Goal: Task Accomplishment & Management: Use online tool/utility

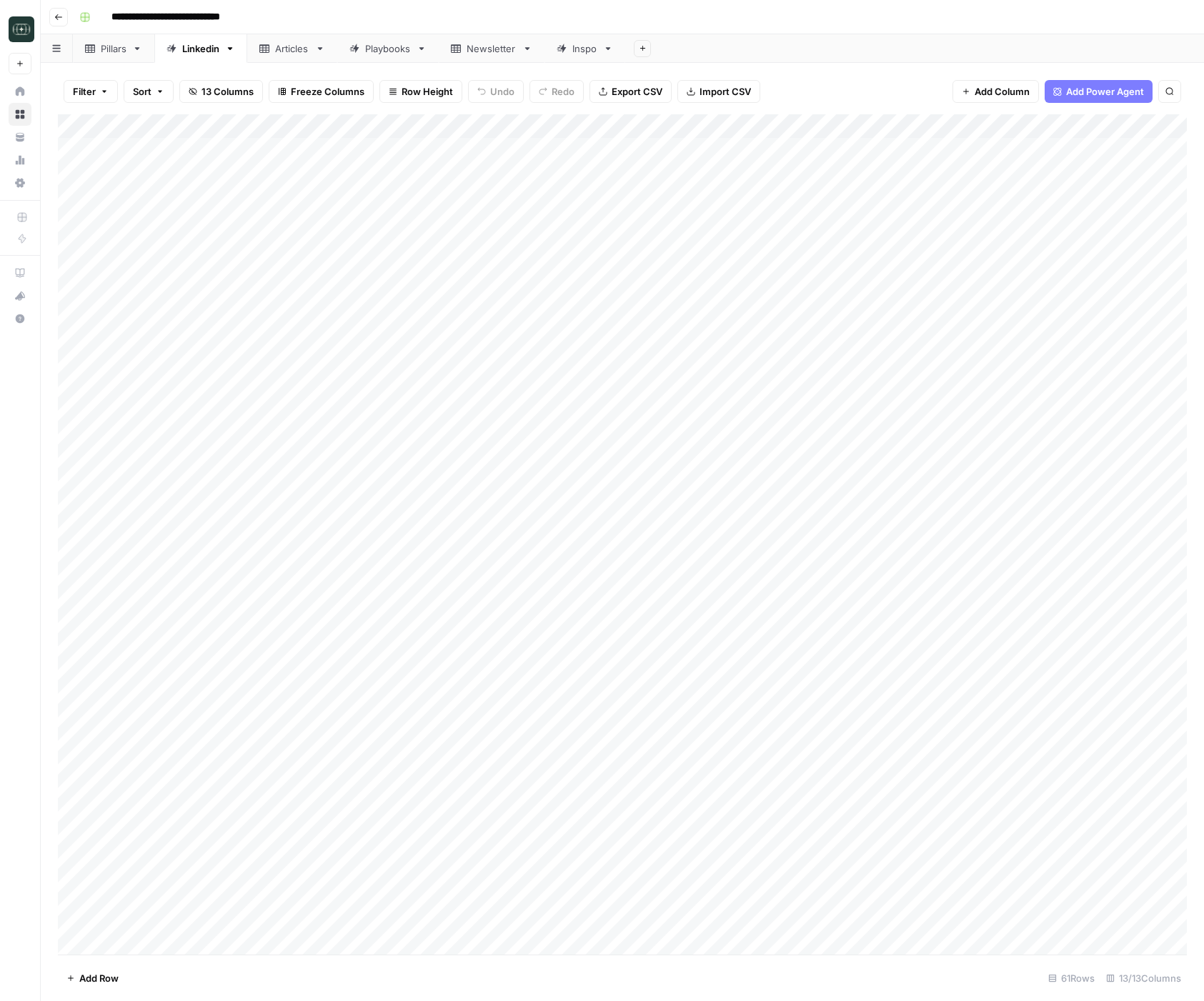
click at [57, 16] on icon "button" at bounding box center [59, 17] width 8 height 8
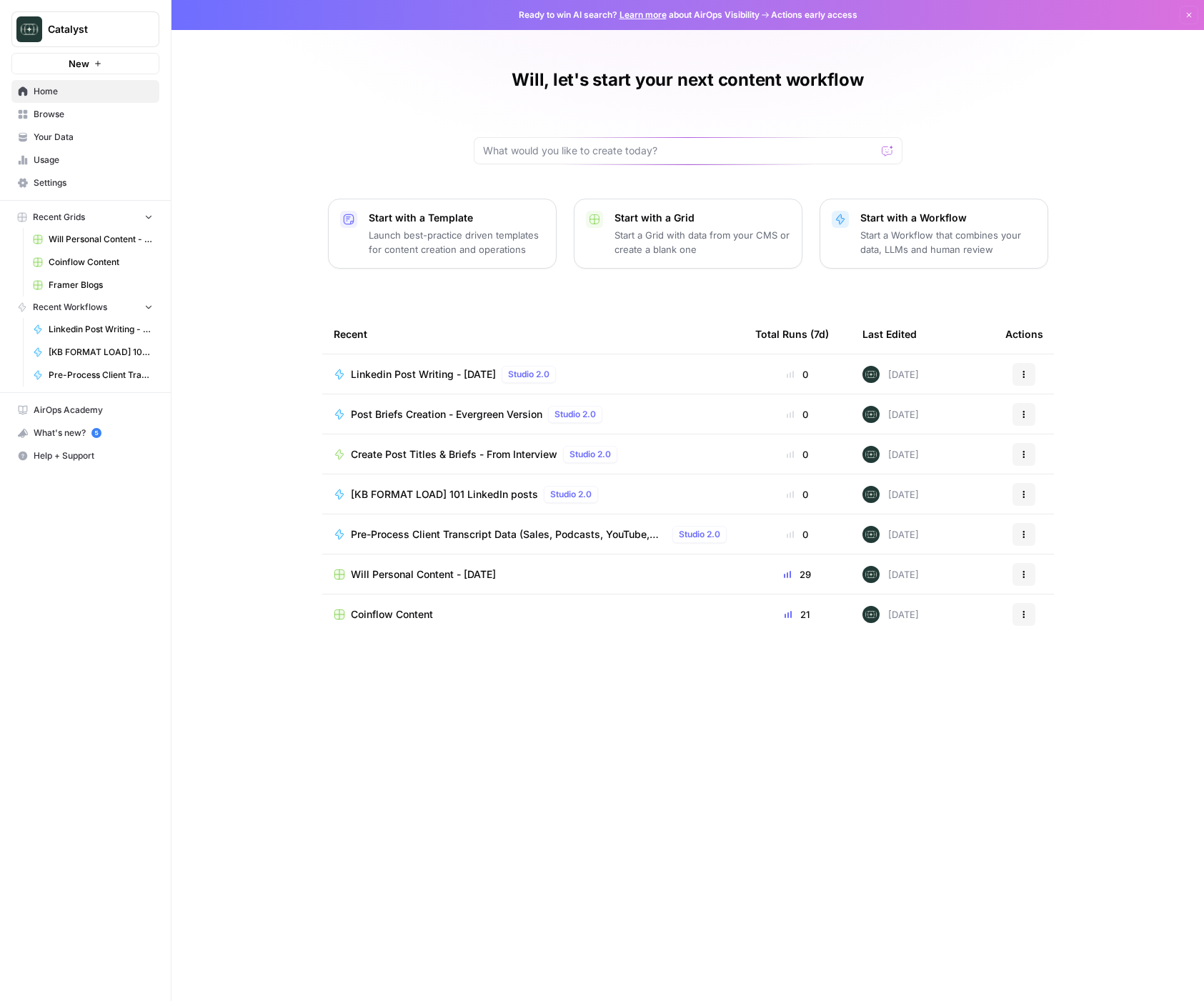
click at [1009, 575] on div "Actions" at bounding box center [1024, 574] width 37 height 23
click at [1029, 576] on button "Actions" at bounding box center [1025, 574] width 23 height 23
click at [1057, 608] on span "Duplicate" at bounding box center [1097, 608] width 114 height 14
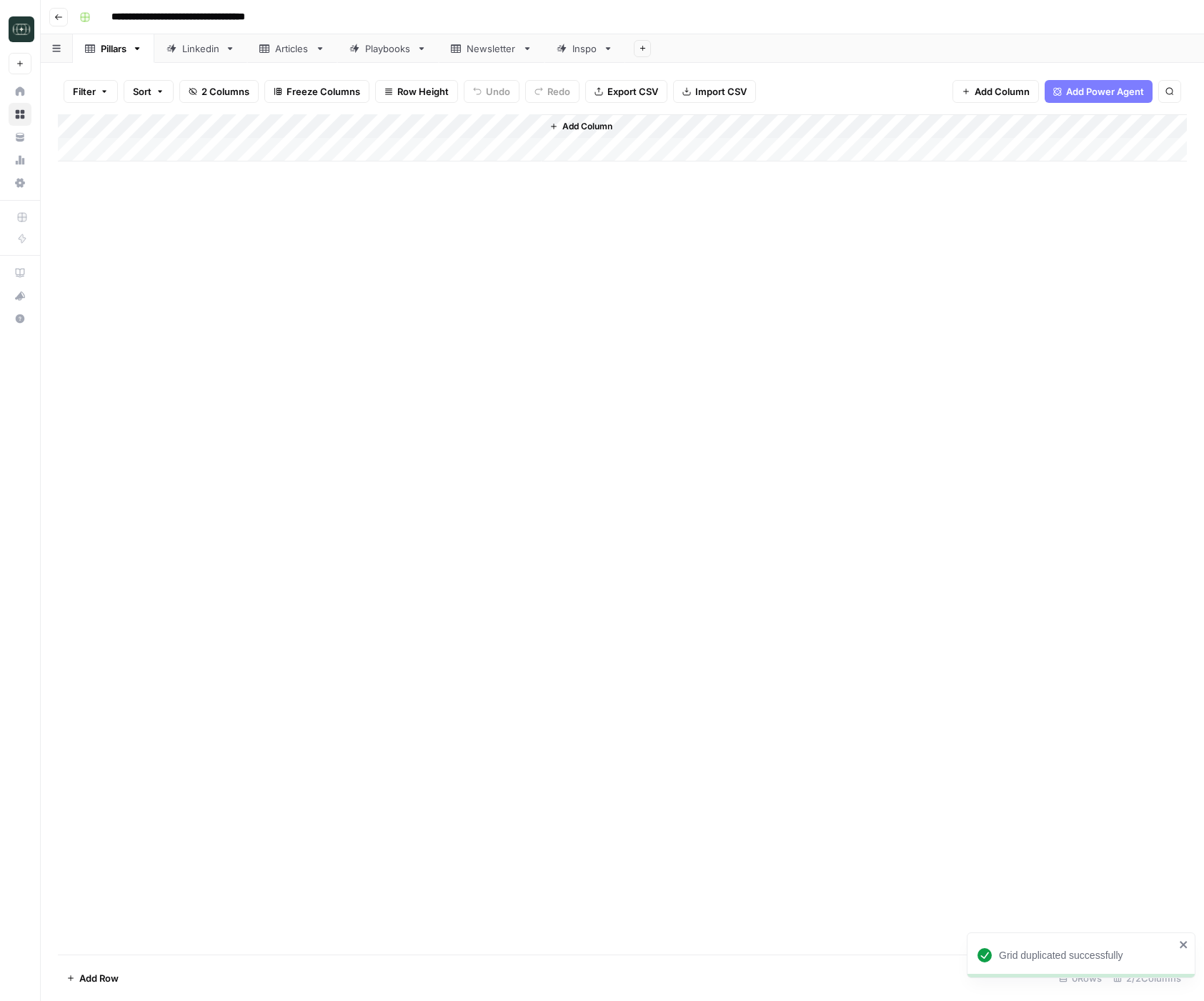
click at [198, 8] on input "**********" at bounding box center [203, 17] width 195 height 23
type input "**********"
click at [371, 379] on div "Add Column" at bounding box center [623, 534] width 1130 height 840
click at [370, 377] on div "Add Column" at bounding box center [623, 534] width 1130 height 840
click at [194, 54] on div "Linkedin" at bounding box center [200, 48] width 37 height 14
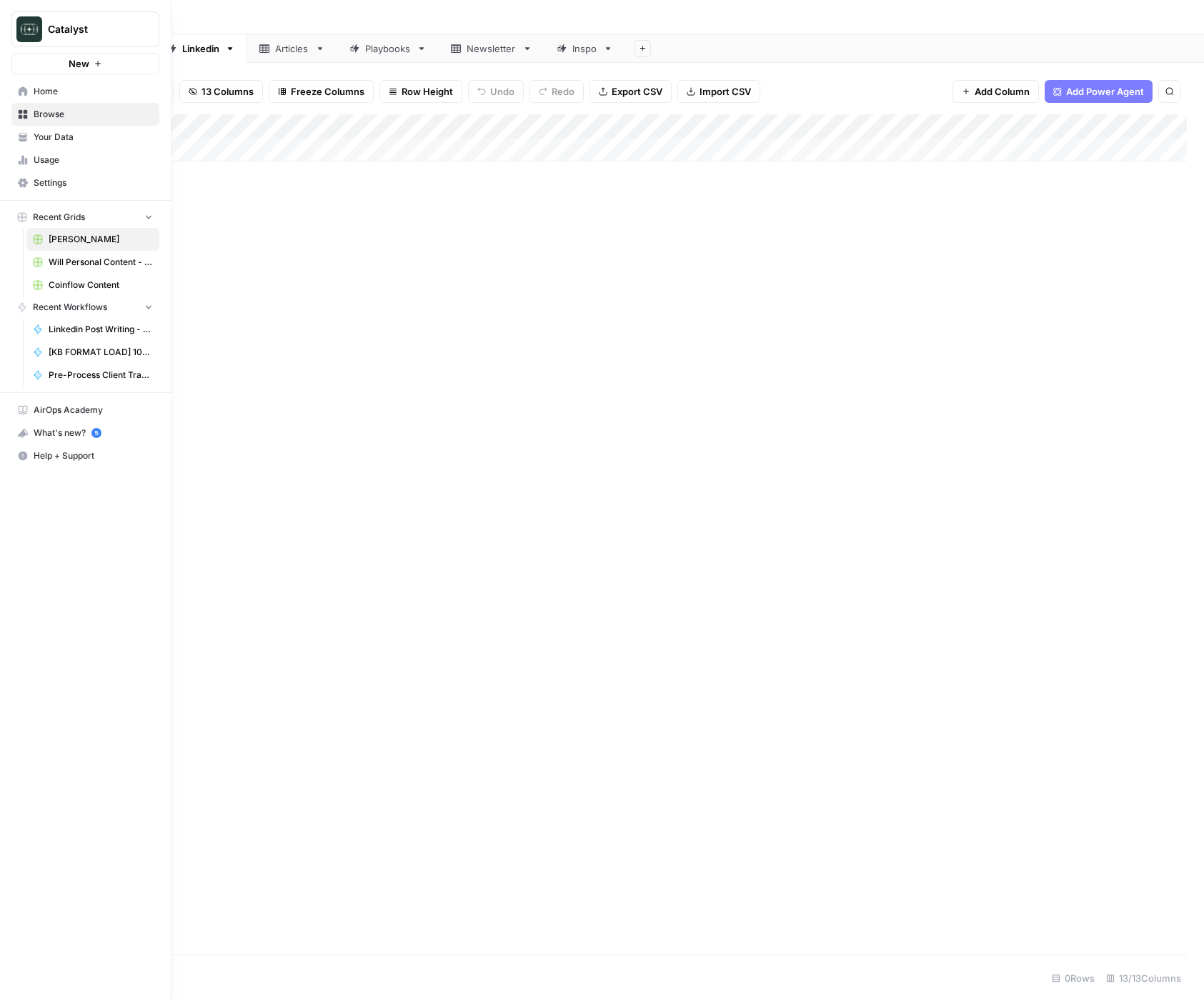
click at [18, 91] on icon at bounding box center [23, 92] width 10 height 10
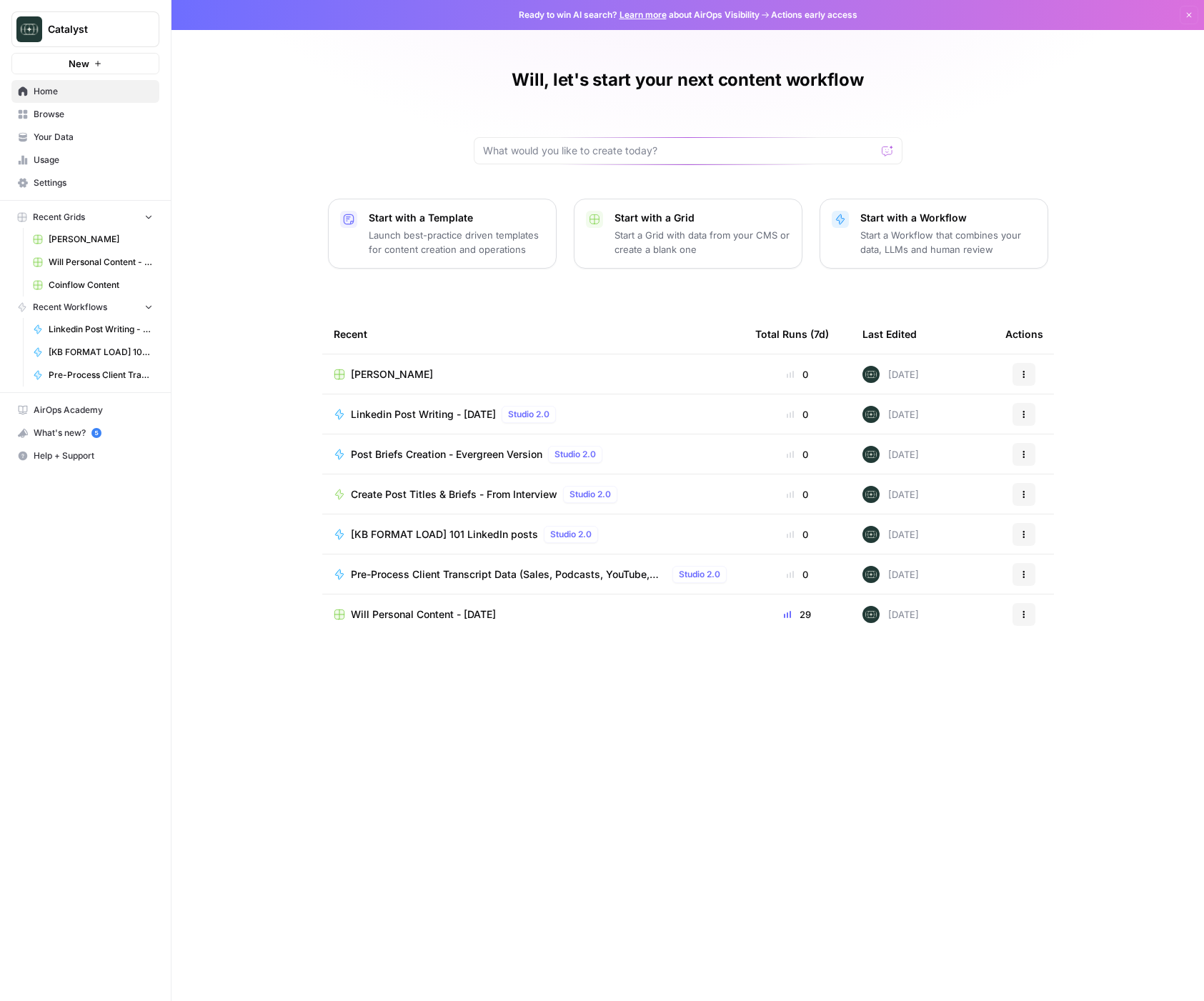
click at [64, 138] on span "Your Data" at bounding box center [93, 137] width 119 height 13
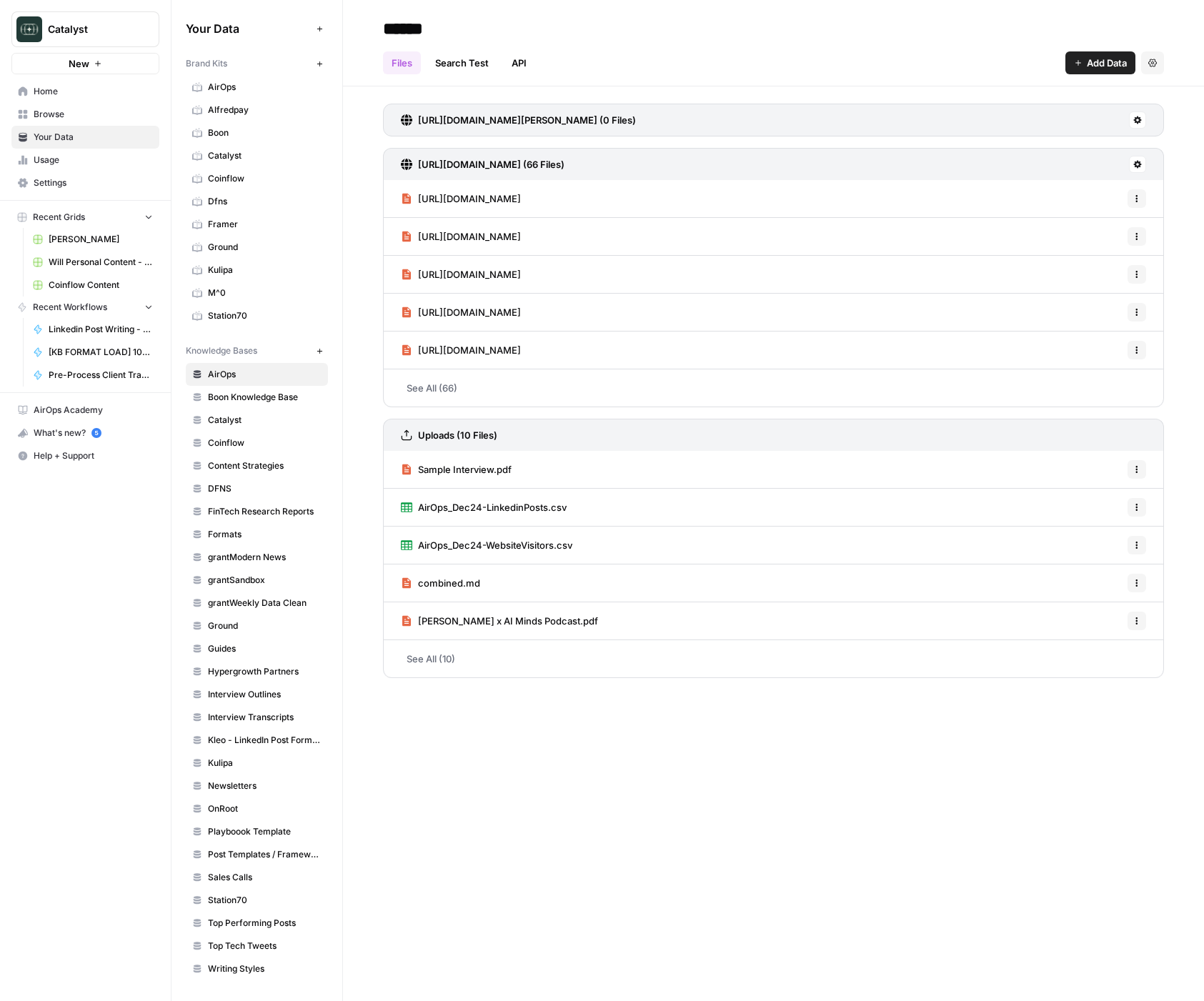
click at [233, 317] on span "Station70" at bounding box center [265, 316] width 113 height 13
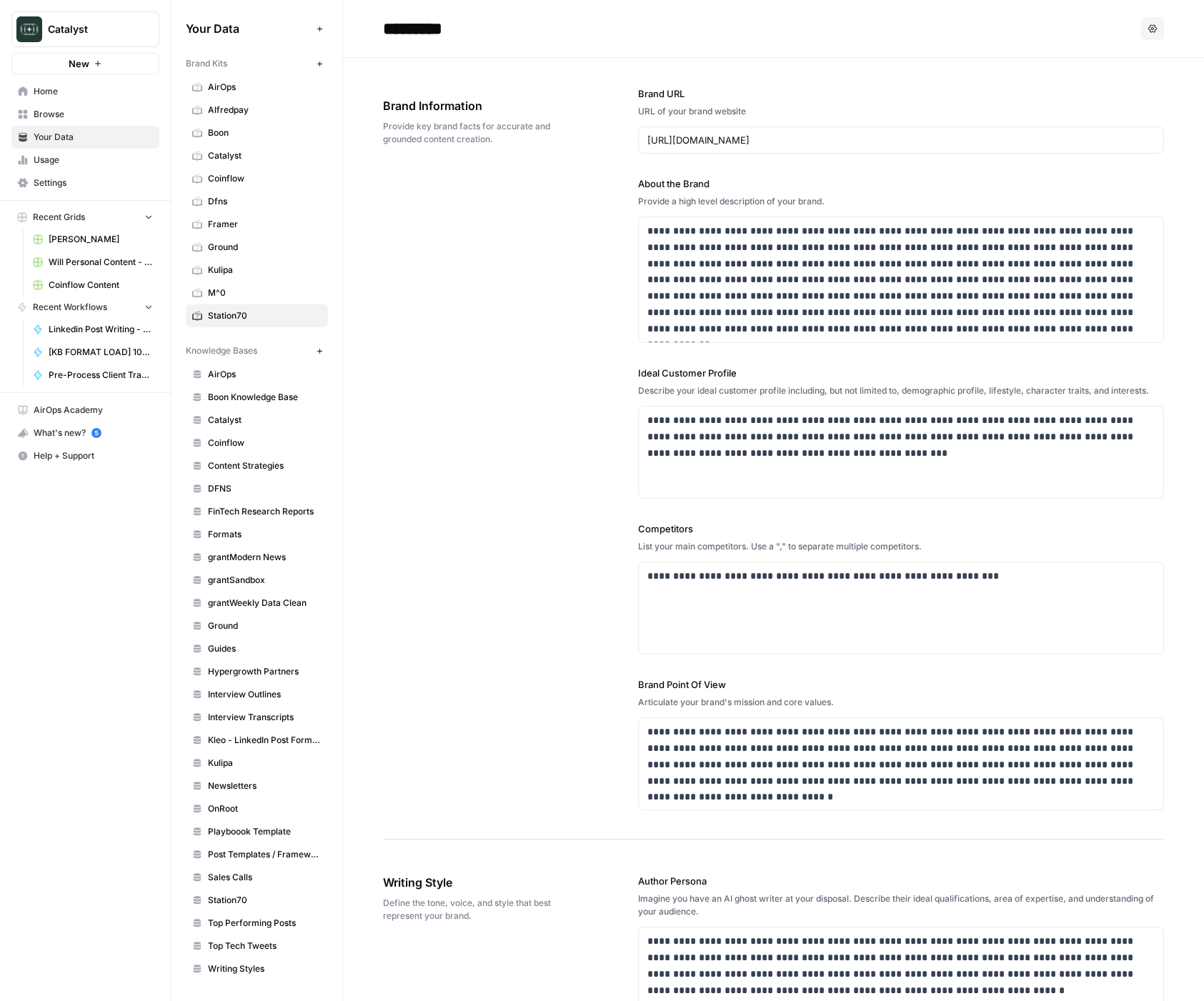
click at [1151, 28] on icon "button" at bounding box center [1153, 28] width 8 height 8
click at [1129, 69] on span "Regenerate" at bounding box center [1123, 62] width 45 height 14
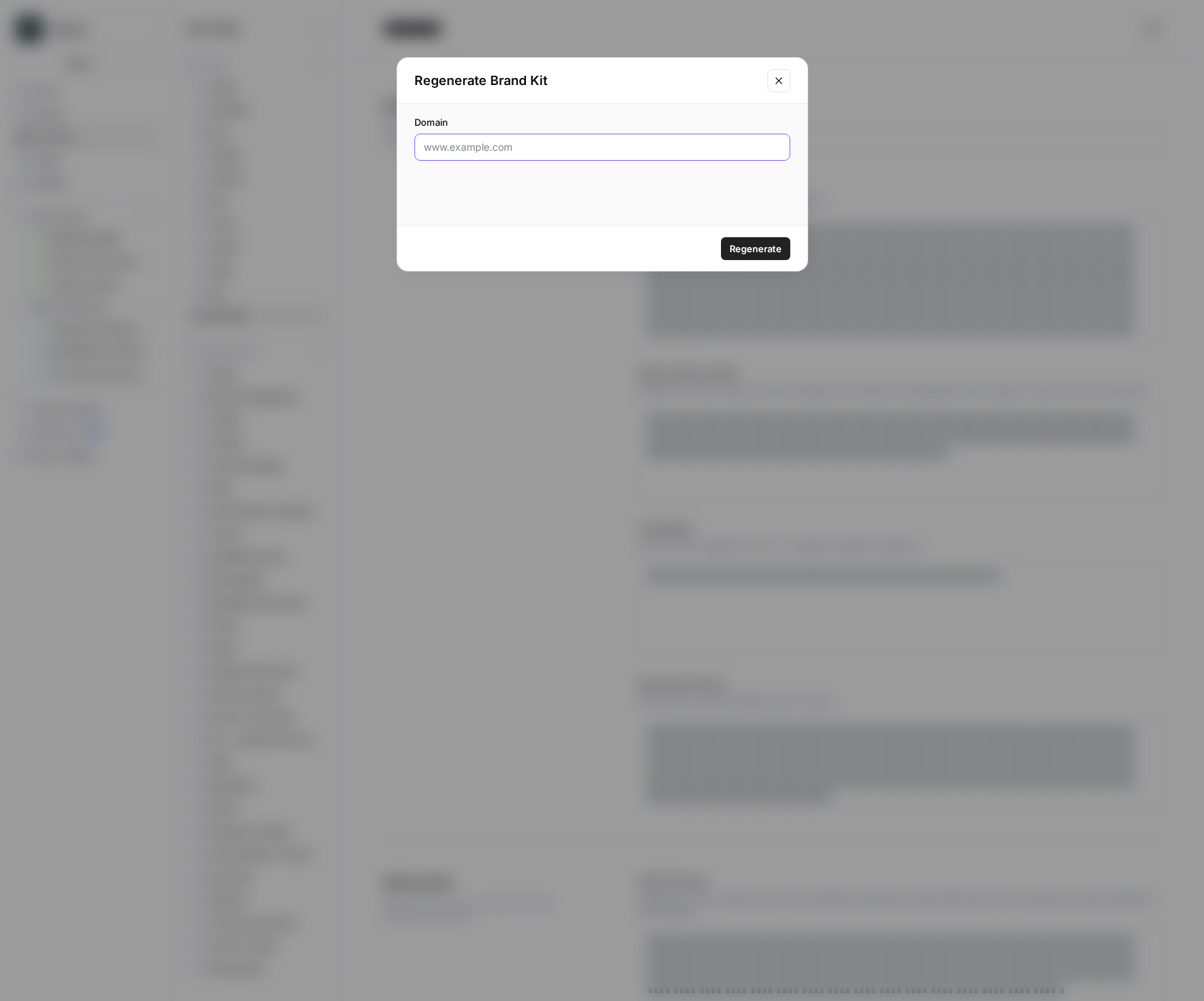
click at [564, 150] on input "Domain" at bounding box center [603, 146] width 357 height 14
paste input "[URL][DOMAIN_NAME]"
type input "[URL][DOMAIN_NAME]"
click at [765, 249] on span "Regenerate" at bounding box center [755, 248] width 52 height 14
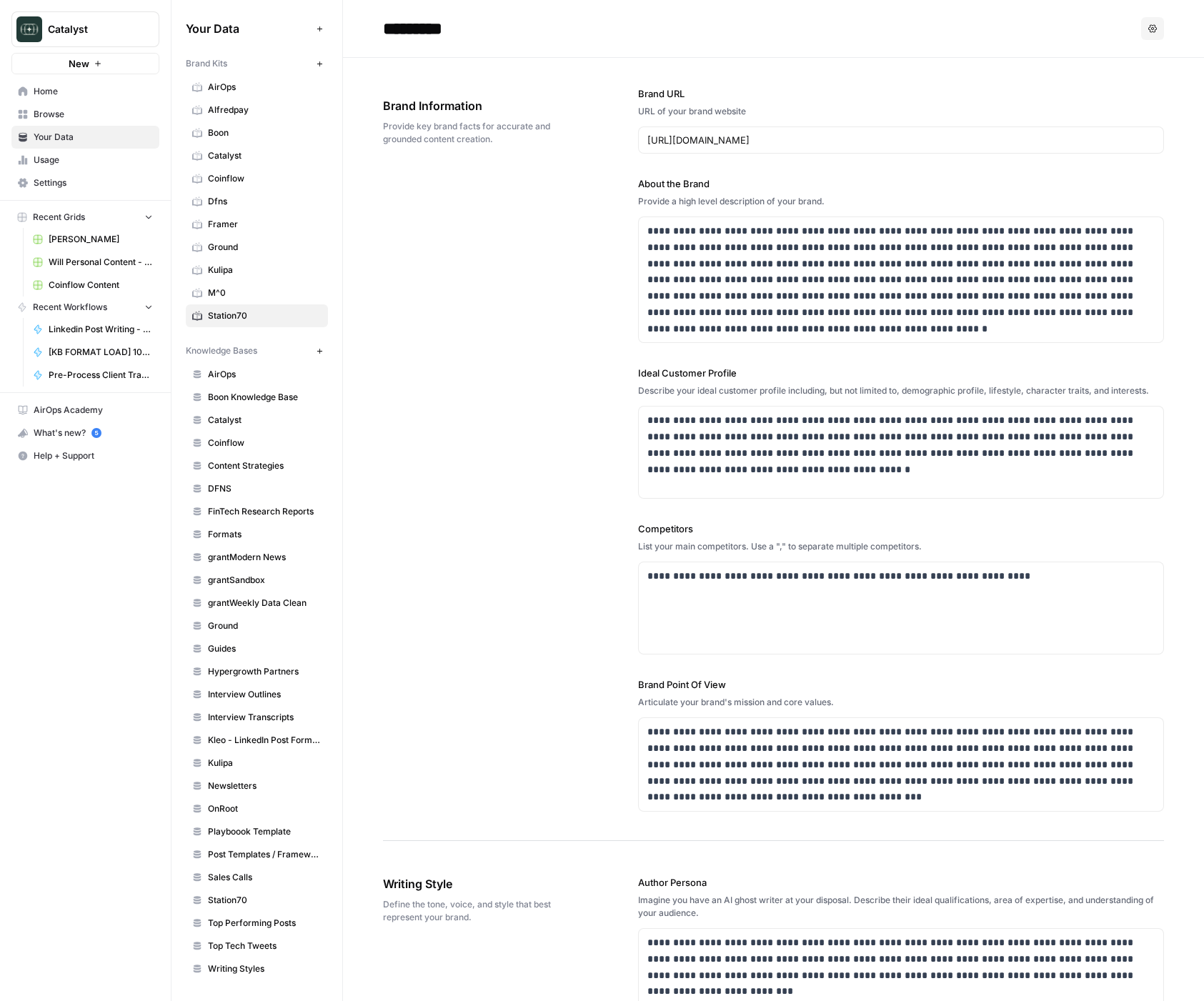
type input "Contact Station70 to learn how their security solutions can protect your digita…"
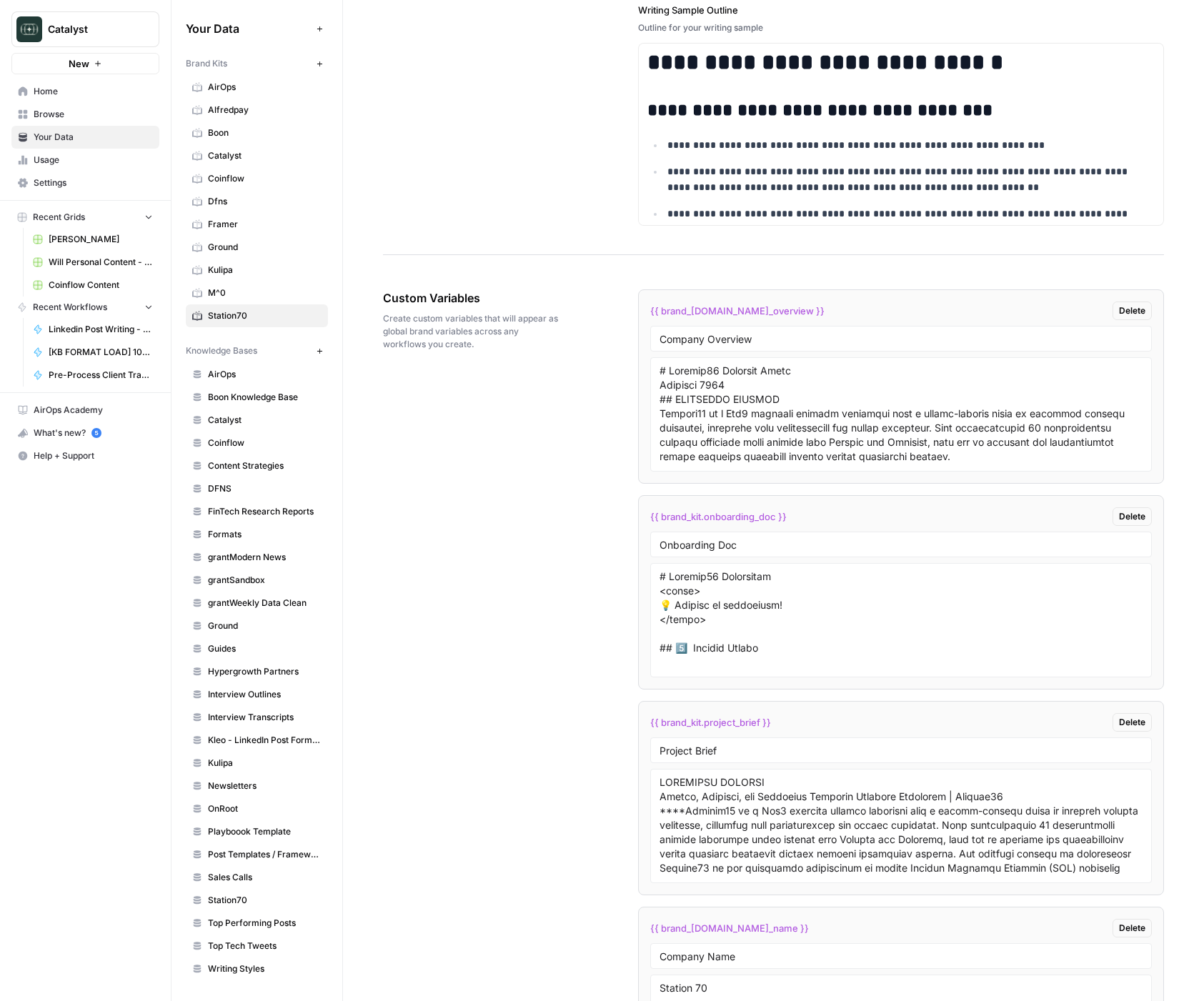
scroll to position [2058, 0]
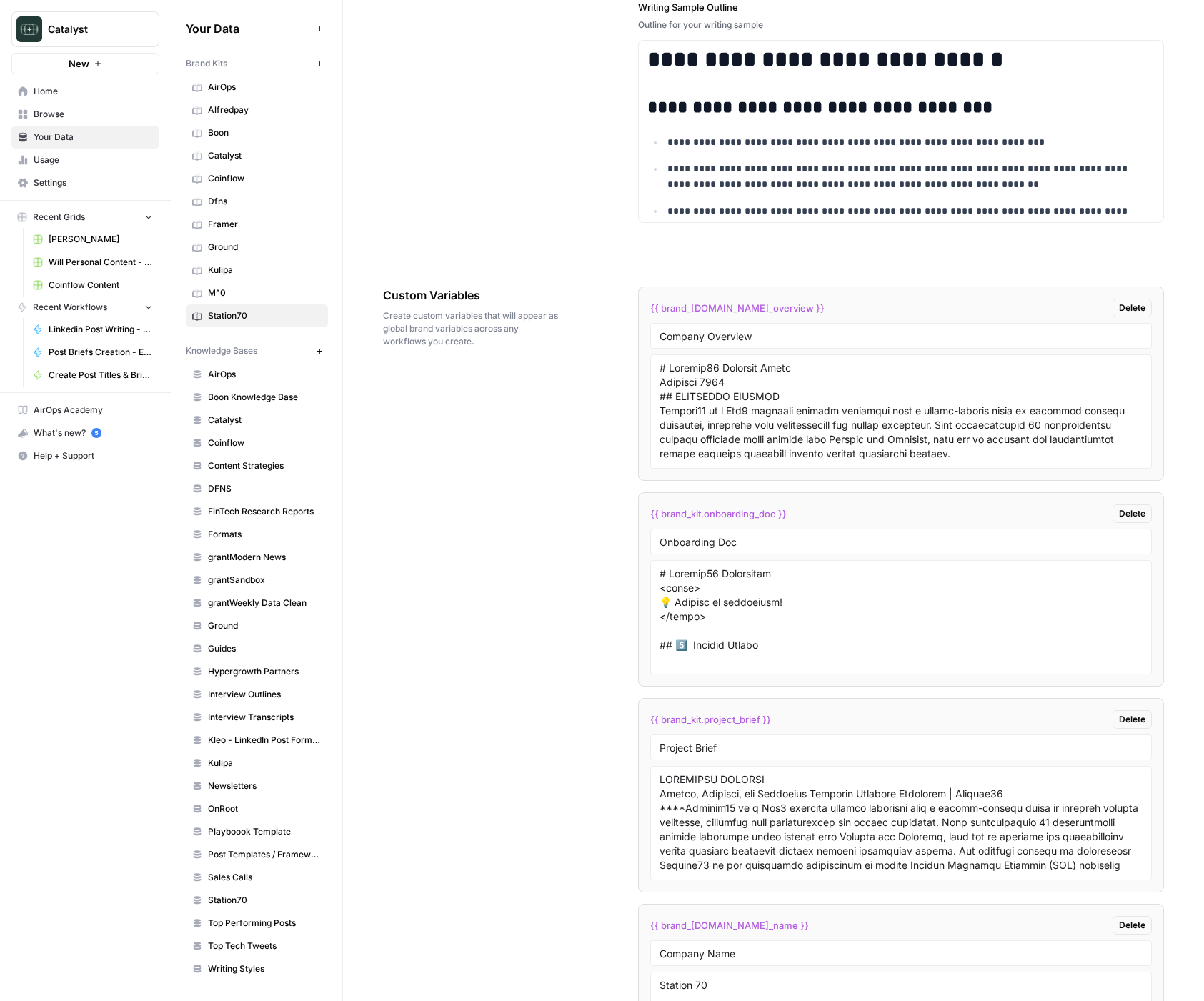
click at [227, 158] on span "Catalyst" at bounding box center [265, 156] width 113 height 13
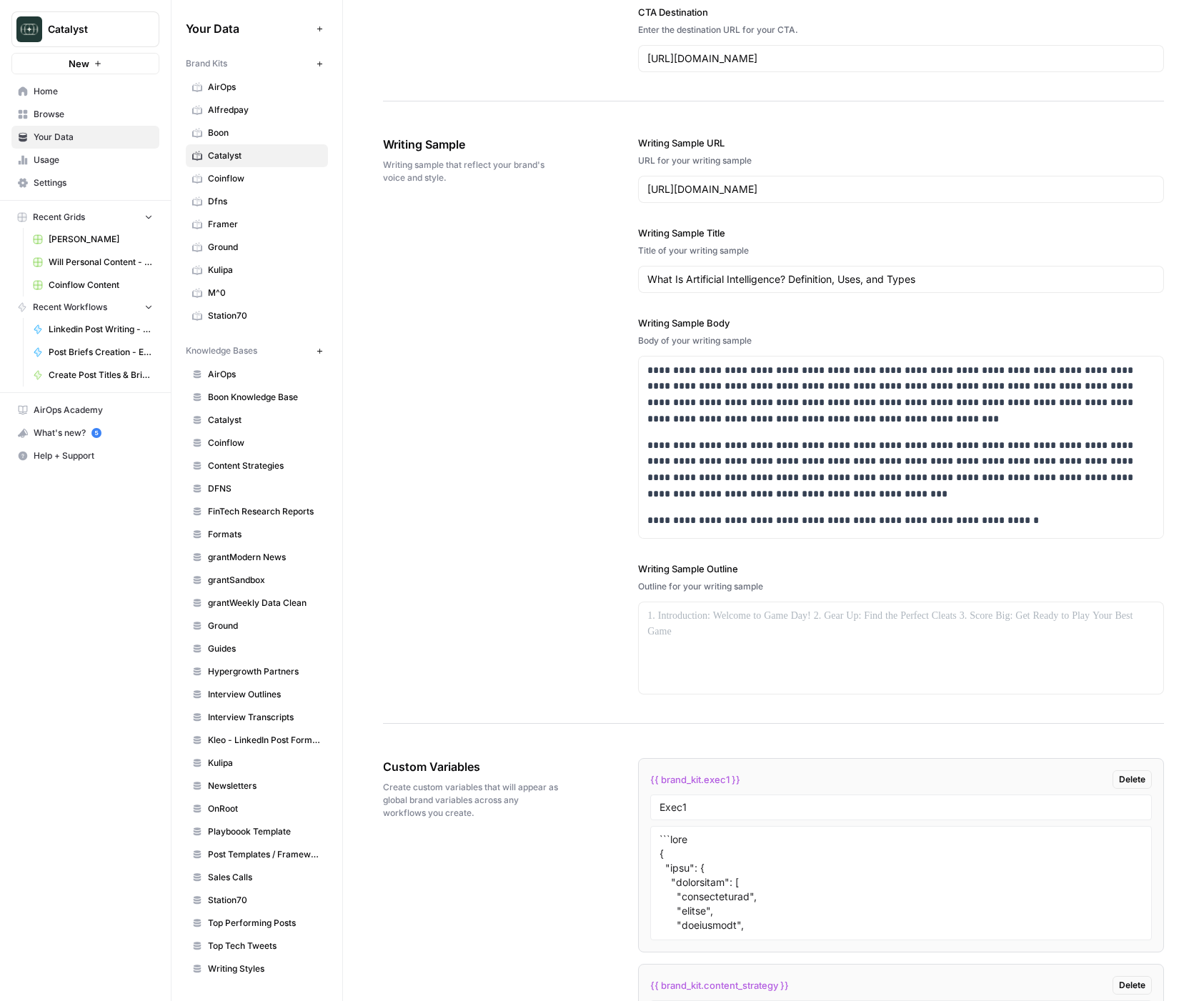
scroll to position [1642, 0]
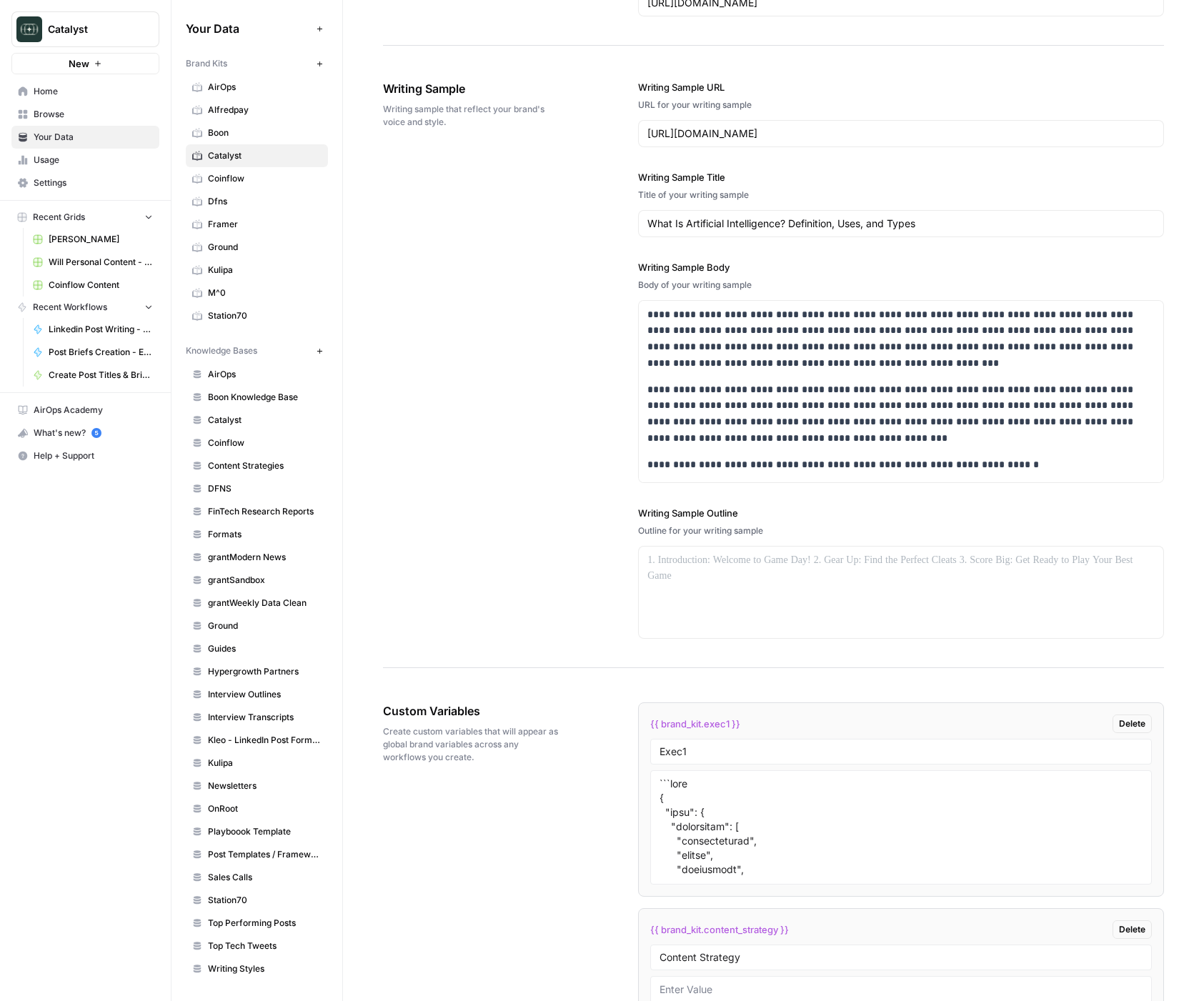
click at [711, 724] on span "{{ brand_kit.exec1 }}" at bounding box center [695, 723] width 90 height 14
copy div "{{ brand_kit.exec1 }} Delete"
click at [225, 314] on span "Station70" at bounding box center [265, 316] width 113 height 13
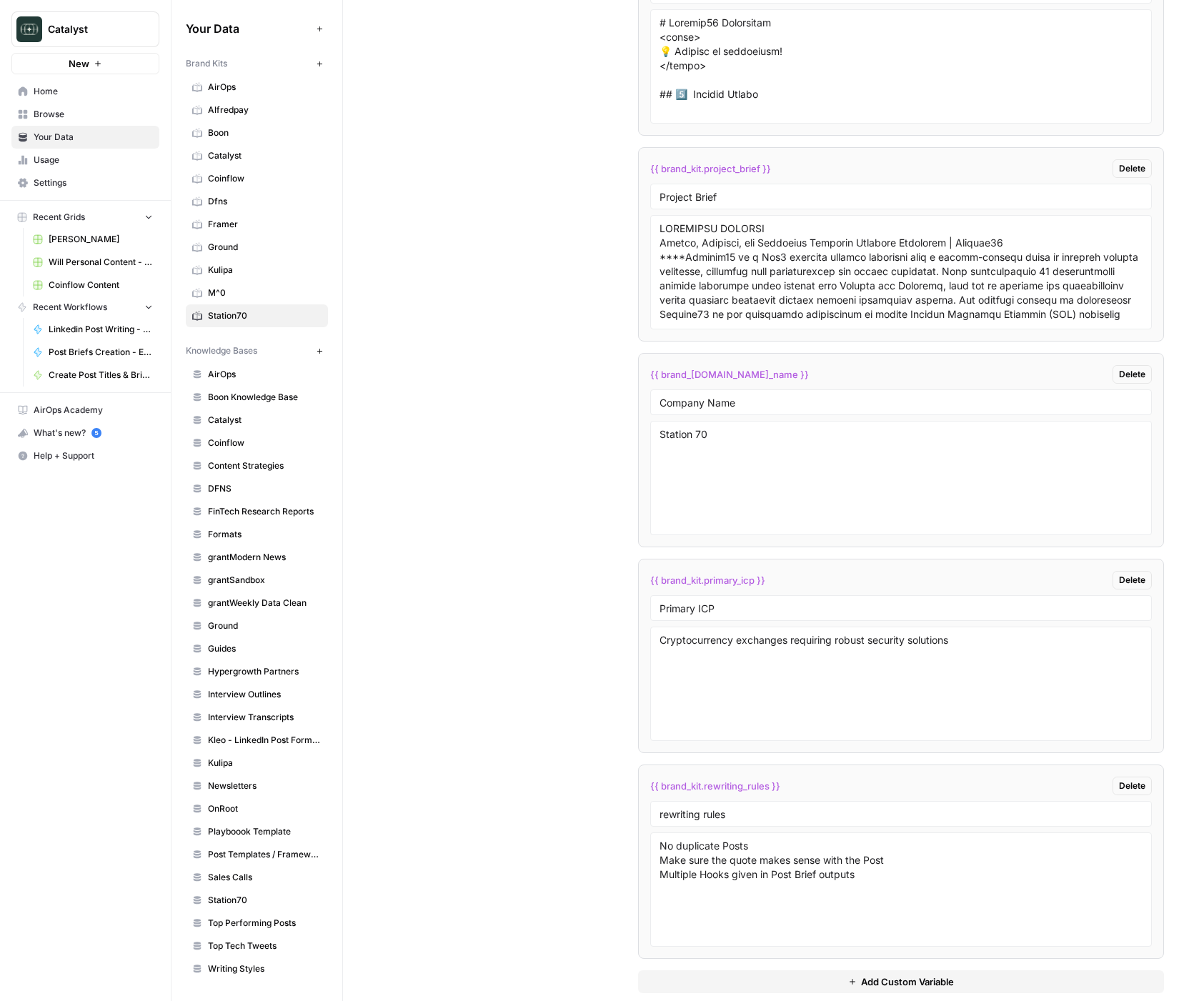
scroll to position [2629, 0]
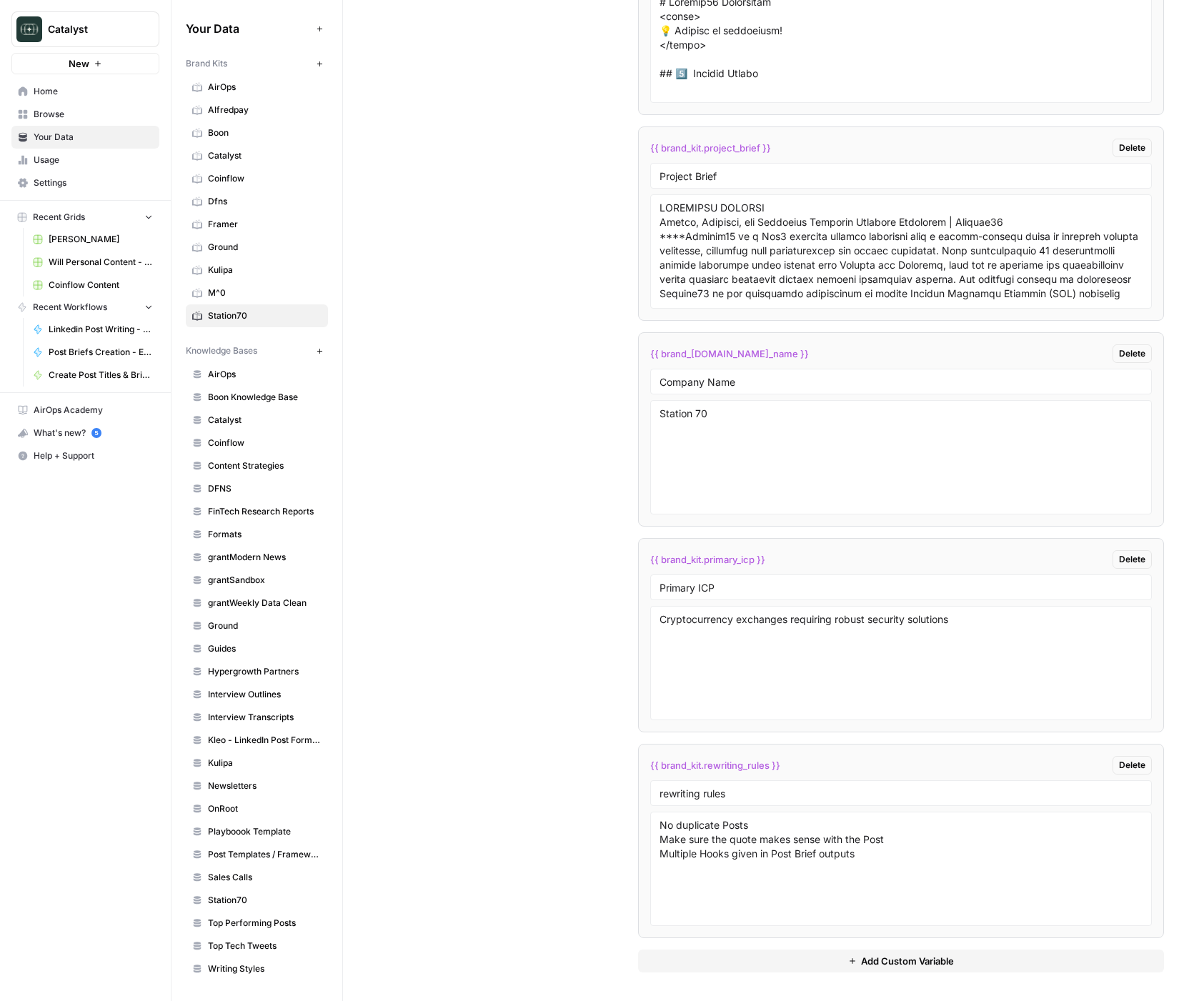
click at [791, 960] on button "Add Custom Variable" at bounding box center [901, 961] width 526 height 23
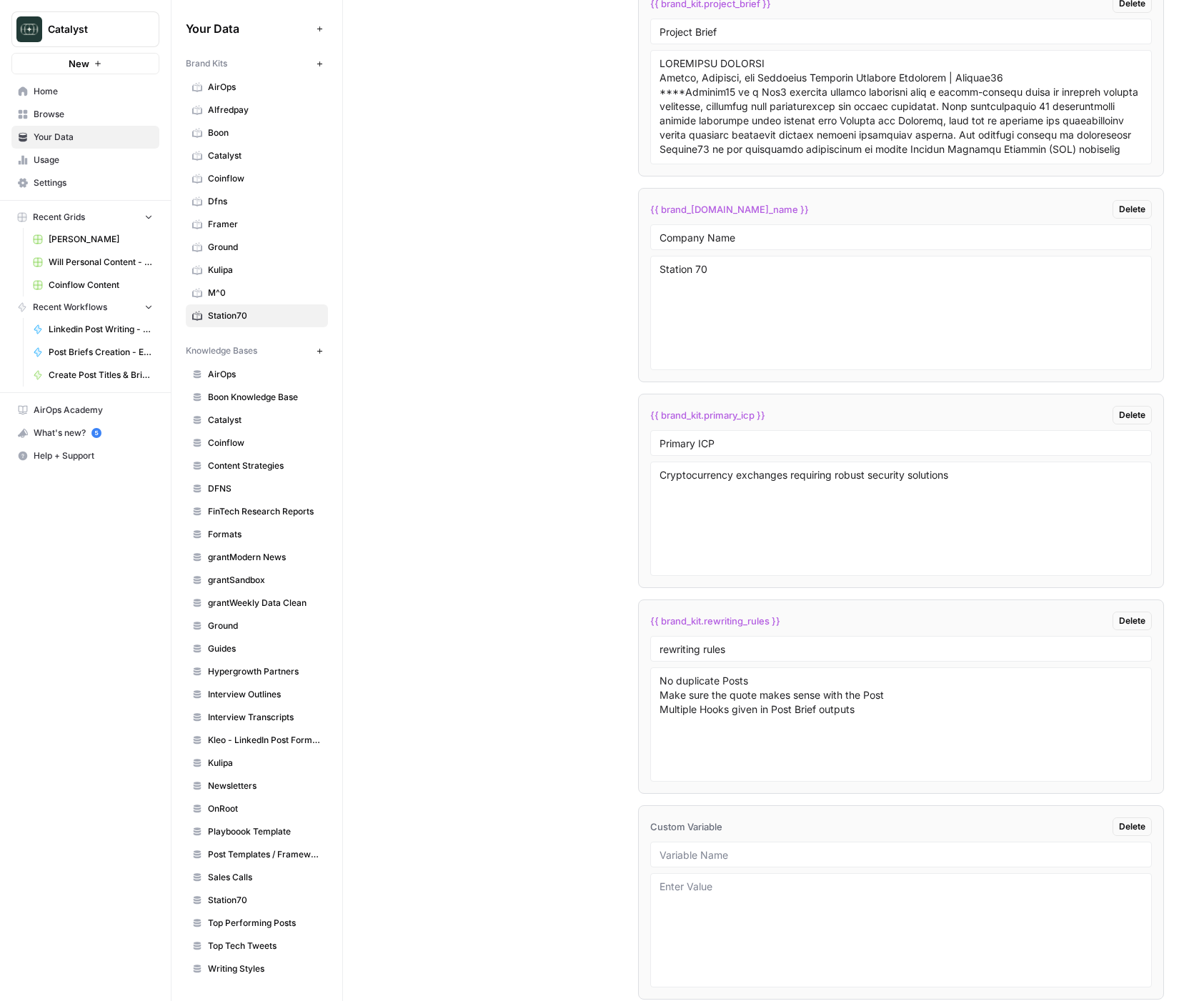
scroll to position [2786, 0]
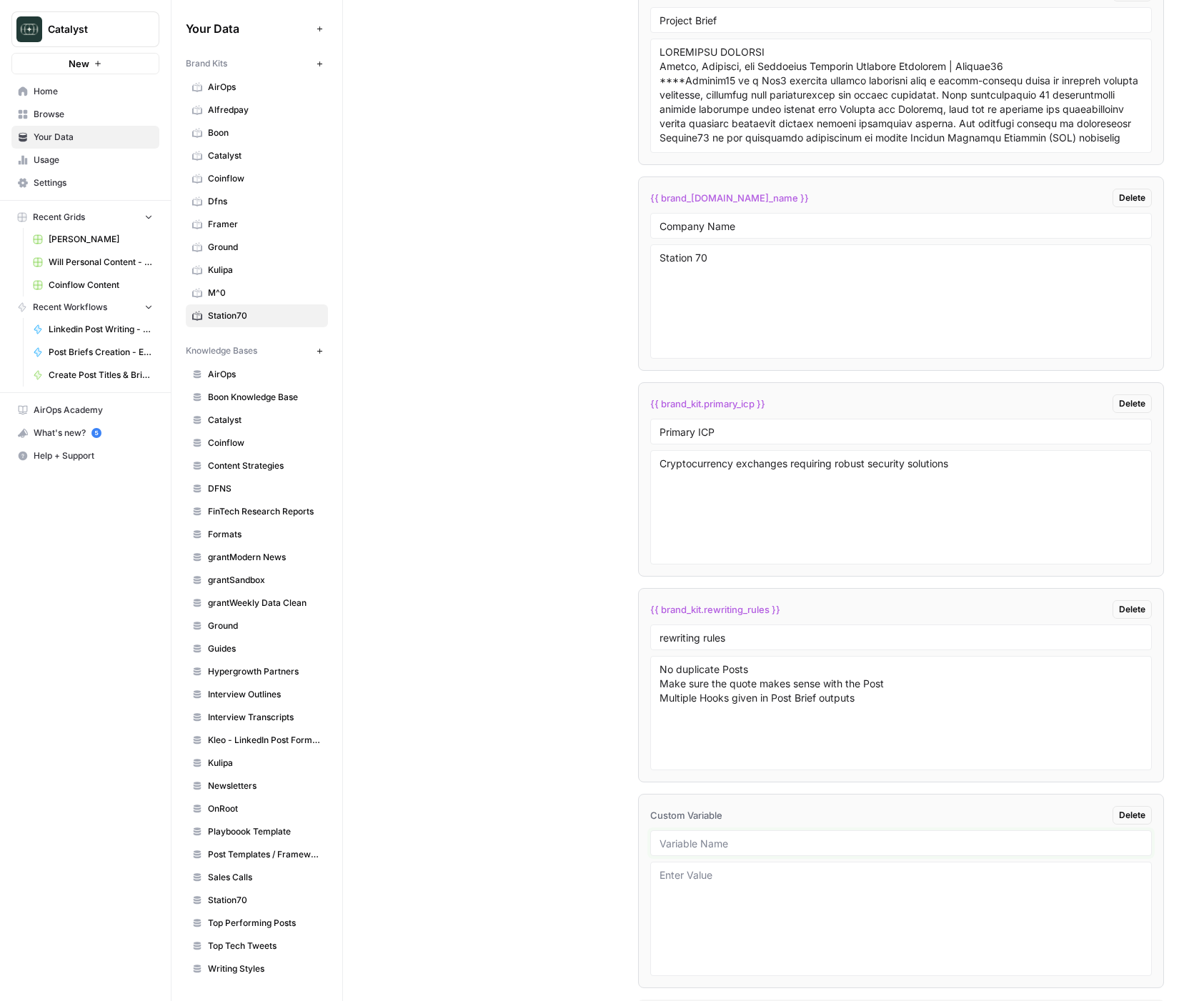
click at [686, 841] on input "text" at bounding box center [901, 843] width 483 height 13
paste input "{{ brand_kit.exec1 }}"
click at [566, 856] on div "Custom Variables Create custom variables that will appear as global brand varia…" at bounding box center [773, 290] width 781 height 1520
click at [741, 846] on input "{{ brand_kit.exec1 }}" at bounding box center [901, 843] width 483 height 13
type input "exec1"
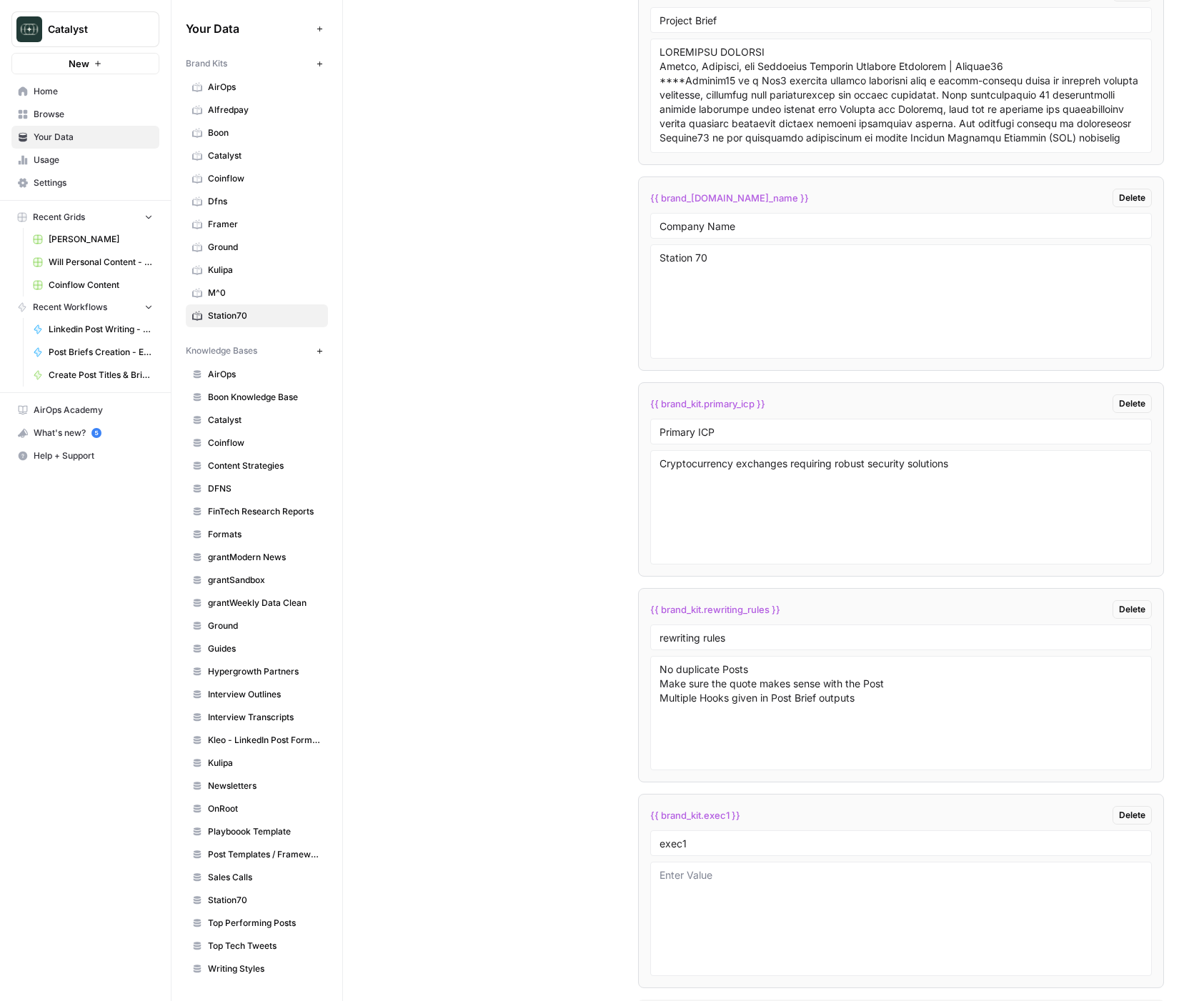
click at [543, 915] on div "Custom Variables Create custom variables that will appear as global brand varia…" at bounding box center [773, 290] width 781 height 1520
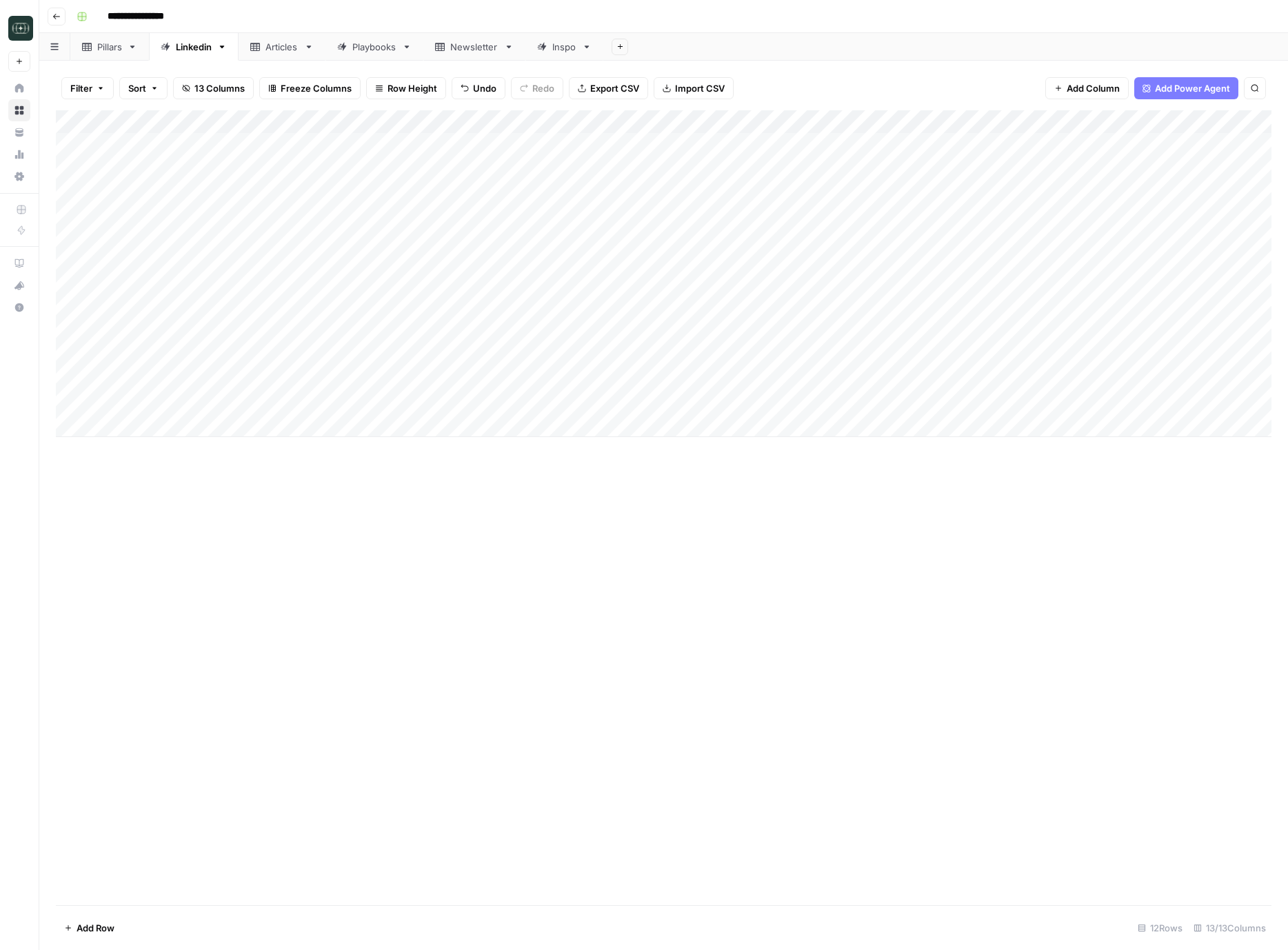
click at [65, 13] on header "**********" at bounding box center [663, 16] width 1249 height 33
click at [60, 15] on icon "button" at bounding box center [57, 17] width 8 height 8
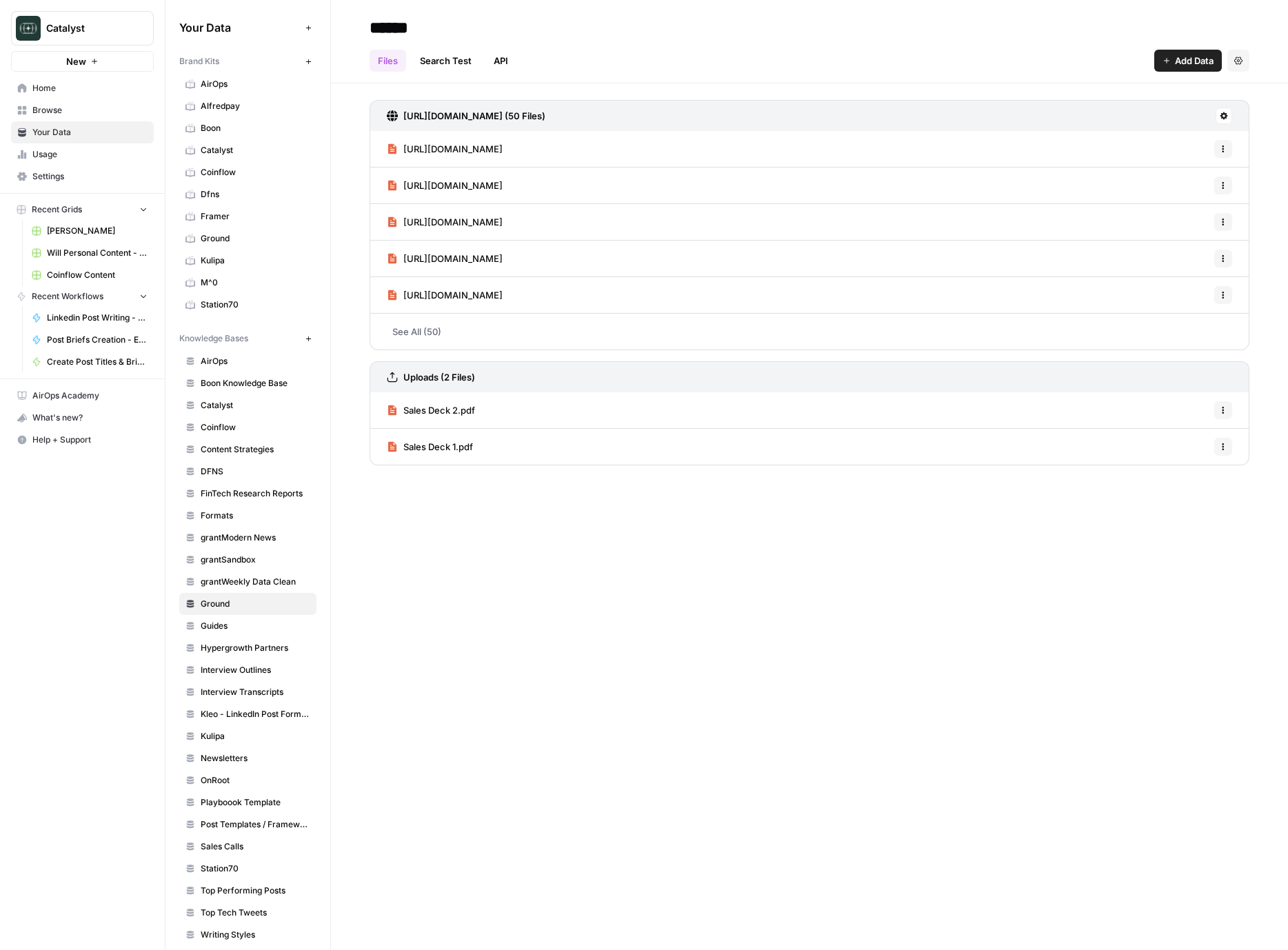
scroll to position [13, 0]
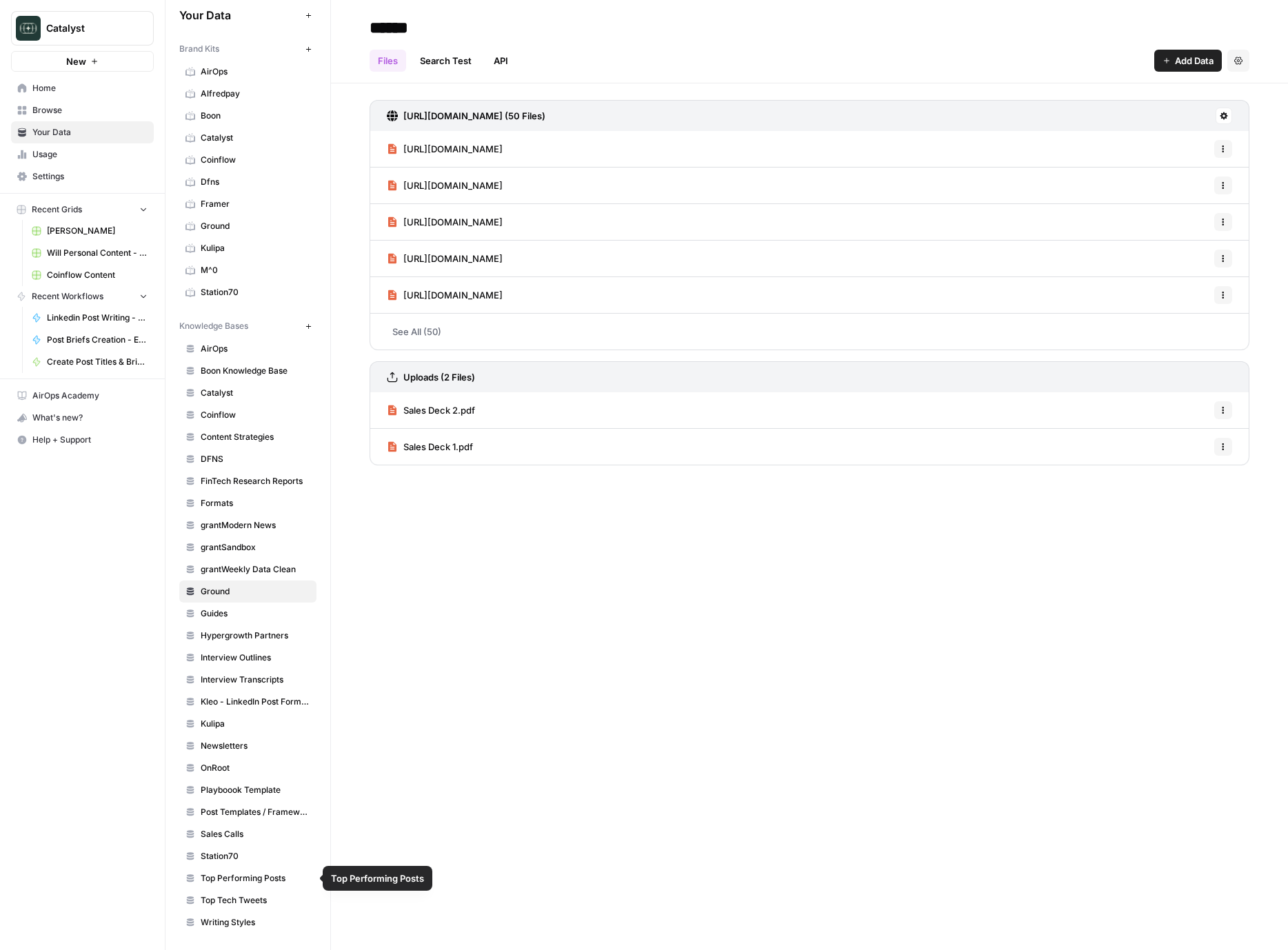
click at [231, 850] on span "Station70" at bounding box center [255, 857] width 109 height 13
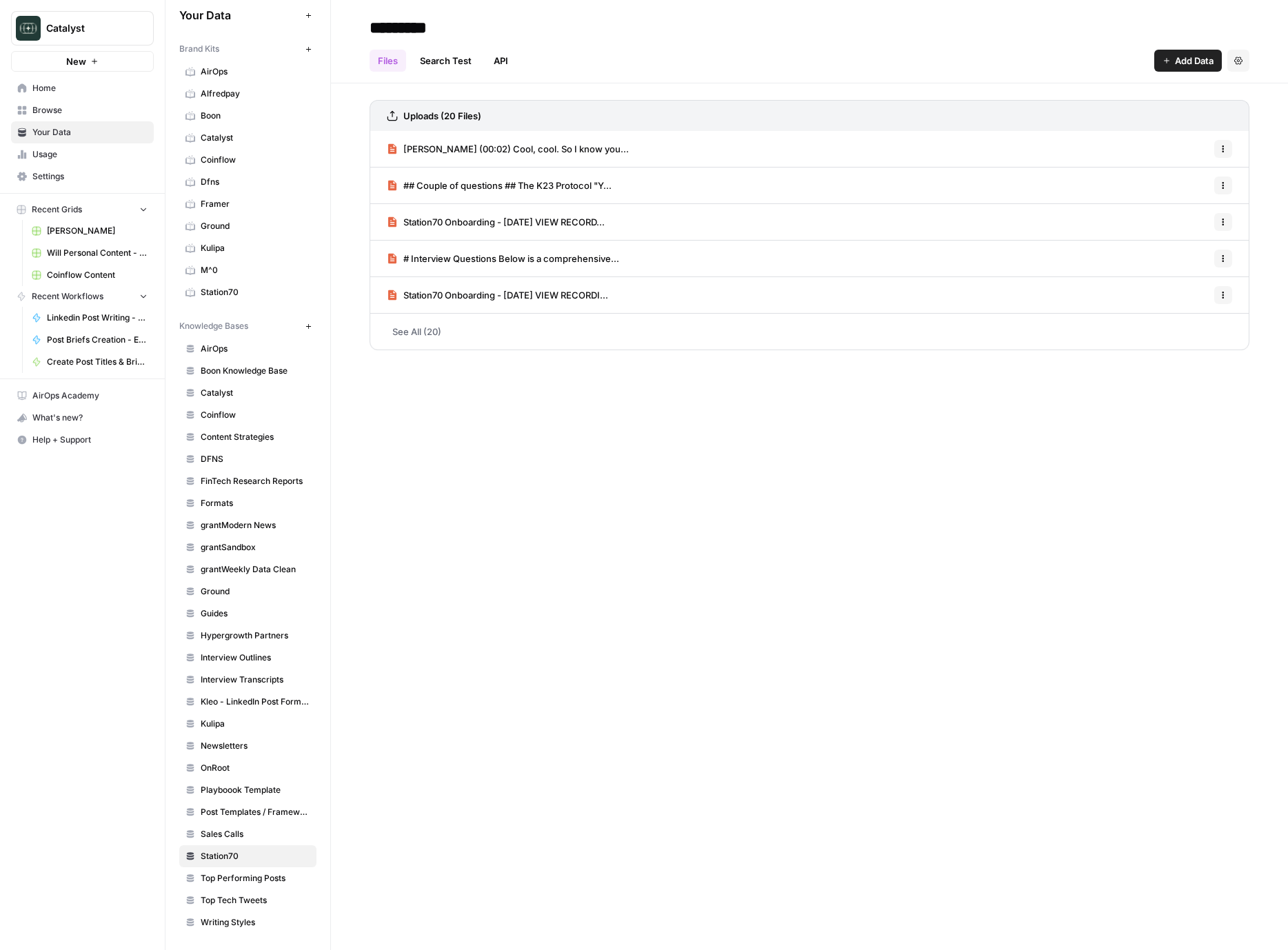
click at [427, 340] on link "See All (20)" at bounding box center [809, 331] width 880 height 36
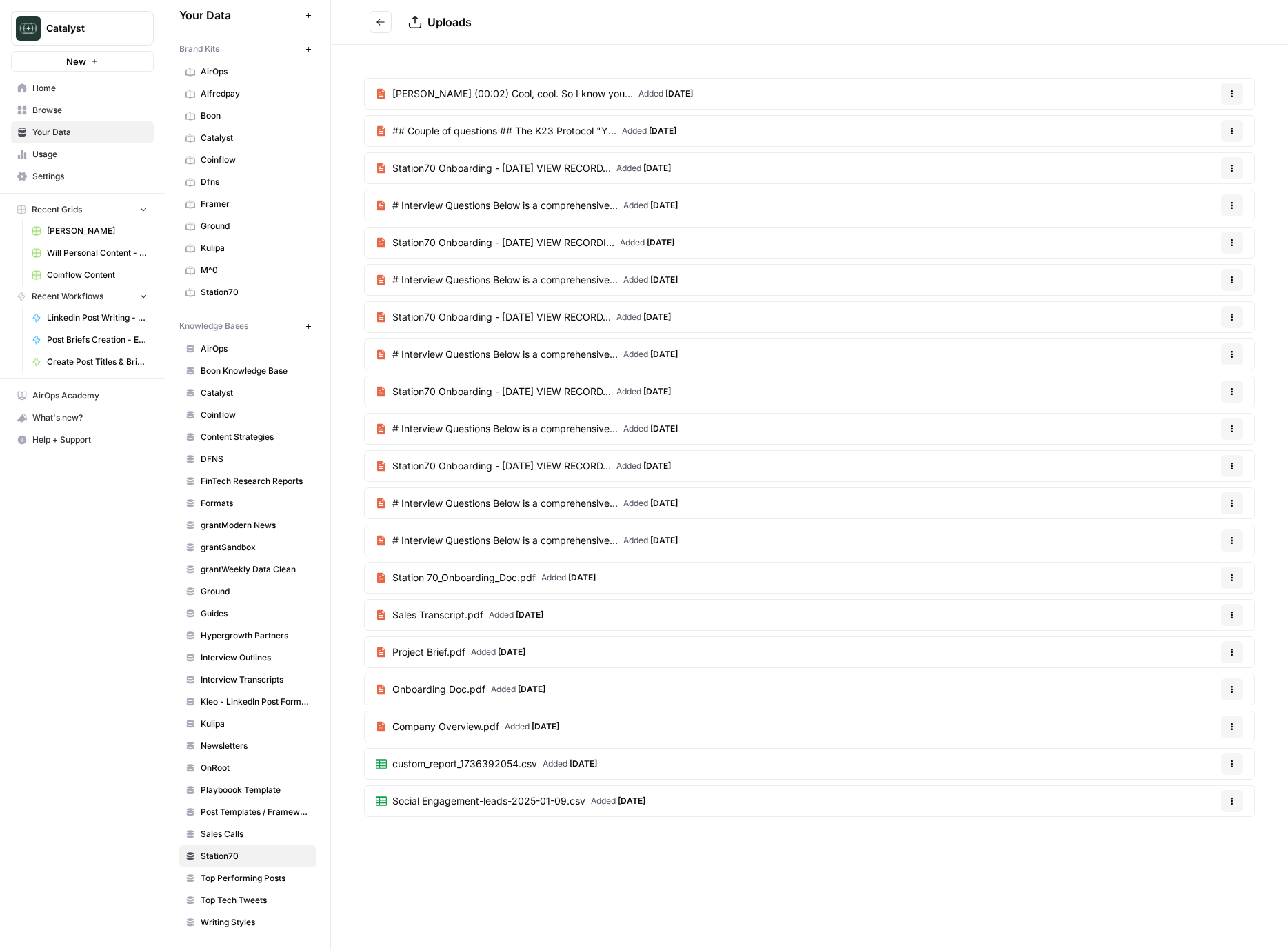
click at [371, 10] on header "Uploads" at bounding box center [810, 22] width 958 height 45
click at [378, 22] on icon "Go back" at bounding box center [381, 22] width 8 height 6
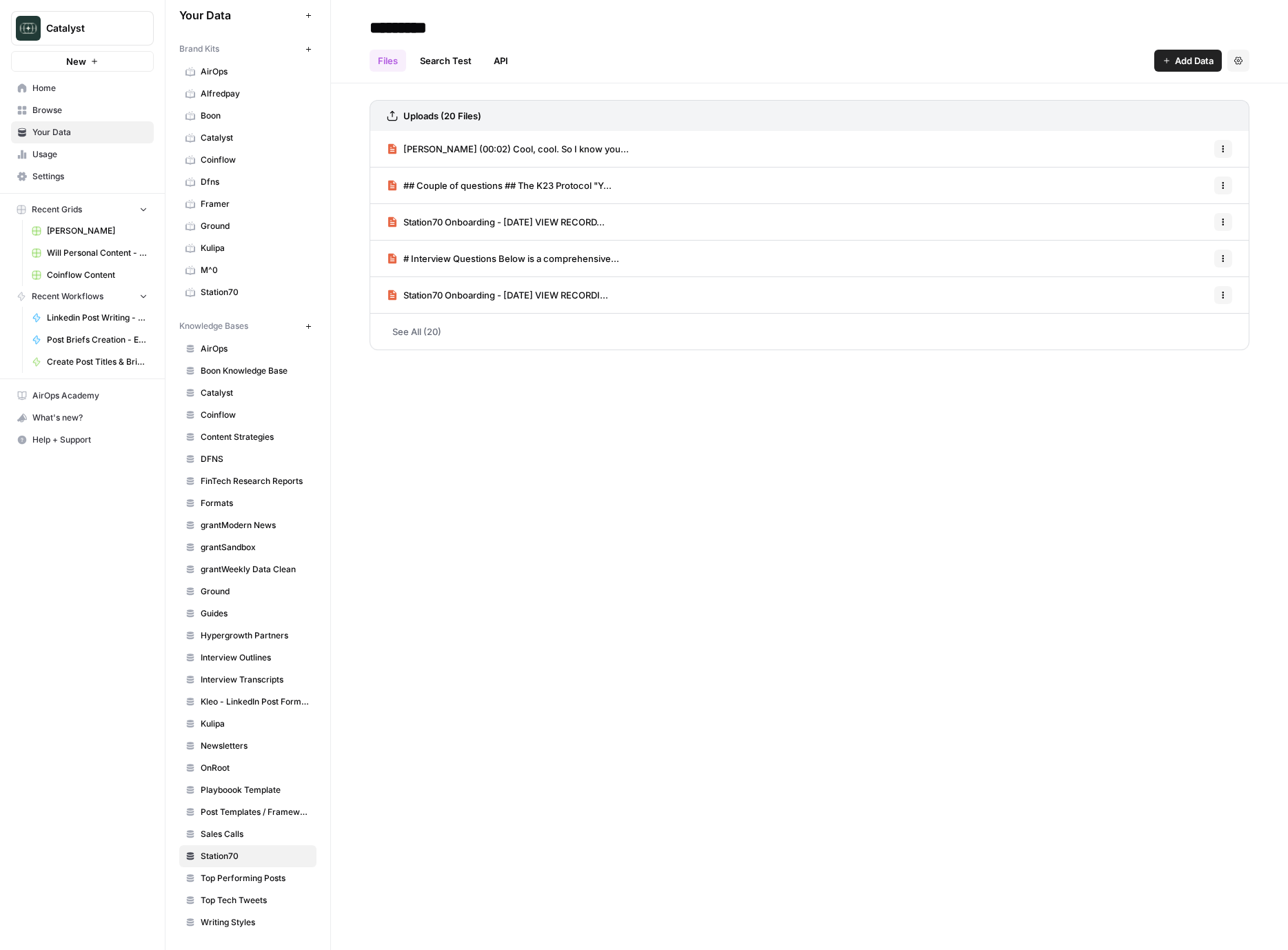
click at [1203, 66] on span "Add Data" at bounding box center [1195, 60] width 38 height 14
click at [1199, 95] on span "Upload Files" at bounding box center [1142, 93] width 125 height 14
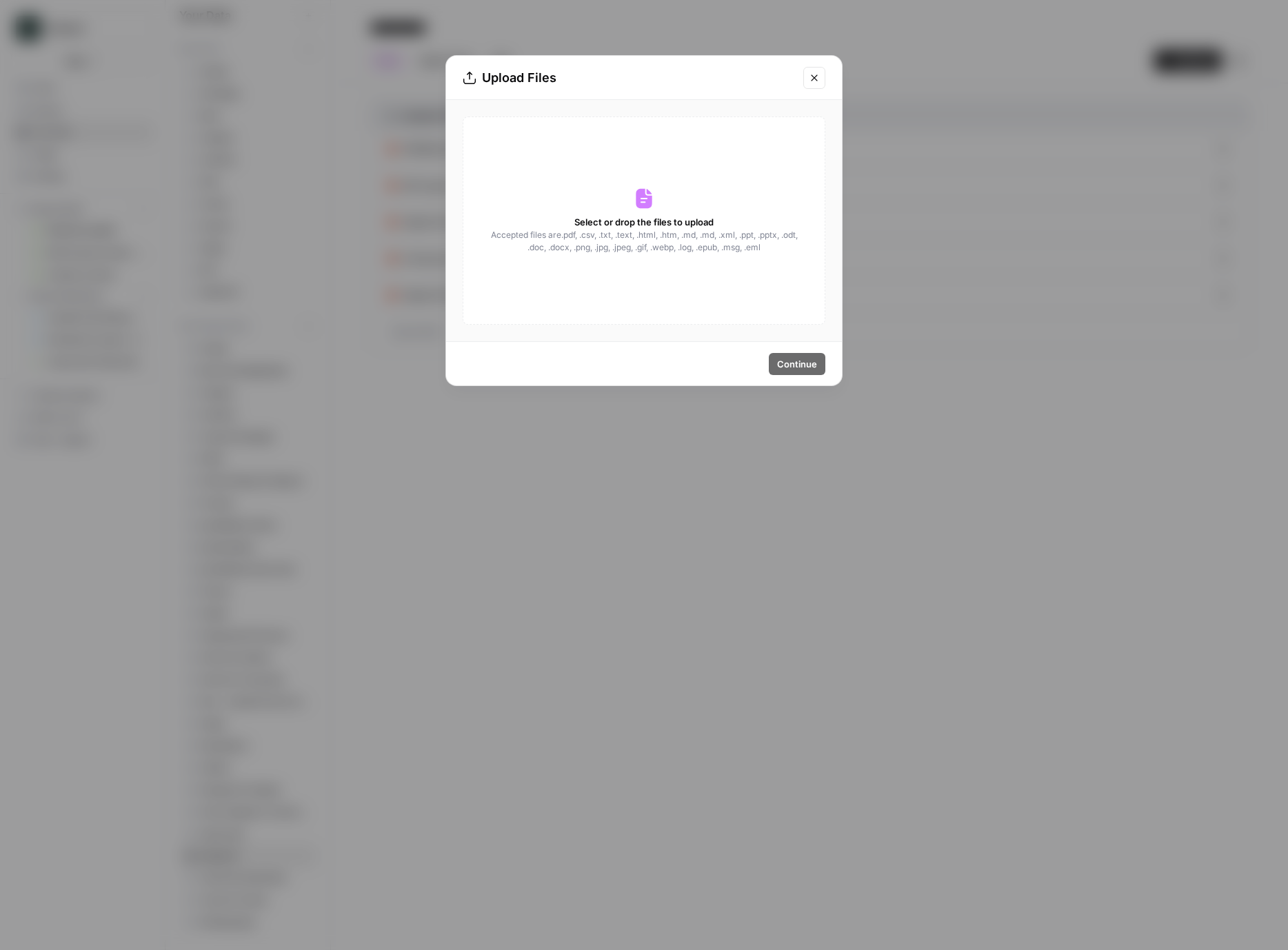
click at [691, 150] on div "Select or drop the files to upload Accepted files are .pdf, .csv, .txt, .text, …" at bounding box center [644, 220] width 363 height 208
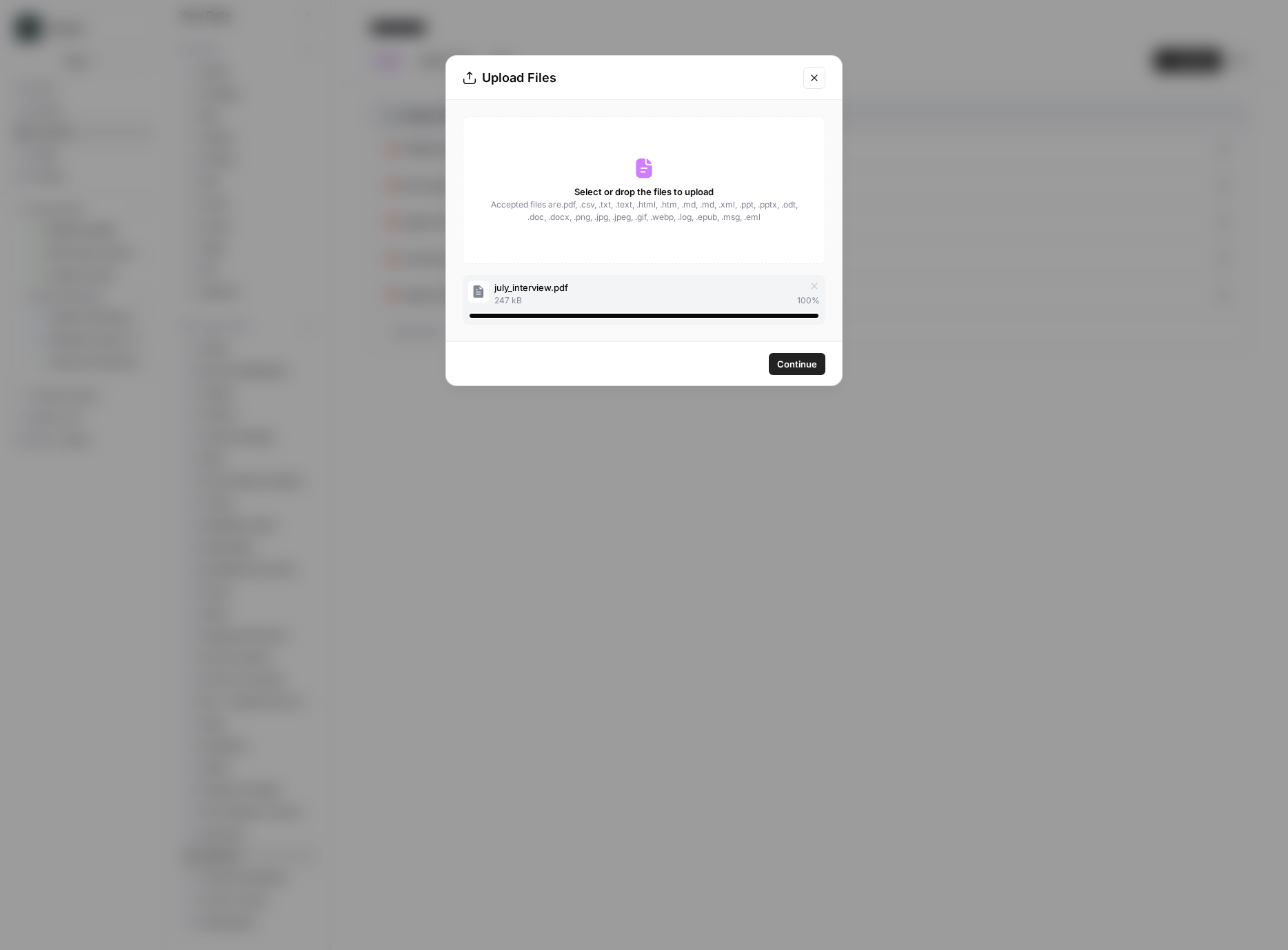
click at [802, 370] on button "Continue" at bounding box center [797, 365] width 57 height 22
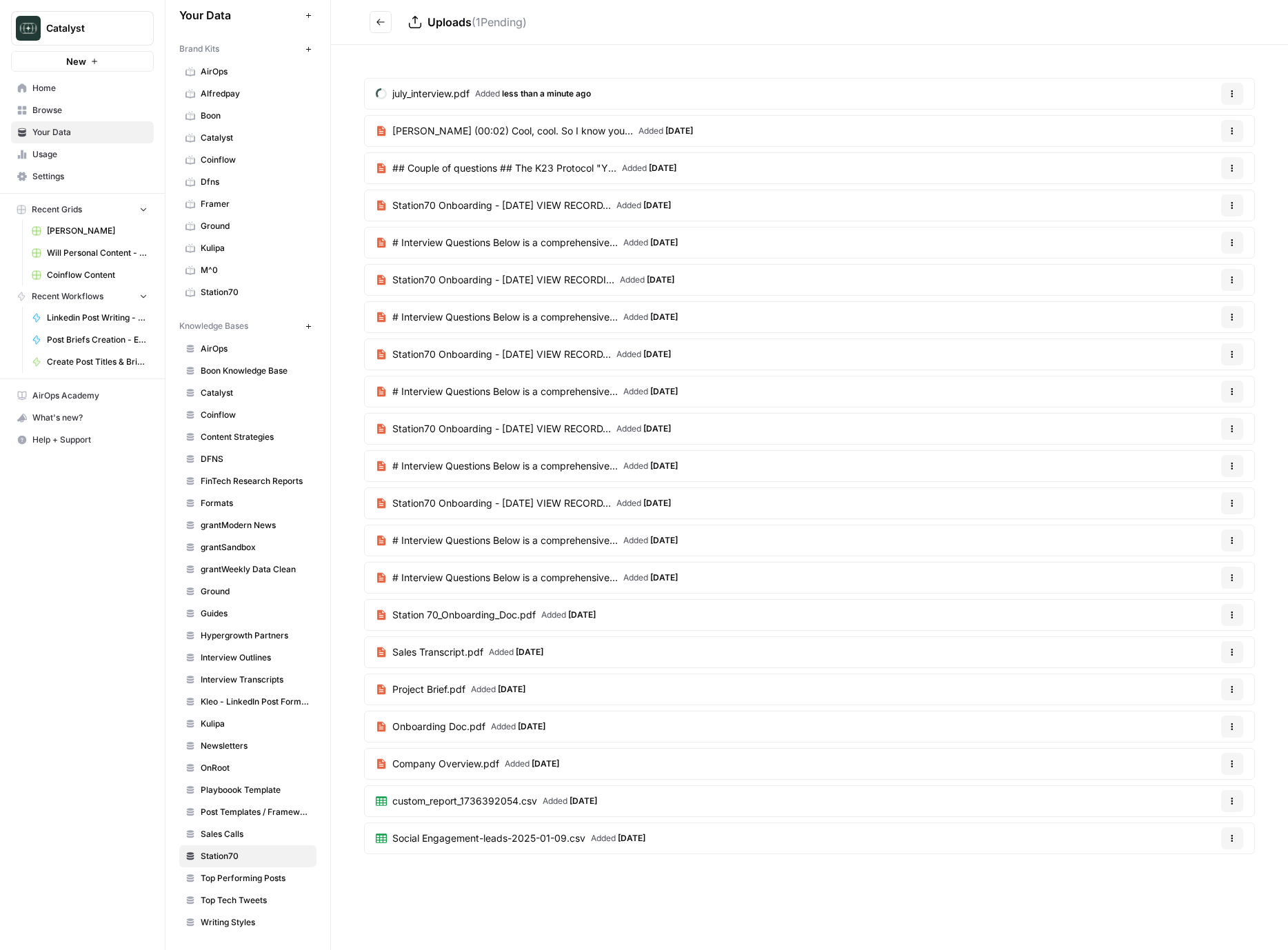
click at [223, 164] on span "Coinflow" at bounding box center [255, 160] width 109 height 13
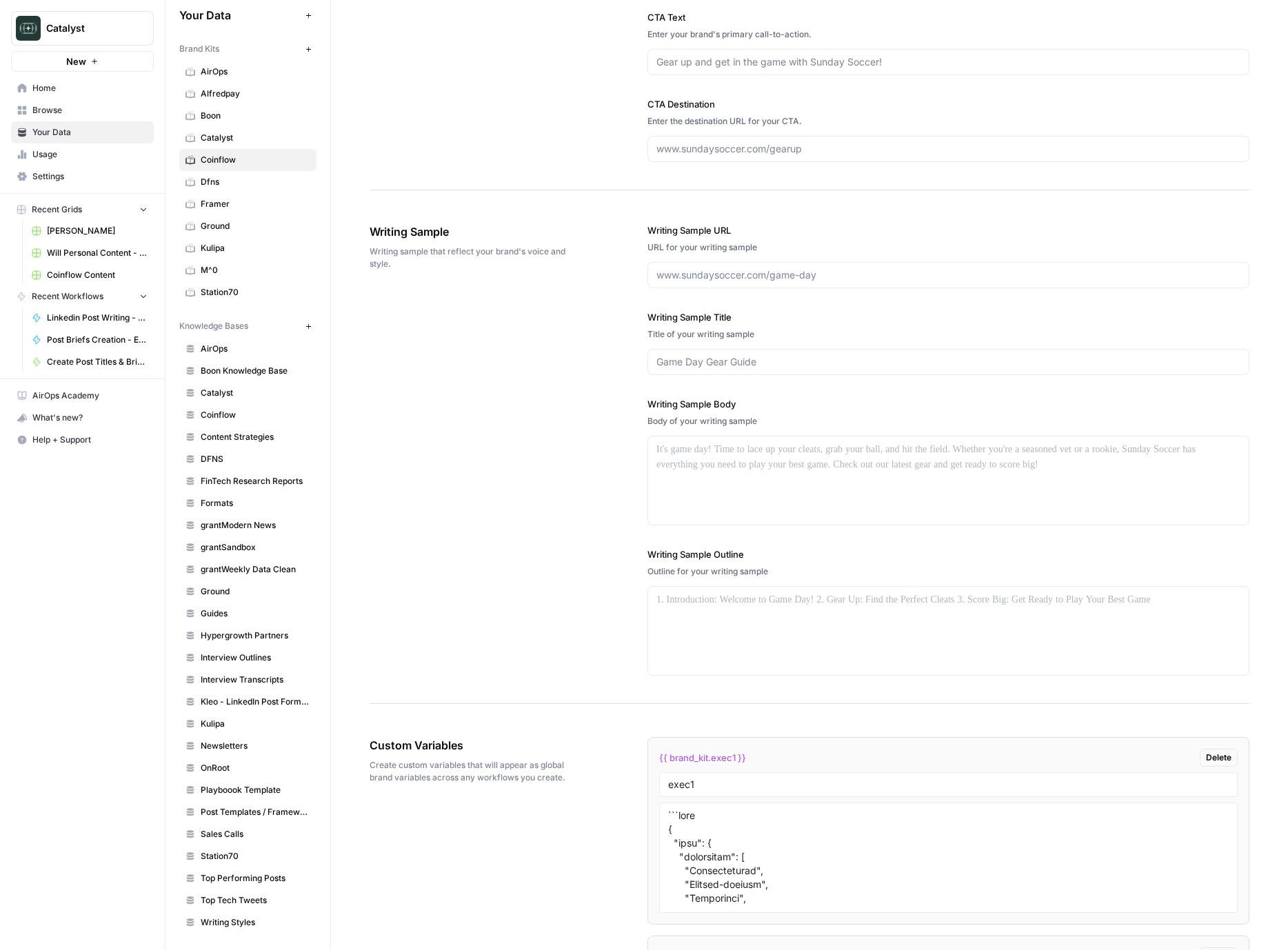
scroll to position [1572, 0]
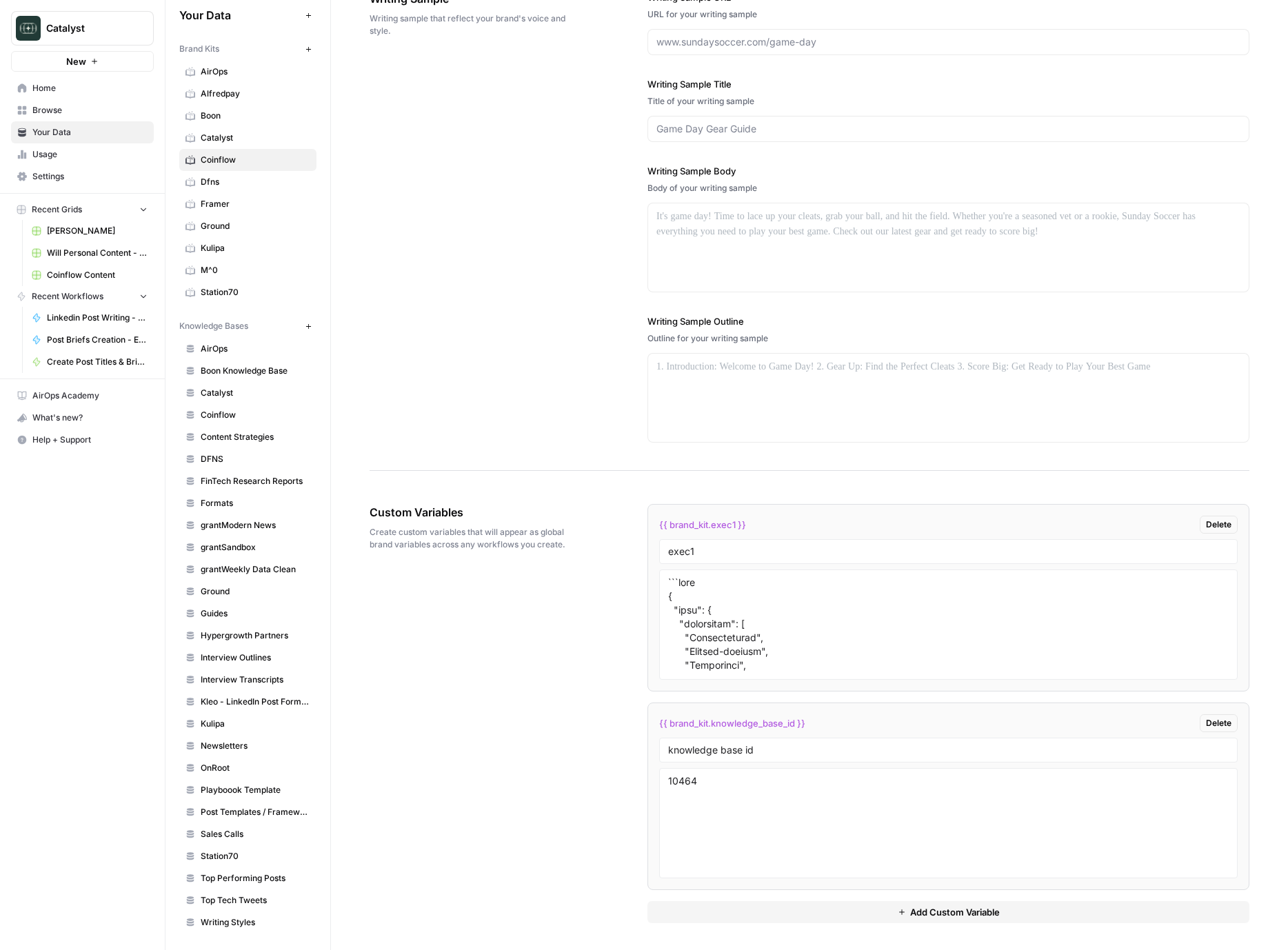
click at [753, 740] on div "knowledge base id" at bounding box center [948, 750] width 579 height 25
click at [734, 756] on div "knowledge base id" at bounding box center [948, 750] width 579 height 25
drag, startPoint x: 770, startPoint y: 751, endPoint x: 651, endPoint y: 746, distance: 119.1
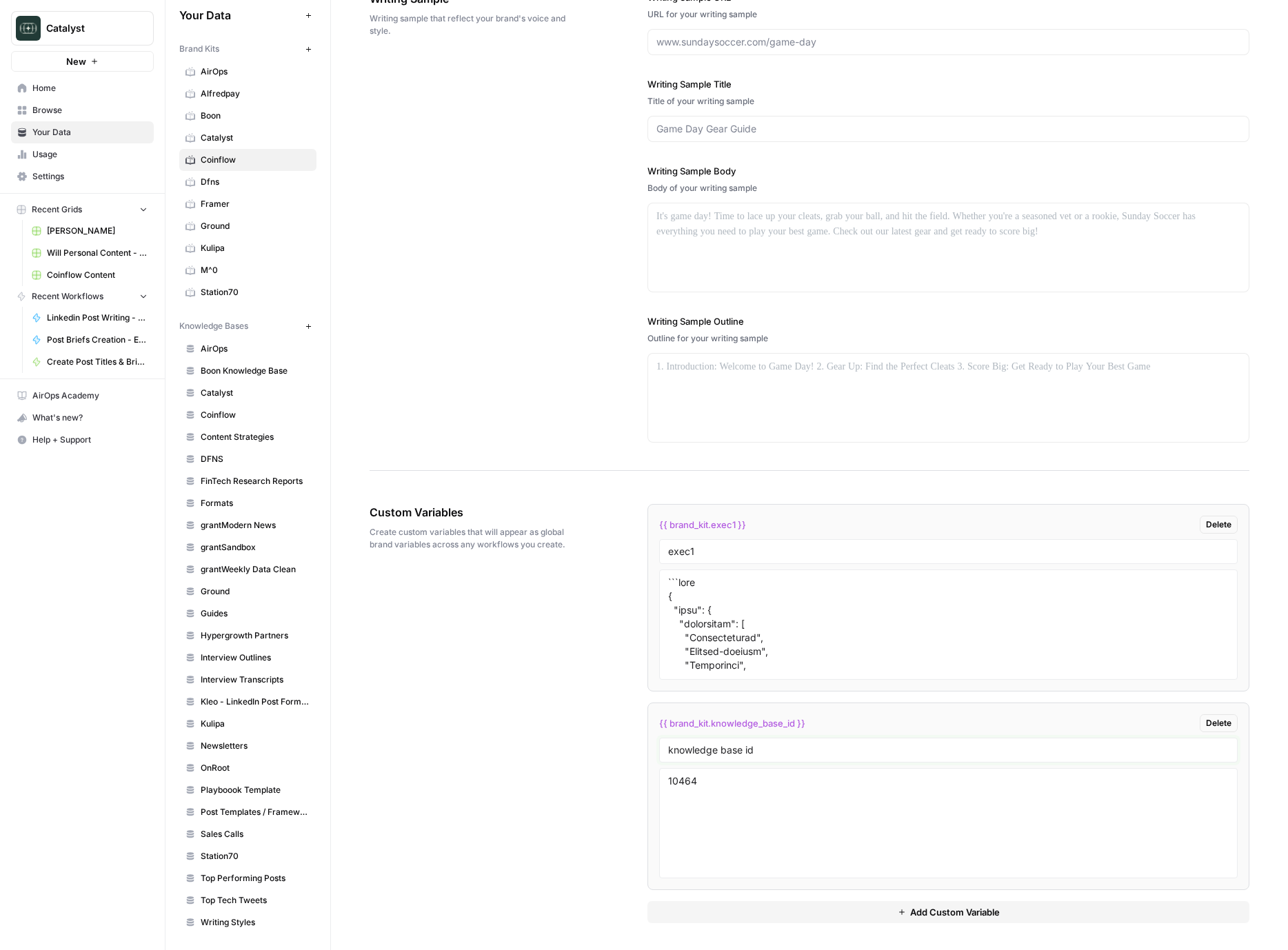
click at [651, 746] on li "{{ brand_kit.knowledge_base_id }} Delete knowledge base id 10464" at bounding box center [949, 796] width 603 height 187
click at [488, 751] on div "Custom Variables Create custom variables that will appear as global brand varia…" at bounding box center [809, 713] width 880 height 475
click at [218, 856] on span "Station70" at bounding box center [255, 857] width 109 height 13
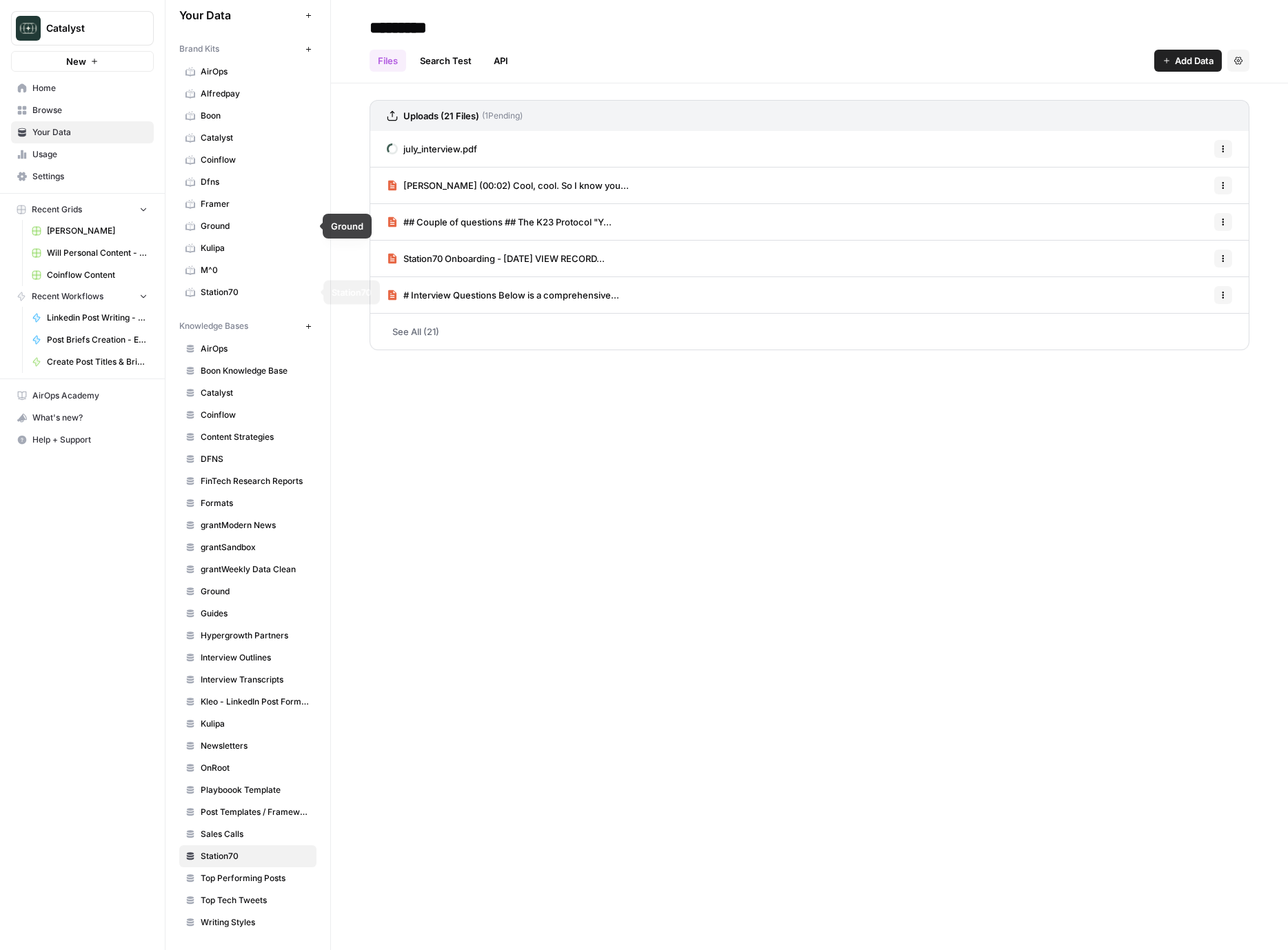
click at [213, 285] on link "Station70" at bounding box center [248, 293] width 137 height 22
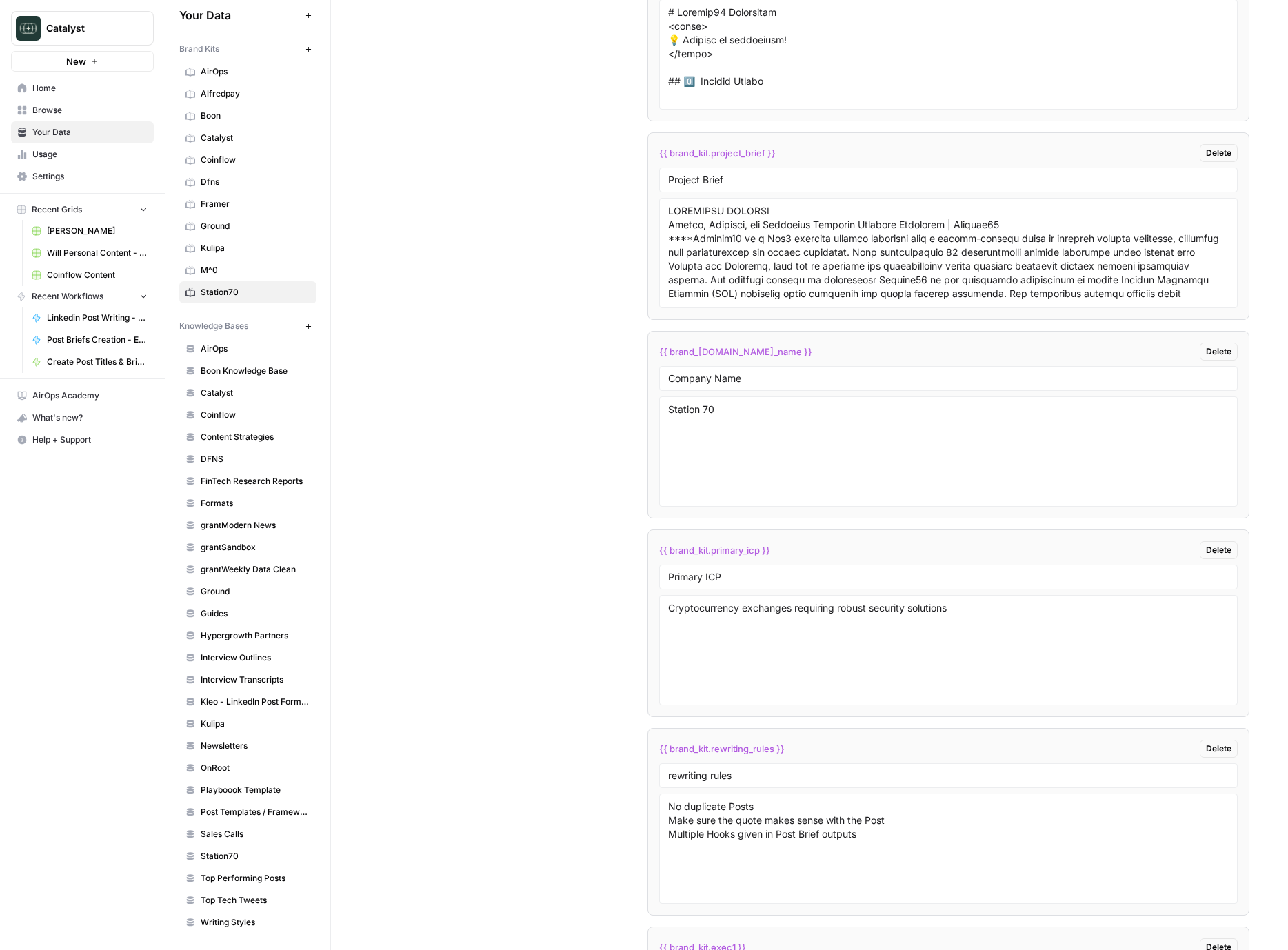
scroll to position [2723, 0]
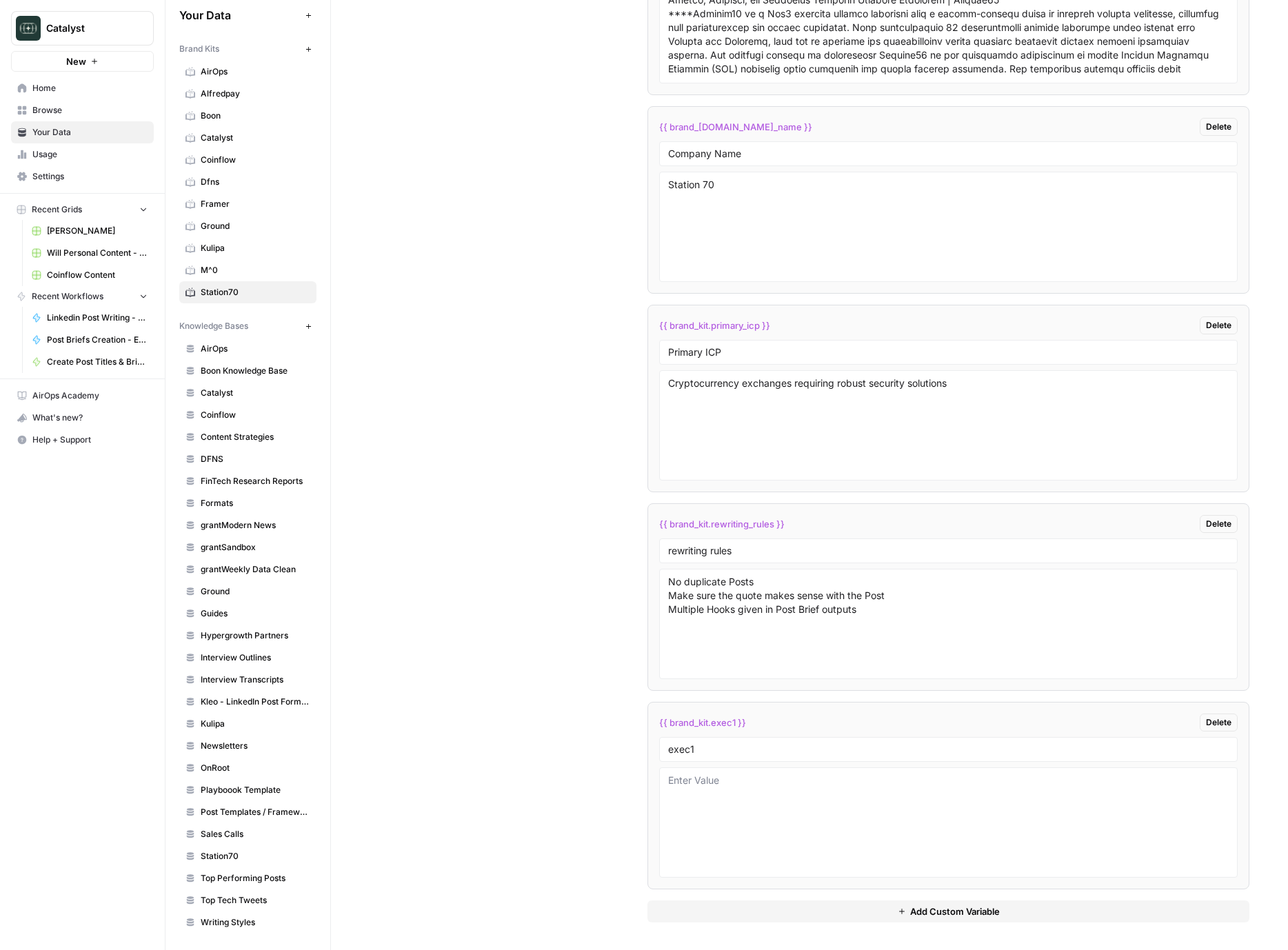
click at [851, 911] on button "Add Custom Variable" at bounding box center [949, 912] width 603 height 22
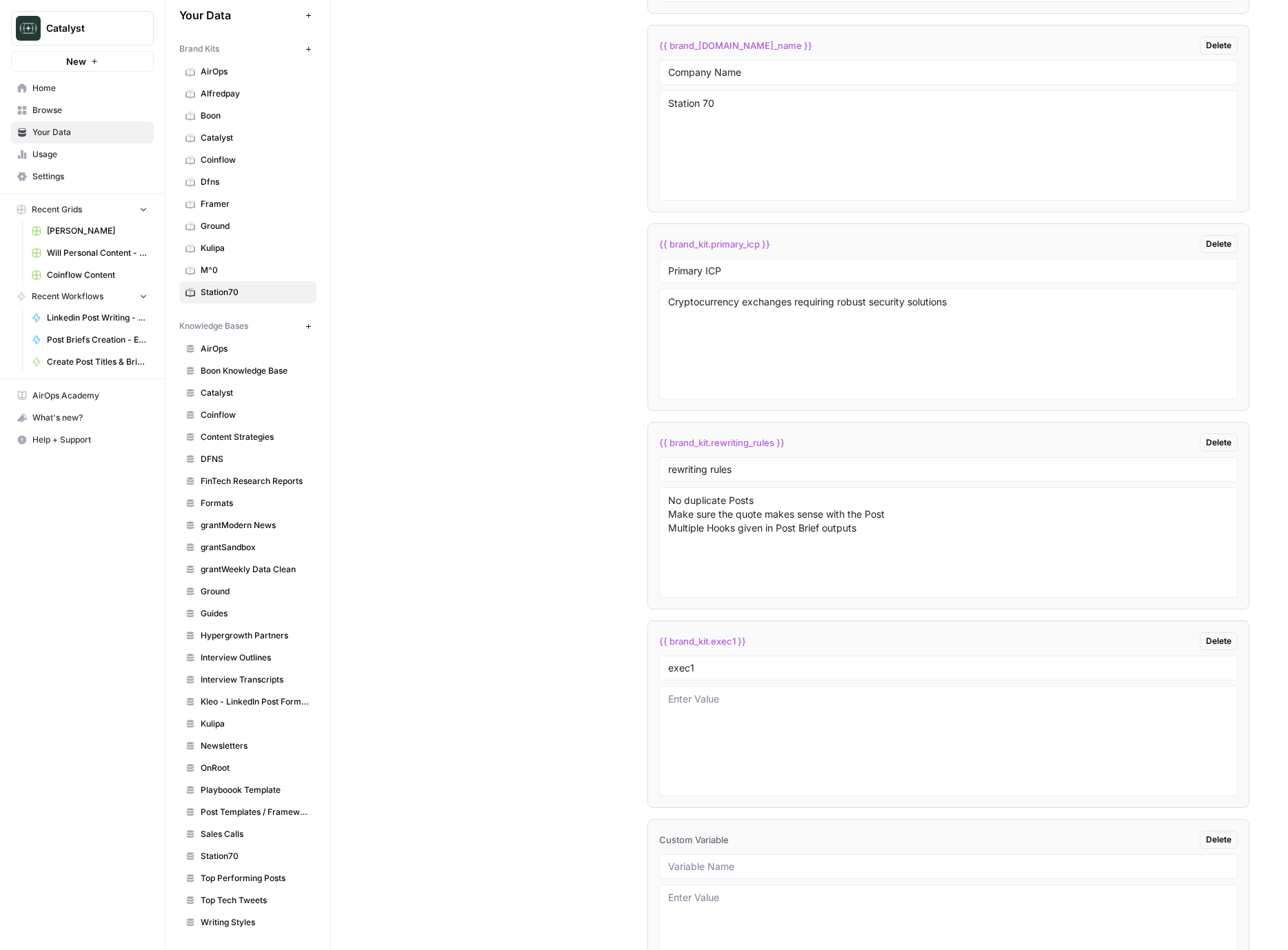
scroll to position [2819, 0]
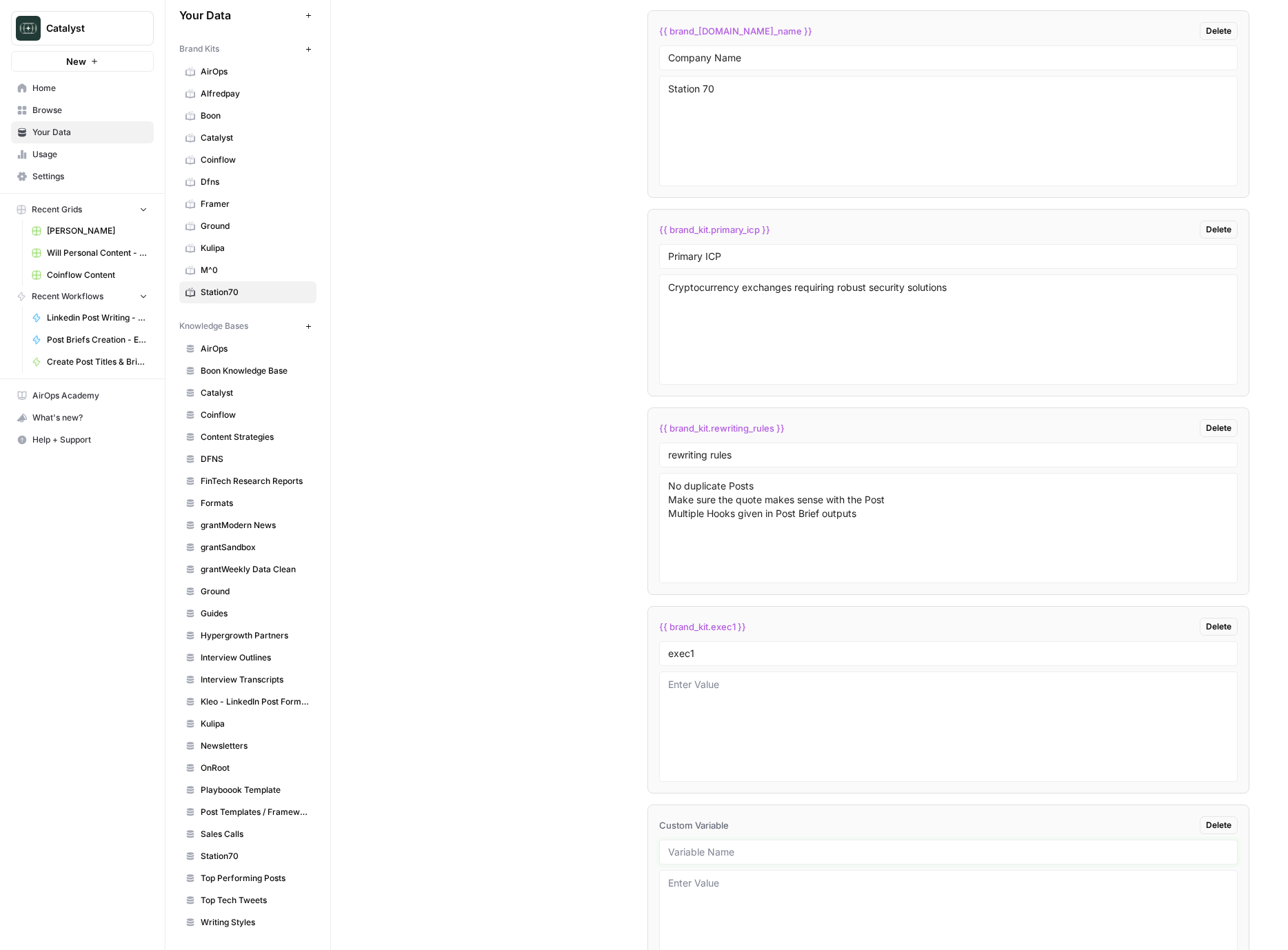
click at [714, 856] on input "text" at bounding box center [948, 852] width 561 height 13
paste input "knowledge base id"
type input "knowledge base id"
click at [593, 851] on div "Custom Variables Create custom variables that will appear as global brand varia…" at bounding box center [809, 220] width 880 height 1665
click at [702, 888] on textarea at bounding box center [948, 924] width 561 height 98
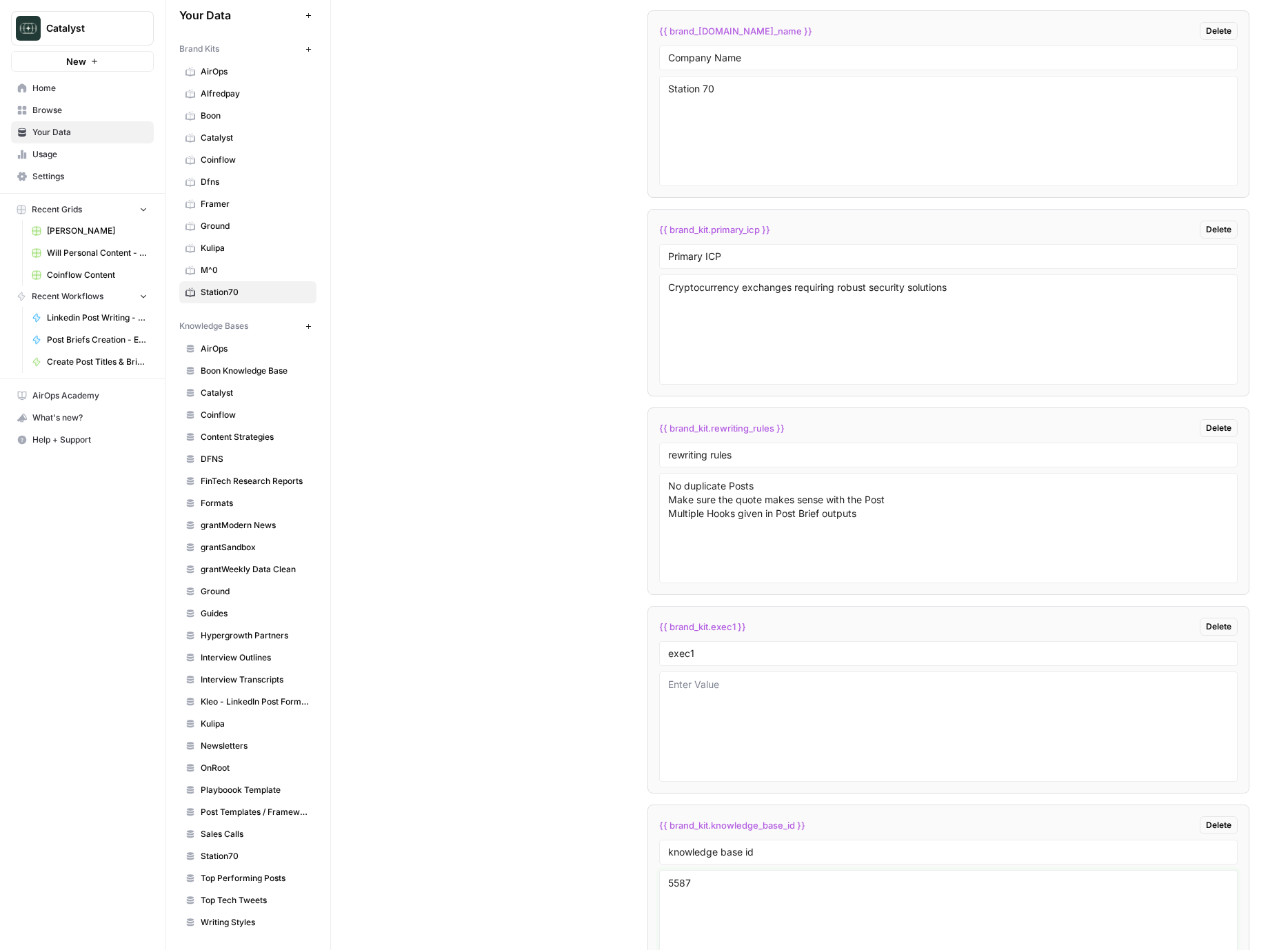
type textarea "5587"
click at [547, 790] on div "Custom Variables Create custom variables that will appear as global brand varia…" at bounding box center [809, 220] width 880 height 1665
click at [865, 693] on textarea "To enrich screen reader interactions, please activate Accessibility in Grammarl…" at bounding box center [948, 727] width 561 height 98
paste textarea "```json { "styleOf": "Nathan Bekerman", "sourceMaterials": [ "LinkedIn Post: Ac…"
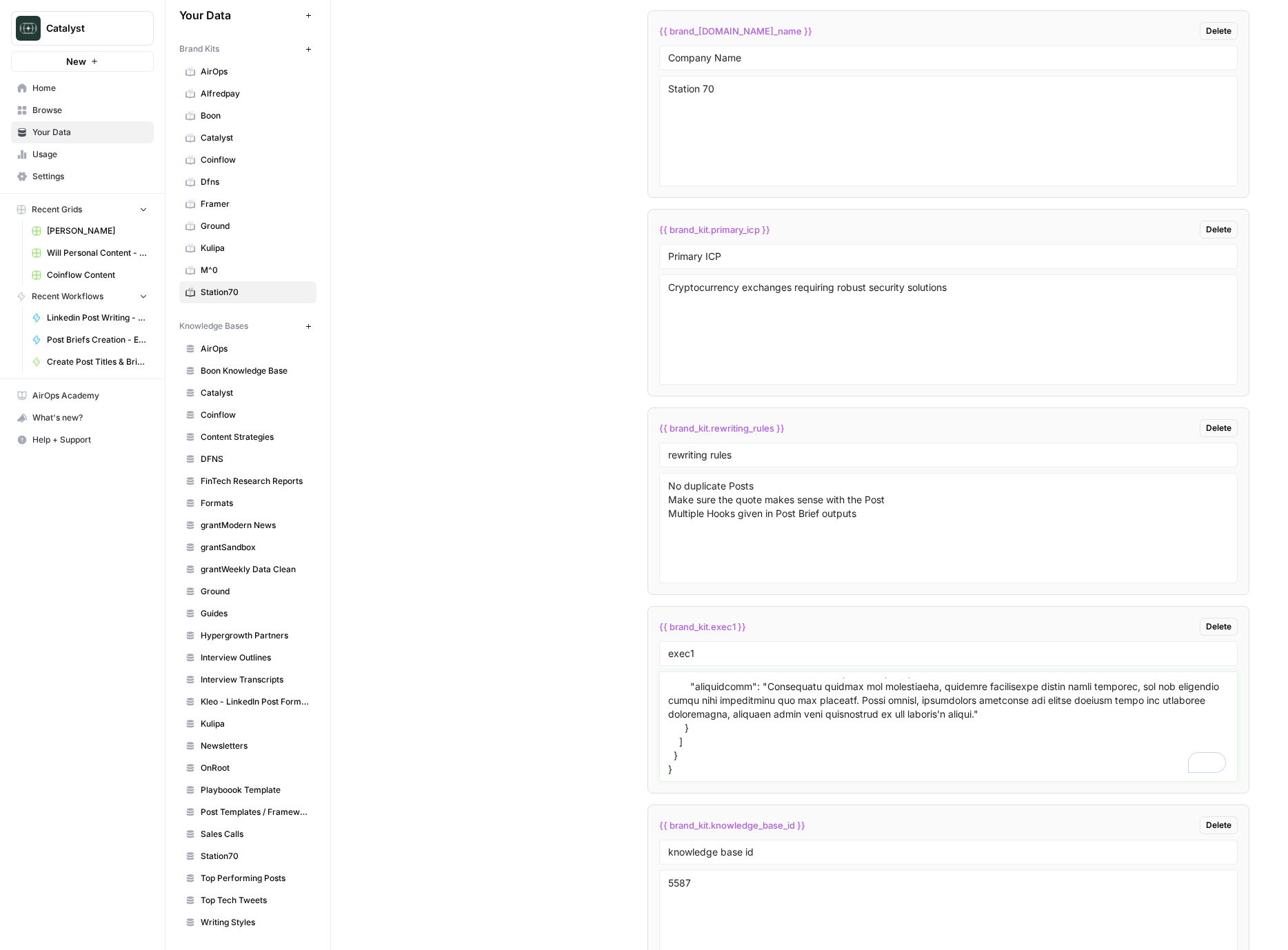
type textarea "```json { "styleOf": "Nathan Bekerman", "sourceMaterials": [ "LinkedIn Post: Ac…"
click at [575, 678] on div "Custom Variables Create custom variables that will appear as global brand varia…" at bounding box center [809, 220] width 880 height 1665
click at [57, 92] on span "Home" at bounding box center [90, 89] width 115 height 13
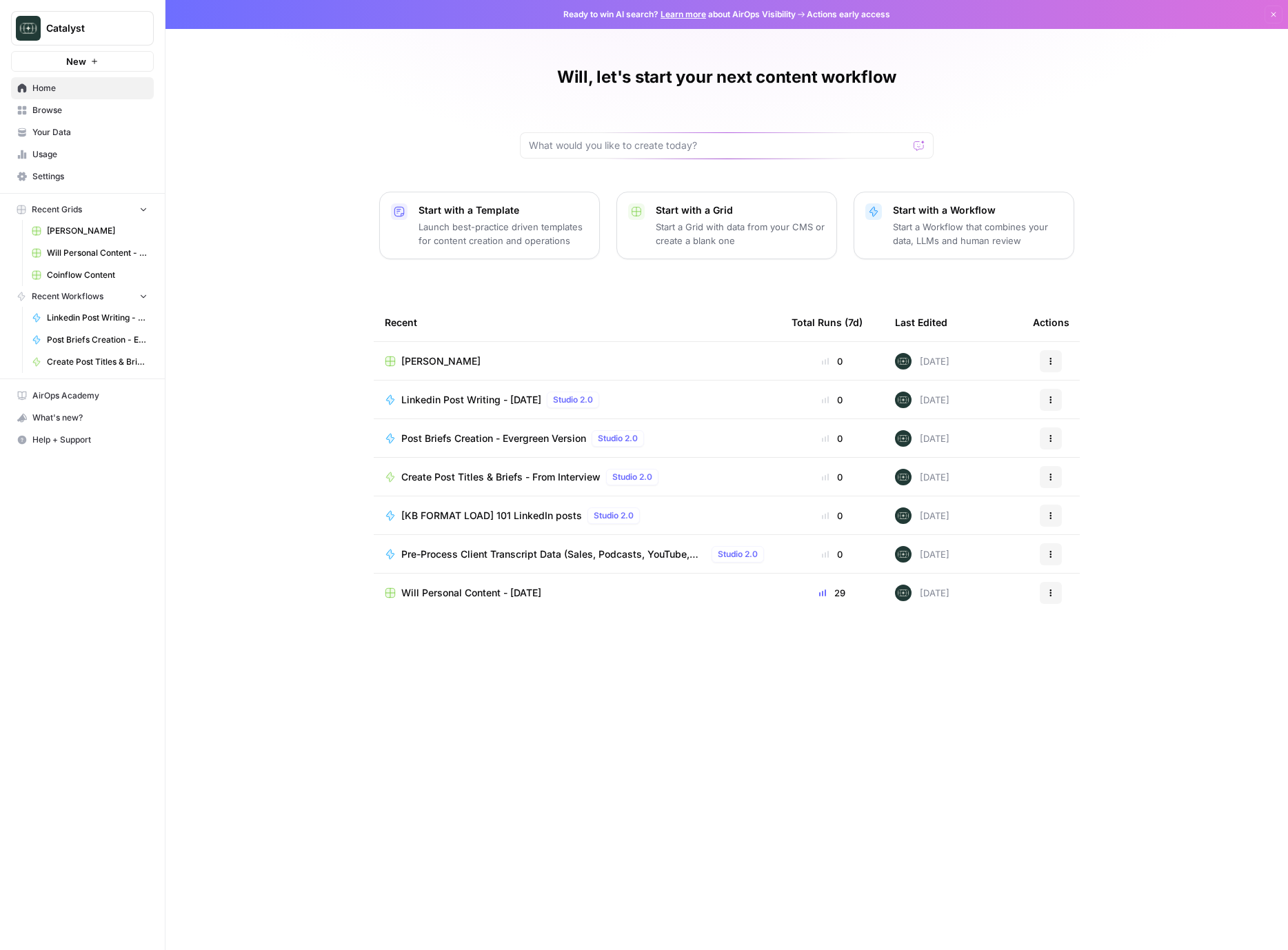
click at [456, 357] on span "[PERSON_NAME]" at bounding box center [441, 361] width 79 height 14
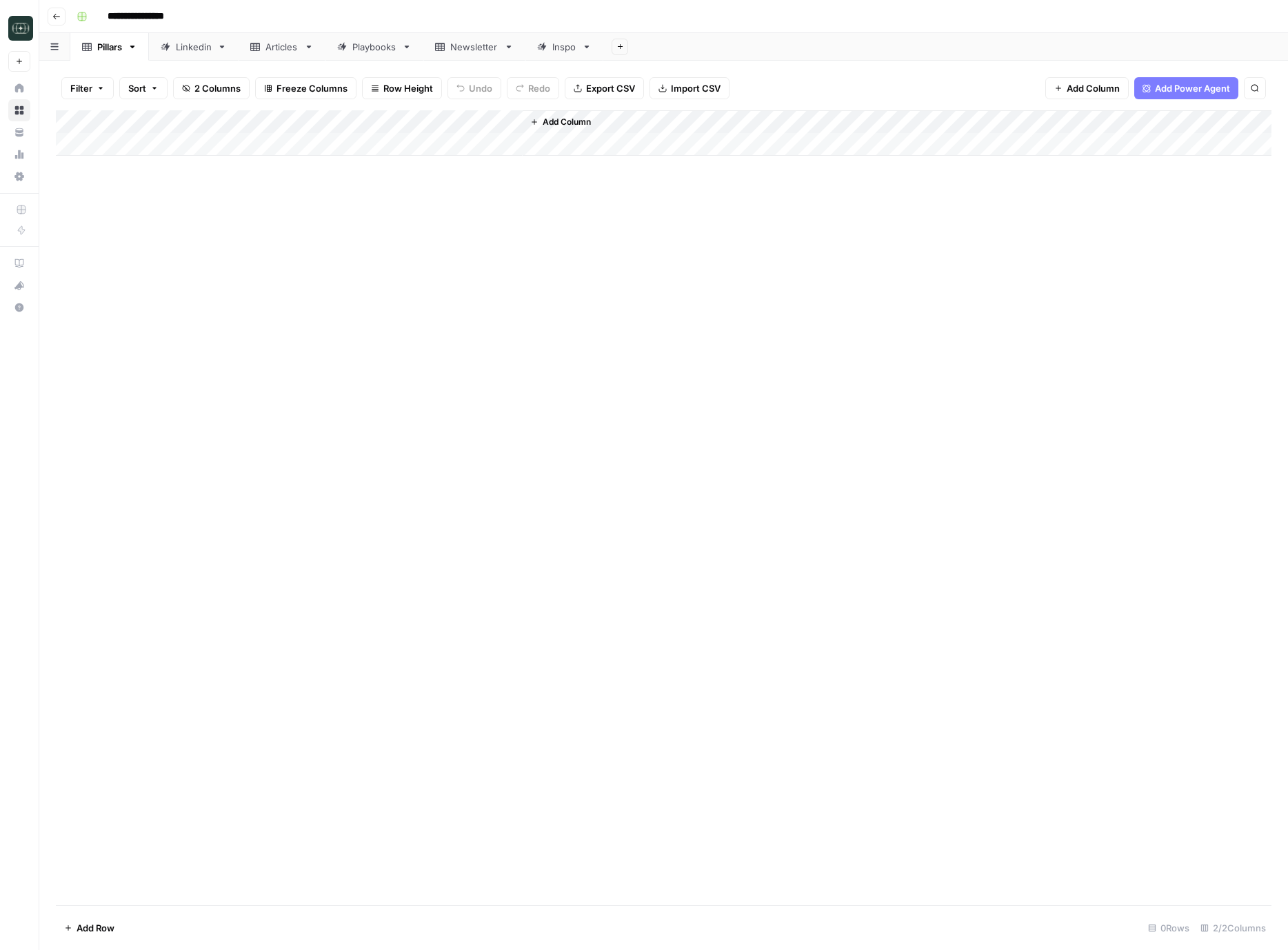
click at [185, 48] on div "Linkedin" at bounding box center [193, 46] width 36 height 14
click at [247, 136] on div "Add Column" at bounding box center [664, 132] width 1216 height 45
type textarea "**********"
click at [705, 377] on div "Add Column" at bounding box center [664, 507] width 1216 height 795
click at [128, 144] on div "Add Column" at bounding box center [664, 144] width 1216 height 69
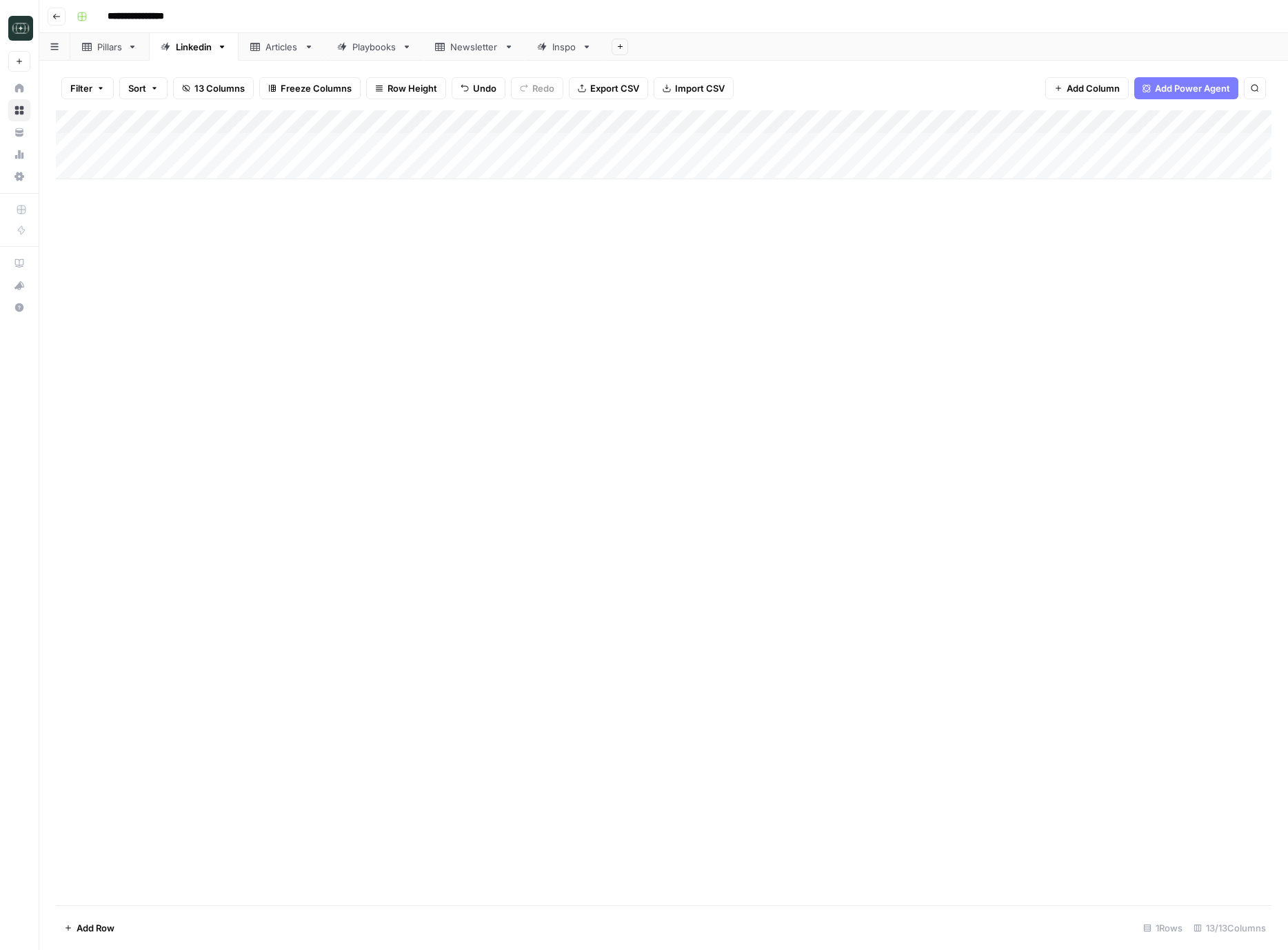
click at [427, 293] on div "Add Column" at bounding box center [664, 507] width 1216 height 795
click at [575, 145] on div "Add Column" at bounding box center [664, 144] width 1216 height 69
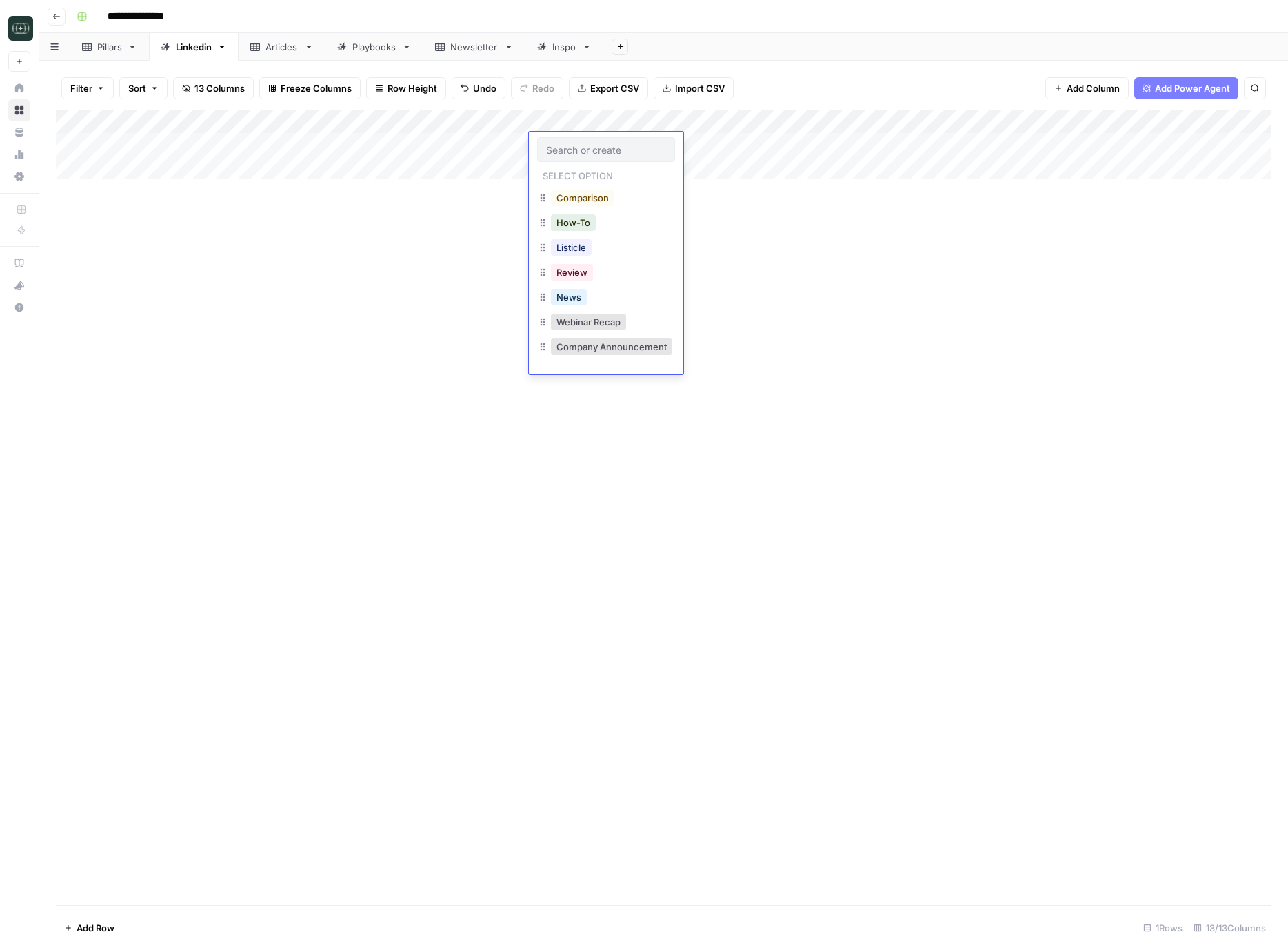
click at [602, 158] on div at bounding box center [606, 149] width 138 height 25
click at [592, 157] on div at bounding box center [606, 149] width 138 height 25
click at [579, 148] on input "text" at bounding box center [606, 150] width 120 height 13
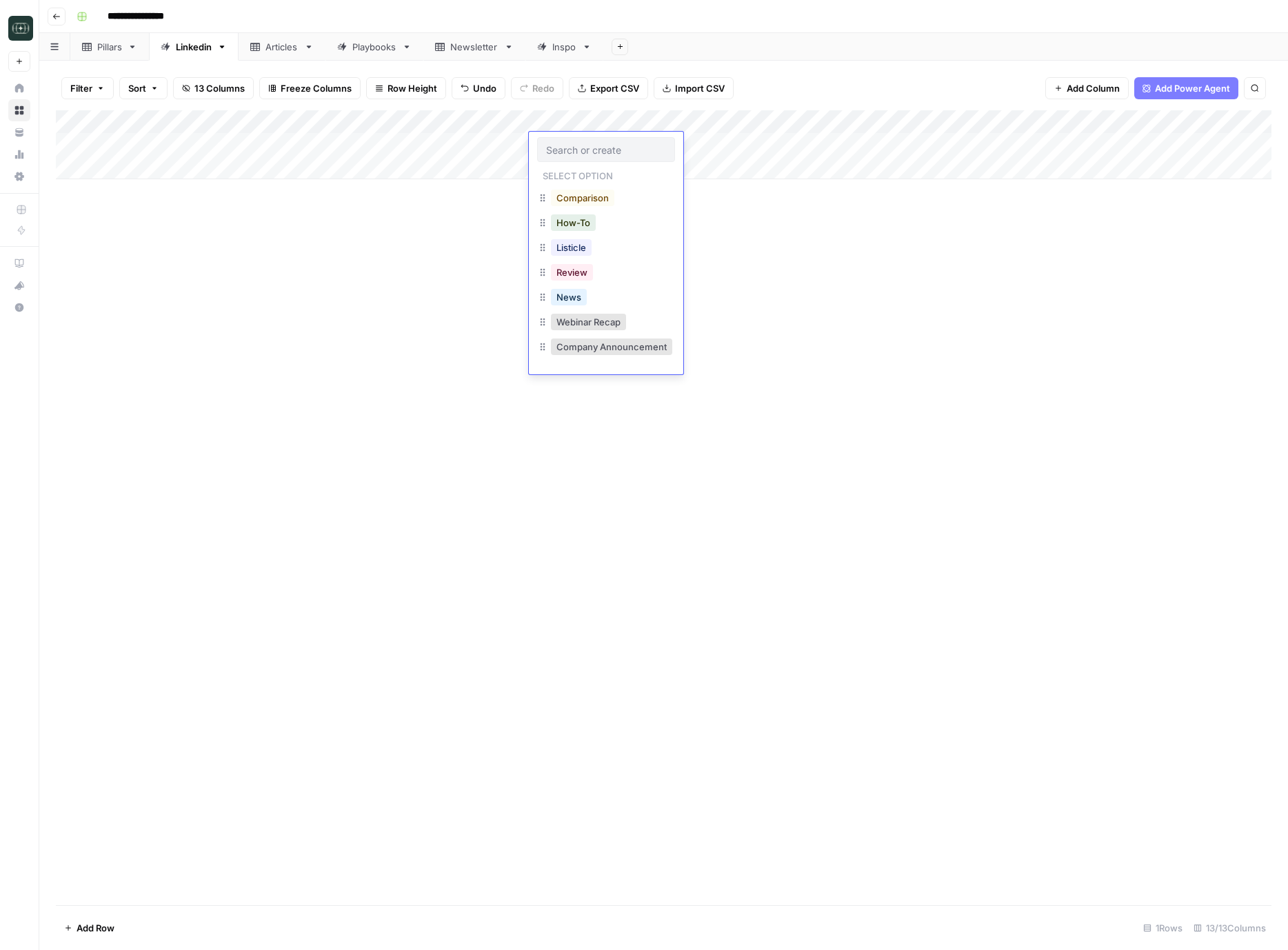
click at [589, 175] on p "Select option" at bounding box center [578, 174] width 81 height 17
click at [593, 154] on input "text" at bounding box center [606, 150] width 120 height 13
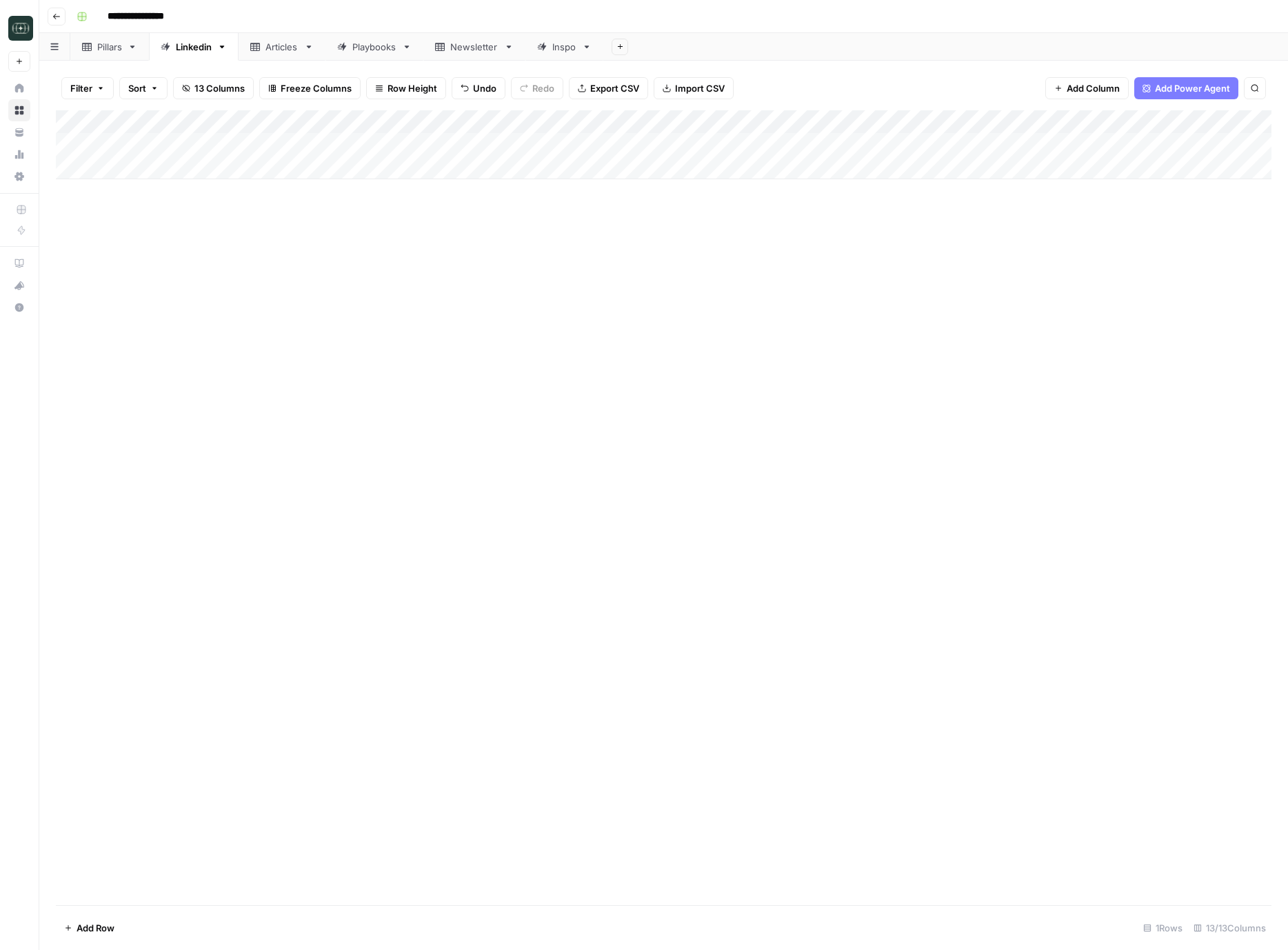
click at [591, 122] on div "Add Column" at bounding box center [664, 144] width 1216 height 69
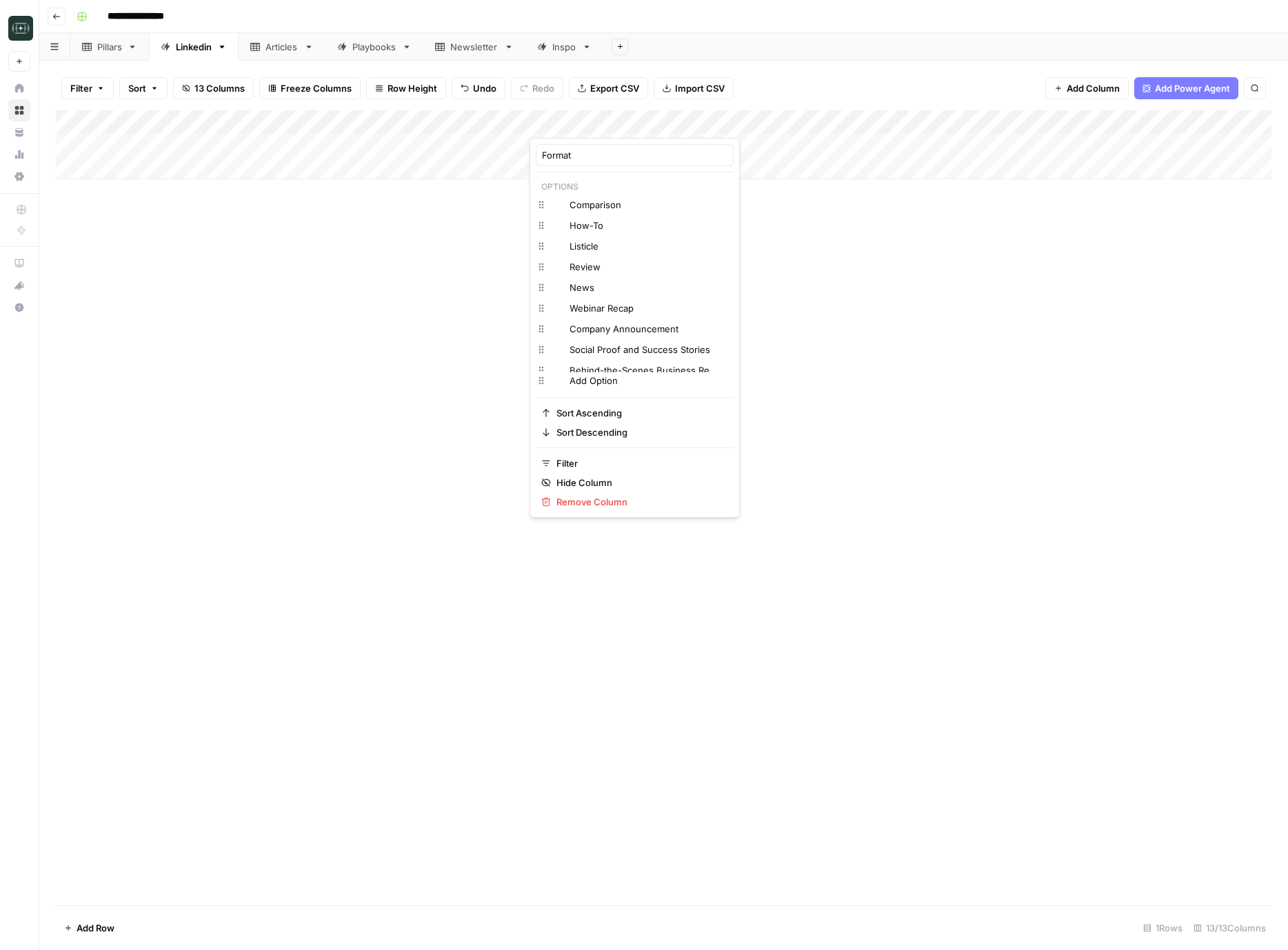
click at [603, 122] on div at bounding box center [573, 124] width 87 height 28
click at [656, 298] on div "Change color News Delete" at bounding box center [635, 289] width 198 height 21
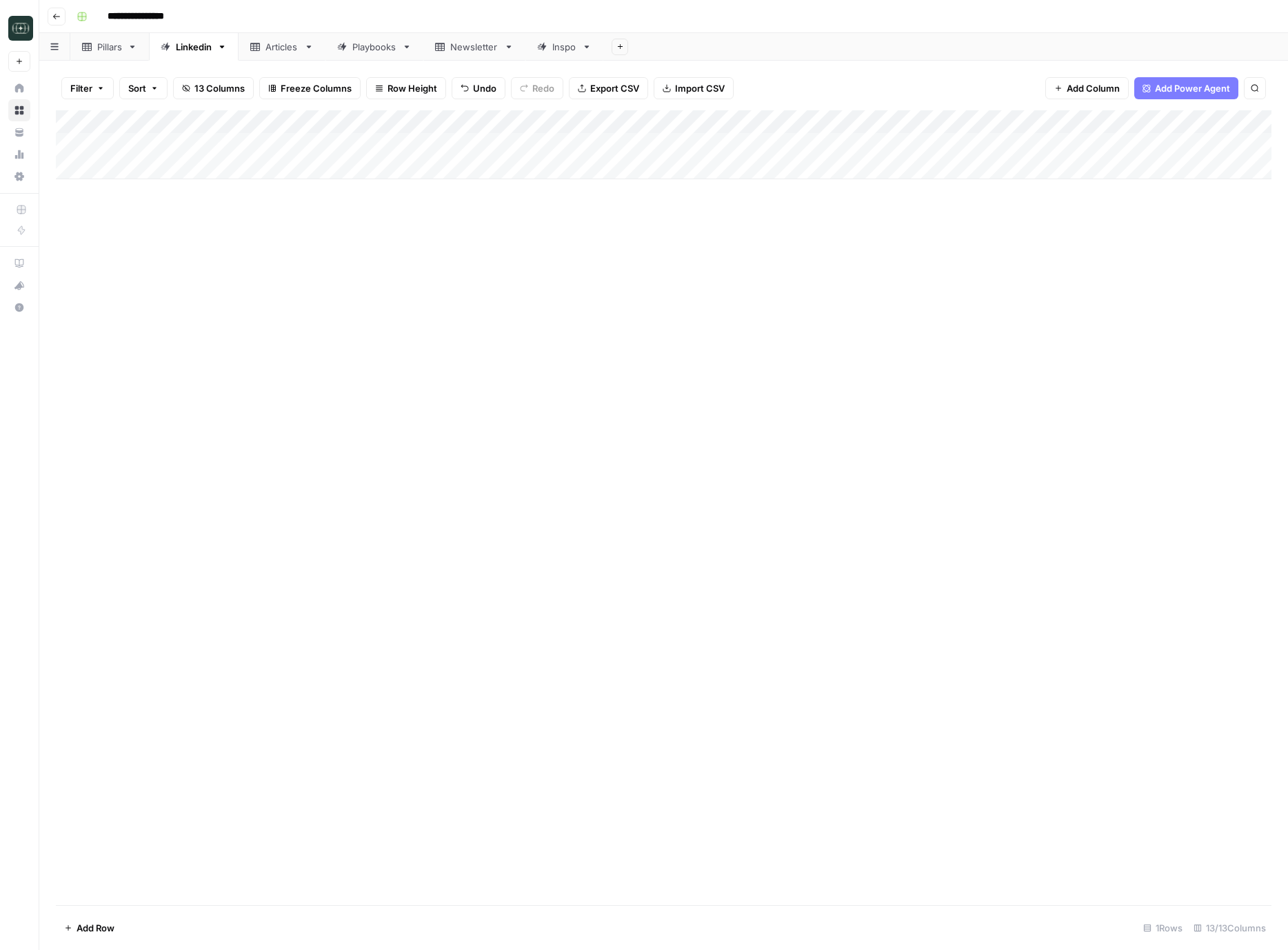
click at [391, 312] on html "**********" at bounding box center [644, 475] width 1288 height 950
click at [565, 151] on div "Add Column" at bounding box center [664, 144] width 1216 height 69
click at [584, 142] on div "Add Column" at bounding box center [664, 144] width 1216 height 69
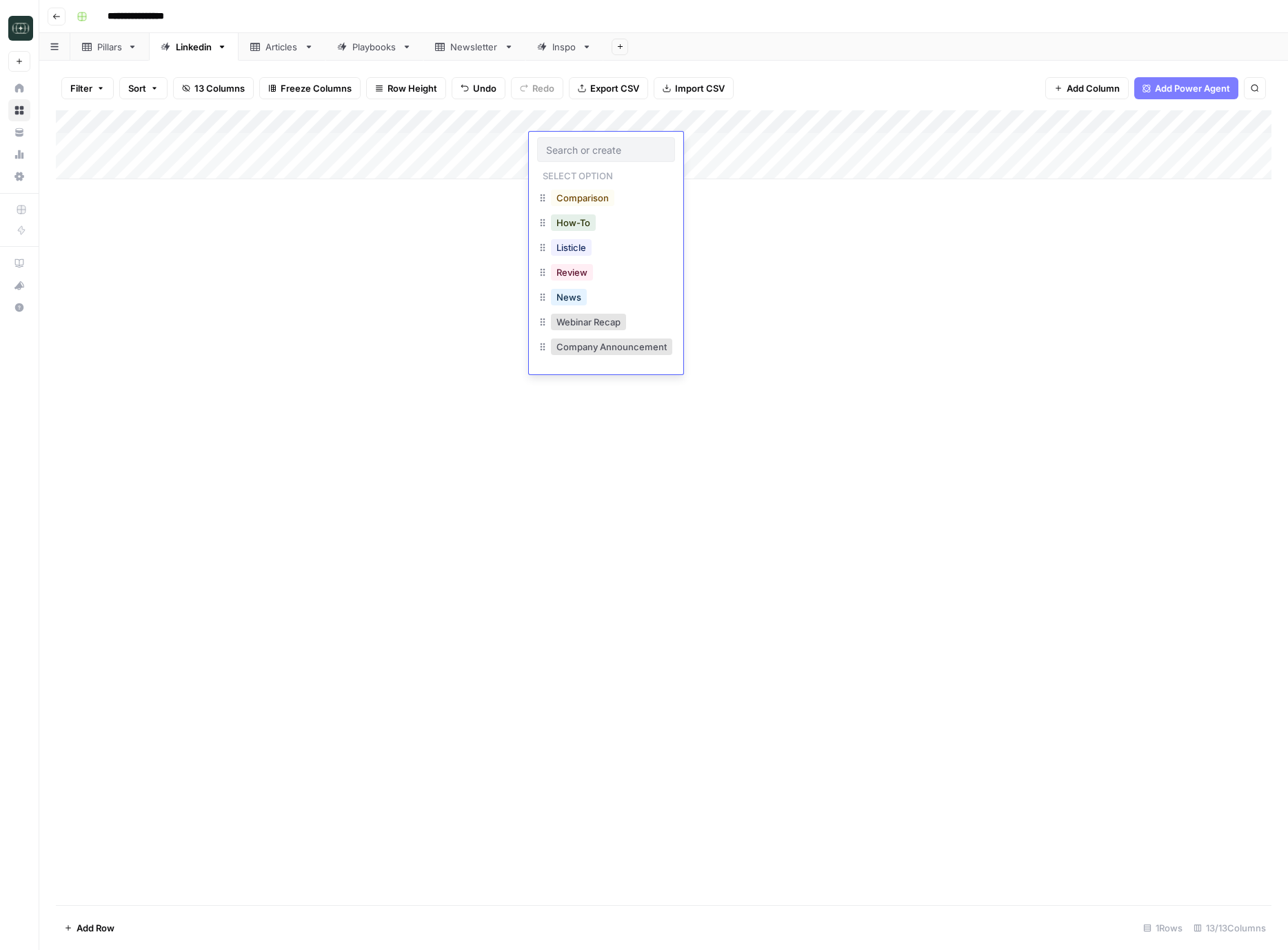
scroll to position [121, 0]
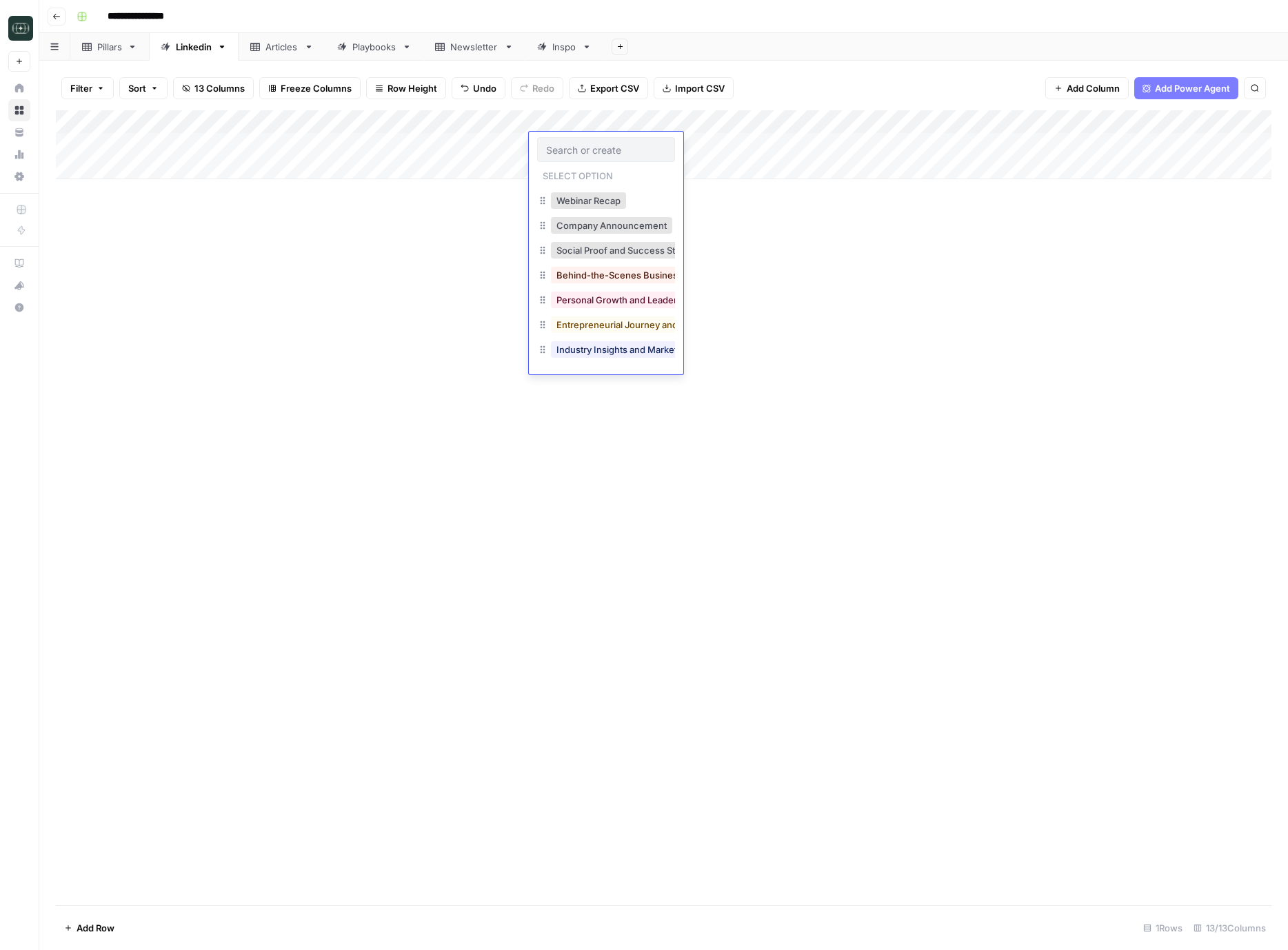
click at [411, 287] on div "Add Column" at bounding box center [664, 507] width 1216 height 795
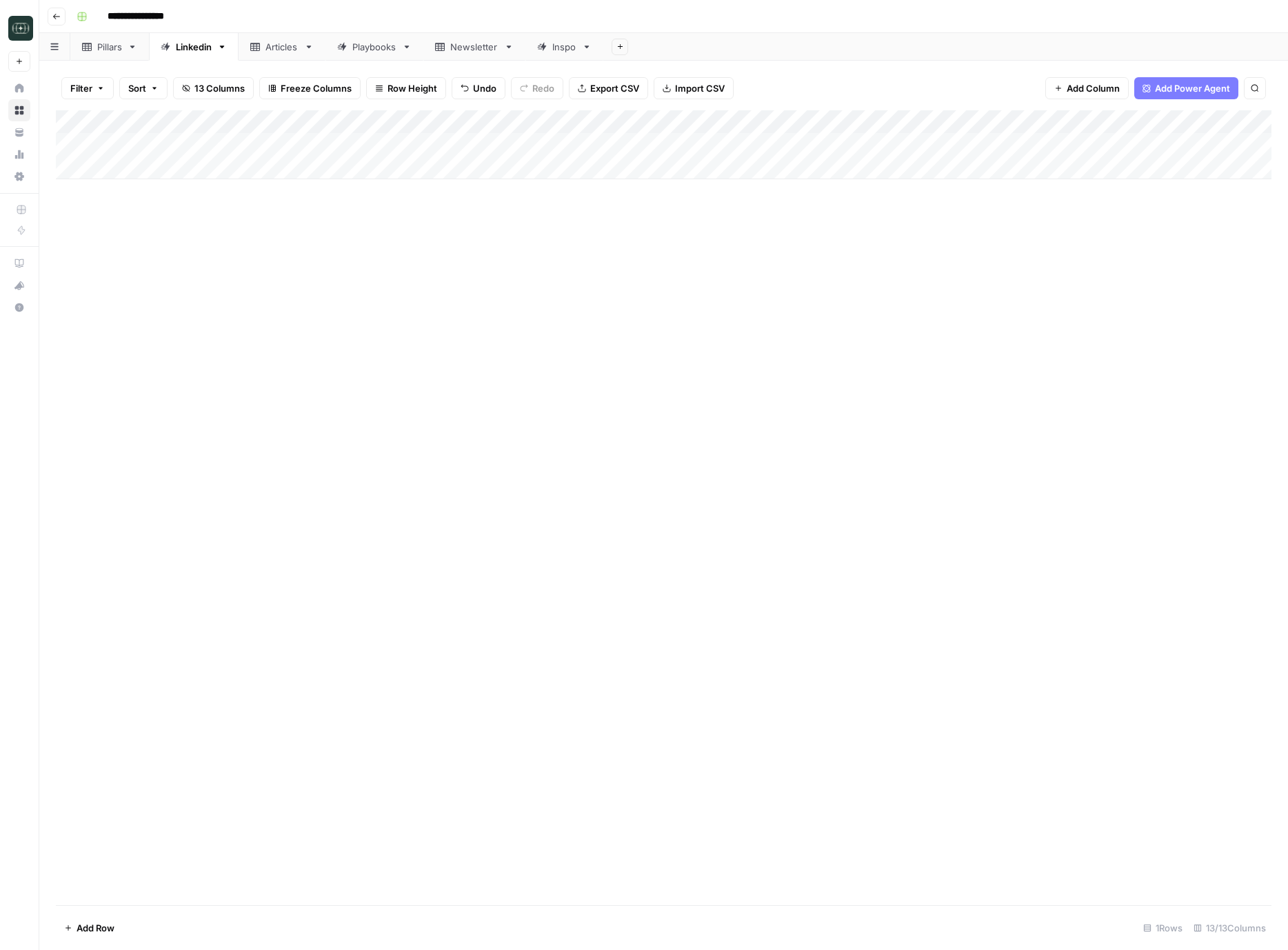
click at [554, 148] on div "Add Column" at bounding box center [664, 144] width 1216 height 69
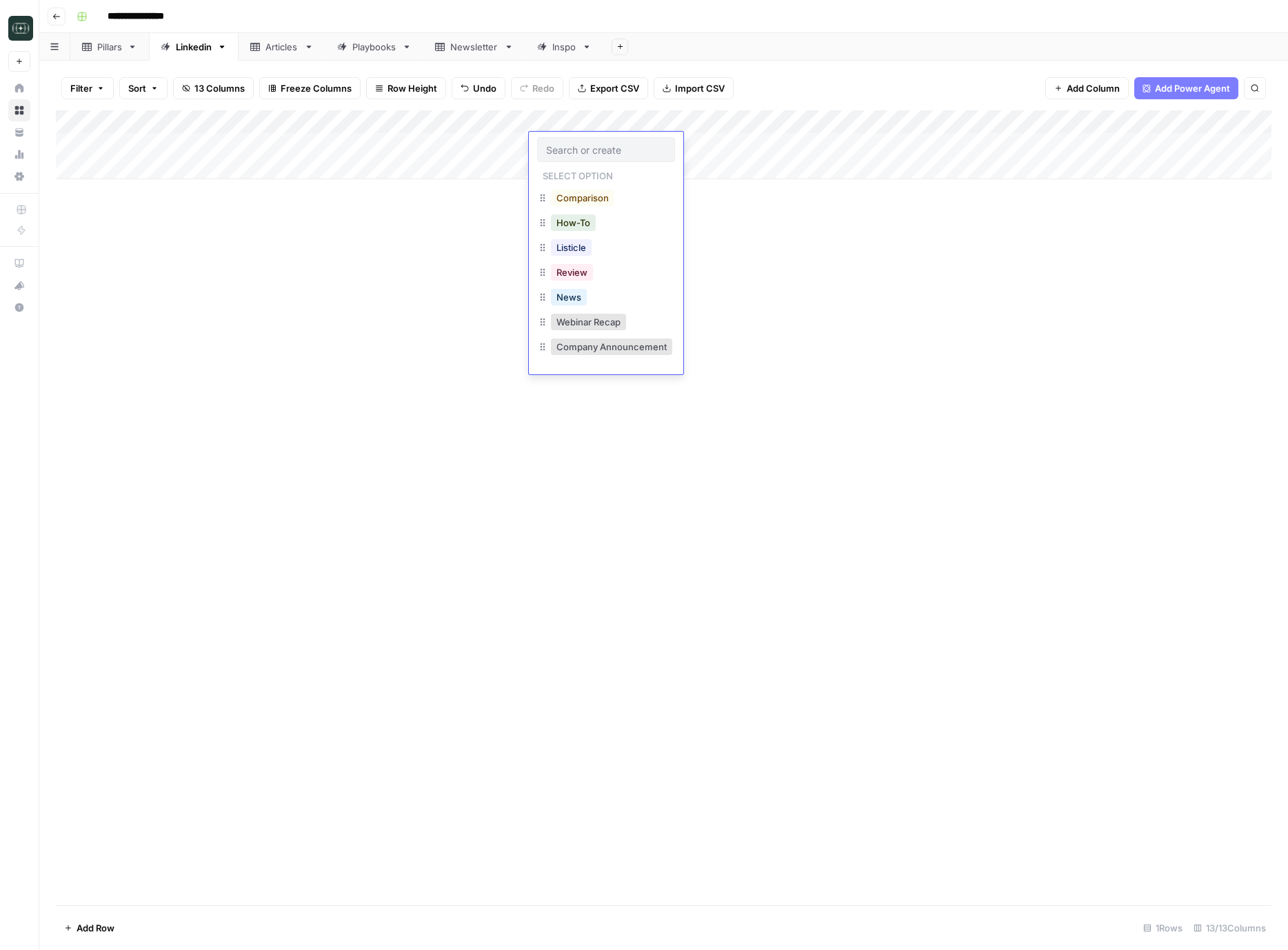
click at [440, 144] on div "Add Column" at bounding box center [664, 144] width 1216 height 69
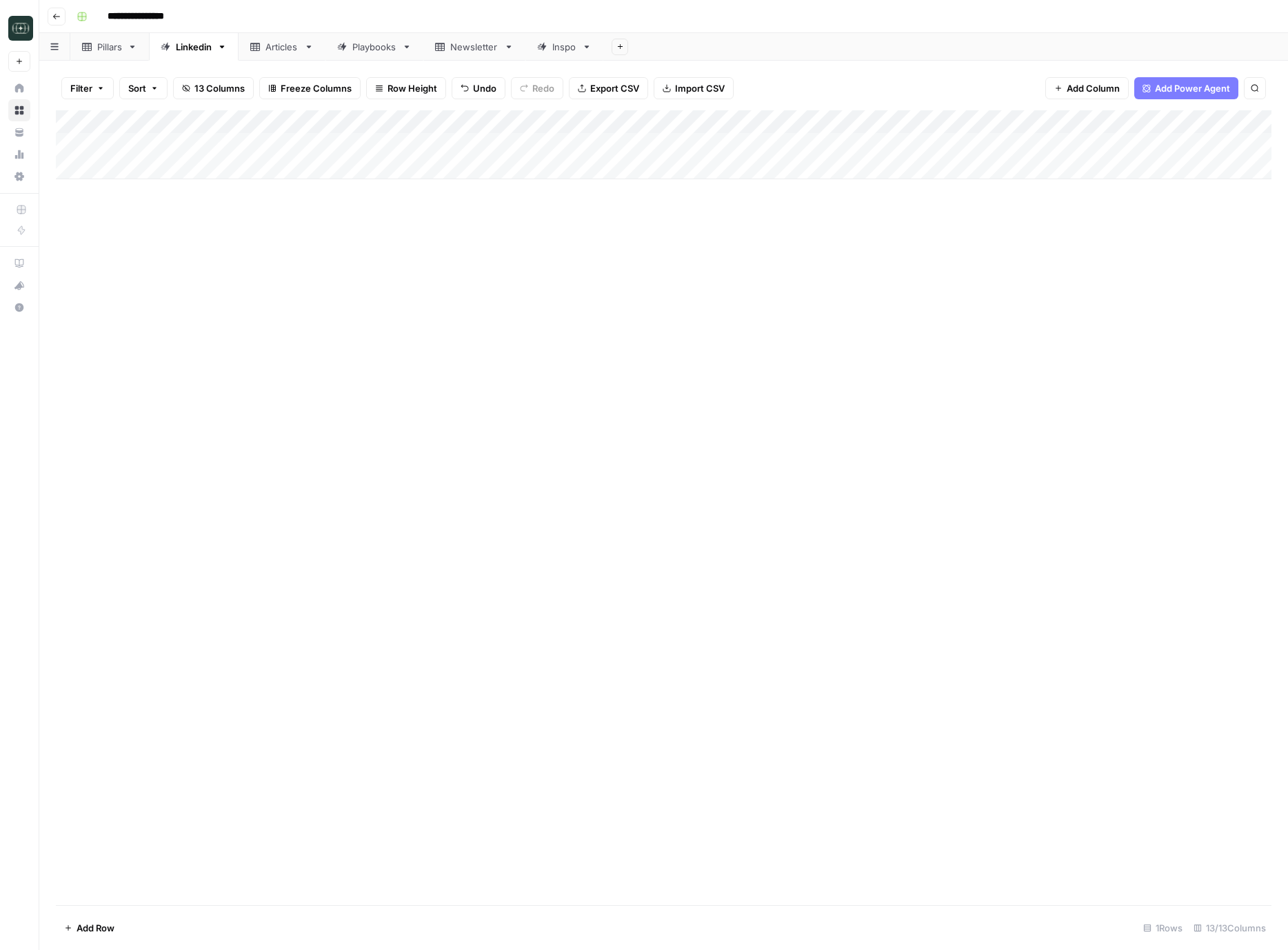
click at [440, 144] on div "Add Column" at bounding box center [664, 144] width 1216 height 69
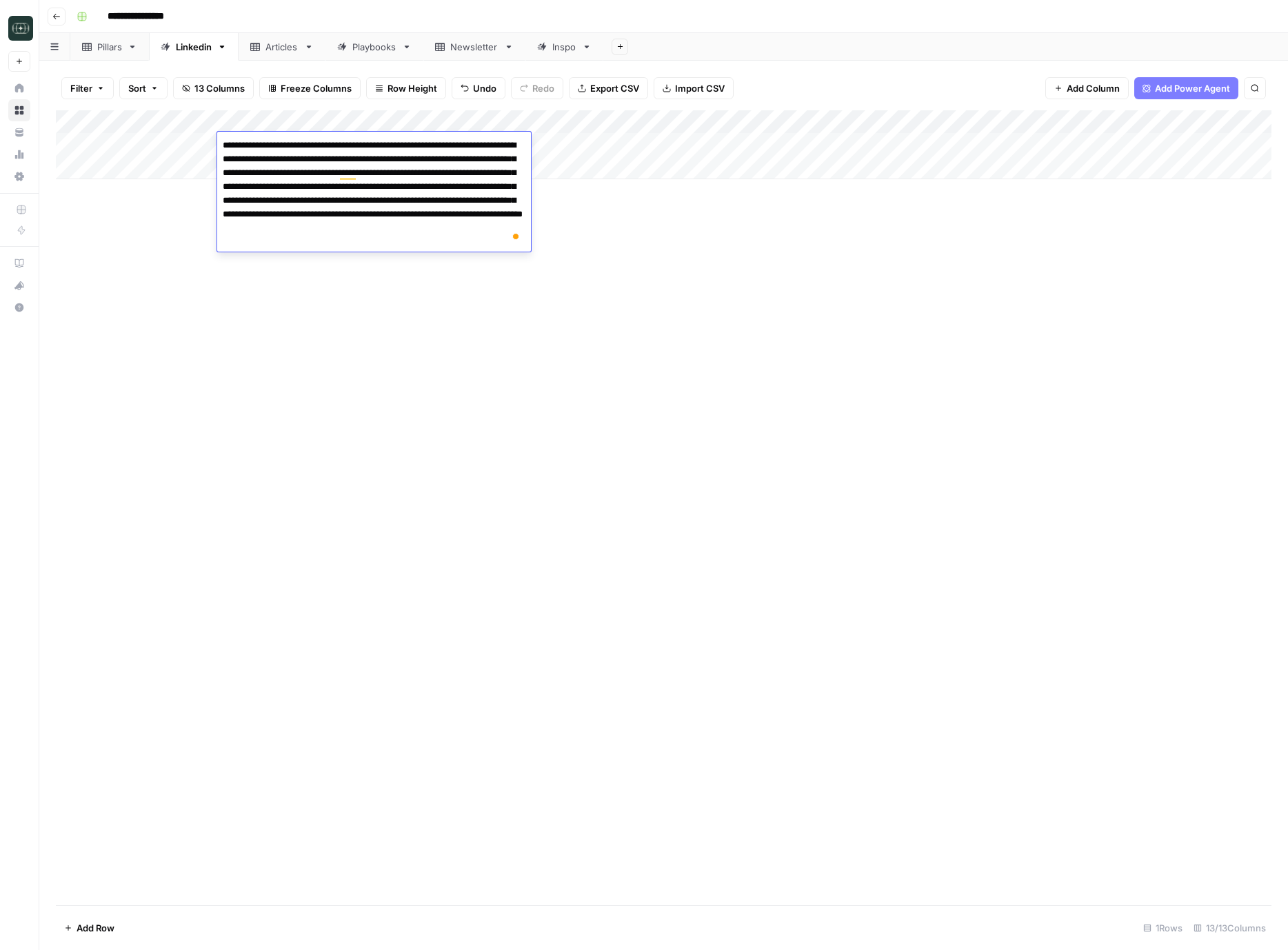
click at [556, 144] on div "Add Column" at bounding box center [664, 144] width 1216 height 69
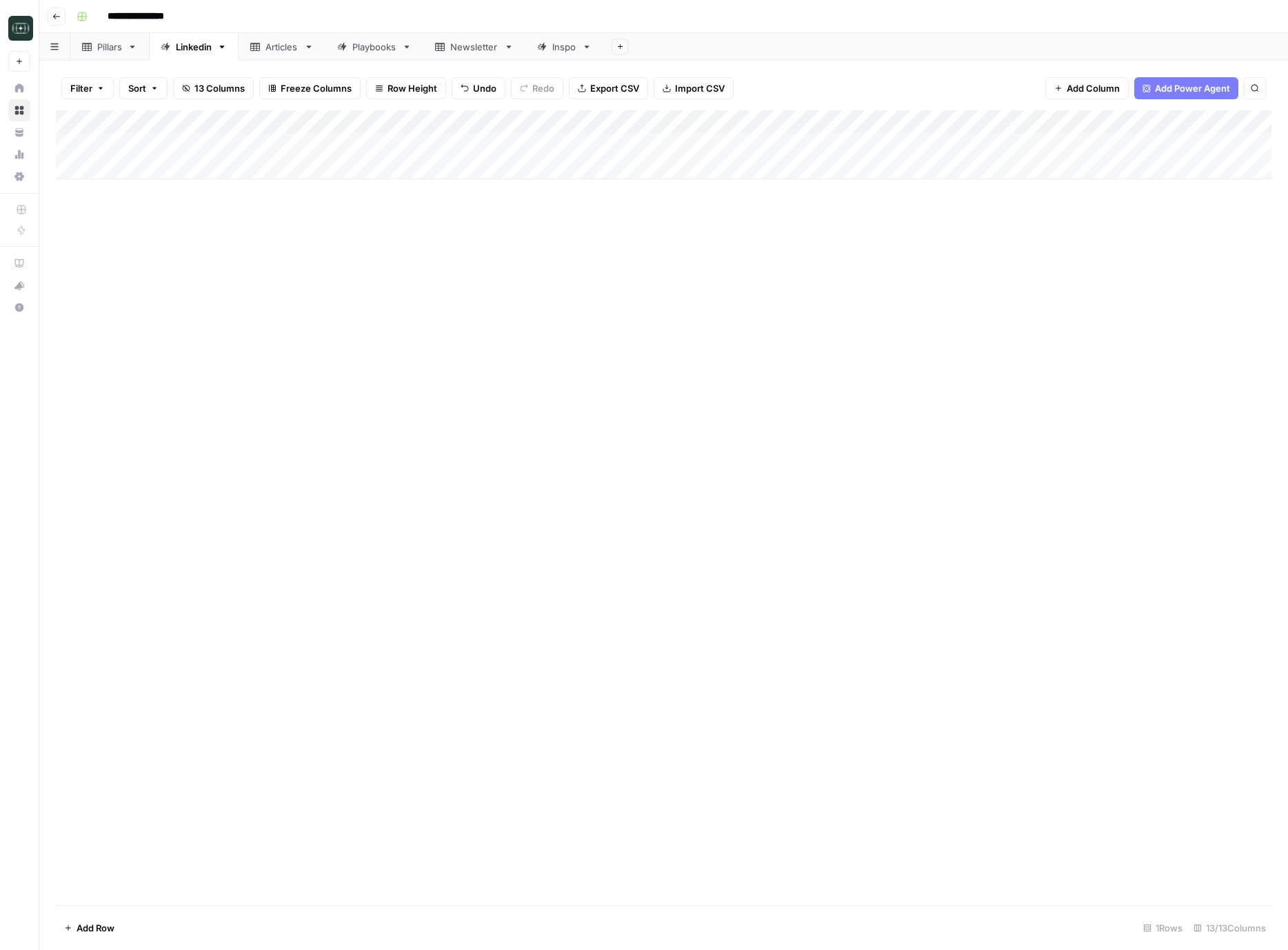
click at [556, 144] on div "Add Column" at bounding box center [664, 144] width 1216 height 69
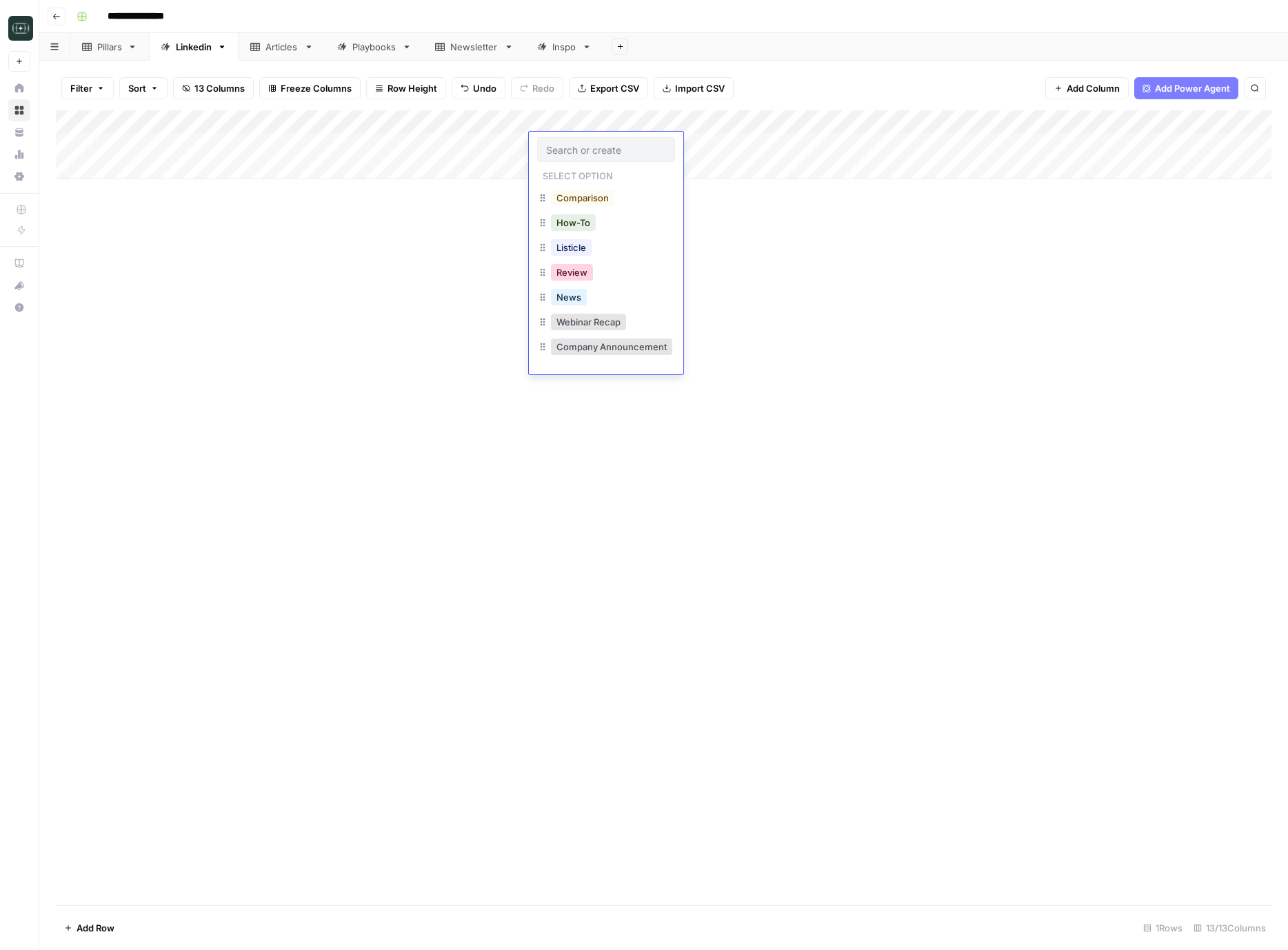
click at [571, 274] on button "Review" at bounding box center [572, 272] width 42 height 17
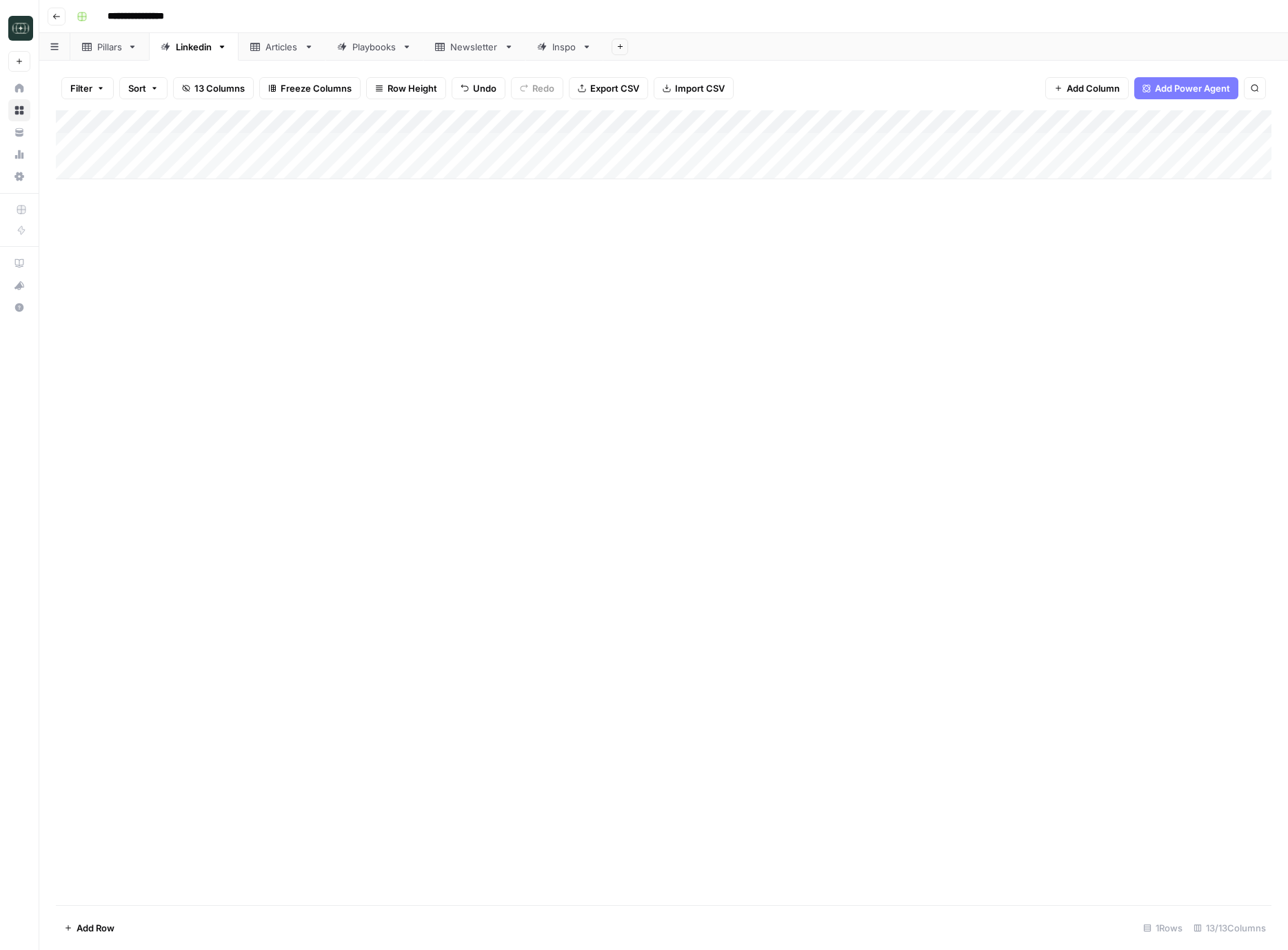
click at [665, 143] on div "Add Column" at bounding box center [664, 144] width 1216 height 69
click at [670, 225] on button "Medium ( 120-200 words)" at bounding box center [698, 223] width 121 height 17
click at [805, 147] on div "Add Column" at bounding box center [664, 144] width 1216 height 69
click at [1004, 124] on div "Add Column" at bounding box center [664, 144] width 1216 height 69
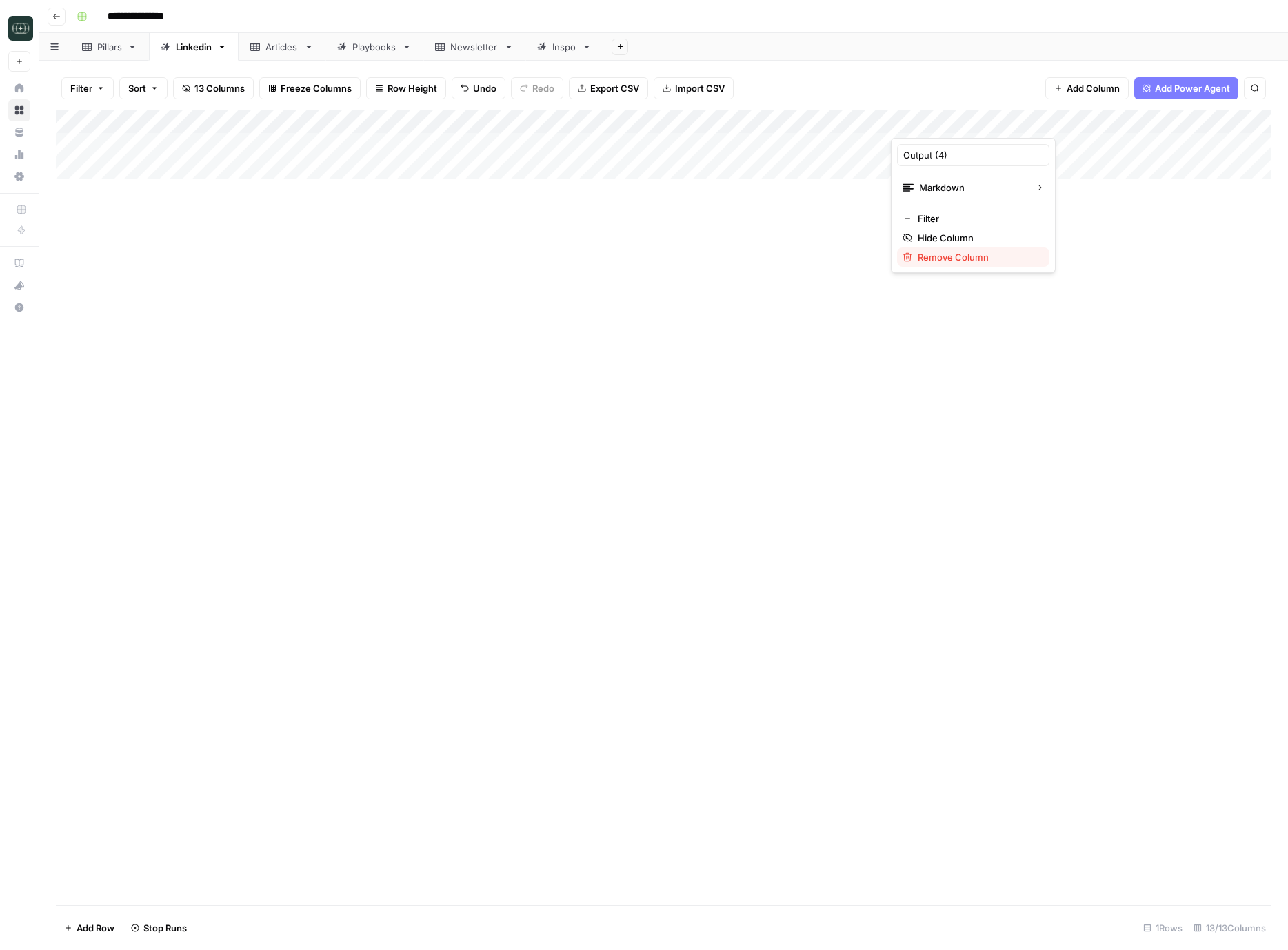
click at [945, 252] on span "Remove Column" at bounding box center [978, 257] width 121 height 14
click at [604, 138] on span "Delete" at bounding box center [595, 142] width 30 height 14
click at [949, 144] on div "Add Column" at bounding box center [664, 144] width 1216 height 69
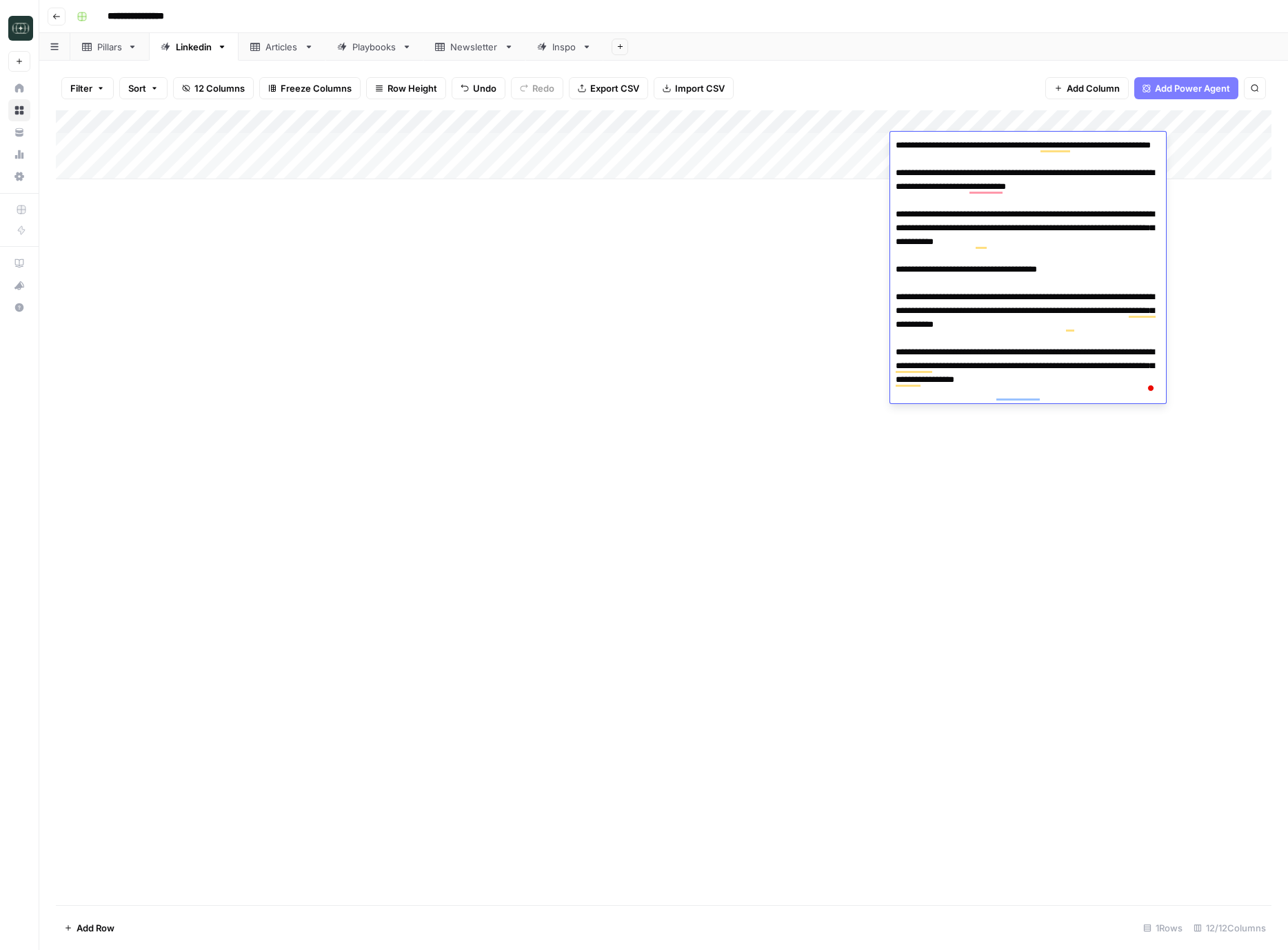
click at [770, 334] on div "Add Column" at bounding box center [664, 507] width 1216 height 795
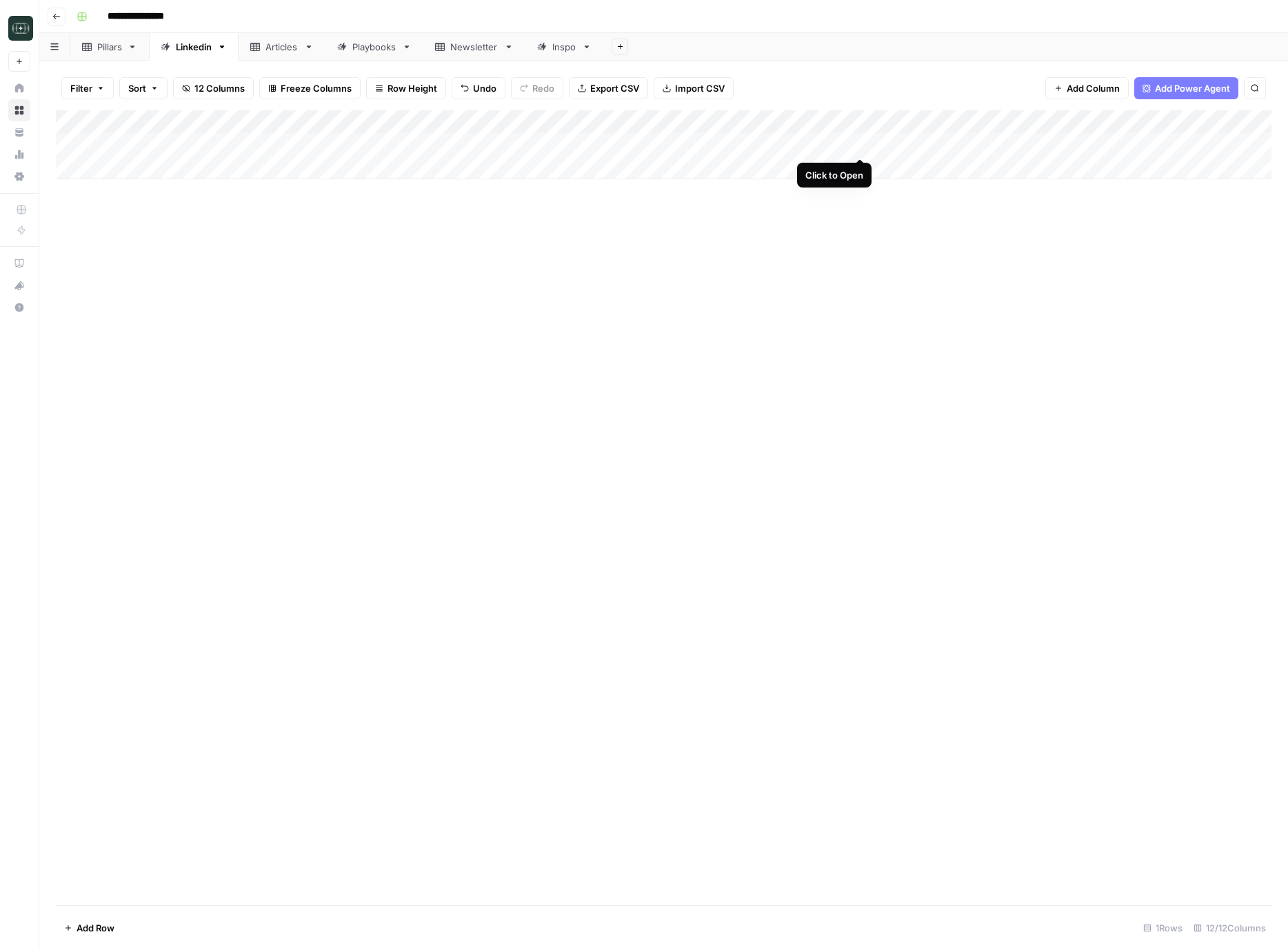
click at [862, 144] on div "Add Column" at bounding box center [664, 144] width 1216 height 69
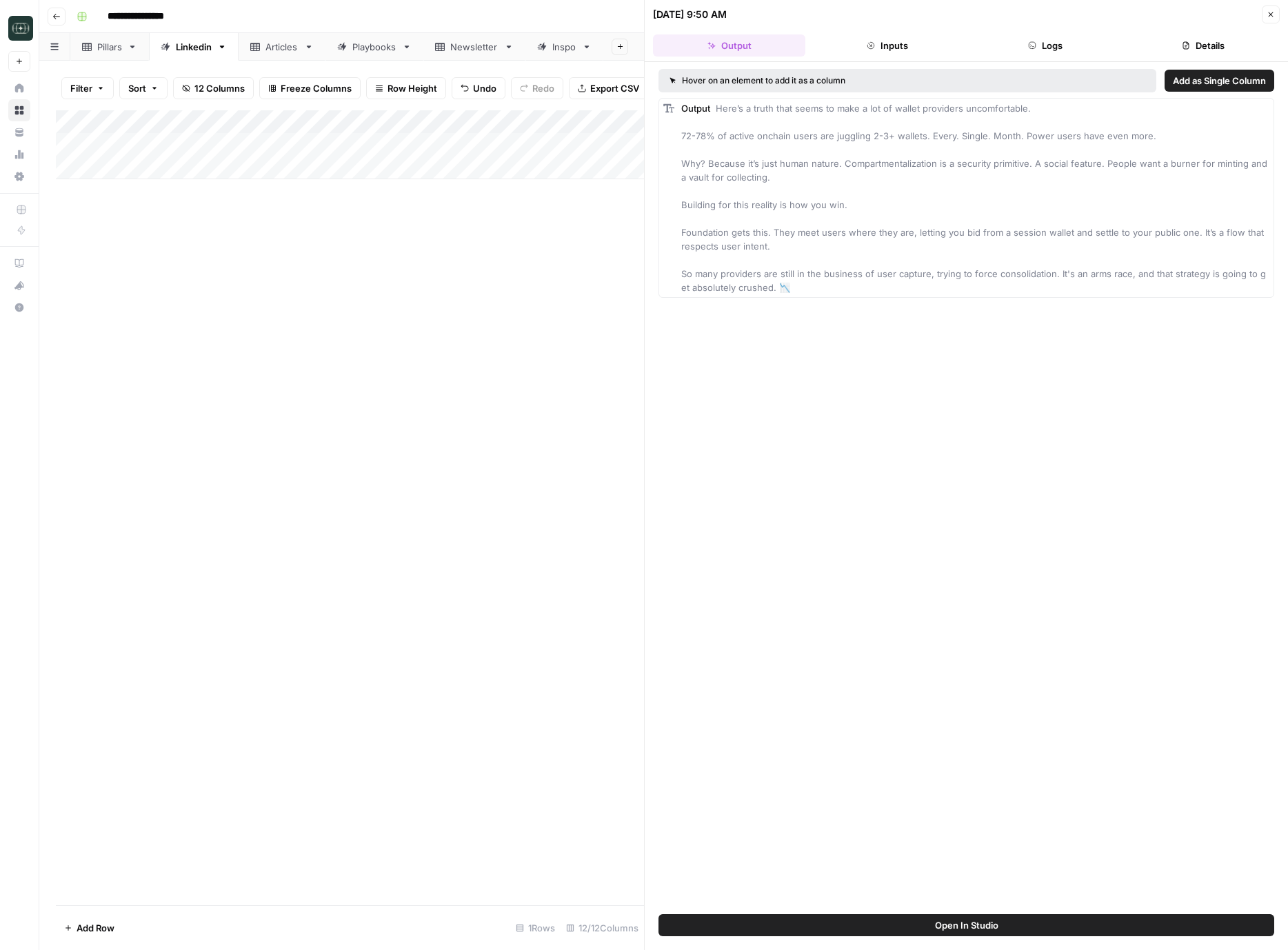
click at [912, 40] on button "Inputs" at bounding box center [887, 45] width 152 height 22
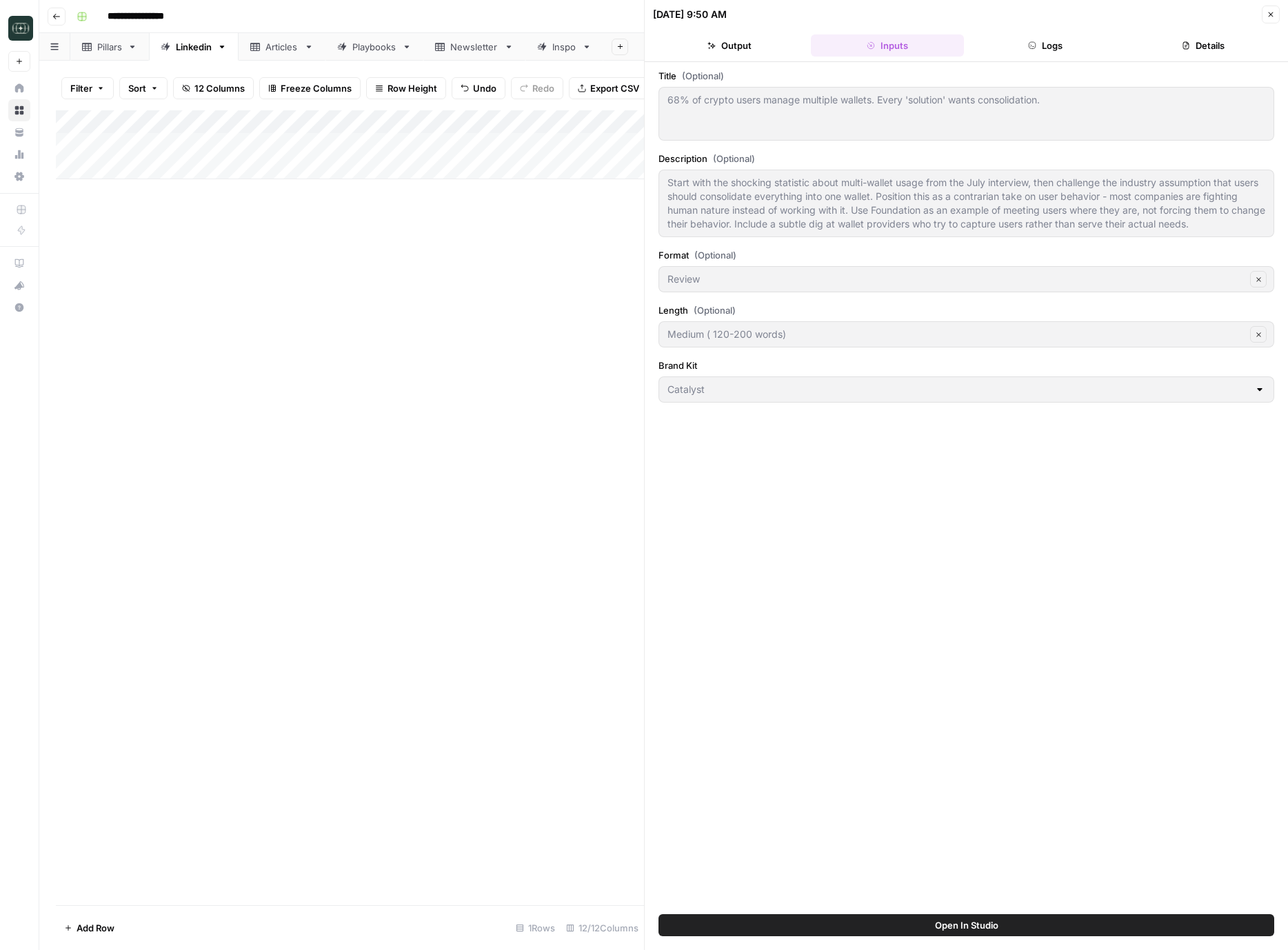
click at [1049, 43] on button "Logs" at bounding box center [1045, 45] width 152 height 22
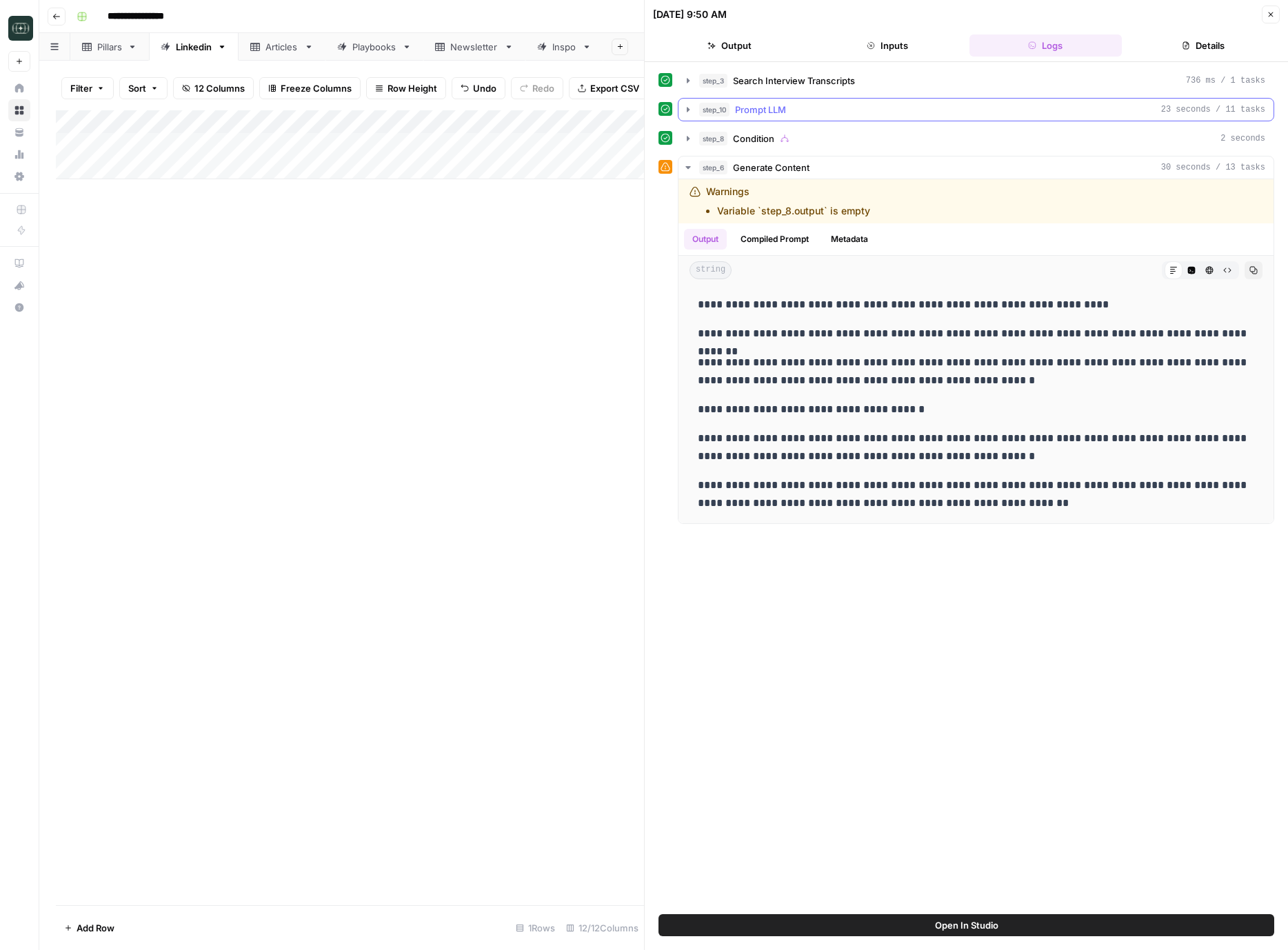
click at [686, 112] on icon "button" at bounding box center [689, 110] width 11 height 11
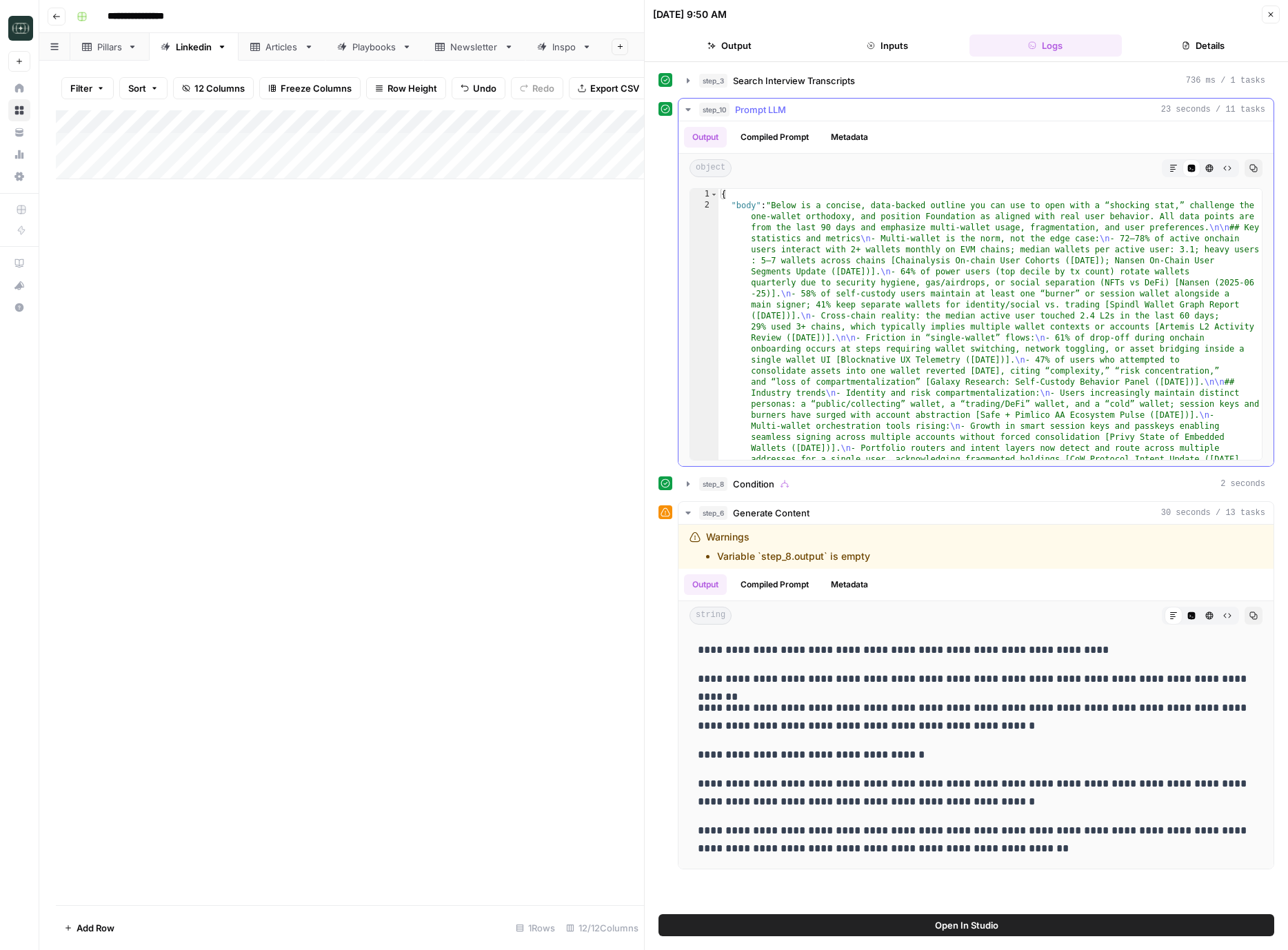
click at [686, 112] on icon "button" at bounding box center [689, 110] width 11 height 11
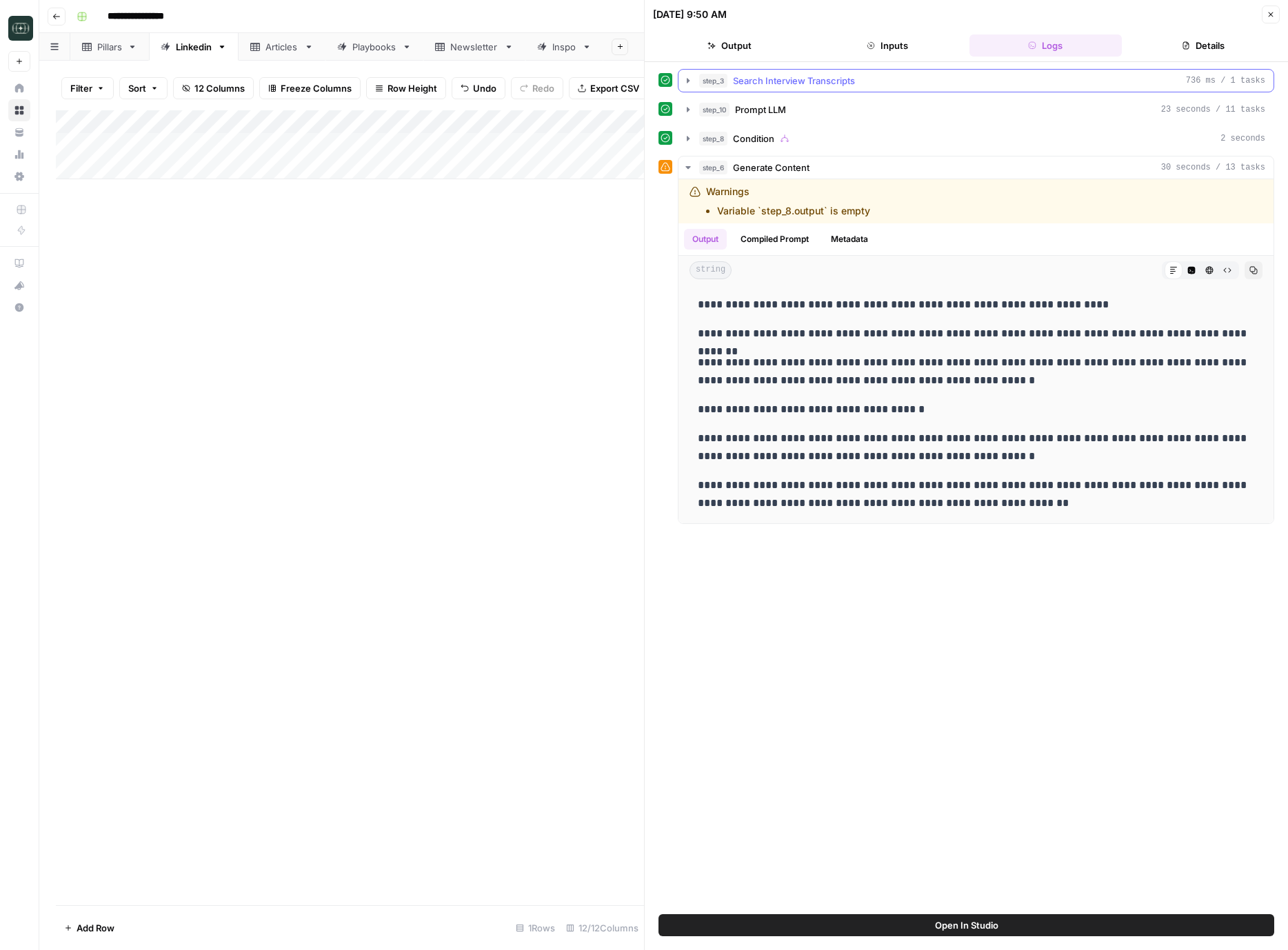
click at [693, 79] on icon "button" at bounding box center [689, 81] width 11 height 11
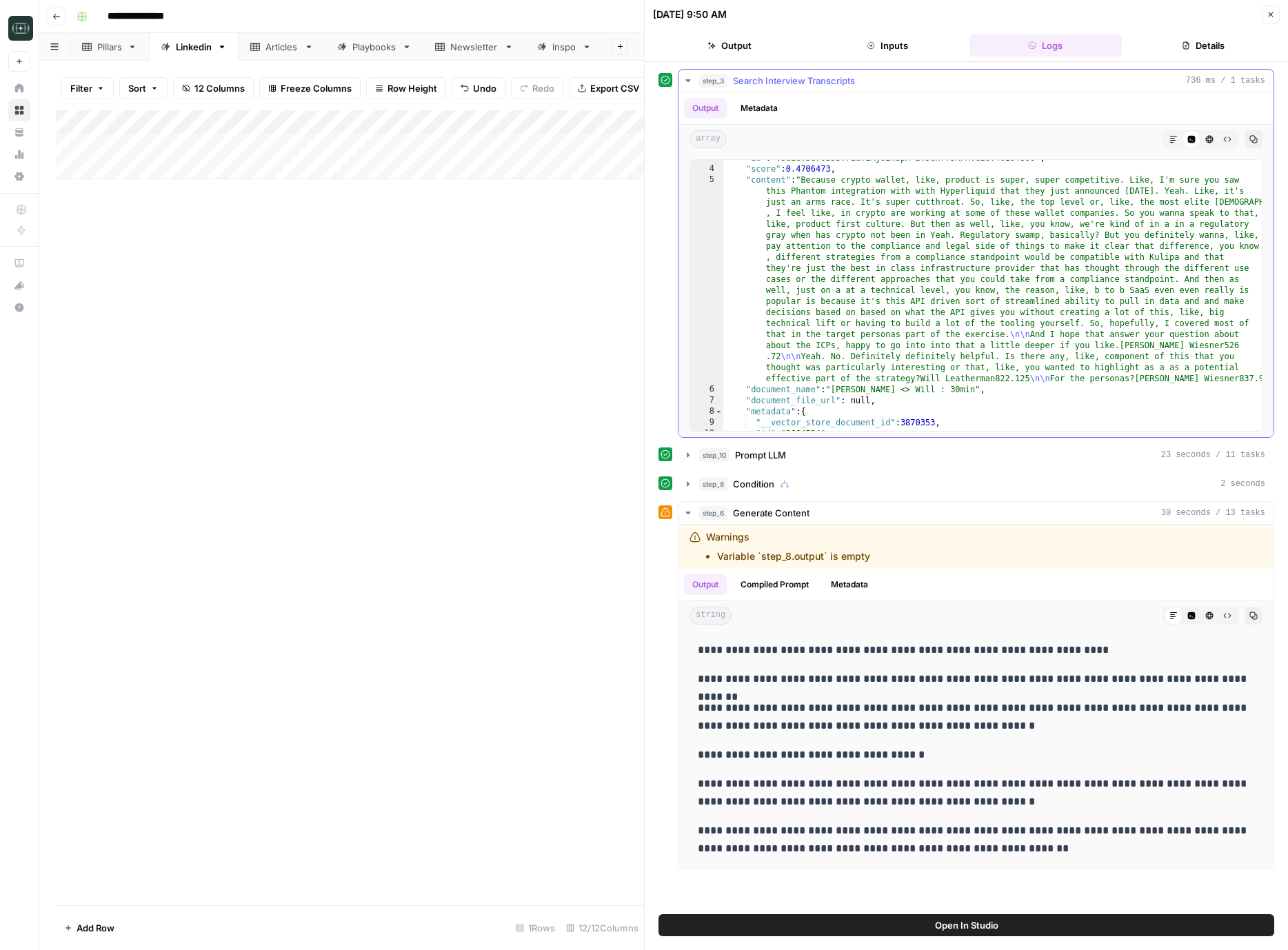
scroll to position [38, 0]
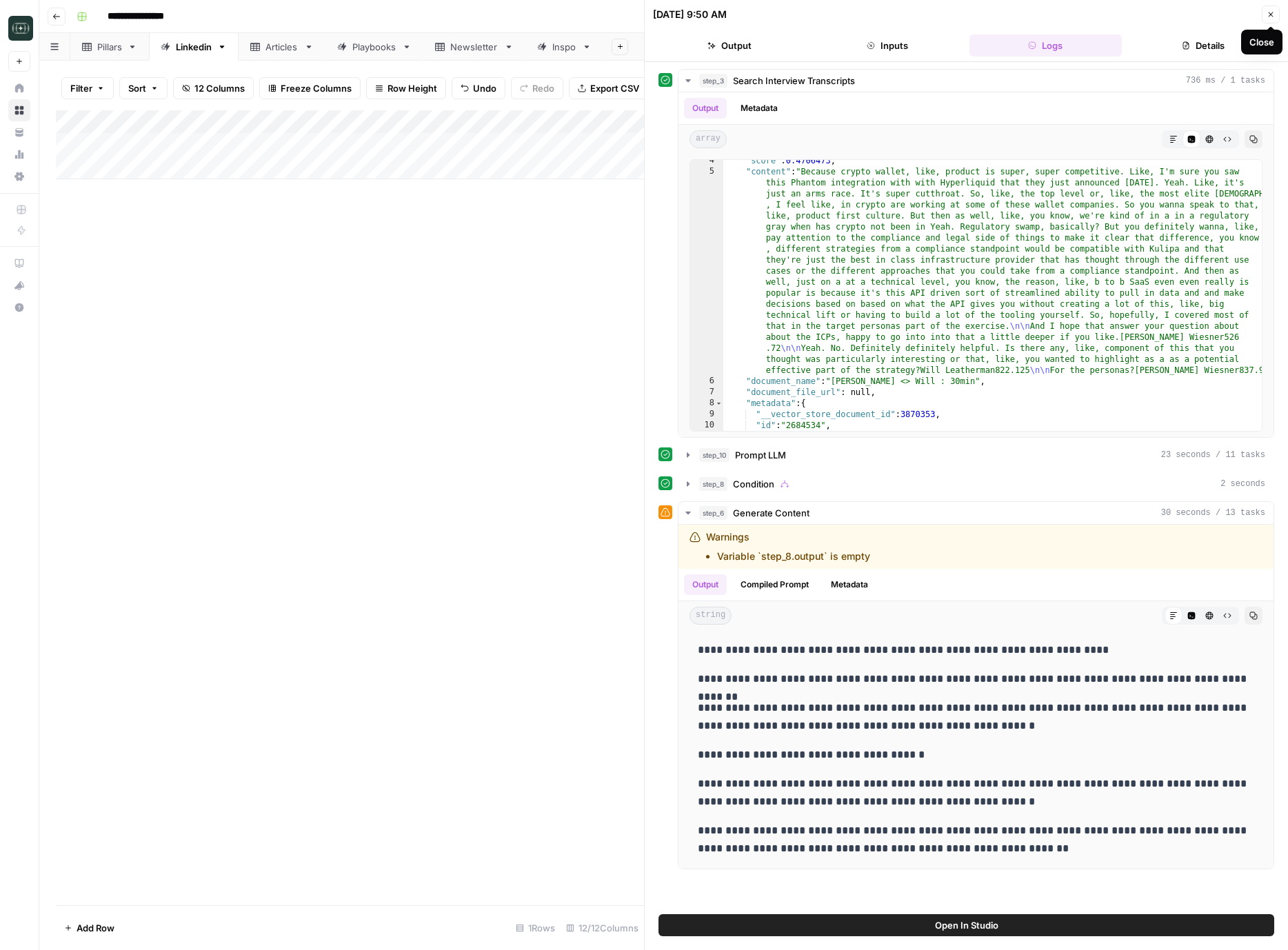
click at [1270, 17] on icon "button" at bounding box center [1271, 14] width 8 height 8
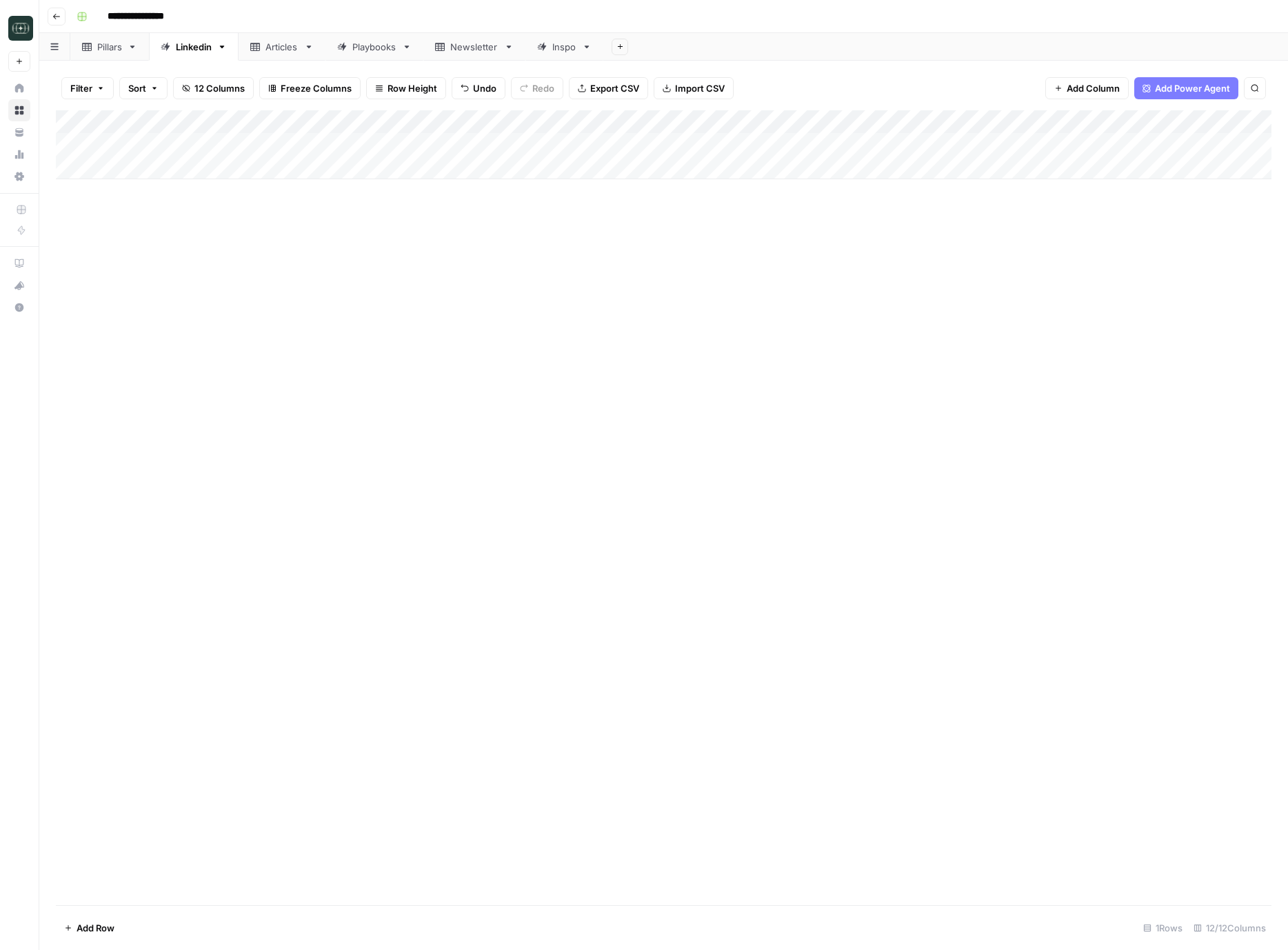
click at [862, 122] on div "Add Column" at bounding box center [664, 144] width 1216 height 69
click at [793, 261] on span "Edit Workflow" at bounding box center [827, 257] width 121 height 14
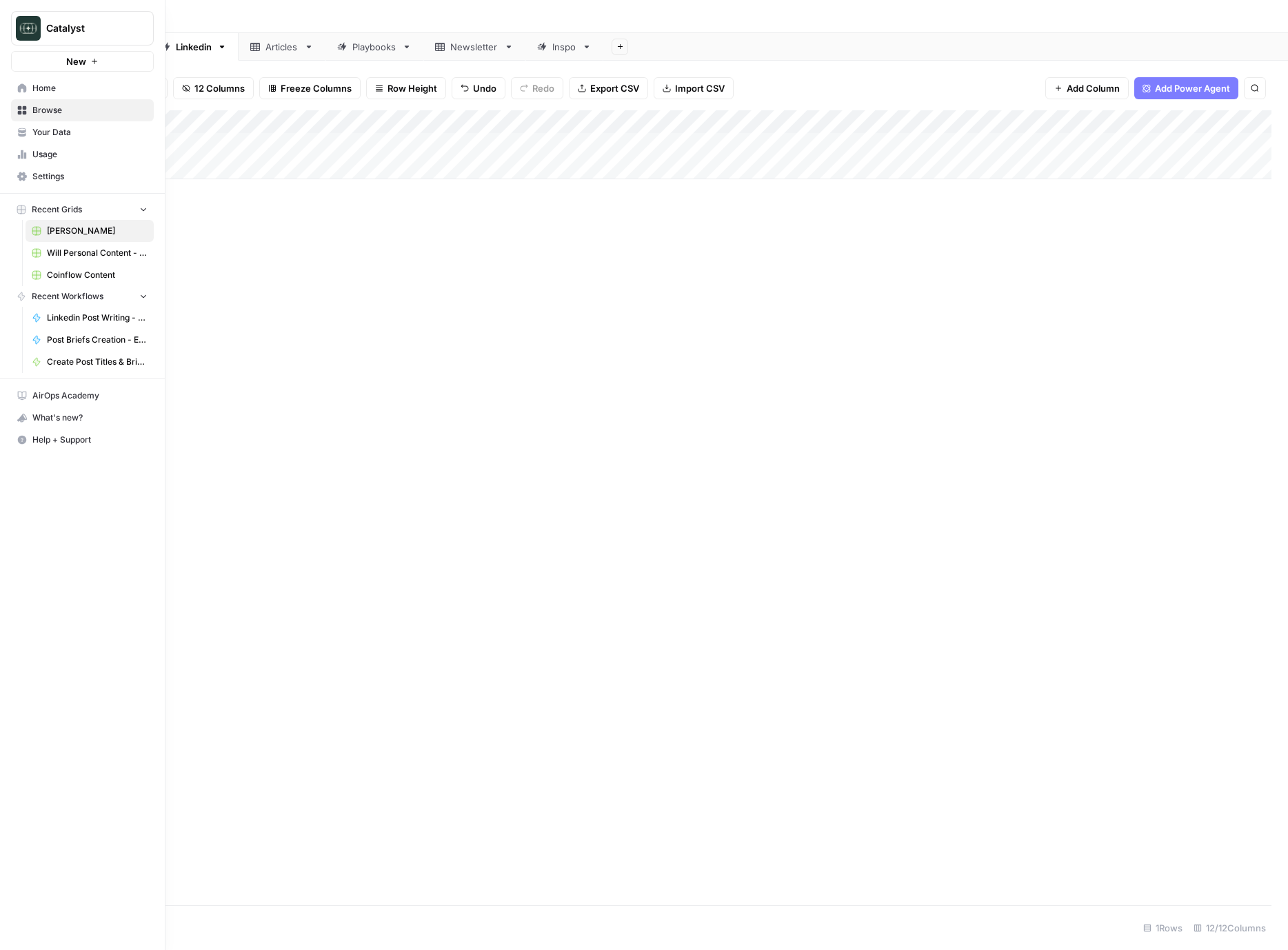
click at [41, 133] on span "Your Data" at bounding box center [90, 132] width 115 height 13
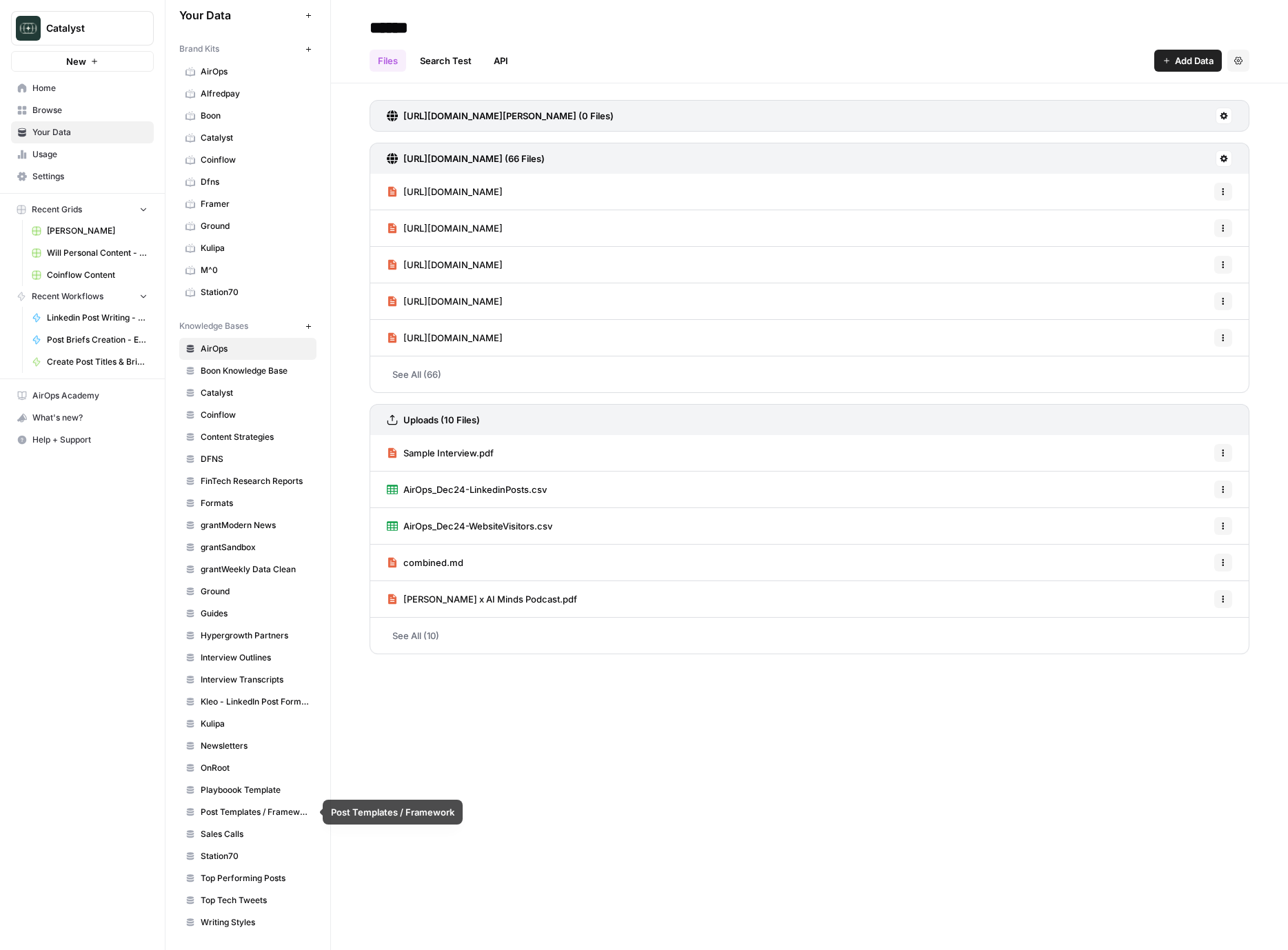
click at [228, 838] on span "Sales Calls" at bounding box center [255, 834] width 109 height 13
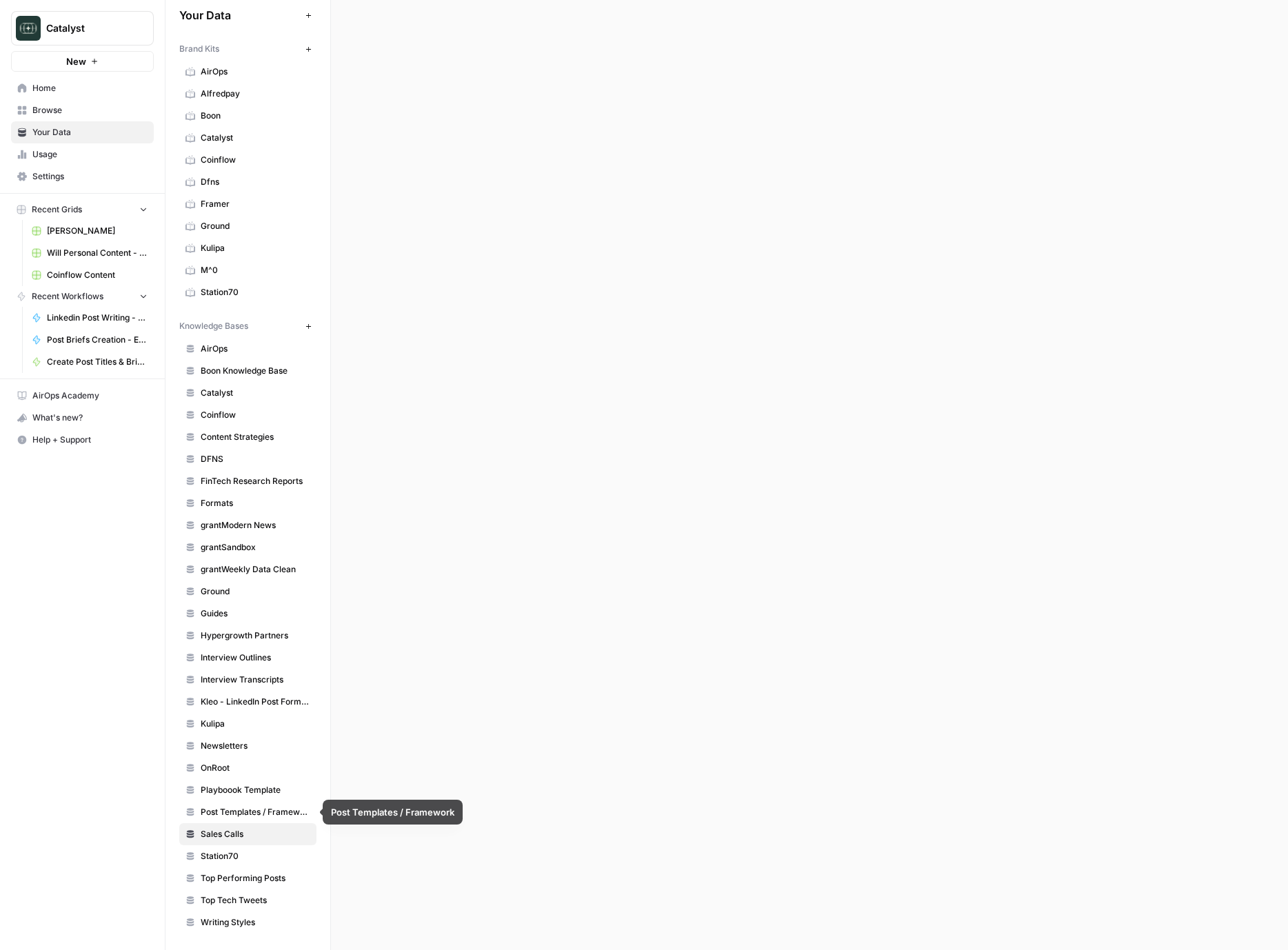
scroll to position [10, 0]
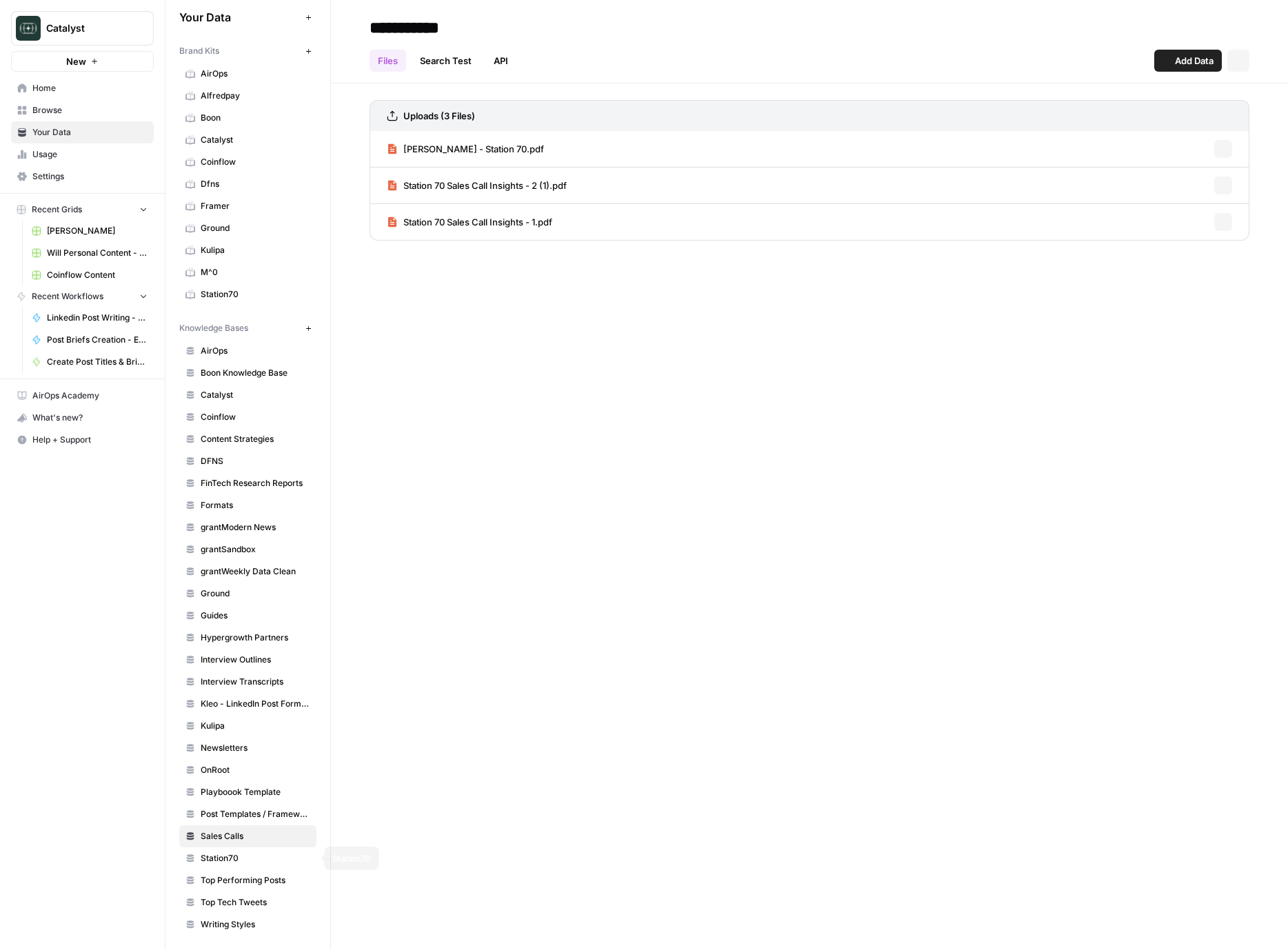
click at [227, 852] on span "Station70" at bounding box center [255, 858] width 109 height 13
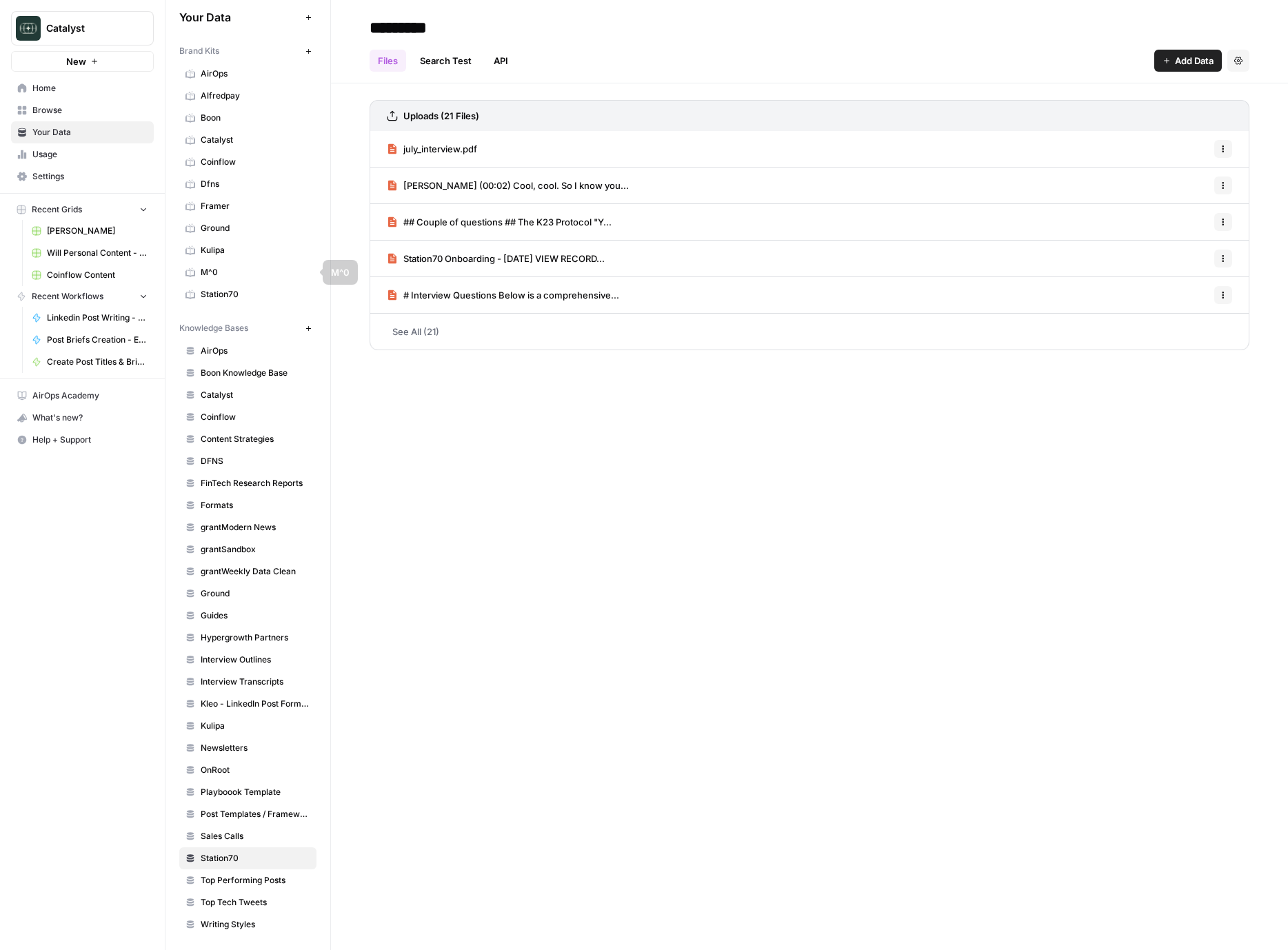
click at [211, 298] on span "Station70" at bounding box center [255, 294] width 109 height 13
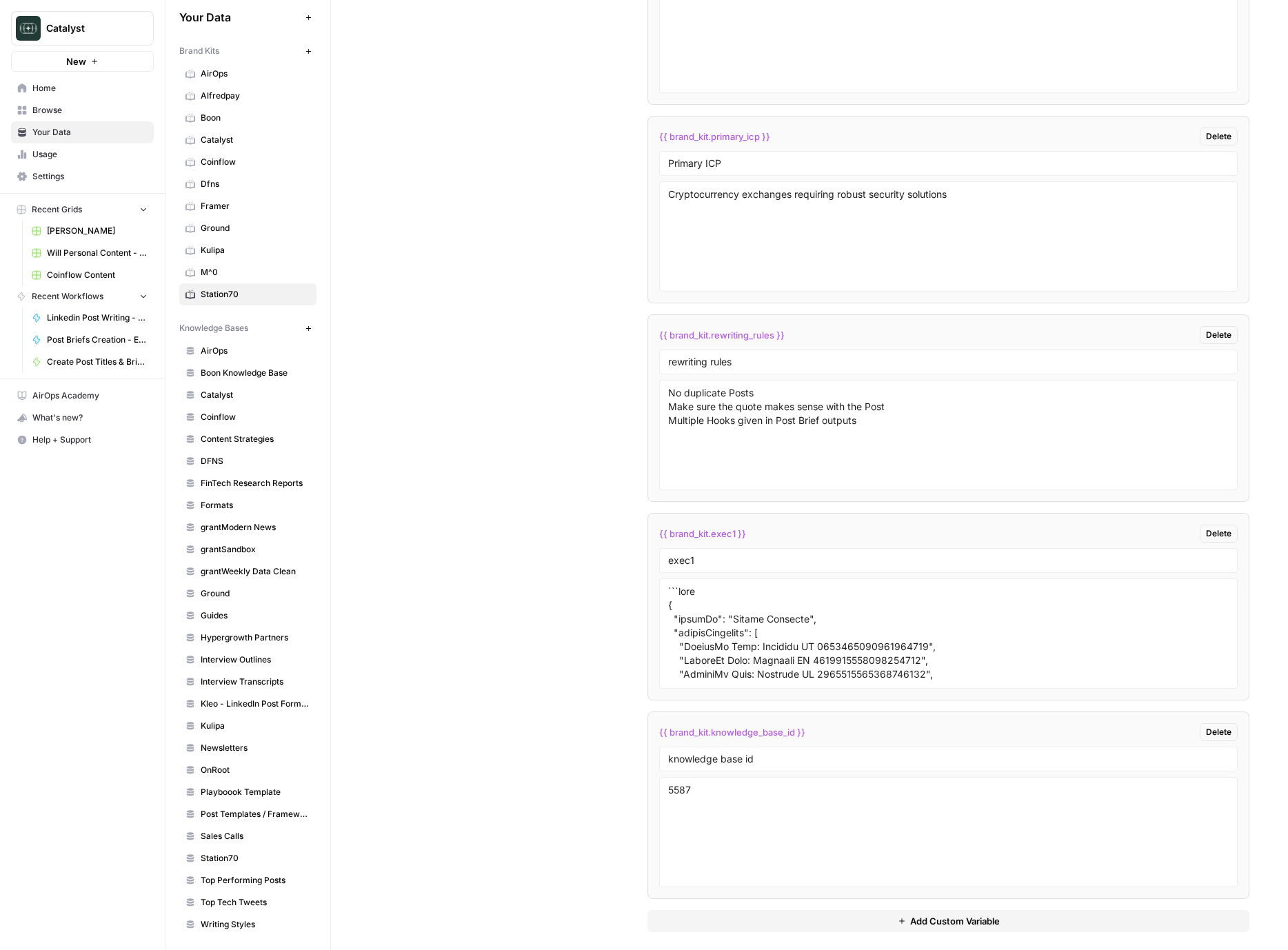
scroll to position [2922, 0]
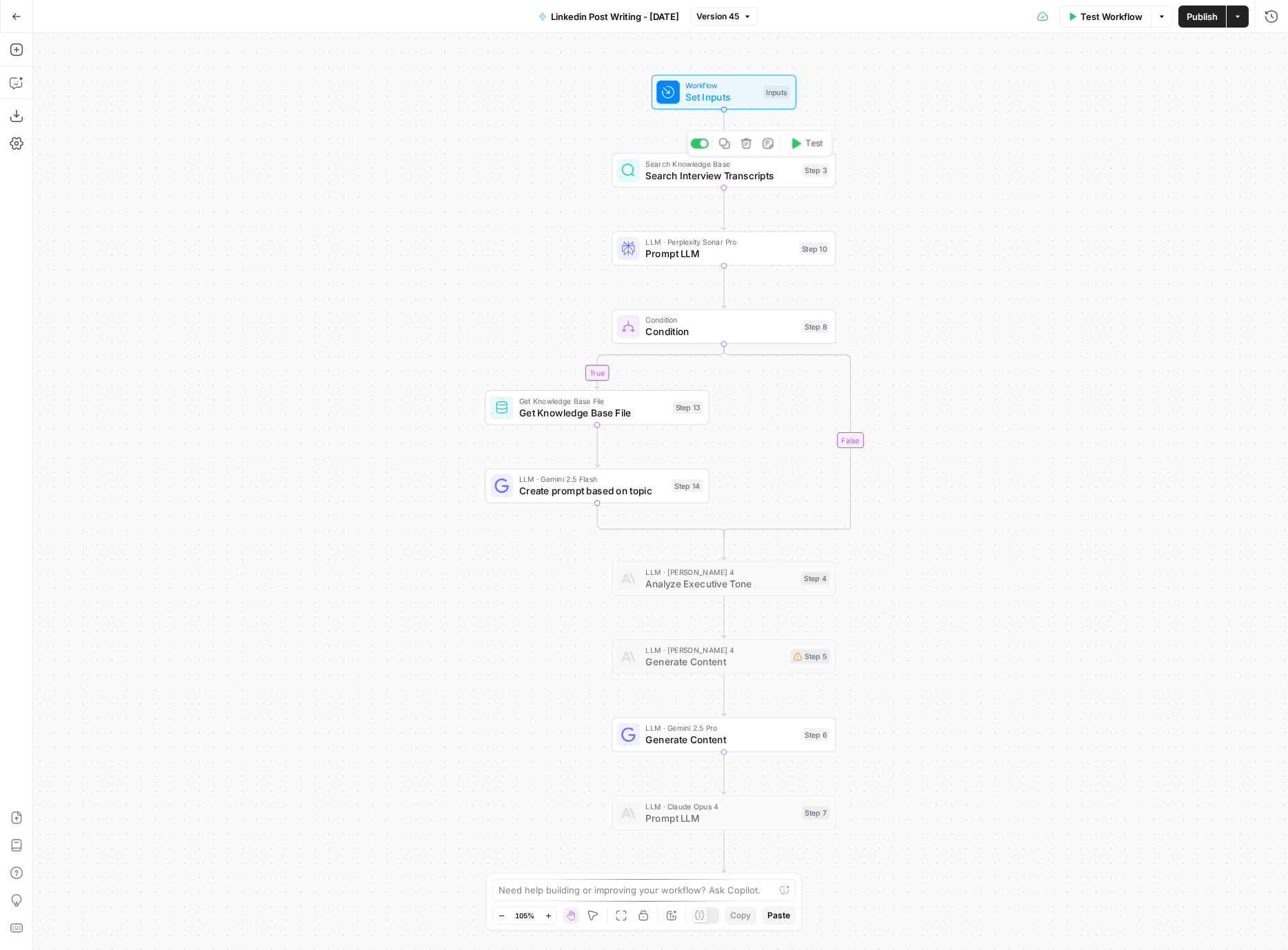
click at [665, 167] on span "Search Knowledge Base" at bounding box center [721, 164] width 150 height 12
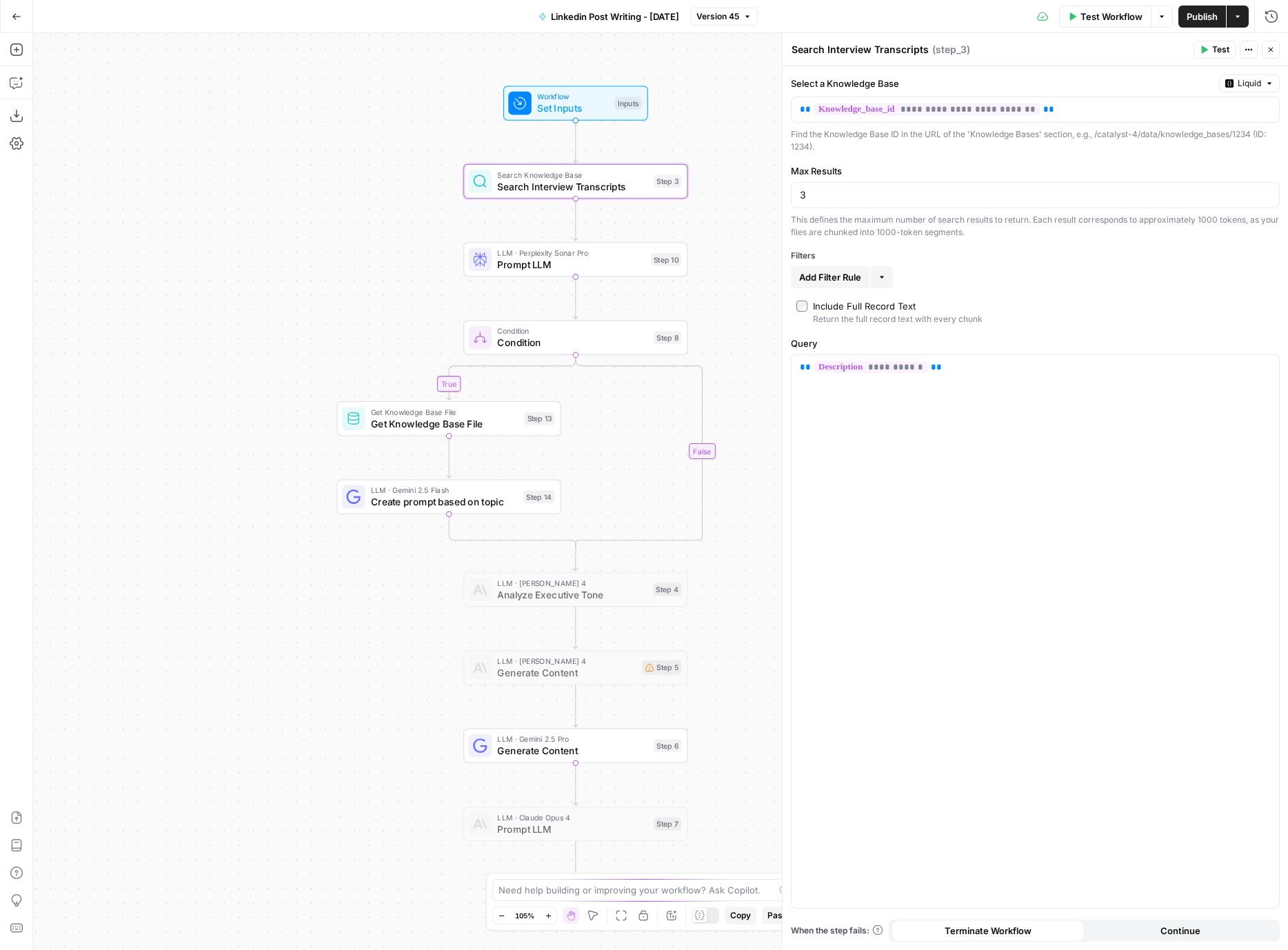
drag, startPoint x: 425, startPoint y: 212, endPoint x: 257, endPoint y: 226, distance: 168.6
click at [257, 226] on div "true false Workflow Set Inputs Inputs Search Knowledge Base Search Interview Tr…" at bounding box center [660, 491] width 1255 height 916
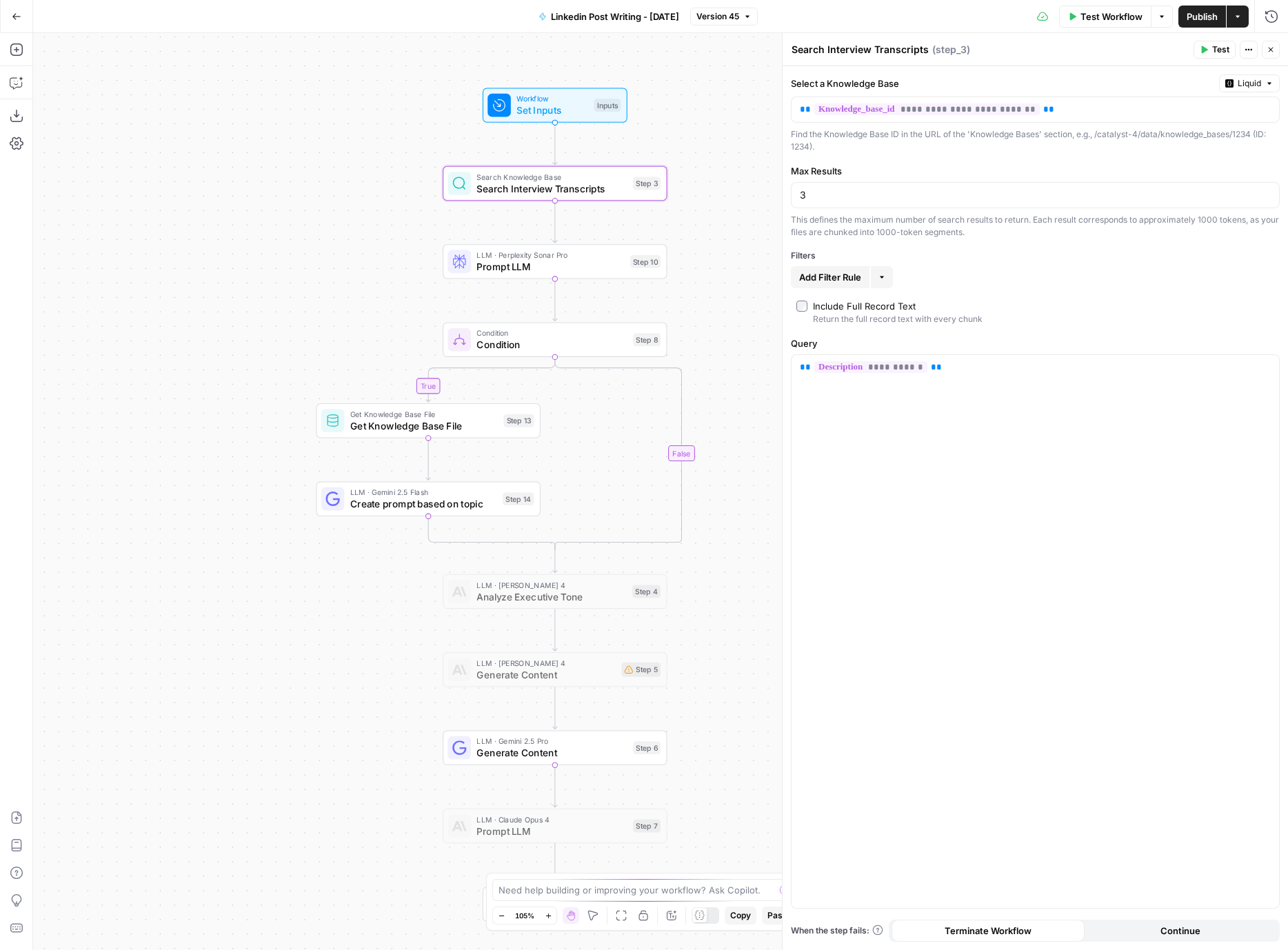
click at [496, 260] on span "Prompt LLM" at bounding box center [550, 266] width 148 height 14
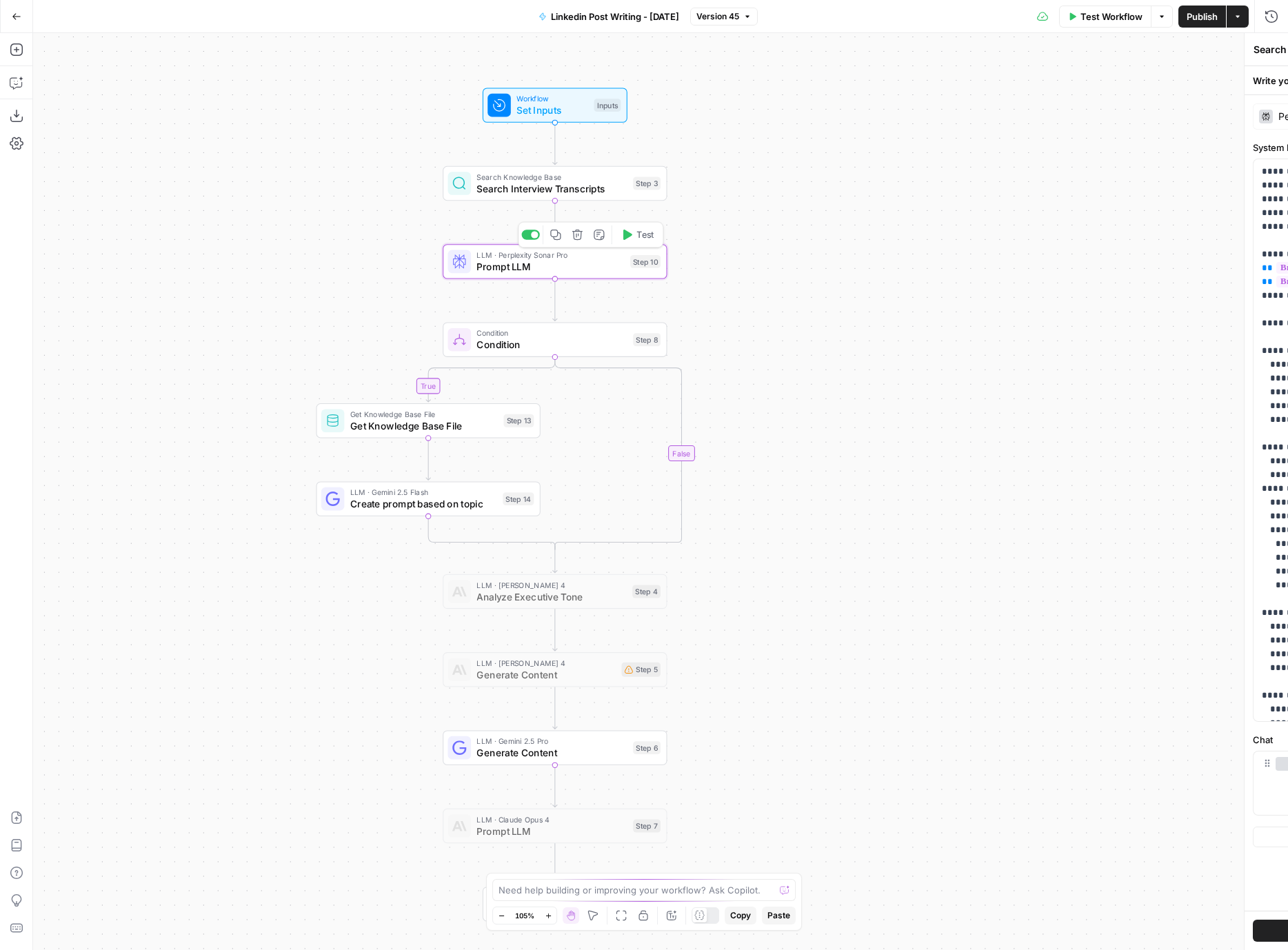
type textarea "Prompt LLM"
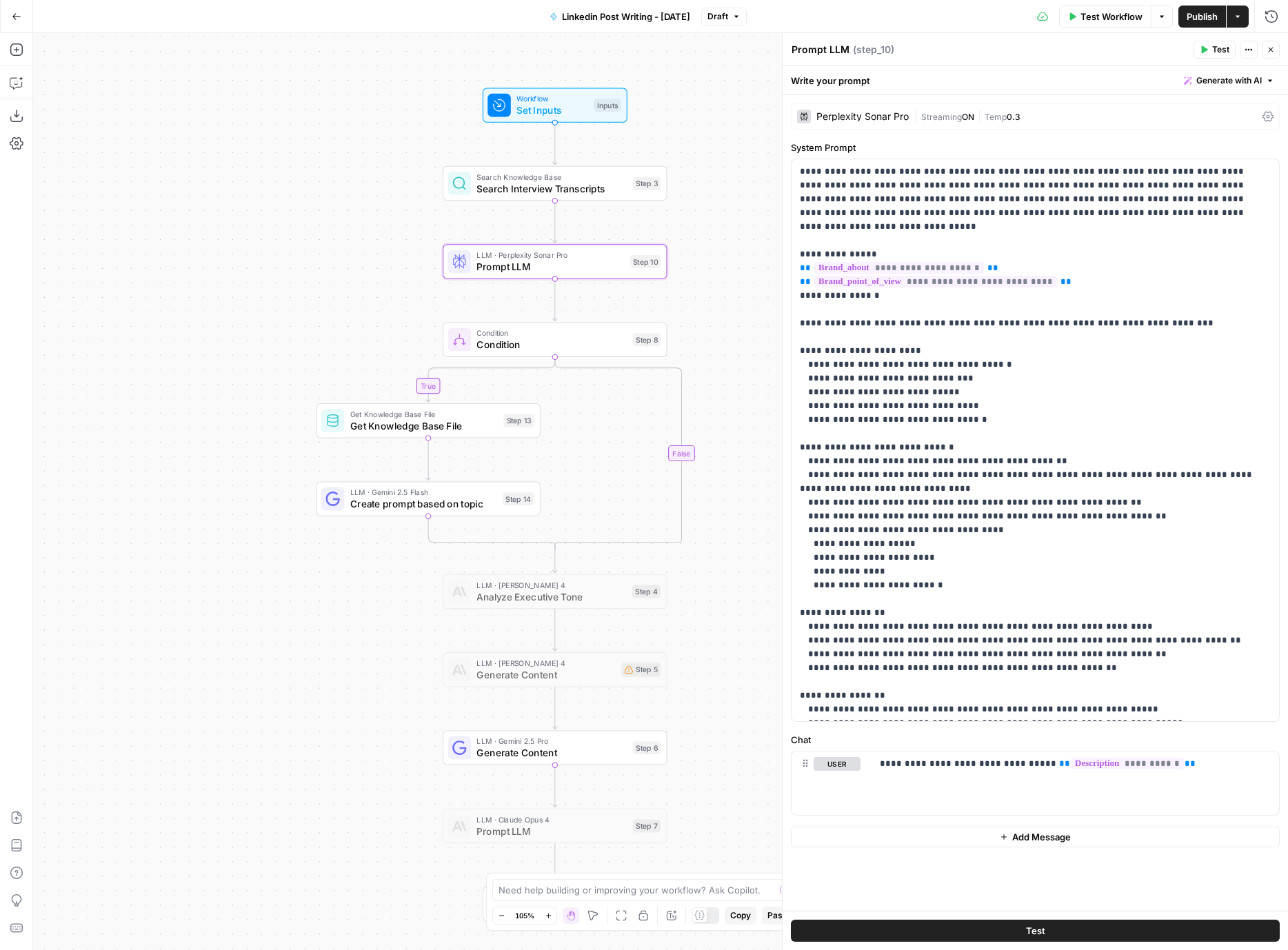
click at [383, 410] on span "Get Knowledge Base File" at bounding box center [424, 414] width 148 height 12
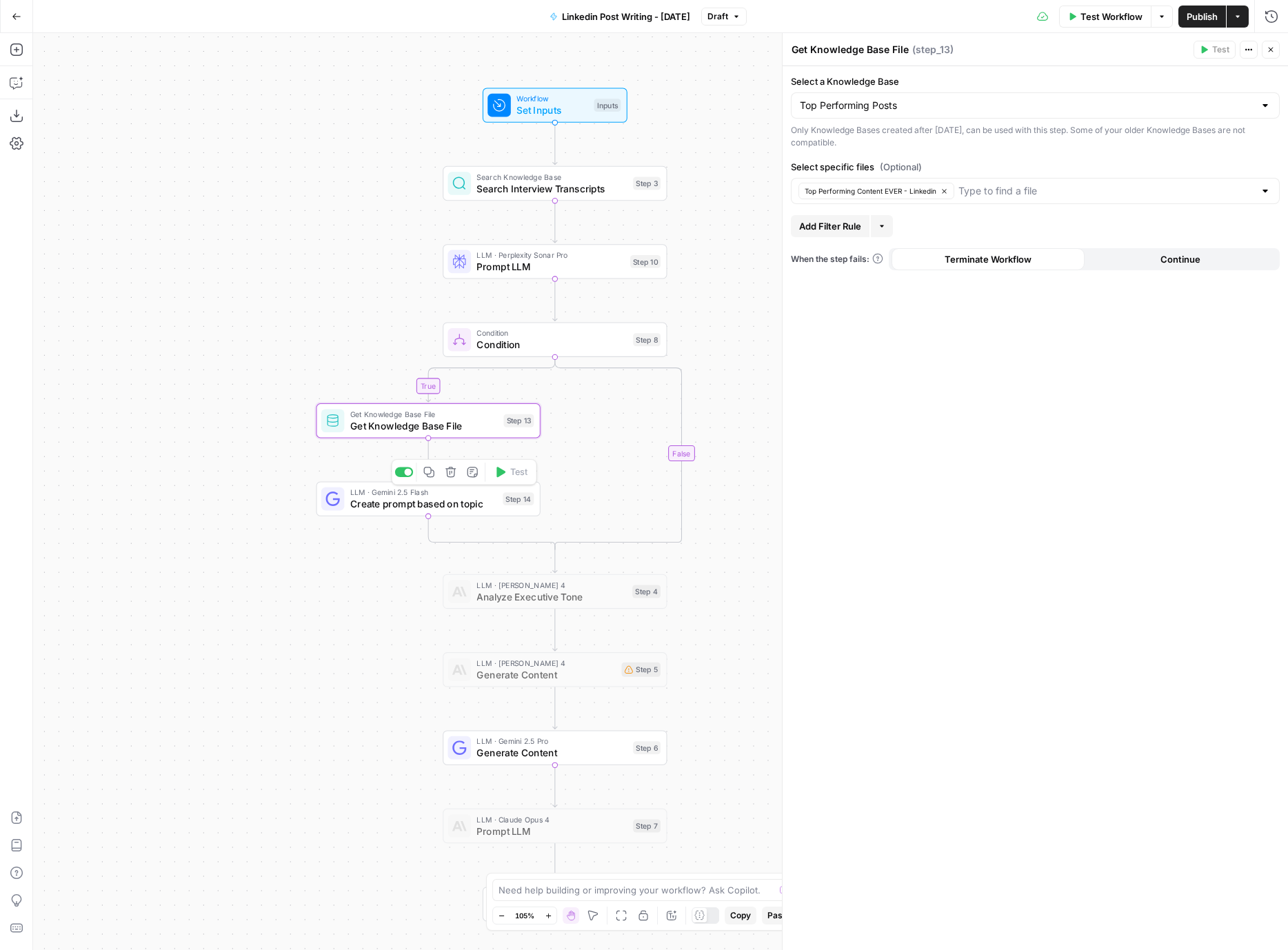
click at [378, 503] on span "Create prompt based on topic" at bounding box center [424, 503] width 147 height 14
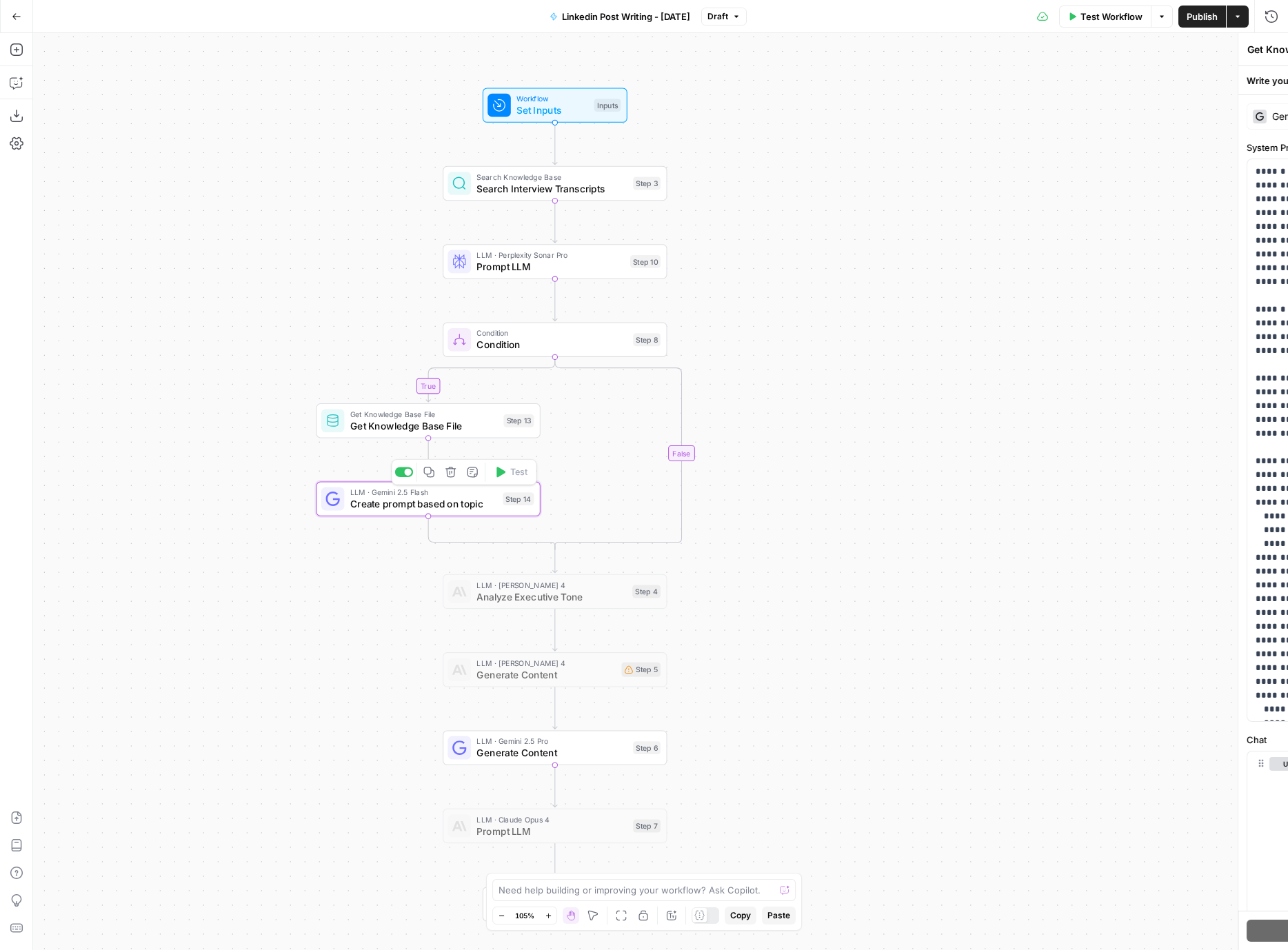
type textarea "Create prompt based on topic"
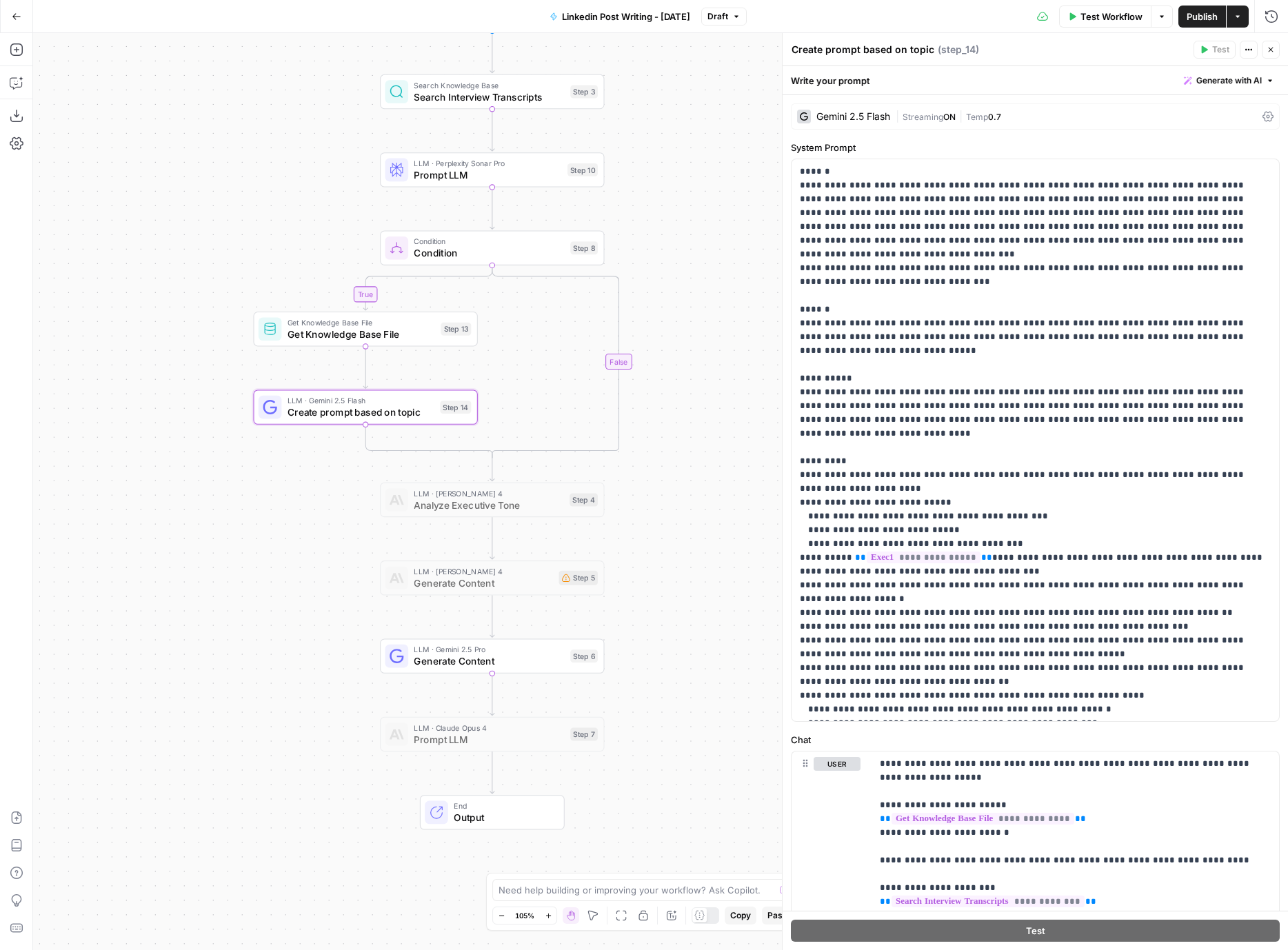
drag, startPoint x: 352, startPoint y: 534, endPoint x: 334, endPoint y: 496, distance: 42.0
click at [334, 496] on div "true false Workflow Set Inputs Inputs Search Knowledge Base Search Interview Tr…" at bounding box center [660, 491] width 1255 height 916
click at [457, 660] on span "Generate Content" at bounding box center [489, 660] width 150 height 14
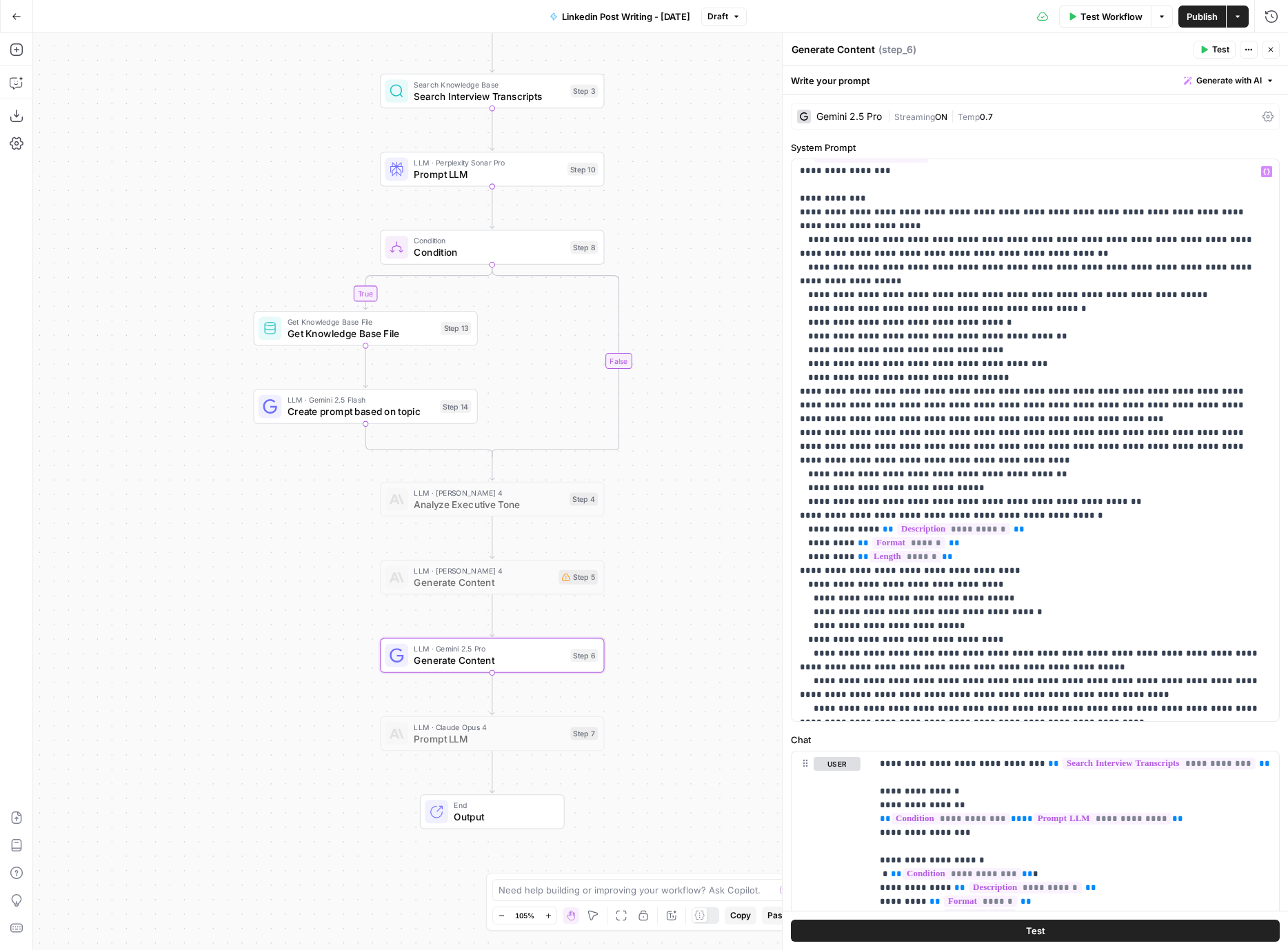
scroll to position [187, 0]
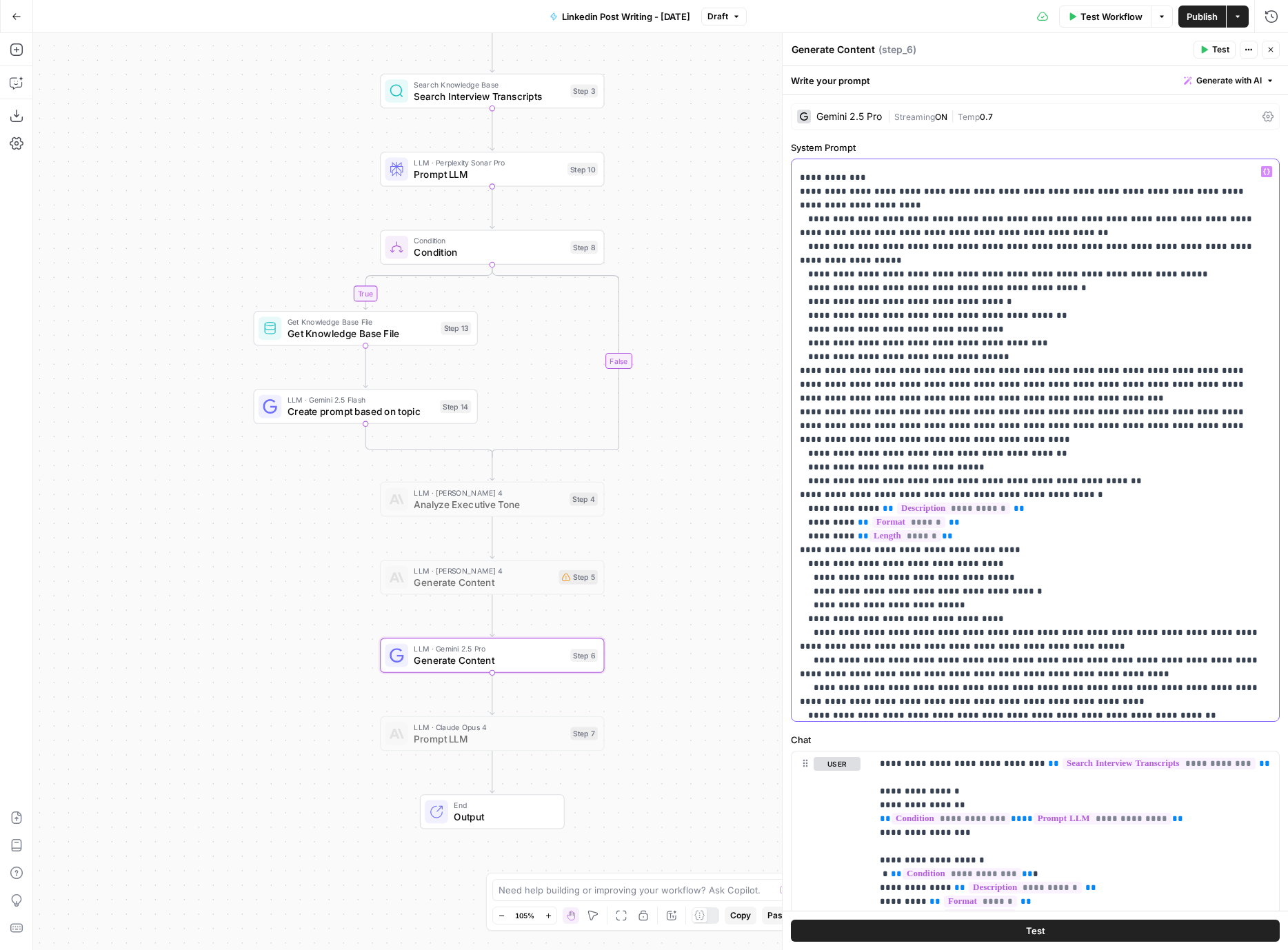
click at [935, 257] on p "**********" at bounding box center [1036, 633] width 471 height 1310
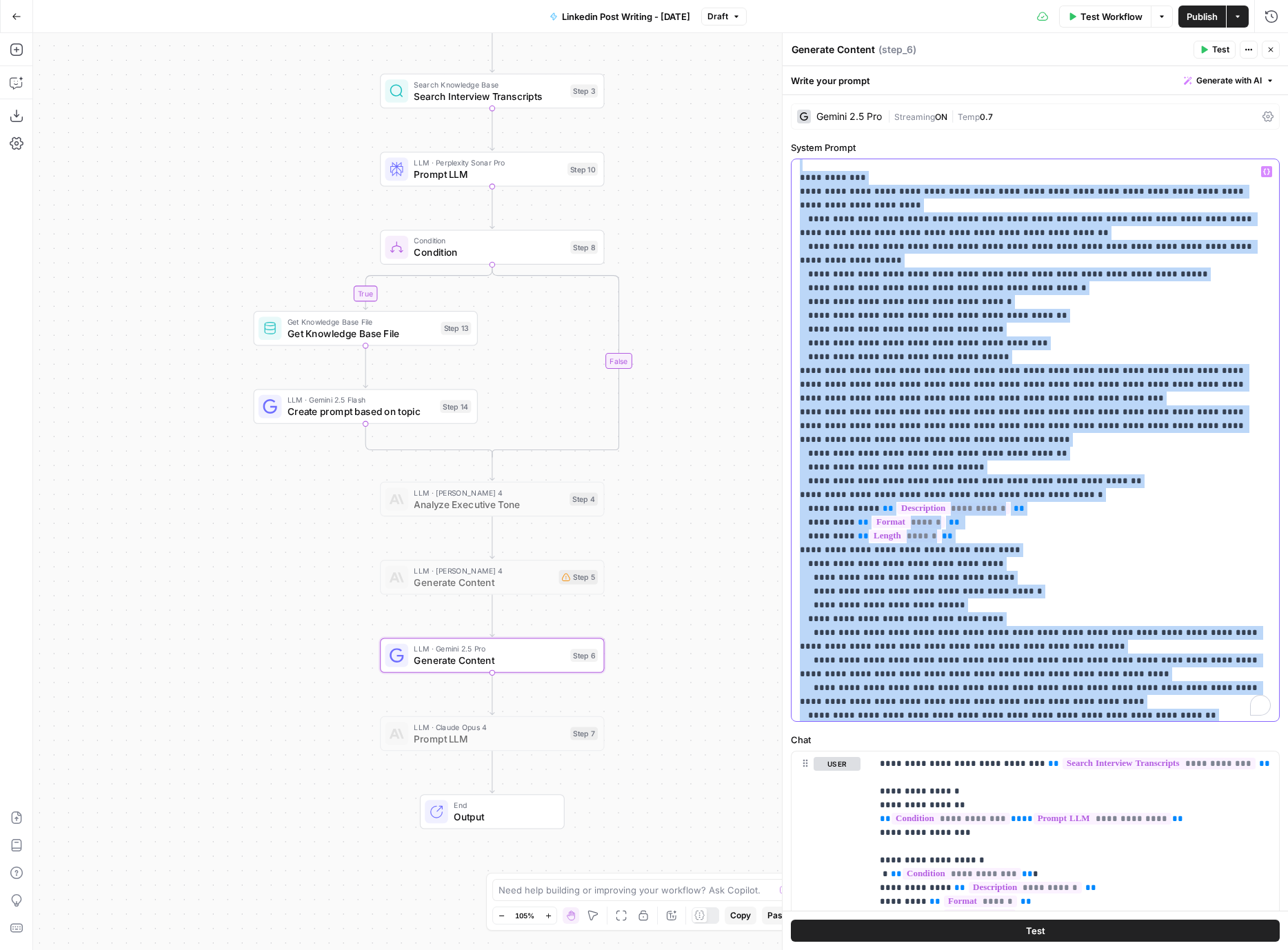
click at [935, 257] on p "**********" at bounding box center [1036, 633] width 471 height 1310
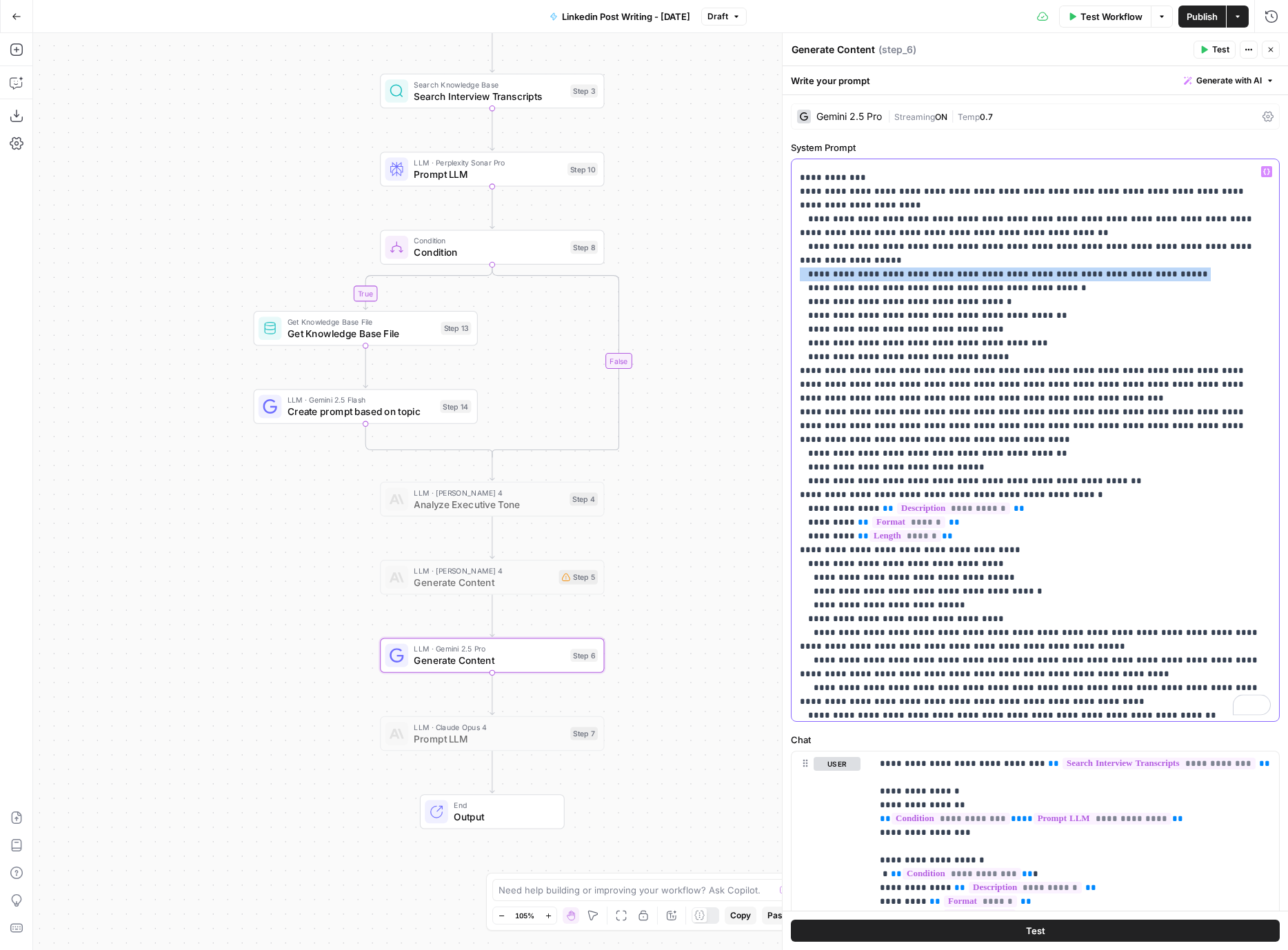
click at [935, 257] on p "**********" at bounding box center [1036, 633] width 471 height 1310
click at [1069, 254] on p "**********" at bounding box center [1036, 633] width 471 height 1310
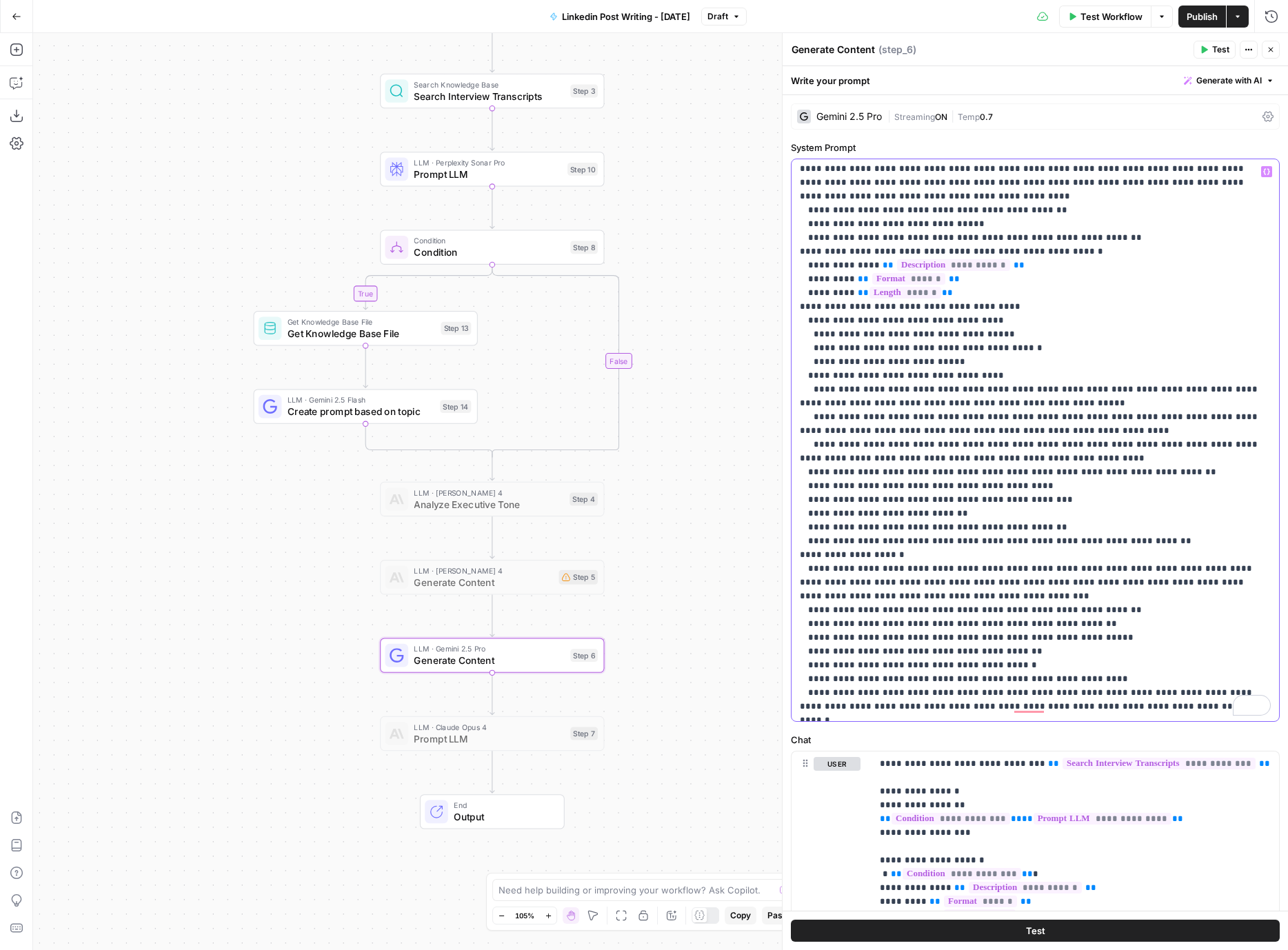
scroll to position [251, 0]
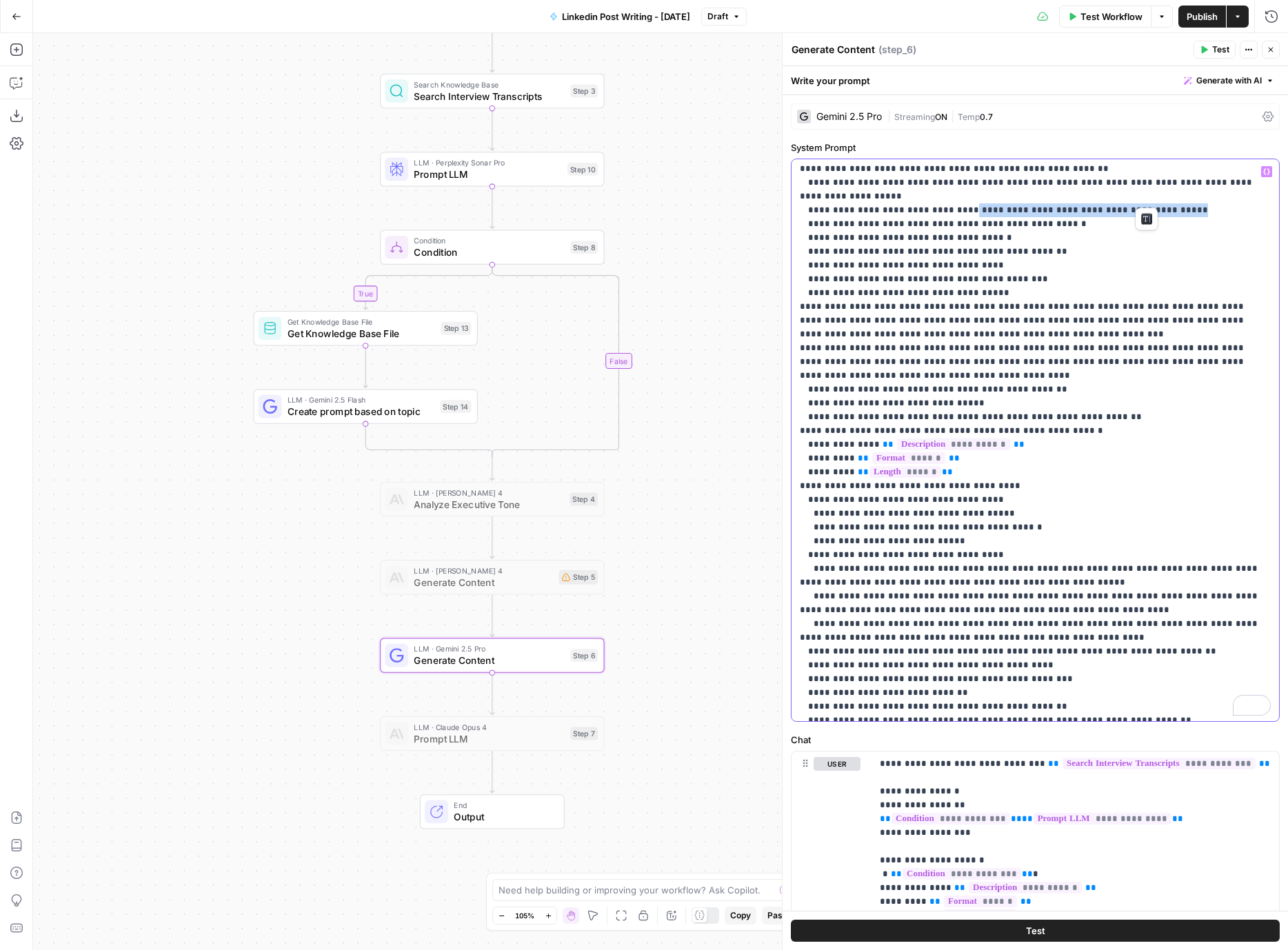
drag, startPoint x: 1156, startPoint y: 192, endPoint x: 946, endPoint y: 194, distance: 210.0
click at [946, 194] on p "**********" at bounding box center [1036, 569] width 471 height 1310
click at [972, 202] on p "**********" at bounding box center [1036, 569] width 471 height 1310
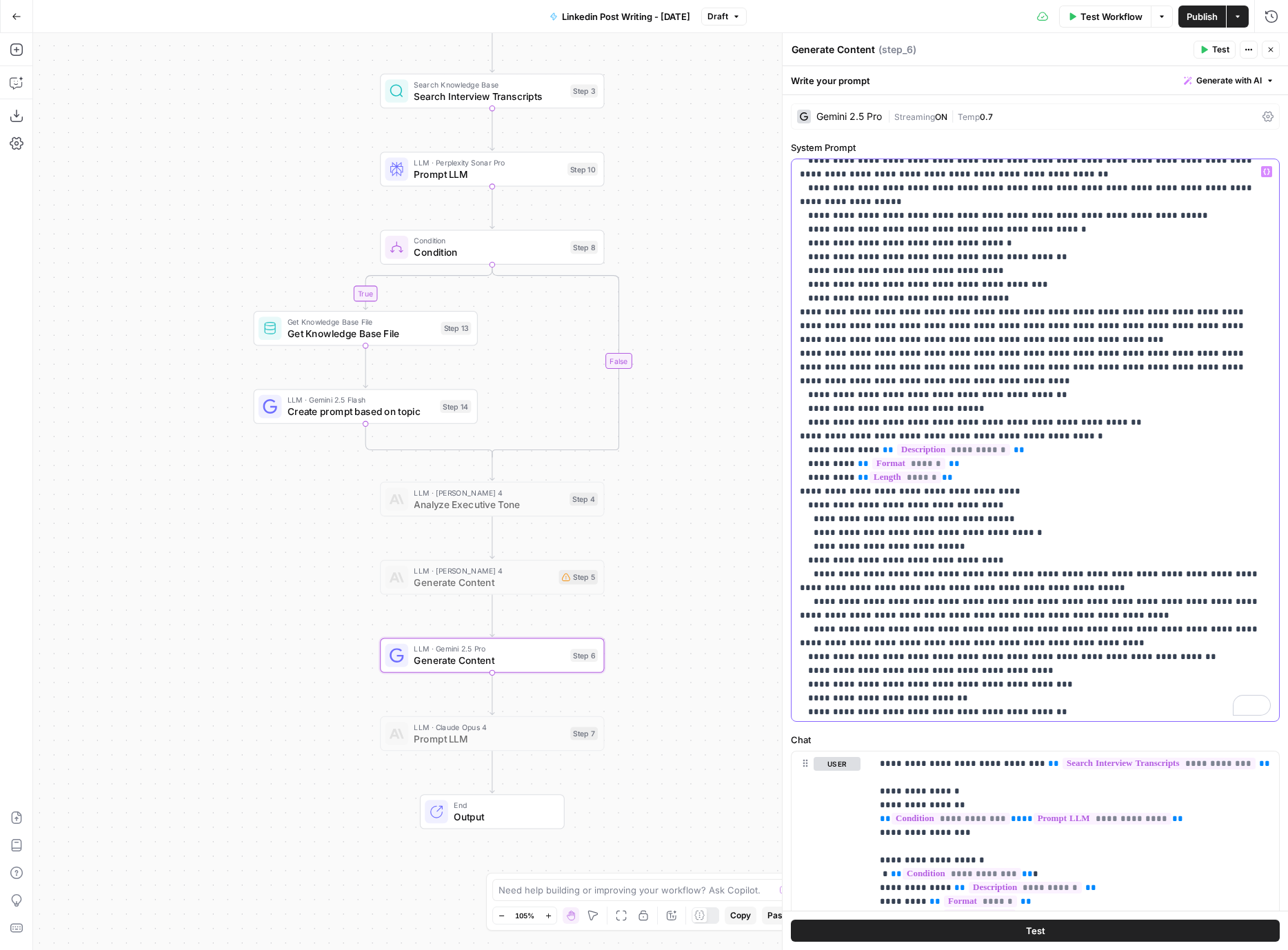
scroll to position [0, 0]
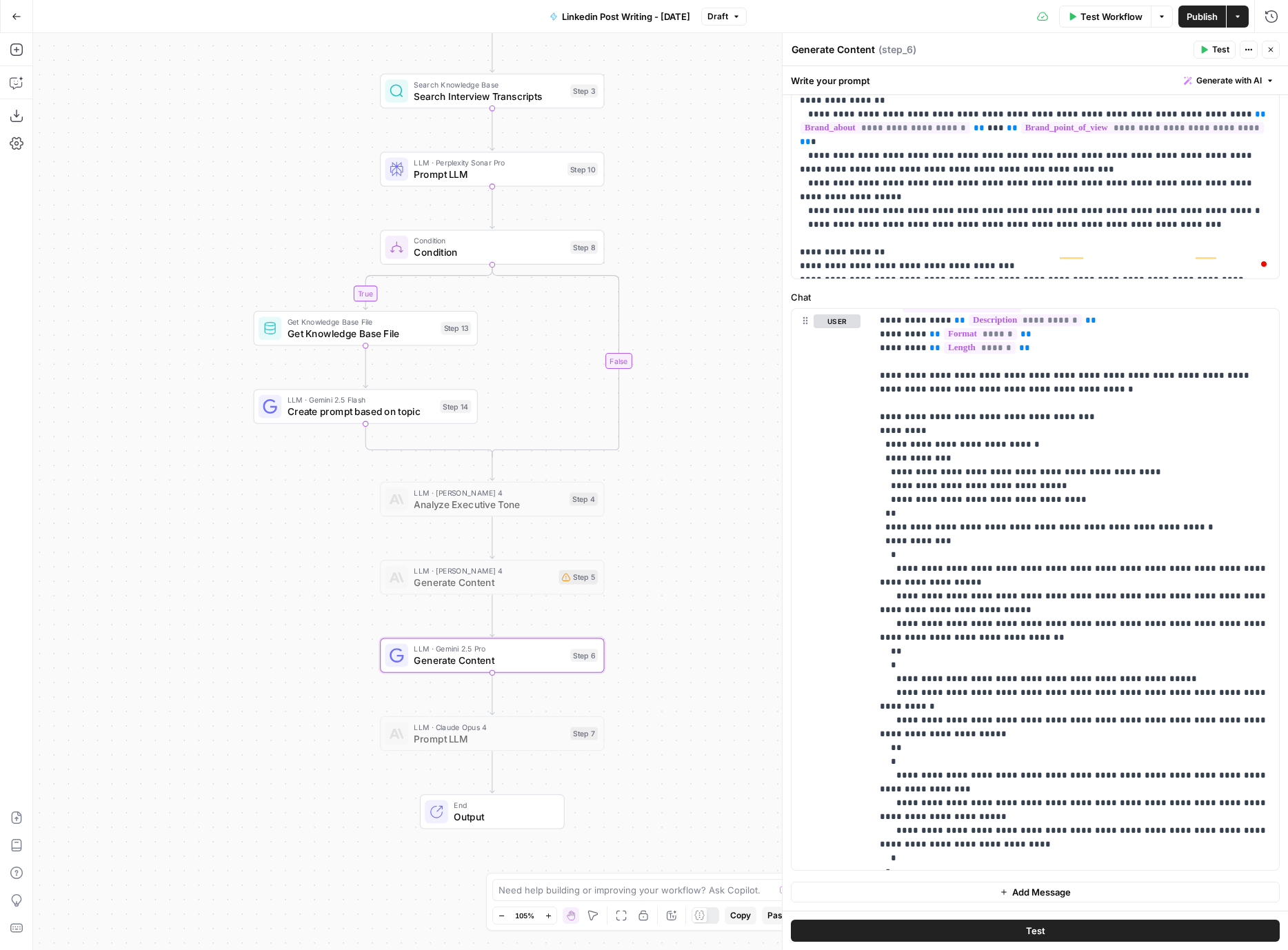
click at [1270, 50] on icon "button" at bounding box center [1271, 50] width 5 height 5
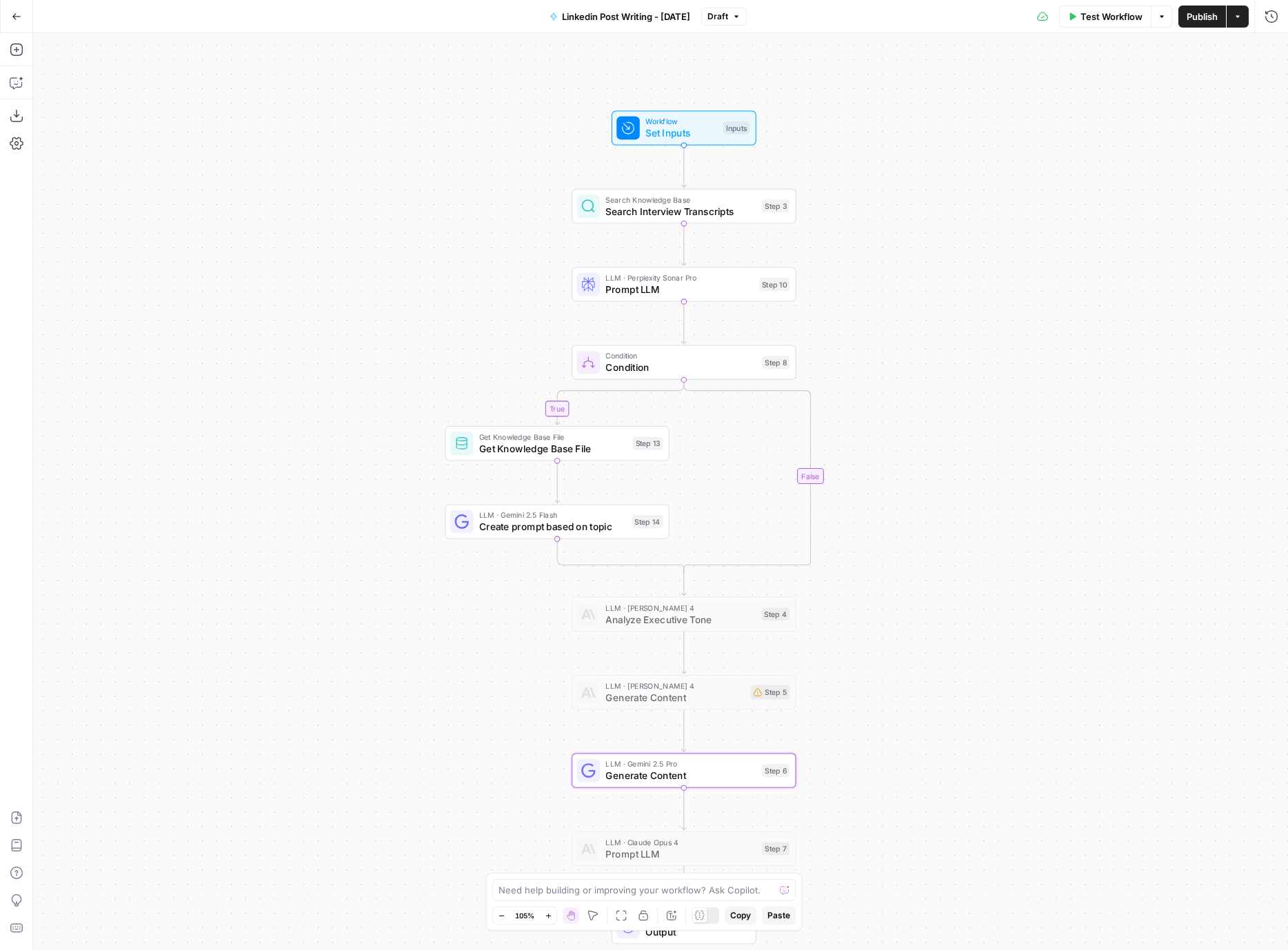
drag, startPoint x: 858, startPoint y: 420, endPoint x: 1025, endPoint y: 522, distance: 195.7
click at [1025, 522] on div "true false Workflow Set Inputs Inputs Search Knowledge Base Search Interview Tr…" at bounding box center [660, 491] width 1255 height 916
click at [642, 212] on span "Search Interview Transcripts" at bounding box center [681, 211] width 150 height 14
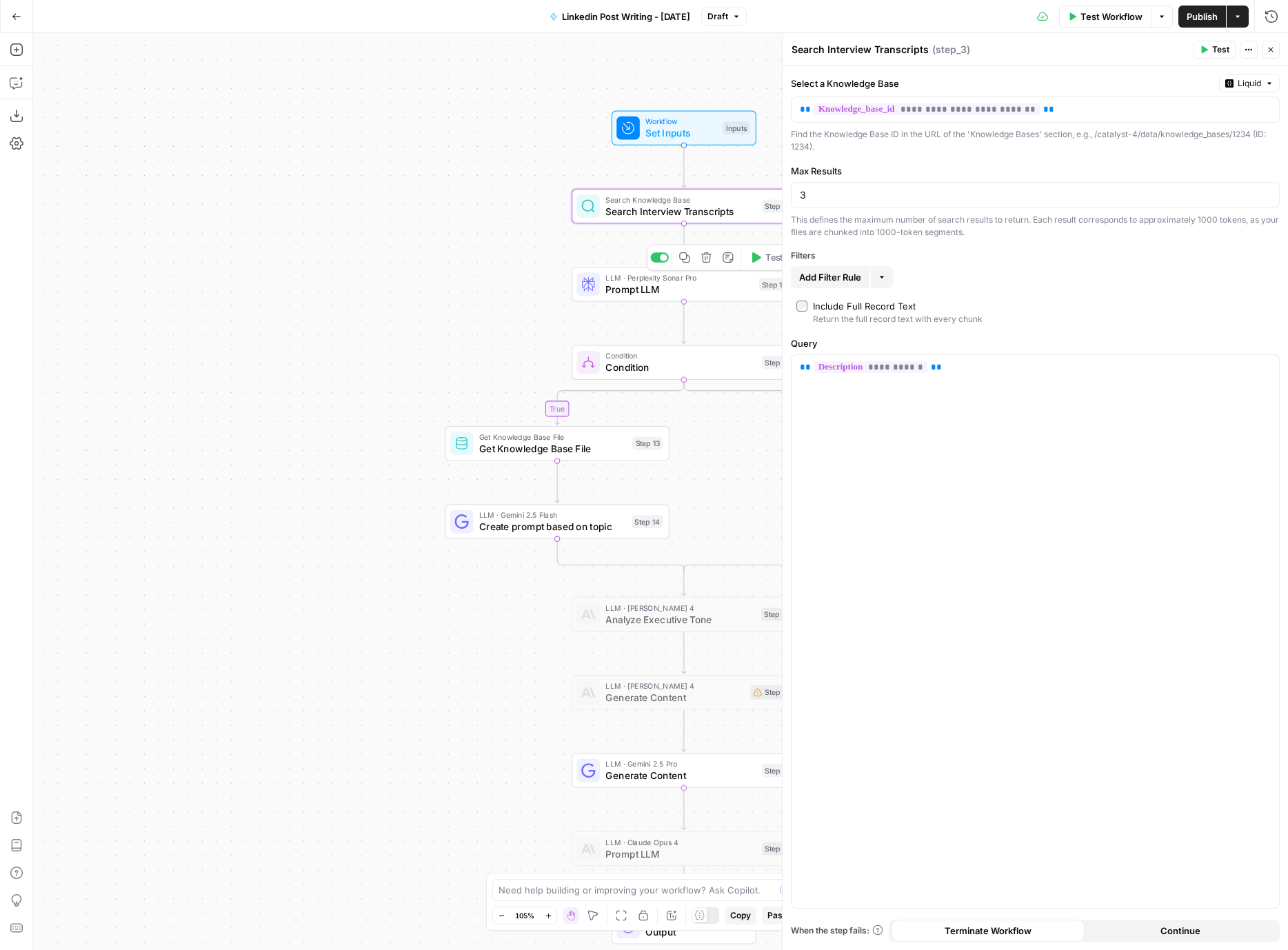
click at [371, 373] on div "true false Workflow Set Inputs Inputs Search Knowledge Base Search Interview Tr…" at bounding box center [660, 491] width 1255 height 916
click at [13, 6] on button "Go Back" at bounding box center [16, 16] width 25 height 25
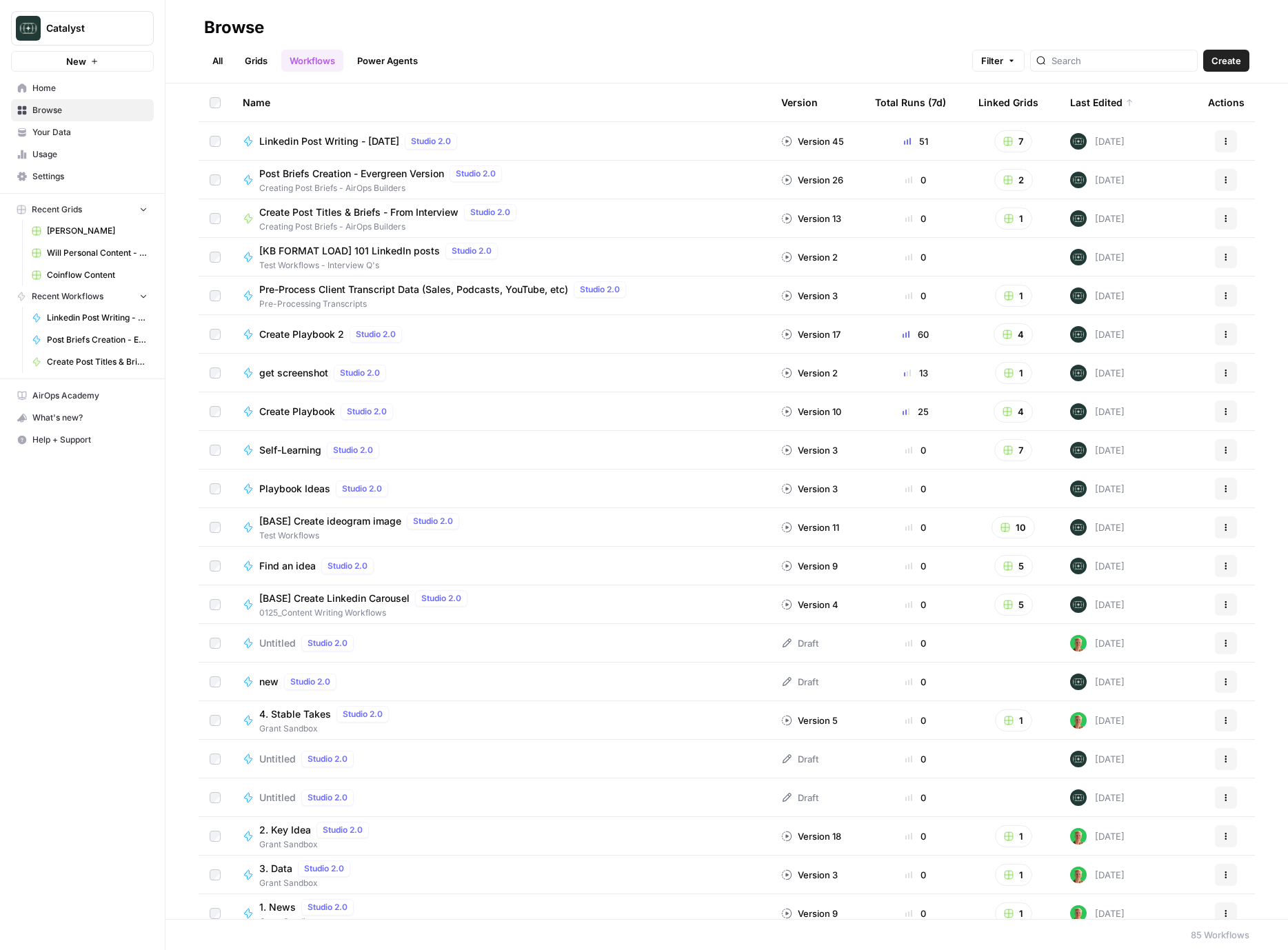
click at [69, 233] on span "[PERSON_NAME]" at bounding box center [97, 231] width 101 height 13
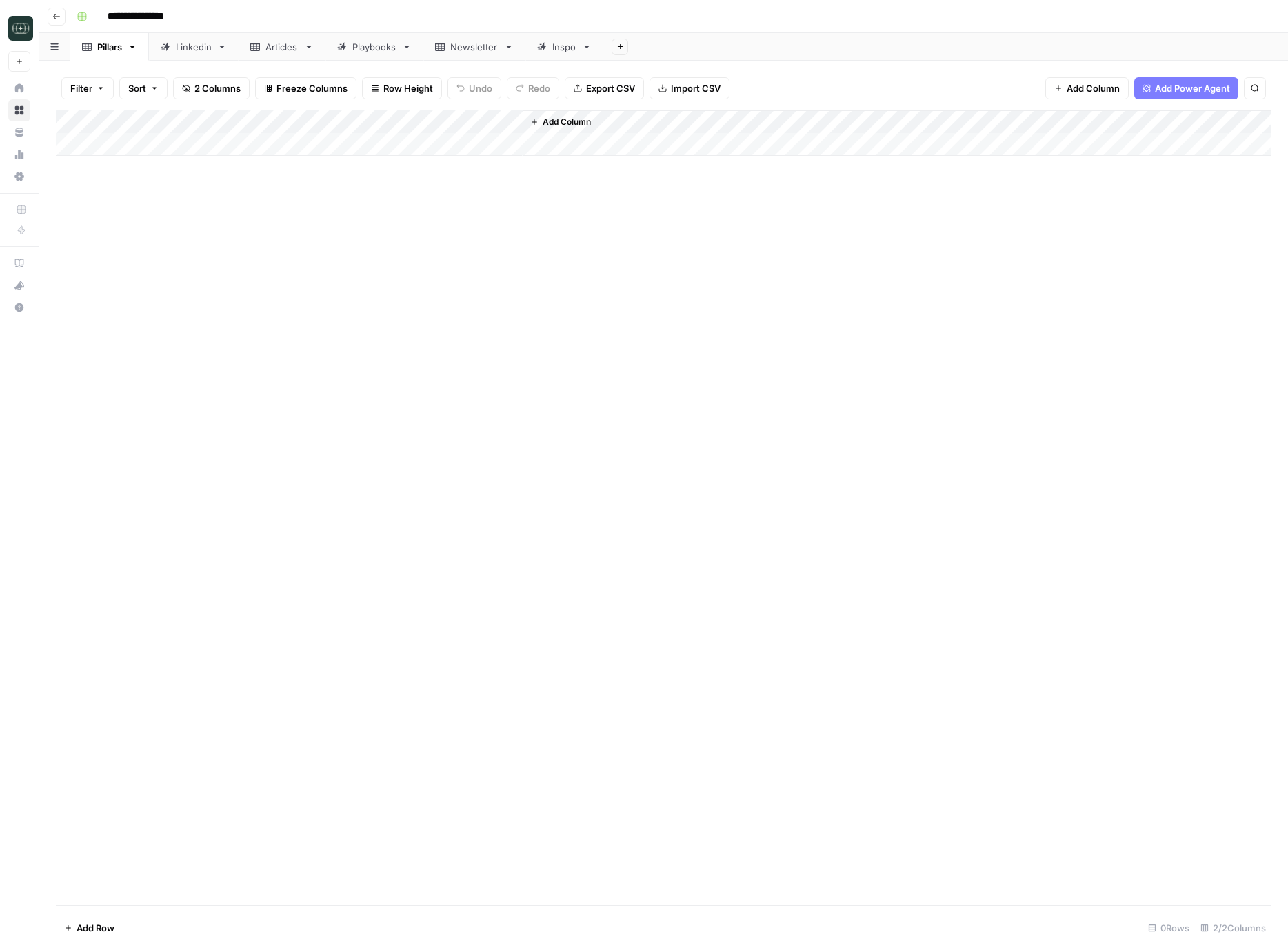
click at [194, 37] on link "Linkedin" at bounding box center [194, 46] width 89 height 28
click at [858, 144] on div "Add Column" at bounding box center [664, 144] width 1216 height 69
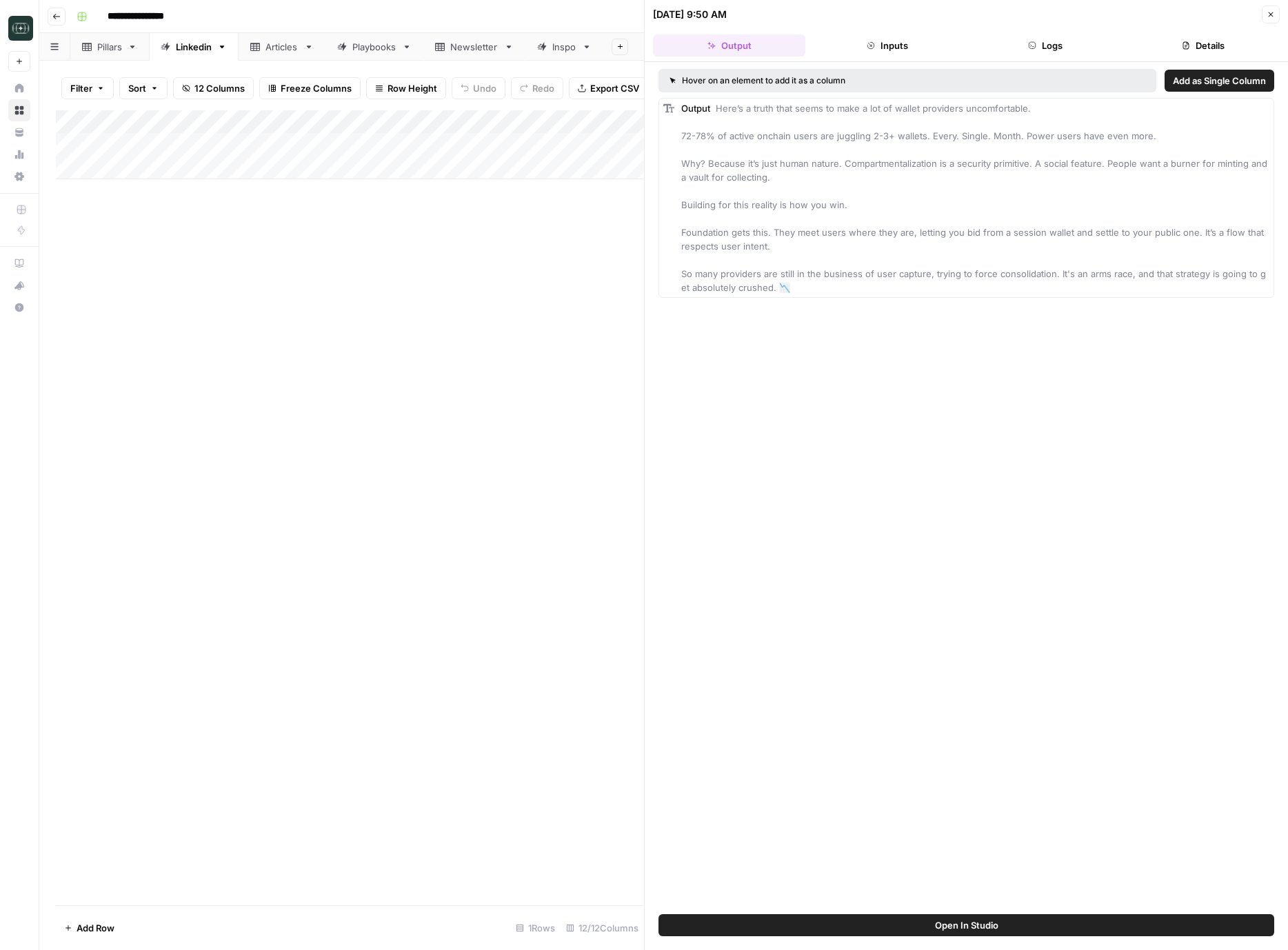
click at [1042, 45] on button "Logs" at bounding box center [1045, 45] width 152 height 22
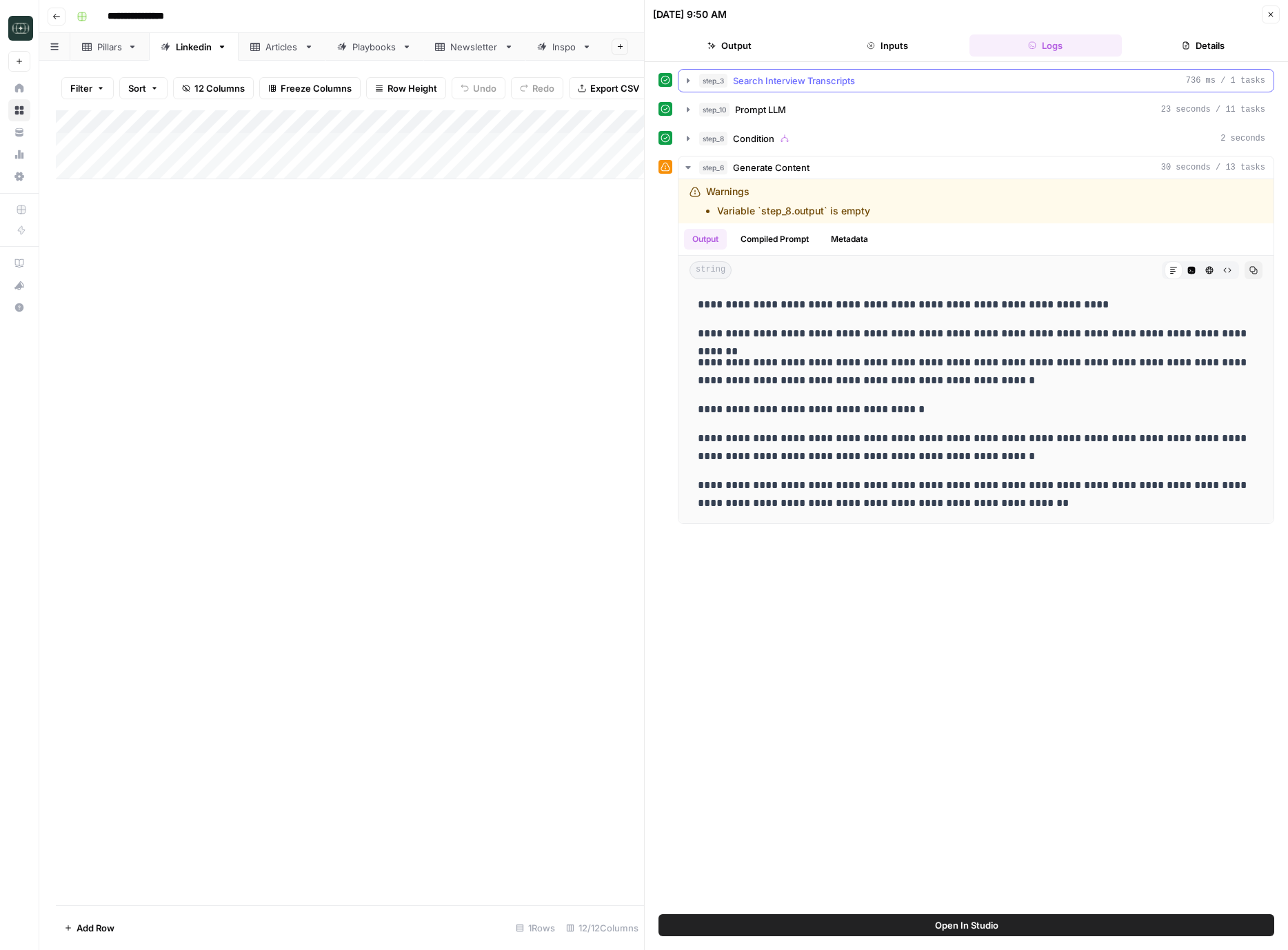
click at [825, 82] on span "Search Interview Transcripts" at bounding box center [794, 80] width 122 height 14
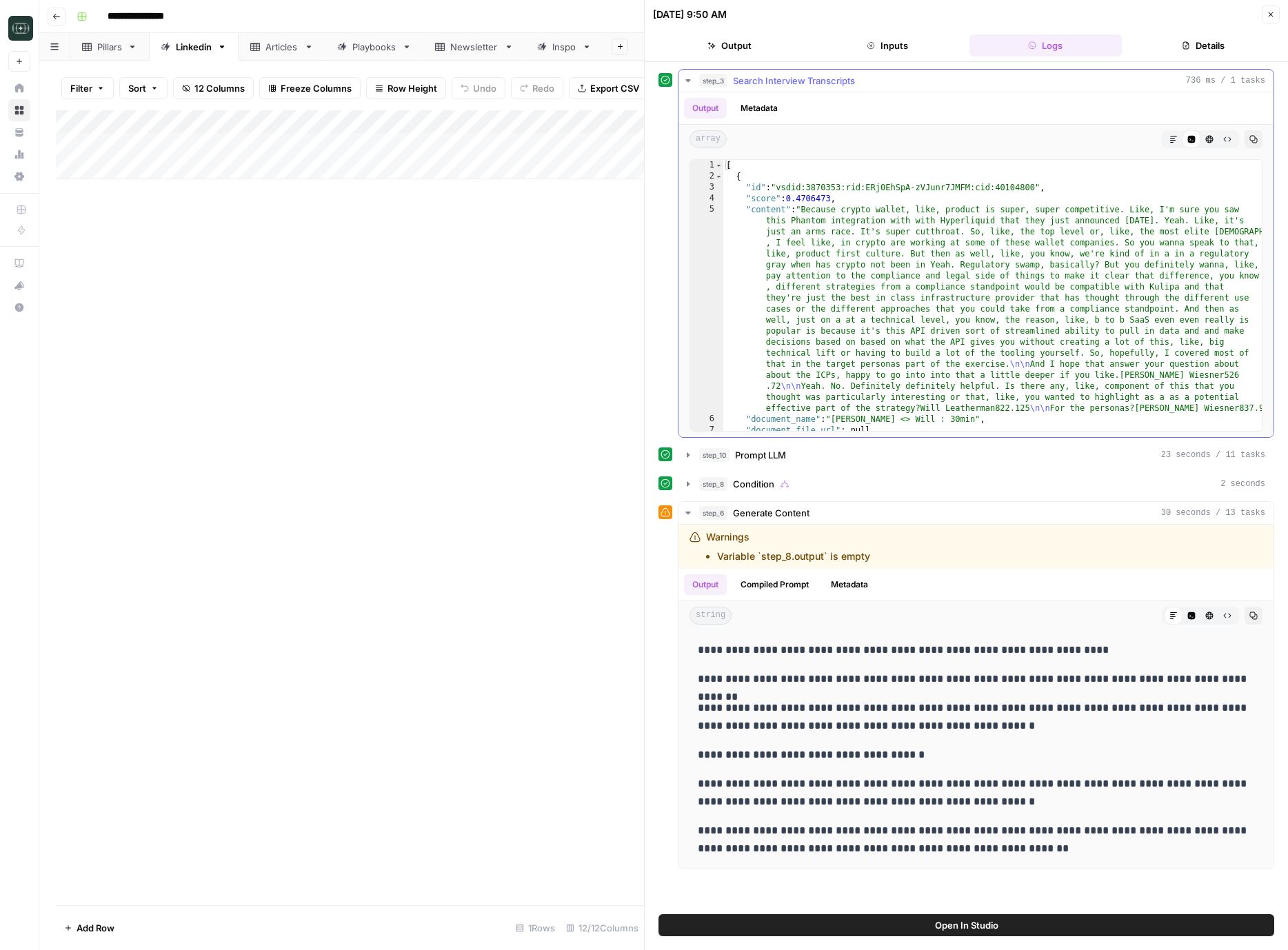
click at [746, 115] on button "Metadata" at bounding box center [759, 108] width 53 height 21
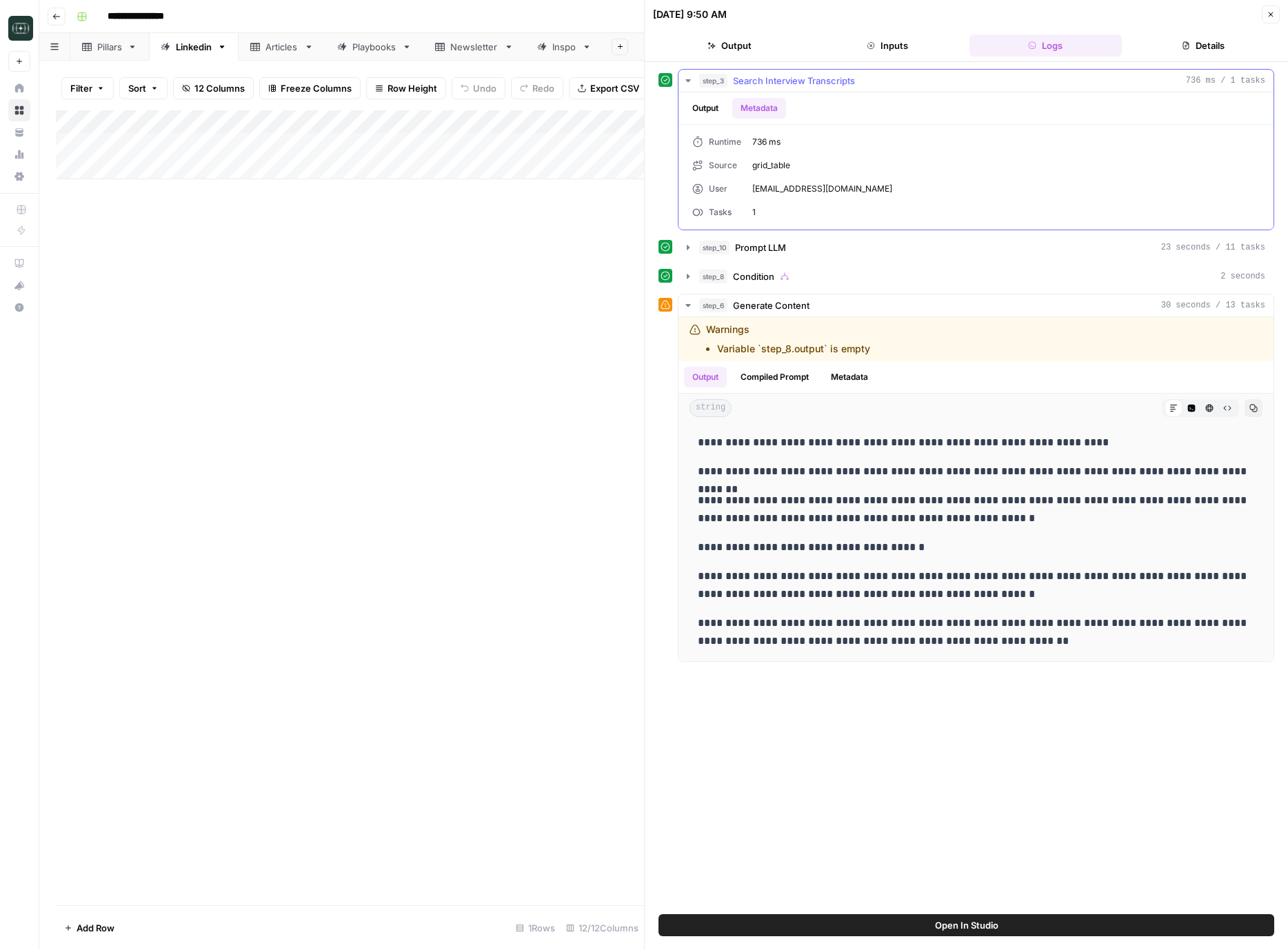
click at [670, 106] on div "step_3 Search Interview Transcripts 736 ms / 1 tasks Output Metadata Runtime 73…" at bounding box center [966, 149] width 616 height 161
click at [721, 106] on button "Output" at bounding box center [705, 108] width 43 height 21
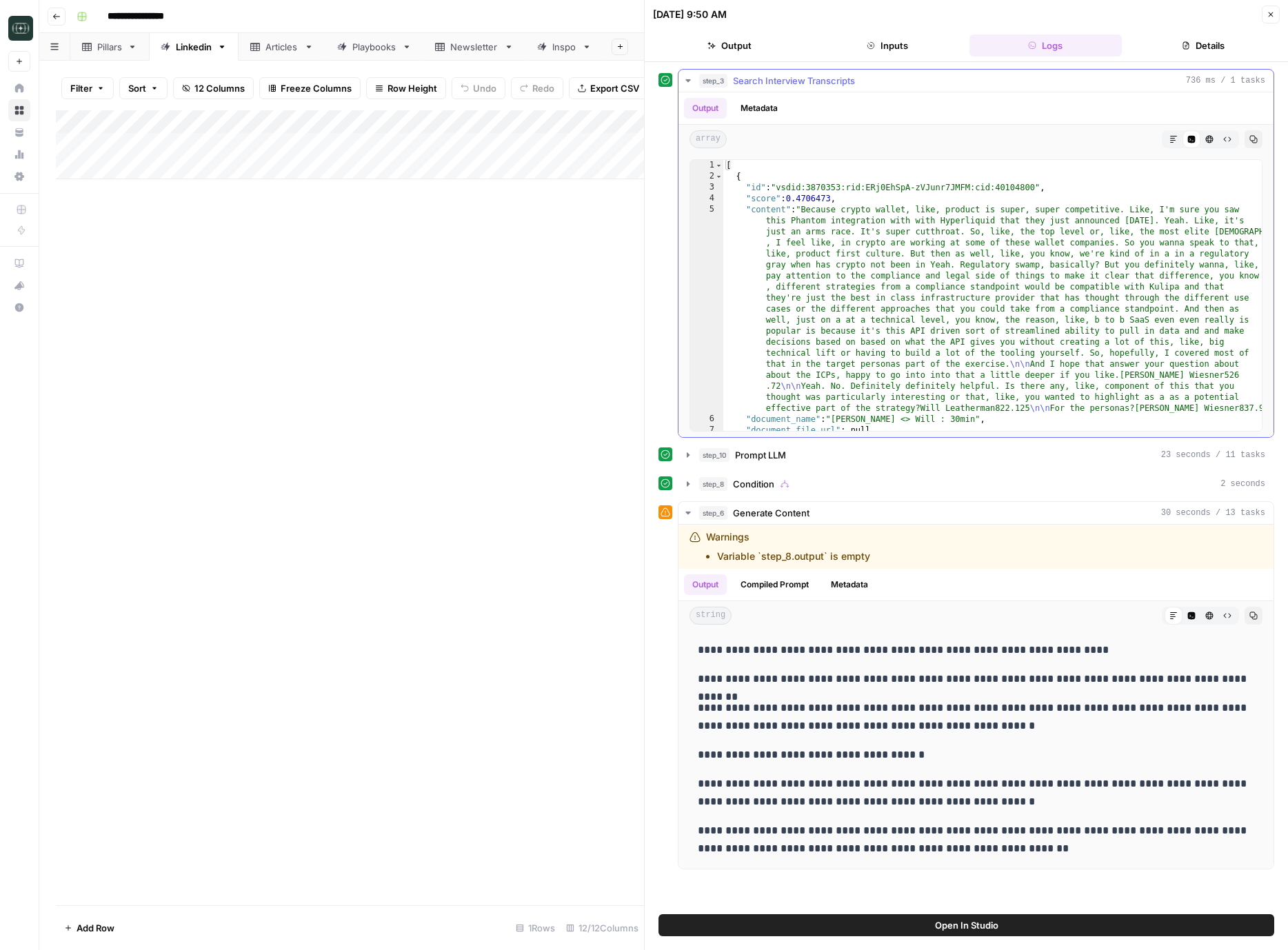
click at [1172, 139] on icon "button" at bounding box center [1174, 139] width 8 height 8
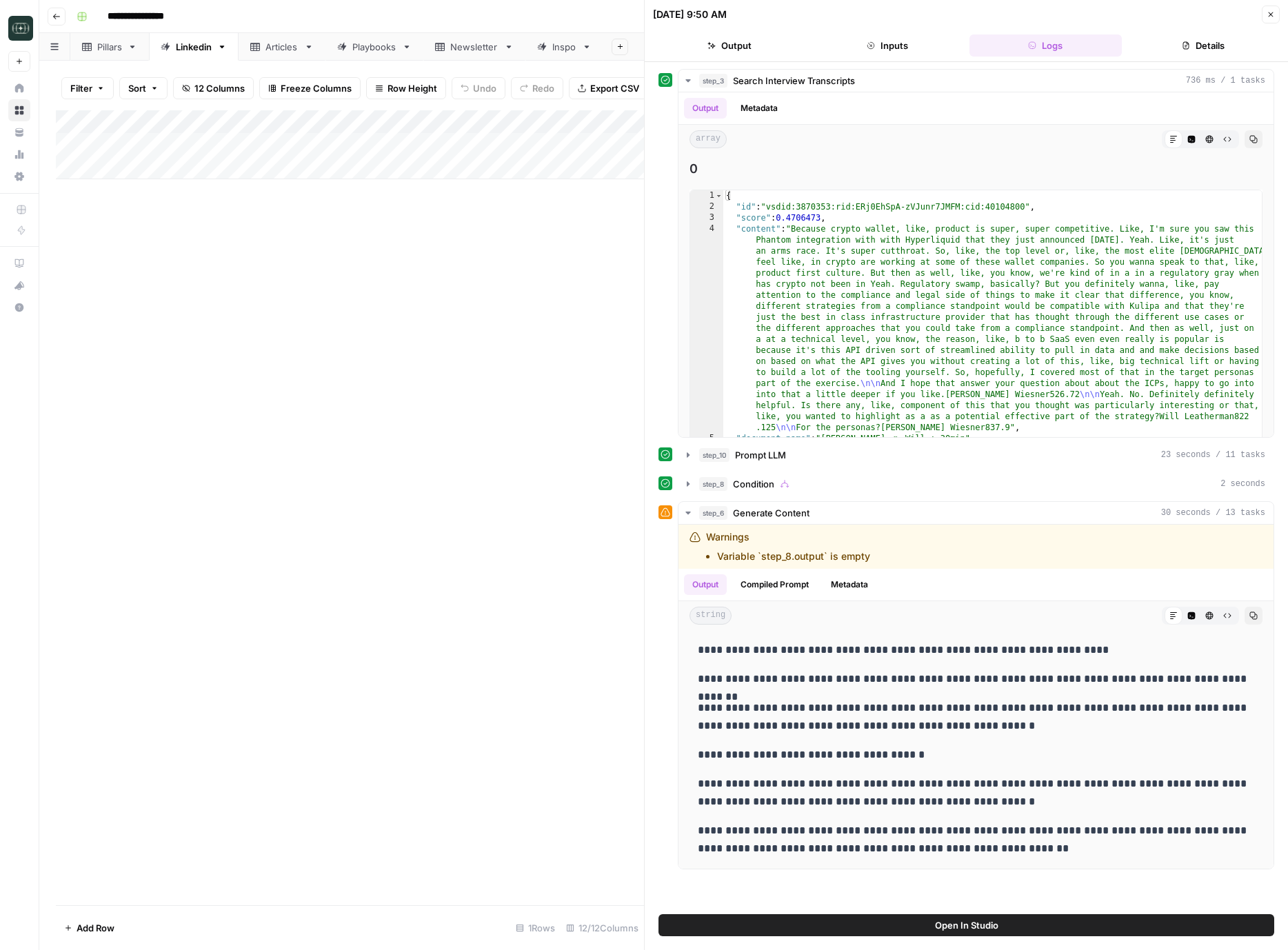
click at [749, 43] on button "Output" at bounding box center [729, 45] width 152 height 22
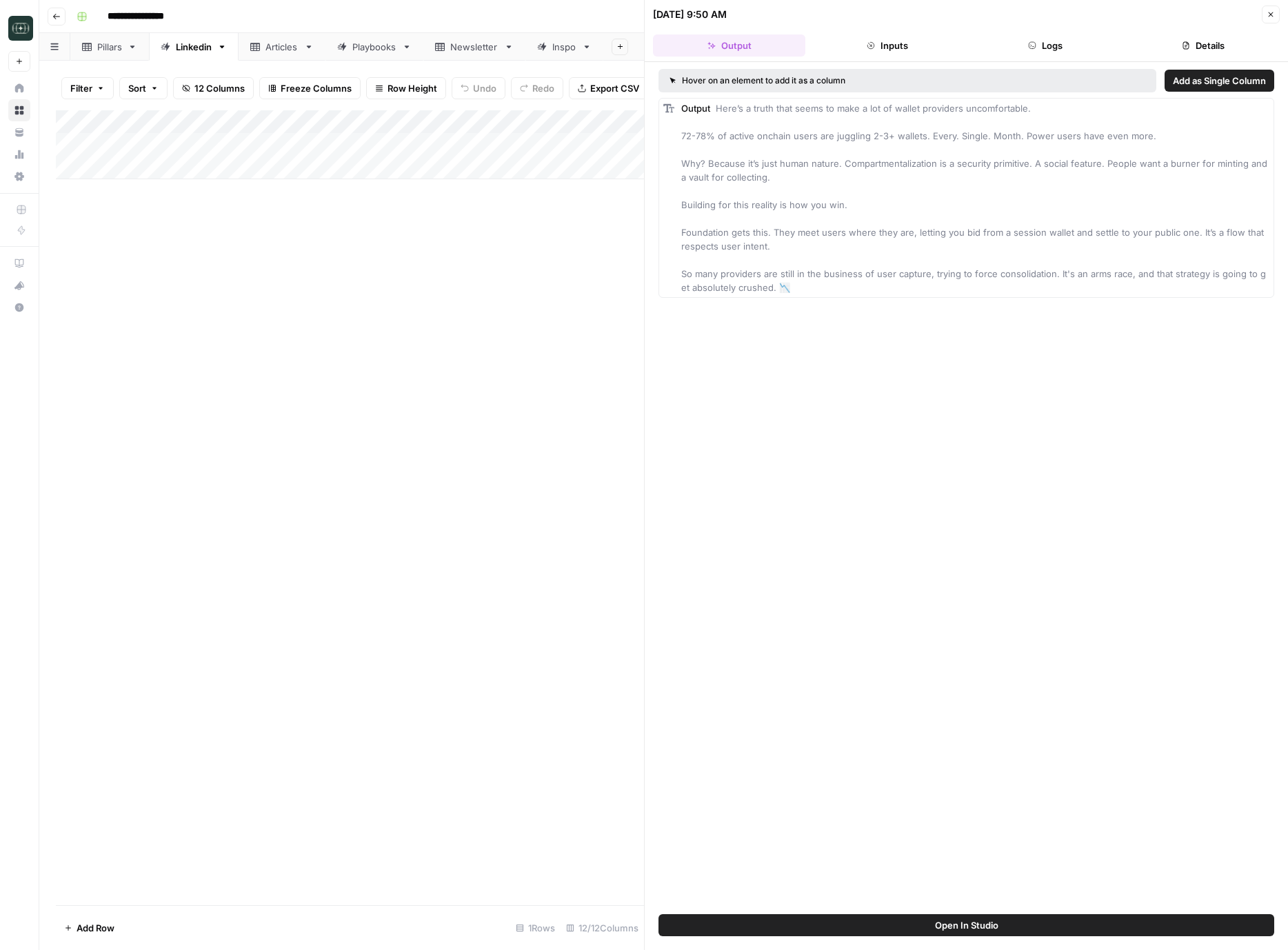
click at [883, 42] on button "Inputs" at bounding box center [887, 45] width 152 height 22
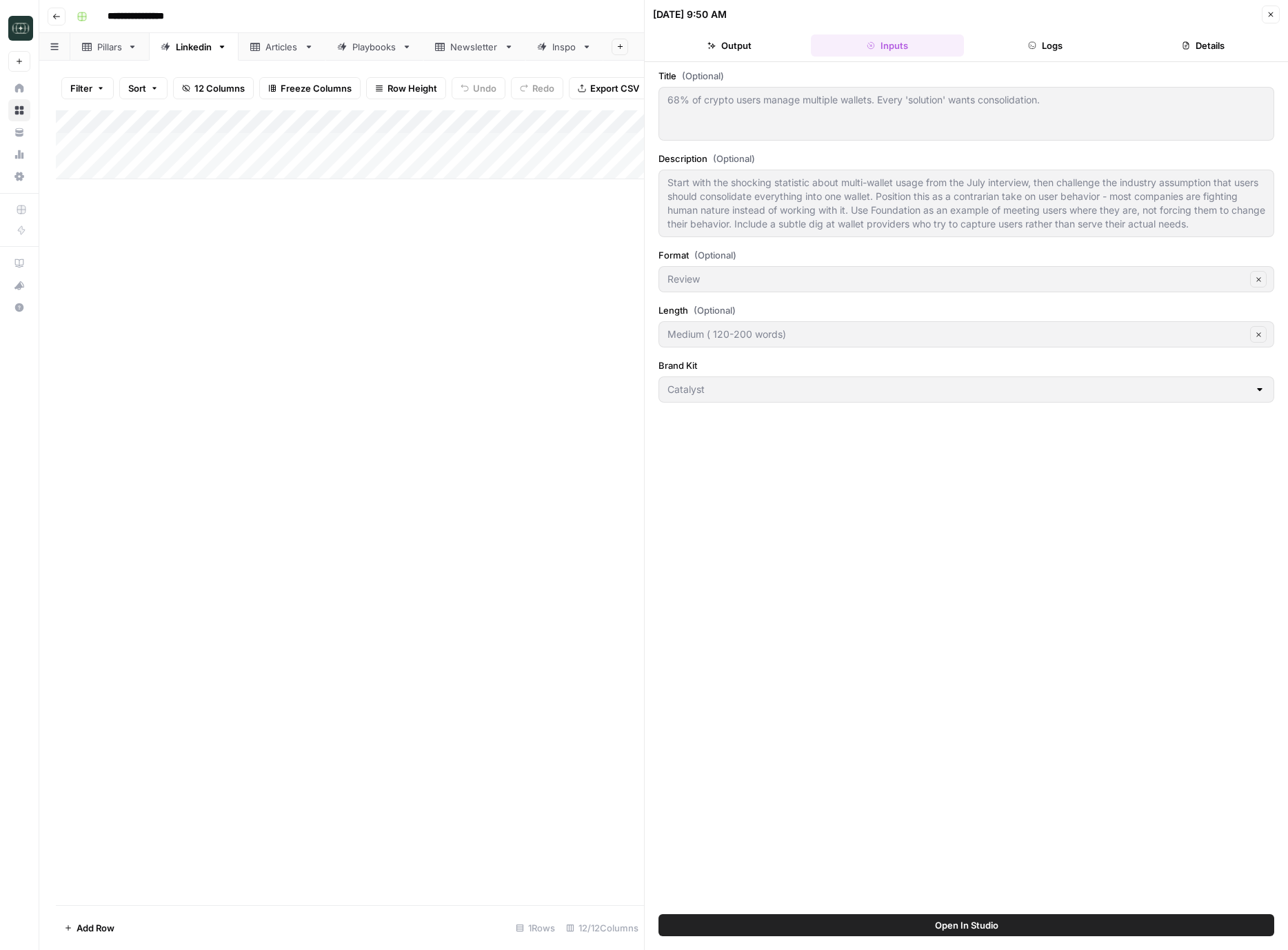
drag, startPoint x: 470, startPoint y: 348, endPoint x: 498, endPoint y: 333, distance: 31.8
click at [469, 348] on div "Add Column" at bounding box center [350, 507] width 588 height 795
click at [1262, 17] on button "Close" at bounding box center [1271, 14] width 18 height 18
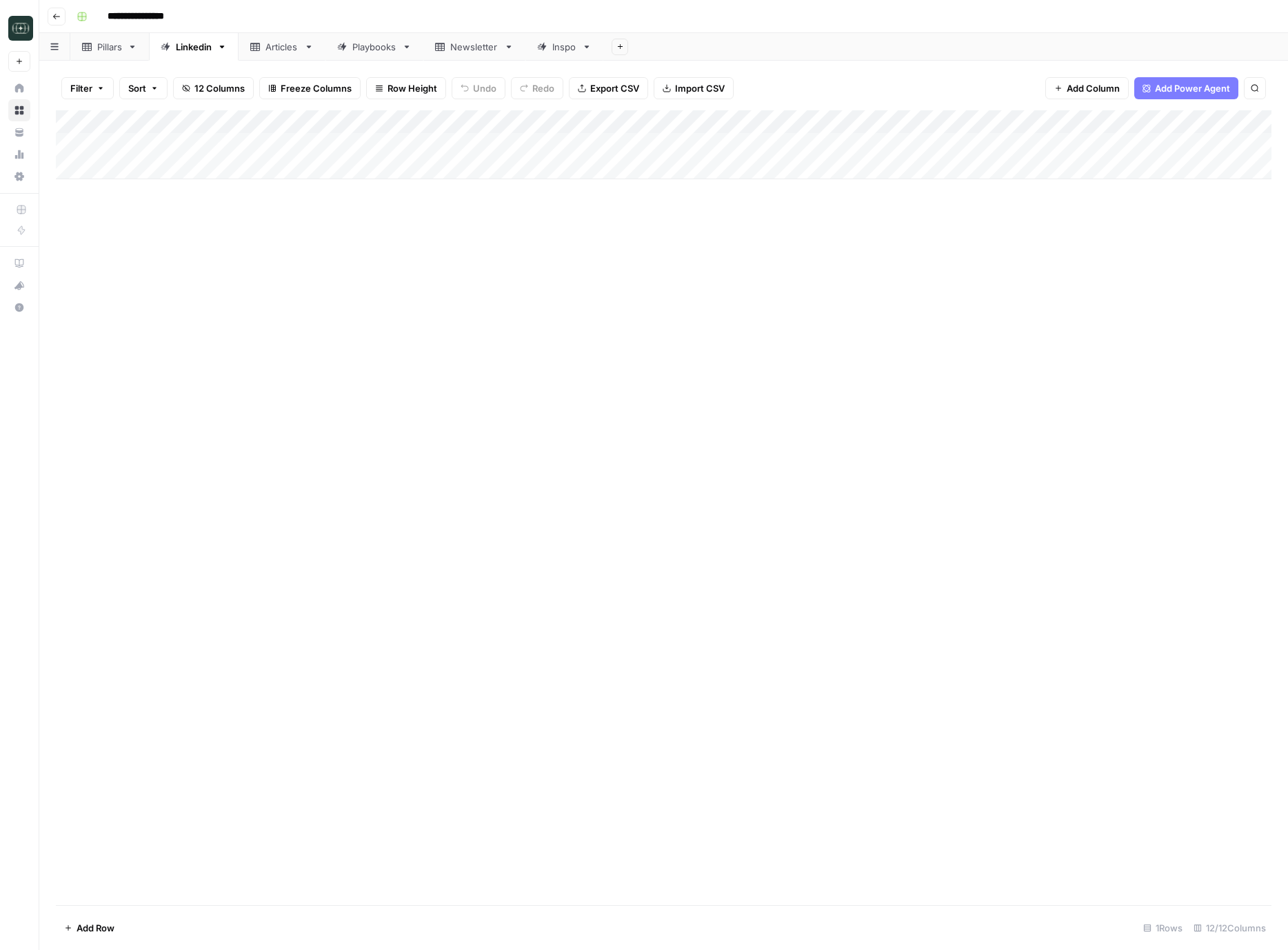
click at [864, 120] on div "Add Column" at bounding box center [664, 144] width 1216 height 69
click at [805, 241] on span "Configure Inputs" at bounding box center [827, 238] width 121 height 14
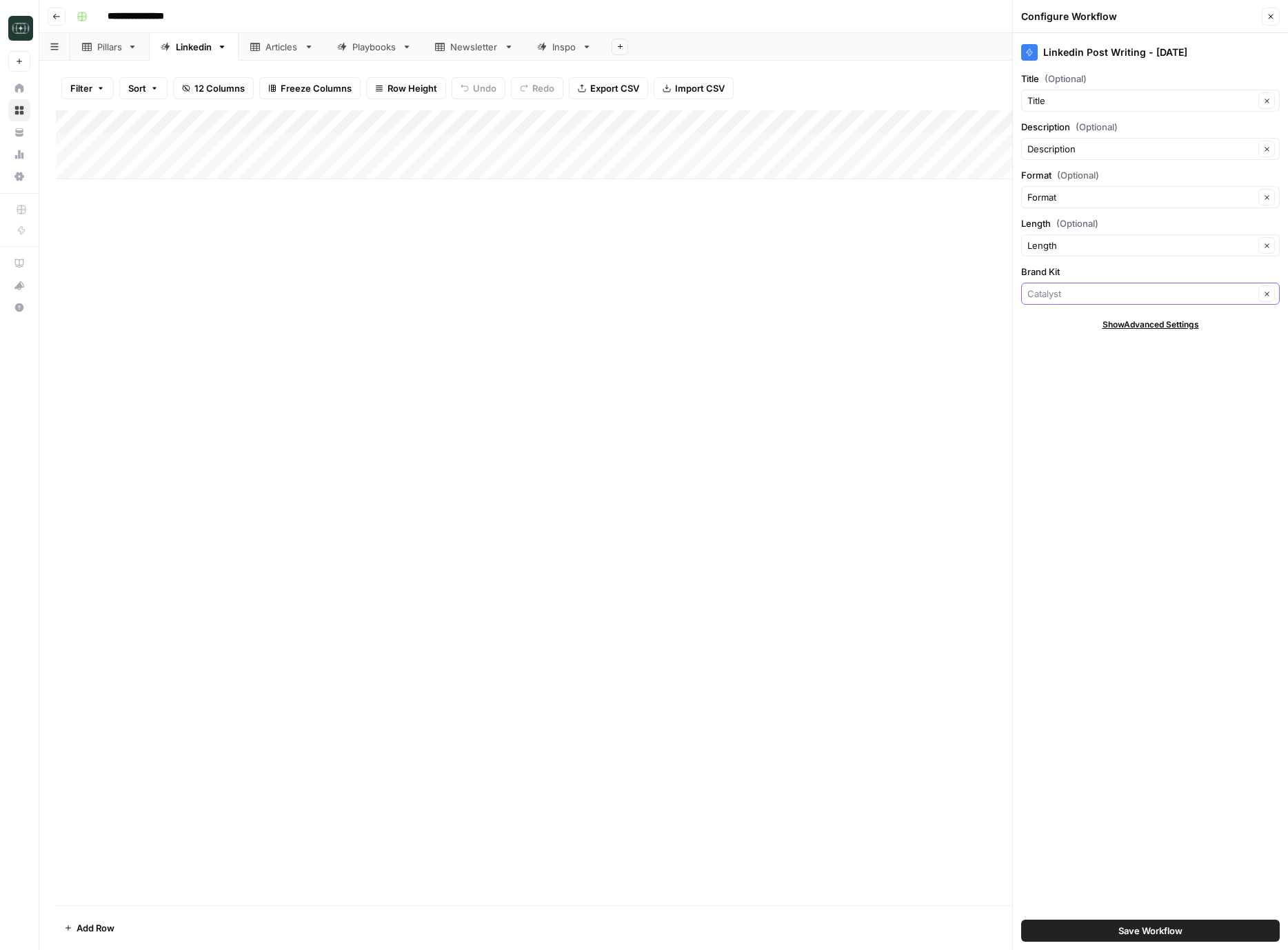
click at [1075, 297] on input "Brand Kit" at bounding box center [1141, 294] width 227 height 14
click at [1076, 392] on button "Station70" at bounding box center [1151, 384] width 247 height 19
type input "Station70"
click at [1104, 569] on div "Linkedin Post Writing - July25 Title (Optional) Title Clear Description (Option…" at bounding box center [1151, 491] width 275 height 916
click at [1151, 923] on button "Save Workflow" at bounding box center [1151, 931] width 259 height 22
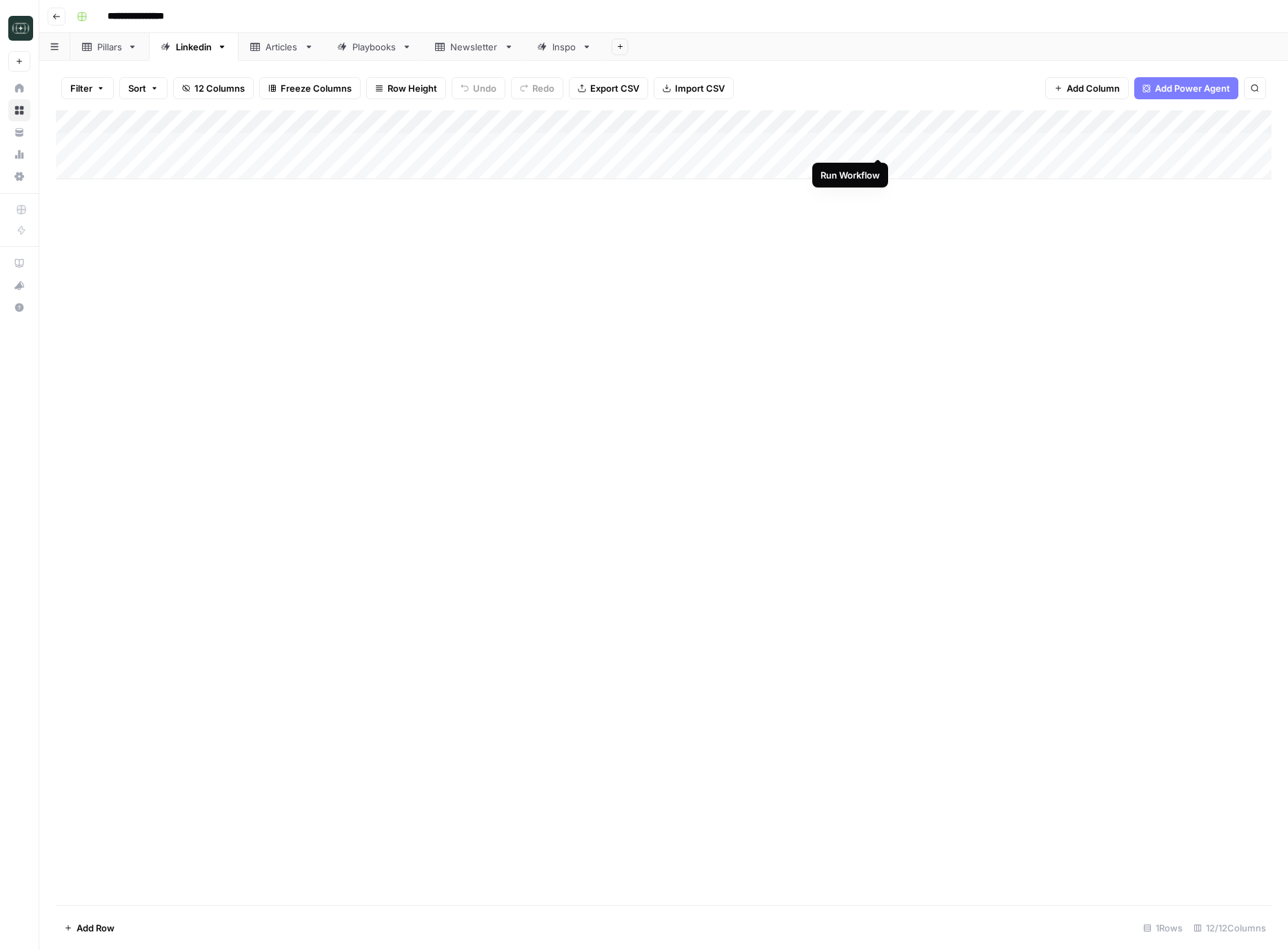
click at [875, 143] on div "Add Column" at bounding box center [664, 144] width 1216 height 69
click at [108, 174] on div "Add Column" at bounding box center [664, 144] width 1216 height 69
type textarea "**********"
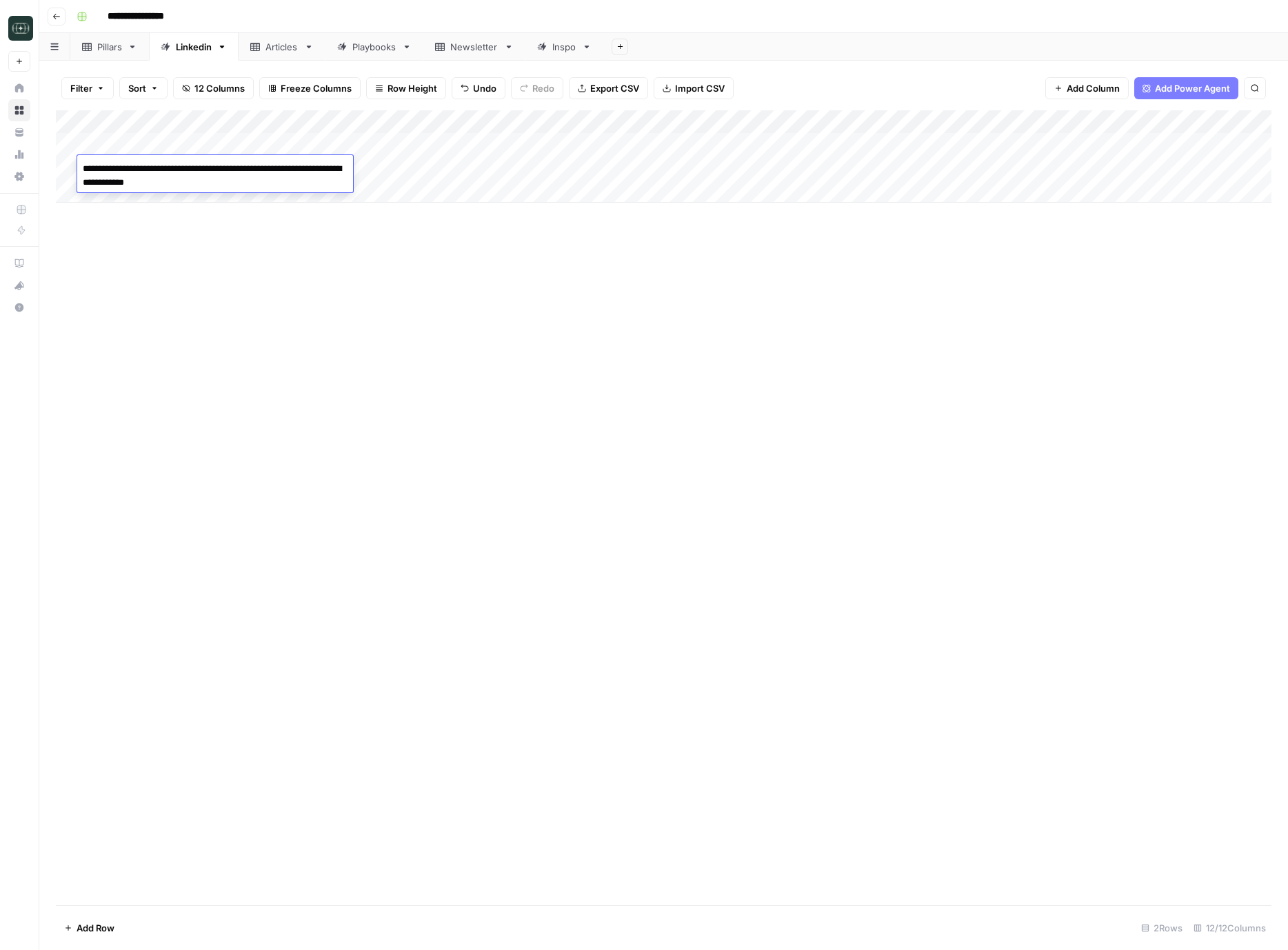
click at [439, 295] on div "Add Column" at bounding box center [664, 507] width 1216 height 795
click at [307, 165] on div "Add Column" at bounding box center [664, 156] width 1216 height 93
type textarea "**********"
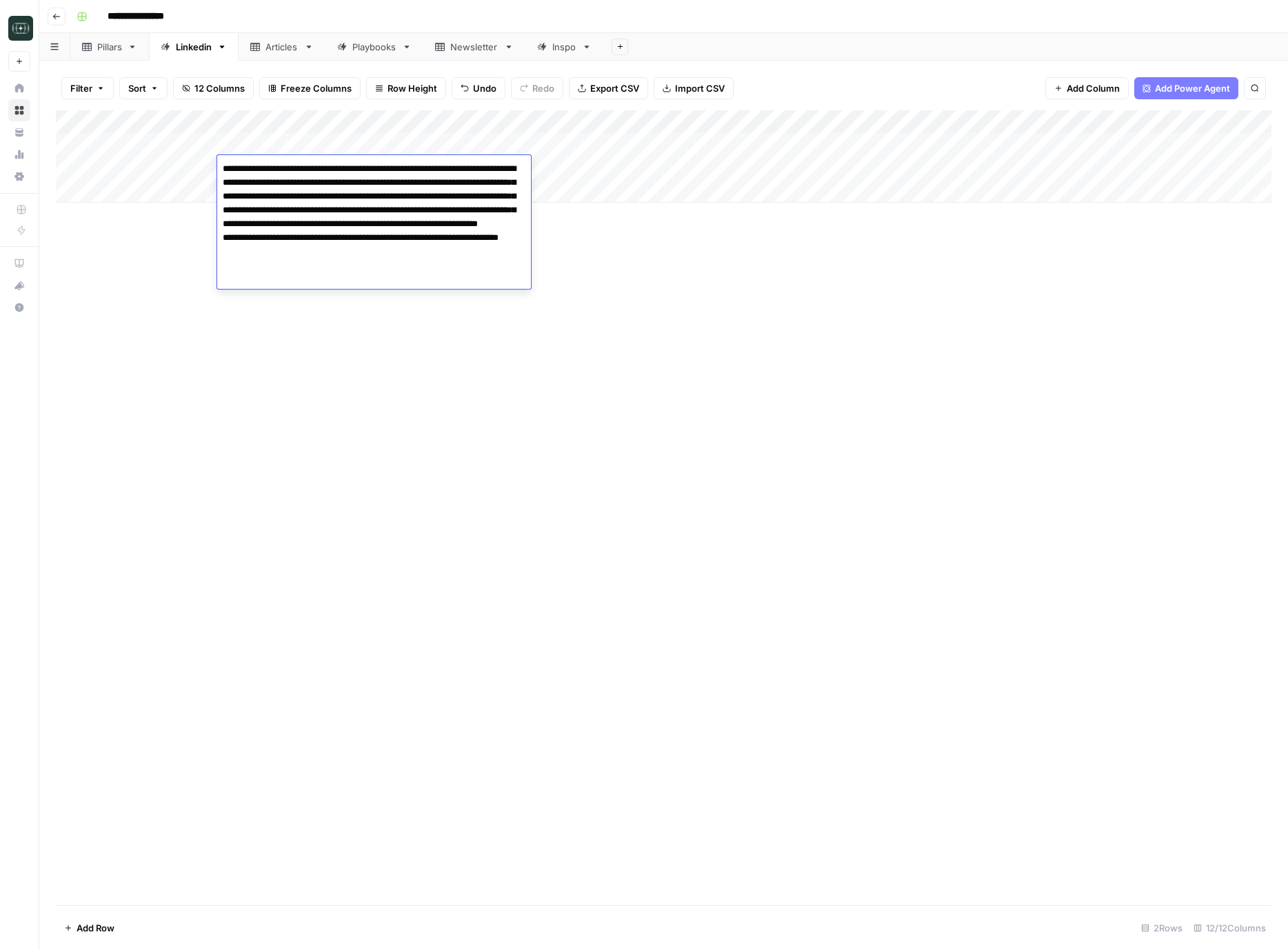
click at [755, 294] on div "Add Column" at bounding box center [664, 507] width 1216 height 795
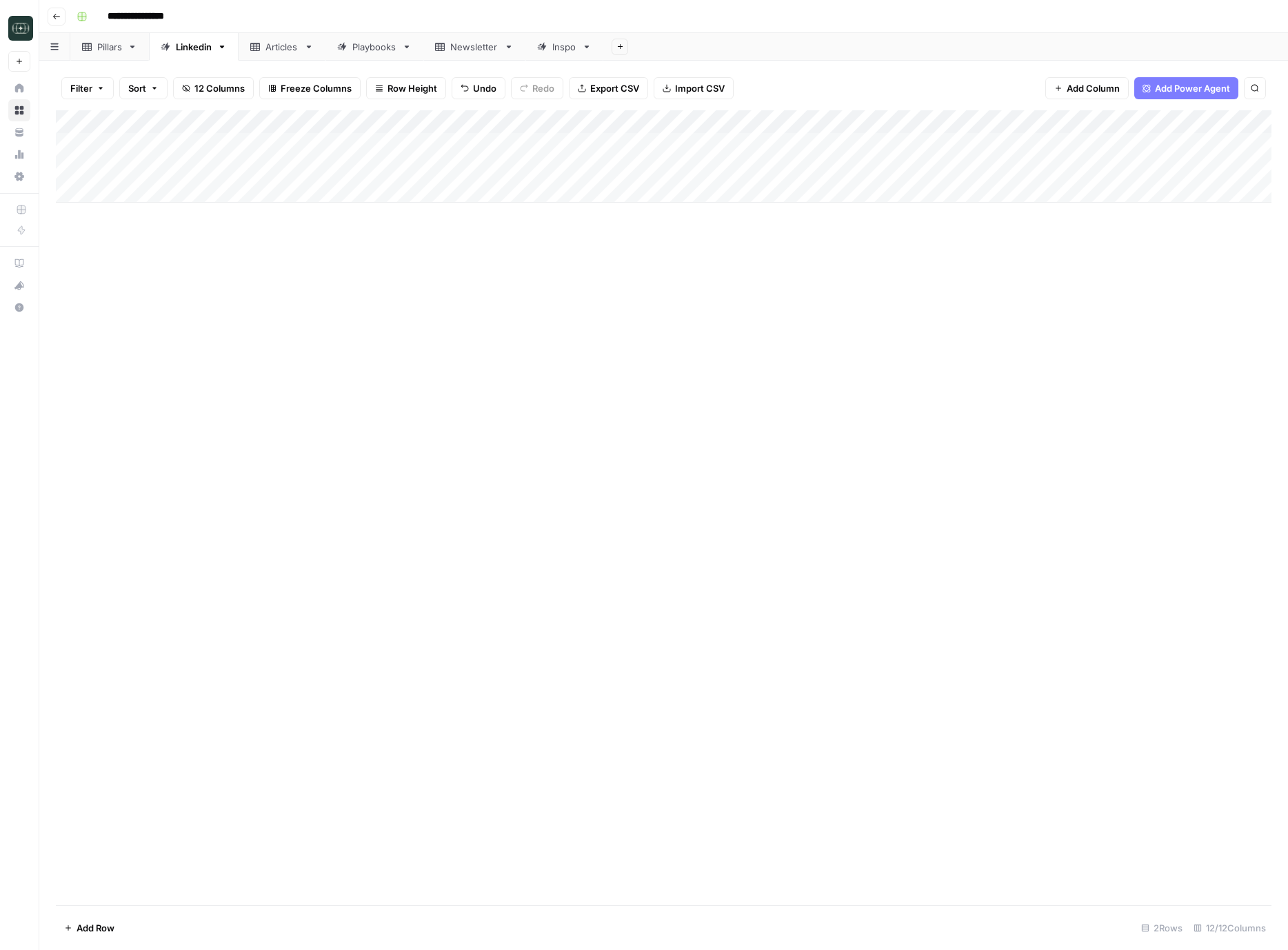
click at [587, 165] on div "Add Column" at bounding box center [664, 156] width 1216 height 93
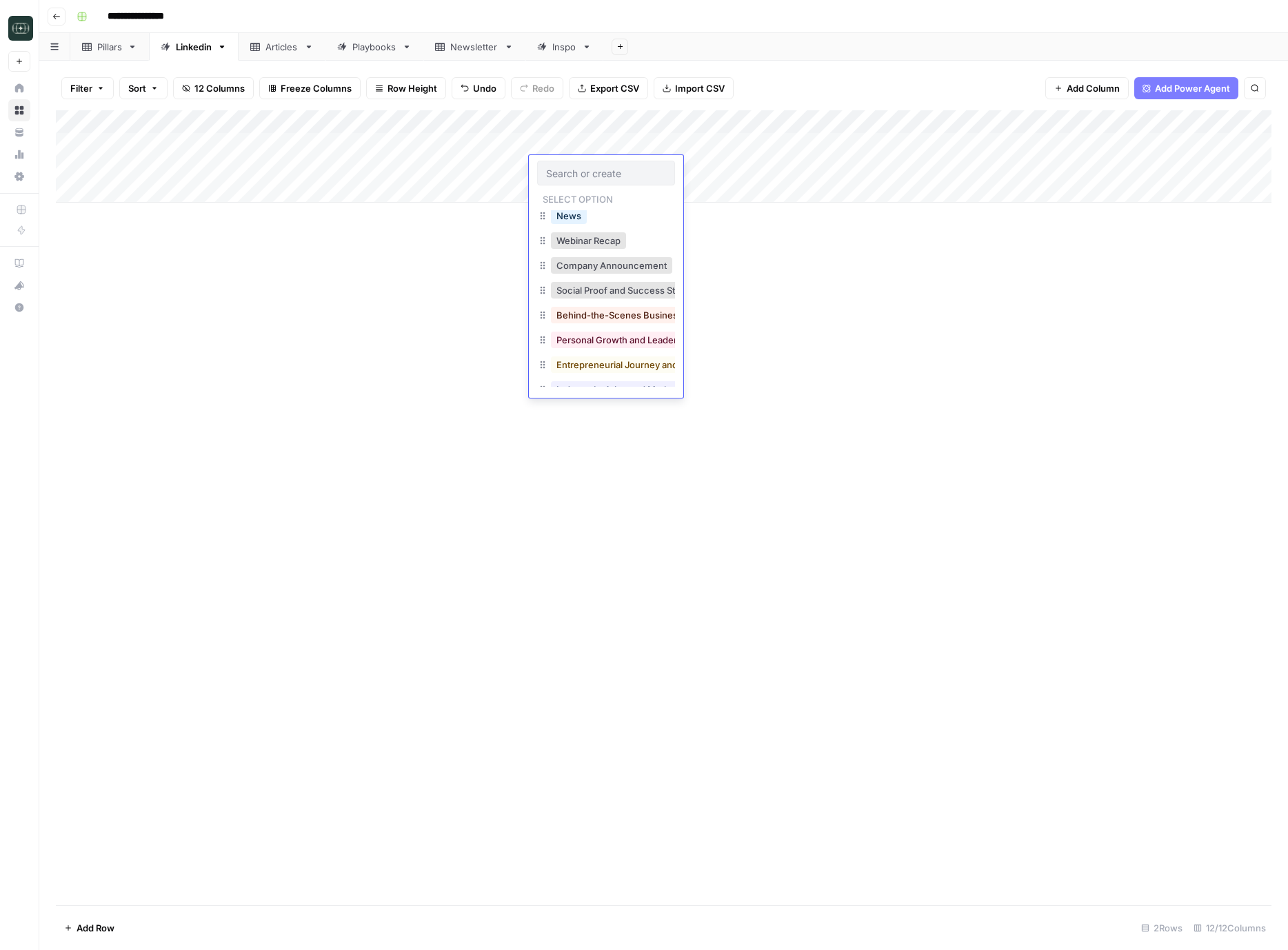
scroll to position [106, 0]
click at [638, 317] on button "Behind-the-Scenes Business Reality" at bounding box center [634, 313] width 167 height 17
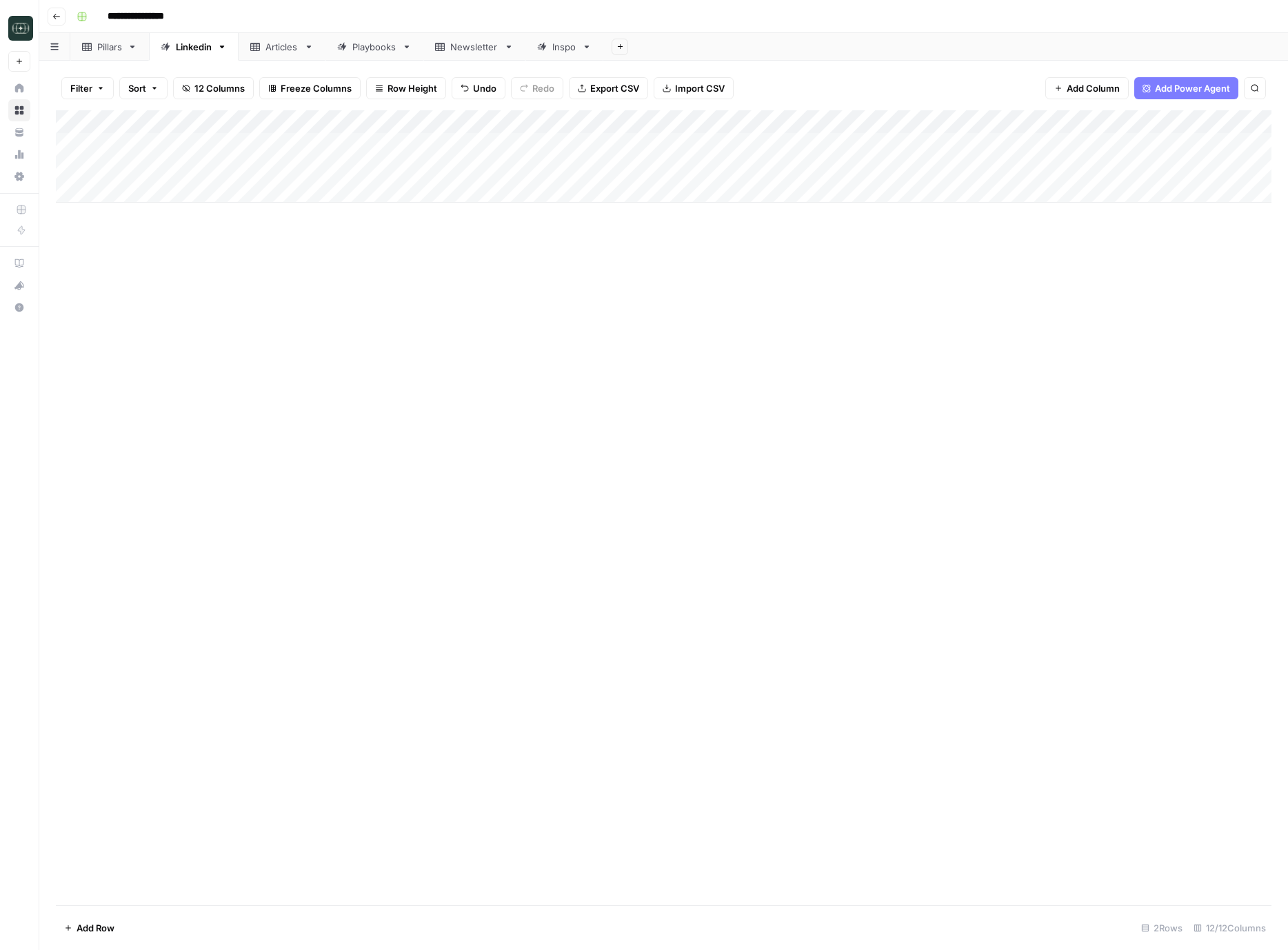
click at [689, 168] on div "Add Column" at bounding box center [664, 156] width 1216 height 93
click at [687, 269] on button "Long (210-300 word)" at bounding box center [688, 270] width 101 height 17
click at [808, 171] on div "Add Column" at bounding box center [664, 156] width 1216 height 93
click at [563, 170] on div "Add Column" at bounding box center [664, 156] width 1216 height 93
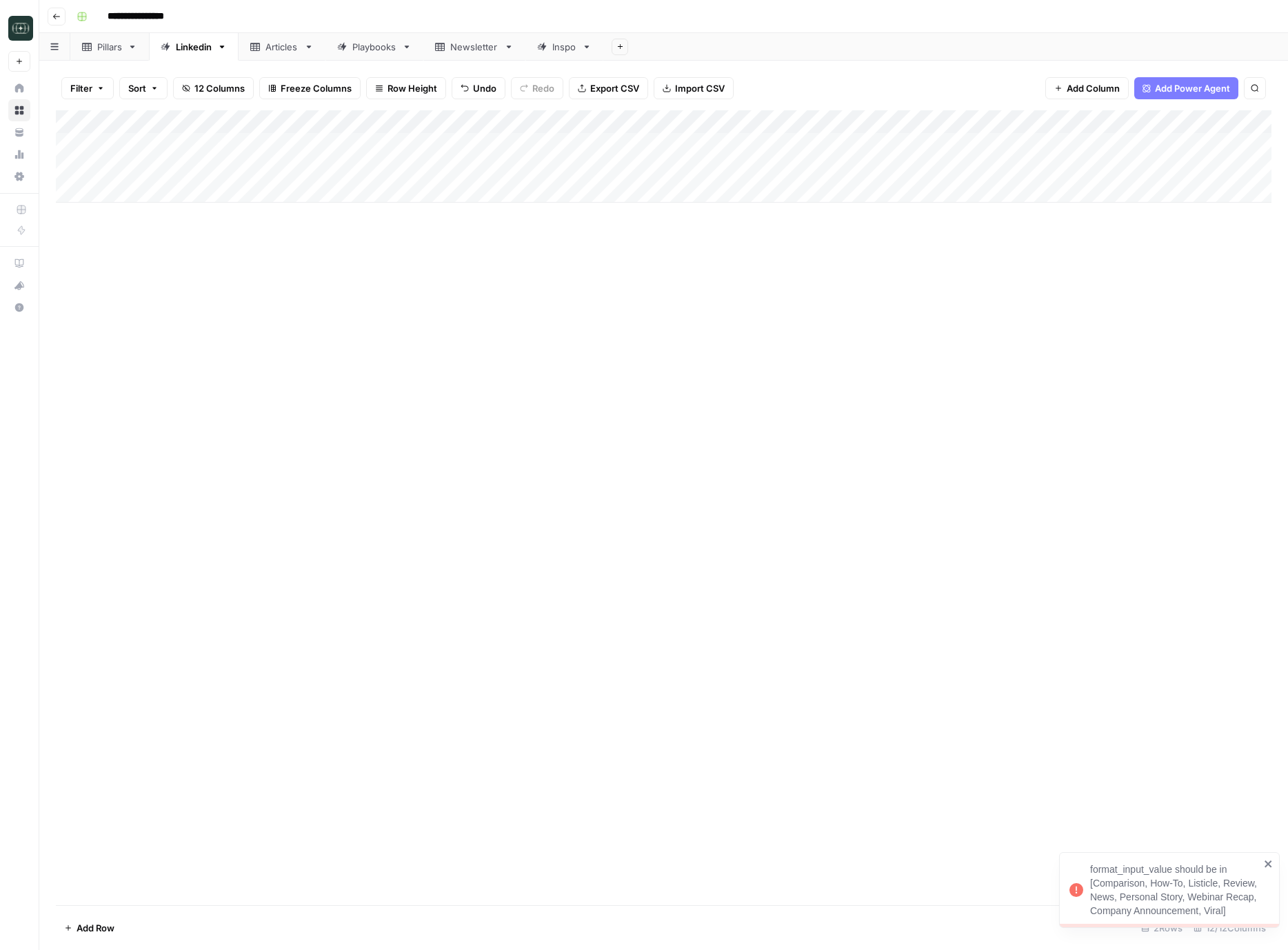
click at [563, 170] on div "Add Column" at bounding box center [664, 156] width 1216 height 93
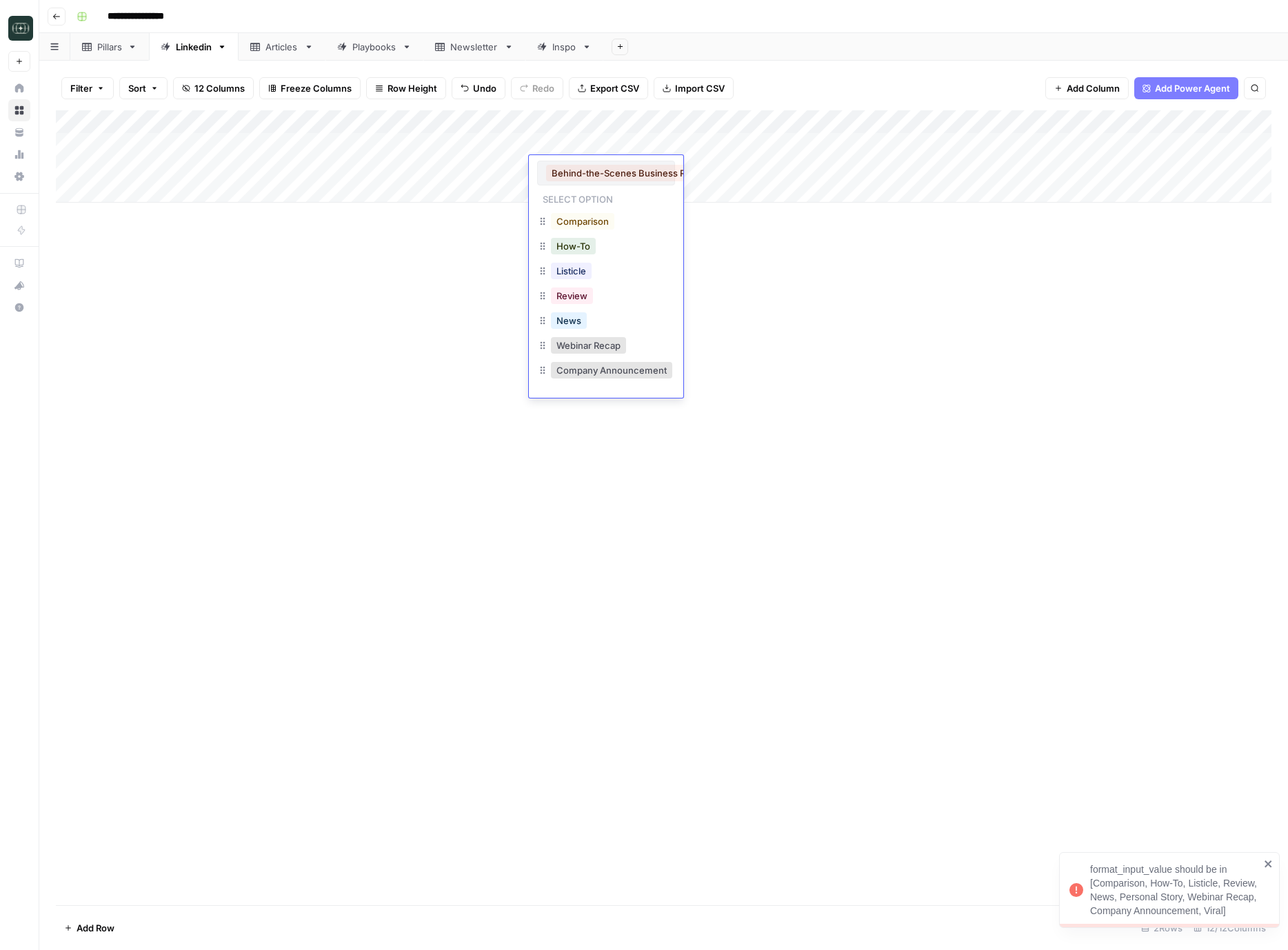
scroll to position [0, 33]
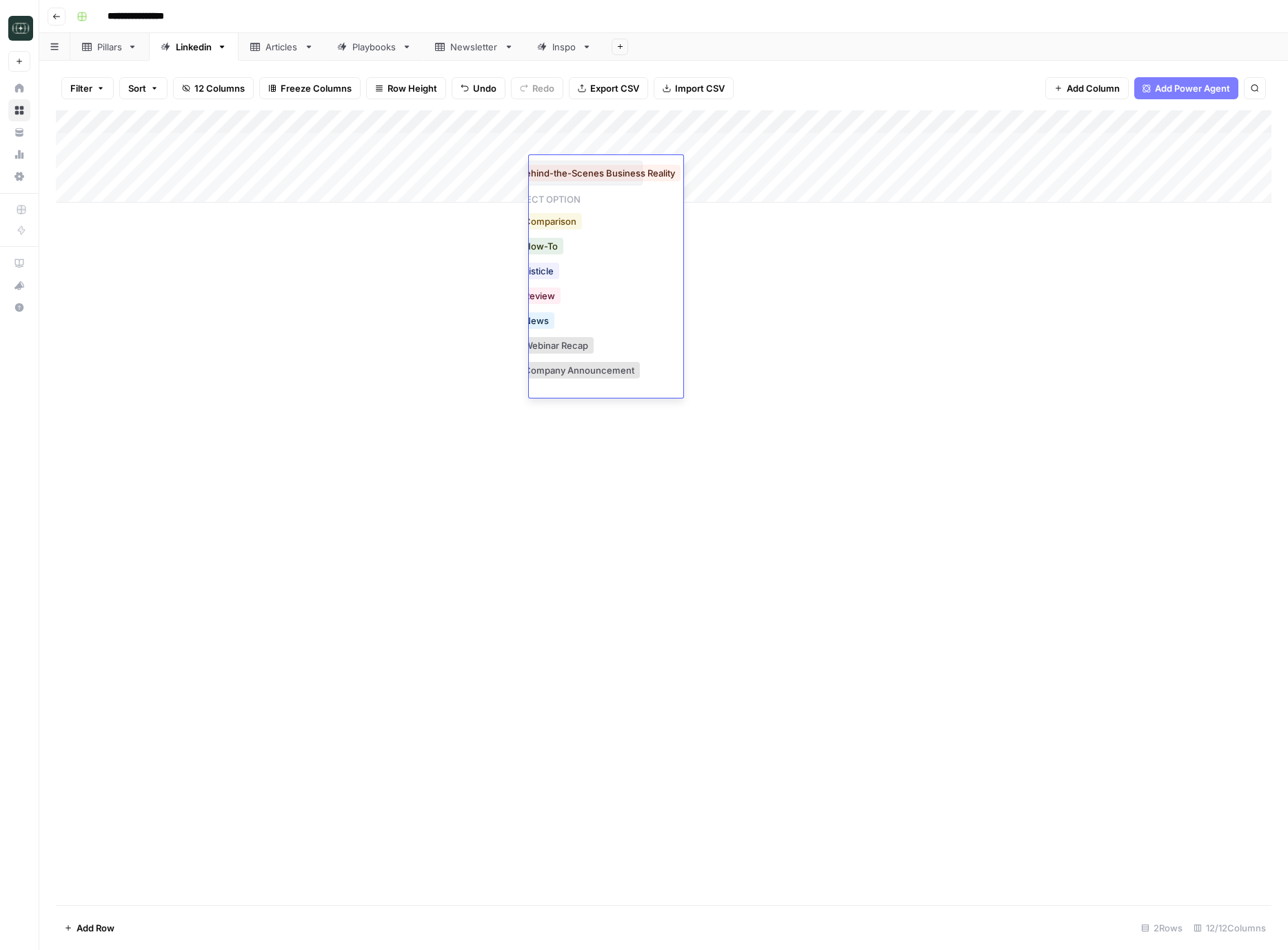
click at [555, 223] on button "Comparison" at bounding box center [551, 221] width 64 height 17
click at [800, 167] on div "Add Column" at bounding box center [664, 156] width 1216 height 93
click at [143, 195] on div "Add Column" at bounding box center [664, 156] width 1216 height 93
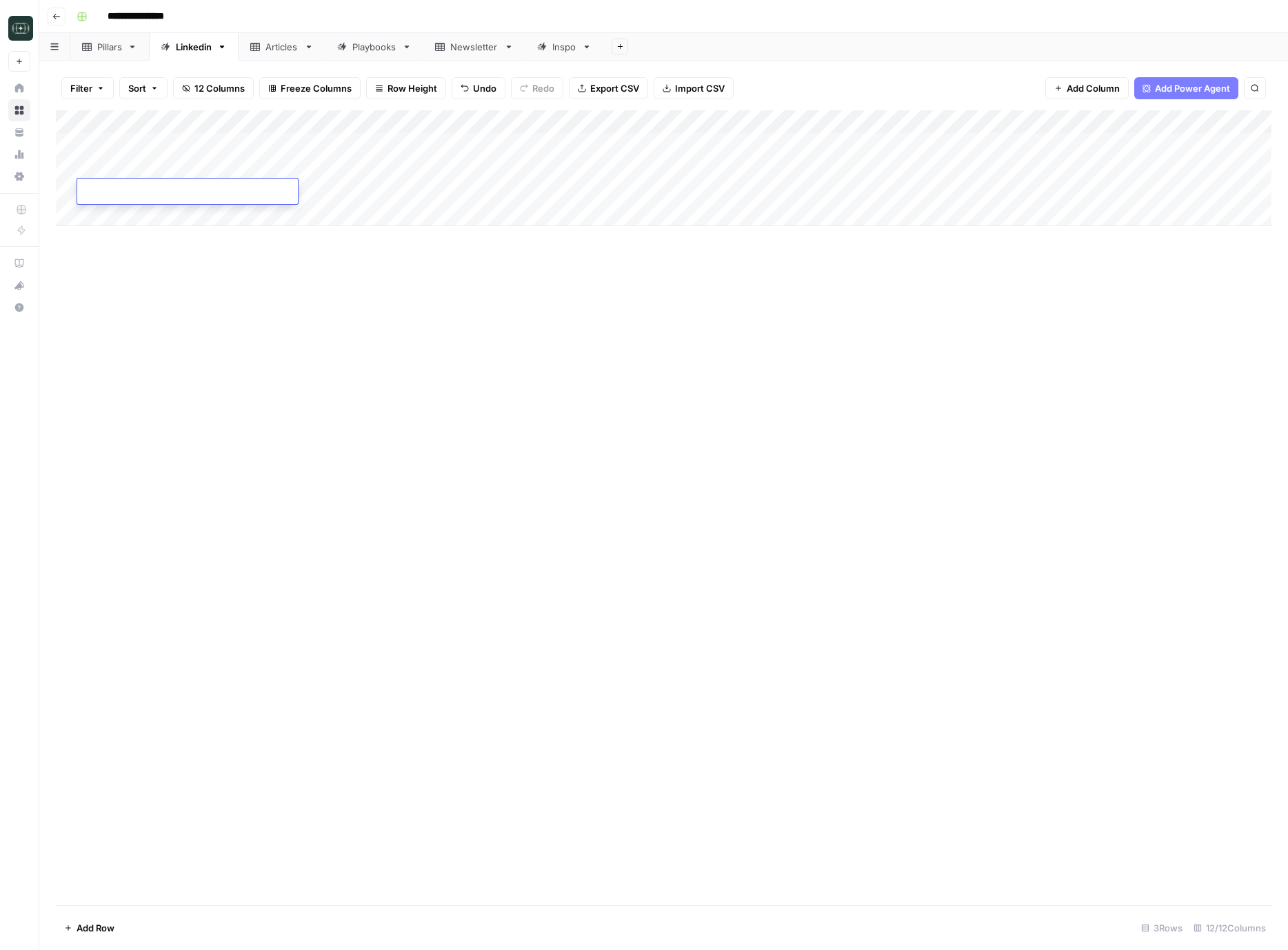
type textarea "**********"
drag, startPoint x: 465, startPoint y: 298, endPoint x: 811, endPoint y: 357, distance: 351.0
click at [468, 298] on div "Add Column" at bounding box center [664, 507] width 1216 height 795
click at [267, 195] on div "Add Column" at bounding box center [664, 168] width 1216 height 116
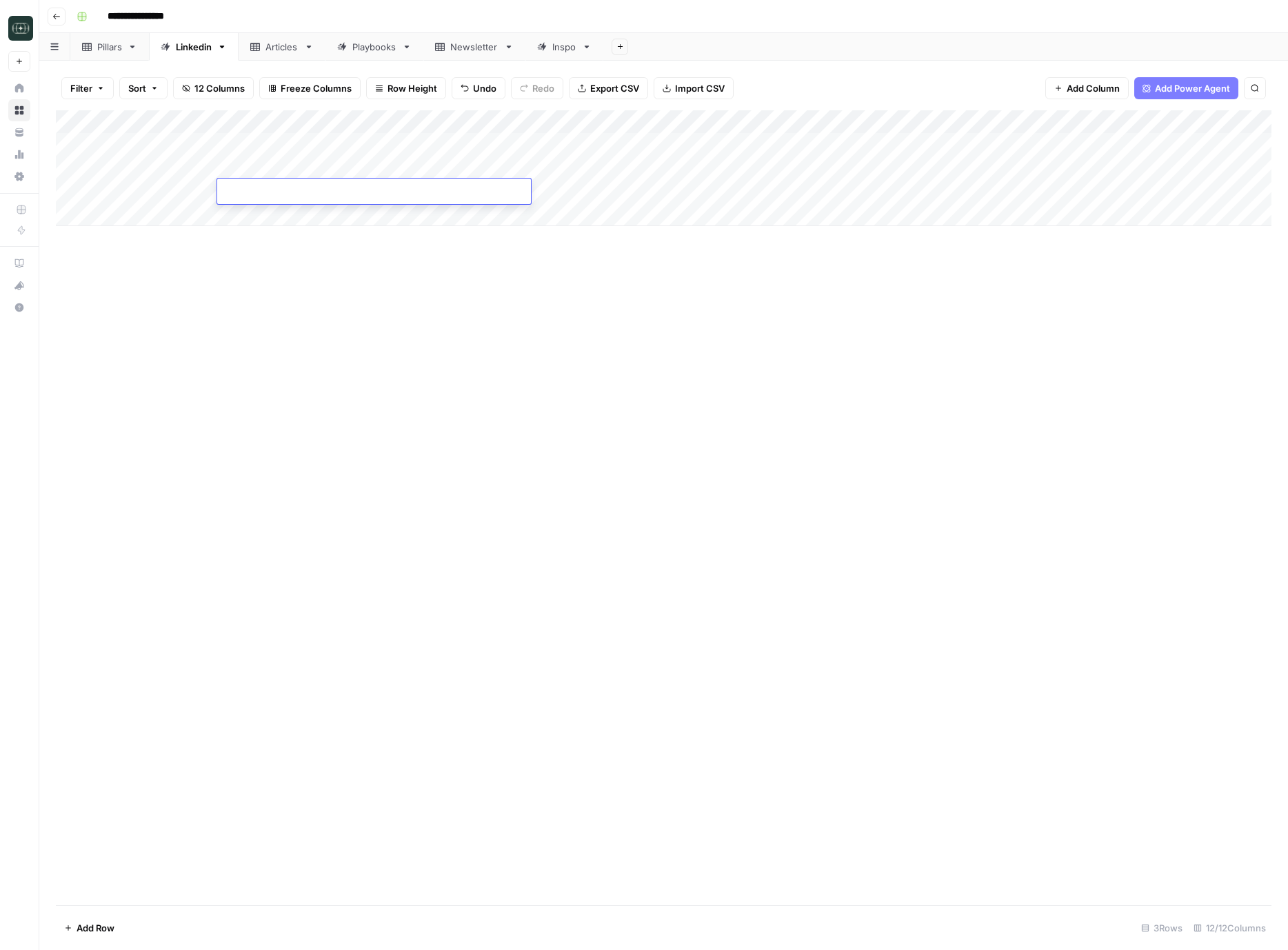
type textarea "**********"
click at [693, 378] on div "Add Column" at bounding box center [664, 507] width 1216 height 795
click at [171, 181] on div "Add Column" at bounding box center [664, 168] width 1216 height 116
drag, startPoint x: 216, startPoint y: 201, endPoint x: 220, endPoint y: 212, distance: 11.7
click at [215, 211] on div "Add Column" at bounding box center [664, 168] width 1216 height 116
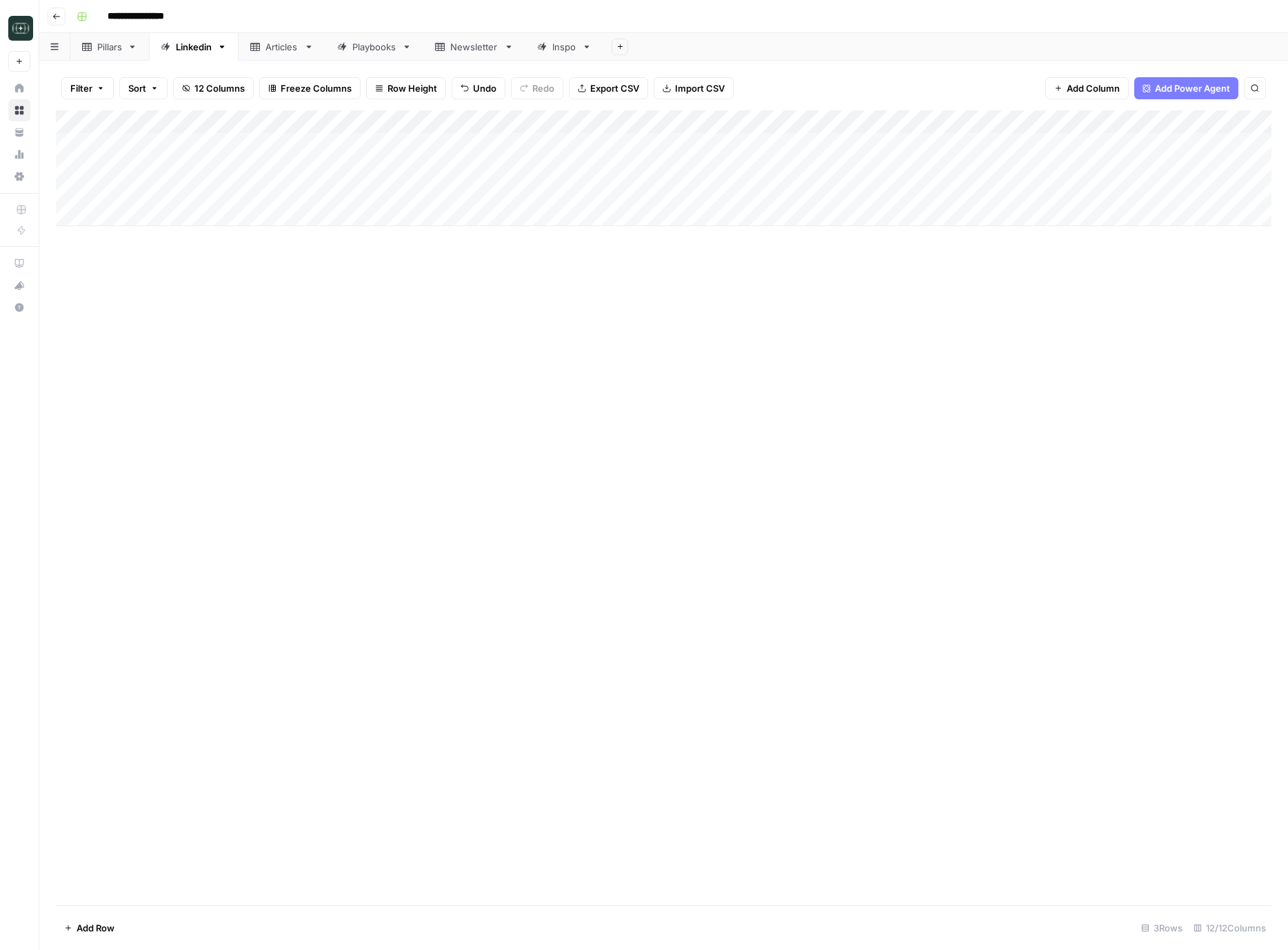
click at [180, 220] on div "Add Column" at bounding box center [664, 168] width 1216 height 116
drag, startPoint x: 120, startPoint y: 235, endPoint x: 120, endPoint y: 246, distance: 11.0
click at [120, 235] on div "Add Column" at bounding box center [664, 179] width 1216 height 140
click at [119, 266] on div "Add Column" at bounding box center [664, 191] width 1216 height 163
click at [314, 491] on div "Add Column" at bounding box center [664, 507] width 1216 height 795
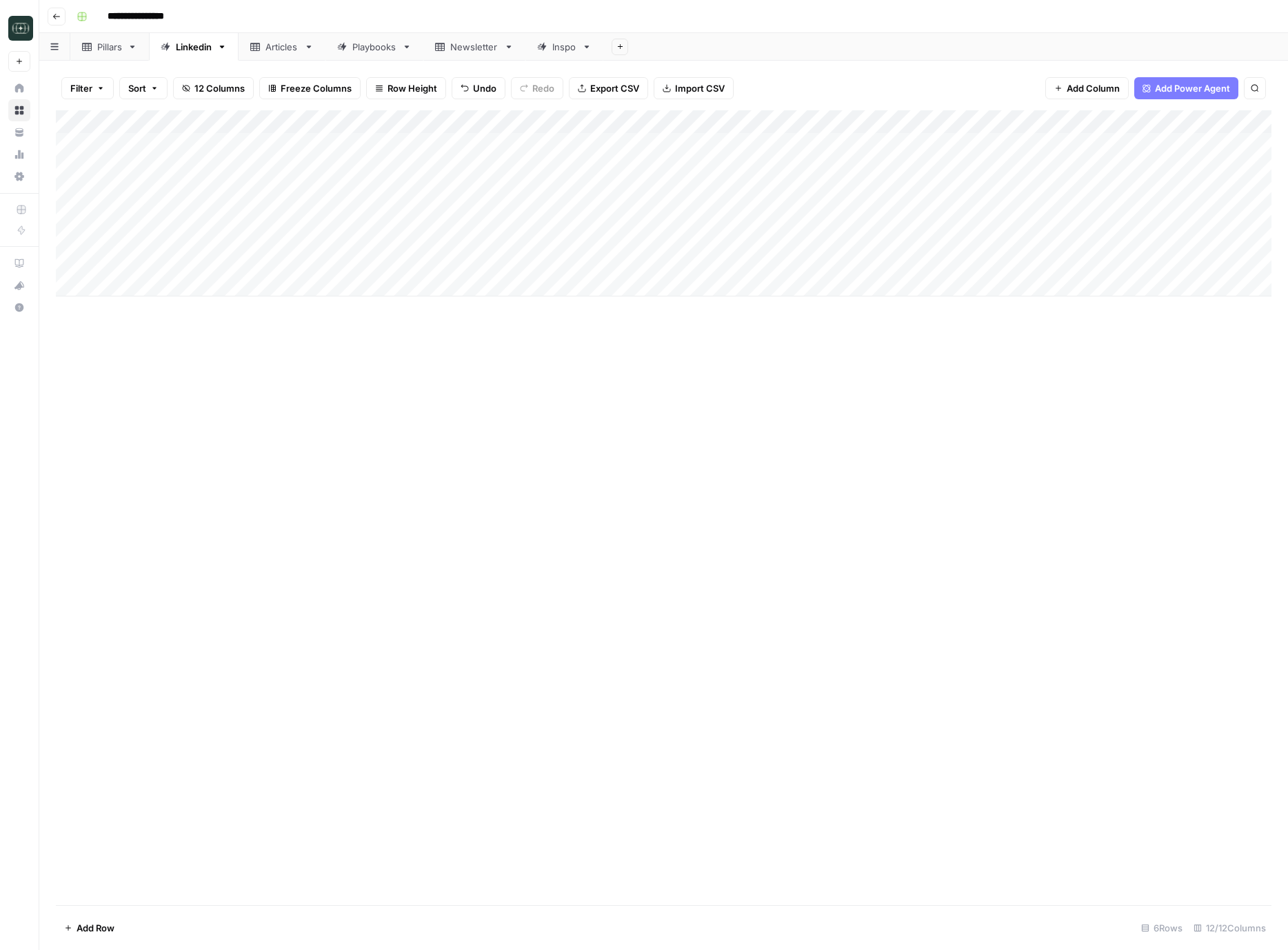
click at [143, 192] on div "Add Column" at bounding box center [664, 203] width 1216 height 186
drag, startPoint x: 216, startPoint y: 200, endPoint x: 215, endPoint y: 211, distance: 11.0
click at [214, 211] on div "Add Column" at bounding box center [664, 203] width 1216 height 186
drag, startPoint x: 828, startPoint y: 629, endPoint x: 811, endPoint y: 629, distance: 17.0
click at [828, 629] on div "Add Column" at bounding box center [664, 507] width 1216 height 795
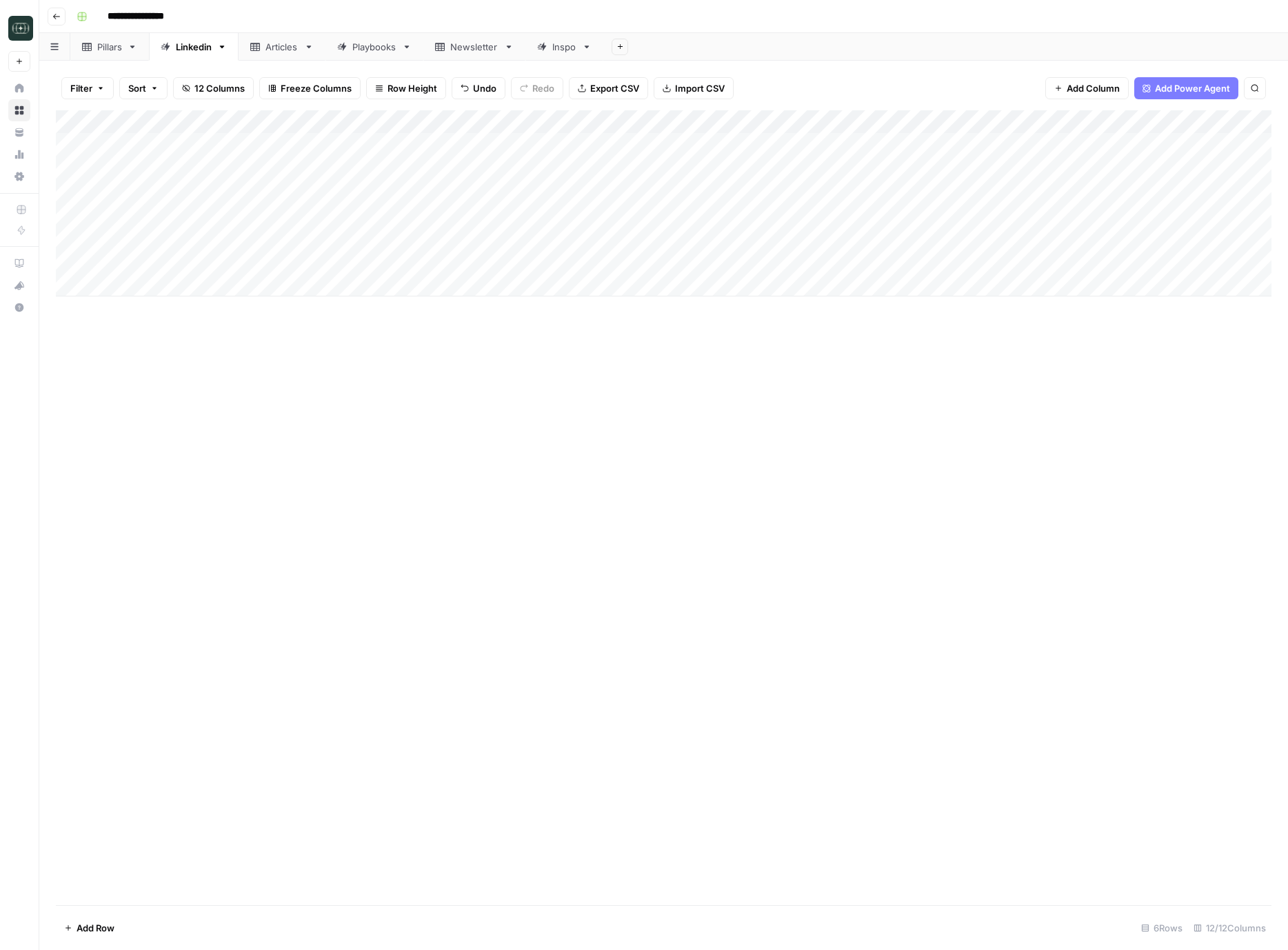
click at [320, 220] on div "Add Column" at bounding box center [664, 203] width 1216 height 186
type textarea "**********"
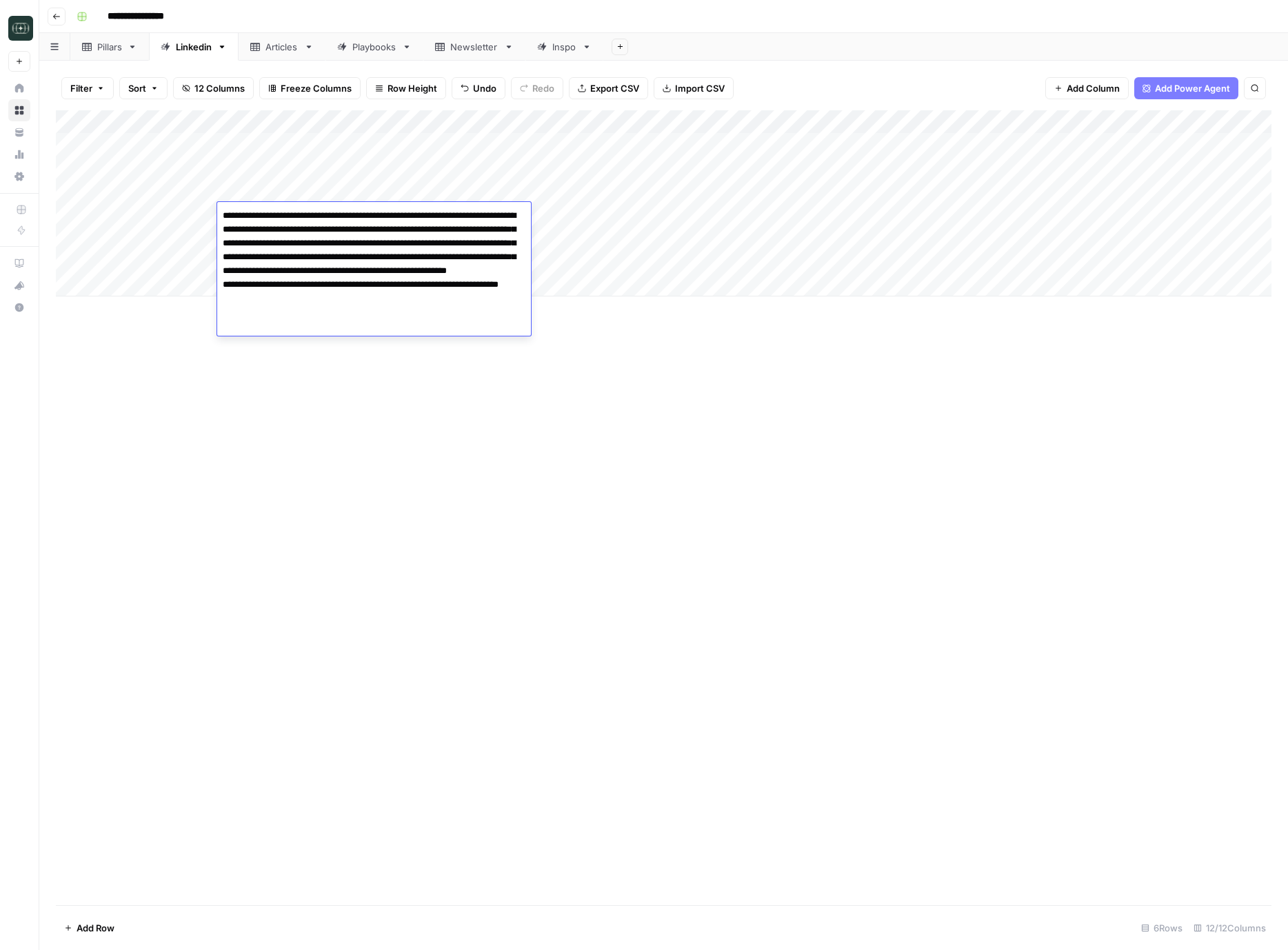
click at [796, 463] on div "Add Column" at bounding box center [664, 507] width 1216 height 795
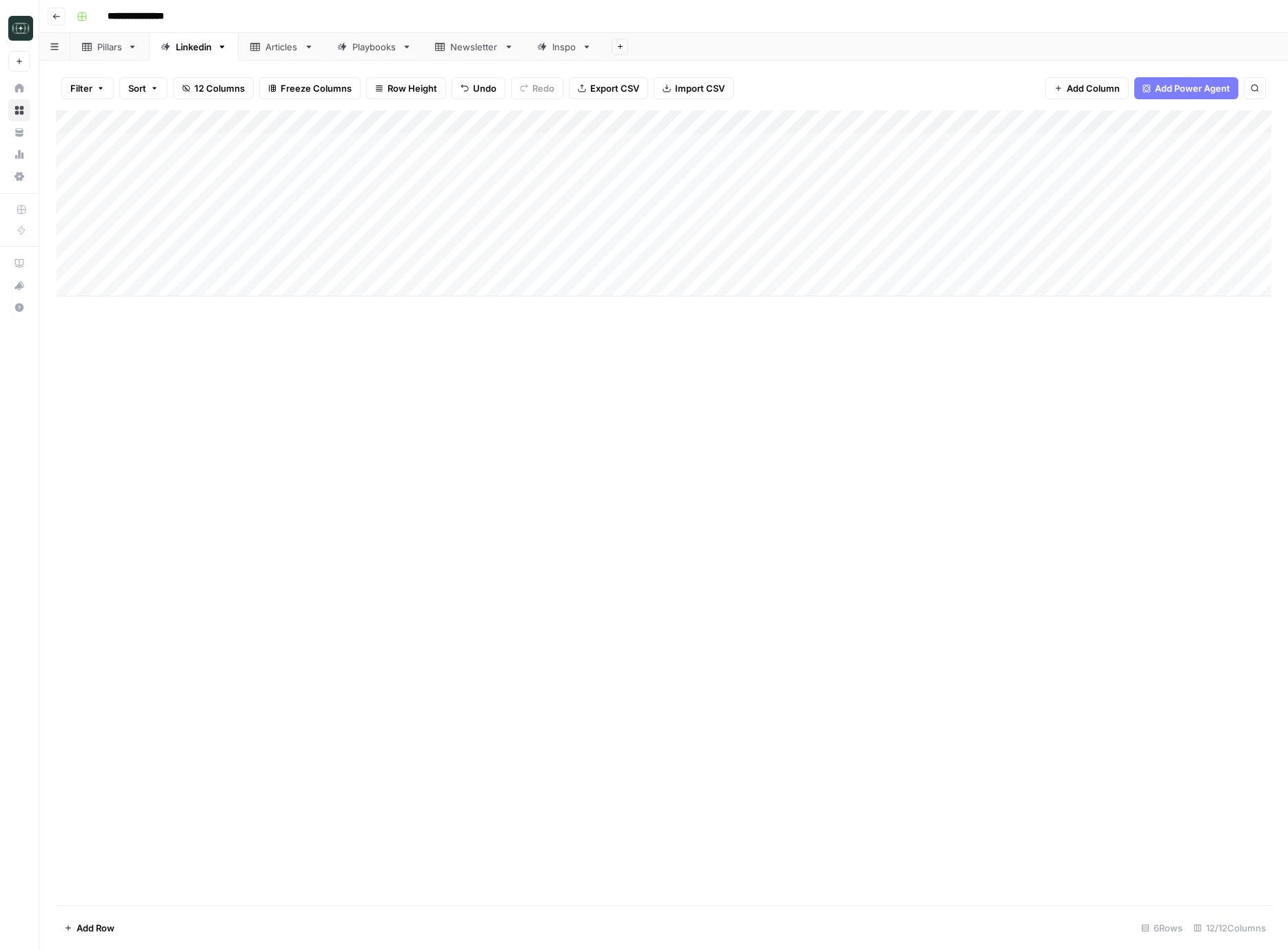
click at [582, 213] on div "Add Column" at bounding box center [664, 203] width 1216 height 186
click at [592, 272] on button "Comparison" at bounding box center [583, 268] width 64 height 17
click at [576, 193] on div "Add Column" at bounding box center [664, 203] width 1216 height 186
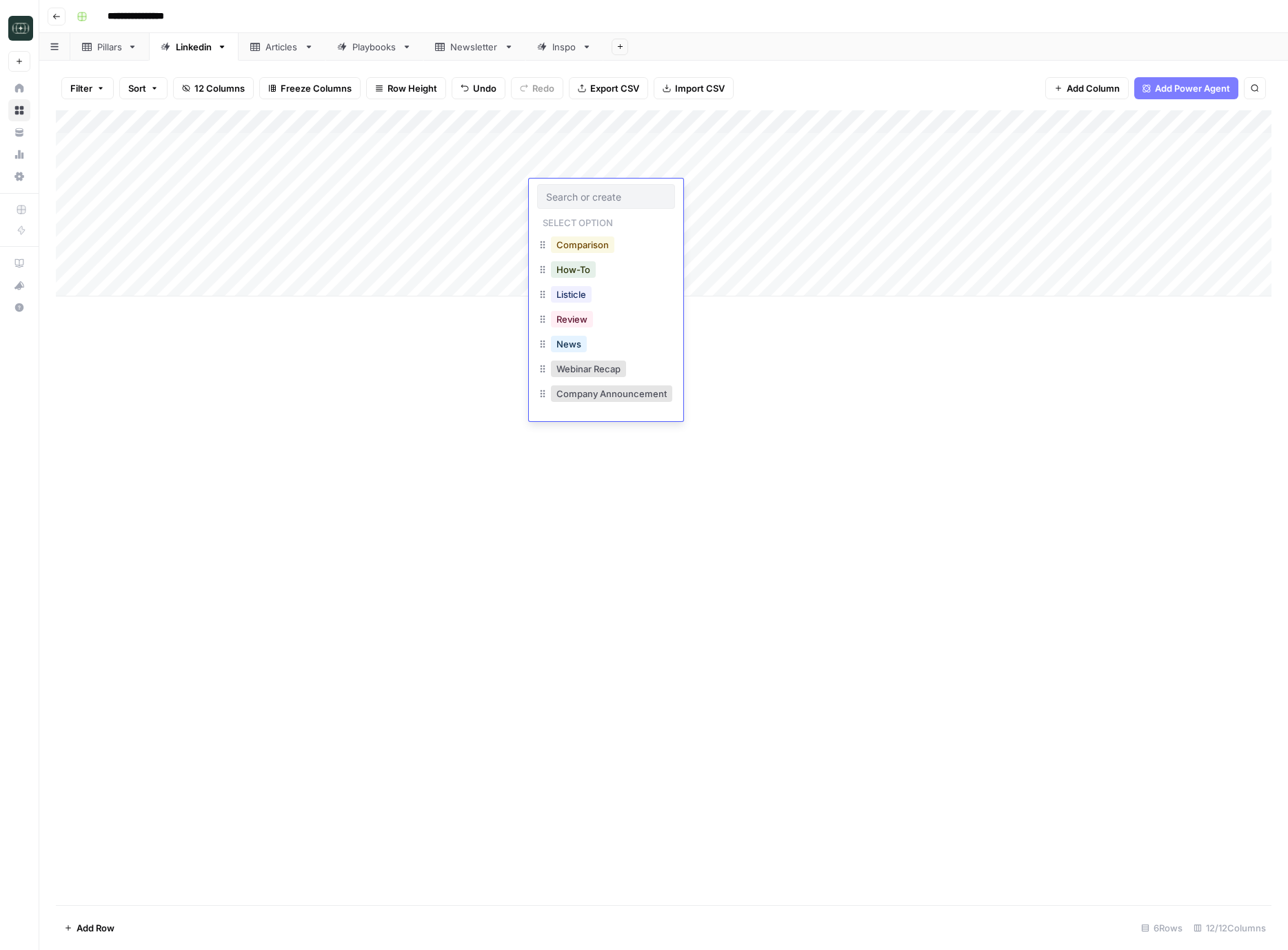
click at [573, 251] on button "Comparison" at bounding box center [583, 244] width 64 height 17
click at [669, 193] on div "Add Column" at bounding box center [664, 203] width 1216 height 186
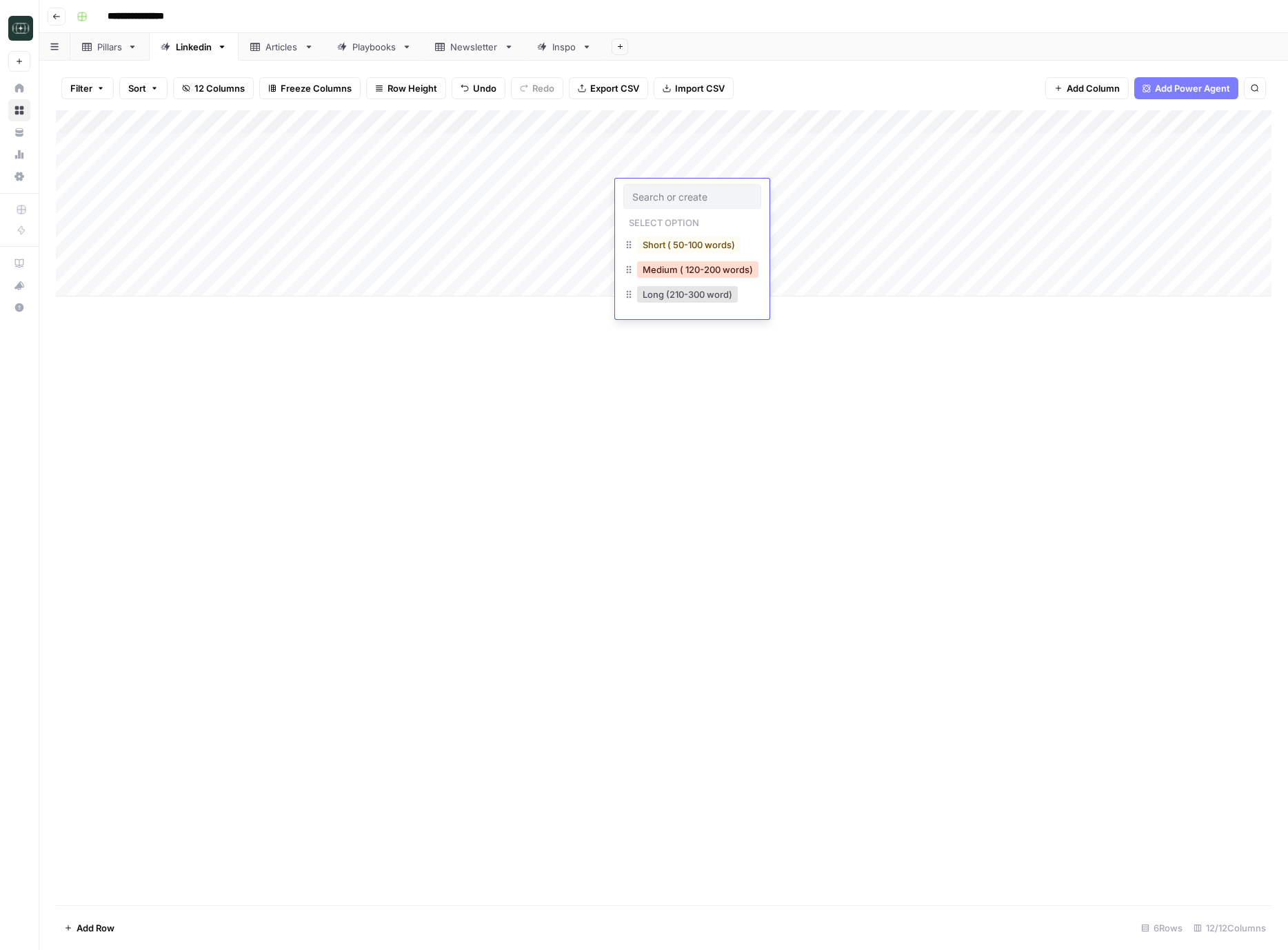
click at [695, 266] on button "Medium ( 120-200 words)" at bounding box center [698, 270] width 121 height 17
click at [666, 217] on div "Add Column" at bounding box center [664, 203] width 1216 height 186
click at [690, 292] on button "Medium ( 120-200 words)" at bounding box center [698, 293] width 121 height 17
click at [786, 191] on div "Add Column" at bounding box center [664, 203] width 1216 height 186
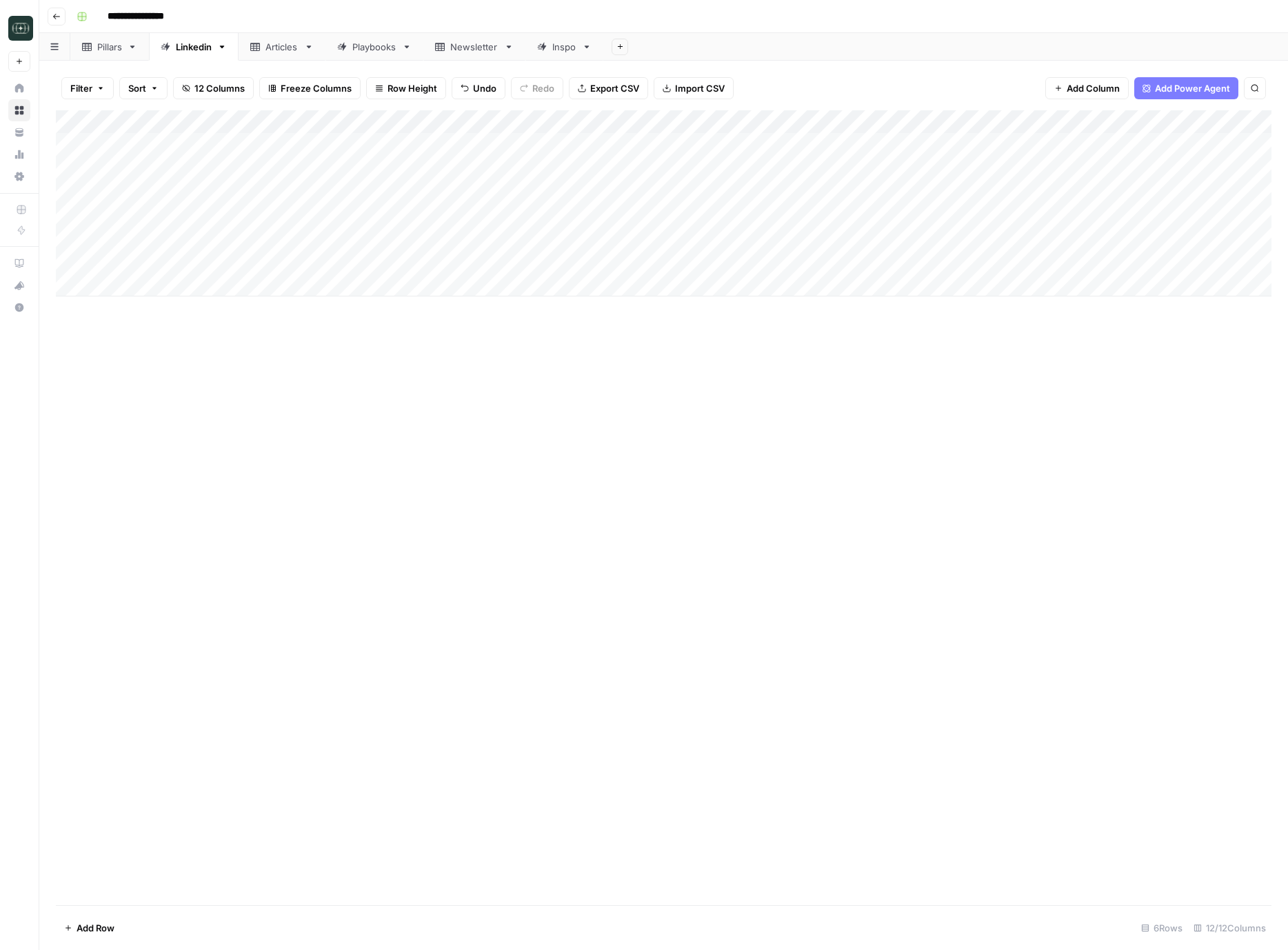
click at [800, 216] on div "Add Column" at bounding box center [664, 203] width 1216 height 186
click at [119, 247] on div "Add Column" at bounding box center [664, 203] width 1216 height 186
click at [110, 243] on div "Add Column" at bounding box center [664, 203] width 1216 height 186
type textarea "**********"
drag, startPoint x: 440, startPoint y: 450, endPoint x: 791, endPoint y: 468, distance: 351.5
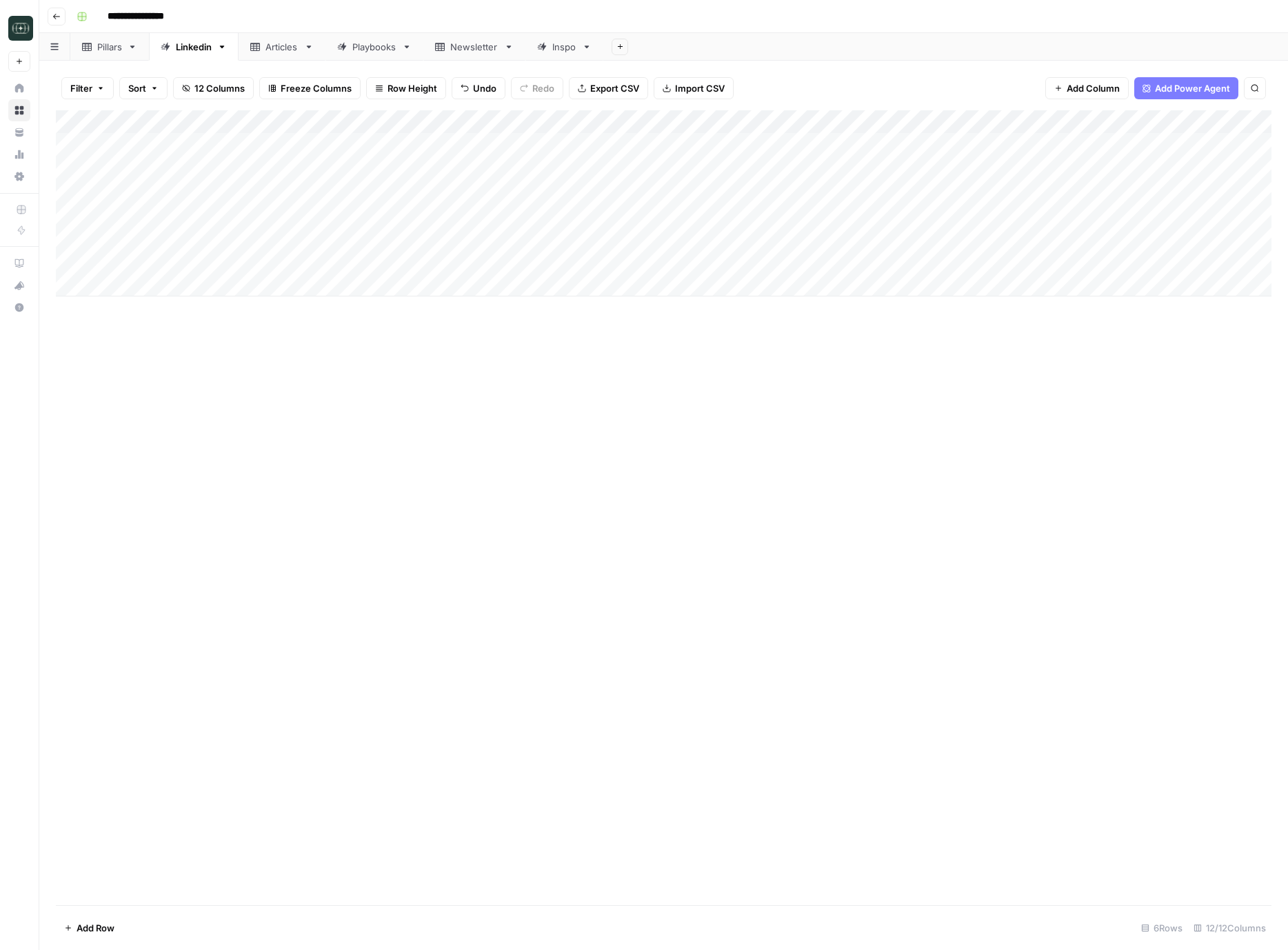
click at [440, 450] on div "Add Column" at bounding box center [664, 507] width 1216 height 795
click at [270, 240] on div "Add Column" at bounding box center [664, 203] width 1216 height 186
type textarea "**********"
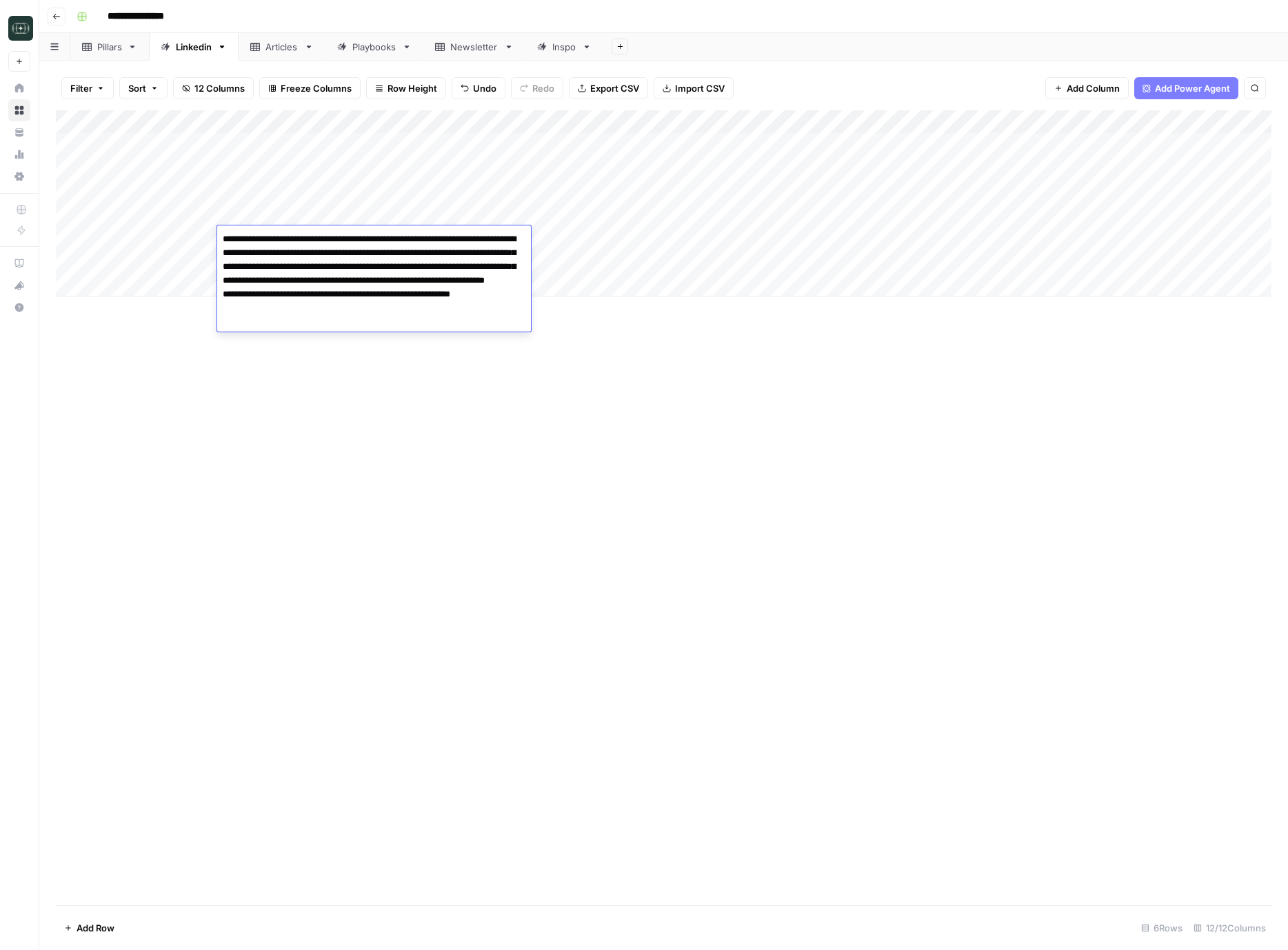
click at [766, 522] on div "Add Column" at bounding box center [664, 507] width 1216 height 795
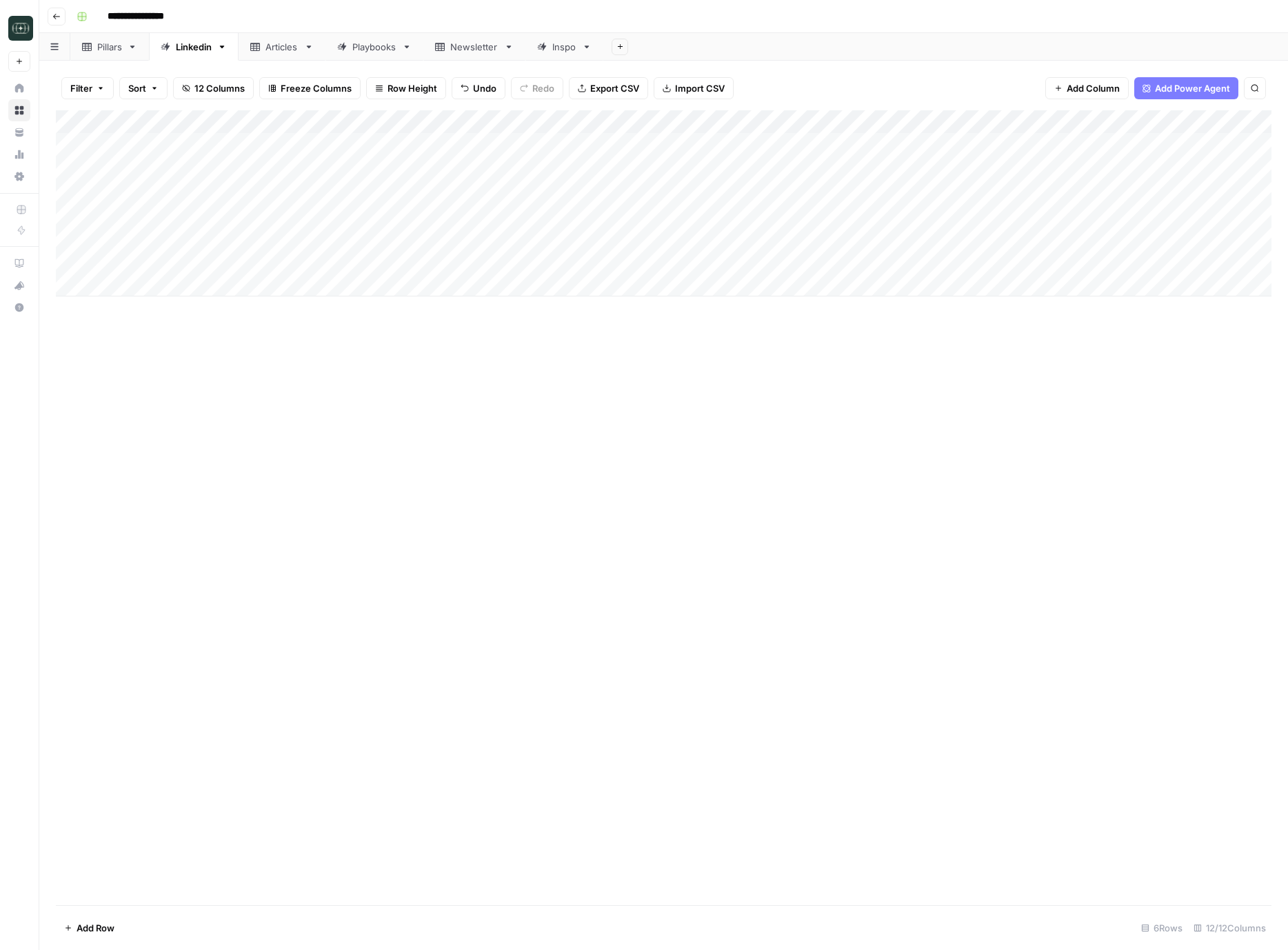
click at [579, 242] on div "Add Column" at bounding box center [664, 203] width 1216 height 186
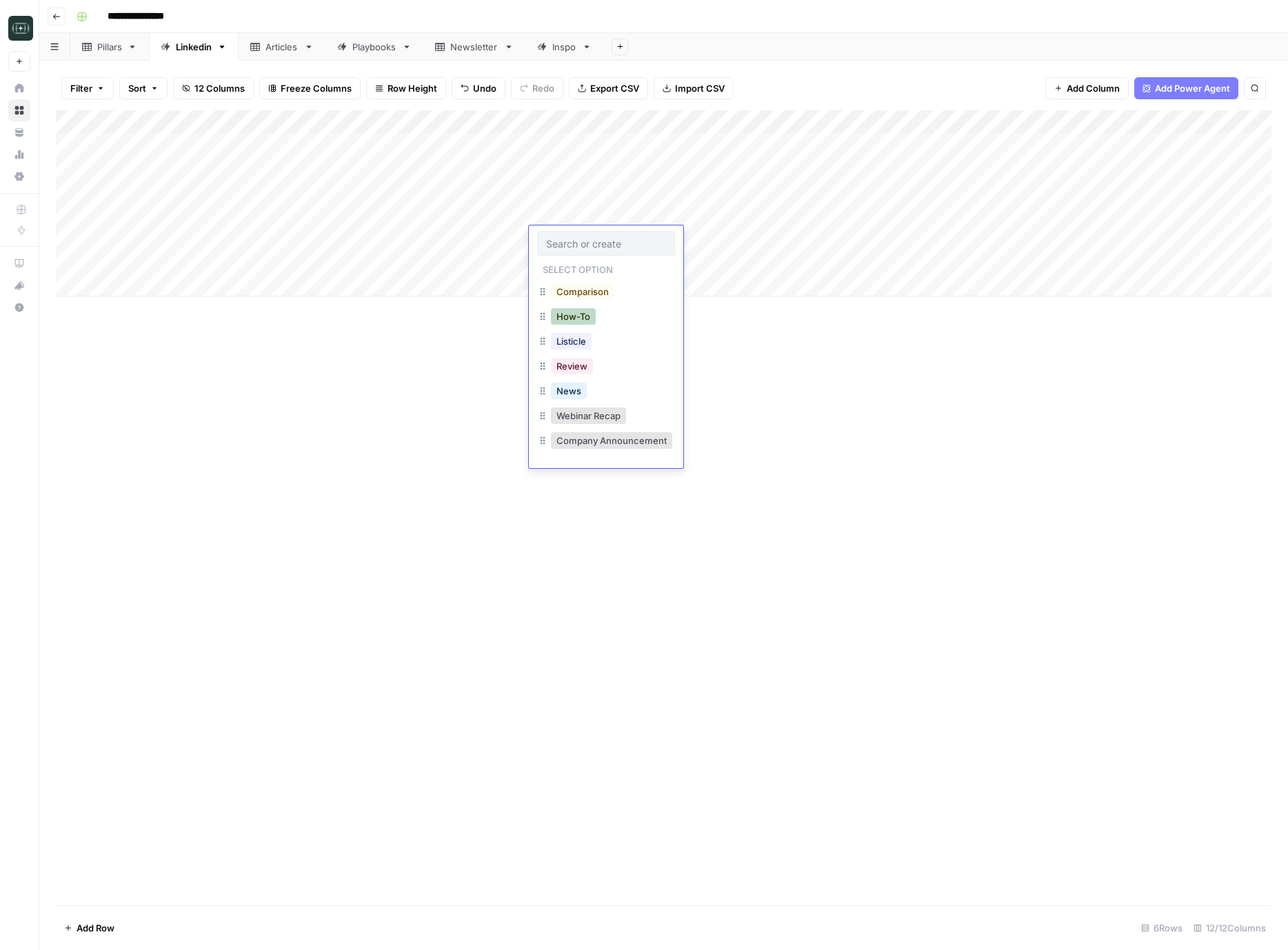
click at [562, 323] on button "How-To" at bounding box center [574, 316] width 45 height 17
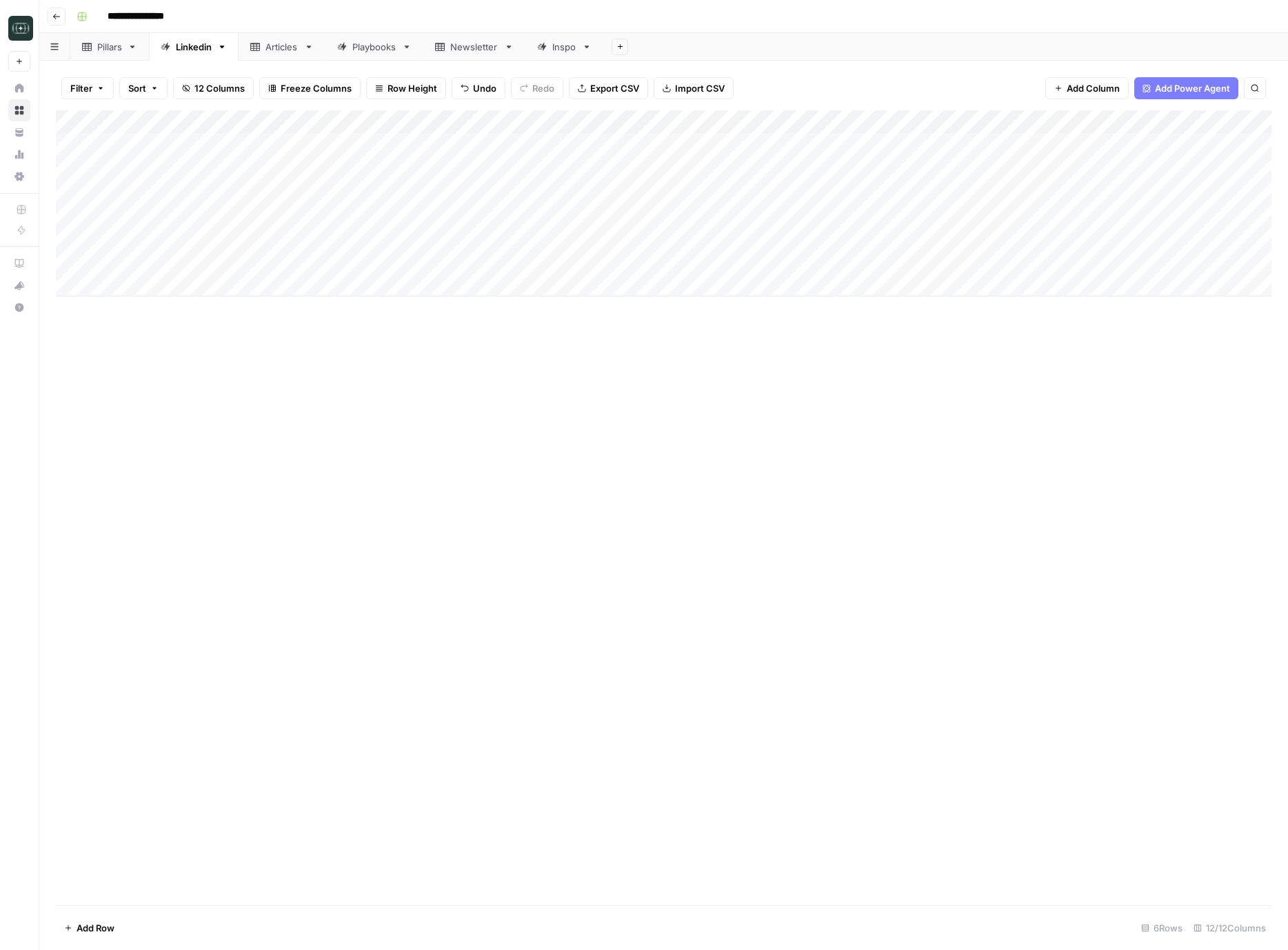
click at [658, 236] on div "Add Column" at bounding box center [664, 203] width 1216 height 186
click at [709, 340] on button "Long (210-300 word)" at bounding box center [688, 341] width 101 height 17
click at [832, 237] on div "Add Column" at bounding box center [664, 203] width 1216 height 186
click at [851, 487] on div "Add Column" at bounding box center [664, 507] width 1216 height 795
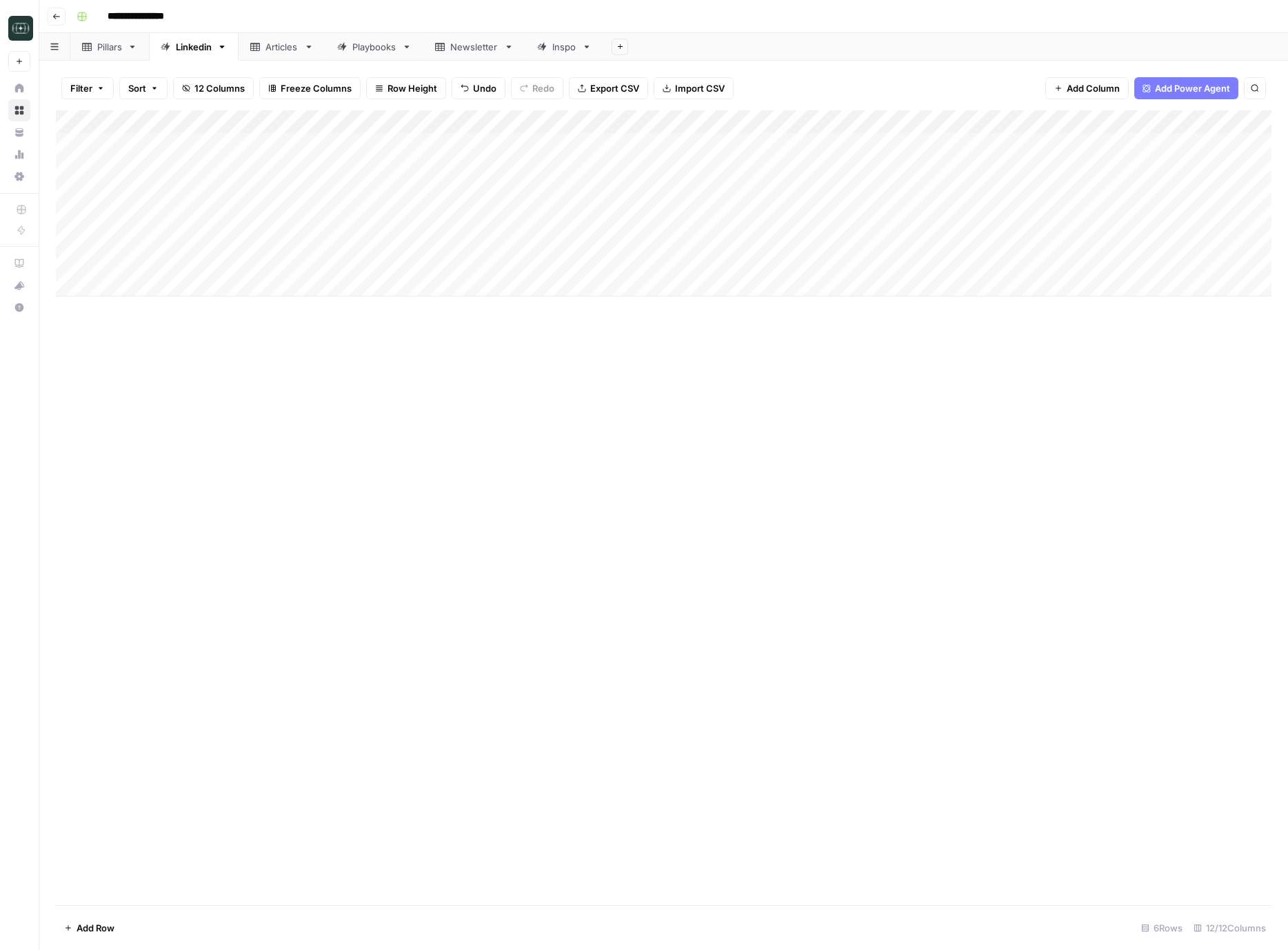
click at [920, 168] on div "Add Column" at bounding box center [664, 203] width 1216 height 186
click at [955, 150] on div "Add Column" at bounding box center [664, 203] width 1216 height 186
click at [858, 147] on div "Add Column" at bounding box center [664, 203] width 1216 height 186
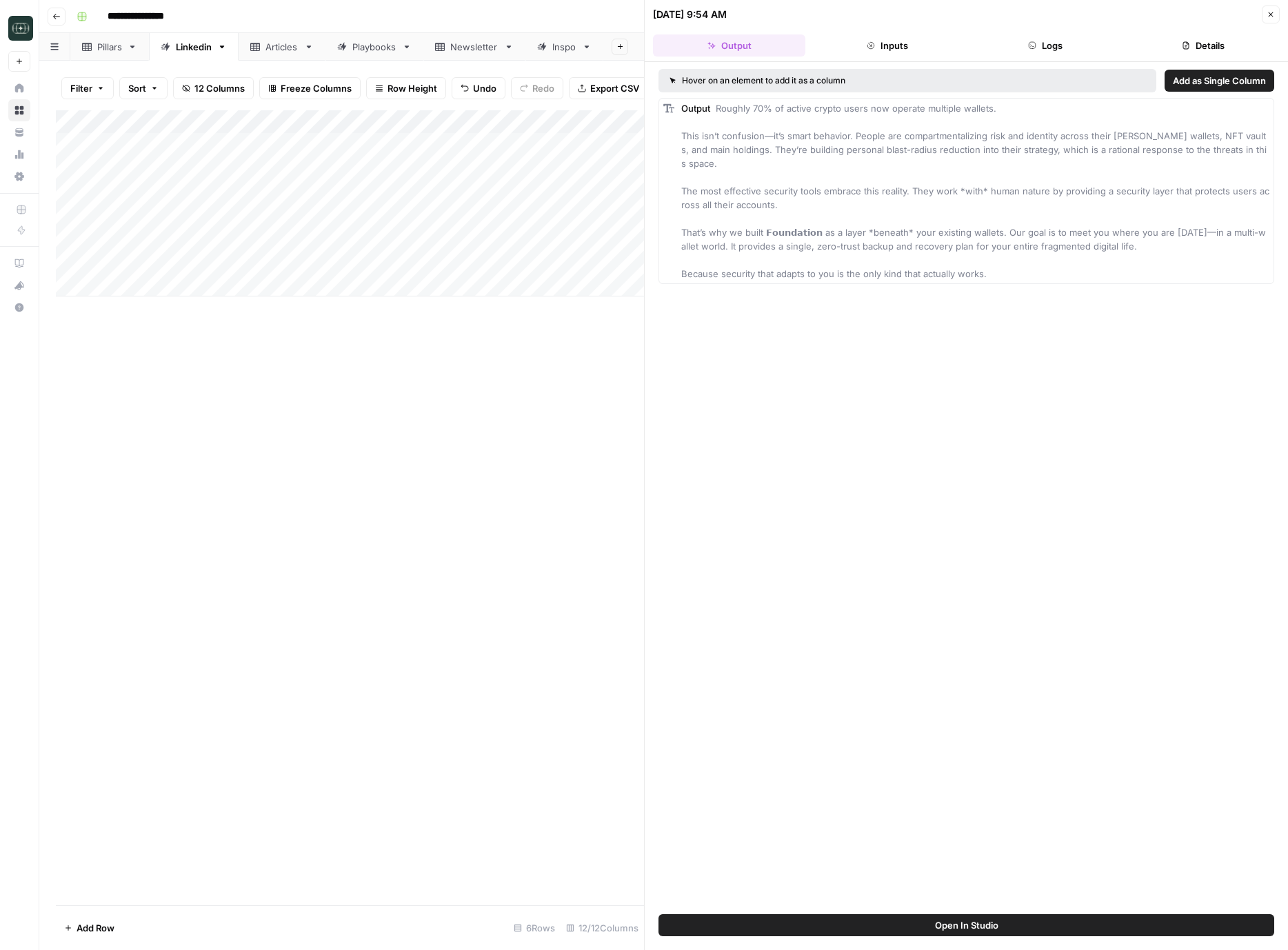
click at [1053, 45] on button "Logs" at bounding box center [1045, 45] width 152 height 22
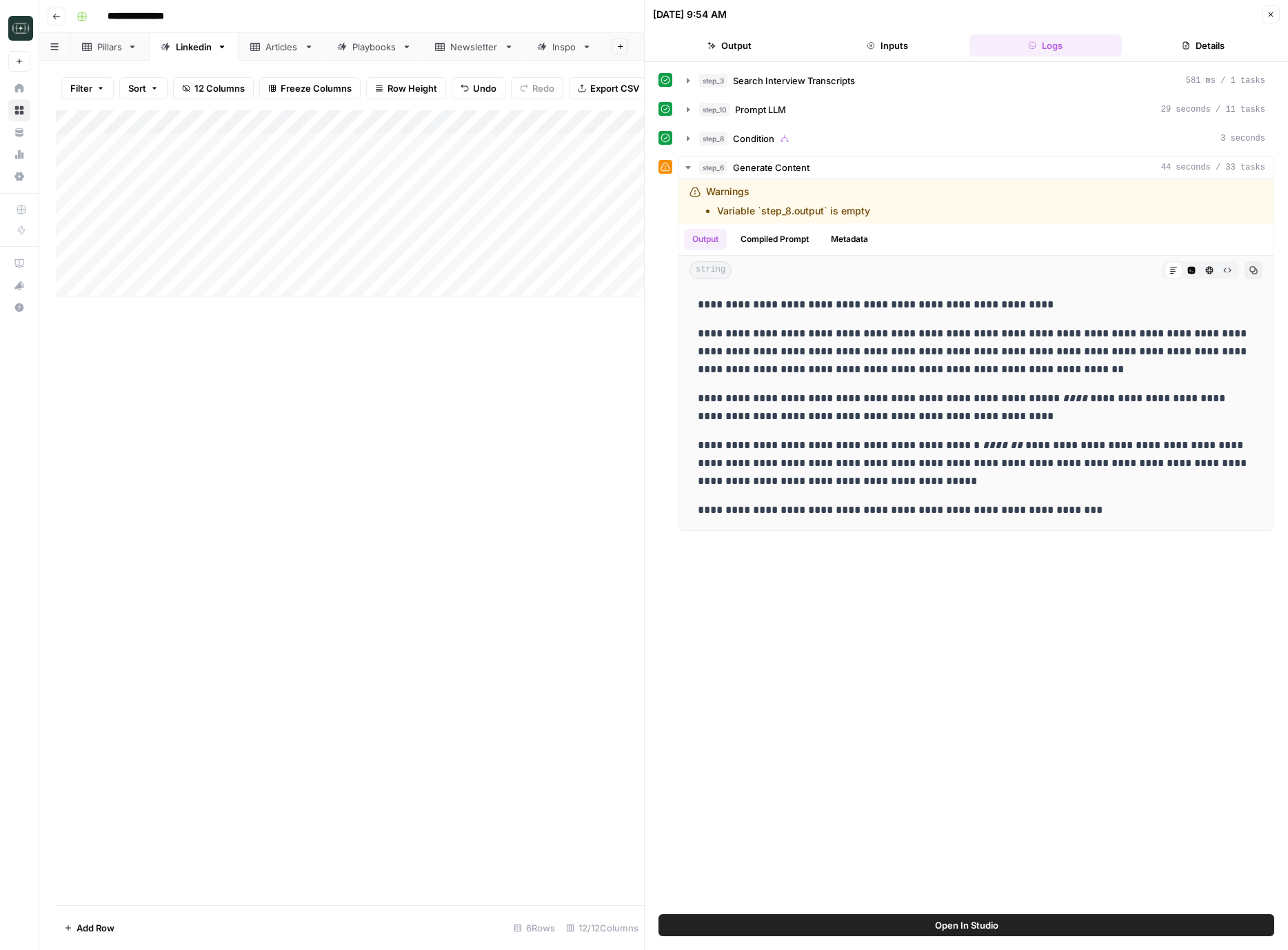
click at [903, 50] on button "Inputs" at bounding box center [887, 45] width 152 height 22
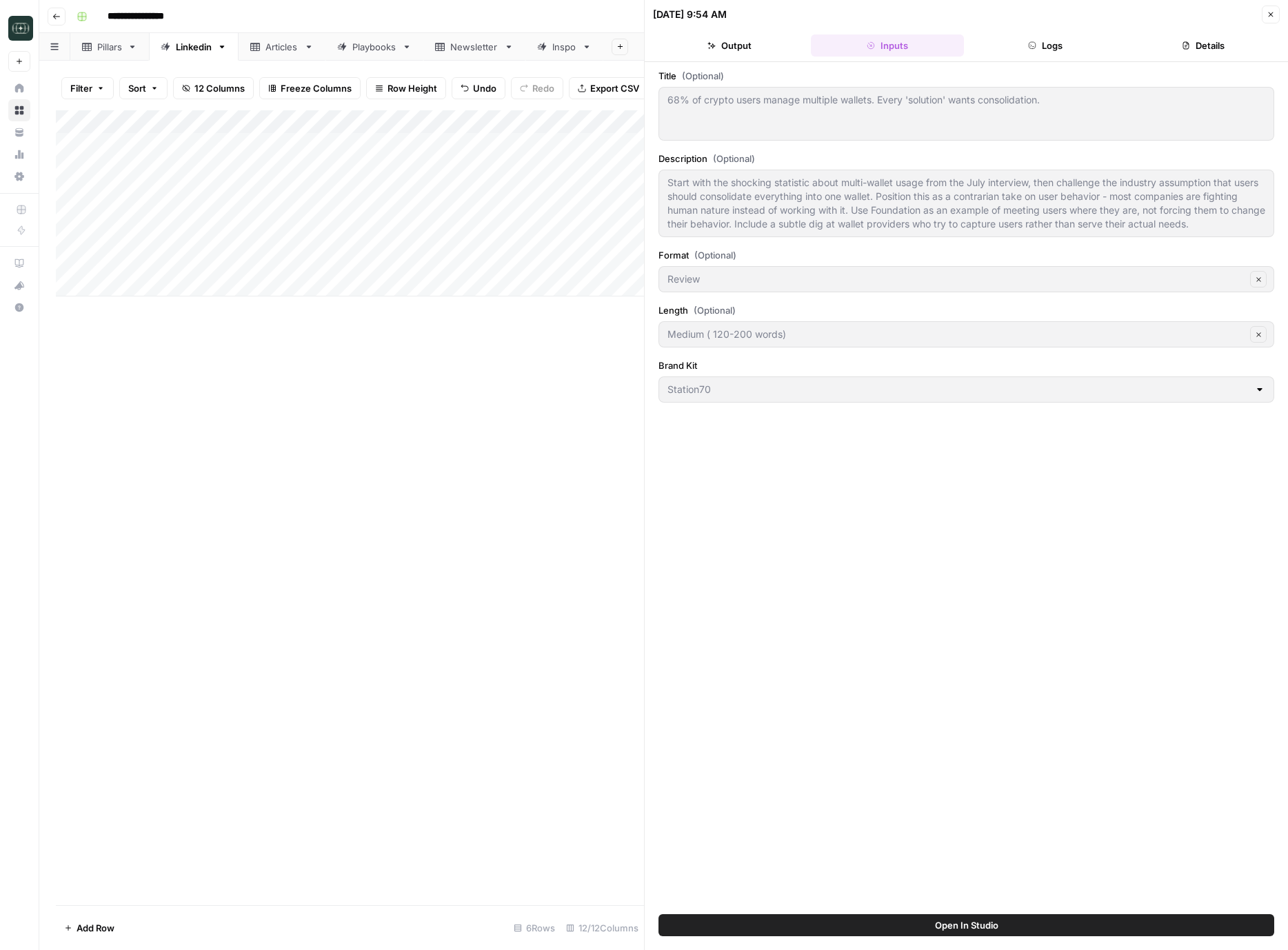
click at [1007, 42] on button "Logs" at bounding box center [1045, 45] width 152 height 22
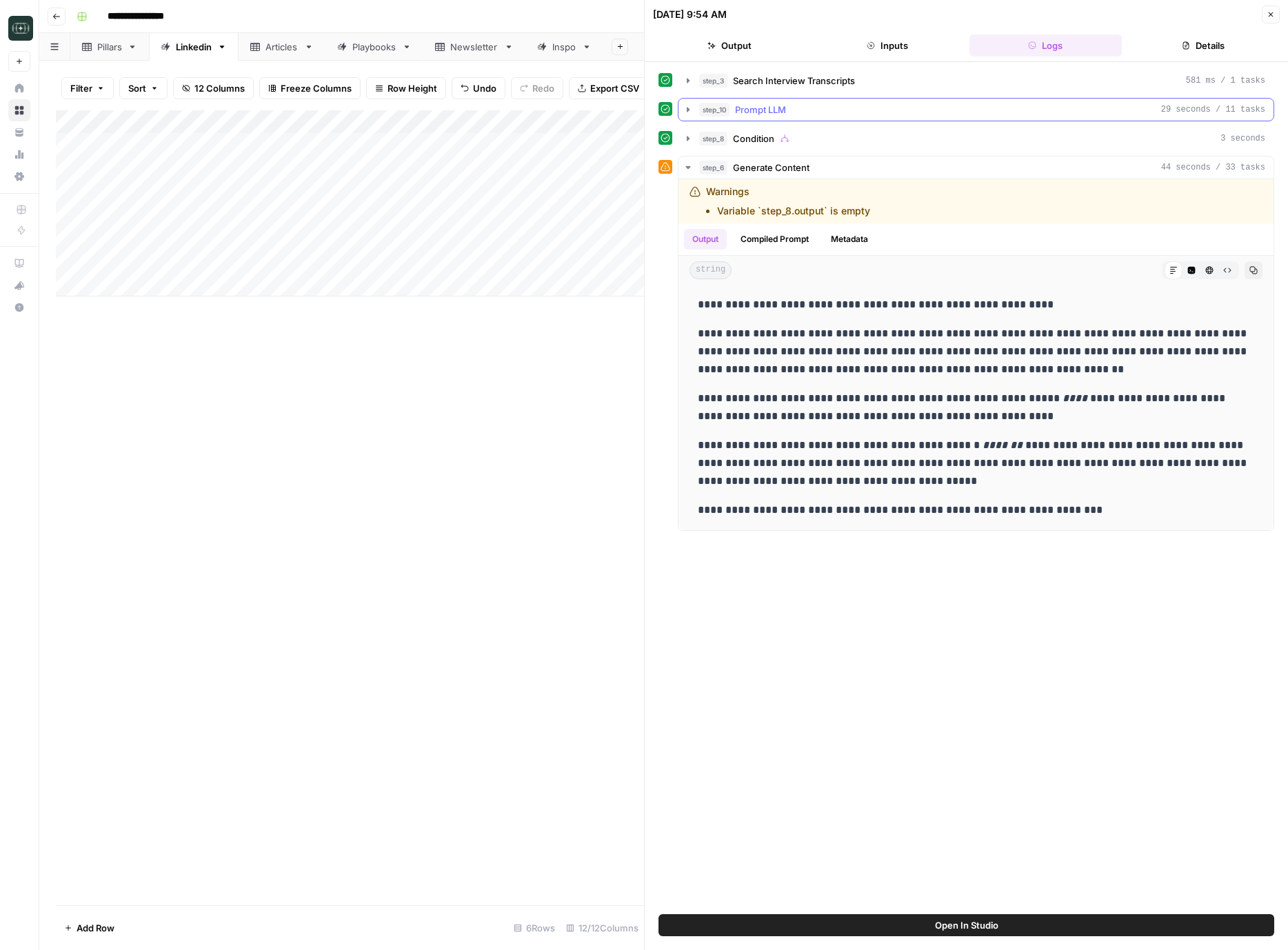
click at [758, 104] on span "Prompt LLM" at bounding box center [761, 109] width 51 height 14
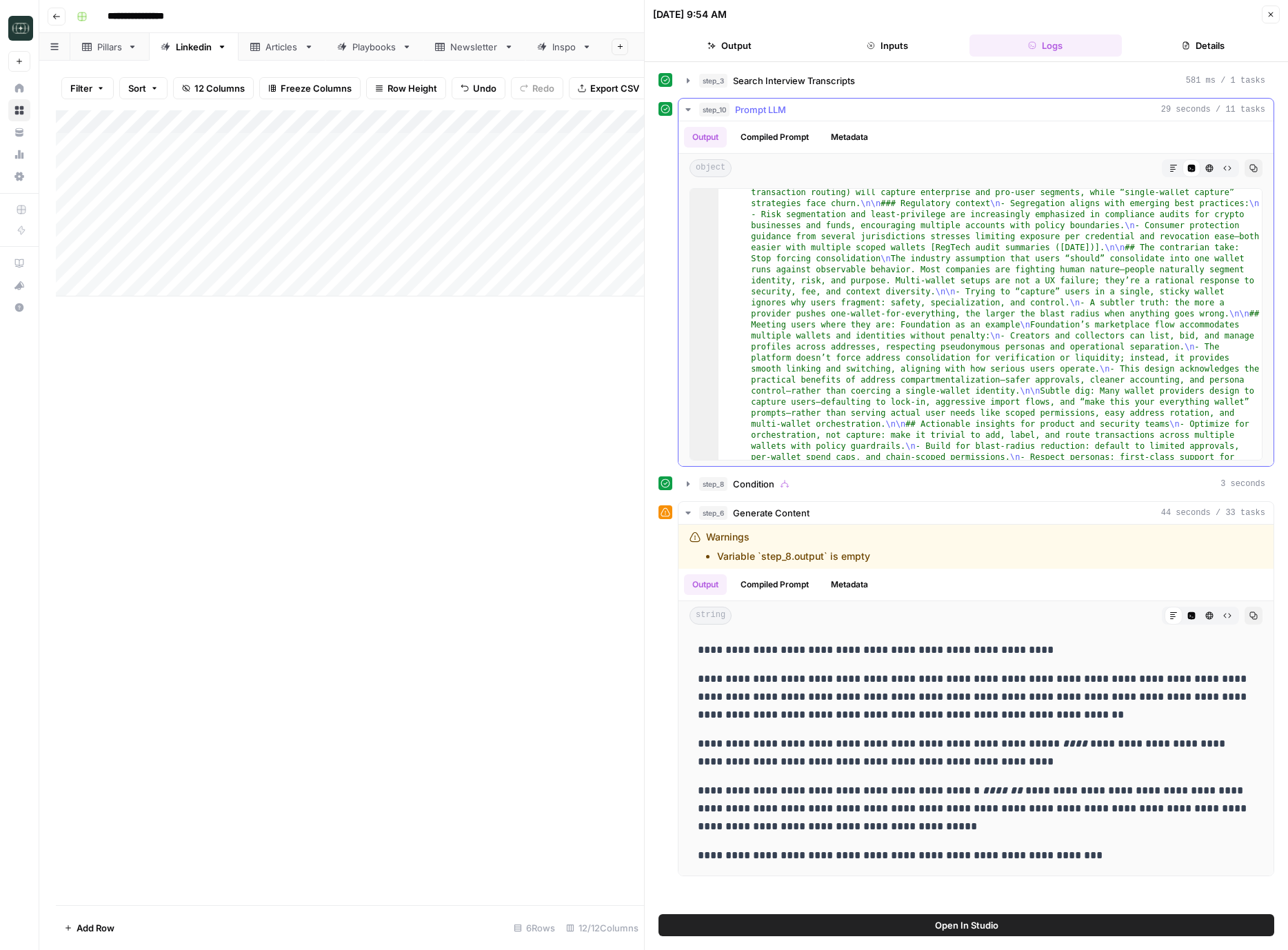
scroll to position [570, 0]
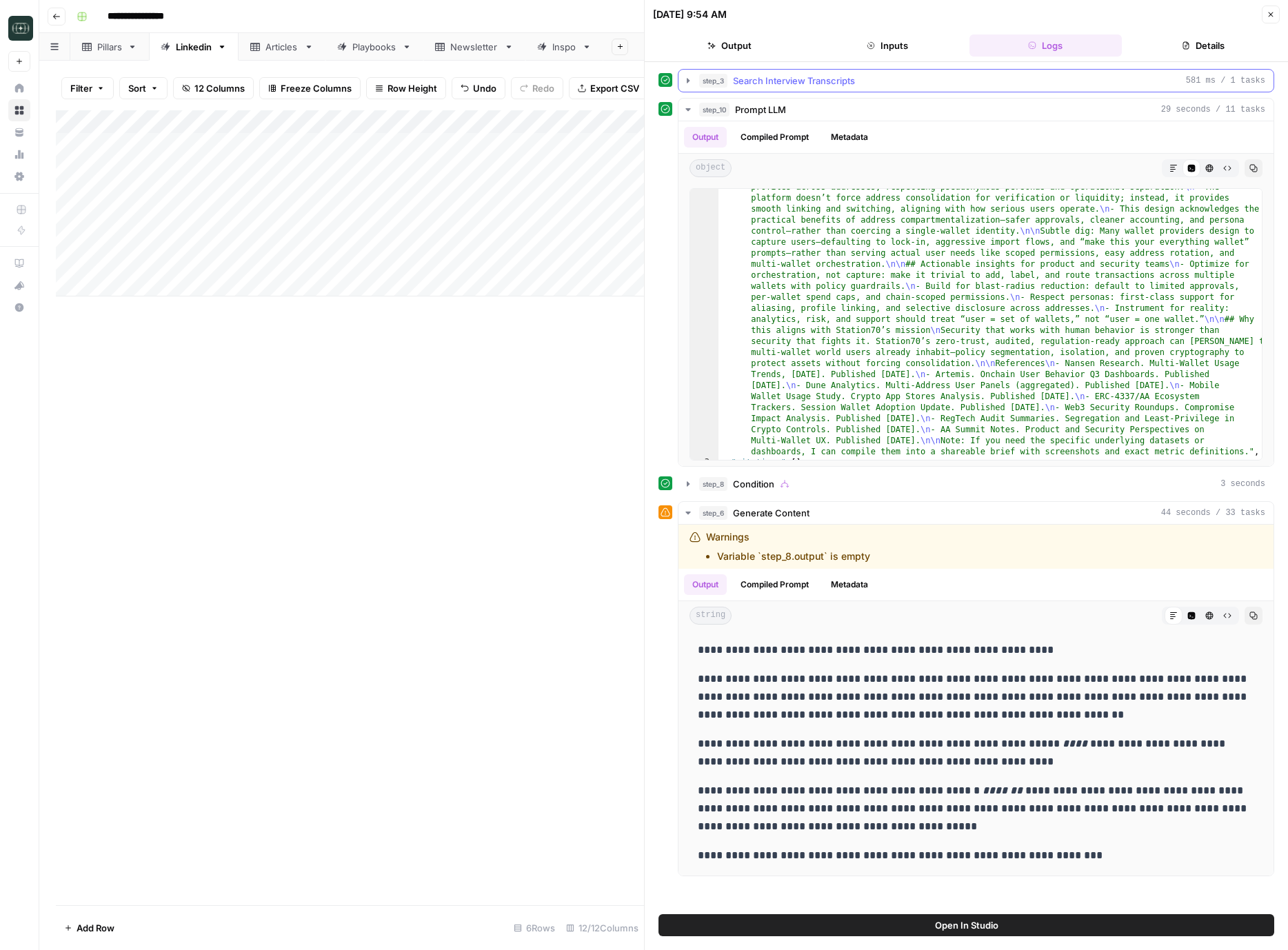
click at [761, 73] on button "step_3 Search Interview Transcripts 581 ms / 1 tasks" at bounding box center [976, 81] width 595 height 22
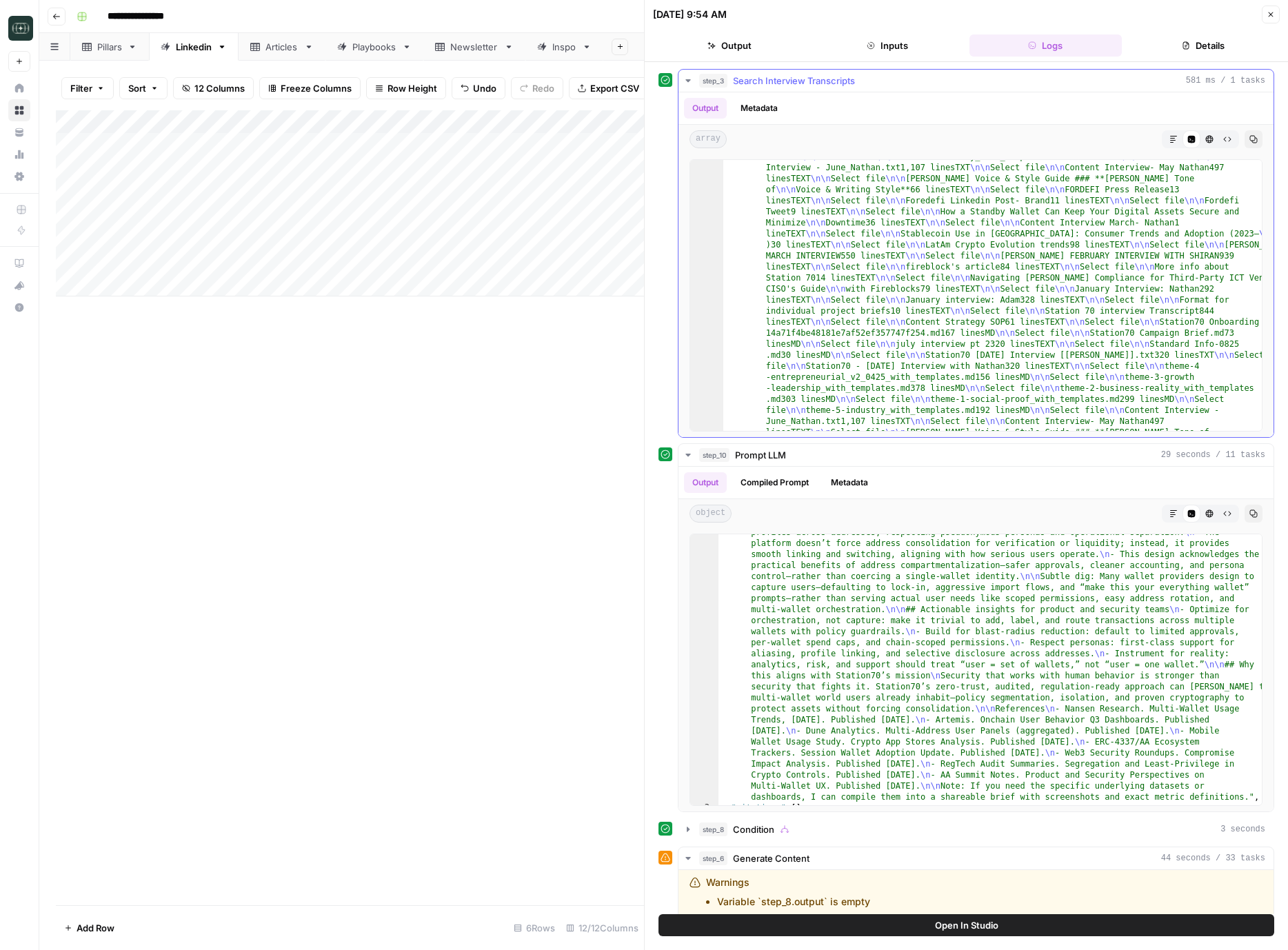
scroll to position [2177, 0]
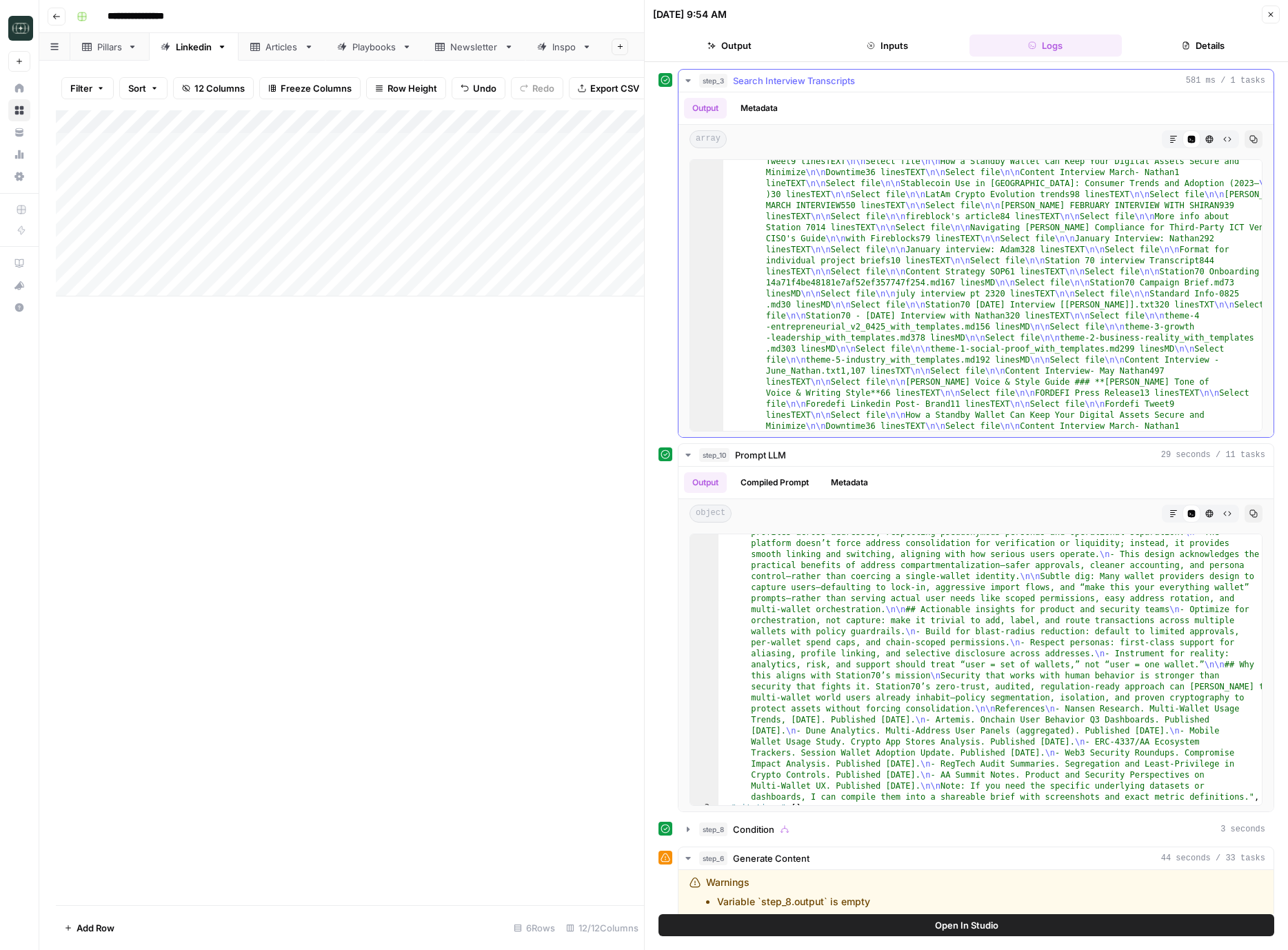
click at [686, 84] on icon "button" at bounding box center [689, 81] width 11 height 11
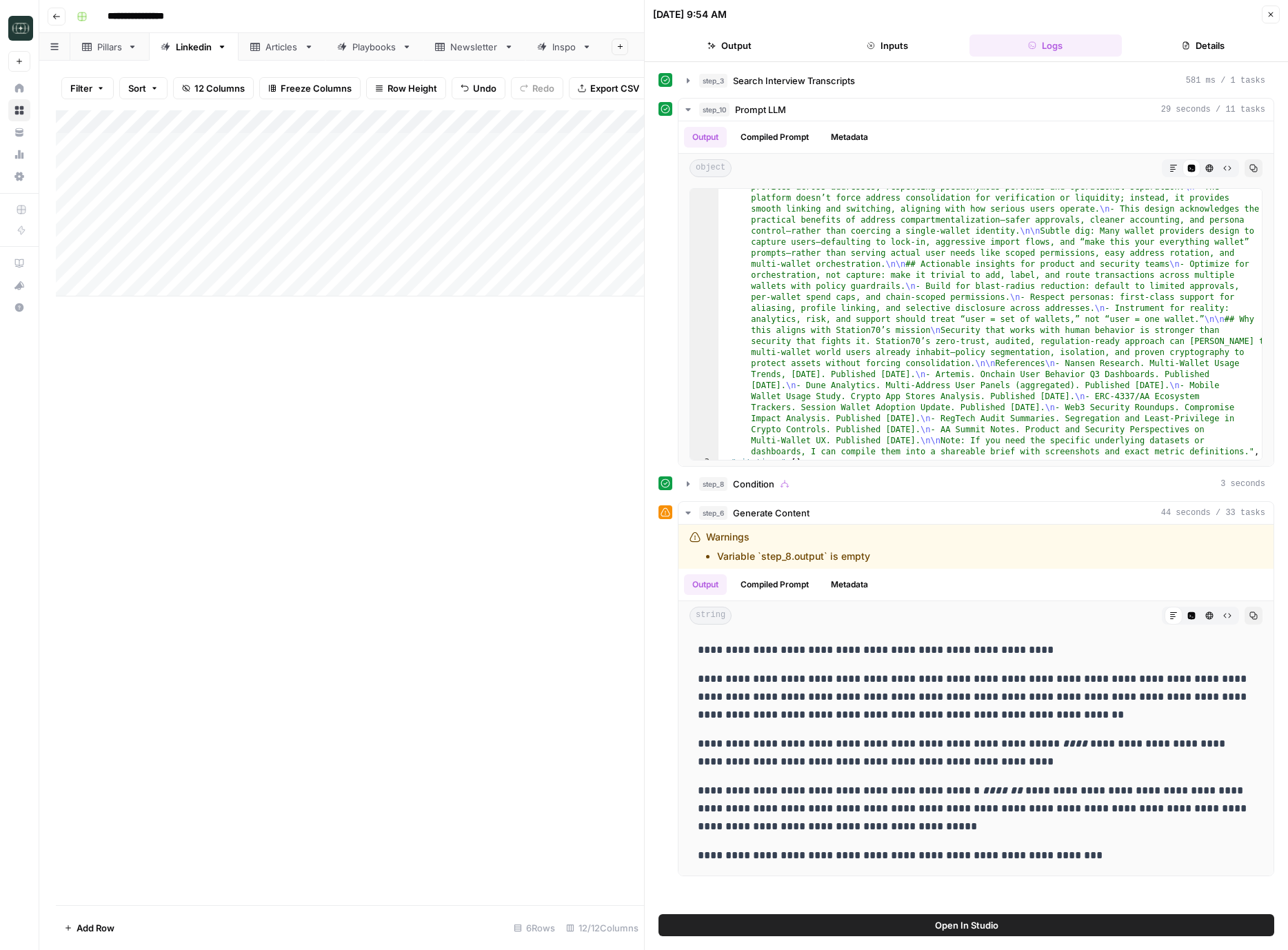
click at [1262, 5] on header "08/12/25 at 9:54 AM Close Output Inputs Logs Details" at bounding box center [966, 31] width 643 height 62
click at [1266, 14] on button "Close" at bounding box center [1271, 14] width 18 height 18
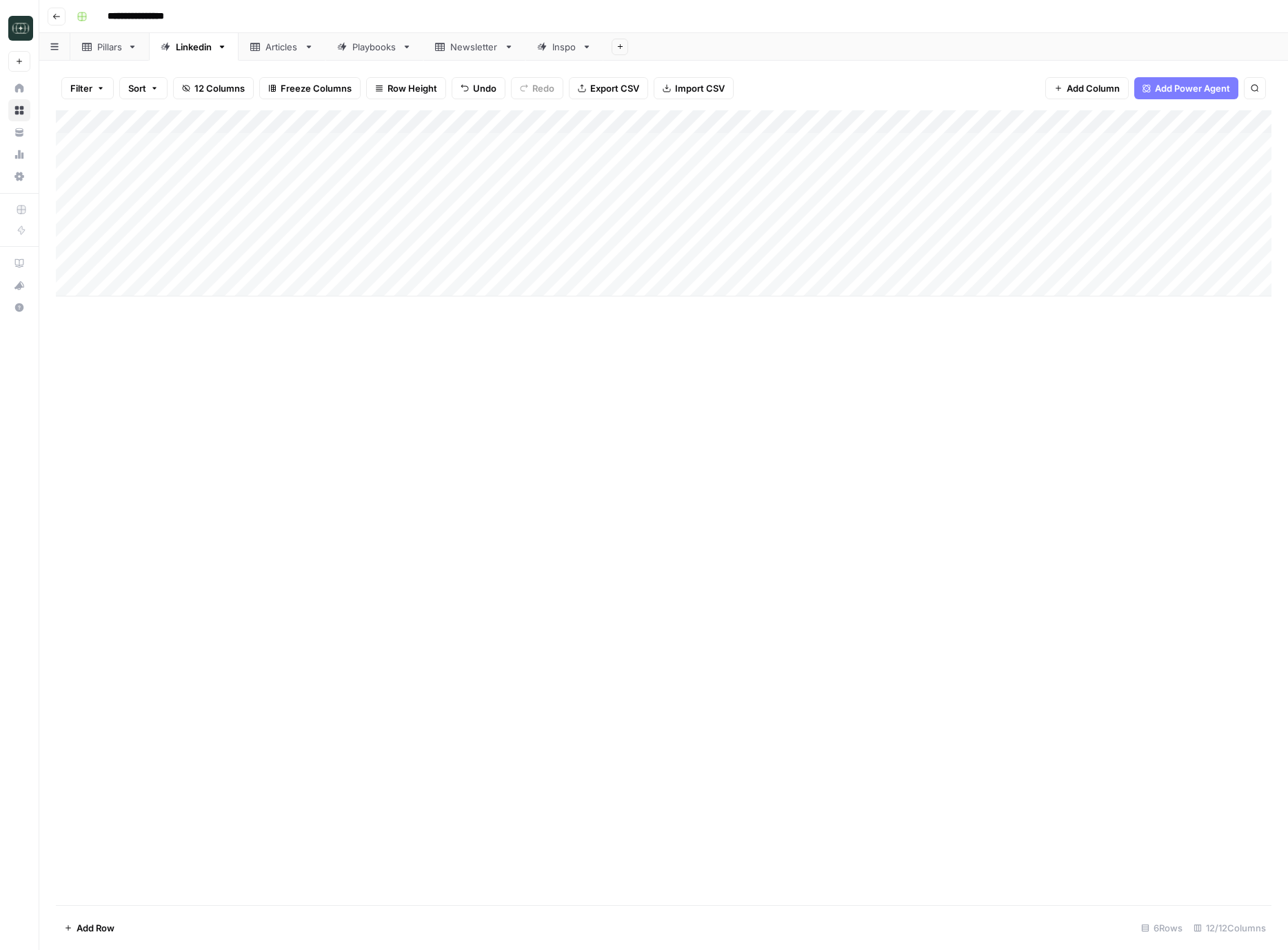
click at [920, 224] on div "Add Column" at bounding box center [664, 203] width 1216 height 186
click at [973, 241] on div "Add Column" at bounding box center [664, 203] width 1216 height 186
click at [861, 236] on div "Add Column" at bounding box center [664, 203] width 1216 height 186
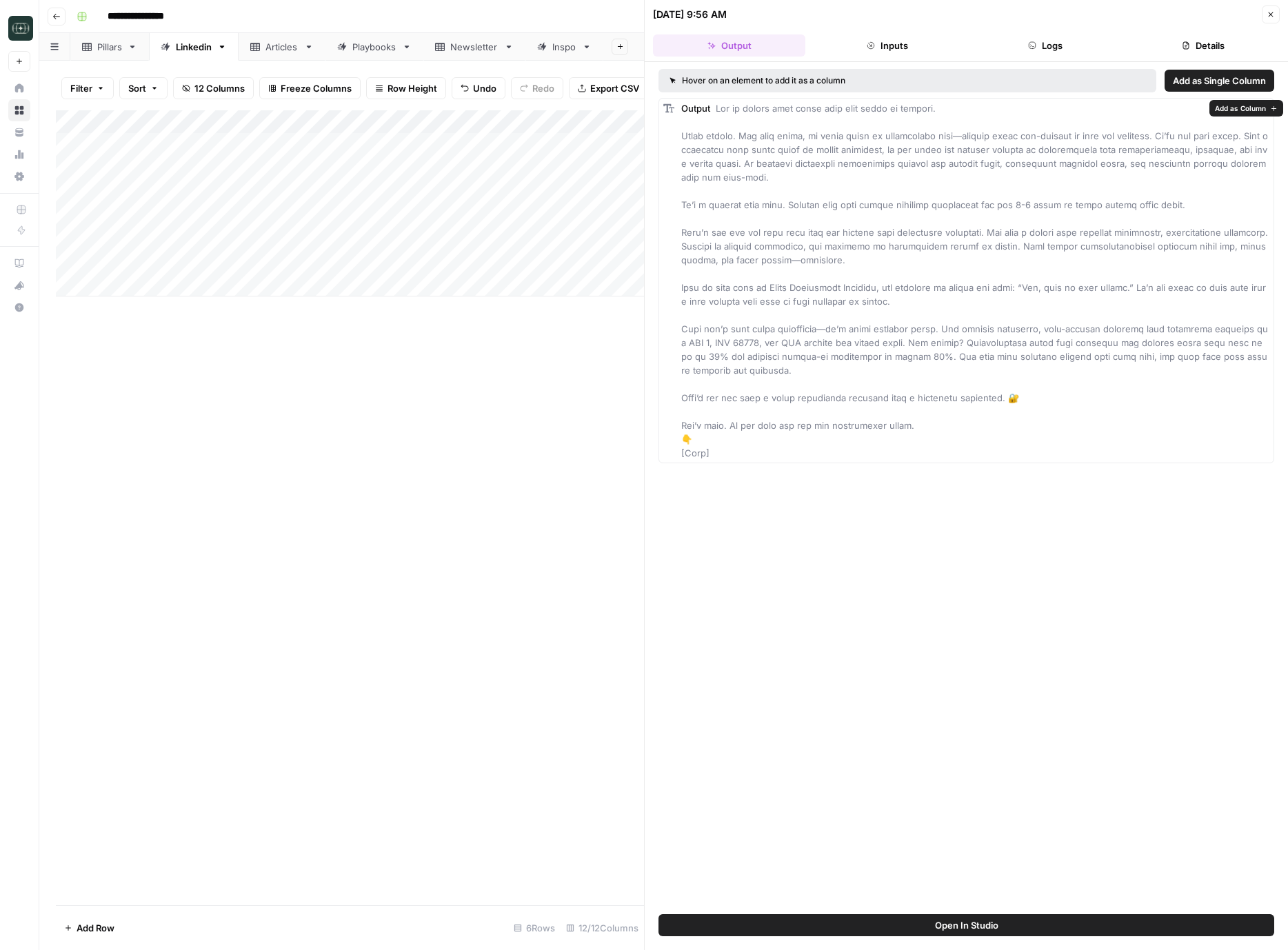
click at [1085, 60] on header "08/12/25 at 9:56 AM Close Output Inputs Logs Details" at bounding box center [966, 31] width 643 height 62
click at [1078, 47] on button "Logs" at bounding box center [1045, 45] width 152 height 22
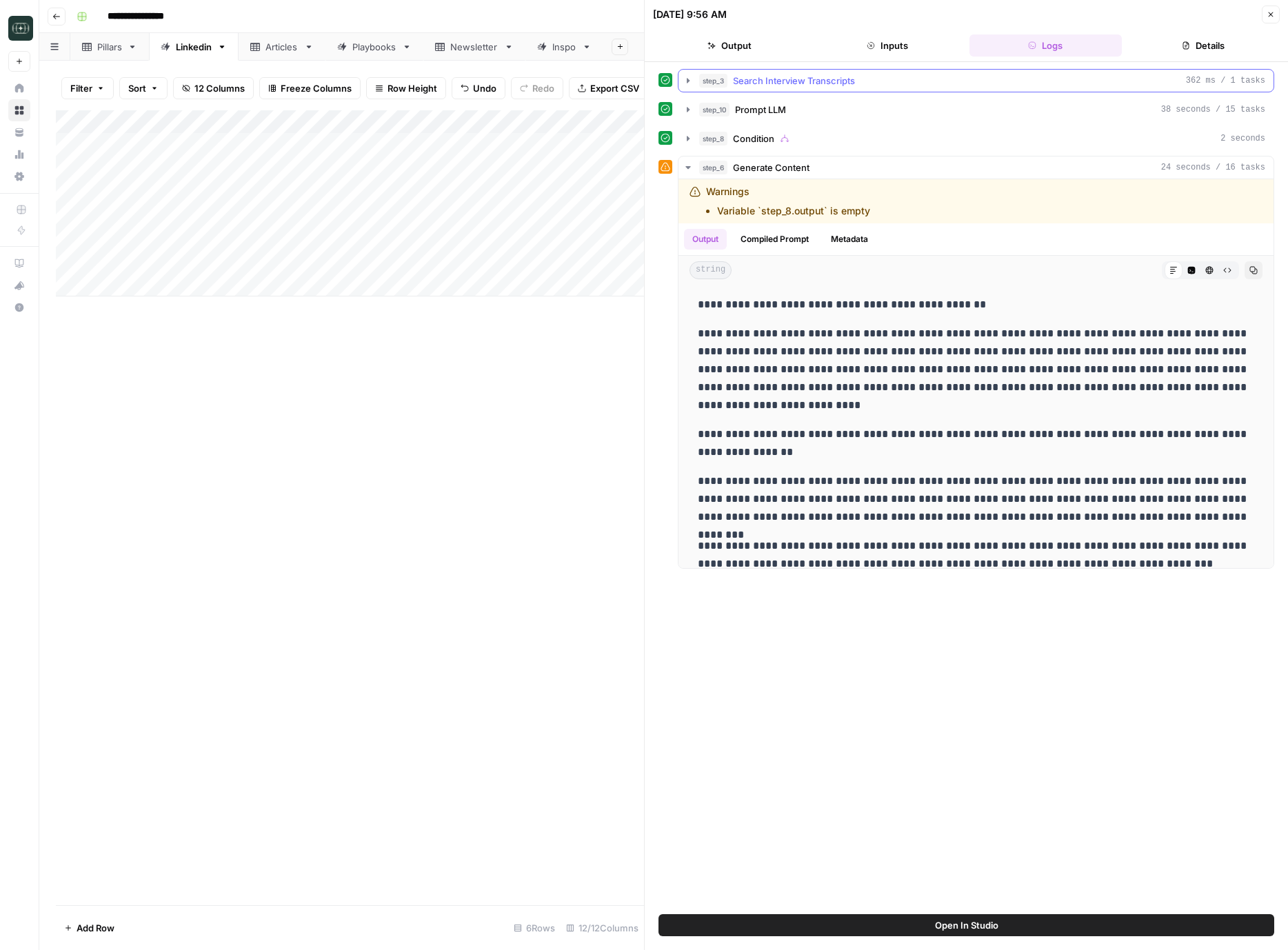
click at [803, 77] on span "Search Interview Transcripts" at bounding box center [794, 80] width 122 height 14
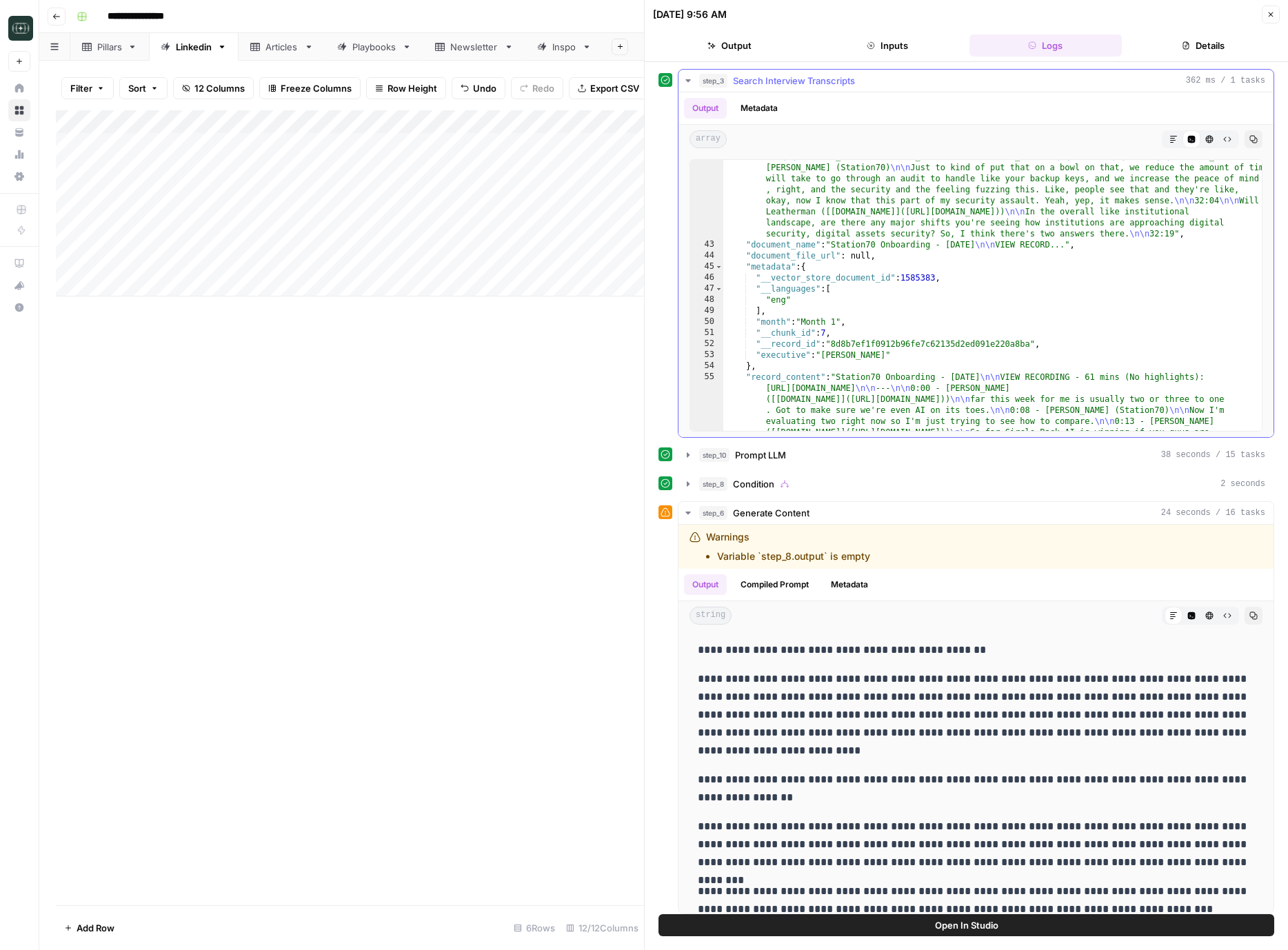
scroll to position [3726, 0]
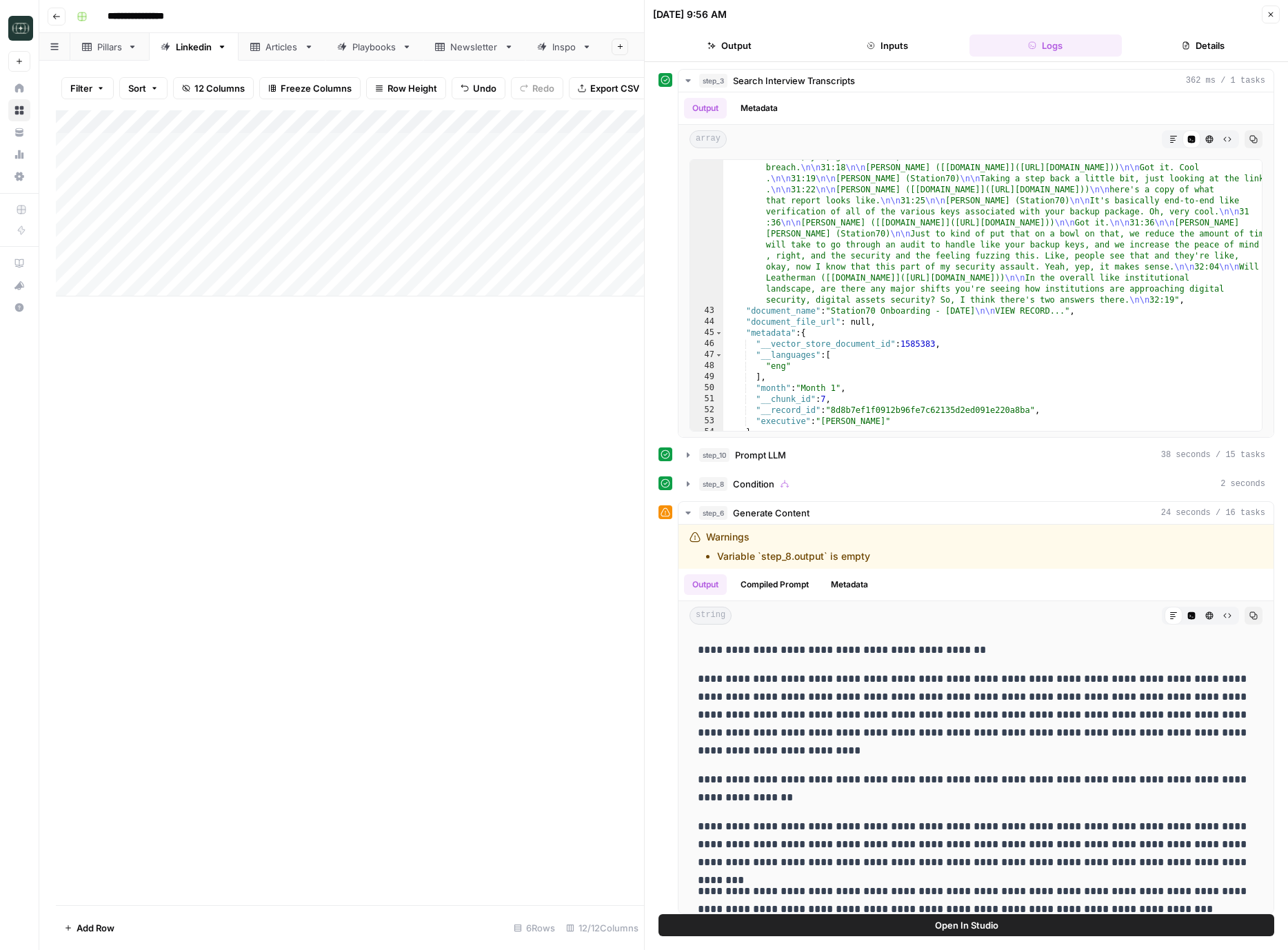
click at [488, 375] on div "Add Column" at bounding box center [350, 507] width 588 height 795
click at [1266, 13] on button "Close" at bounding box center [1271, 14] width 18 height 18
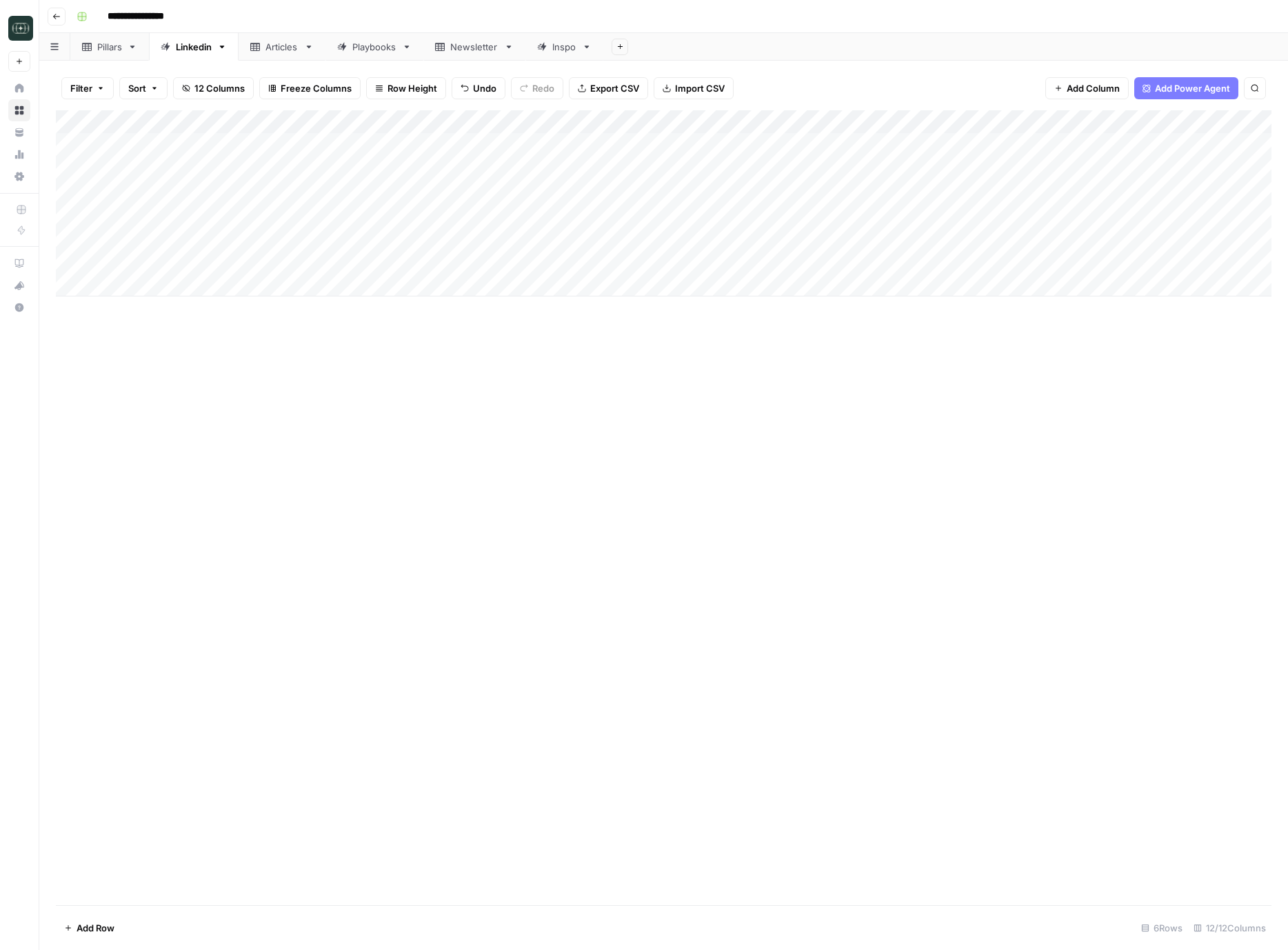
click at [862, 120] on div "Add Column" at bounding box center [664, 203] width 1216 height 186
click at [801, 262] on span "Edit Workflow" at bounding box center [827, 257] width 121 height 14
click at [877, 239] on div "Add Column" at bounding box center [664, 203] width 1216 height 186
click at [880, 212] on div "Add Column" at bounding box center [664, 203] width 1216 height 186
click at [878, 189] on div "Add Column" at bounding box center [664, 203] width 1216 height 186
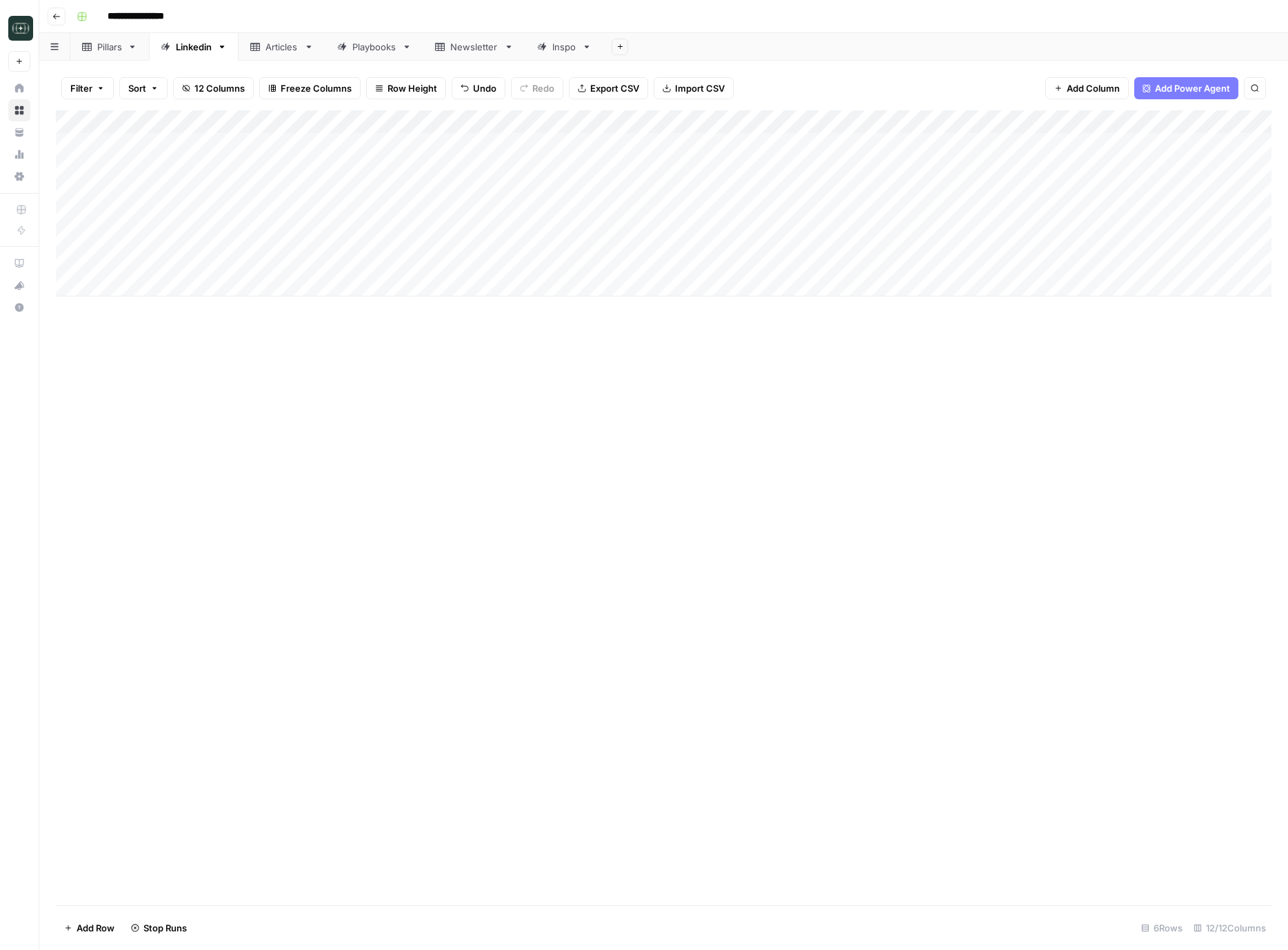
click at [880, 164] on div "Add Column" at bounding box center [664, 203] width 1216 height 186
click at [877, 146] on div "Add Column" at bounding box center [664, 203] width 1216 height 186
click at [847, 601] on div "Add Column" at bounding box center [664, 507] width 1216 height 795
click at [962, 172] on div "Add Column" at bounding box center [664, 203] width 1216 height 186
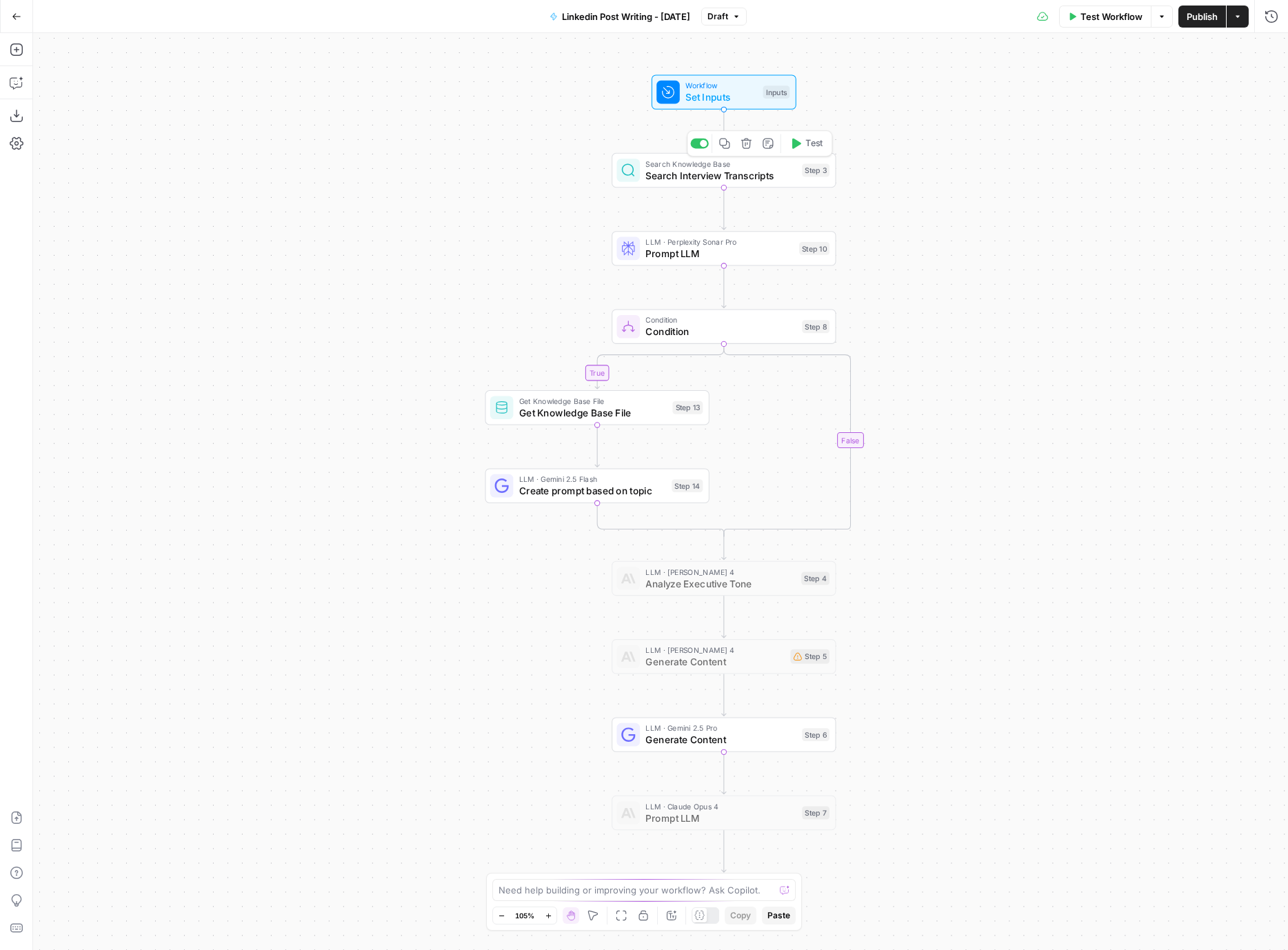
click at [698, 145] on div at bounding box center [699, 144] width 18 height 10
click at [721, 252] on span "Prompt LLM" at bounding box center [719, 254] width 148 height 14
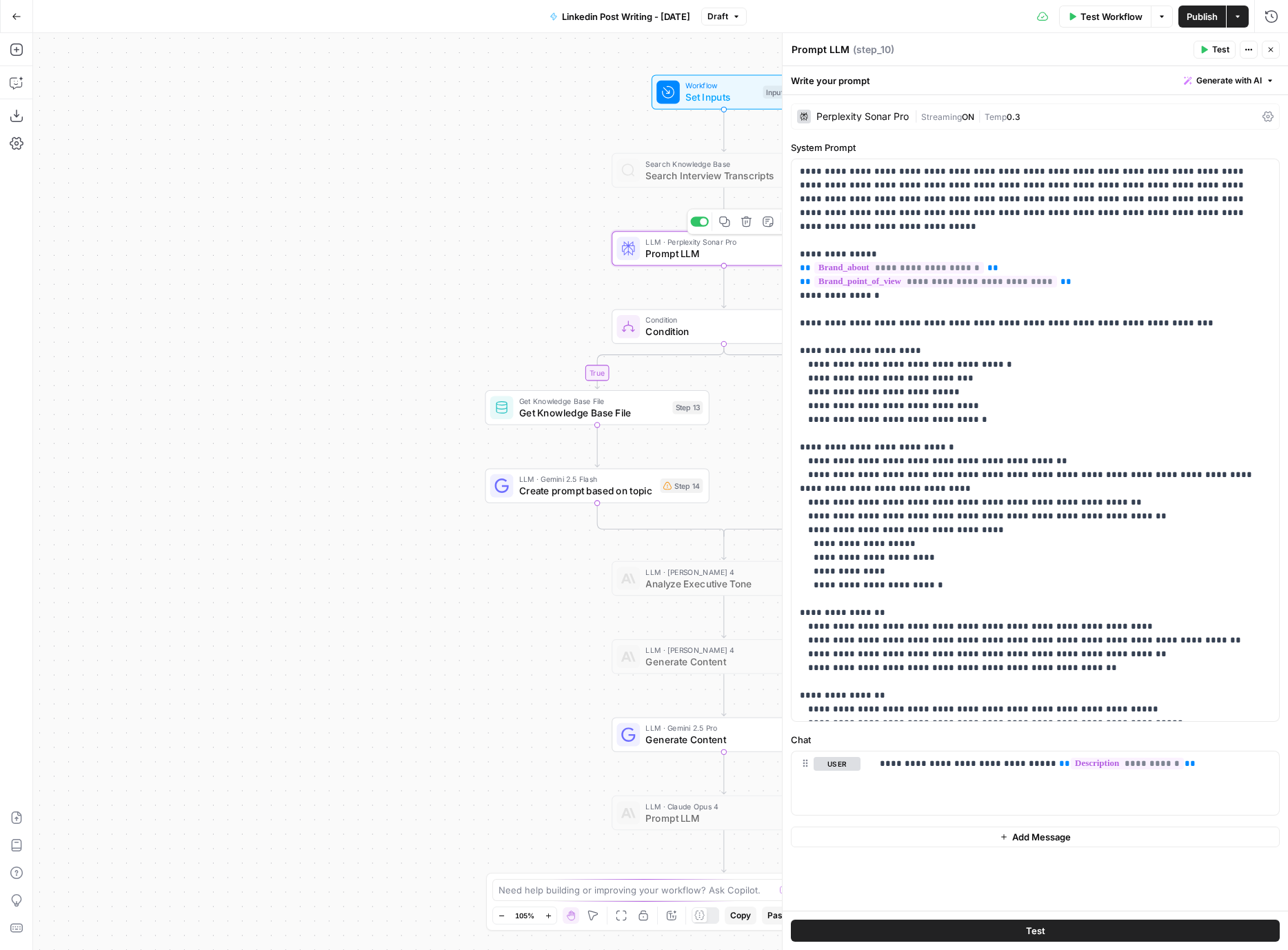
drag, startPoint x: 231, startPoint y: 230, endPoint x: 203, endPoint y: 26, distance: 205.9
click at [225, 225] on div "true false Workflow Set Inputs Inputs Search Knowledge Base Search Interview Tr…" at bounding box center [660, 491] width 1255 height 916
click at [673, 168] on span "Search Interview Transcripts" at bounding box center [715, 171] width 150 height 14
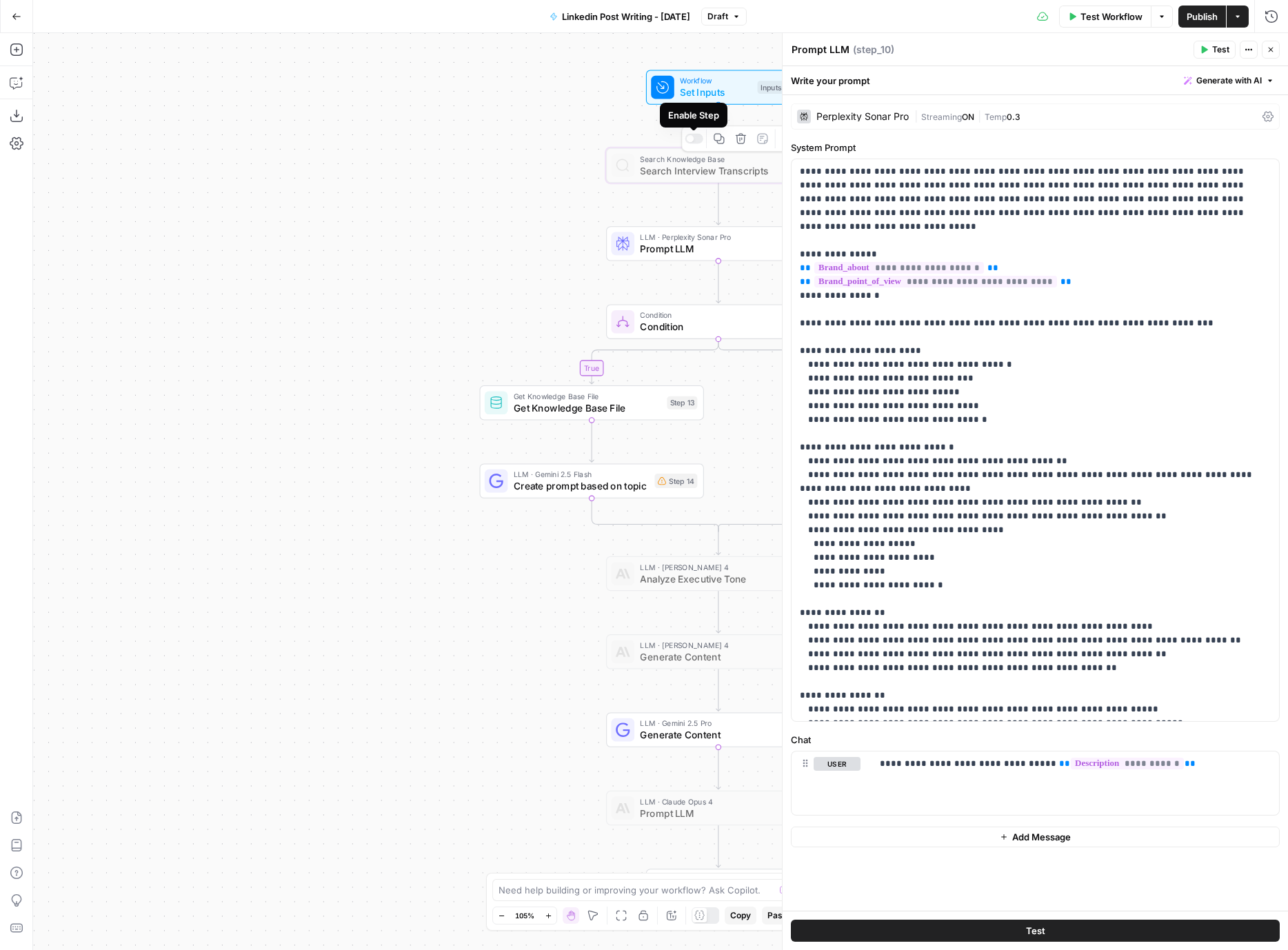
click at [698, 140] on div at bounding box center [693, 139] width 18 height 10
click at [1203, 18] on span "Publish" at bounding box center [1202, 16] width 31 height 14
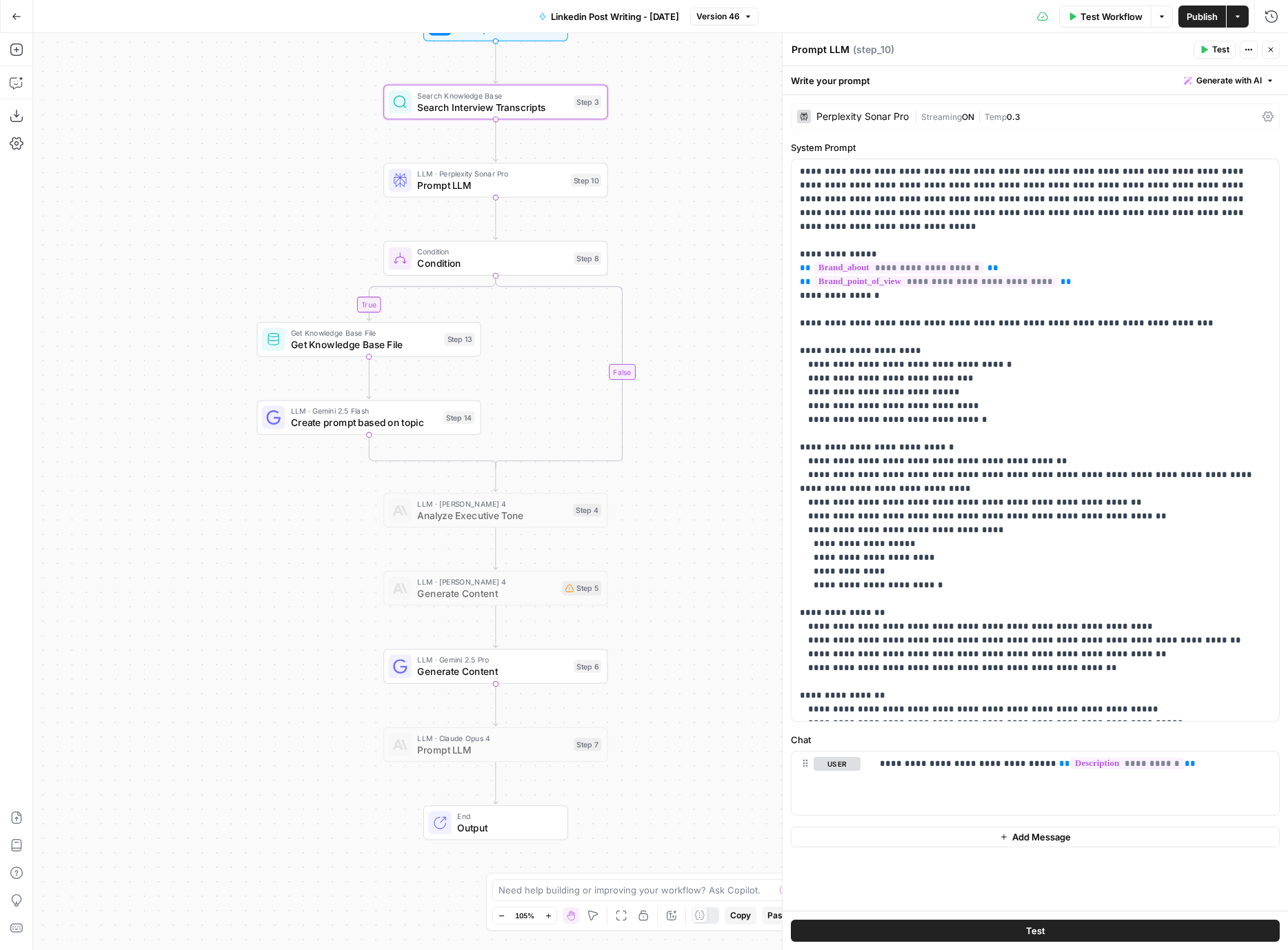
drag, startPoint x: 456, startPoint y: 350, endPoint x: 257, endPoint y: 299, distance: 205.4
click at [257, 299] on div "true false Workflow Set Inputs Inputs Search Knowledge Base Search Interview Tr…" at bounding box center [660, 491] width 1255 height 916
click at [464, 251] on span "Condition" at bounding box center [492, 252] width 150 height 12
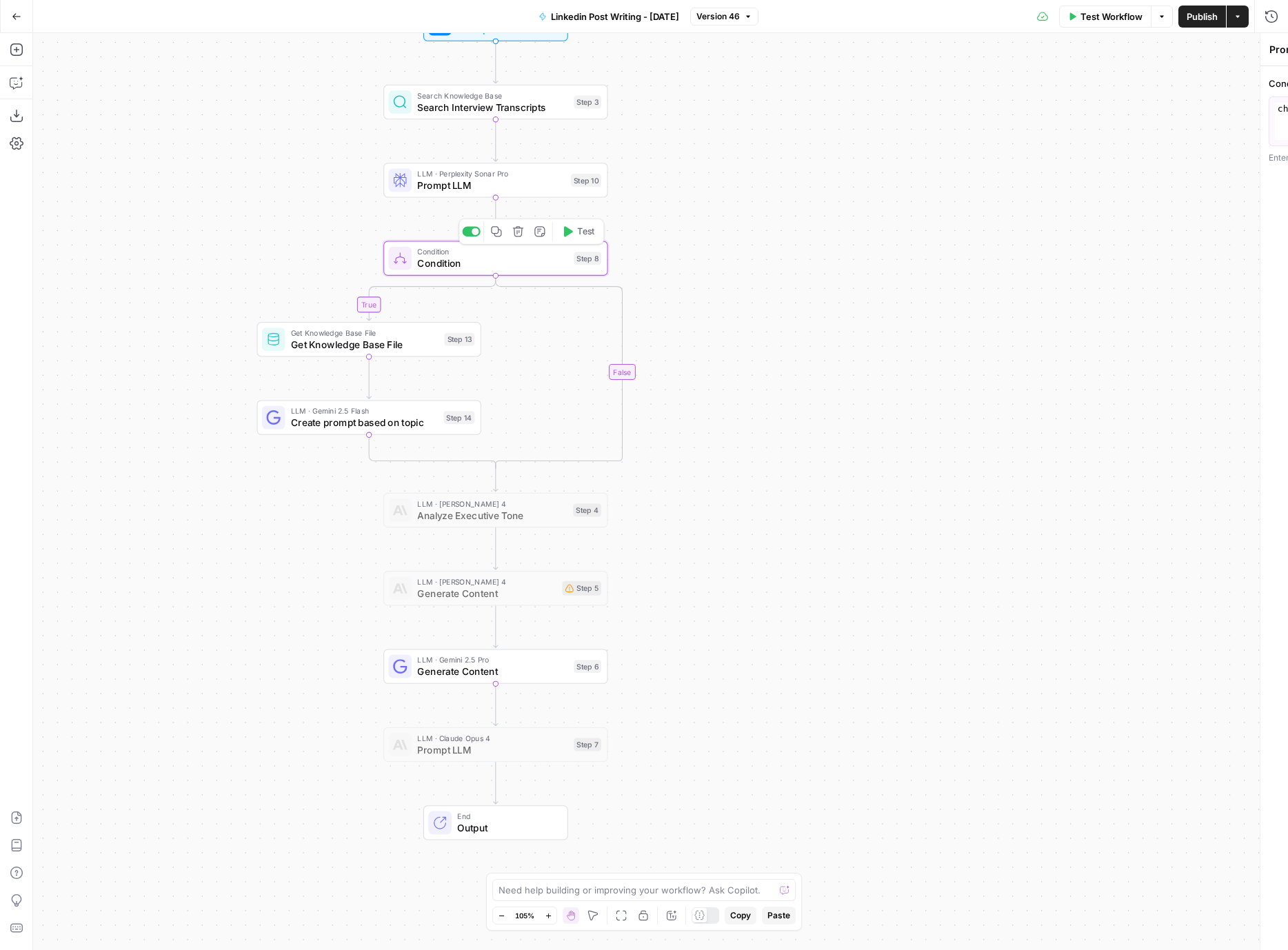
type textarea "Condition"
click at [157, 372] on div "true false Workflow Set Inputs Inputs Search Knowledge Base Search Interview Tr…" at bounding box center [660, 491] width 1255 height 916
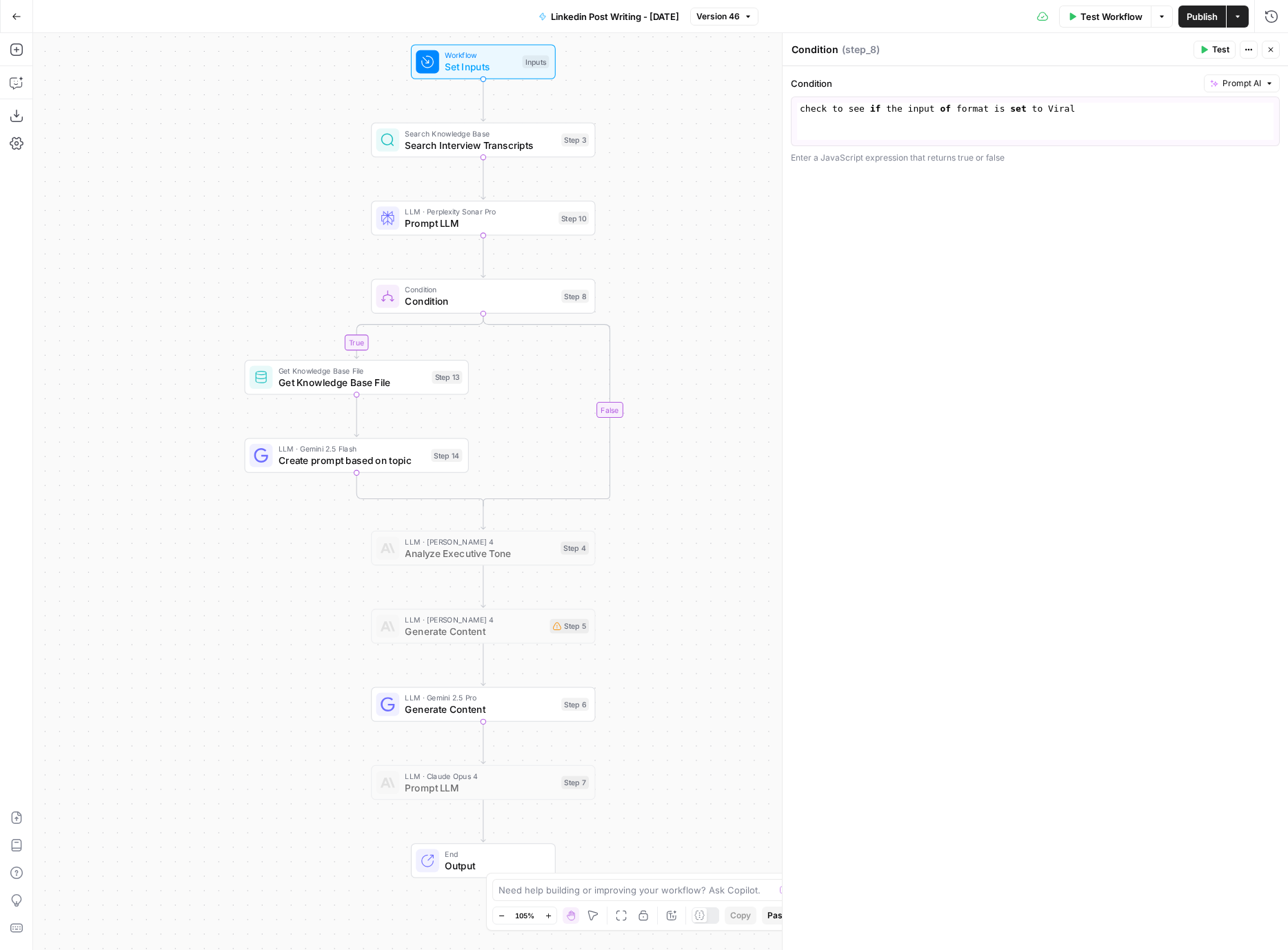
click at [288, 223] on div "true false Workflow Set Inputs Inputs Search Knowledge Base Search Interview Tr…" at bounding box center [660, 491] width 1255 height 916
drag, startPoint x: 251, startPoint y: 231, endPoint x: 247, endPoint y: 238, distance: 8.1
click at [251, 231] on div "true false Workflow Set Inputs Inputs Search Knowledge Base Search Interview Tr…" at bounding box center [660, 491] width 1255 height 916
click at [160, 340] on div "true false Workflow Set Inputs Inputs Search Knowledge Base Search Interview Tr…" at bounding box center [660, 491] width 1255 height 916
click at [442, 71] on div "Workflow Set Inputs Inputs Test Step" at bounding box center [481, 60] width 133 height 25
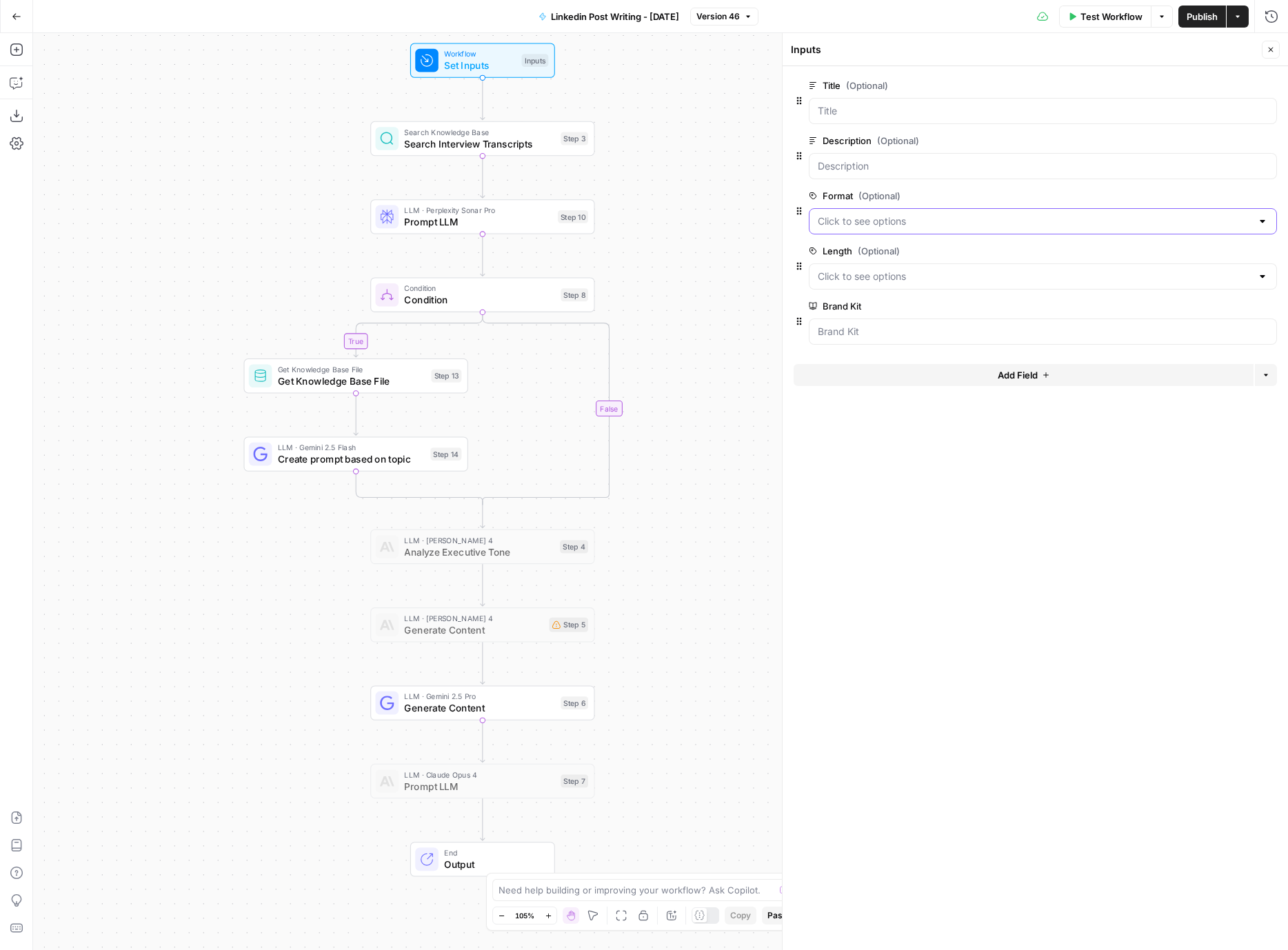
click at [917, 225] on input "Format (Optional)" at bounding box center [1035, 221] width 434 height 14
click at [877, 357] on span "Personal Story" at bounding box center [1040, 352] width 440 height 14
click at [861, 228] on div at bounding box center [1043, 221] width 468 height 26
click at [872, 444] on form "Title (Optional) edit field Delete group Description (Optional) edit field Dele…" at bounding box center [1036, 508] width 506 height 884
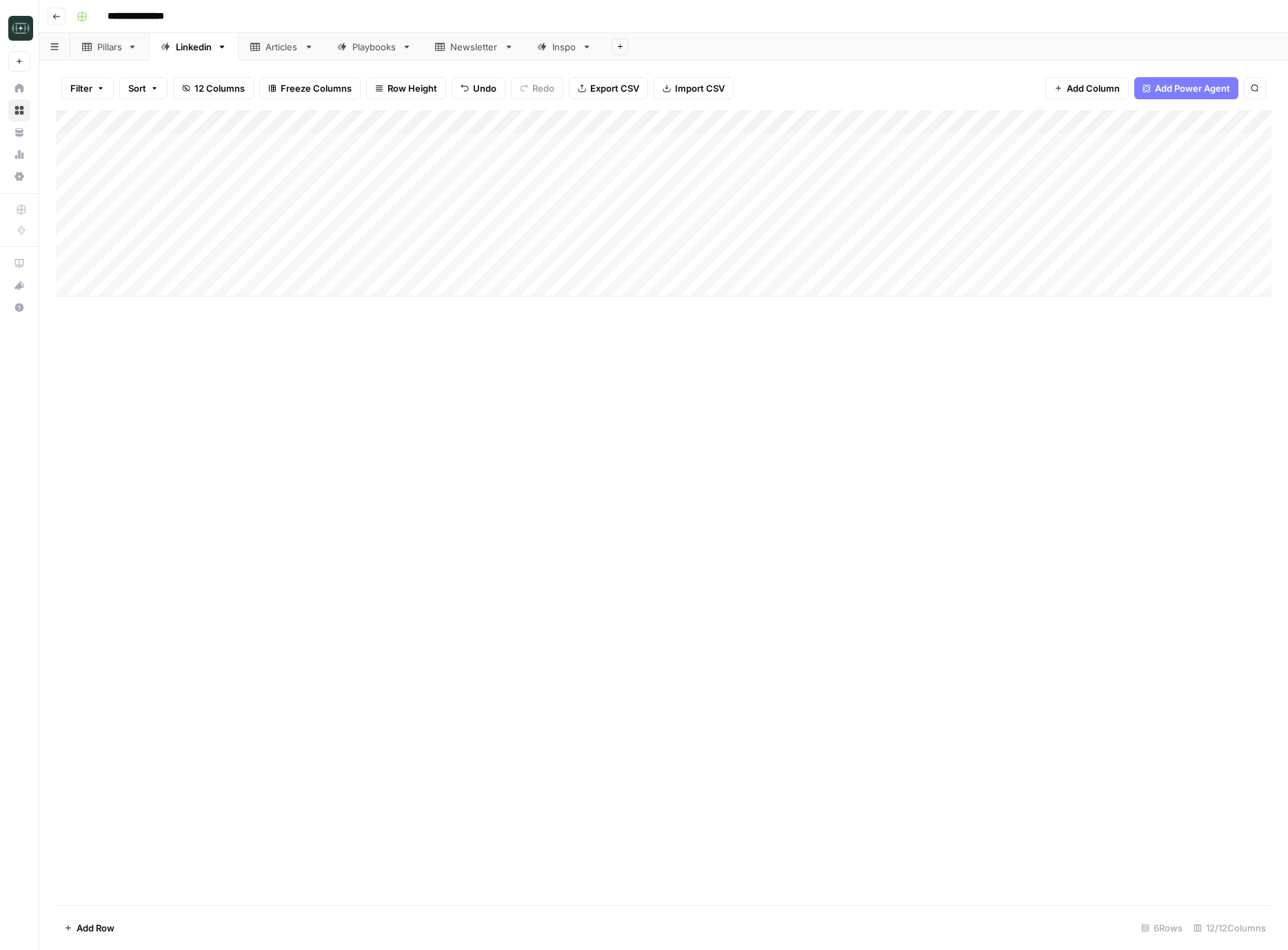
click at [936, 187] on div "Add Column" at bounding box center [664, 203] width 1216 height 186
click at [942, 246] on div "Add Column" at bounding box center [664, 203] width 1216 height 186
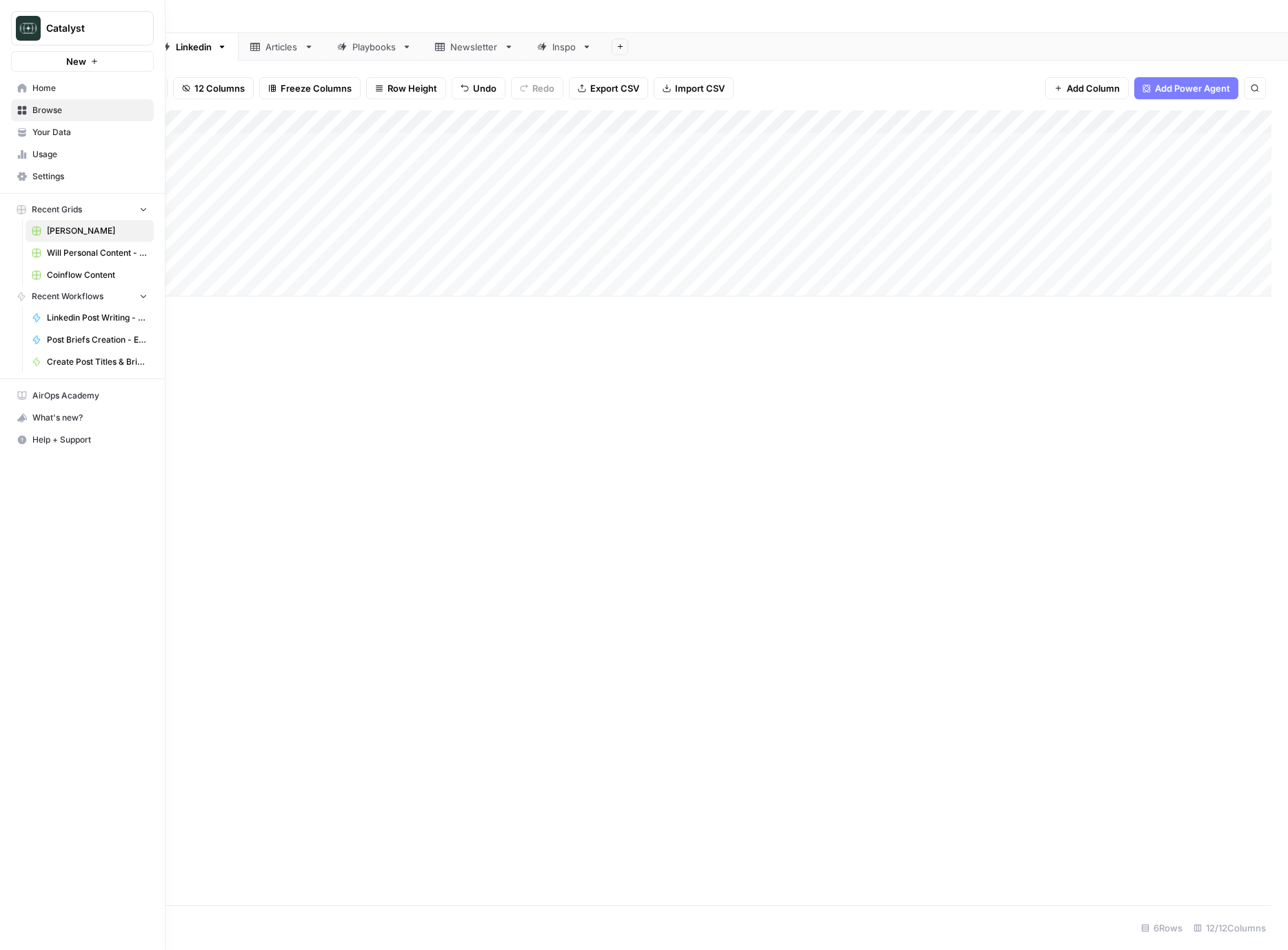
click at [58, 128] on span "Your Data" at bounding box center [90, 132] width 115 height 13
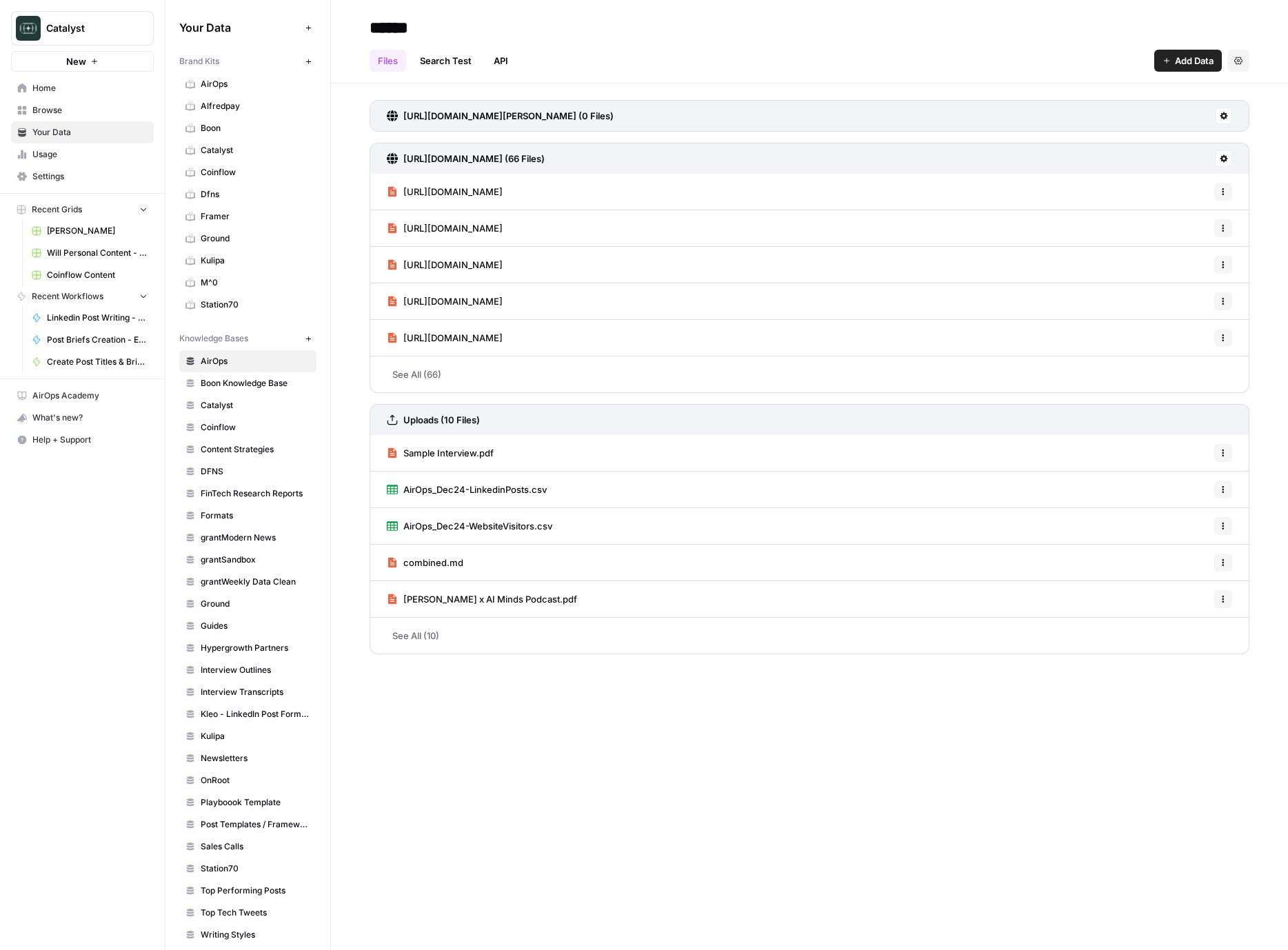
click at [232, 878] on link "Station70" at bounding box center [248, 869] width 137 height 22
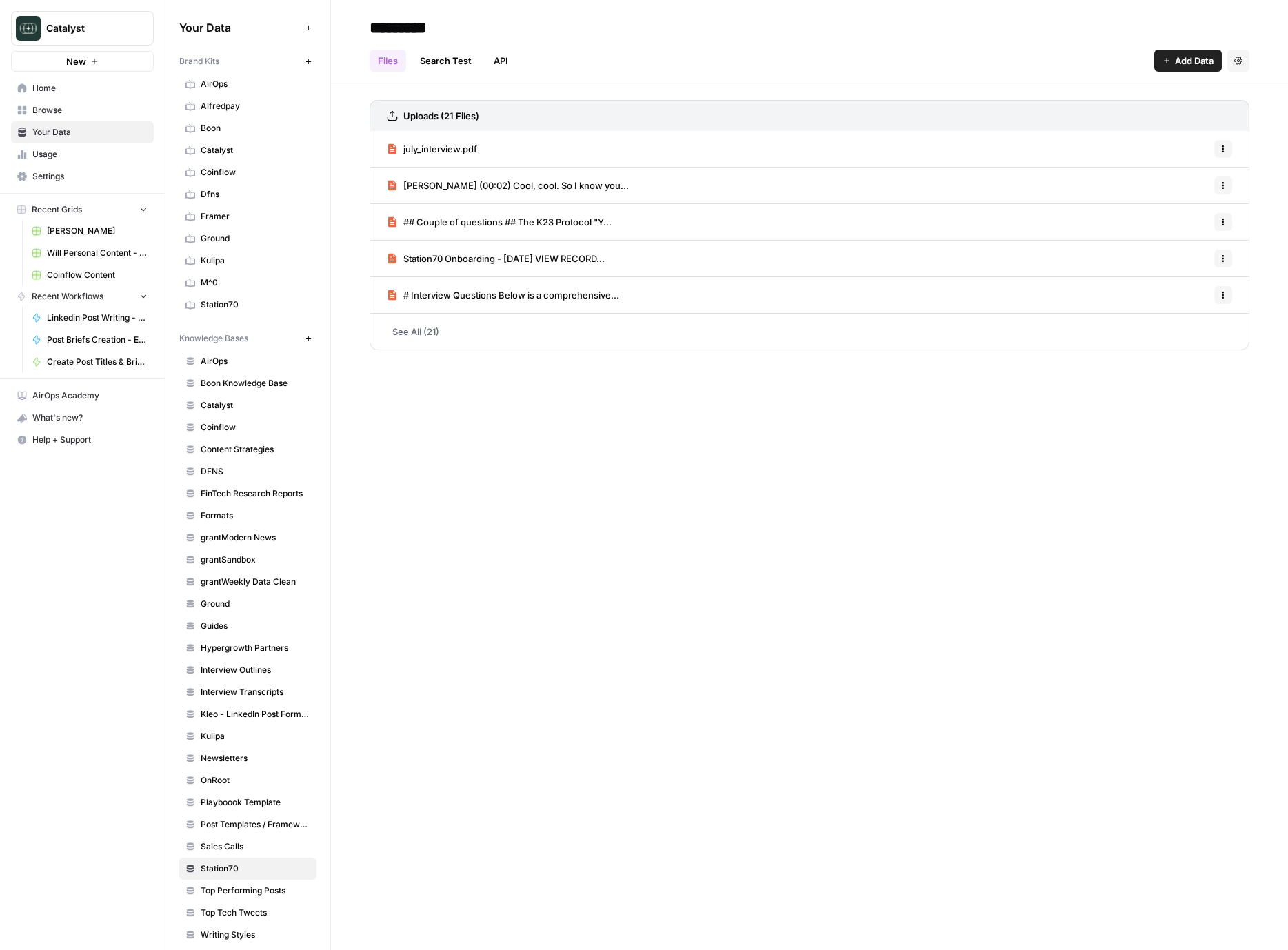
click at [443, 348] on link "See All (21)" at bounding box center [809, 331] width 880 height 36
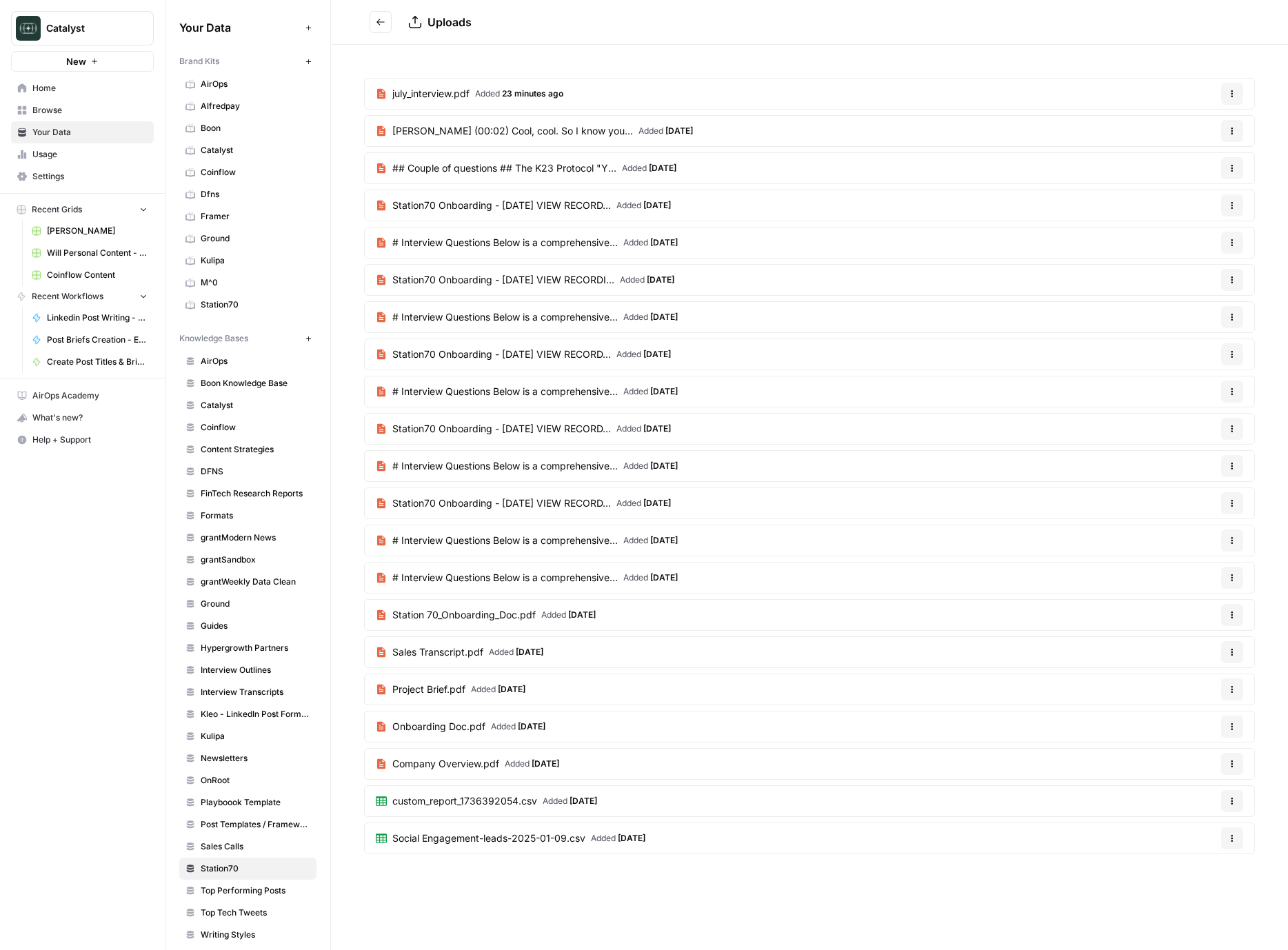
click at [385, 28] on button "Go back" at bounding box center [381, 22] width 22 height 22
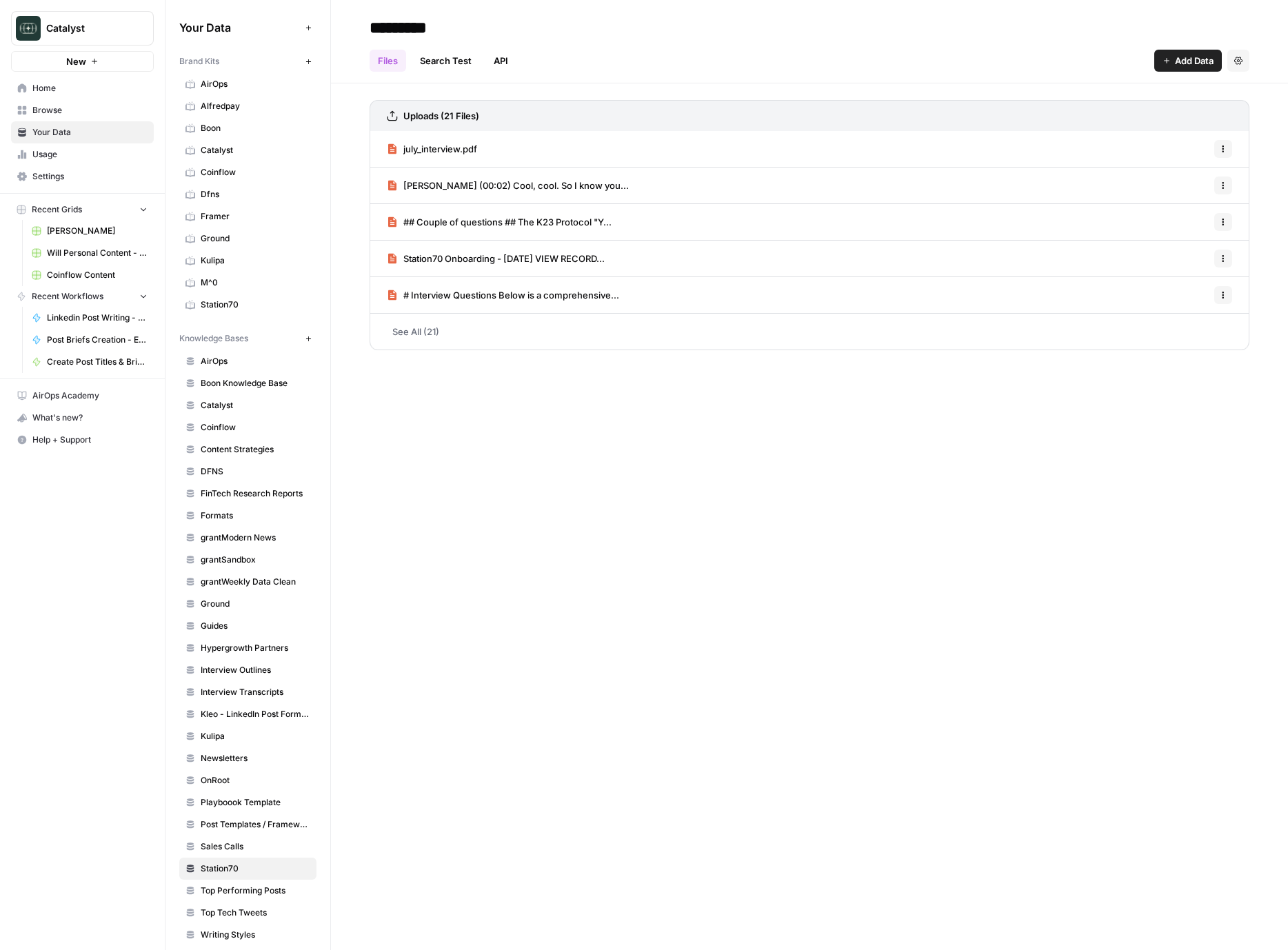
click at [314, 340] on button "New" at bounding box center [308, 338] width 17 height 17
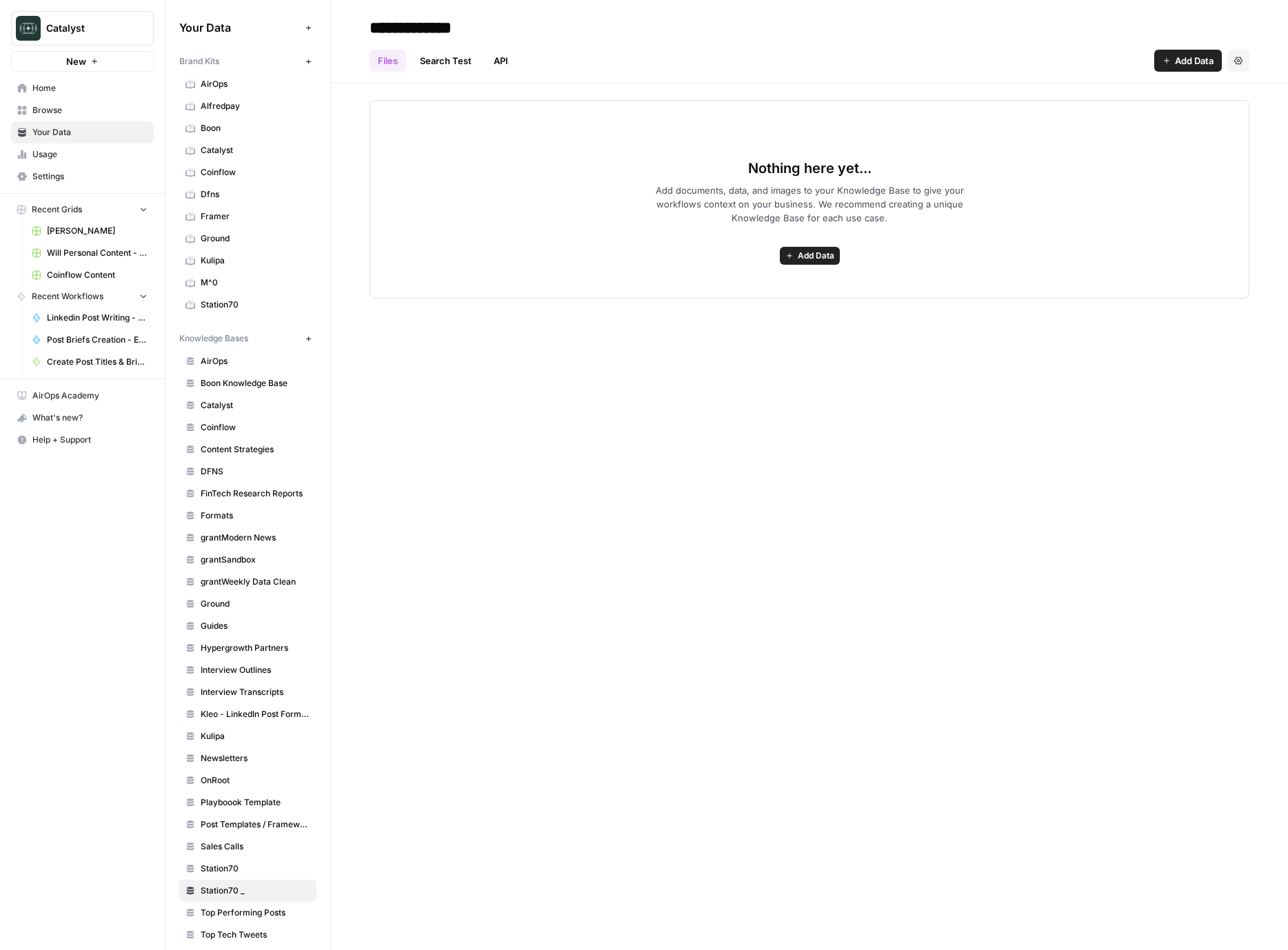
type input "**********"
click at [714, 548] on div "**********" at bounding box center [810, 475] width 958 height 950
click at [1194, 57] on span "Add Data" at bounding box center [1195, 60] width 38 height 14
click at [1171, 97] on span "Upload Files" at bounding box center [1142, 93] width 125 height 14
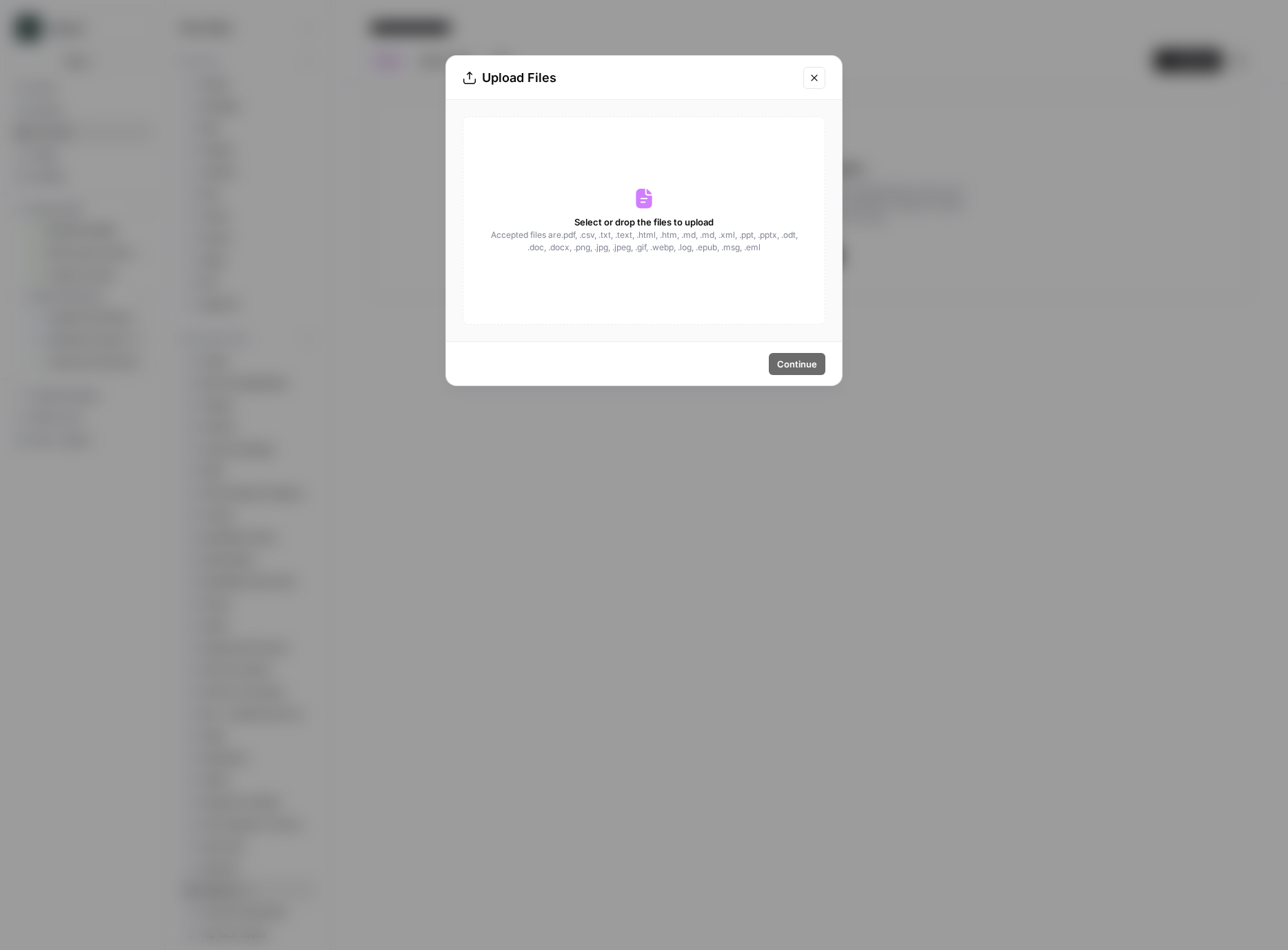
click at [717, 184] on div "Select or drop the files to upload Accepted files are .pdf, .csv, .txt, .text, …" at bounding box center [644, 220] width 363 height 208
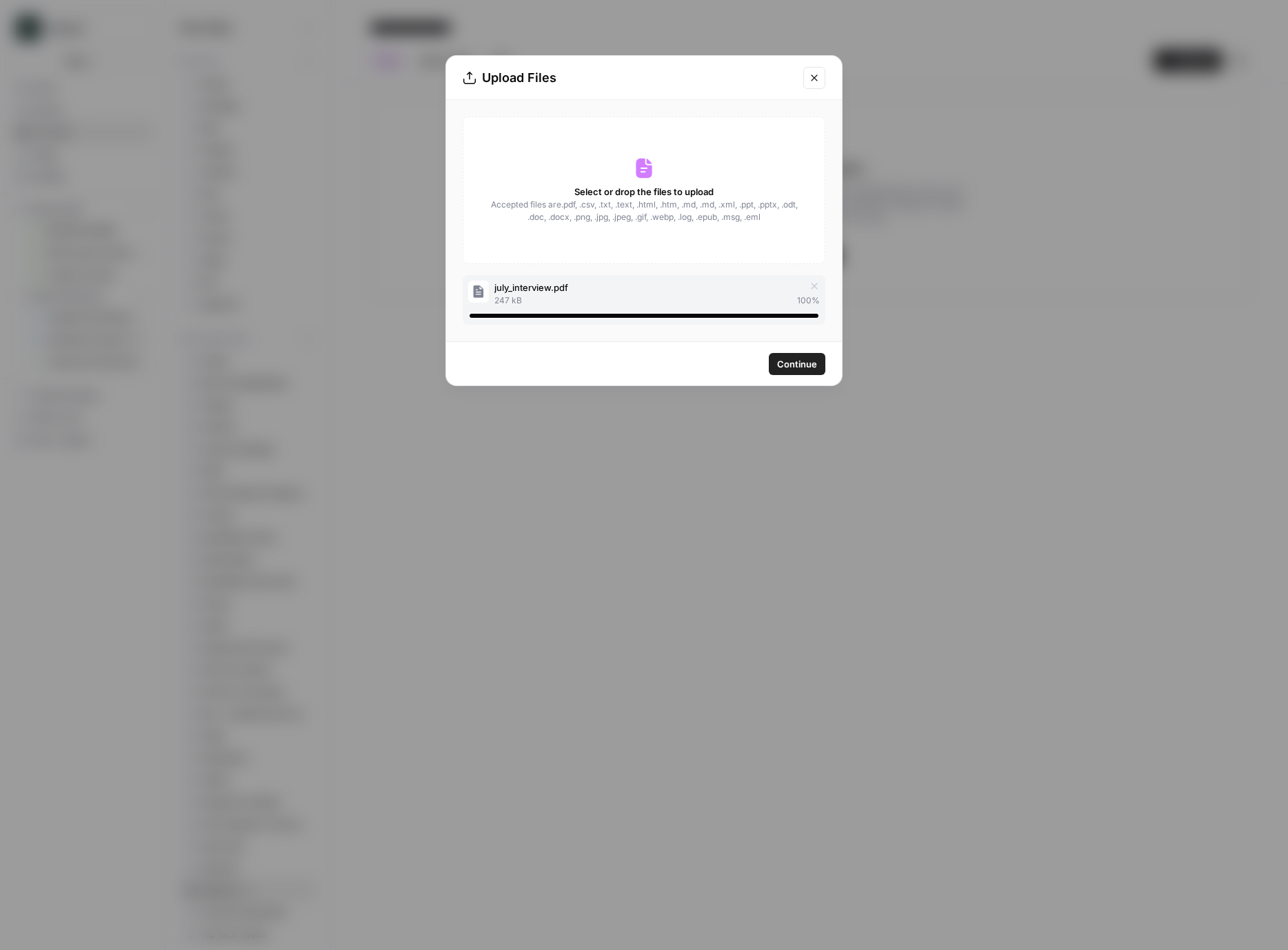
click at [790, 365] on span "Continue" at bounding box center [797, 364] width 40 height 14
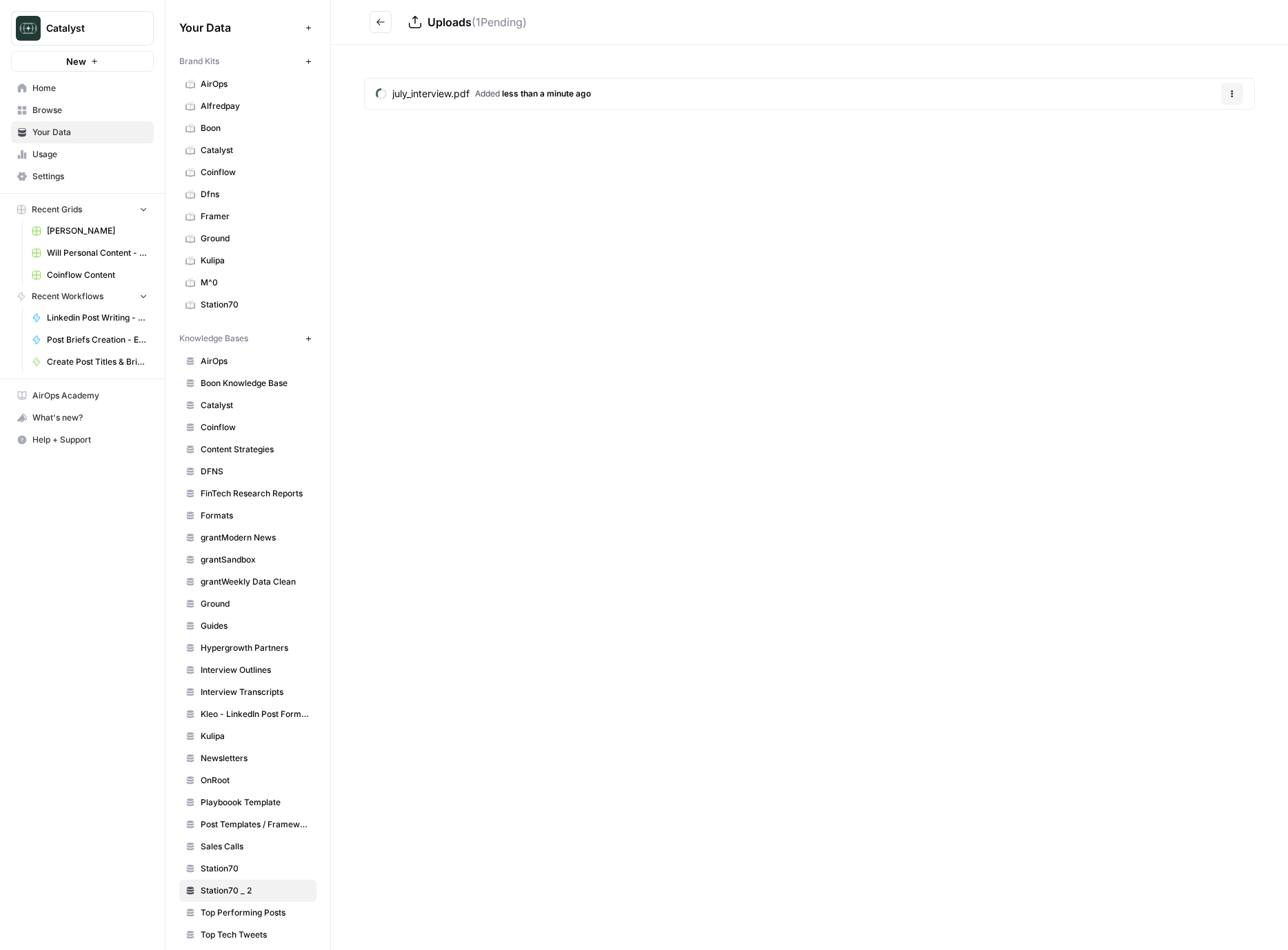
click at [480, 216] on div "Uploads ( 1 Pending) july_interview.pdf Added less than a minute ago Options" at bounding box center [810, 475] width 958 height 950
click at [78, 130] on span "Your Data" at bounding box center [90, 132] width 115 height 13
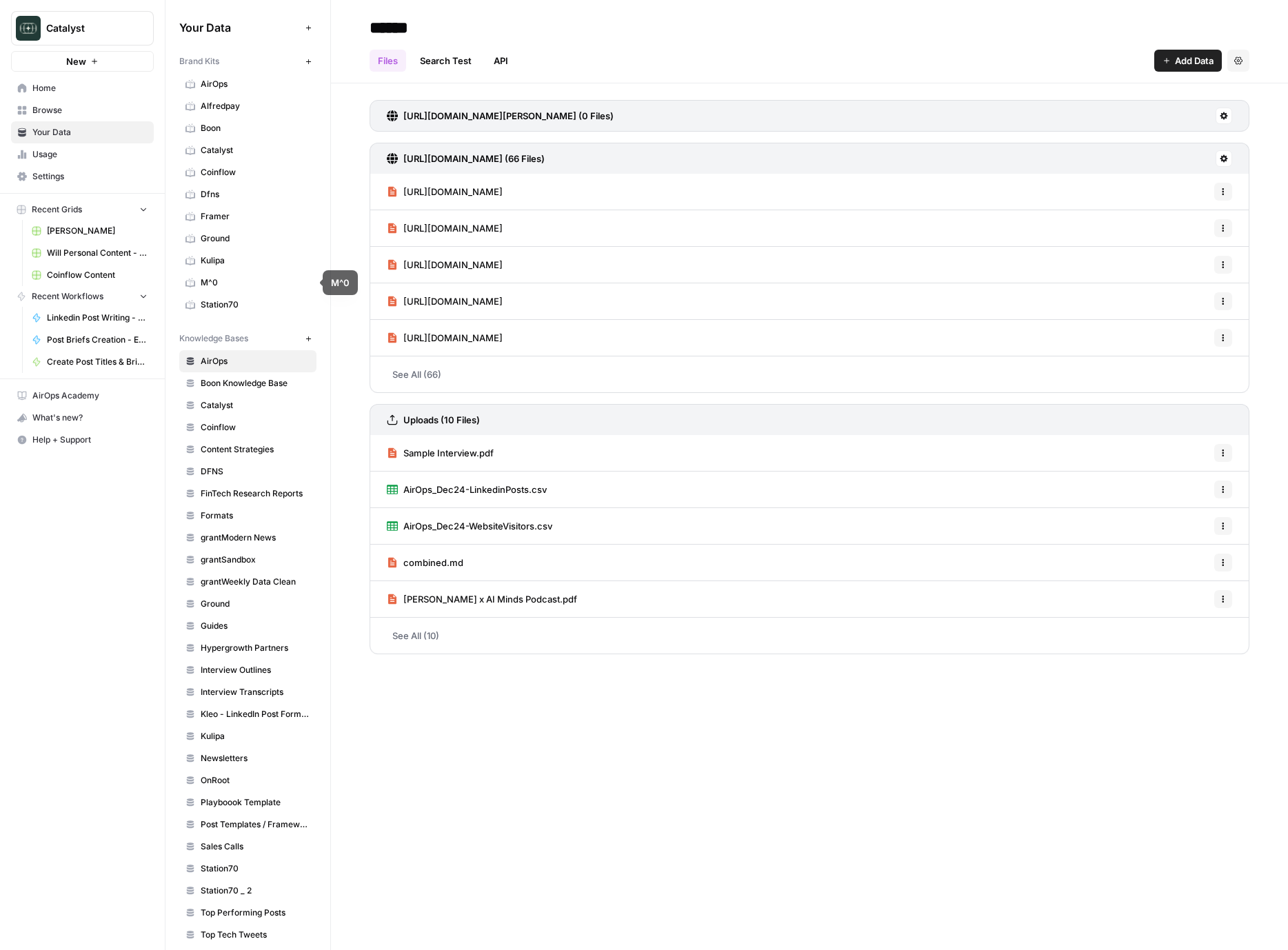
click at [229, 304] on span "Station70" at bounding box center [255, 305] width 109 height 13
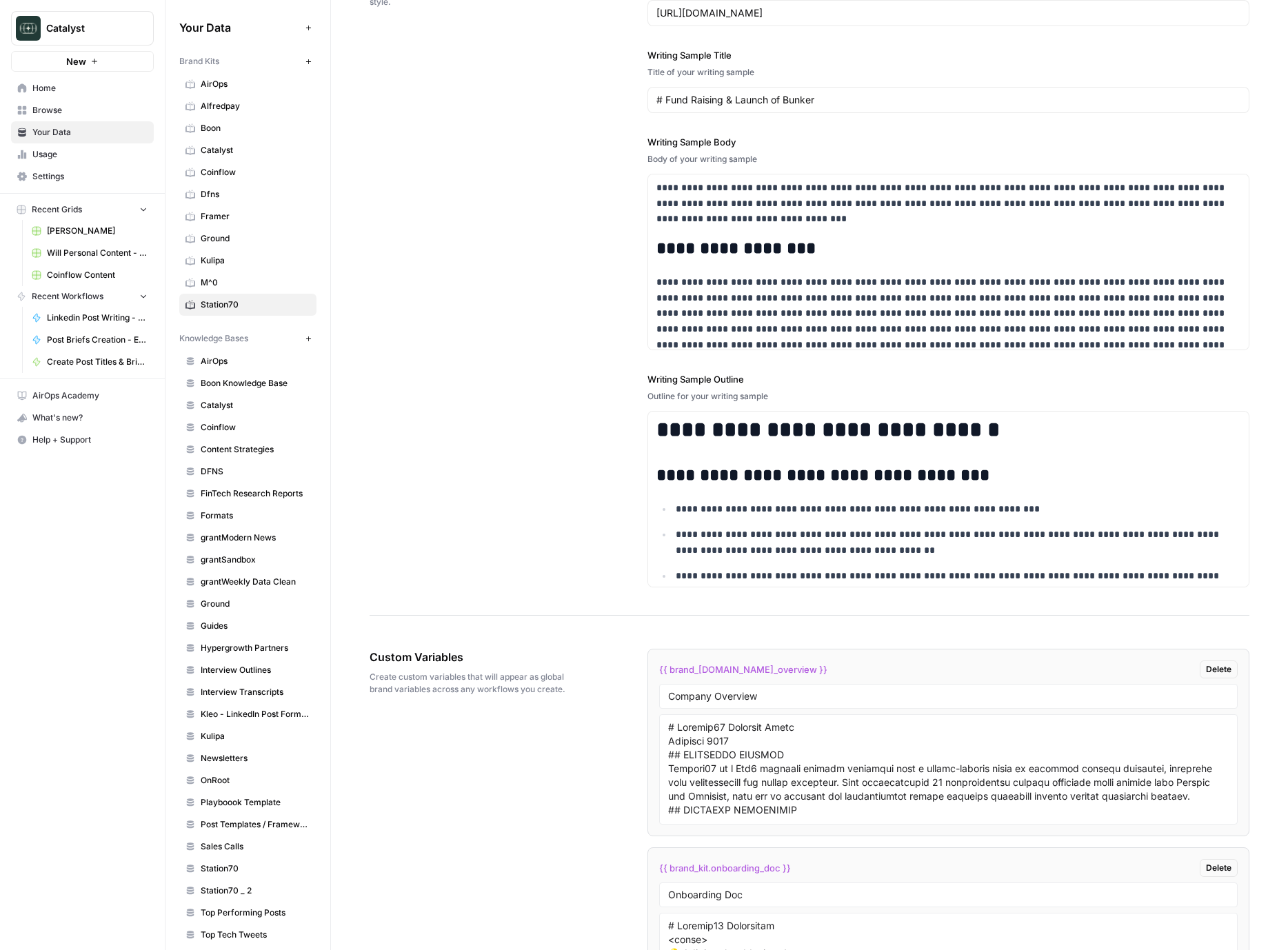
scroll to position [1333, 0]
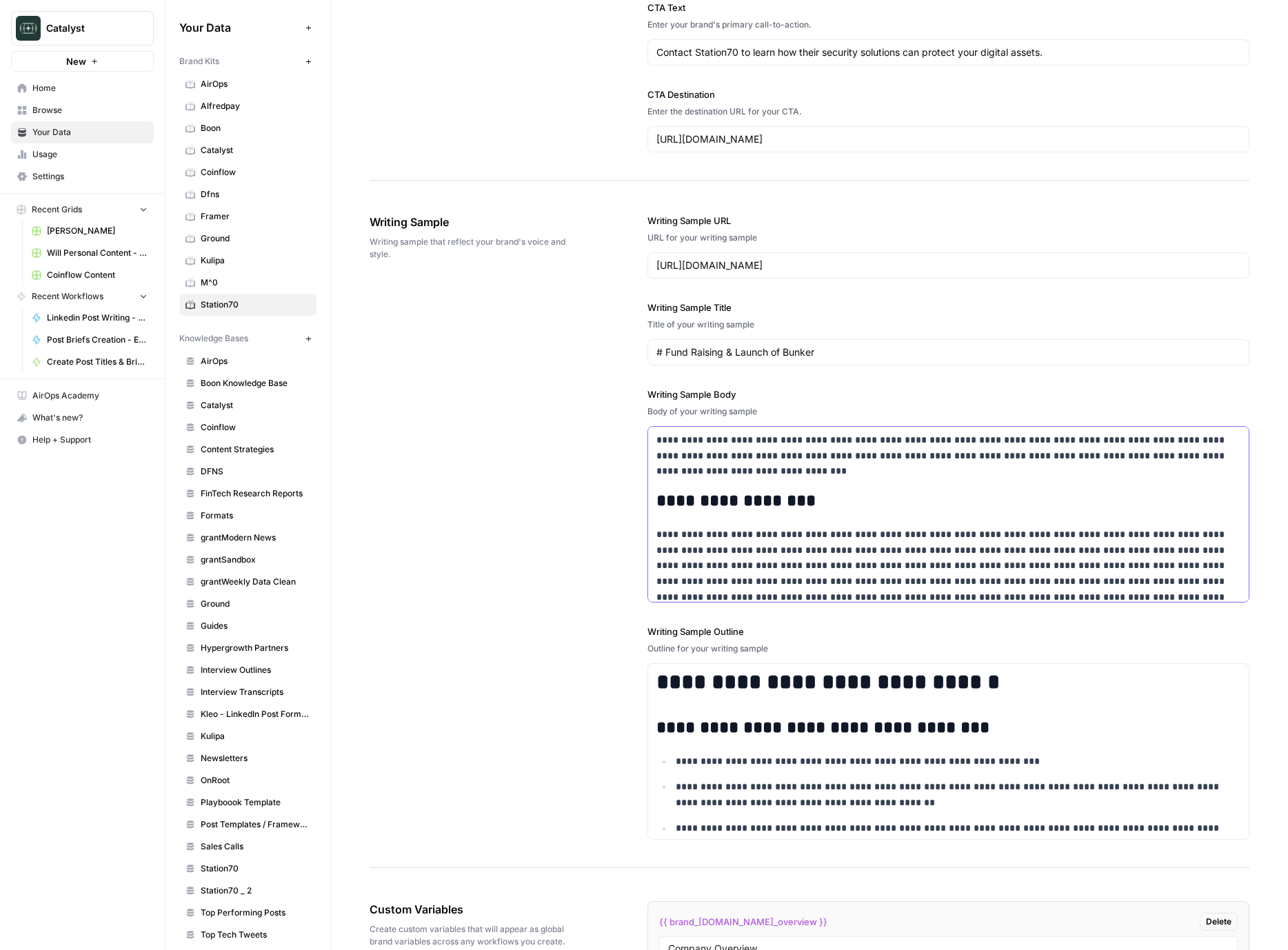
click at [808, 527] on p "**********" at bounding box center [949, 581] width 584 height 109
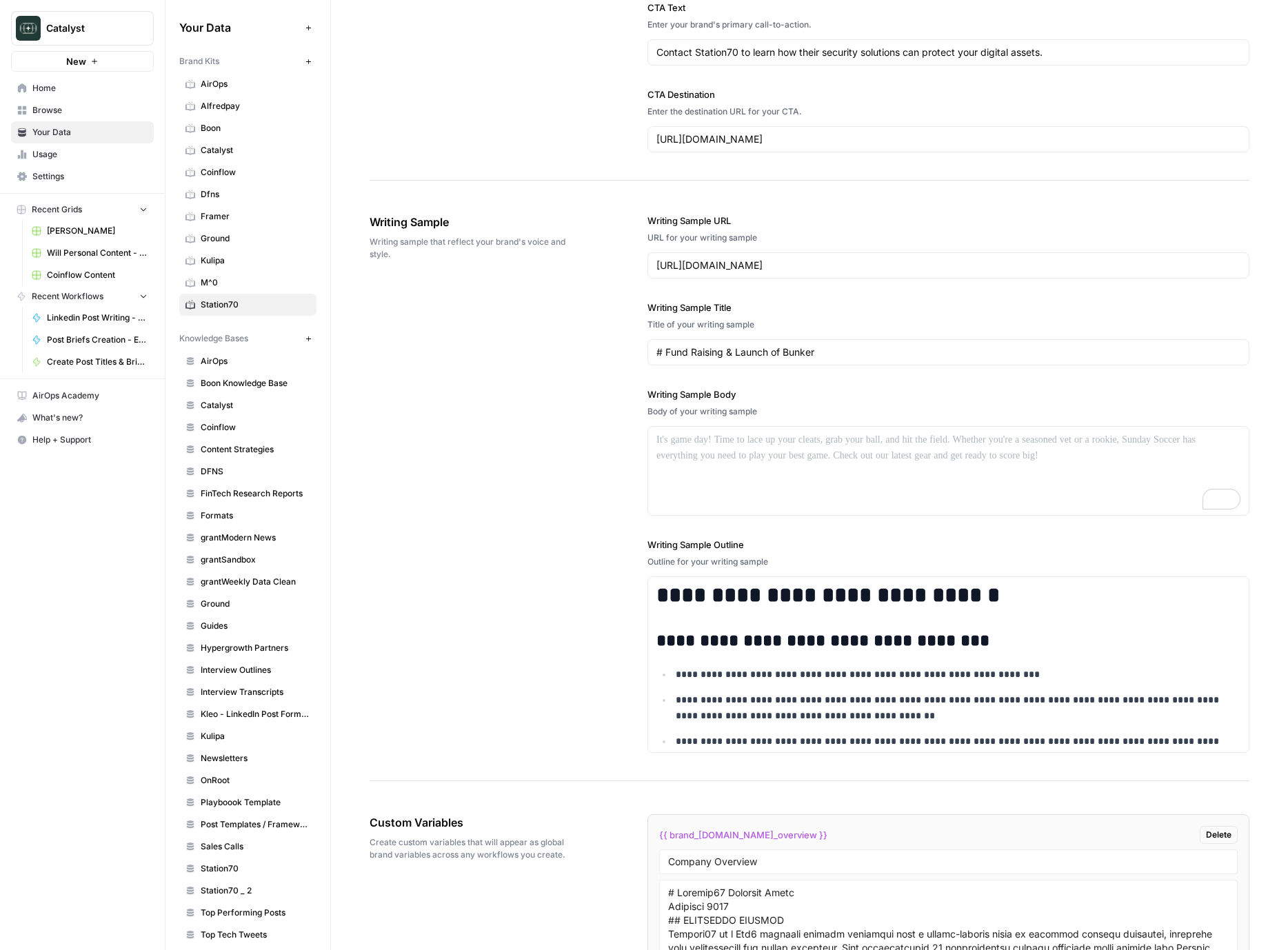
click at [796, 359] on div "# Fund Raising & Launch of Bunker" at bounding box center [949, 352] width 603 height 26
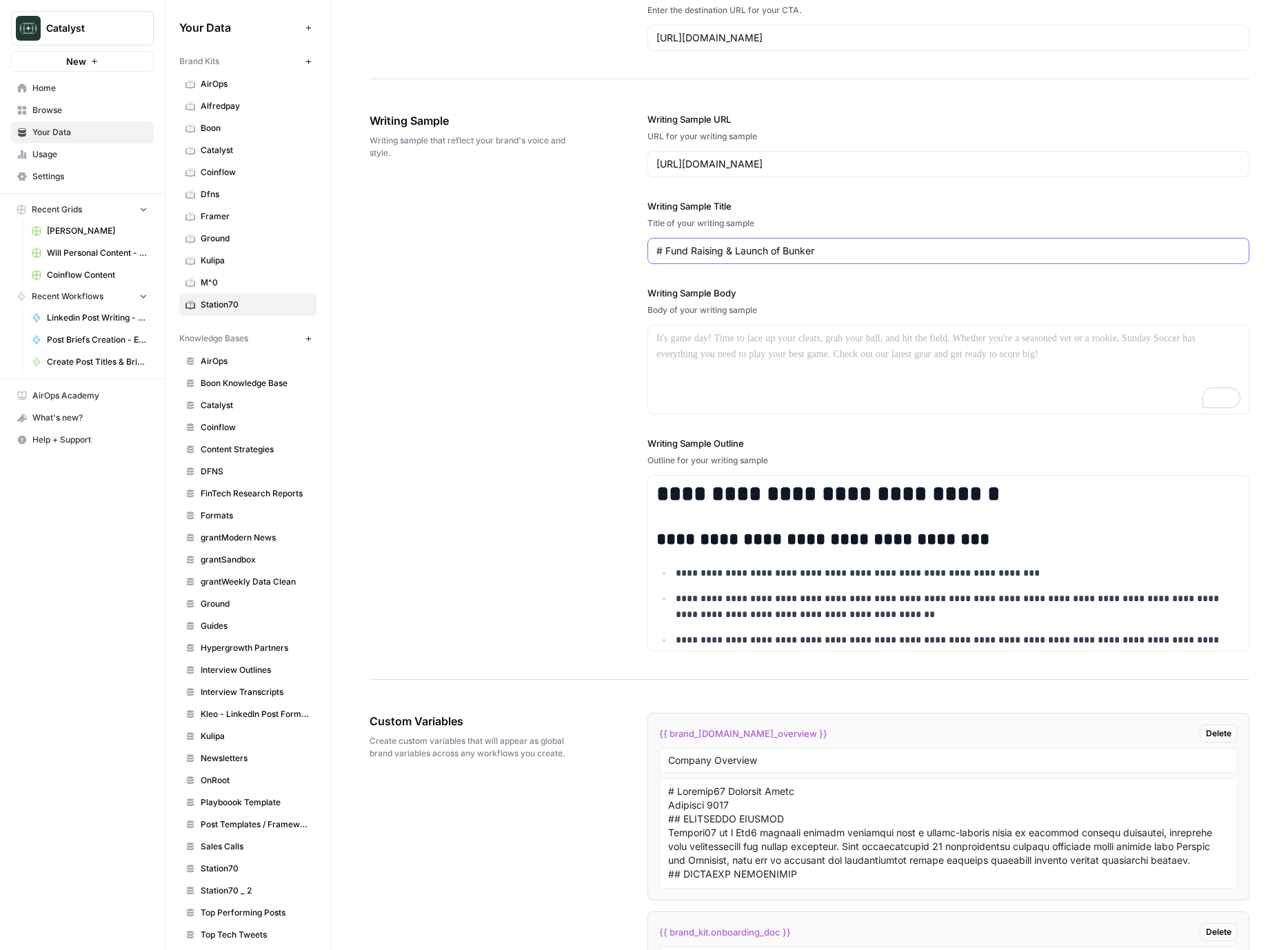
scroll to position [1465, 0]
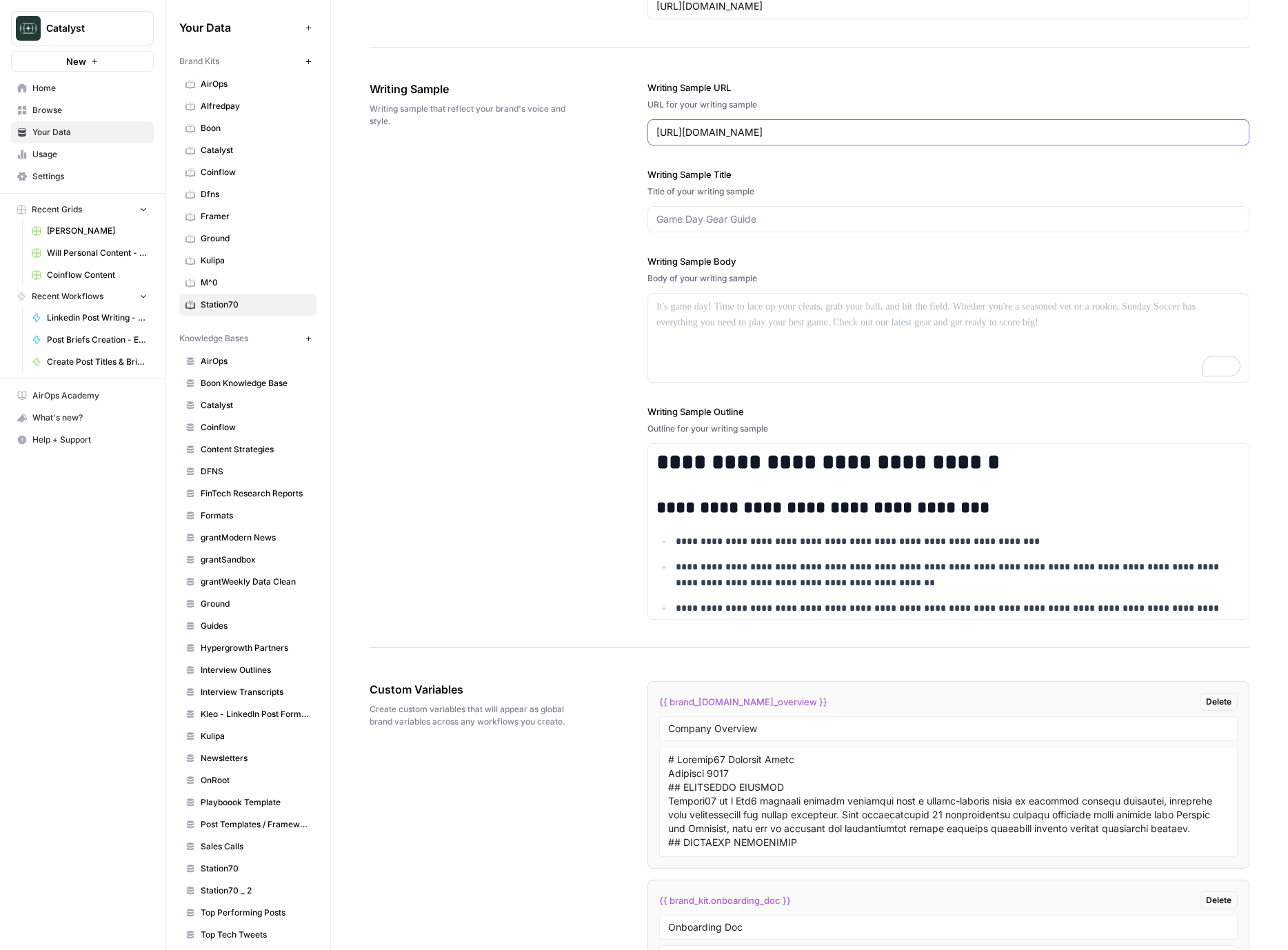
click at [841, 131] on input "https://www.station70.com/blog/fund-raising-and-bunker-launch" at bounding box center [949, 132] width 584 height 14
click at [749, 587] on p "**********" at bounding box center [958, 575] width 565 height 32
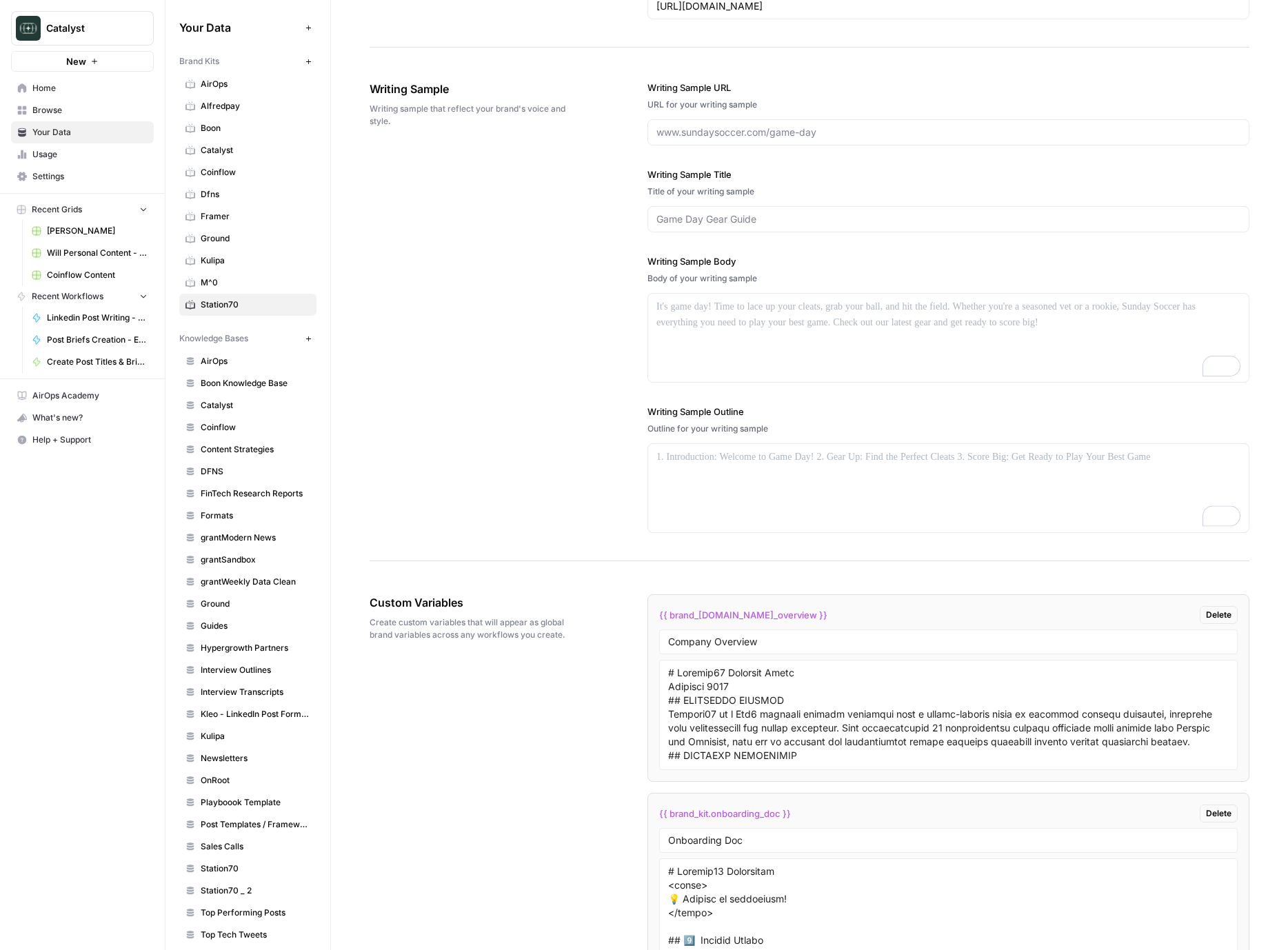
click at [468, 522] on div "Writing Sample Writing sample that reflect your brand's voice and style. Writin…" at bounding box center [809, 307] width 880 height 508
click at [866, 711] on textarea at bounding box center [948, 715] width 561 height 98
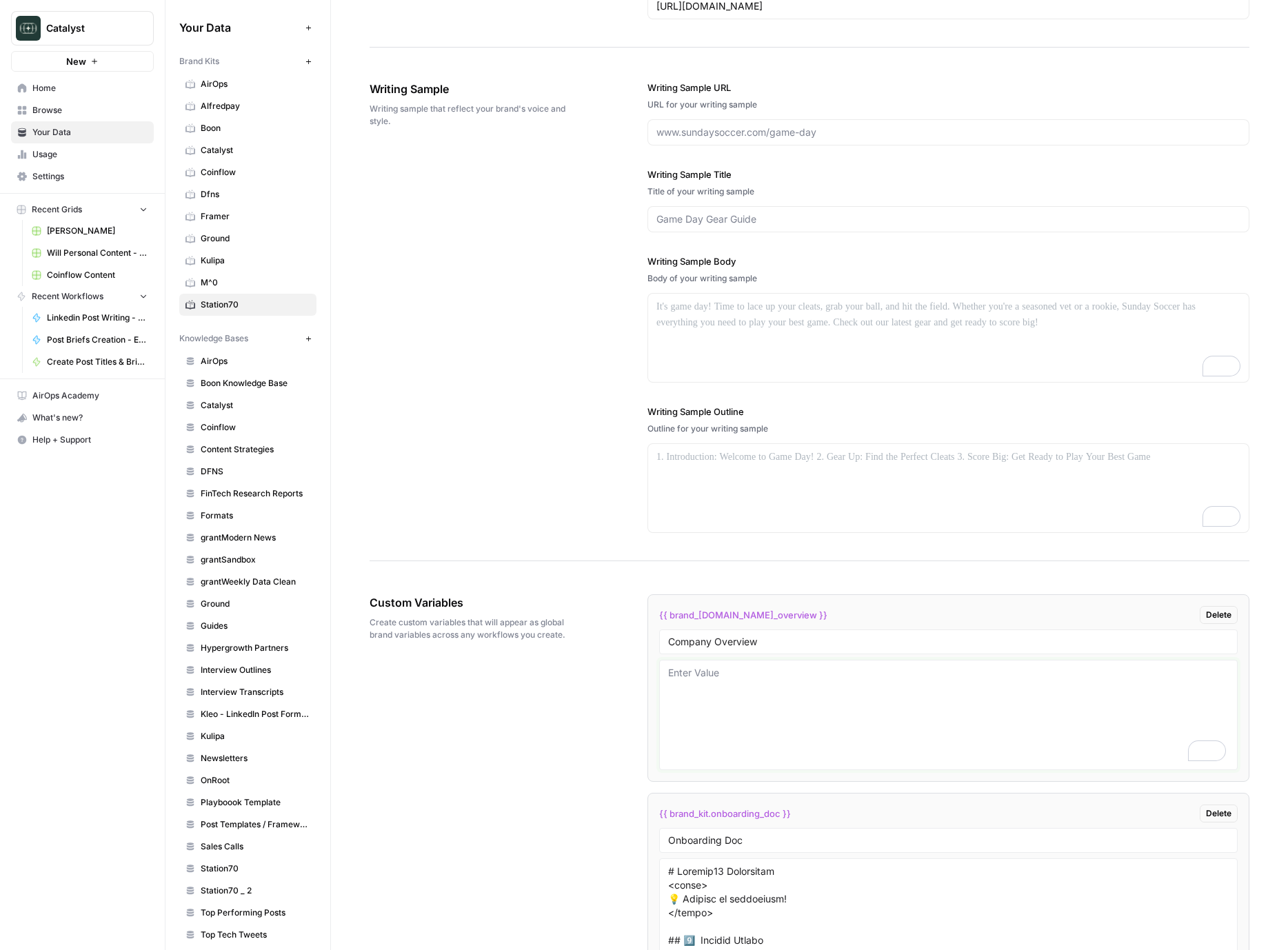
scroll to position [1638, 0]
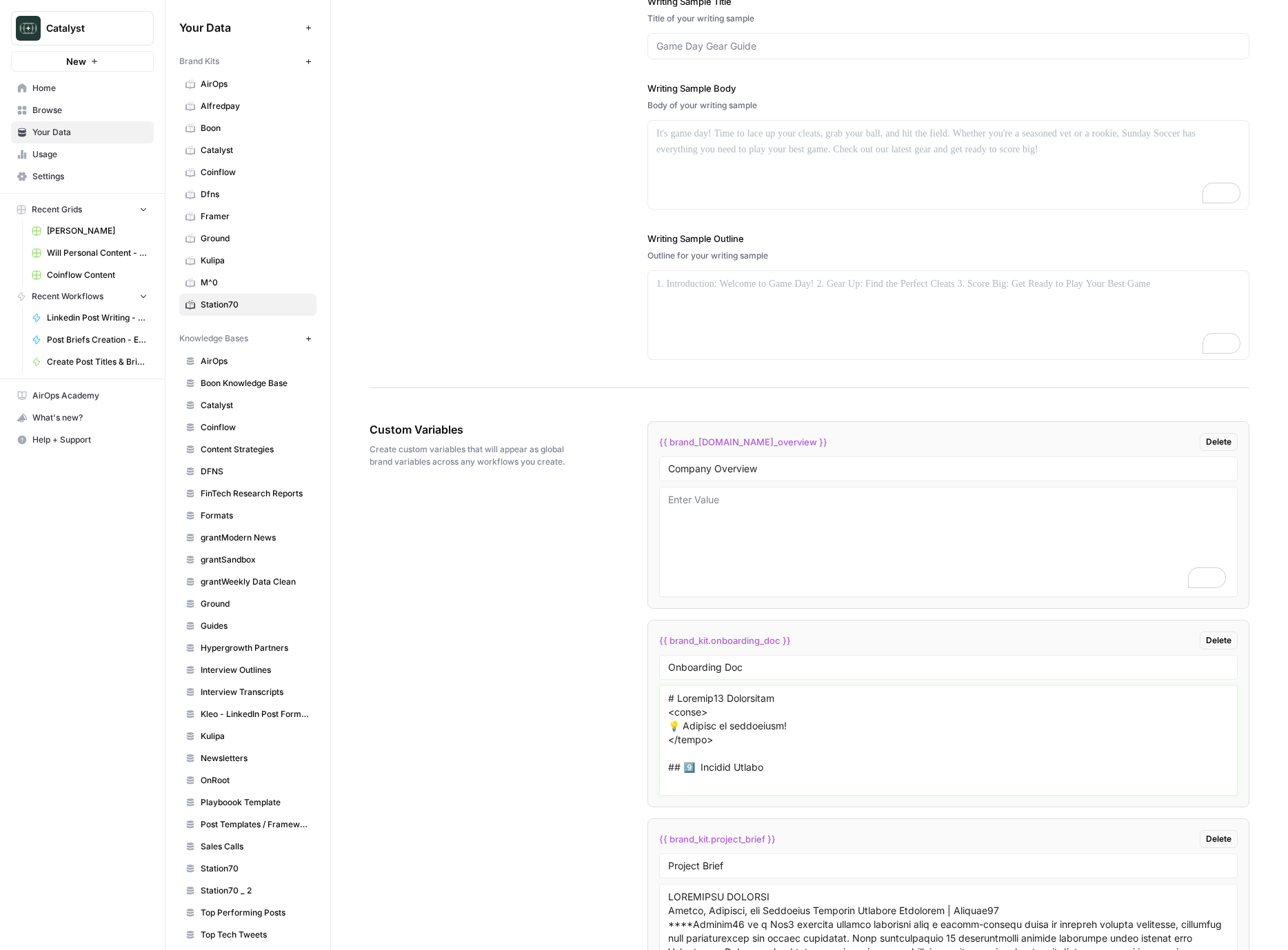
click at [747, 779] on textarea at bounding box center [948, 740] width 561 height 98
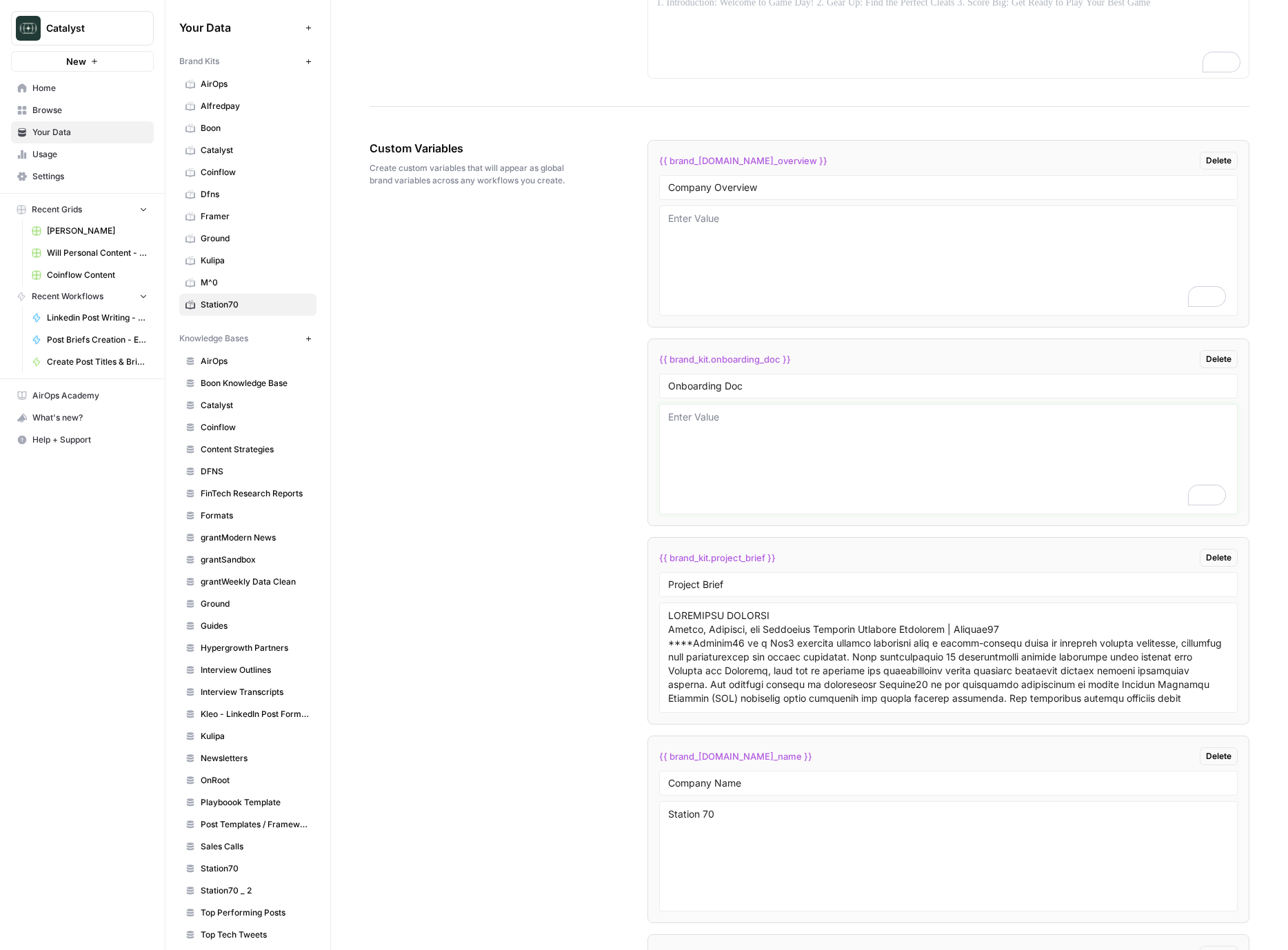
scroll to position [0, 0]
click at [831, 675] on textarea at bounding box center [948, 657] width 561 height 98
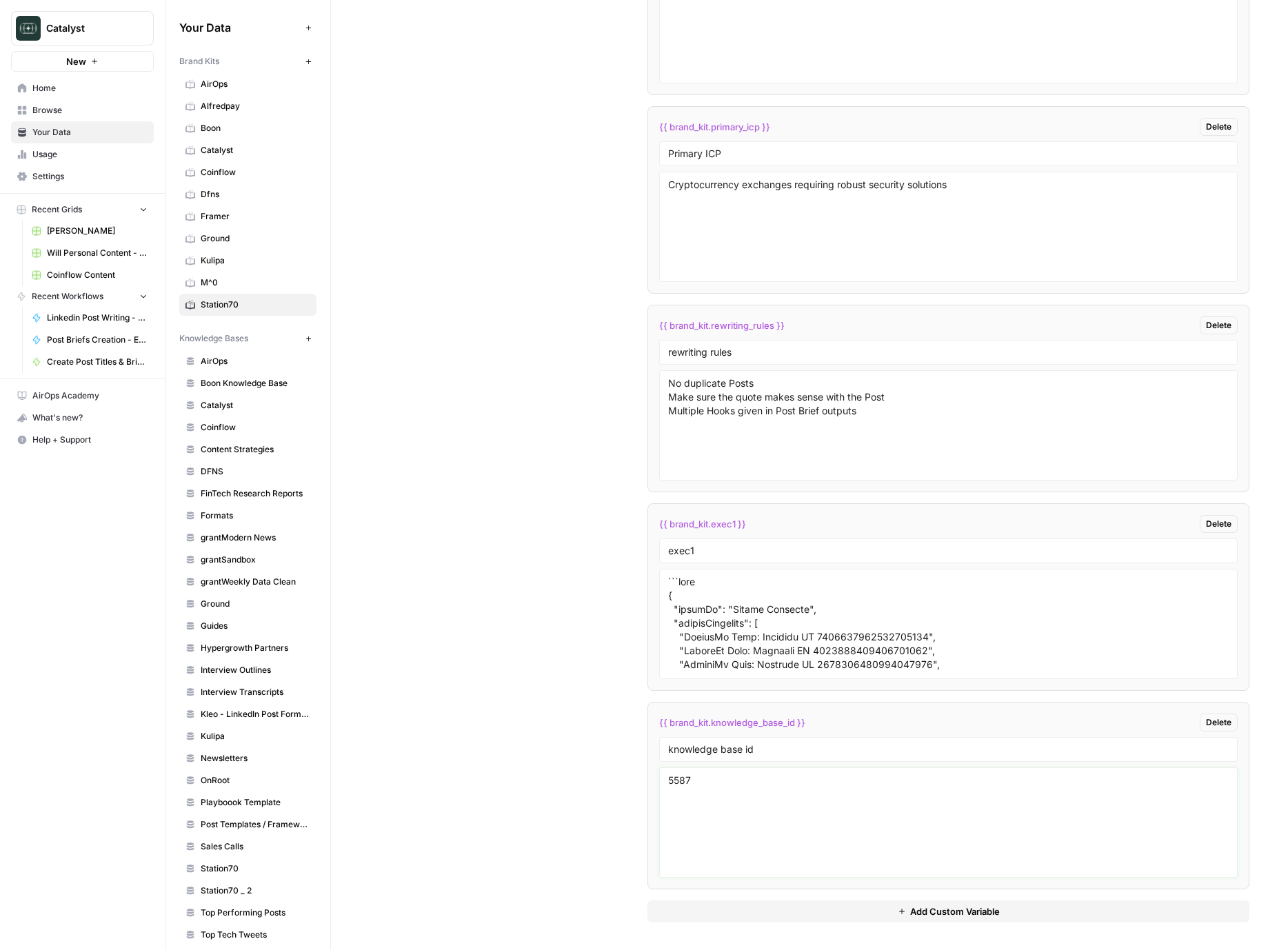
click at [737, 787] on textarea "5587" at bounding box center [948, 822] width 561 height 98
paste textarea "11144"
type textarea "11144"
click at [574, 789] on div "Custom Variables Create custom variables that will appear as global brand varia…" at bounding box center [809, 117] width 880 height 1665
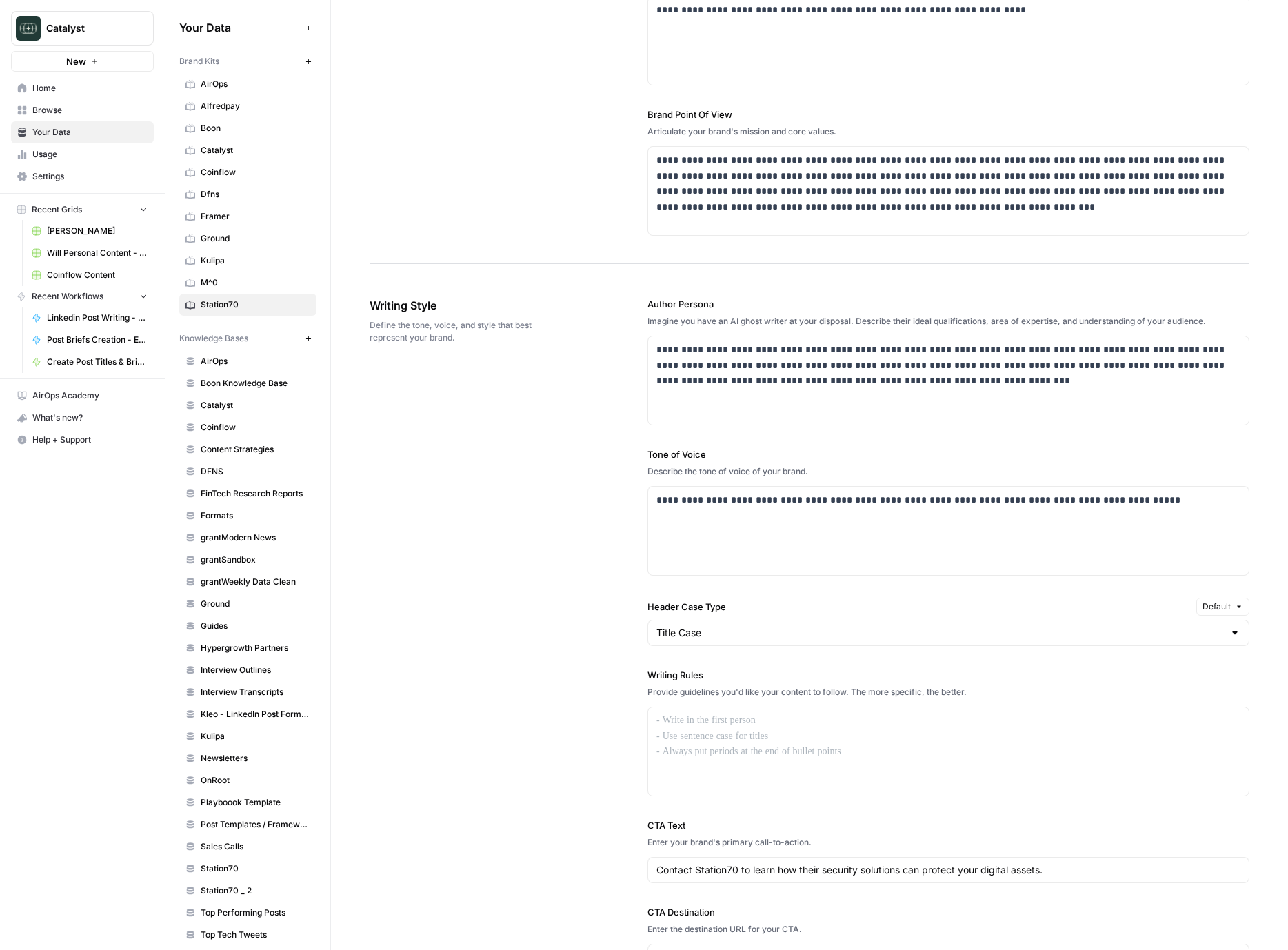
click at [577, 788] on div "**********" at bounding box center [809, 634] width 880 height 729
click at [777, 543] on div "**********" at bounding box center [948, 530] width 601 height 89
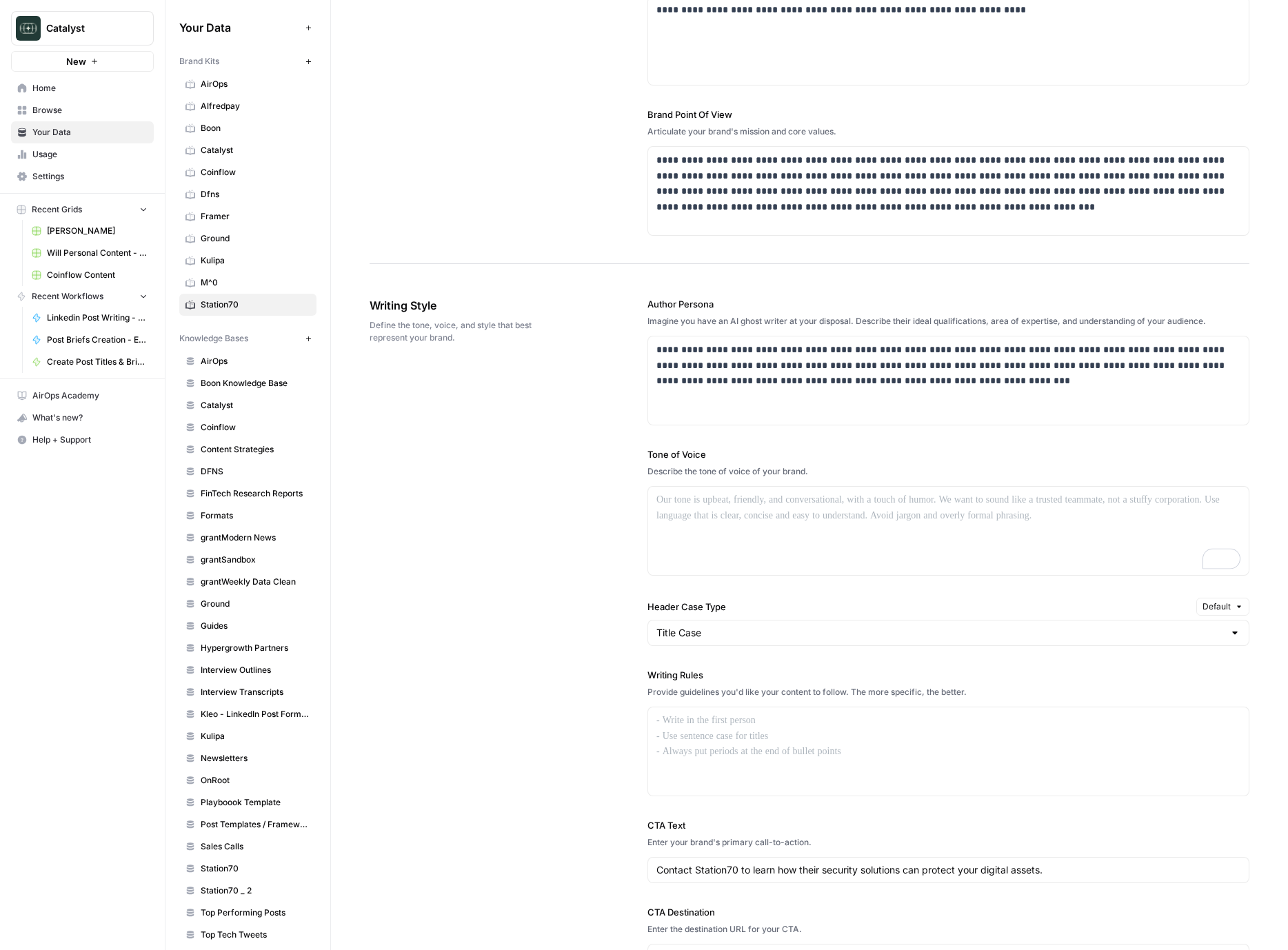
click at [447, 602] on div "**********" at bounding box center [809, 634] width 880 height 729
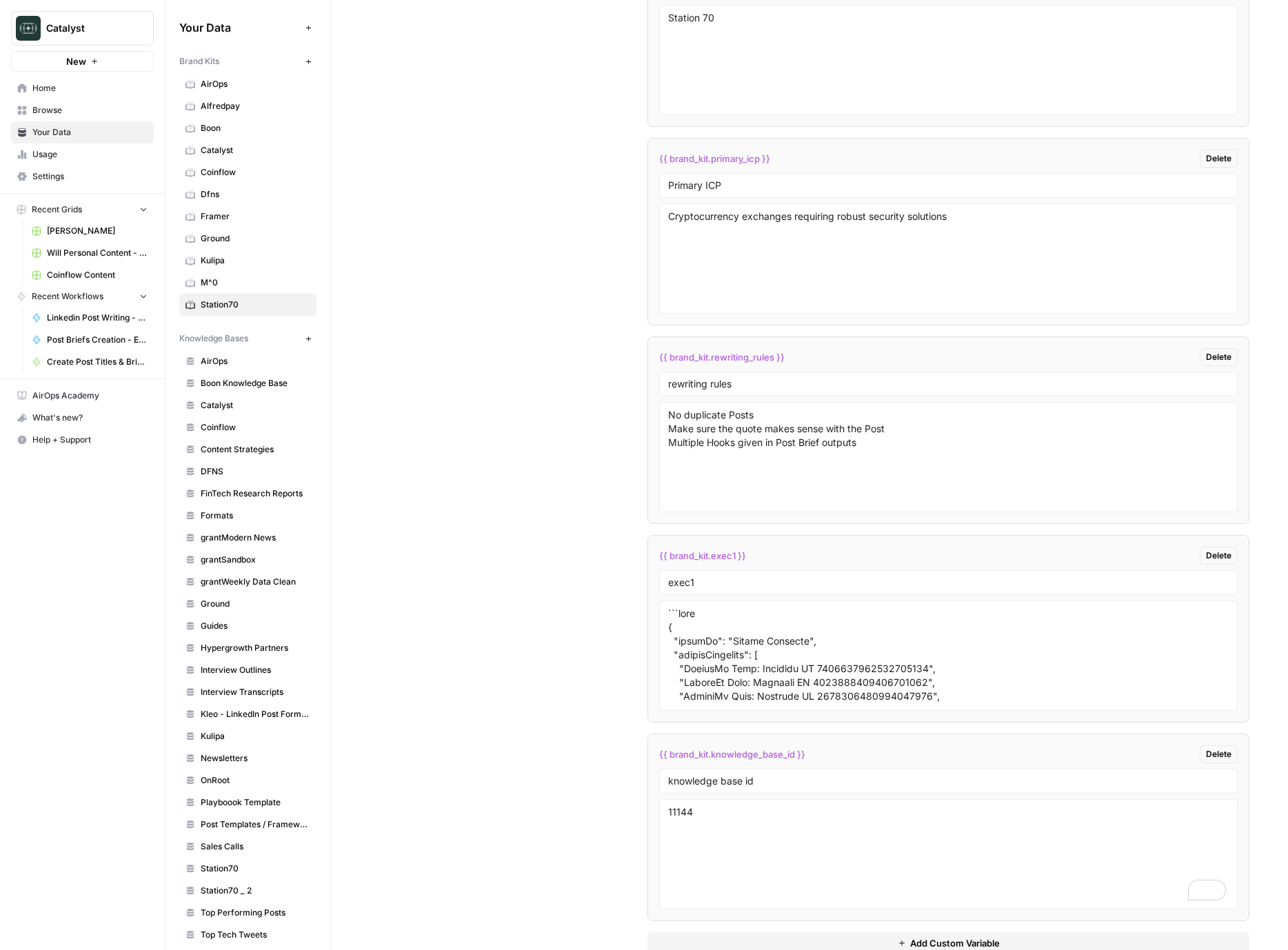
click at [489, 619] on div "Custom Variables Create custom variables that will appear as global brand varia…" at bounding box center [809, 149] width 880 height 1665
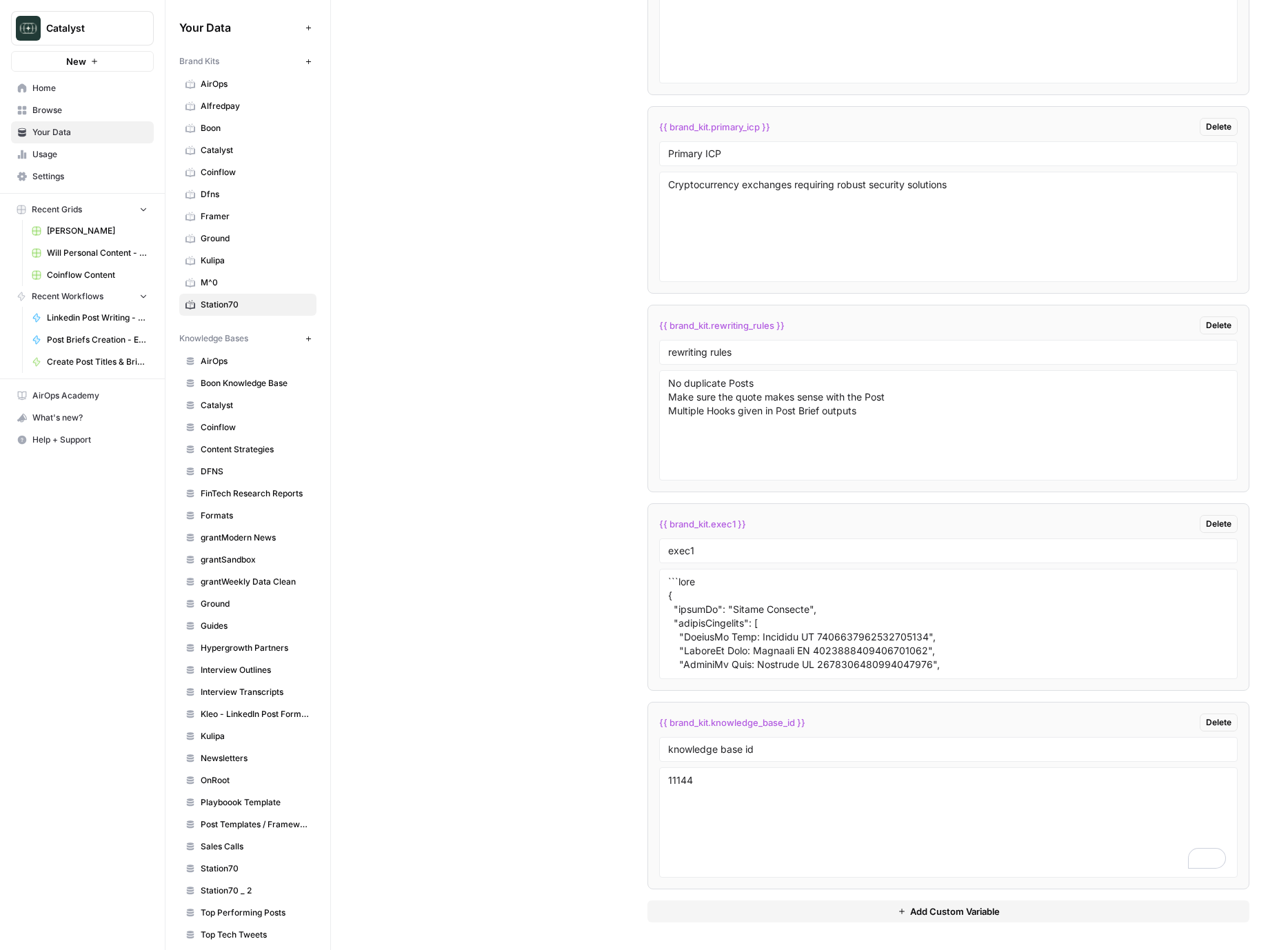
click at [489, 619] on div "Custom Variables Create custom variables that will appear as global brand varia…" at bounding box center [809, 117] width 880 height 1665
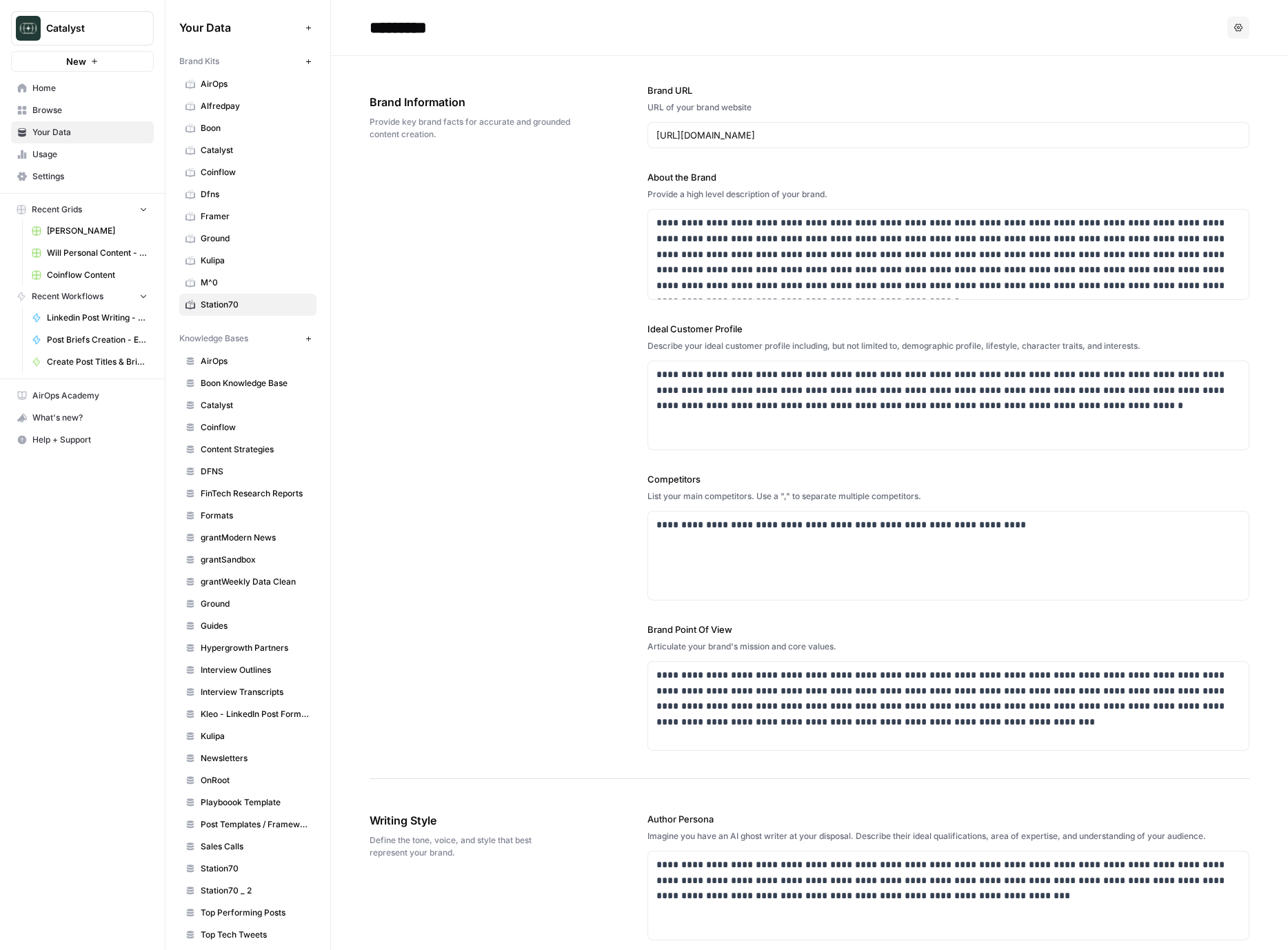
scroll to position [2748, 0]
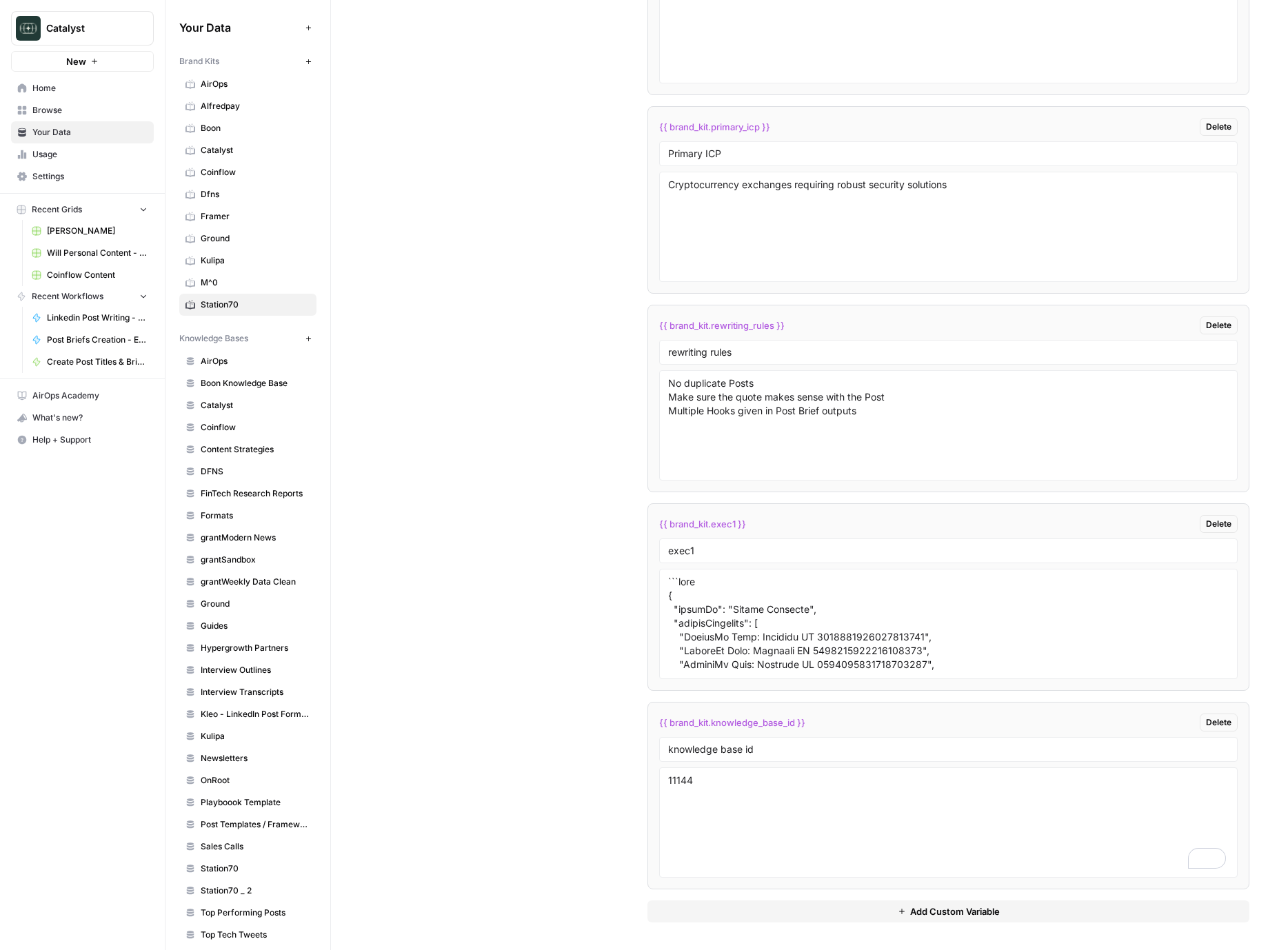
click at [69, 231] on span "[PERSON_NAME]" at bounding box center [97, 231] width 101 height 13
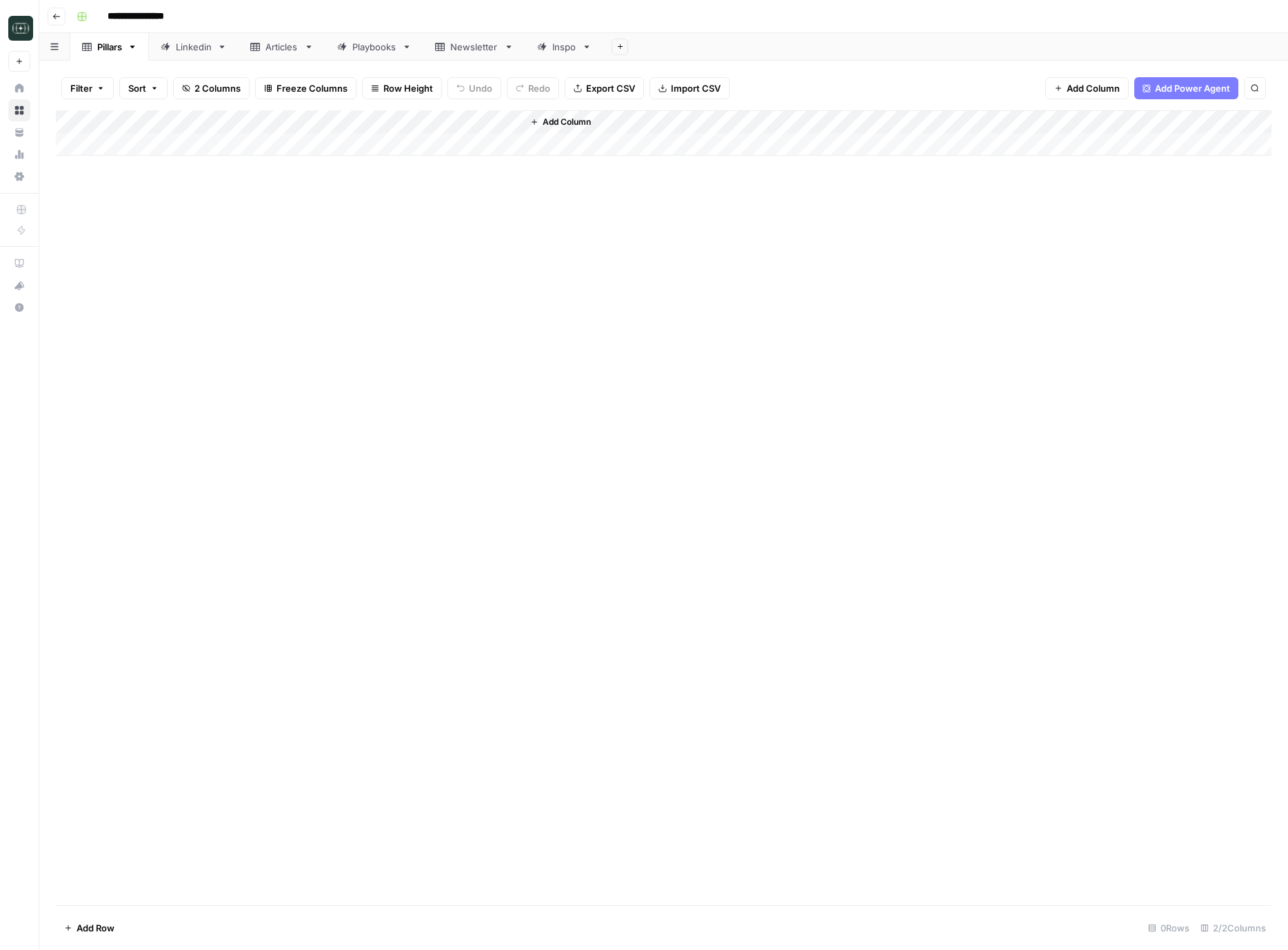
click at [181, 47] on div "Linkedin" at bounding box center [193, 46] width 36 height 14
click at [163, 140] on div "Add Column" at bounding box center [664, 203] width 1216 height 186
click at [340, 394] on div "Add Column" at bounding box center [664, 507] width 1216 height 795
click at [140, 256] on div "Add Column" at bounding box center [664, 203] width 1216 height 186
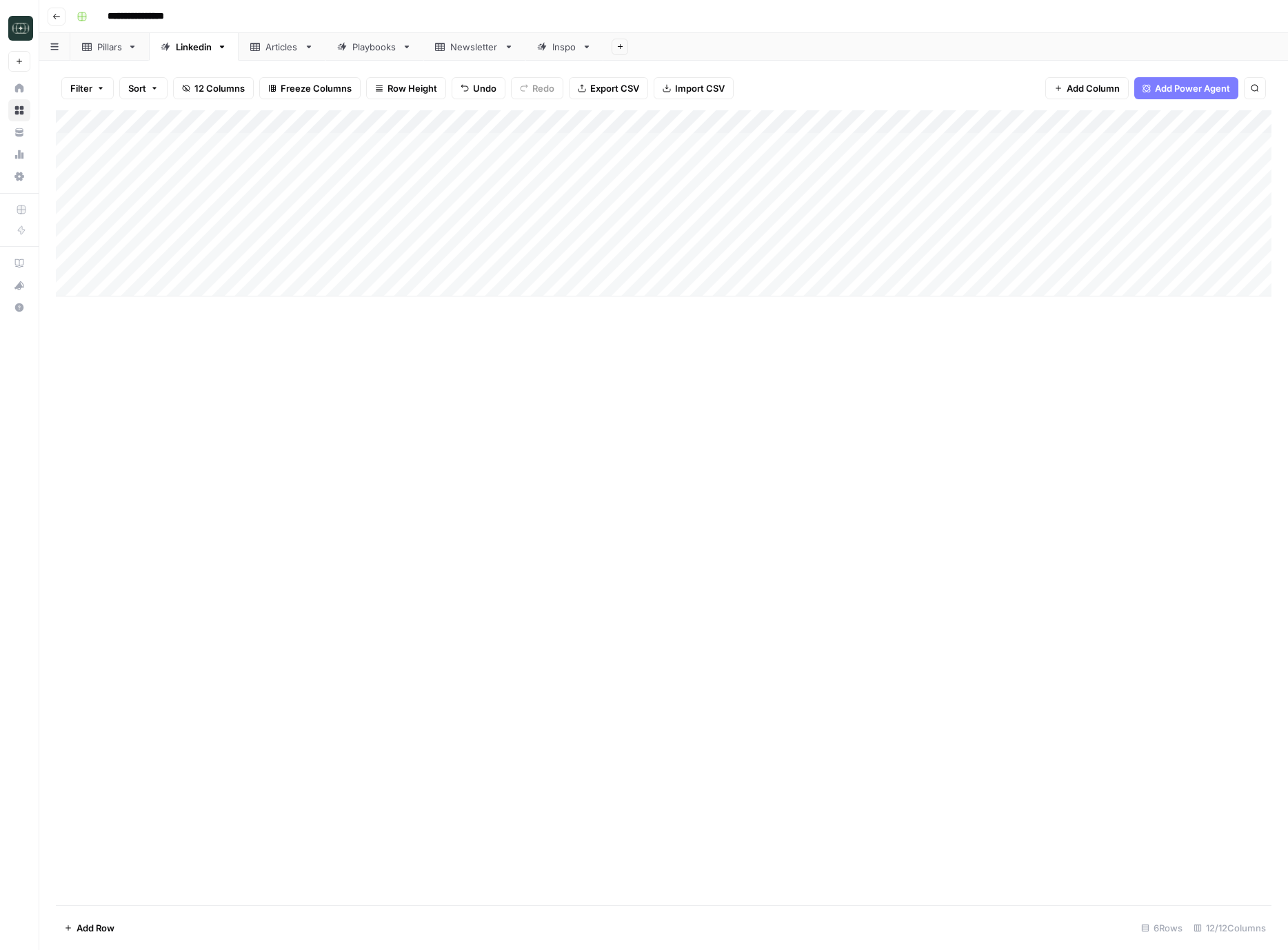
click at [272, 149] on div "Add Column" at bounding box center [664, 203] width 1216 height 186
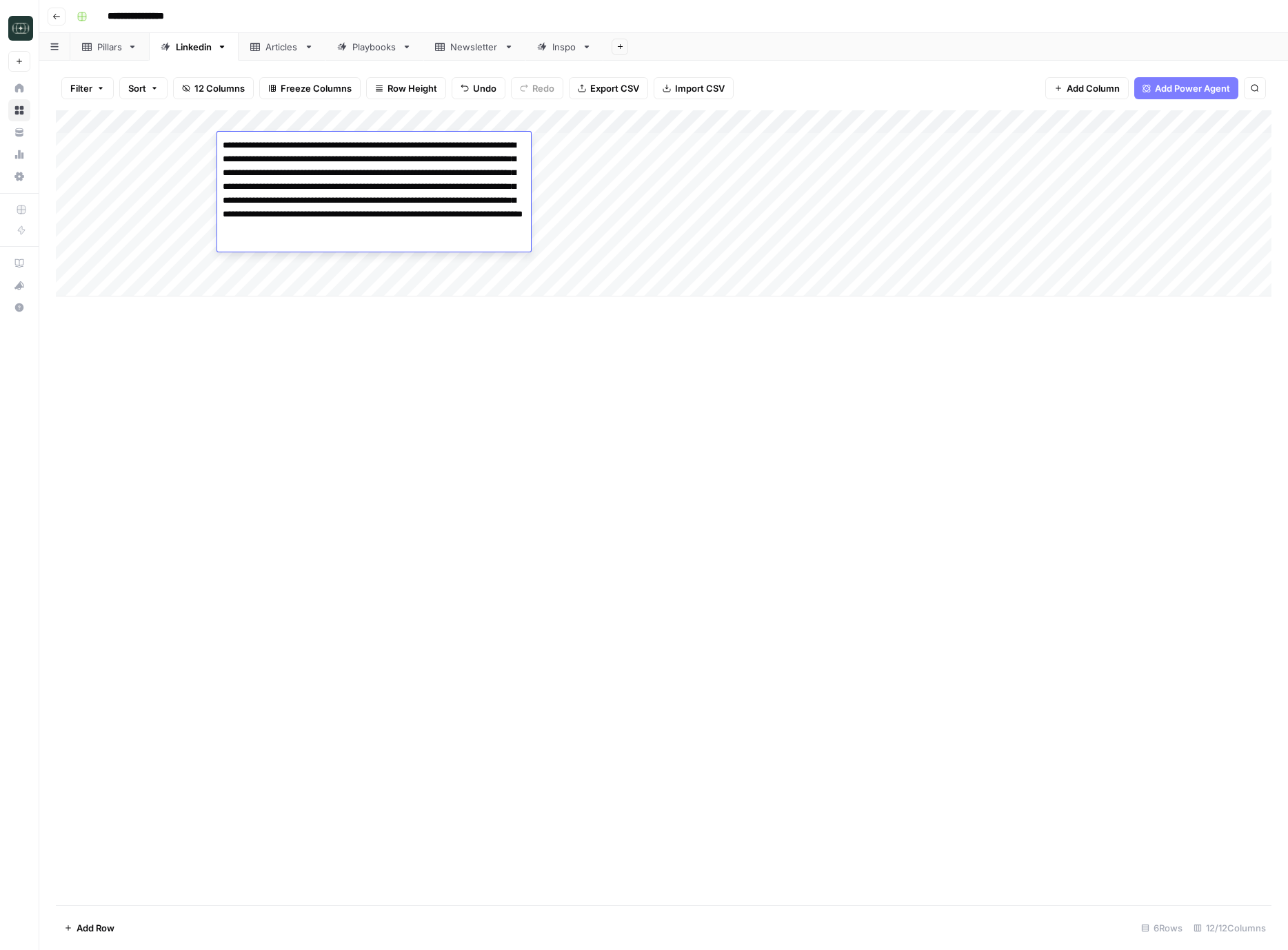
click at [272, 149] on textarea "**********" at bounding box center [373, 193] width 314 height 116
drag, startPoint x: 451, startPoint y: 385, endPoint x: 393, endPoint y: 306, distance: 98.0
click at [450, 384] on div "Add Column" at bounding box center [664, 507] width 1216 height 795
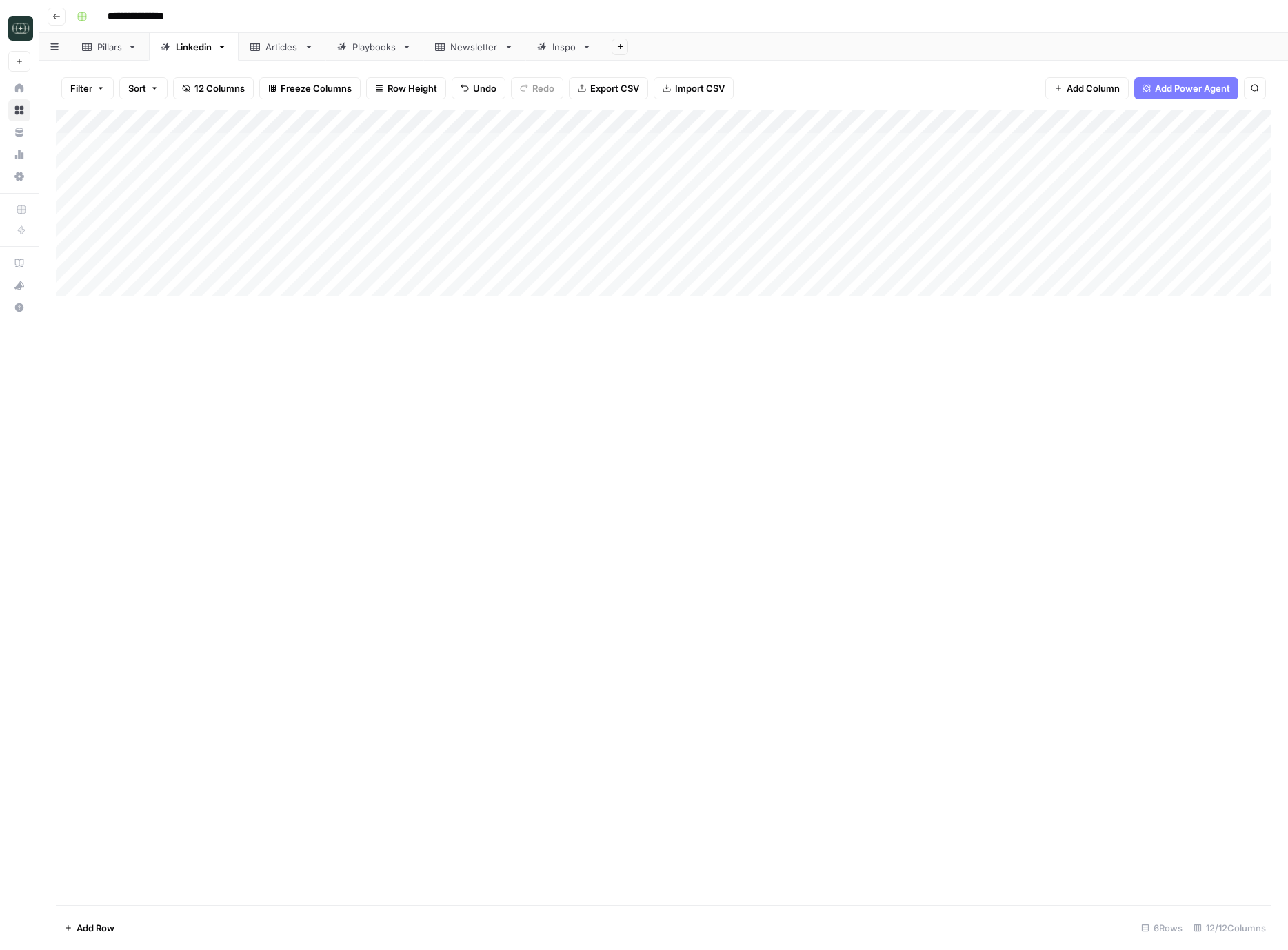
click at [366, 264] on div "Add Column" at bounding box center [664, 203] width 1216 height 186
type textarea "**********"
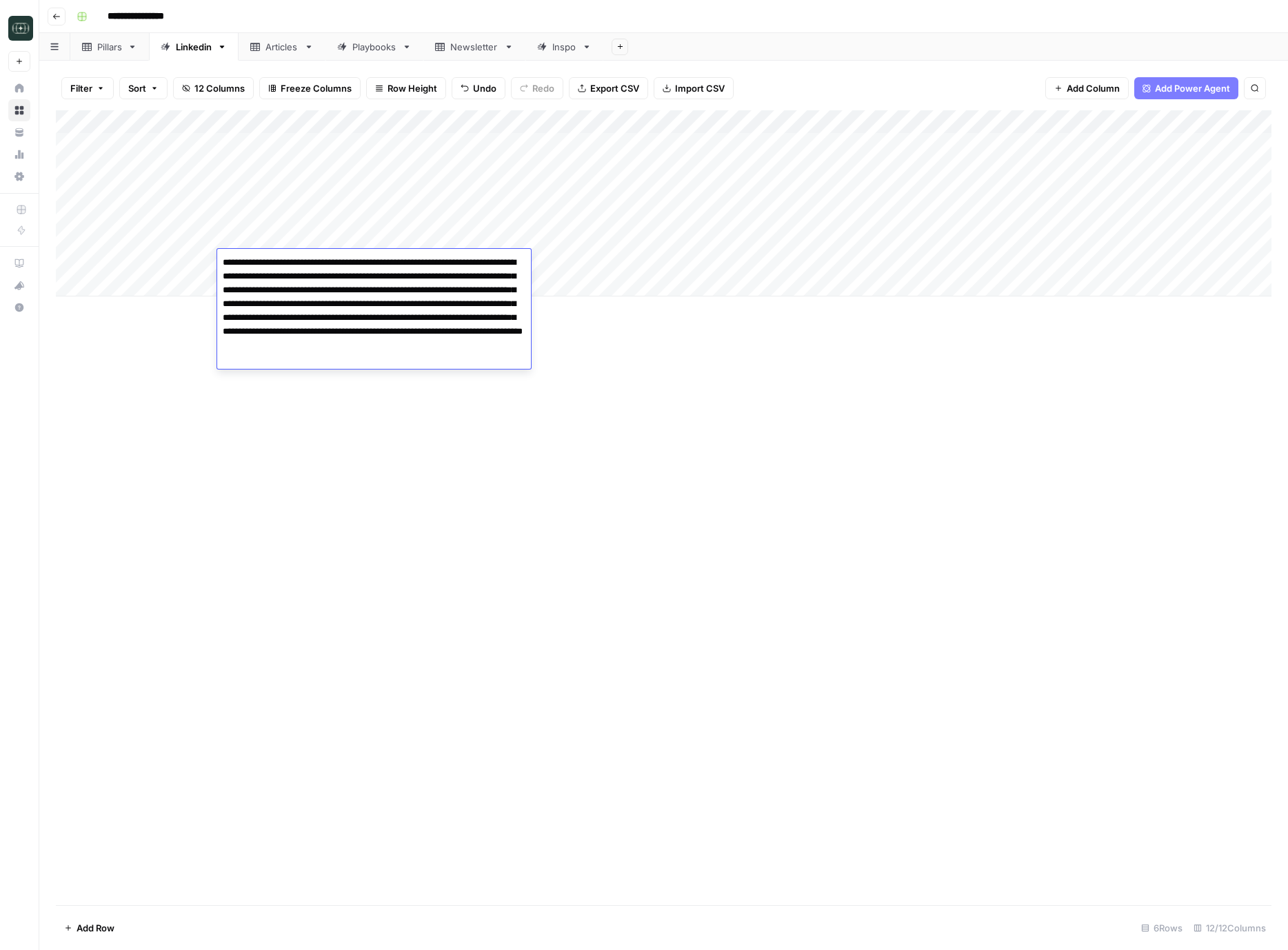
drag, startPoint x: 433, startPoint y: 359, endPoint x: 549, endPoint y: 278, distance: 141.5
click at [439, 353] on textarea "**********" at bounding box center [373, 310] width 314 height 116
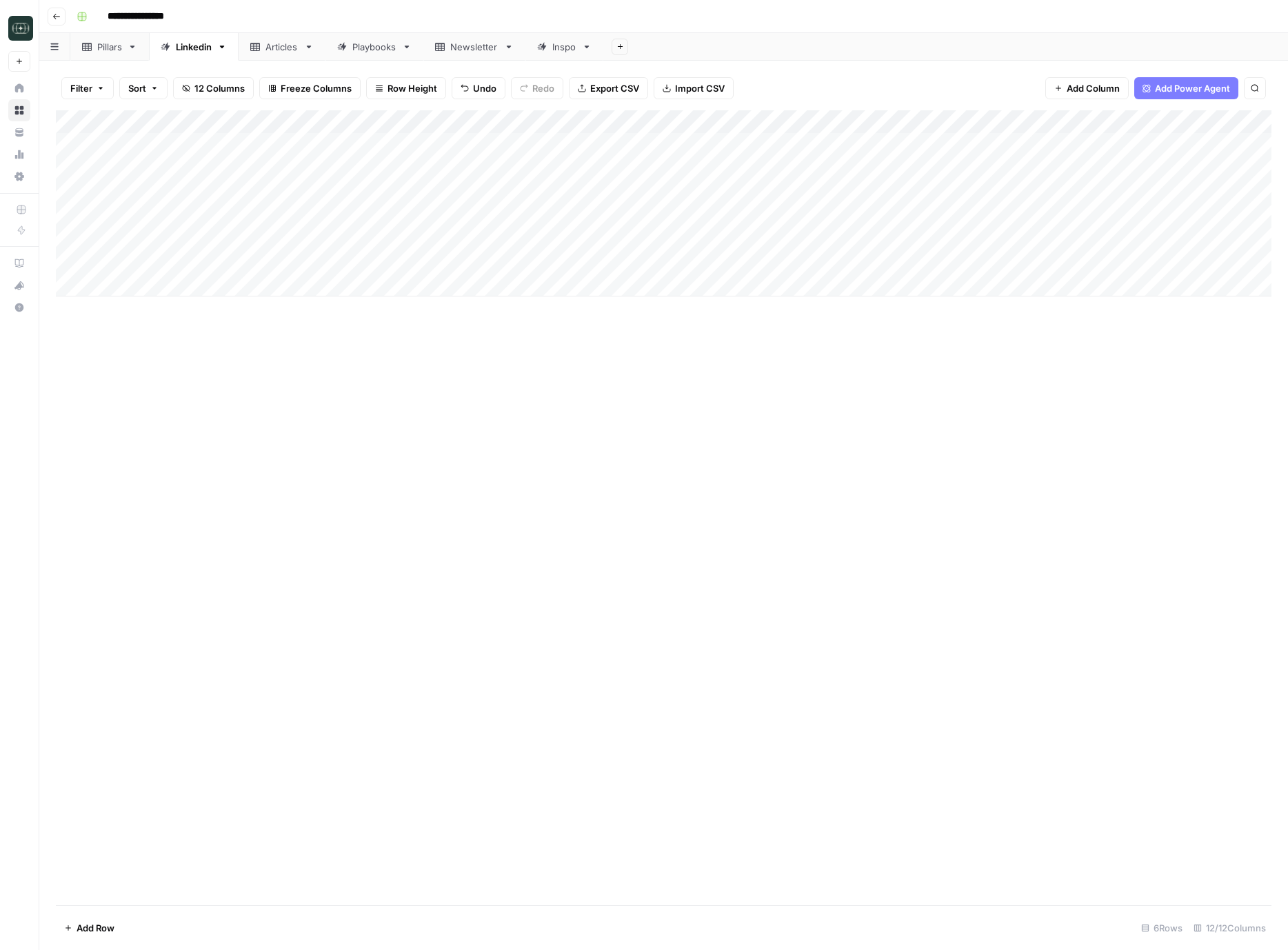
click at [559, 269] on div "Add Column" at bounding box center [664, 203] width 1216 height 186
click at [558, 258] on div "Add Column" at bounding box center [664, 203] width 1216 height 186
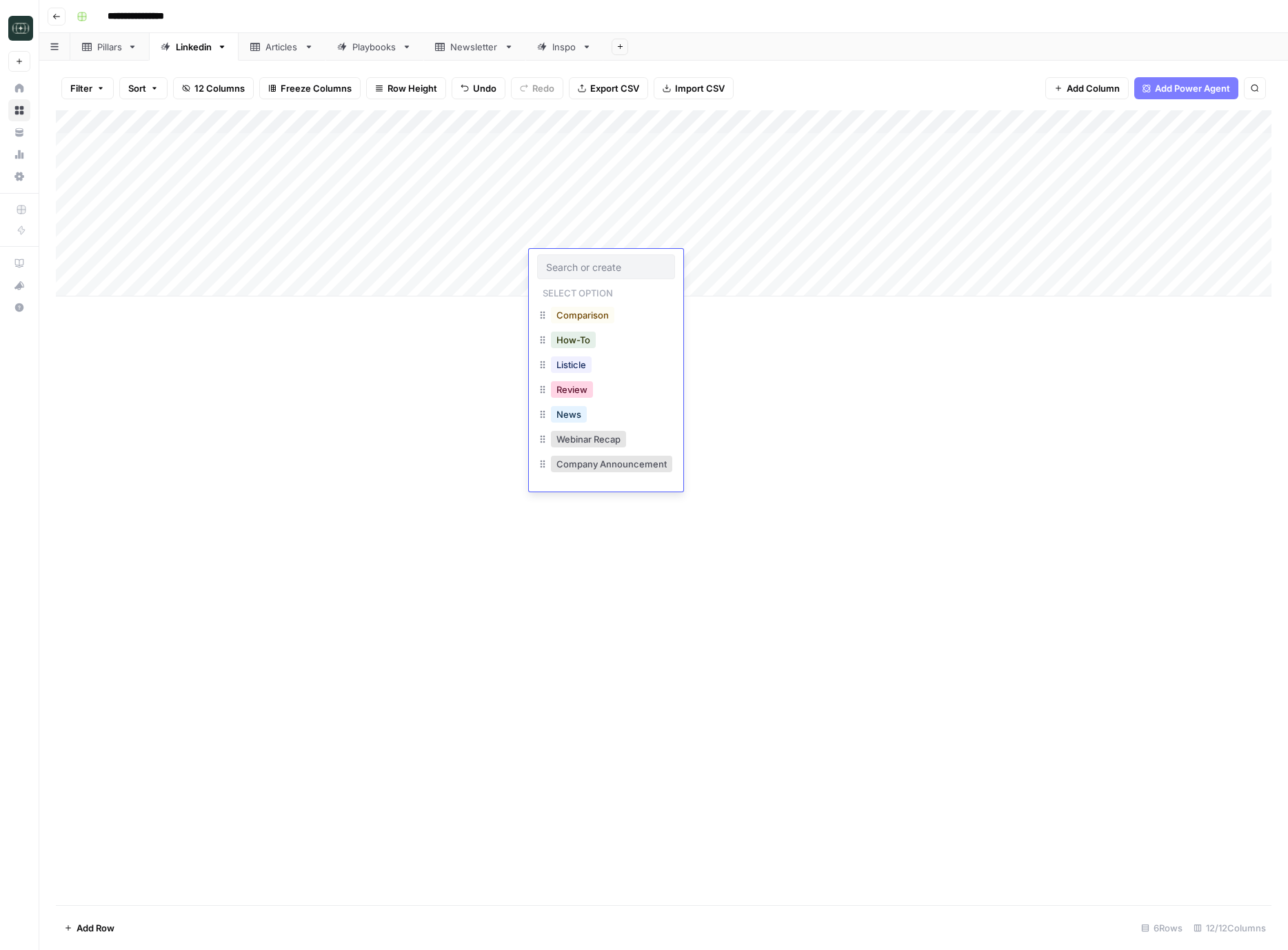
click at [571, 395] on button "Review" at bounding box center [572, 389] width 42 height 17
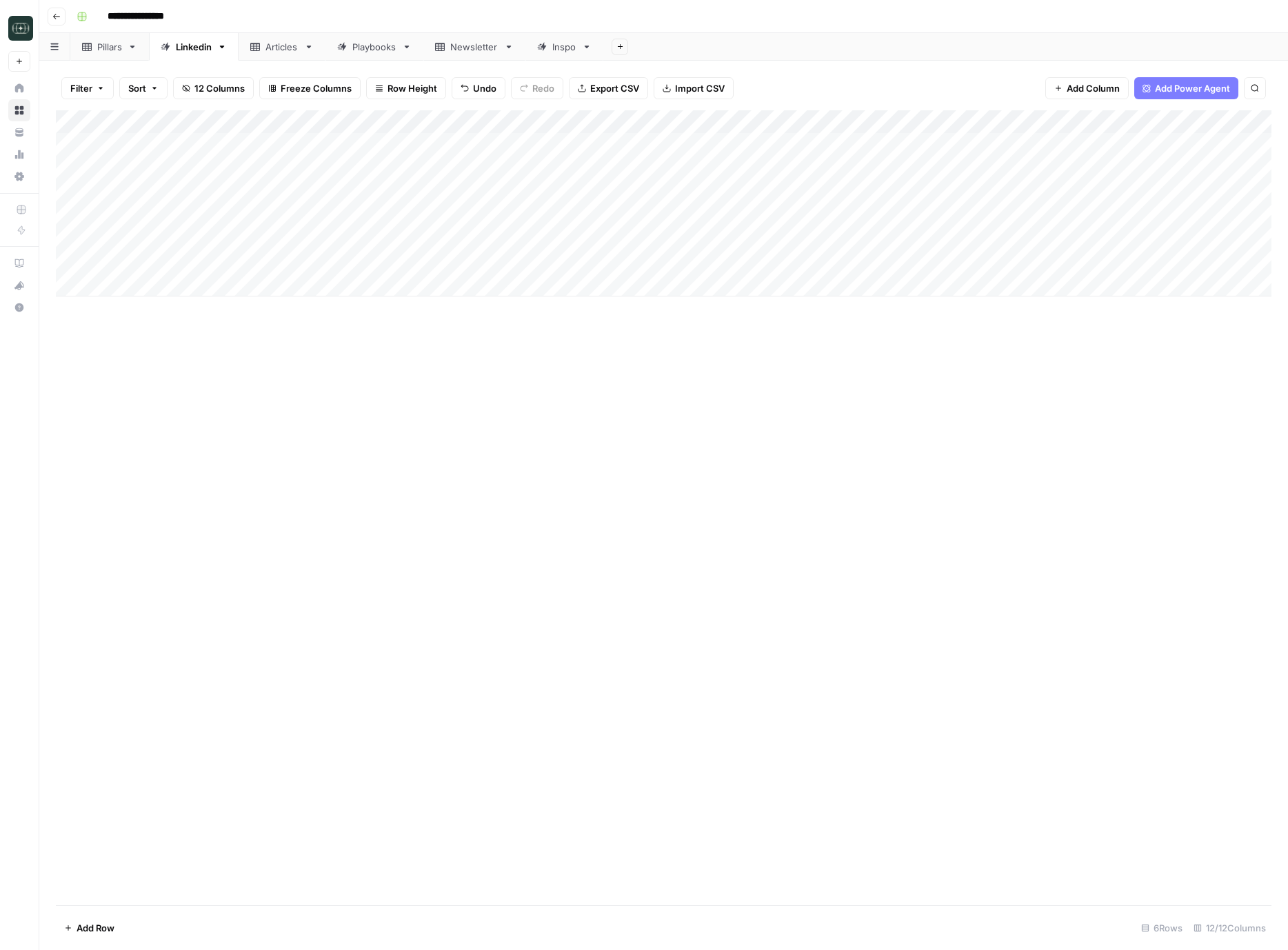
click at [685, 262] on div "Add Column" at bounding box center [664, 203] width 1216 height 186
click at [693, 337] on button "Medium ( 120-200 words)" at bounding box center [698, 340] width 121 height 17
click at [800, 261] on div "Add Column" at bounding box center [664, 203] width 1216 height 186
click at [931, 262] on div "Add Column" at bounding box center [664, 203] width 1216 height 186
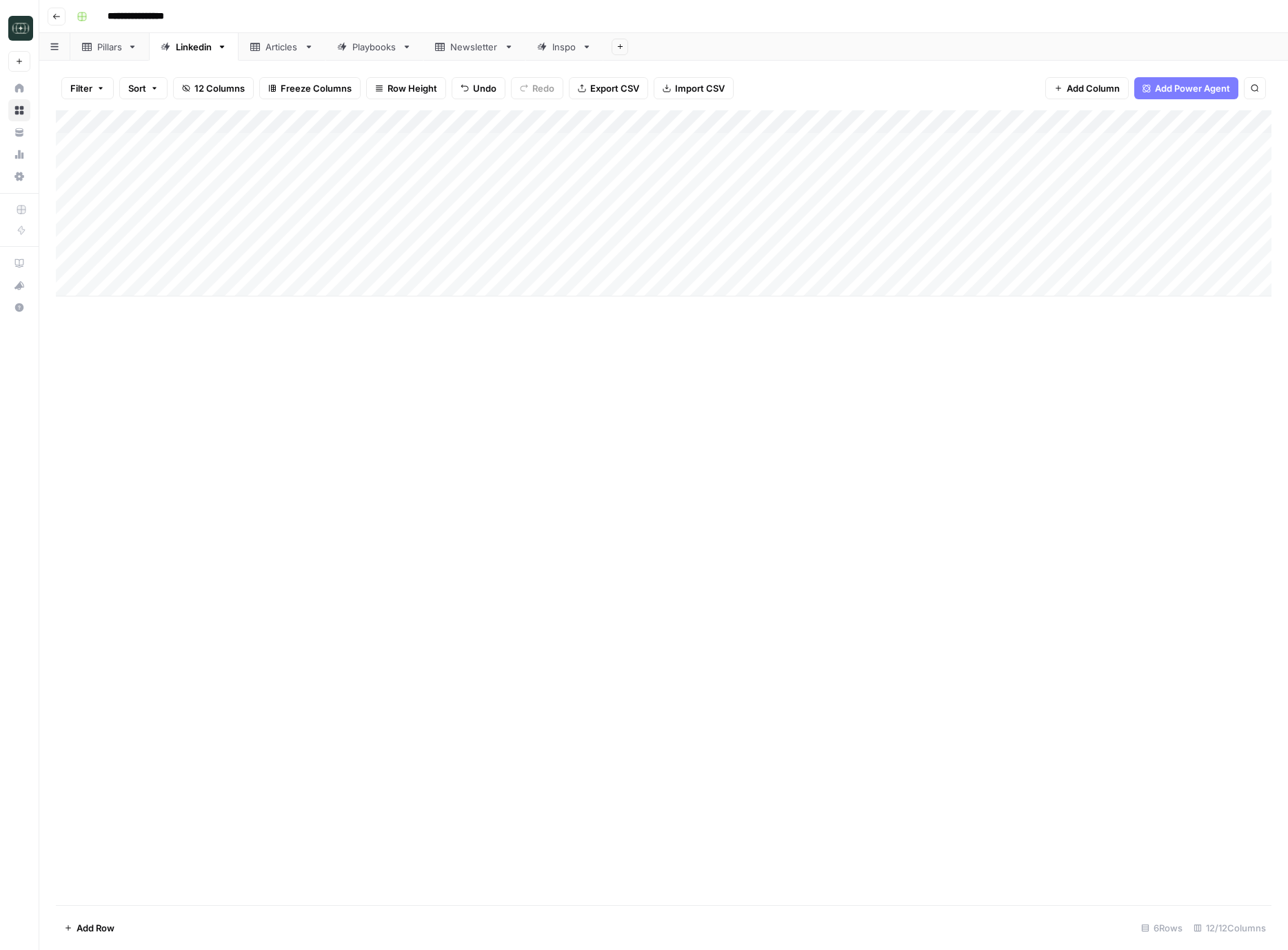
click at [931, 262] on div "Add Column" at bounding box center [664, 203] width 1216 height 186
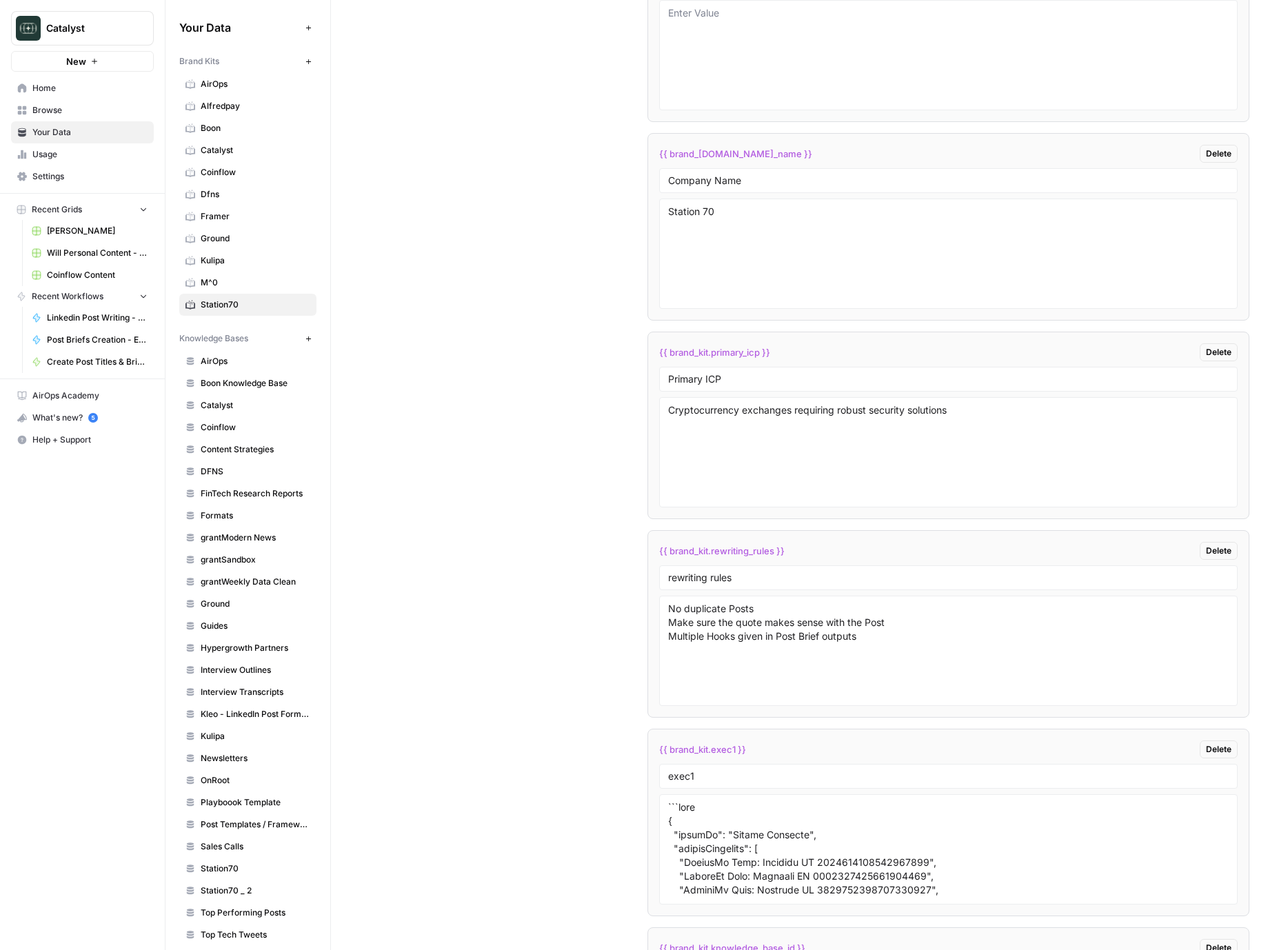
scroll to position [2748, 0]
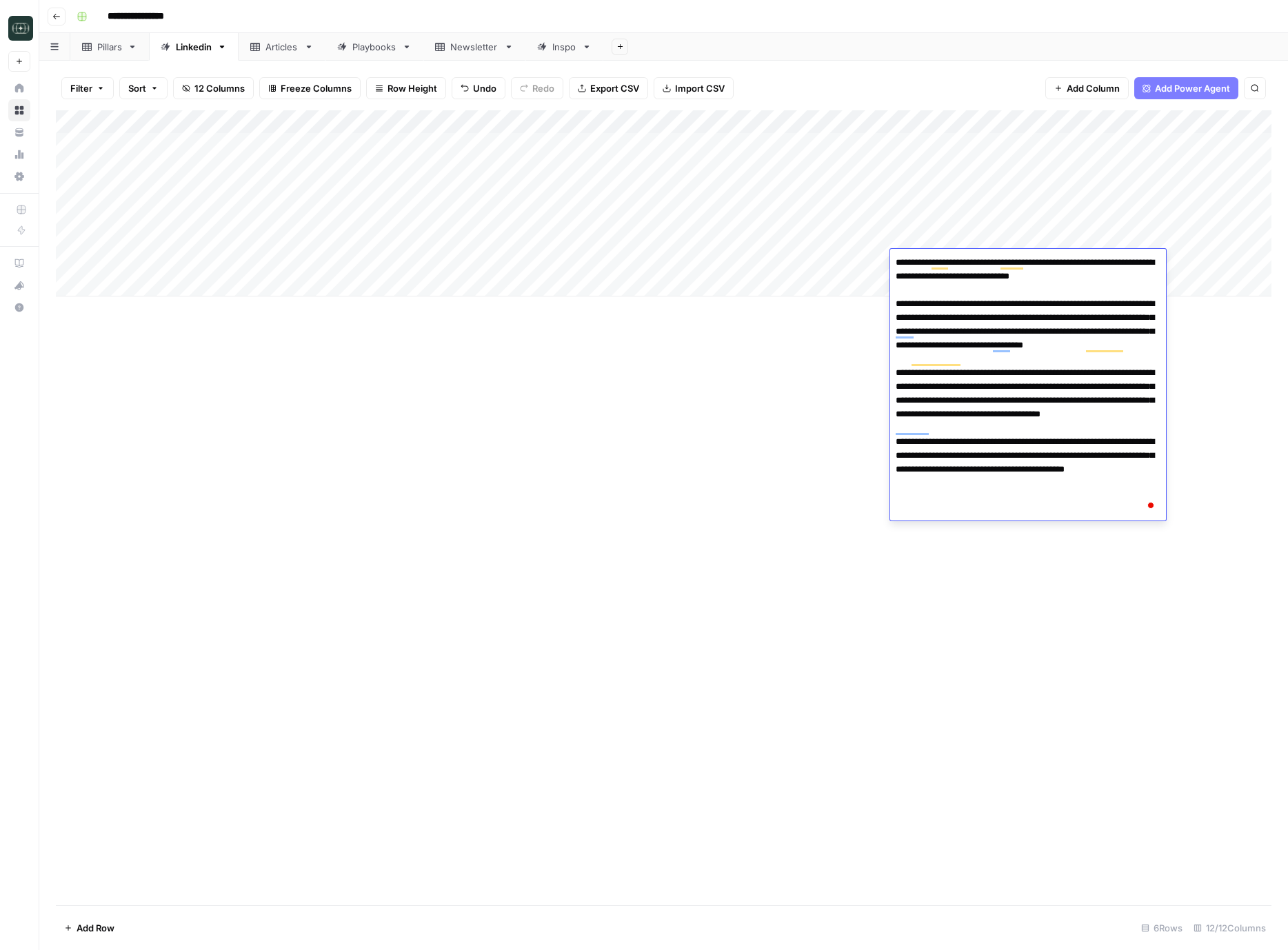
type textarea "**********"
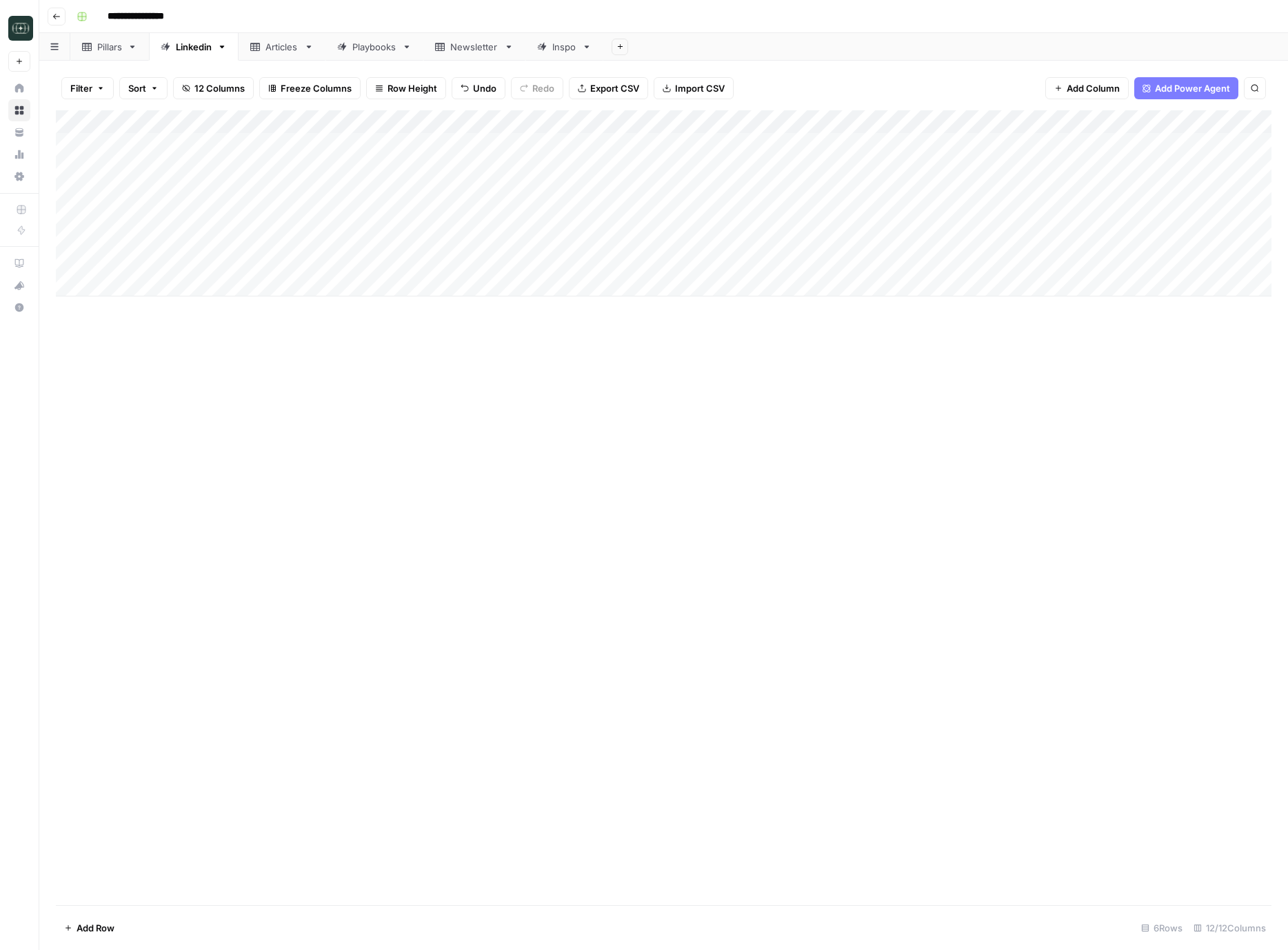
click at [291, 144] on div "Add Column" at bounding box center [664, 203] width 1216 height 186
click at [890, 475] on div "Add Column" at bounding box center [664, 507] width 1216 height 795
click at [563, 283] on div "Add Column" at bounding box center [664, 203] width 1216 height 186
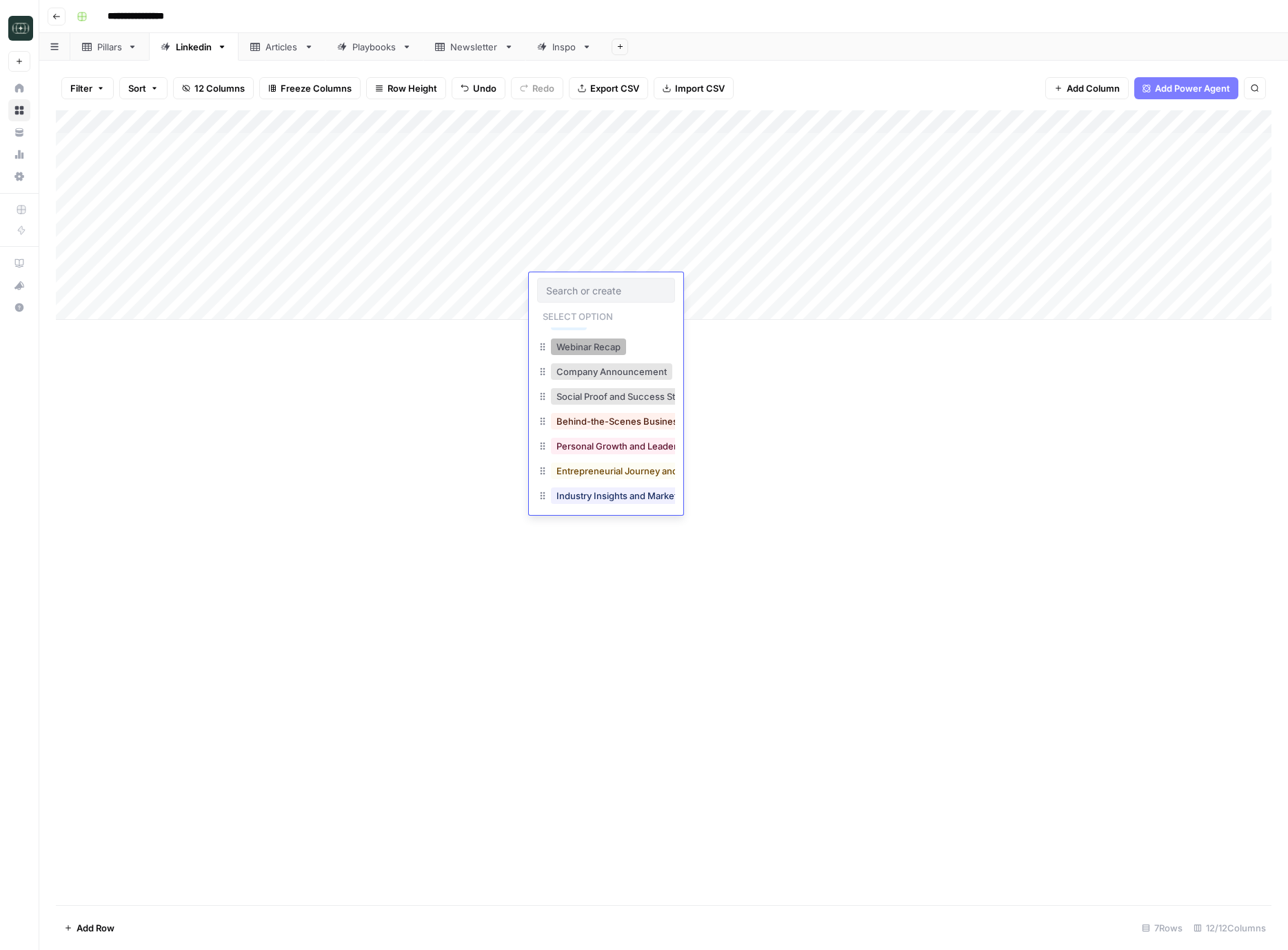
scroll to position [121, 0]
click at [485, 423] on div "Add Column" at bounding box center [664, 507] width 1216 height 795
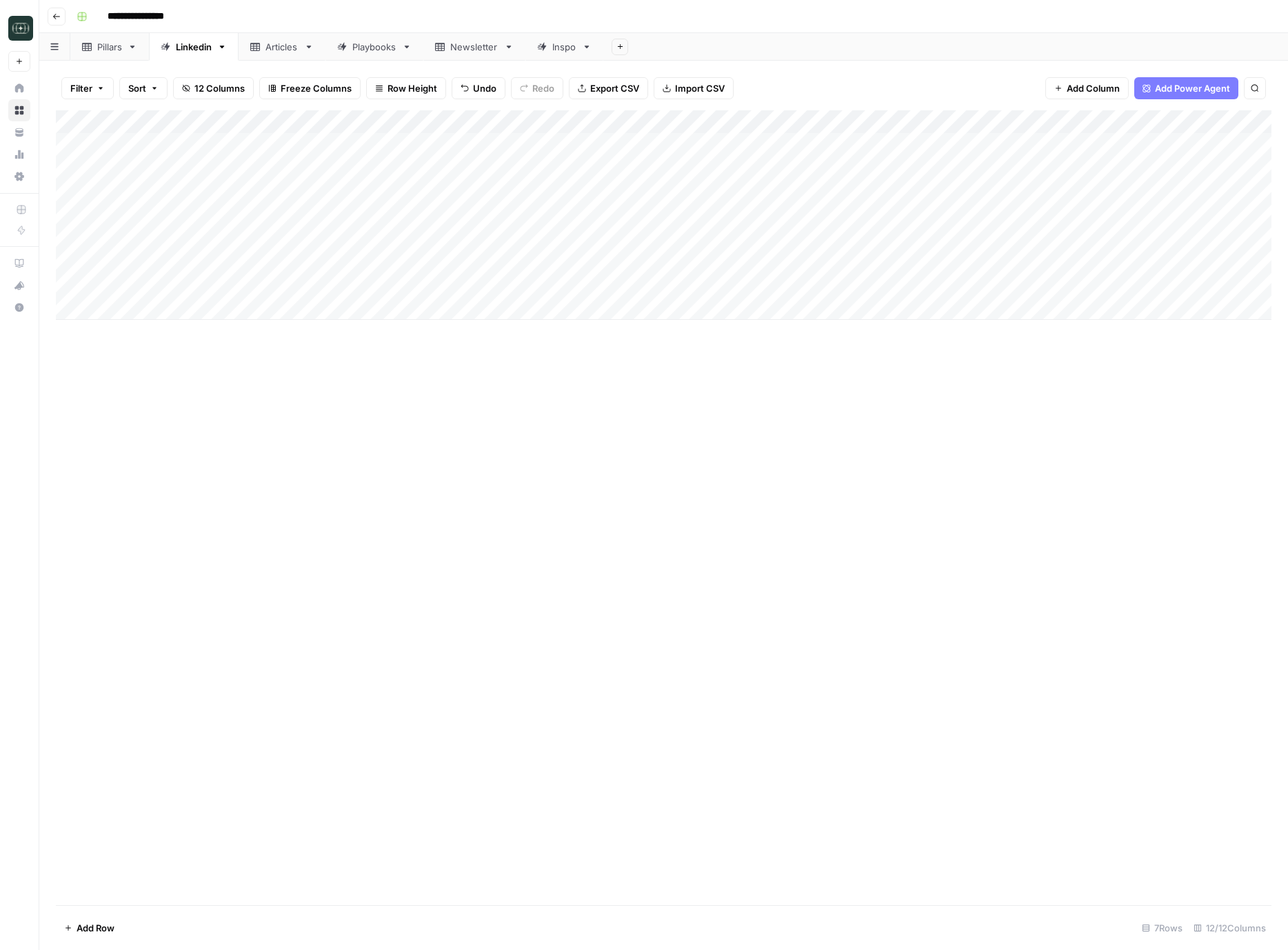
click at [829, 685] on div "Add Column" at bounding box center [664, 507] width 1216 height 795
click at [526, 729] on div "Add Column" at bounding box center [664, 507] width 1216 height 795
click at [725, 777] on div "Add Column" at bounding box center [664, 507] width 1216 height 795
click at [124, 287] on div "Add Column" at bounding box center [664, 215] width 1216 height 210
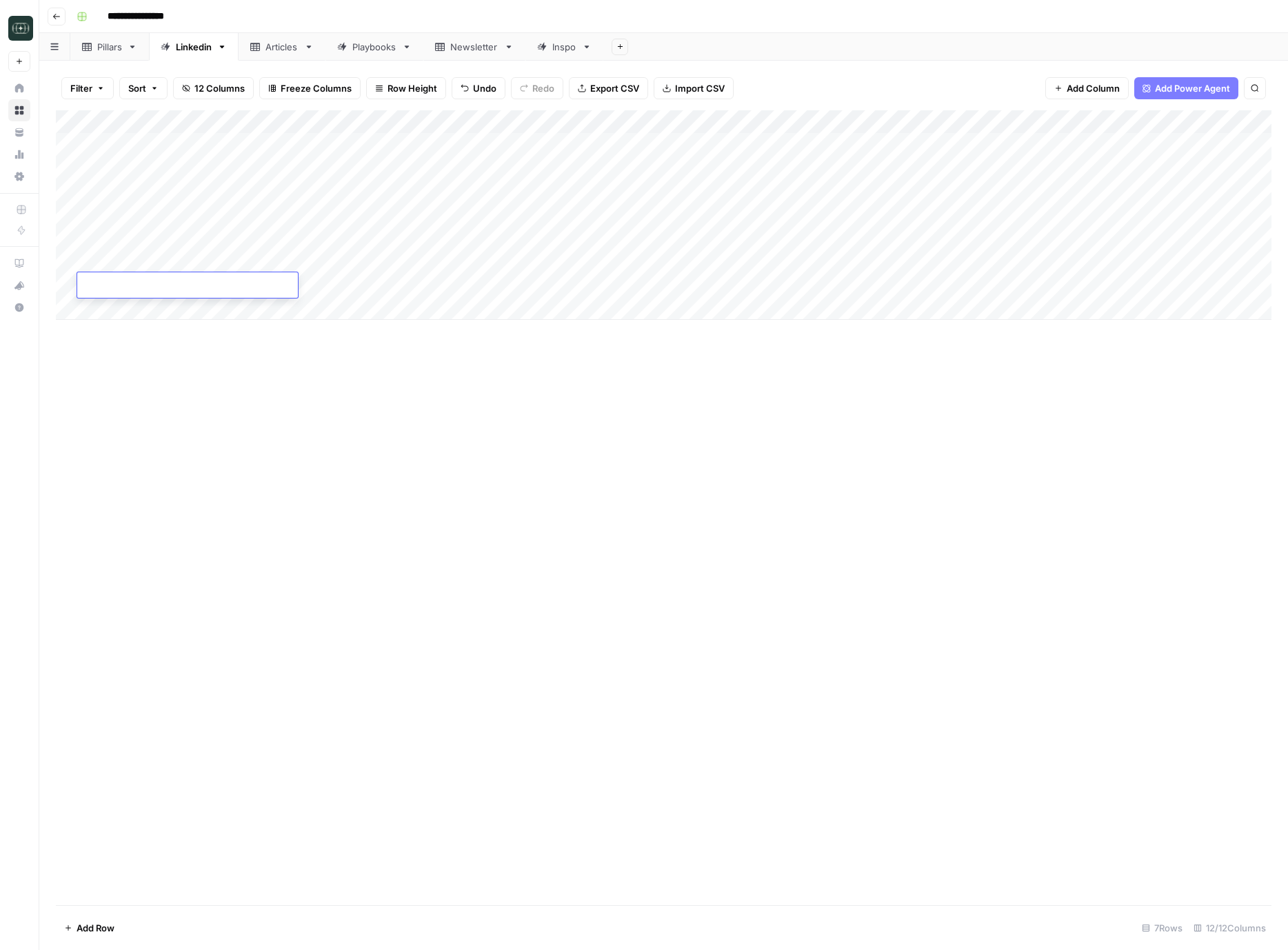
type textarea "**********"
click at [630, 486] on div "Add Column" at bounding box center [664, 507] width 1216 height 795
click at [287, 288] on div "Add Column" at bounding box center [664, 215] width 1216 height 210
type textarea "**********"
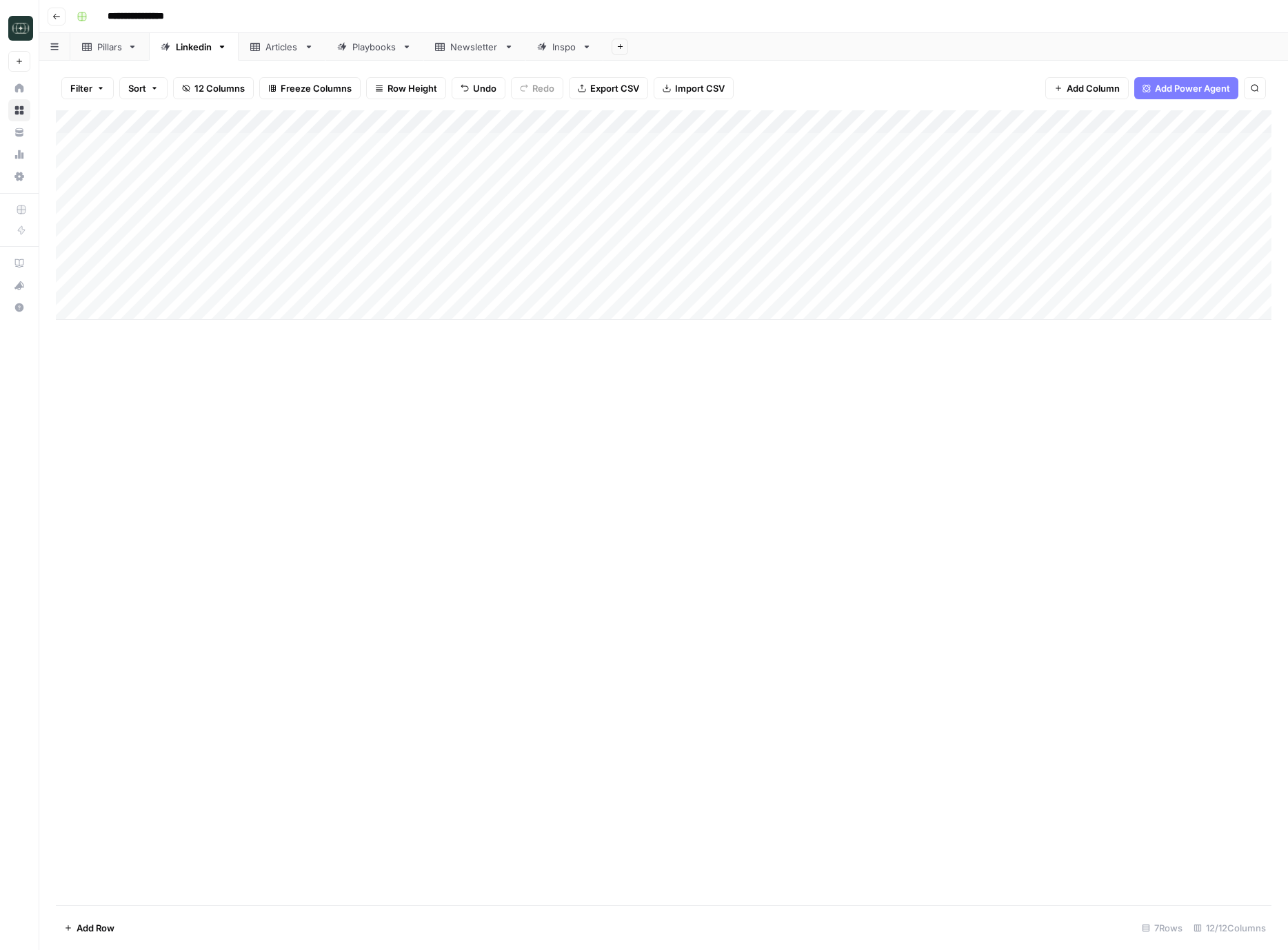
click at [877, 493] on div "Add Column" at bounding box center [664, 507] width 1216 height 795
click at [583, 286] on div "Add Column" at bounding box center [664, 215] width 1216 height 210
click at [587, 335] on button "Comparison" at bounding box center [583, 338] width 64 height 17
click at [650, 282] on div "Add Column" at bounding box center [664, 215] width 1216 height 210
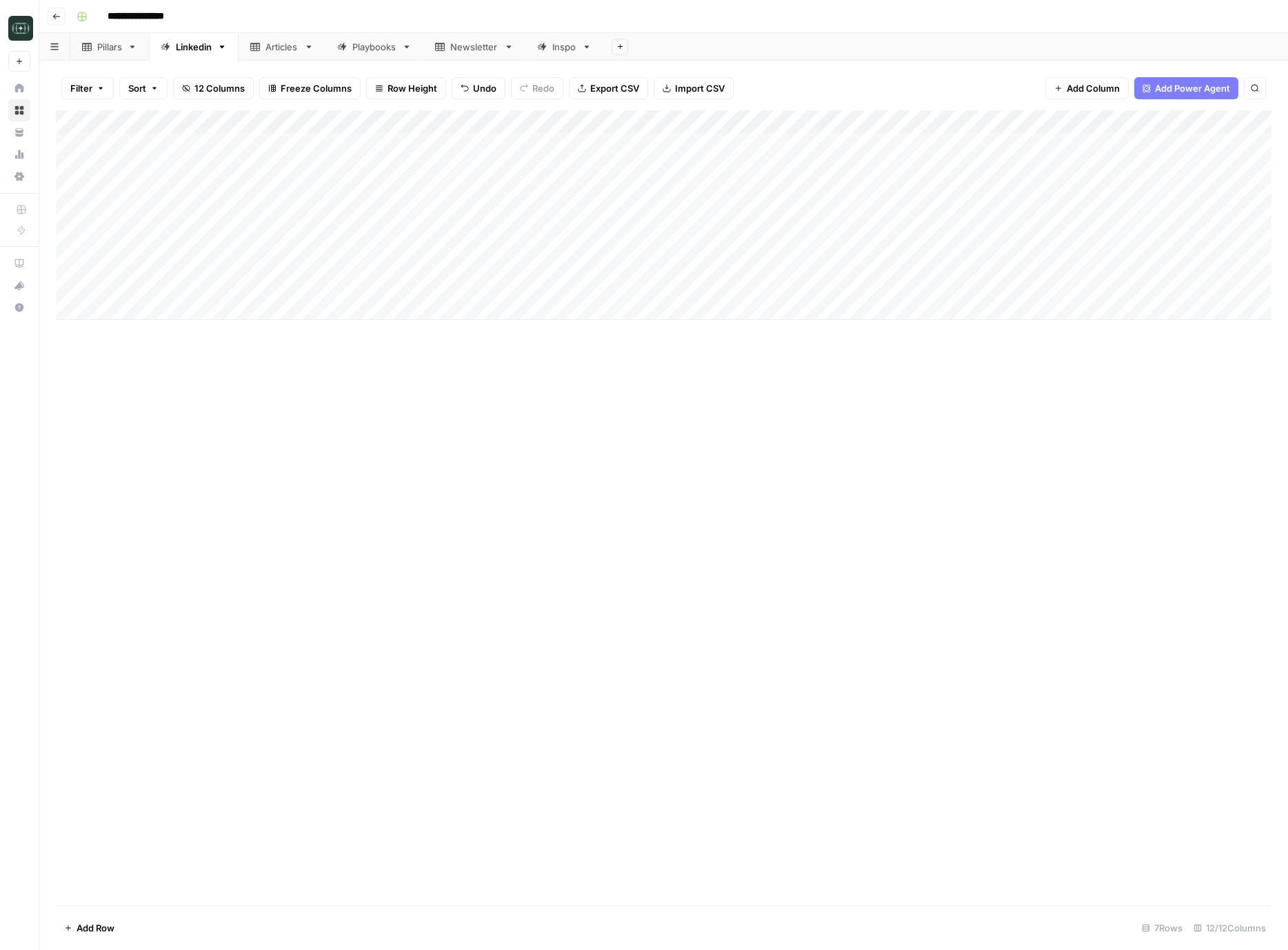
click at [650, 282] on div "Add Column" at bounding box center [664, 215] width 1216 height 210
click at [689, 357] on button "Medium ( 120-200 words)" at bounding box center [698, 363] width 121 height 17
click at [802, 286] on div "Add Column" at bounding box center [664, 215] width 1216 height 210
click at [129, 306] on div "Add Column" at bounding box center [664, 215] width 1216 height 210
type textarea "**********"
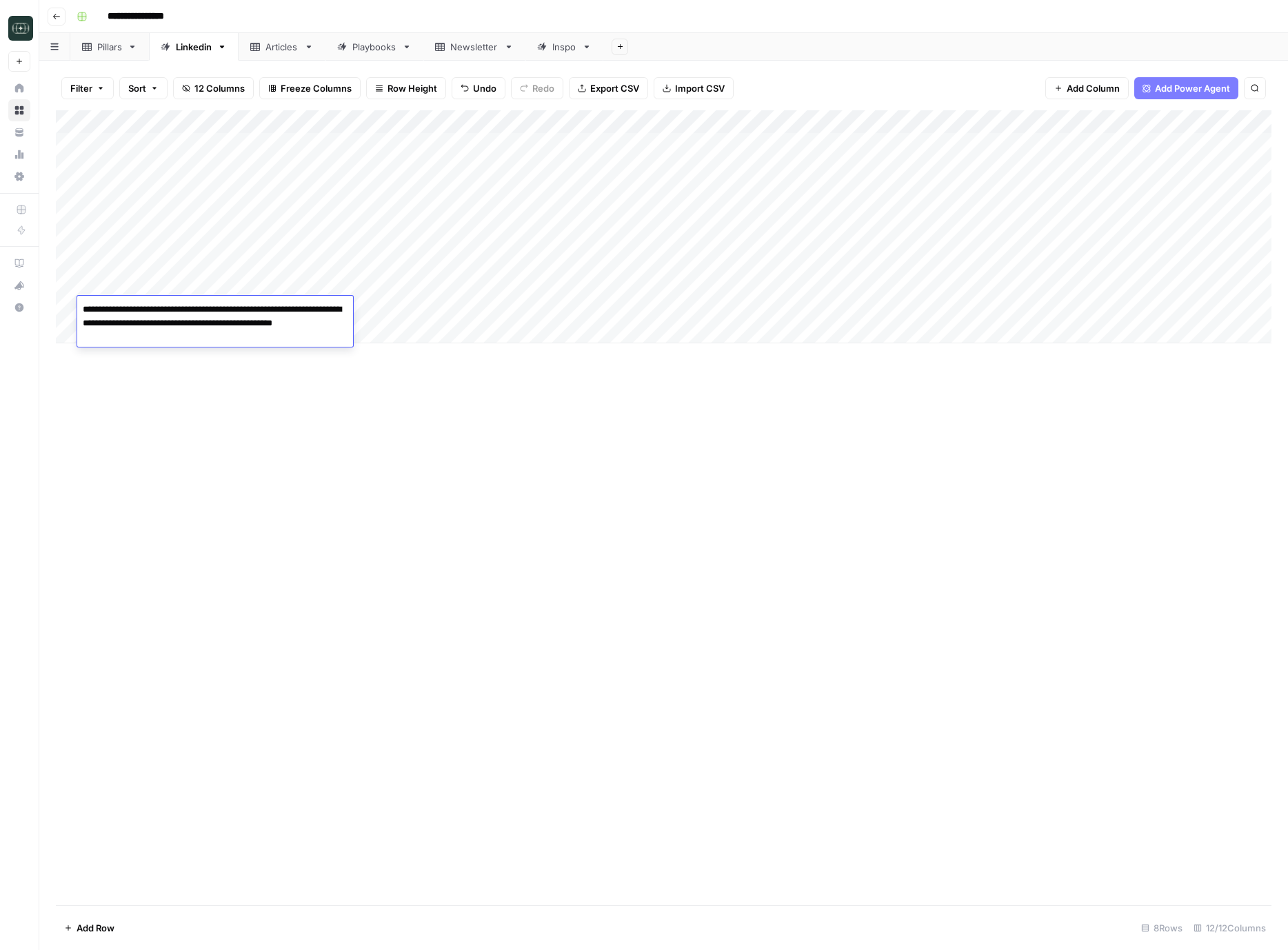
click at [393, 304] on div "Add Column" at bounding box center [664, 227] width 1216 height 233
type textarea "**********"
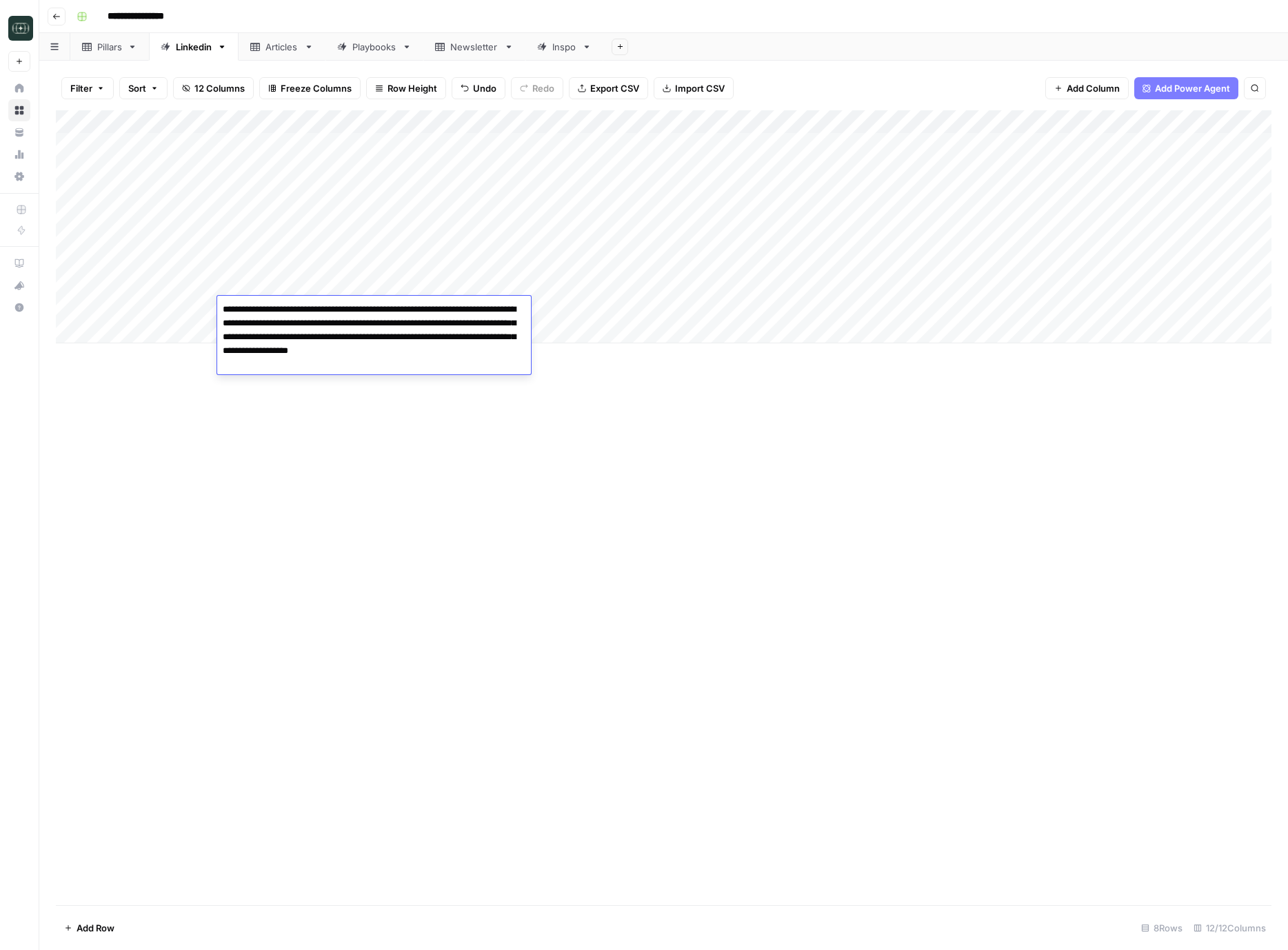
click at [775, 452] on div "Add Column" at bounding box center [664, 507] width 1216 height 795
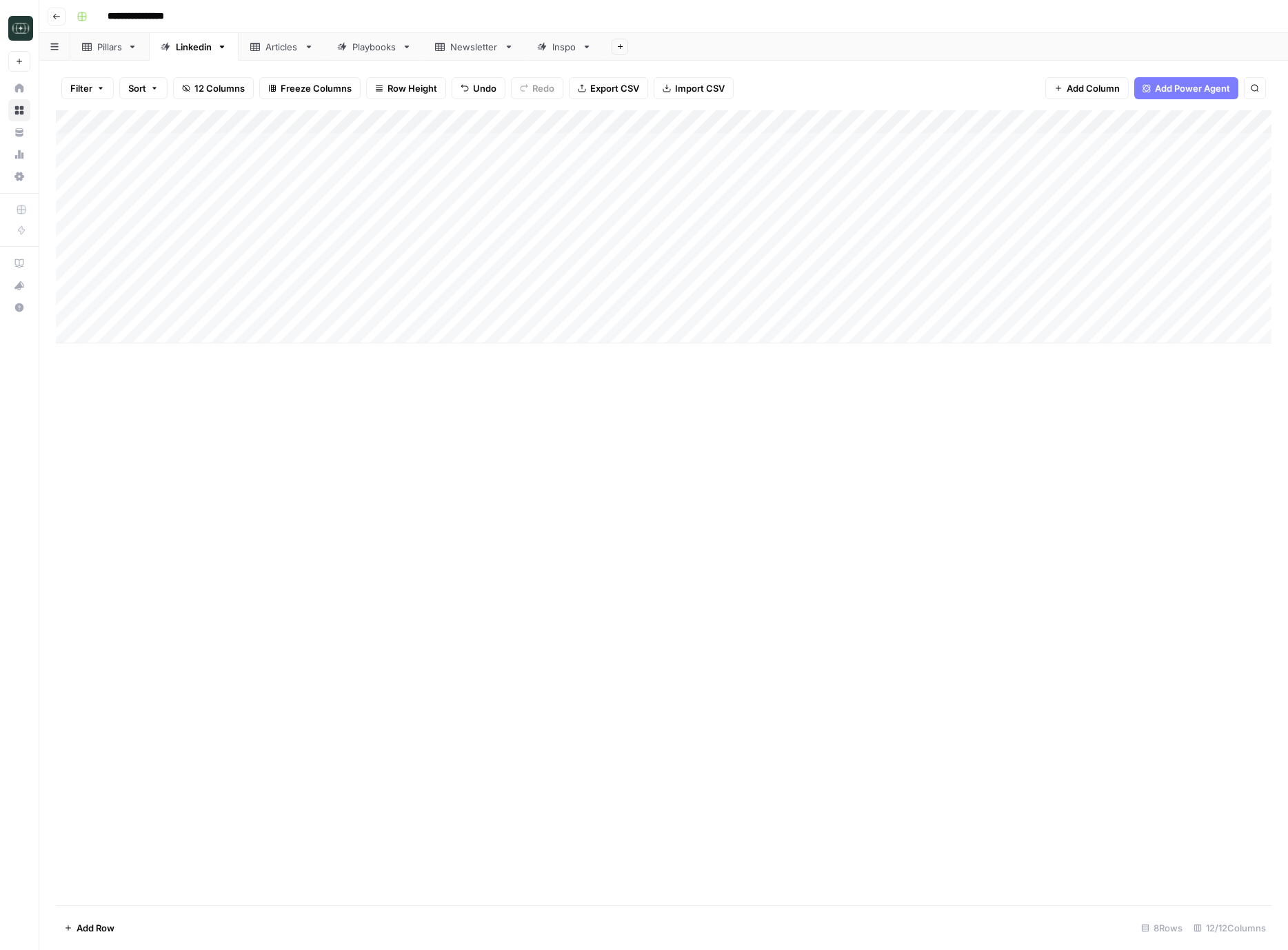
click at [556, 307] on div "Add Column" at bounding box center [664, 227] width 1216 height 233
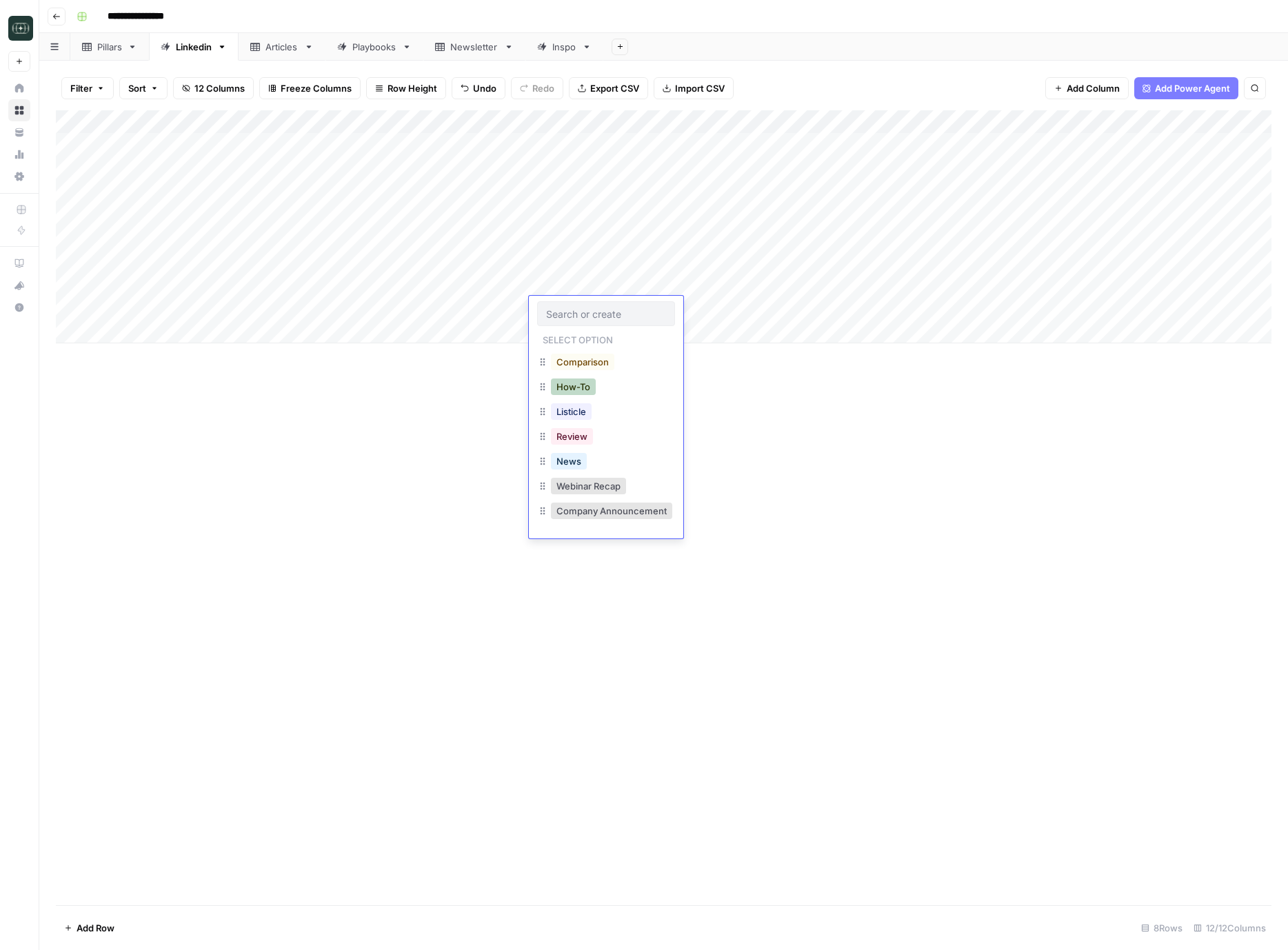
click at [581, 387] on button "How-To" at bounding box center [574, 386] width 45 height 17
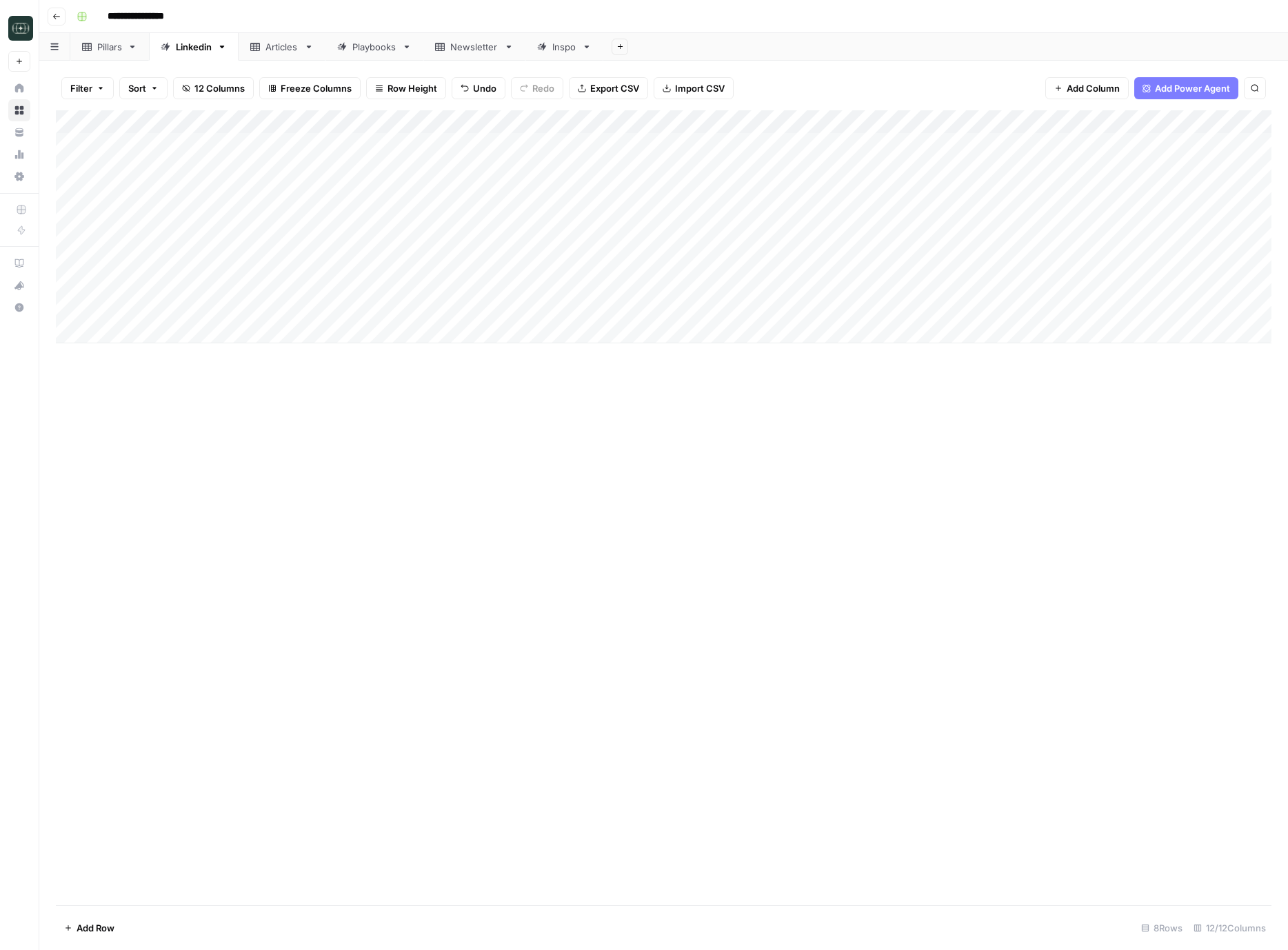
click at [665, 302] on div "Add Column" at bounding box center [664, 227] width 1216 height 233
drag, startPoint x: 708, startPoint y: 373, endPoint x: 709, endPoint y: 384, distance: 11.0
click at [709, 384] on button "Medium ( 120-200 words)" at bounding box center [698, 386] width 121 height 17
click at [792, 311] on div "Add Column" at bounding box center [664, 227] width 1216 height 233
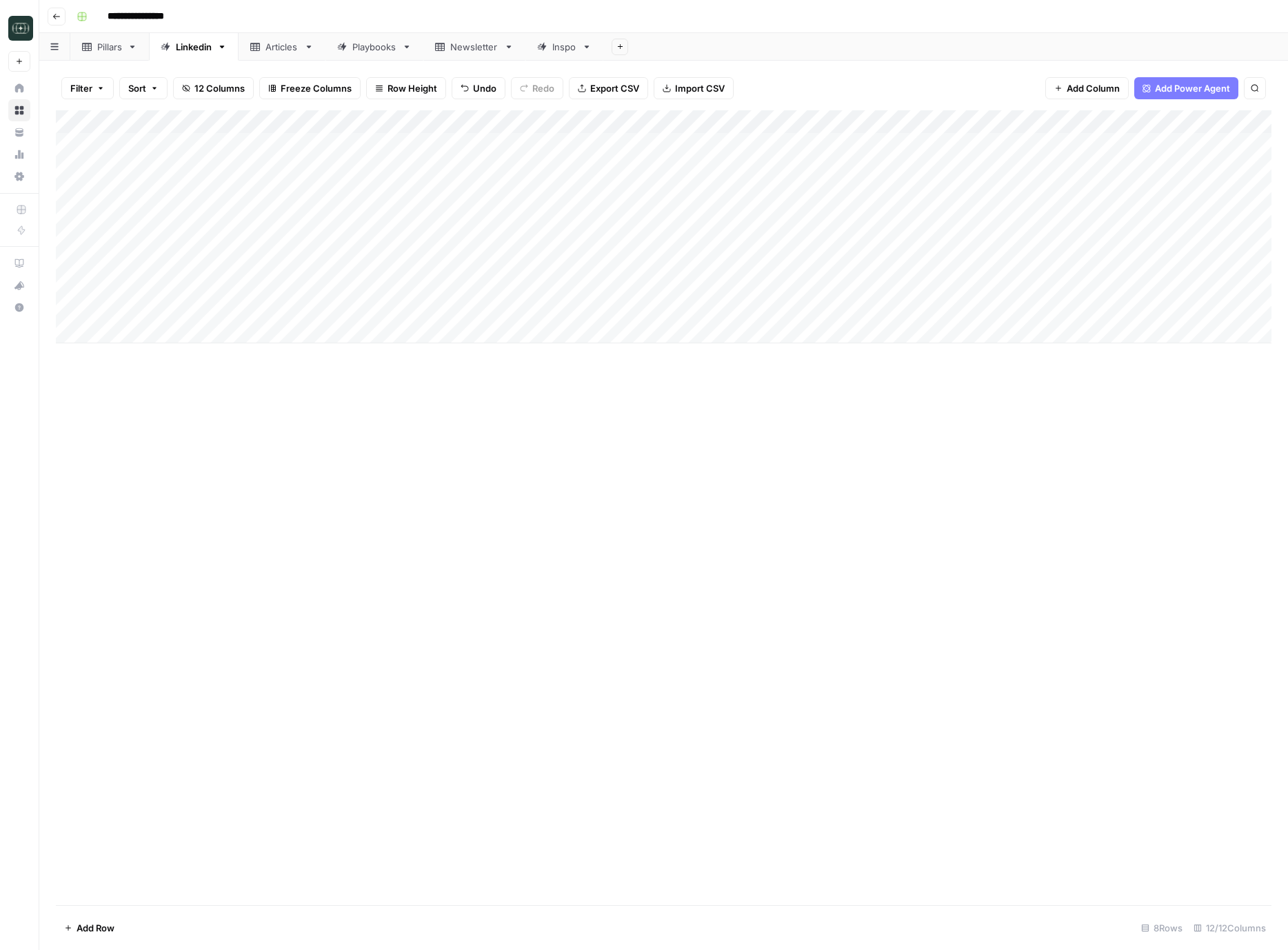
click at [179, 337] on div "Add Column" at bounding box center [664, 227] width 1216 height 233
type textarea "**********"
click at [424, 334] on div "Add Column" at bounding box center [664, 238] width 1216 height 257
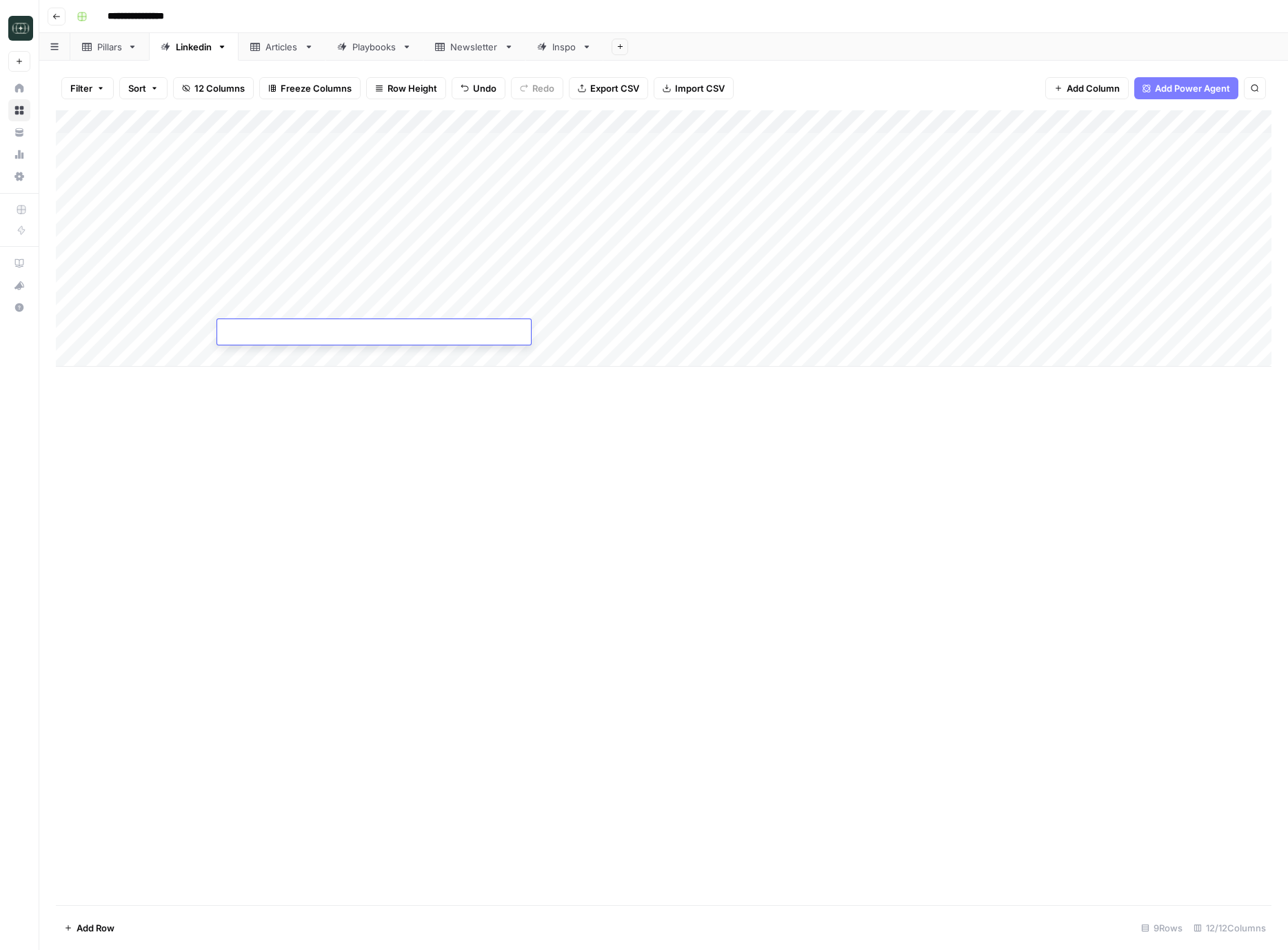
type textarea "**********"
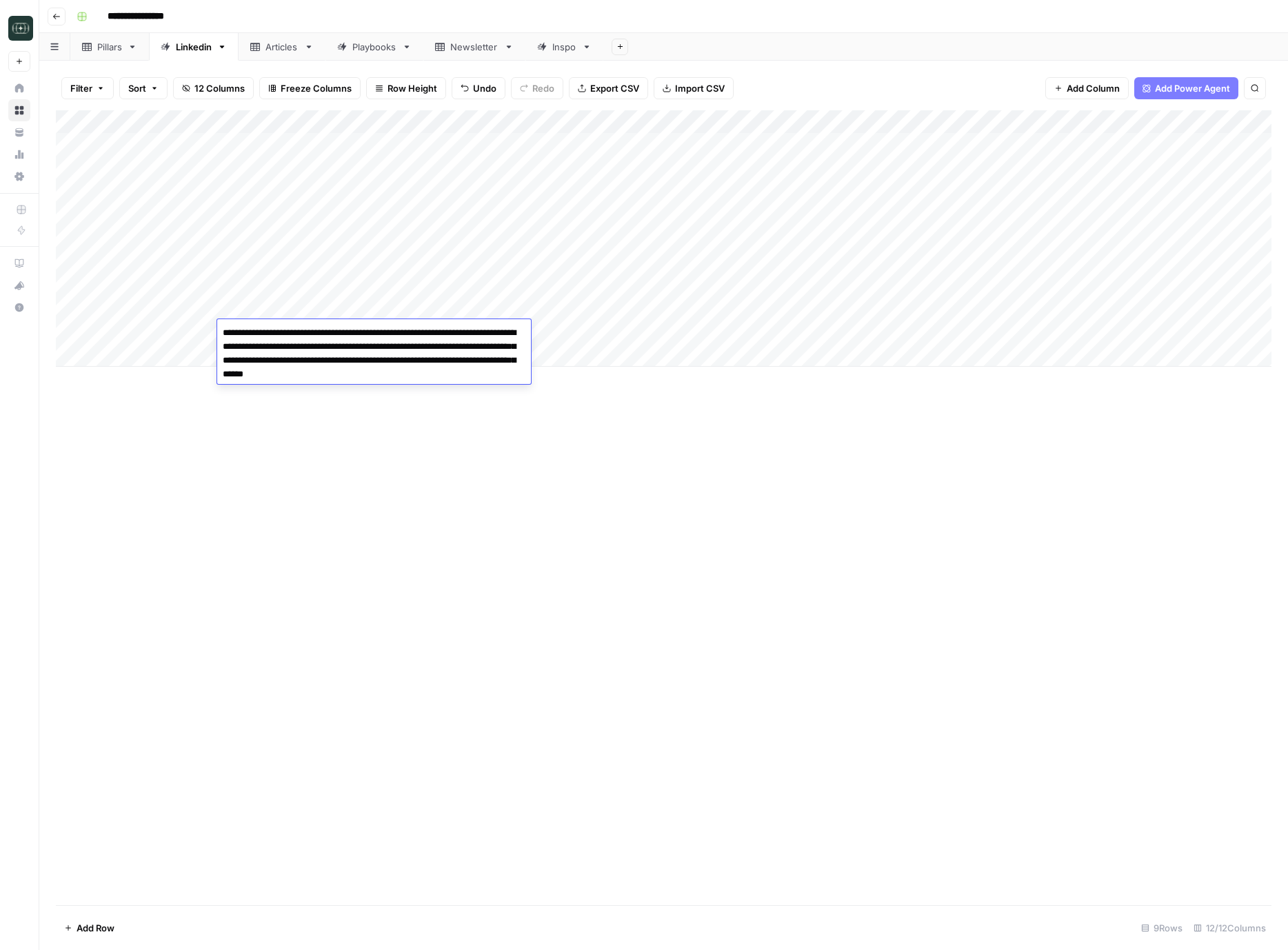
click at [658, 585] on div "Add Column" at bounding box center [664, 507] width 1216 height 795
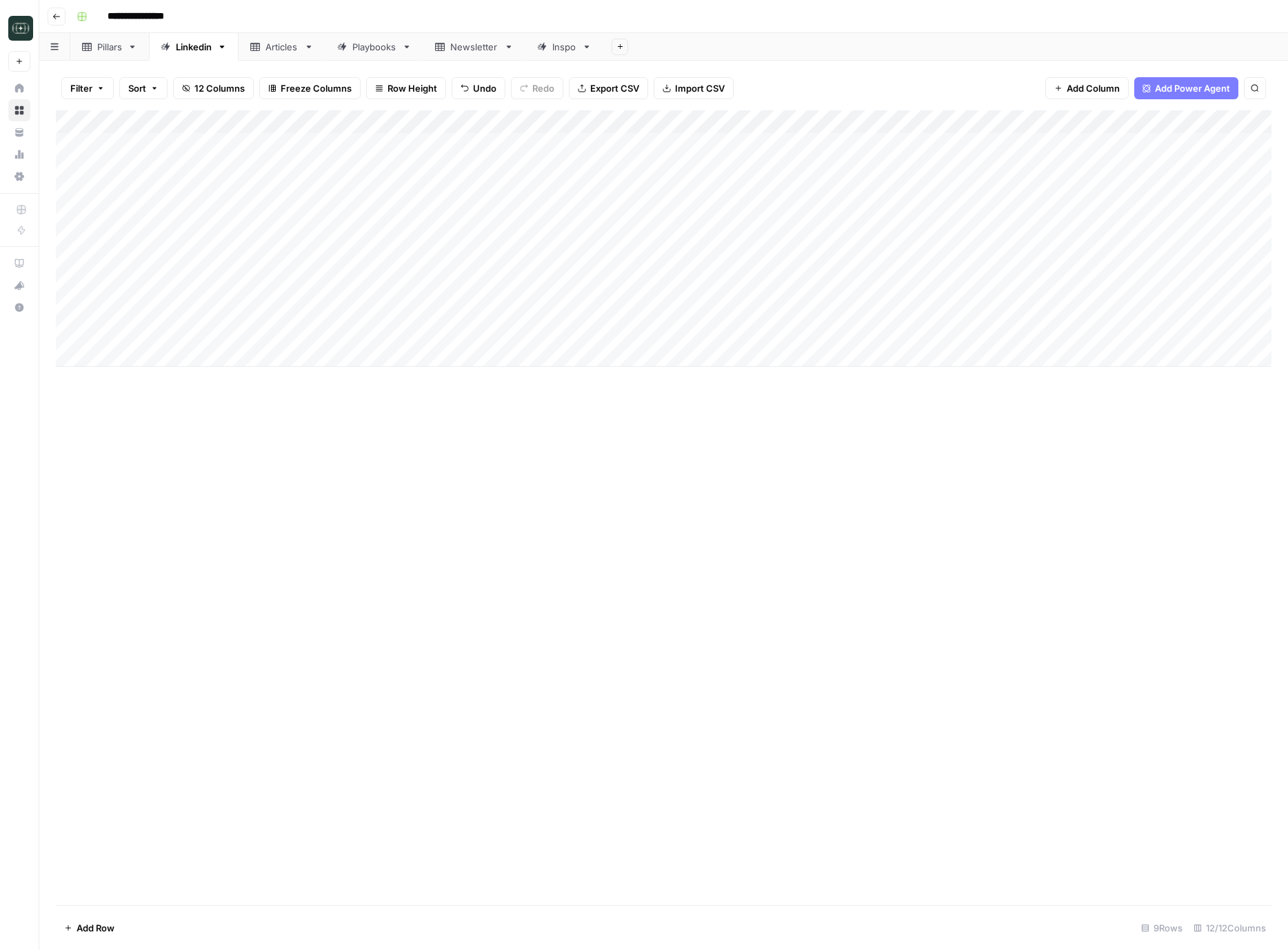
click at [580, 342] on div "Add Column" at bounding box center [664, 238] width 1216 height 257
click at [576, 336] on div "Add Column" at bounding box center [664, 238] width 1216 height 257
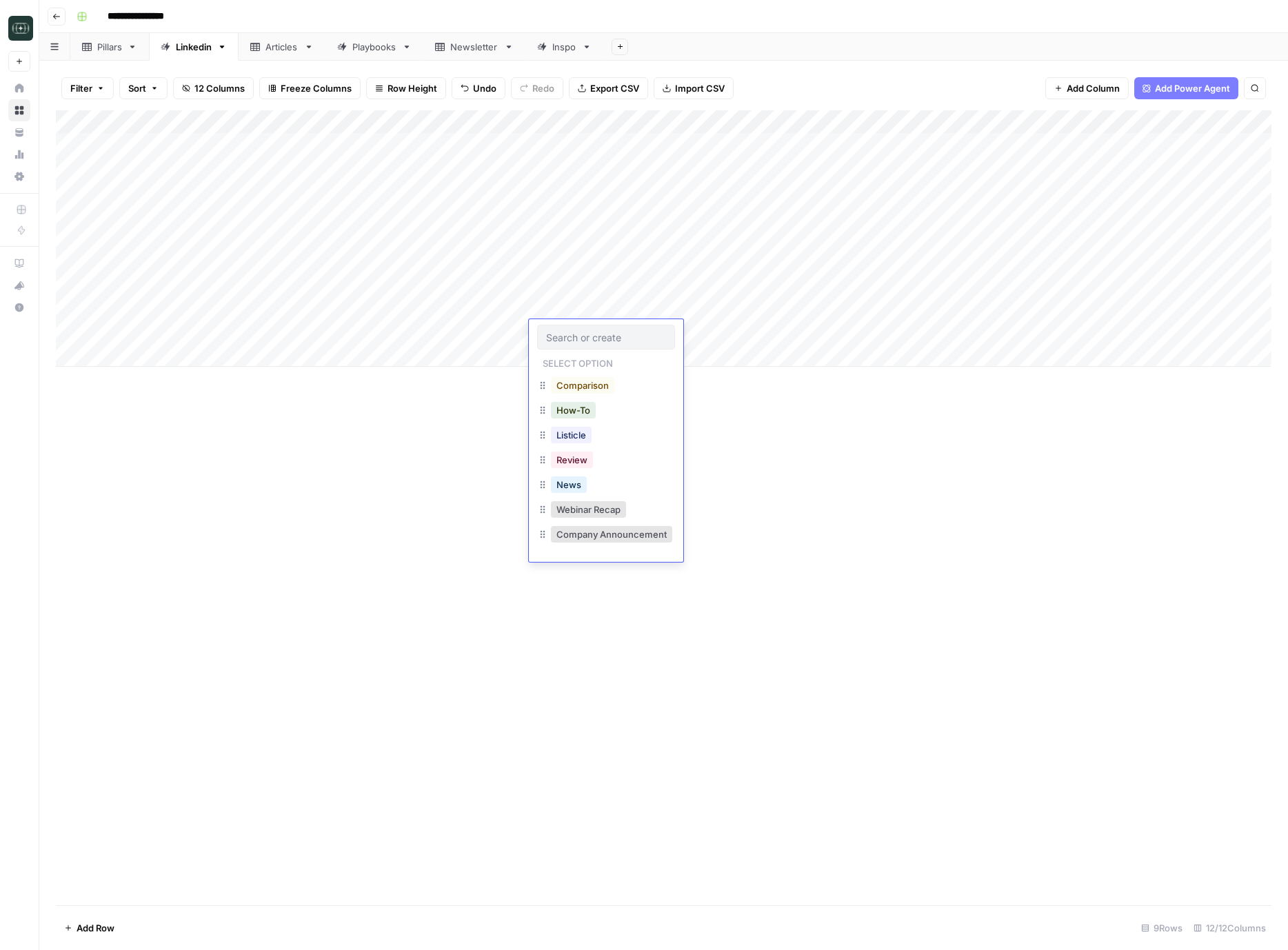
click at [576, 336] on input "text" at bounding box center [606, 337] width 120 height 13
click at [587, 457] on button "Review" at bounding box center [572, 459] width 42 height 17
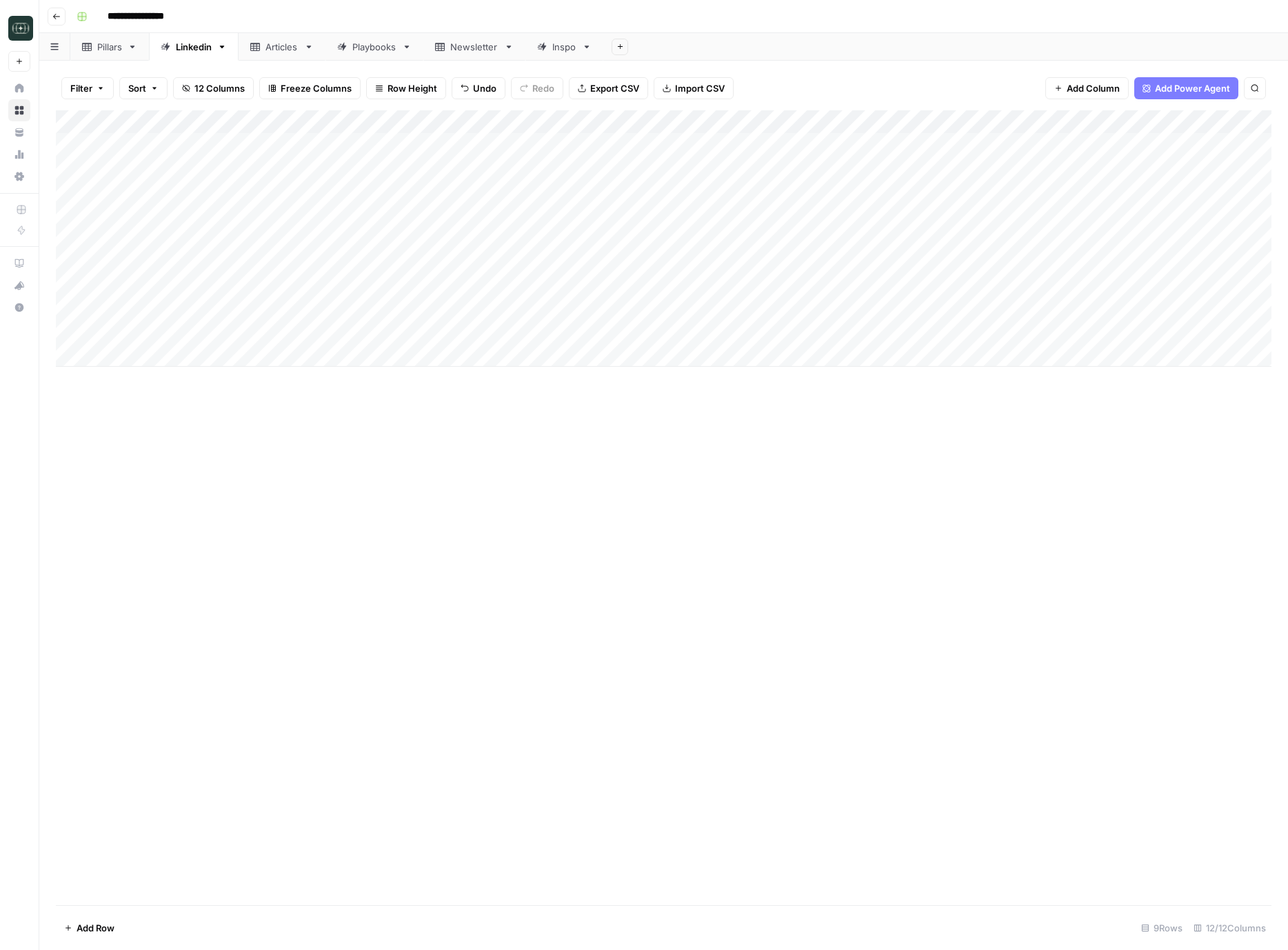
click at [686, 338] on div "Add Column" at bounding box center [664, 238] width 1216 height 257
click at [699, 378] on button "Short ( 50-100 words)" at bounding box center [689, 385] width 104 height 17
click at [817, 328] on div "Add Column" at bounding box center [664, 238] width 1216 height 257
click at [135, 353] on div "Add Column" at bounding box center [664, 238] width 1216 height 257
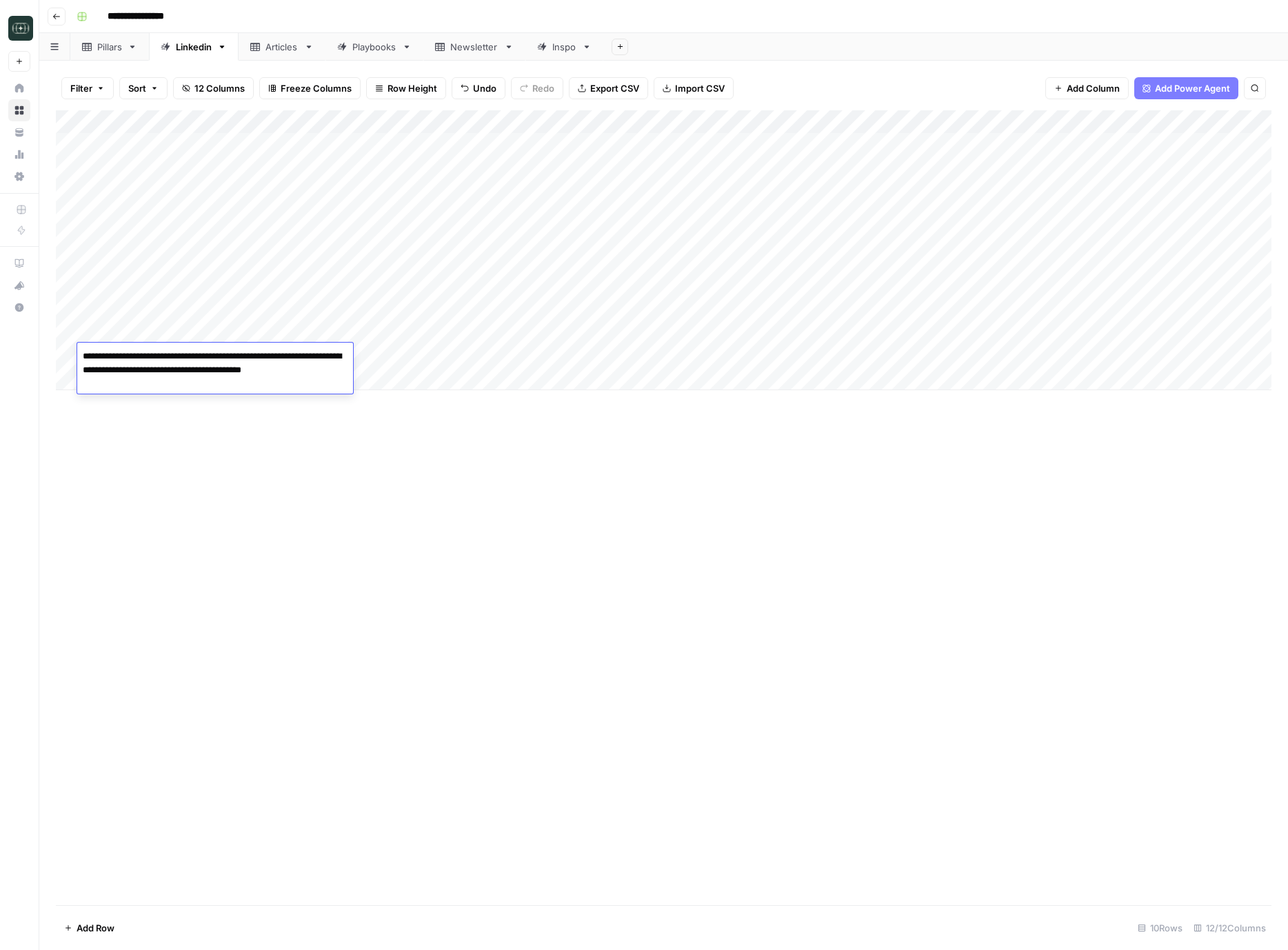
type textarea "**********"
click at [434, 353] on div "Add Column" at bounding box center [664, 250] width 1216 height 280
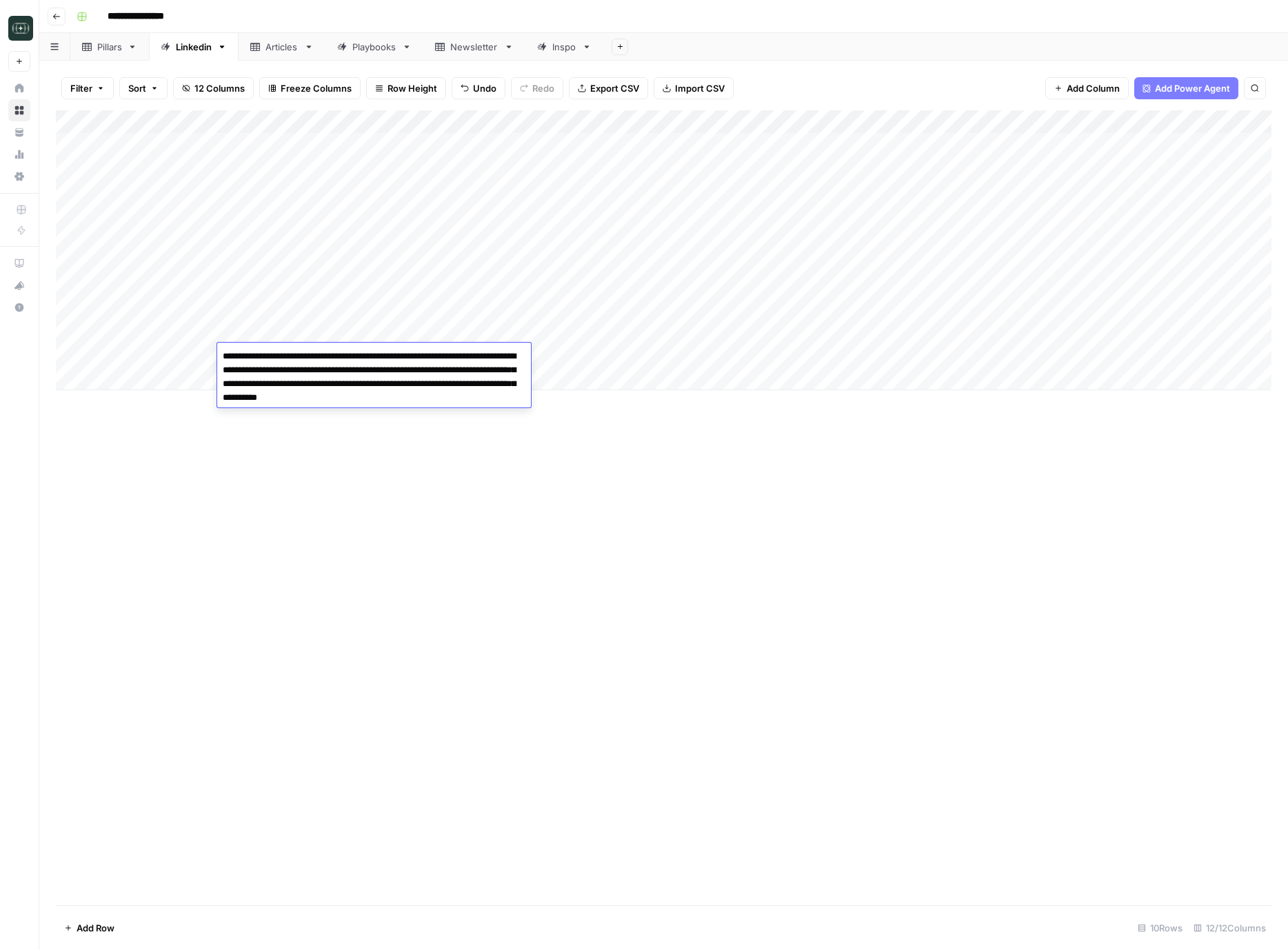
type textarea "**********"
click at [551, 355] on div "Add Column" at bounding box center [664, 250] width 1216 height 280
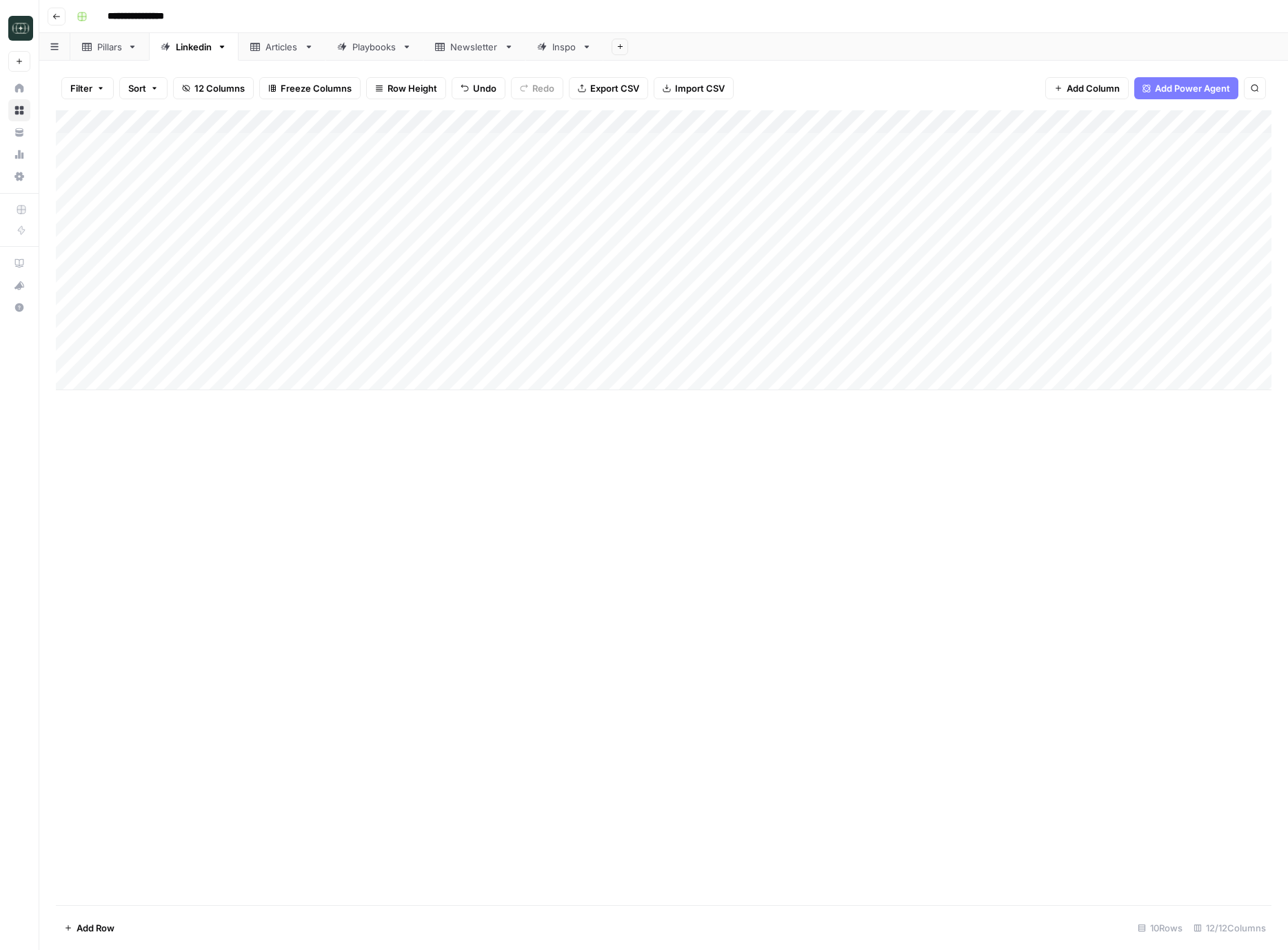
click at [551, 355] on div "Add Column" at bounding box center [664, 250] width 1216 height 280
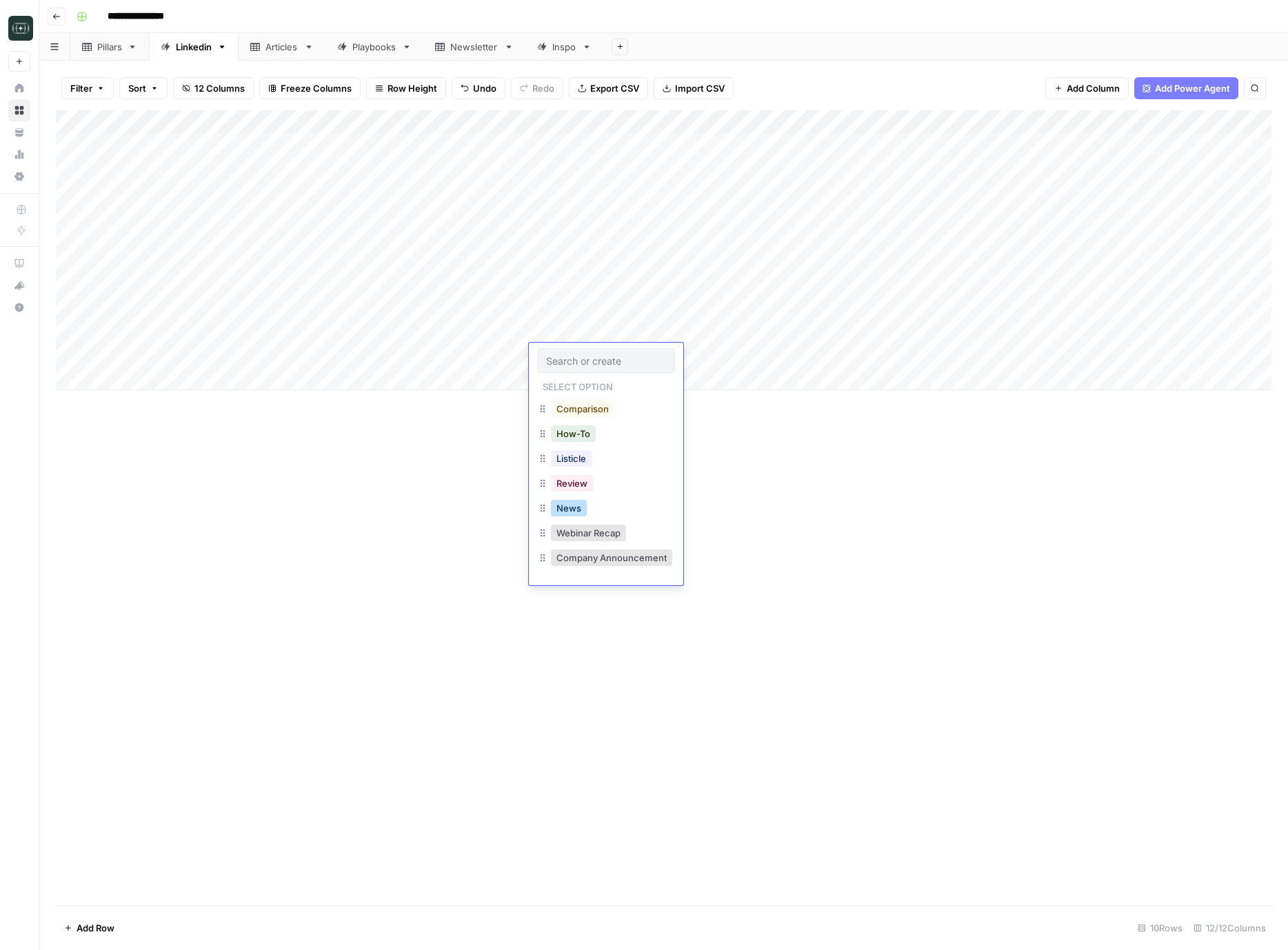
click at [571, 500] on button "News" at bounding box center [569, 508] width 36 height 17
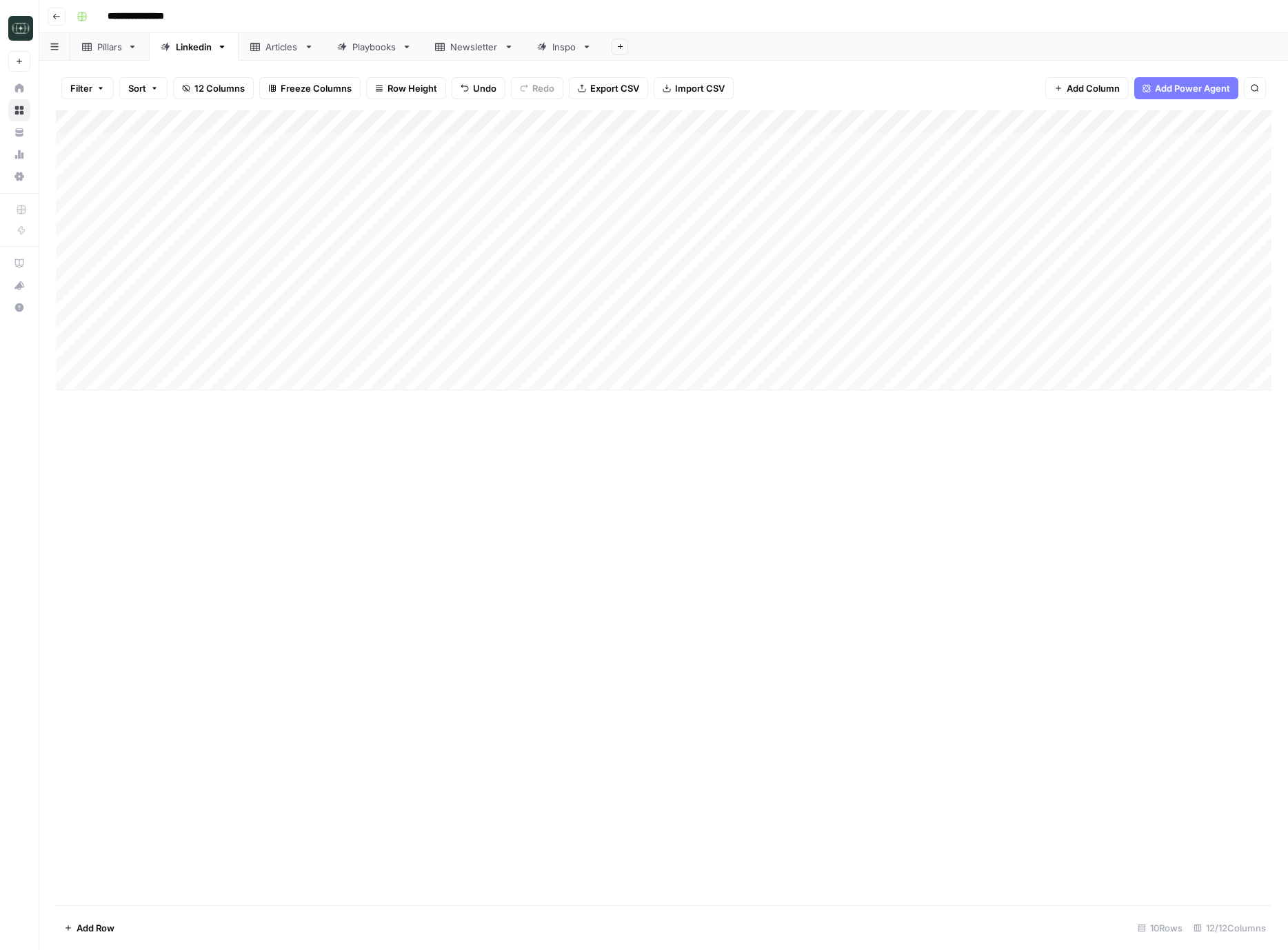
click at [655, 355] on div "Add Column" at bounding box center [664, 250] width 1216 height 280
drag, startPoint x: 692, startPoint y: 437, endPoint x: 790, endPoint y: 387, distance: 110.0
click at [692, 437] on button "Medium ( 120-200 words)" at bounding box center [698, 433] width 121 height 17
click at [831, 357] on div "Add Column" at bounding box center [664, 250] width 1216 height 280
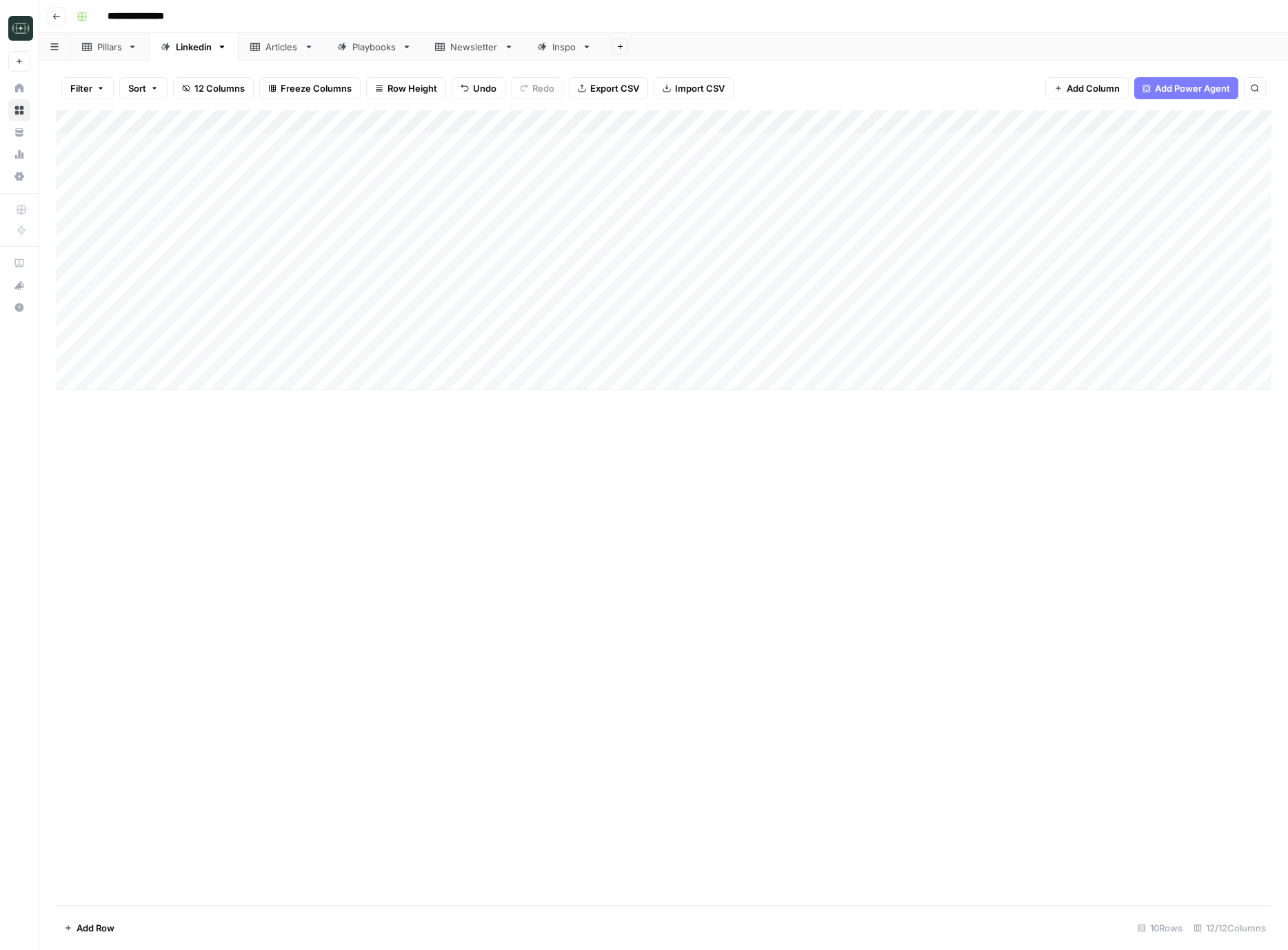
click at [144, 308] on div "Add Column" at bounding box center [664, 250] width 1216 height 280
click at [468, 359] on div "Add Column" at bounding box center [664, 250] width 1216 height 280
click at [152, 378] on div "Add Column" at bounding box center [664, 250] width 1216 height 280
click at [135, 403] on div "Add Column" at bounding box center [664, 262] width 1216 height 303
drag, startPoint x: 133, startPoint y: 417, endPoint x: 120, endPoint y: 400, distance: 21.4
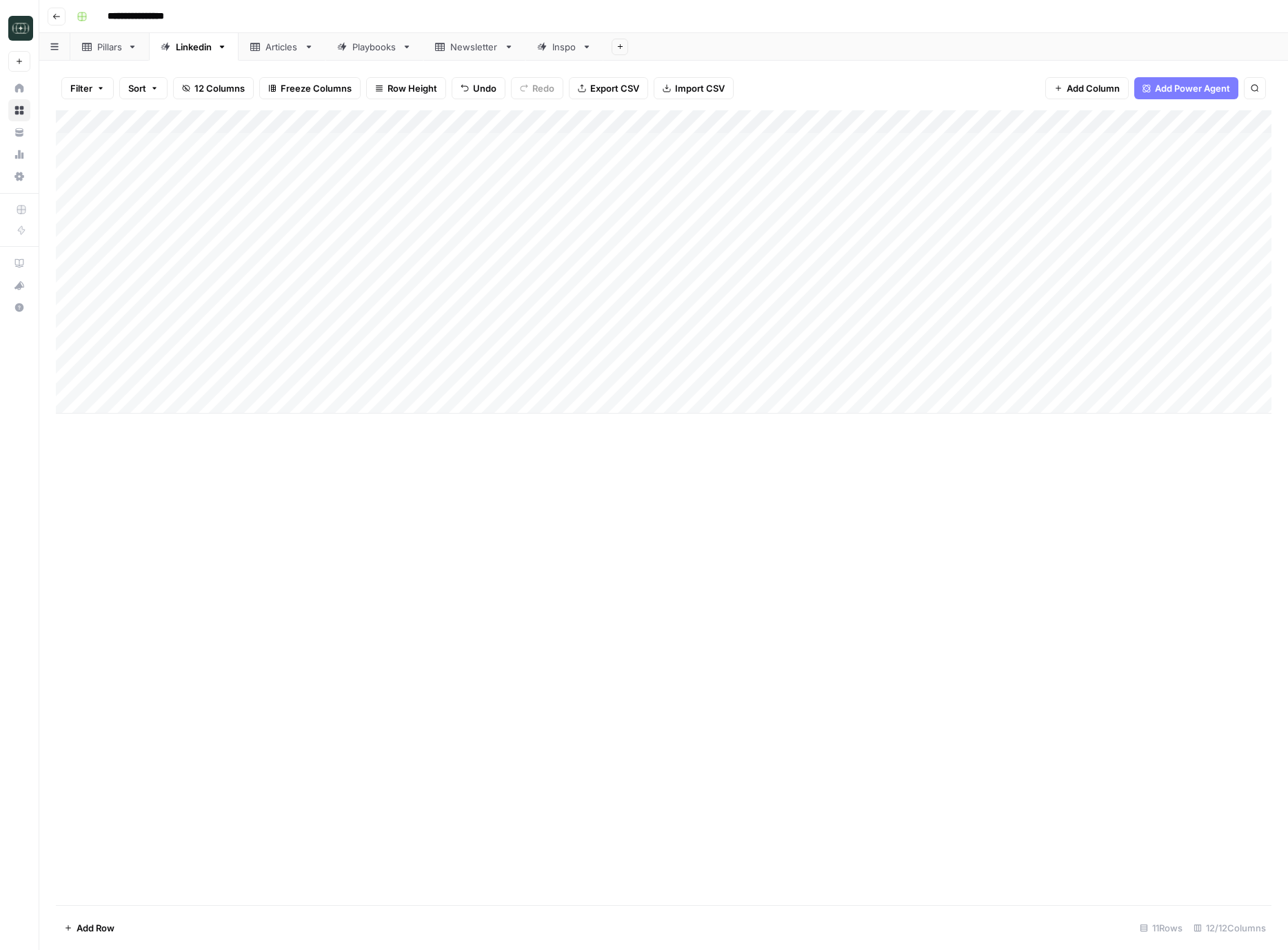
click at [132, 417] on div "Add Column" at bounding box center [664, 507] width 1216 height 795
click at [120, 400] on div "Add Column" at bounding box center [664, 274] width 1216 height 327
click at [120, 424] on div "Add Column" at bounding box center [664, 274] width 1216 height 327
click at [117, 374] on div "Add Column" at bounding box center [664, 285] width 1216 height 350
click at [465, 414] on div "Add Column" at bounding box center [664, 285] width 1216 height 350
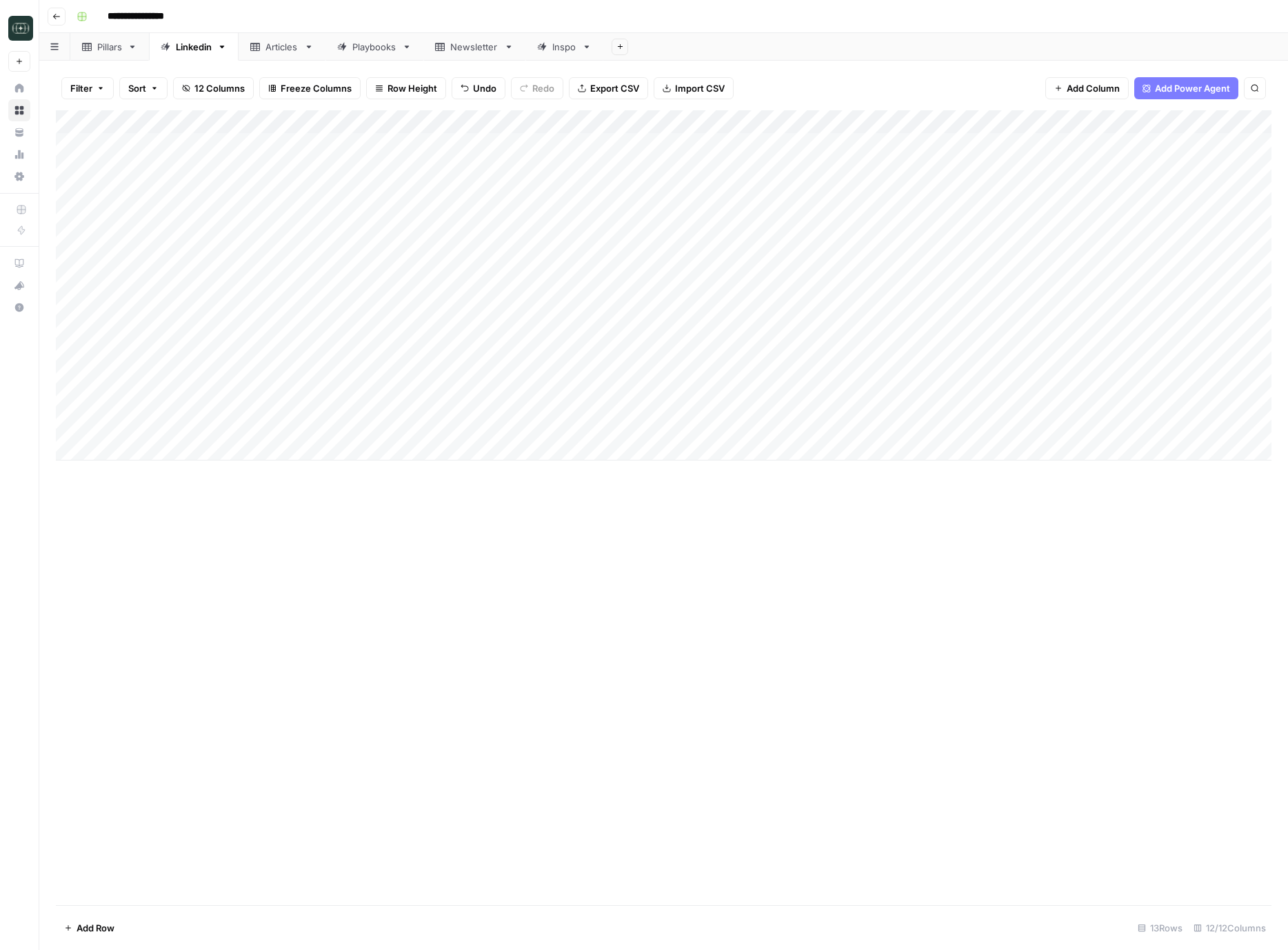
click at [466, 424] on div "Add Column" at bounding box center [664, 285] width 1216 height 350
click at [571, 377] on div "Add Column" at bounding box center [664, 285] width 1216 height 350
click at [584, 454] on button "How-To" at bounding box center [574, 457] width 45 height 17
click at [558, 404] on div "Add Column" at bounding box center [664, 285] width 1216 height 350
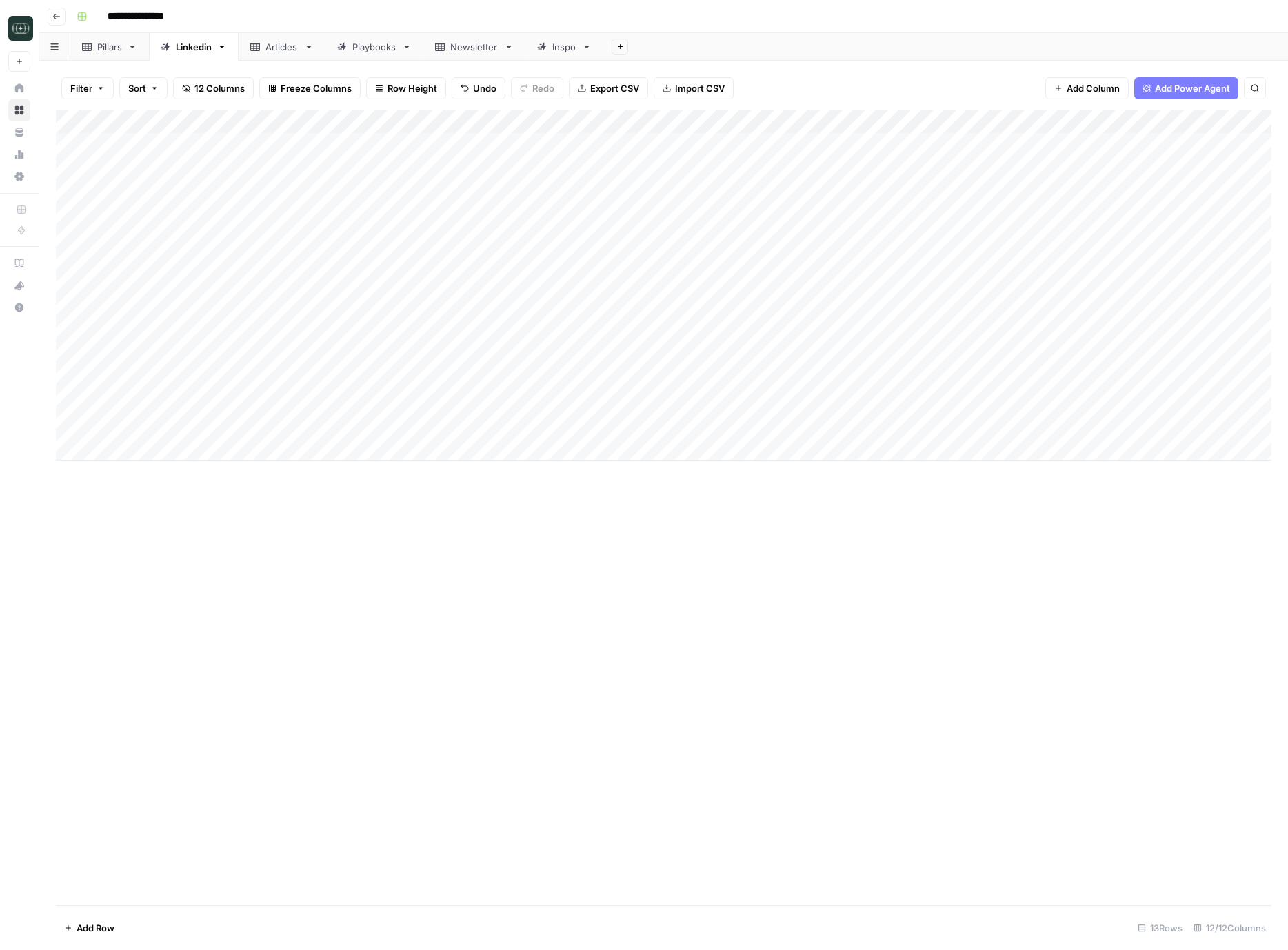
click at [558, 404] on div "Add Column" at bounding box center [664, 285] width 1216 height 350
click at [583, 538] on button "Review" at bounding box center [572, 530] width 42 height 17
click at [559, 427] on div "Add Column" at bounding box center [664, 285] width 1216 height 350
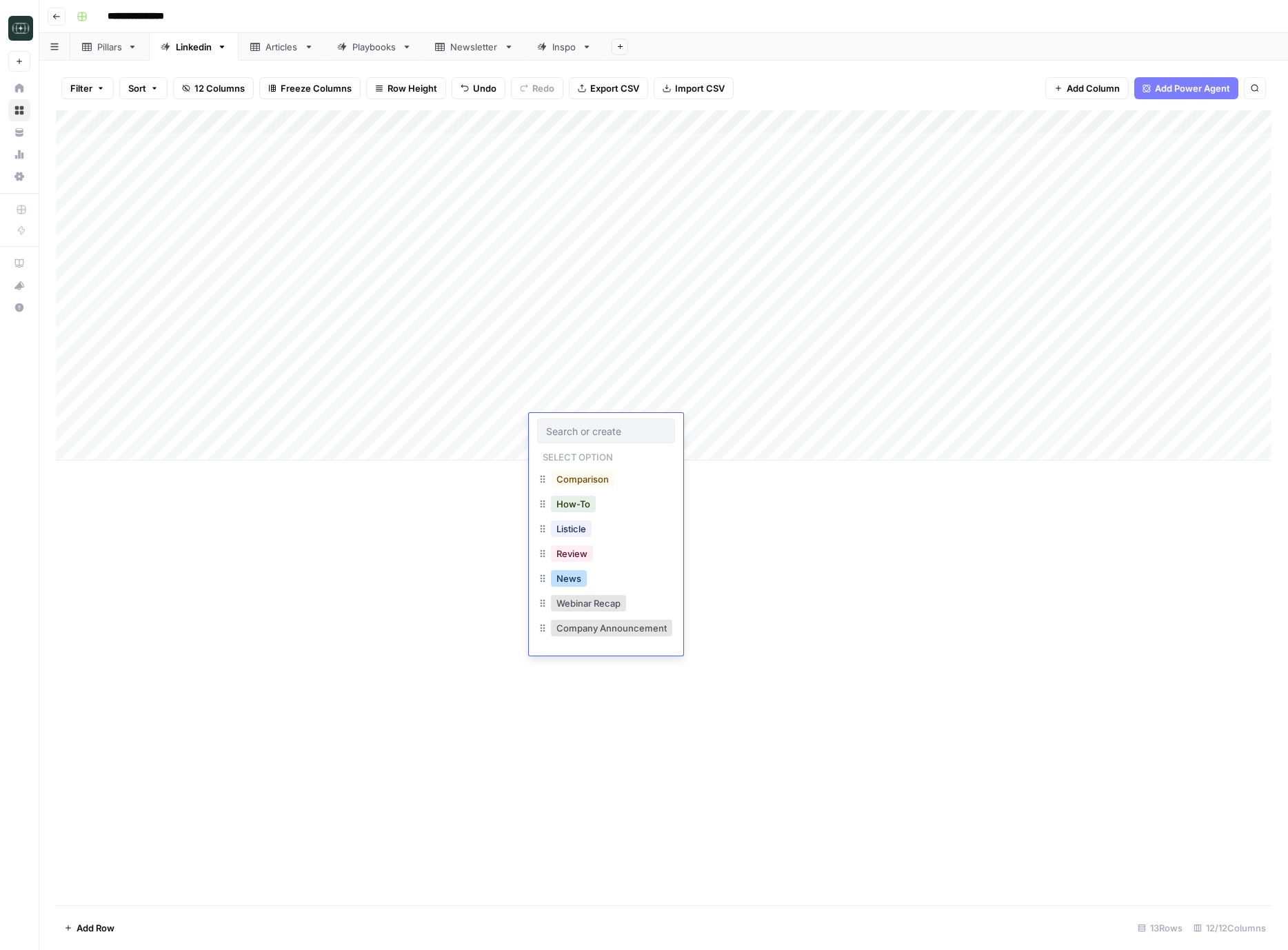
click at [573, 577] on button "News" at bounding box center [569, 578] width 36 height 17
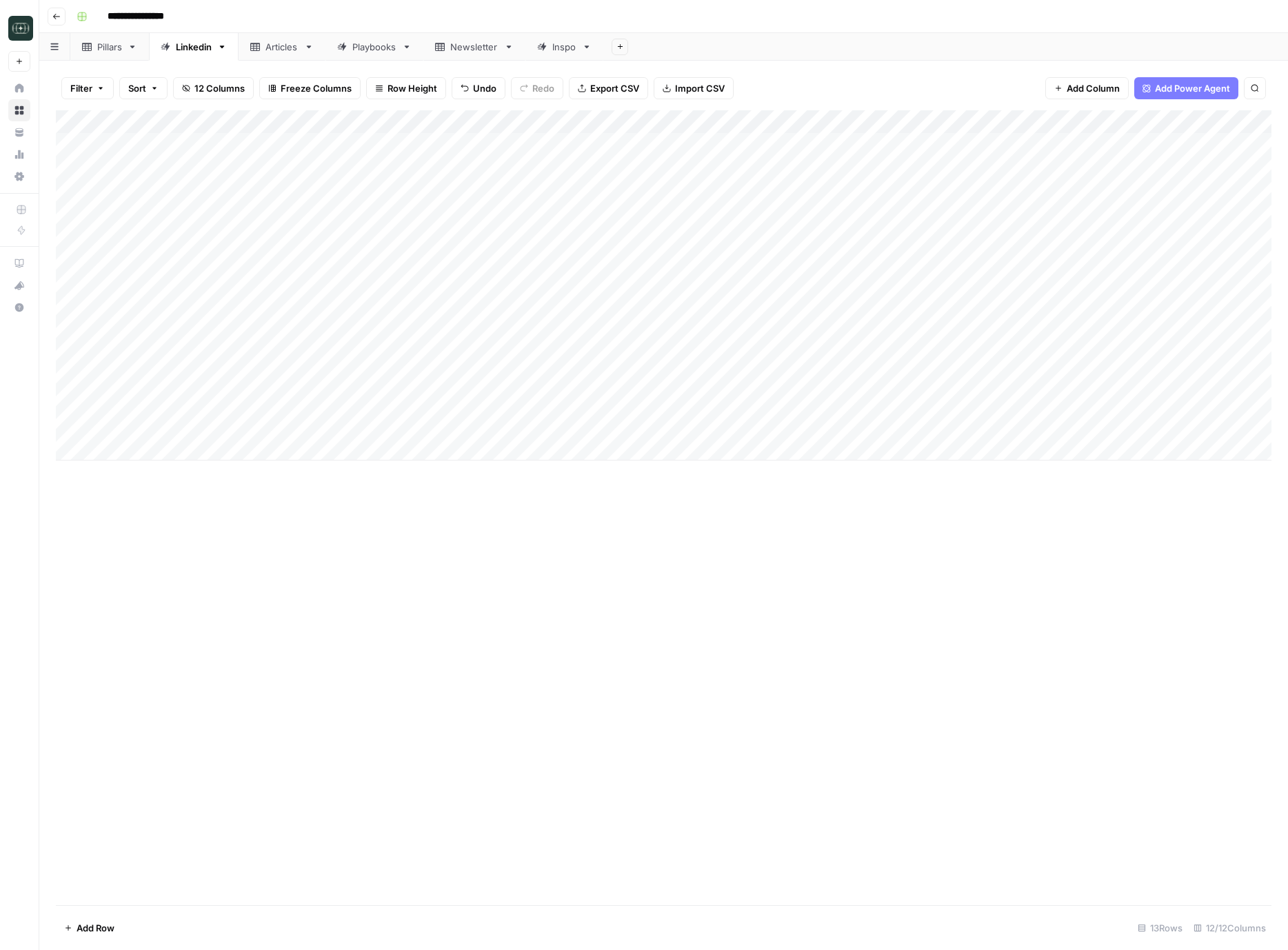
click at [649, 369] on div "Add Column" at bounding box center [664, 285] width 1216 height 350
click at [674, 454] on button "Medium ( 120-200 words)" at bounding box center [698, 457] width 121 height 17
click at [668, 400] on div "Add Column" at bounding box center [664, 285] width 1216 height 350
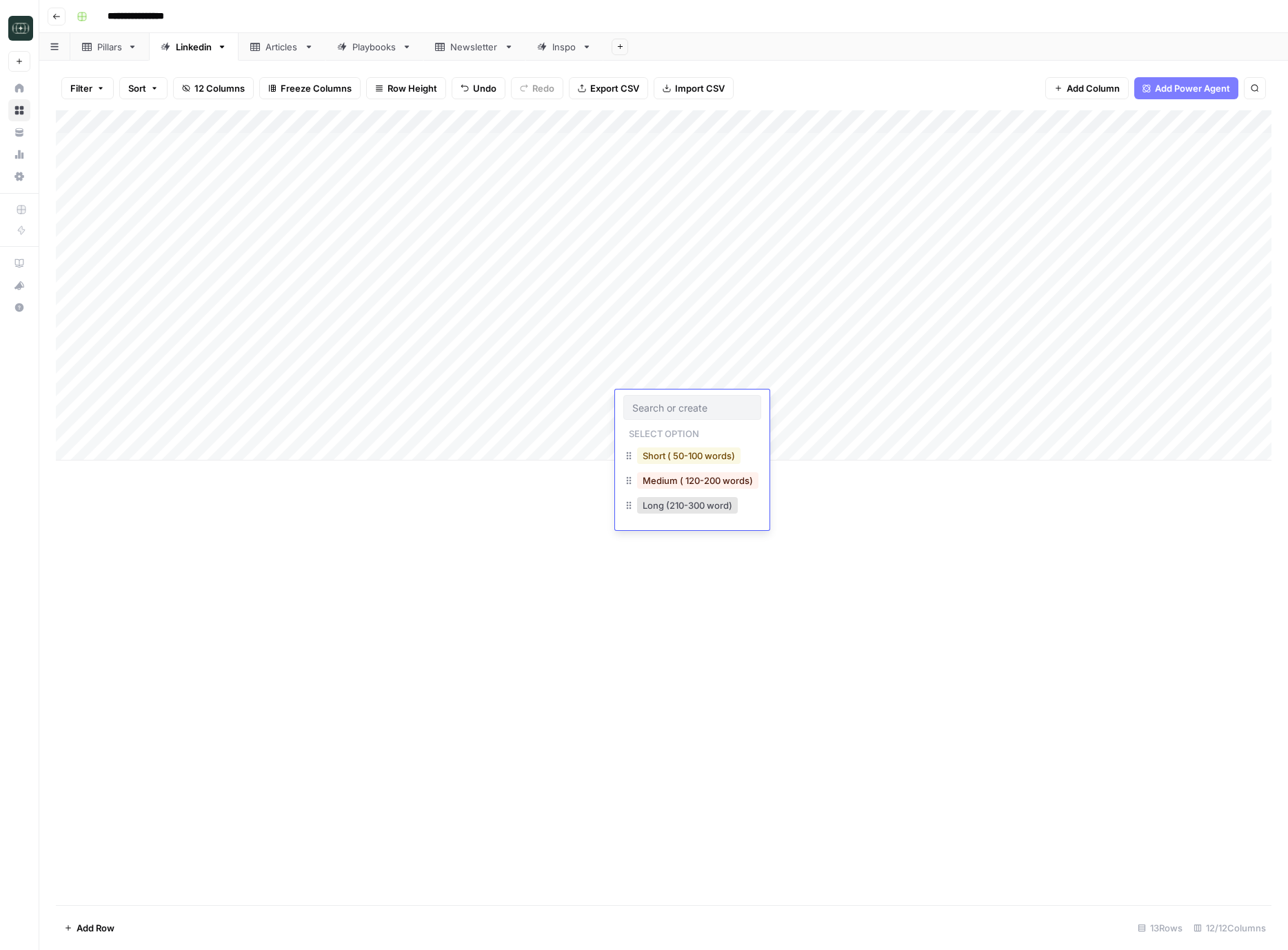
click at [663, 459] on button "Short ( 50-100 words)" at bounding box center [689, 455] width 104 height 17
click at [648, 425] on div "Add Column" at bounding box center [664, 285] width 1216 height 350
click at [674, 505] on button "Medium ( 120-200 words)" at bounding box center [698, 503] width 121 height 17
click at [796, 383] on div "Add Column" at bounding box center [664, 285] width 1216 height 350
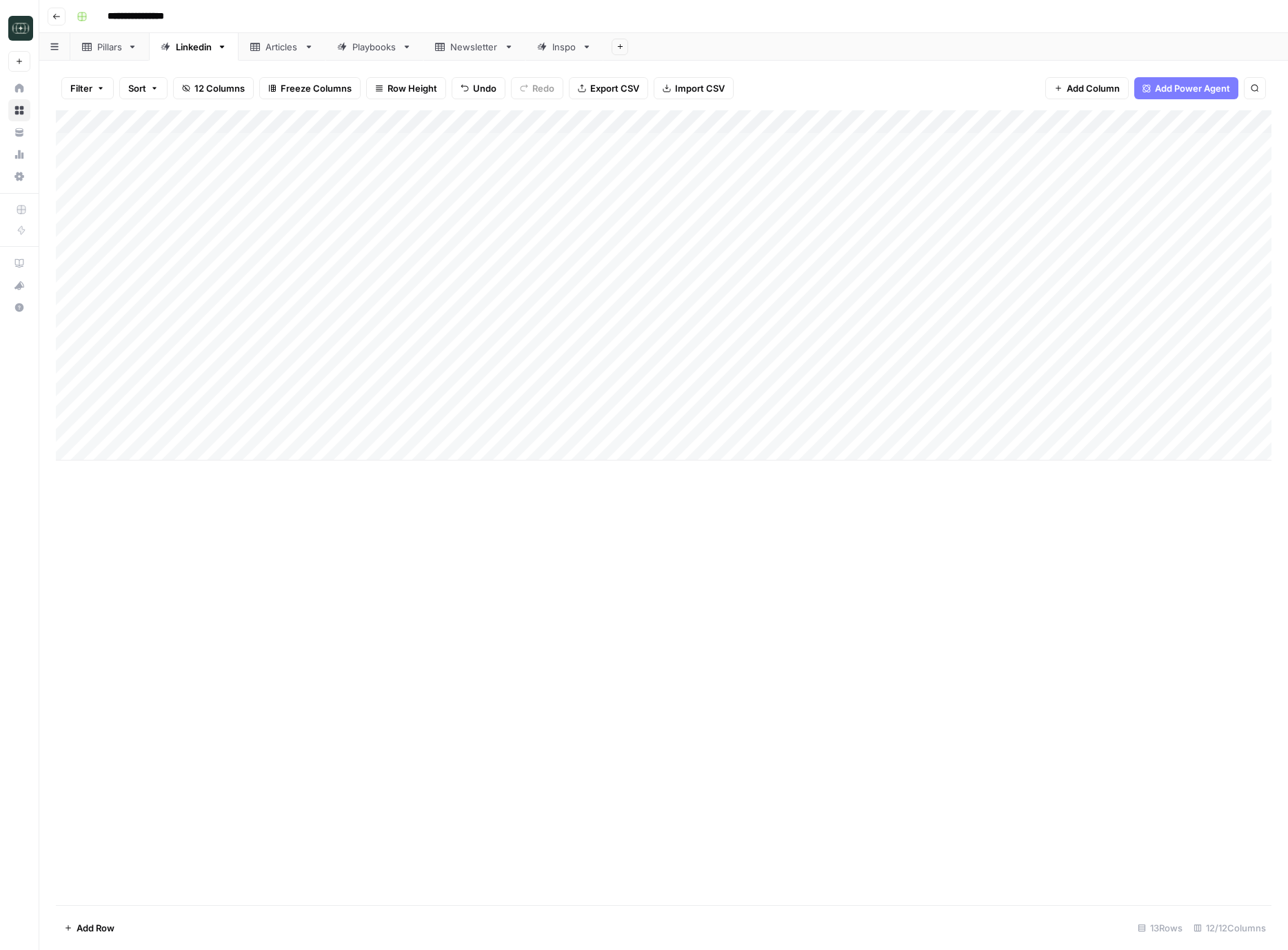
click at [796, 403] on div "Add Column" at bounding box center [664, 285] width 1216 height 350
click at [797, 425] on div "Add Column" at bounding box center [664, 285] width 1216 height 350
click at [976, 425] on div "Add Column" at bounding box center [664, 285] width 1216 height 350
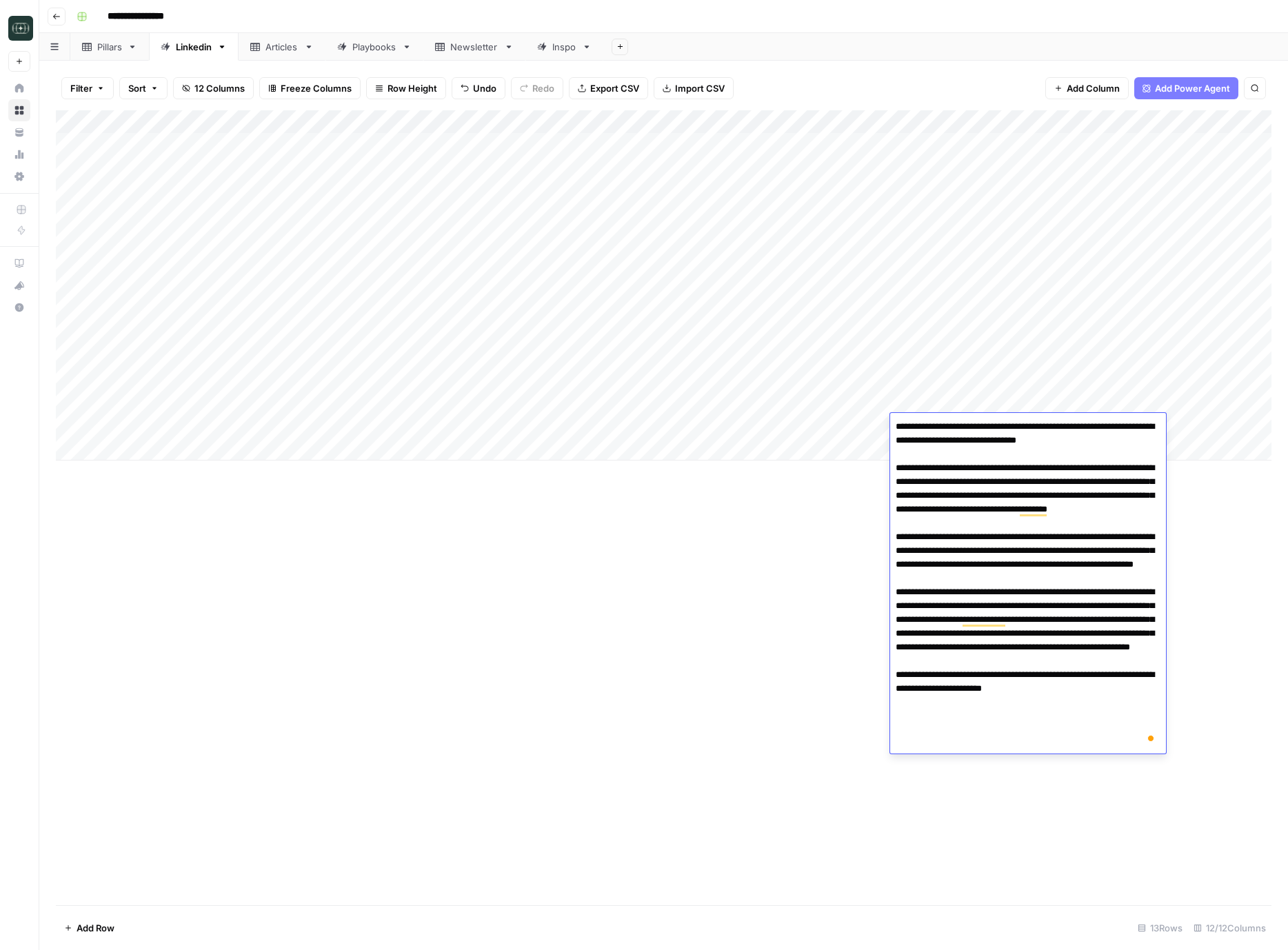
click at [784, 601] on div "Add Column" at bounding box center [664, 507] width 1216 height 795
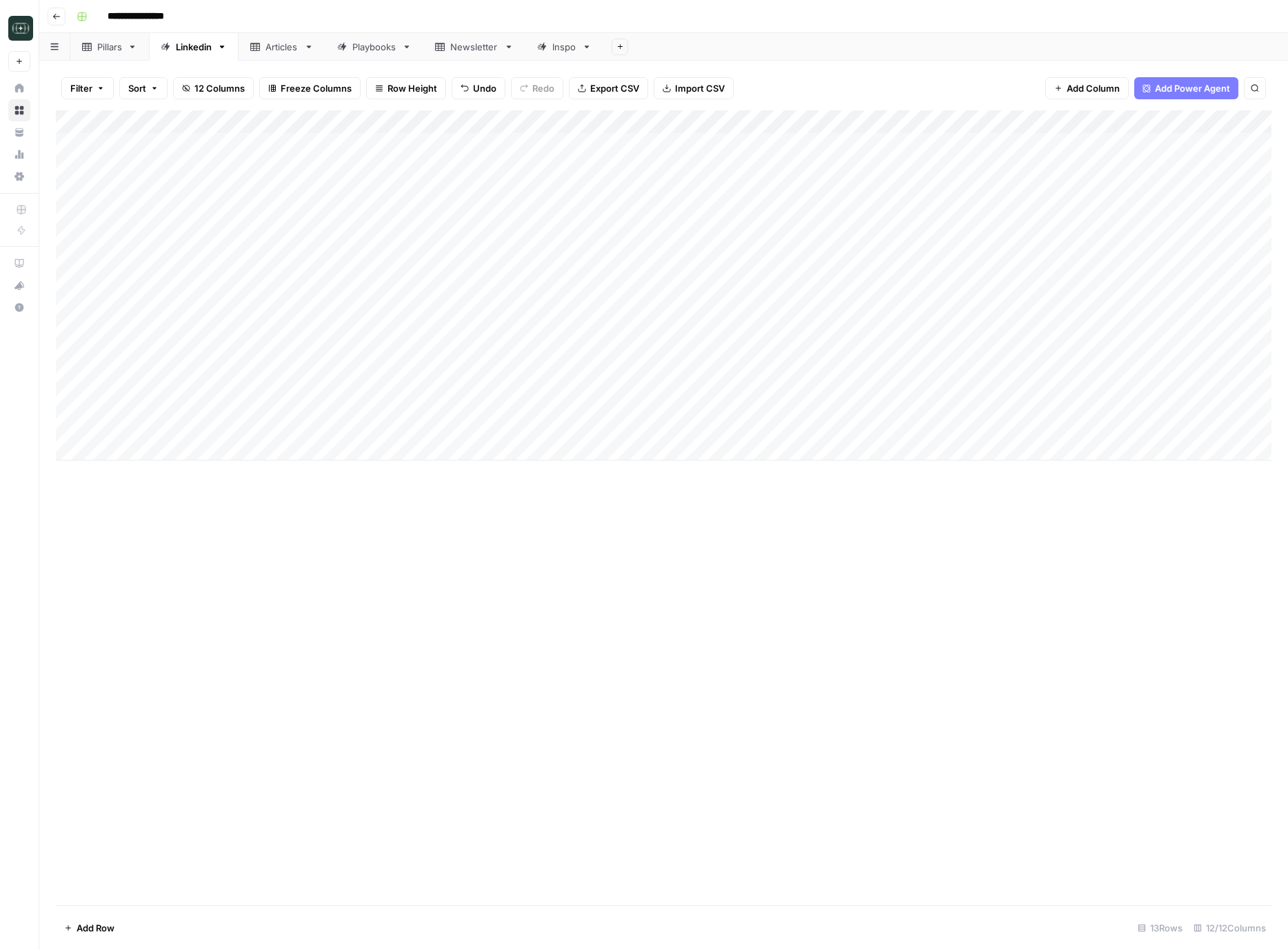
click at [912, 398] on div "Add Column" at bounding box center [664, 285] width 1216 height 350
click at [721, 547] on div "Add Column" at bounding box center [664, 507] width 1216 height 795
click at [915, 374] on div "Add Column" at bounding box center [664, 285] width 1216 height 350
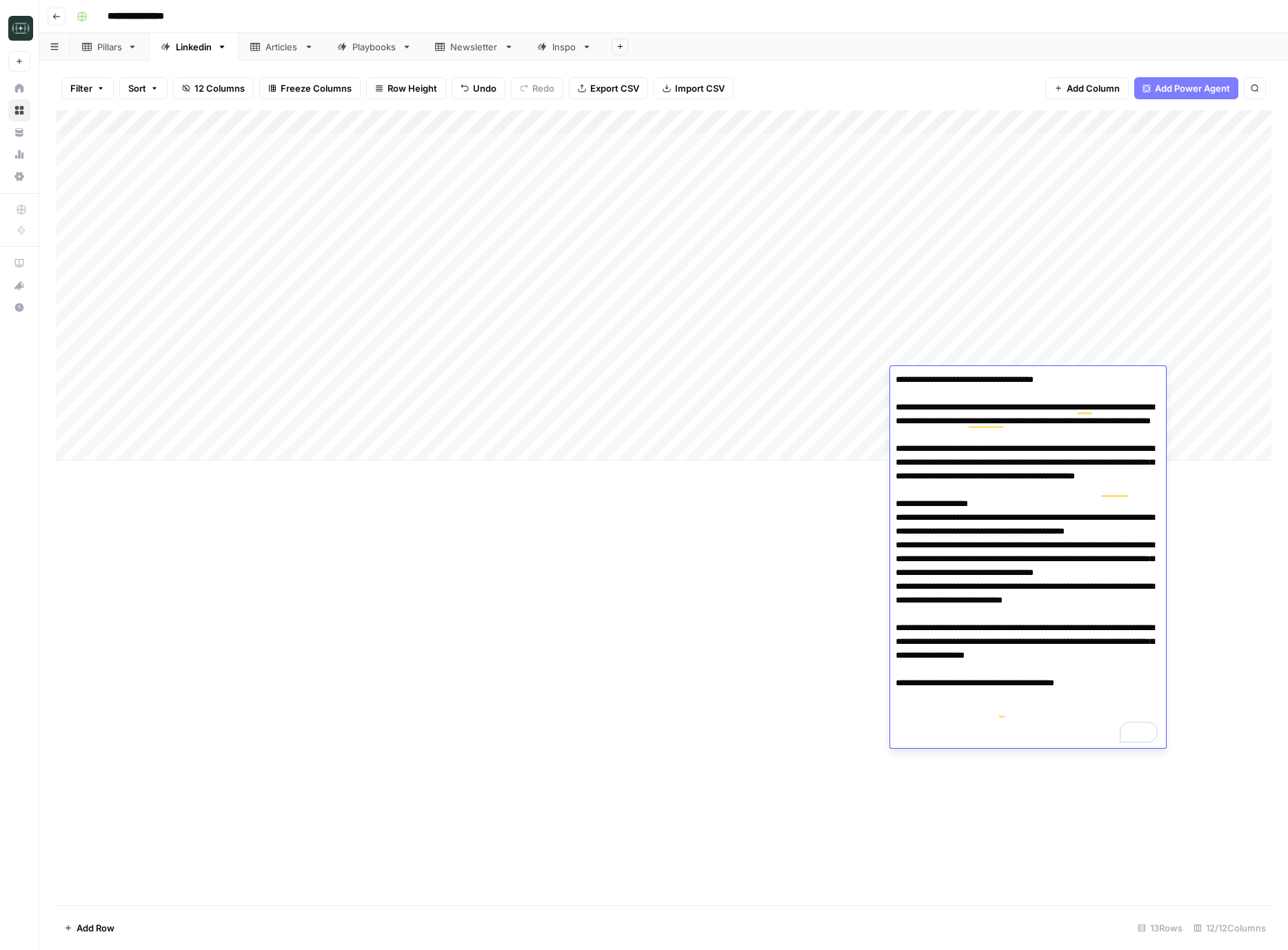
click at [699, 510] on div "Add Column" at bounding box center [664, 507] width 1216 height 795
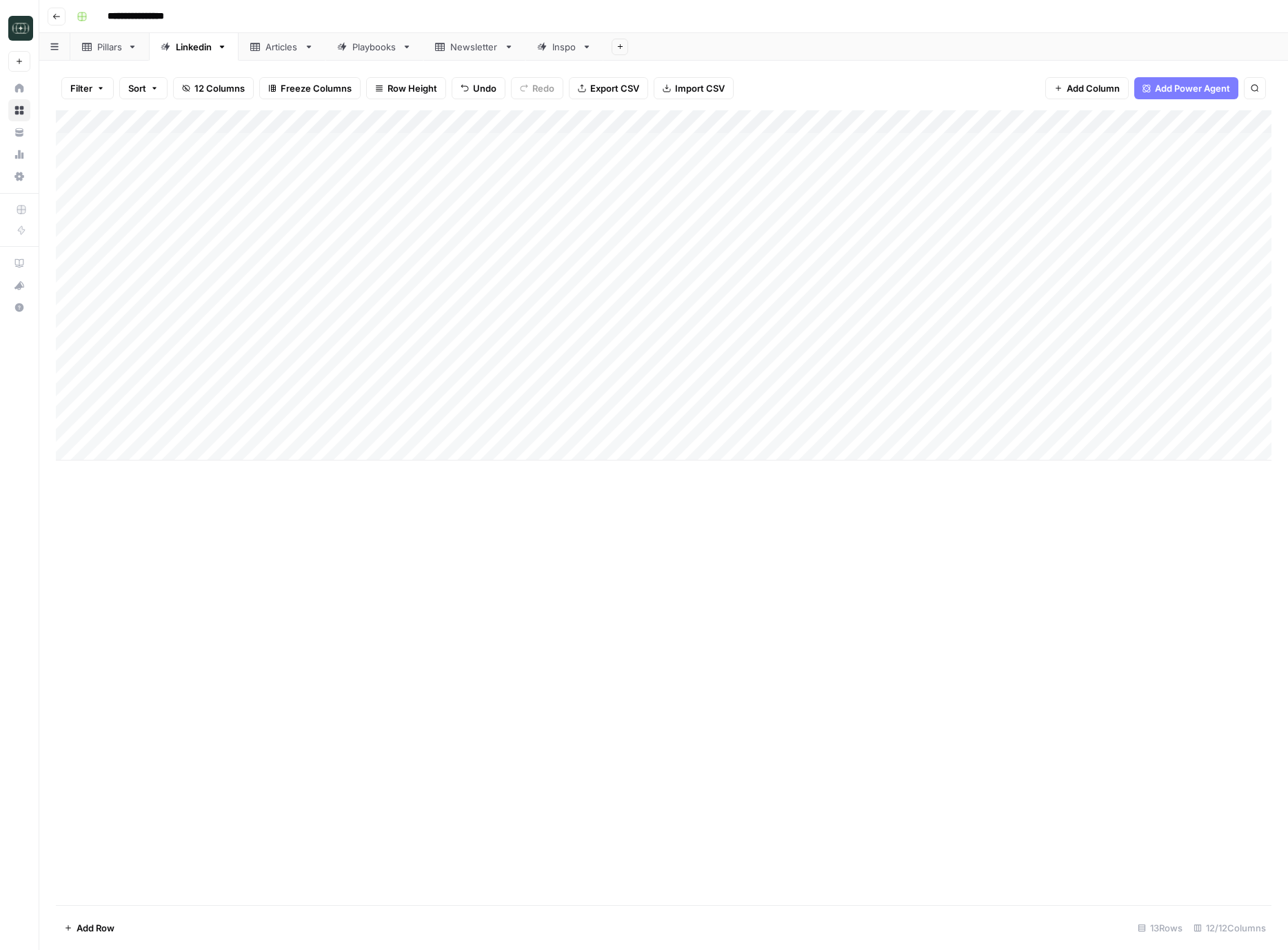
click at [912, 353] on div "Add Column" at bounding box center [664, 285] width 1216 height 350
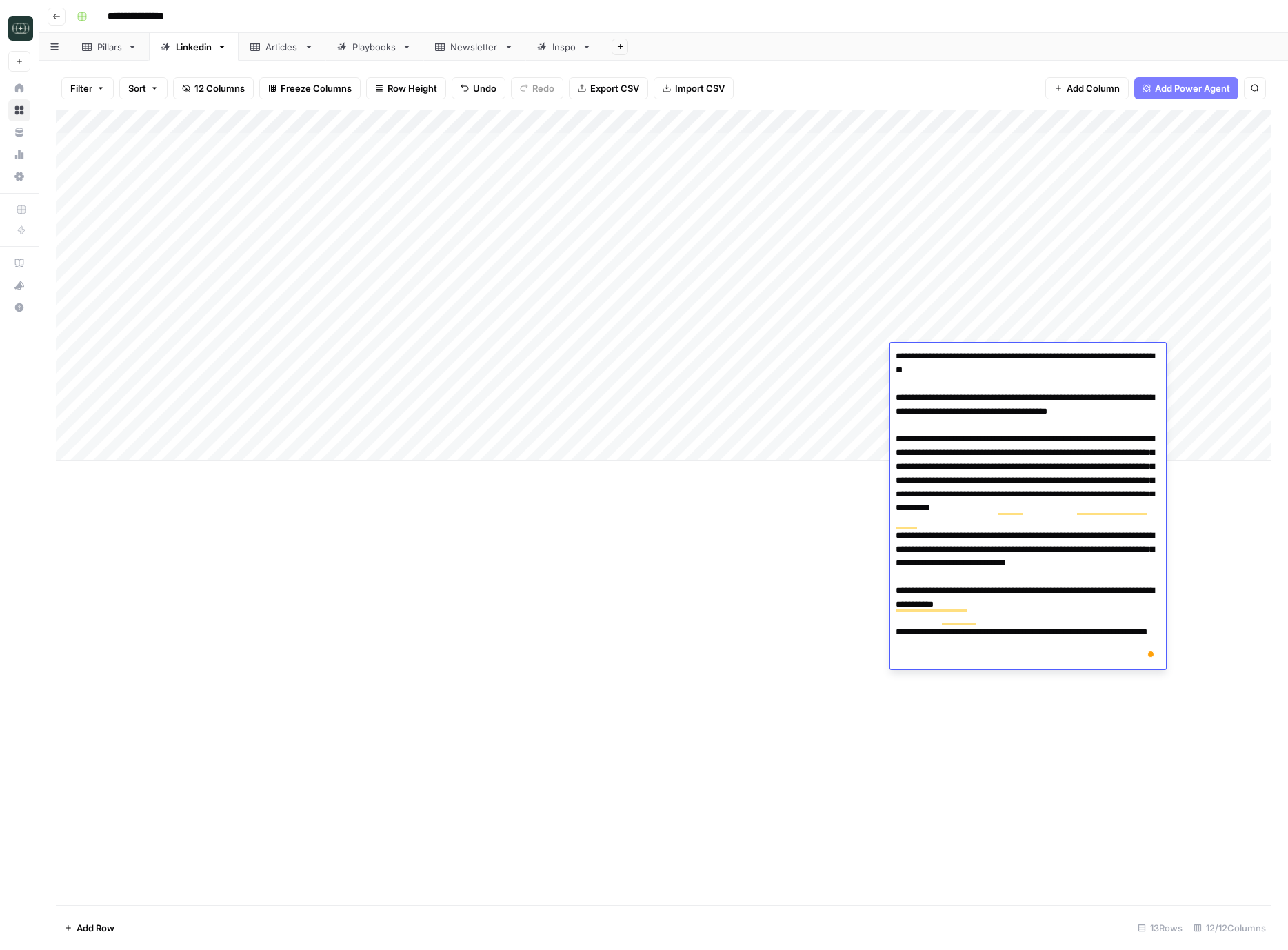
click at [919, 333] on div "Add Column" at bounding box center [664, 285] width 1216 height 350
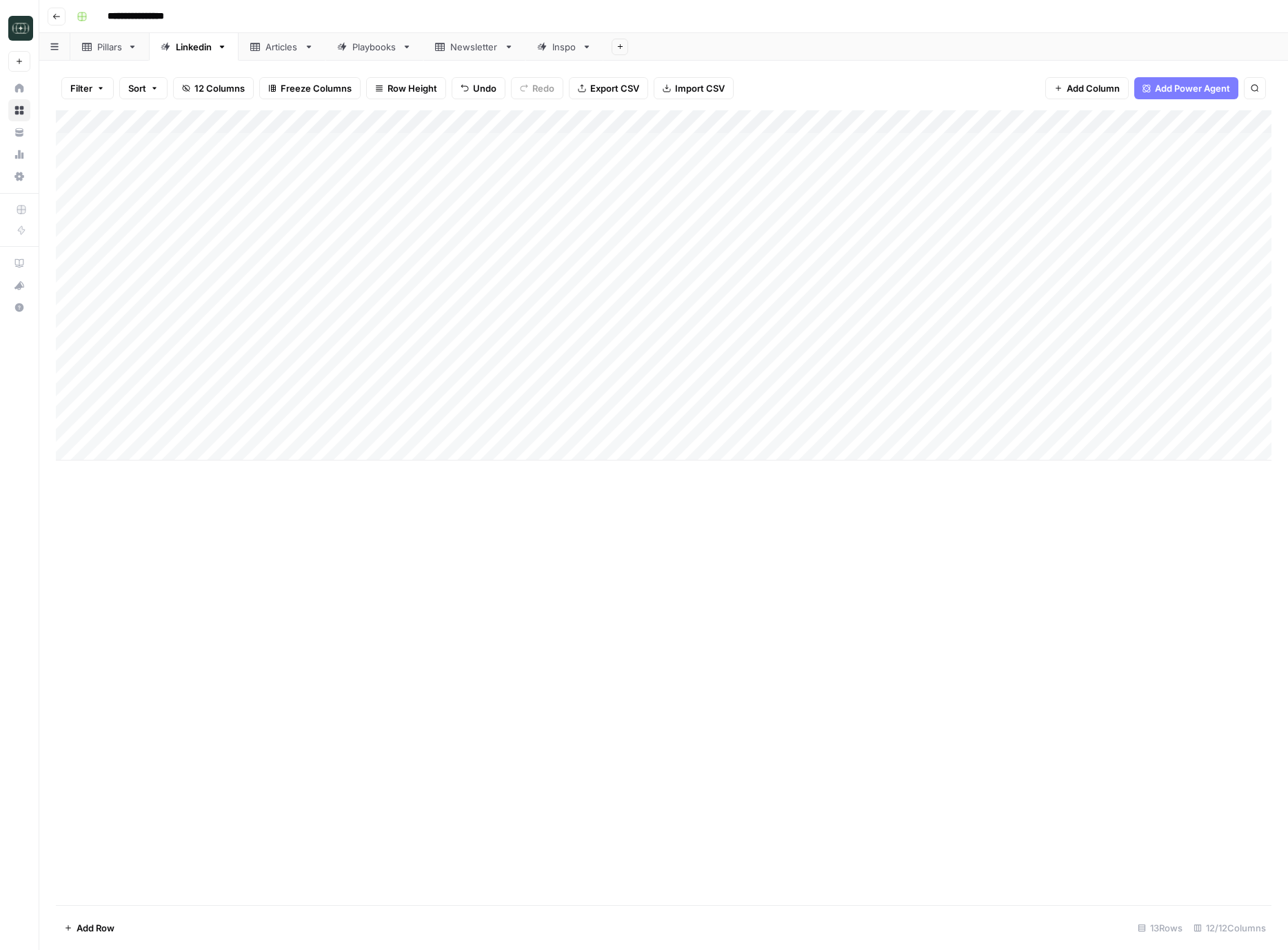
click at [919, 333] on div "Add Column" at bounding box center [664, 285] width 1216 height 350
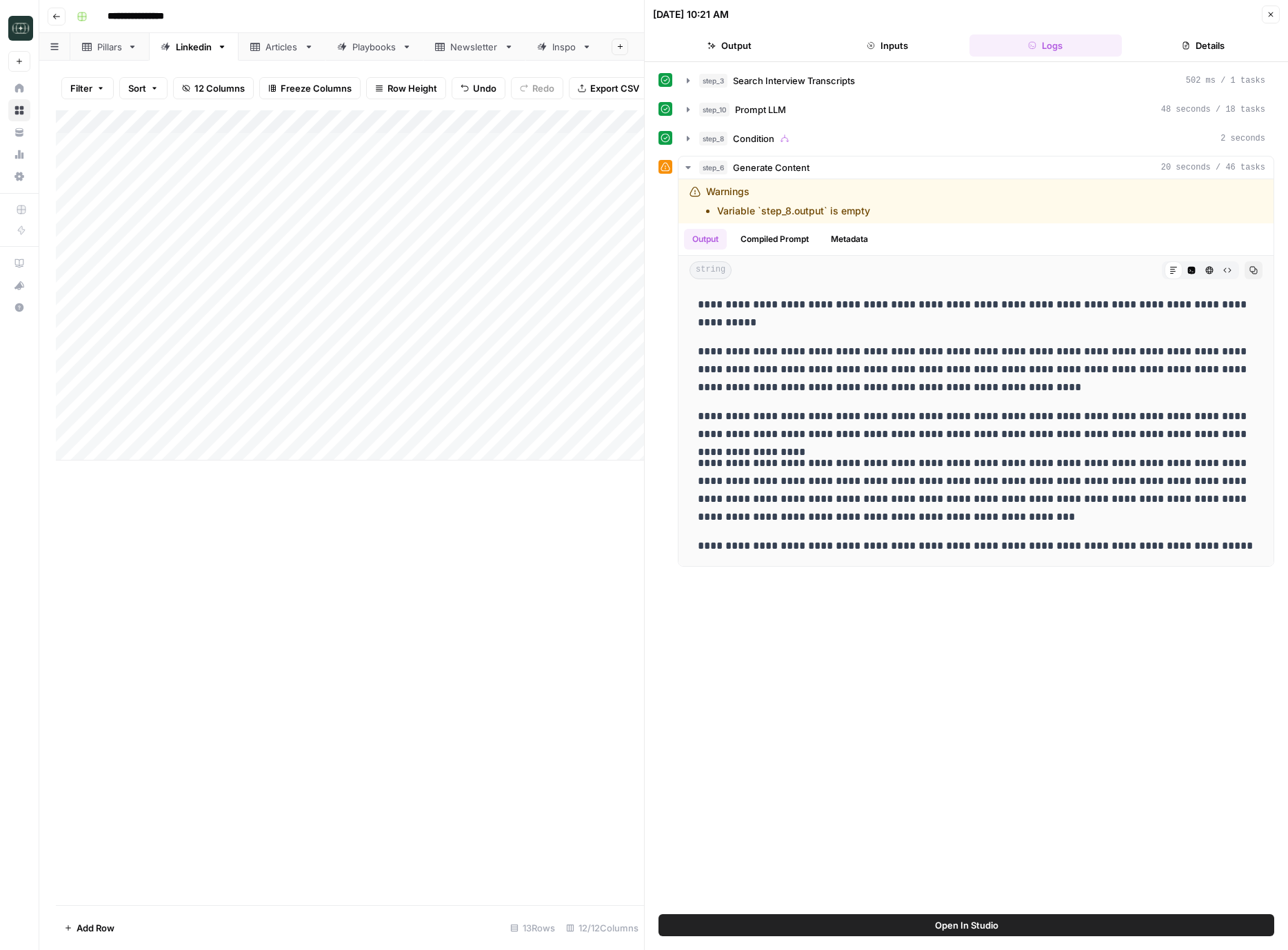
click at [865, 722] on div "**********" at bounding box center [966, 487] width 616 height 838
click at [1268, 14] on icon "button" at bounding box center [1271, 14] width 8 height 8
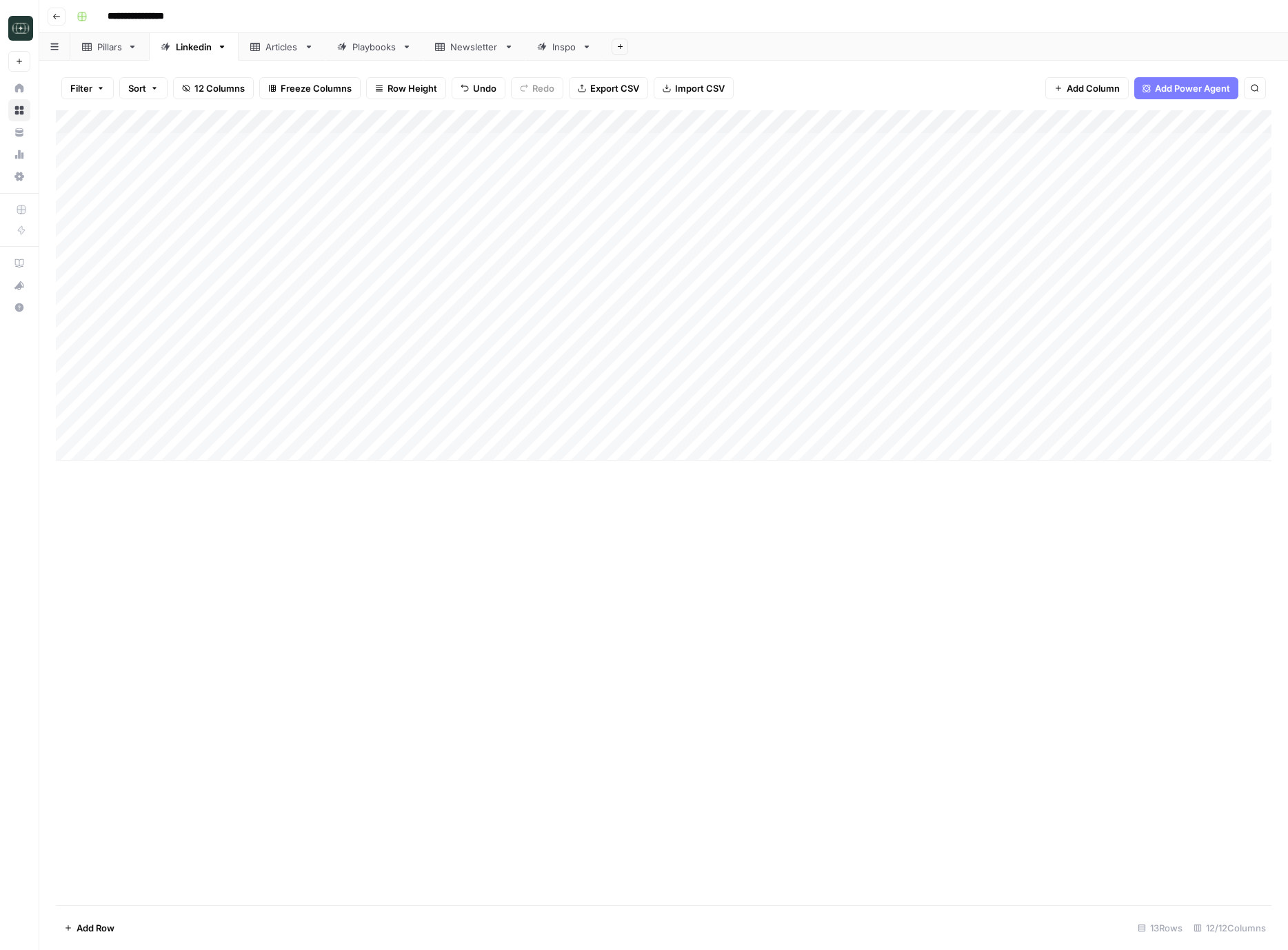
click at [57, 18] on icon "button" at bounding box center [57, 17] width 8 height 8
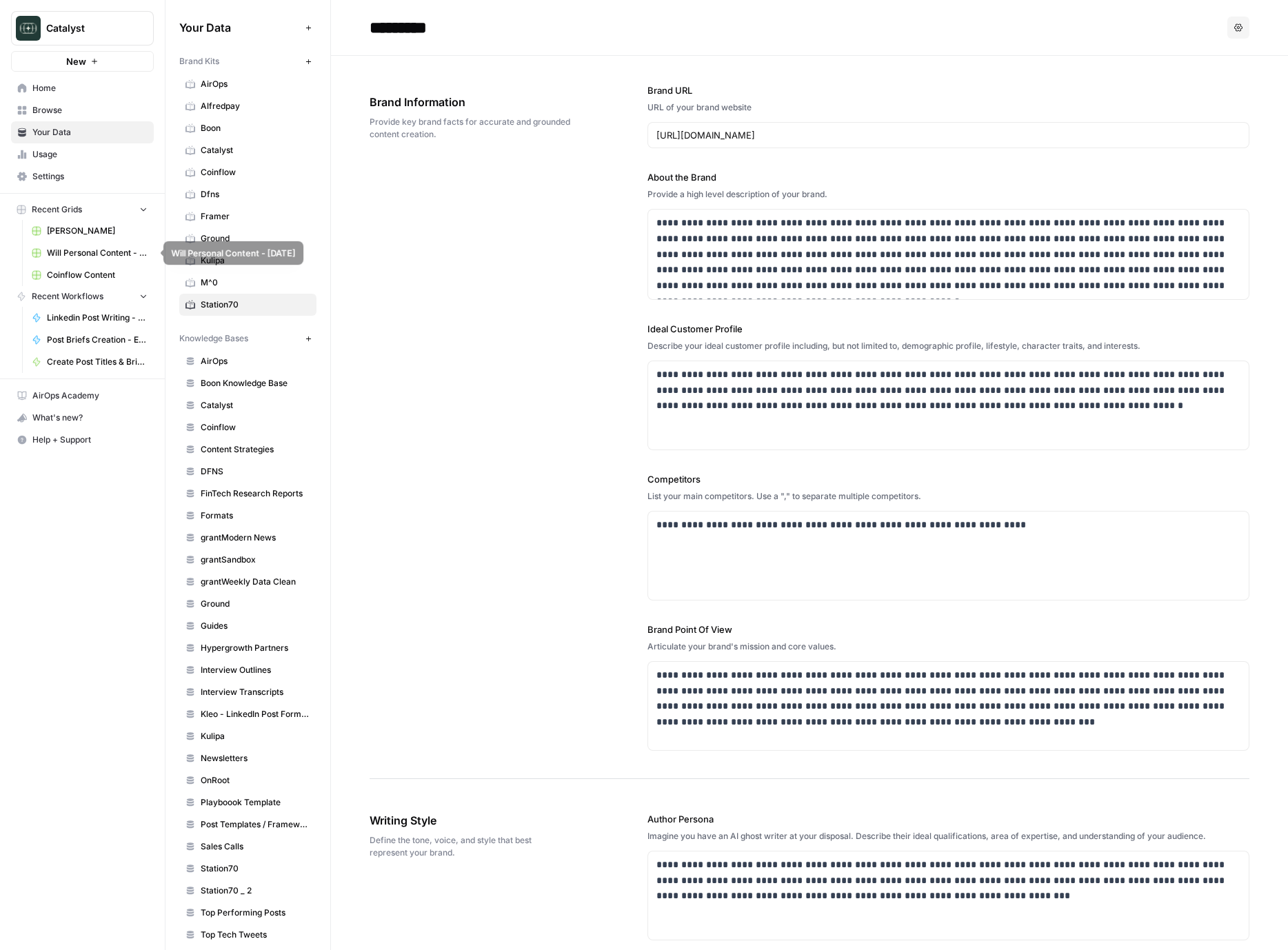
click at [51, 247] on span "Will Personal Content - [DATE]" at bounding box center [97, 253] width 101 height 13
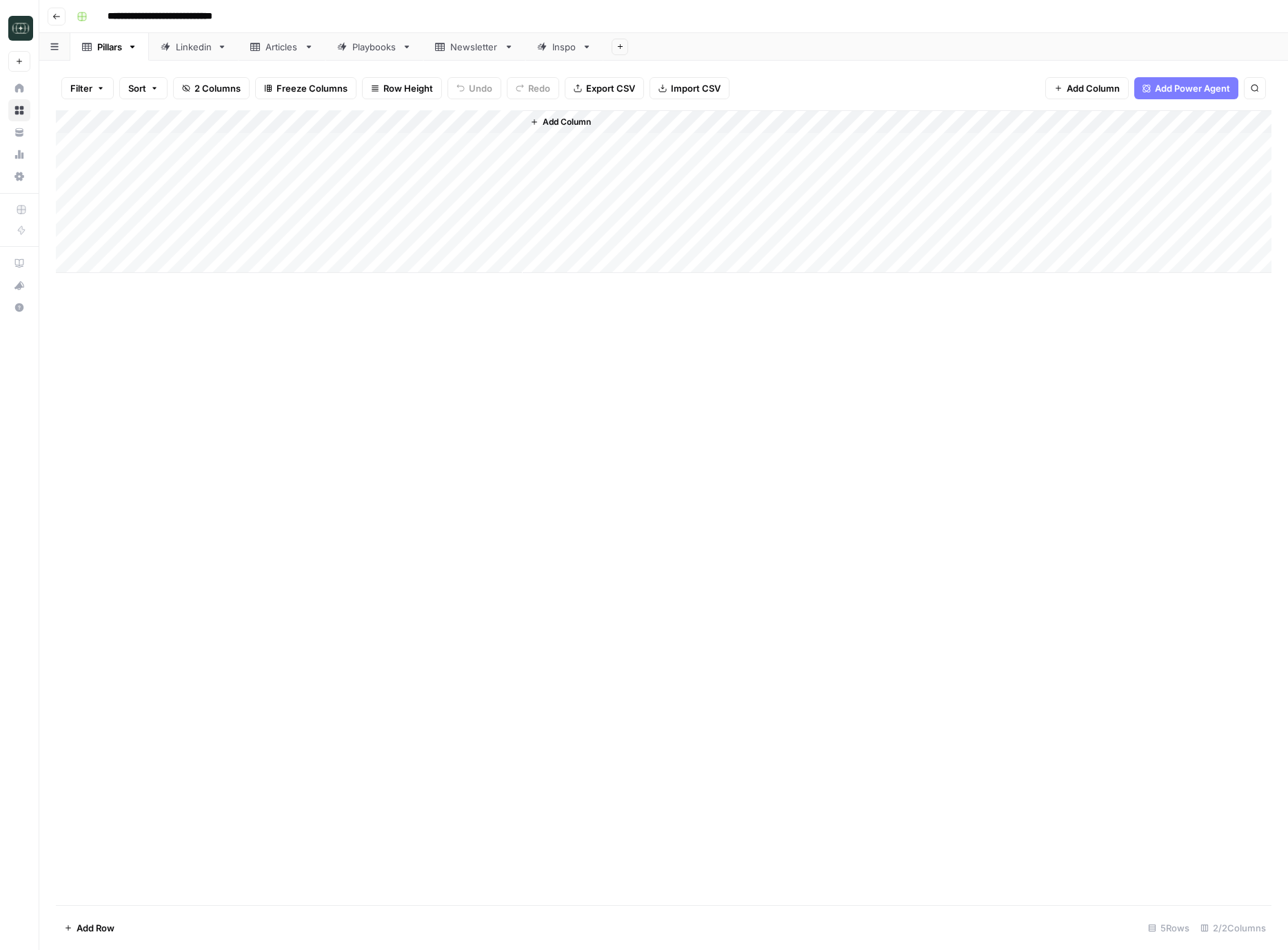
click at [182, 43] on div "Linkedin" at bounding box center [193, 46] width 36 height 14
click at [354, 873] on div "Add Column" at bounding box center [664, 507] width 1216 height 795
click at [323, 871] on div "Add Column" at bounding box center [664, 507] width 1216 height 795
type textarea "**********"
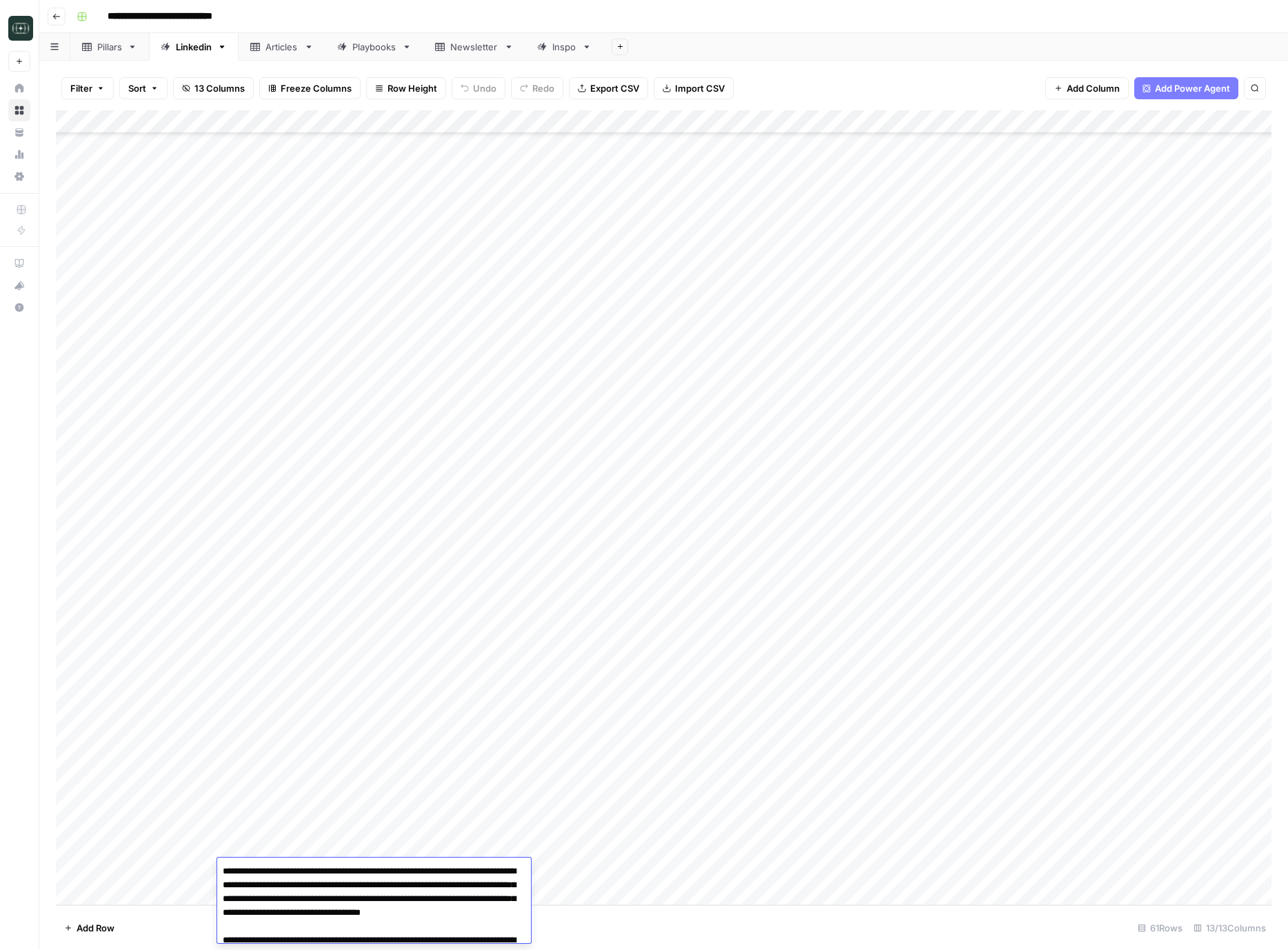
scroll to position [30, 0]
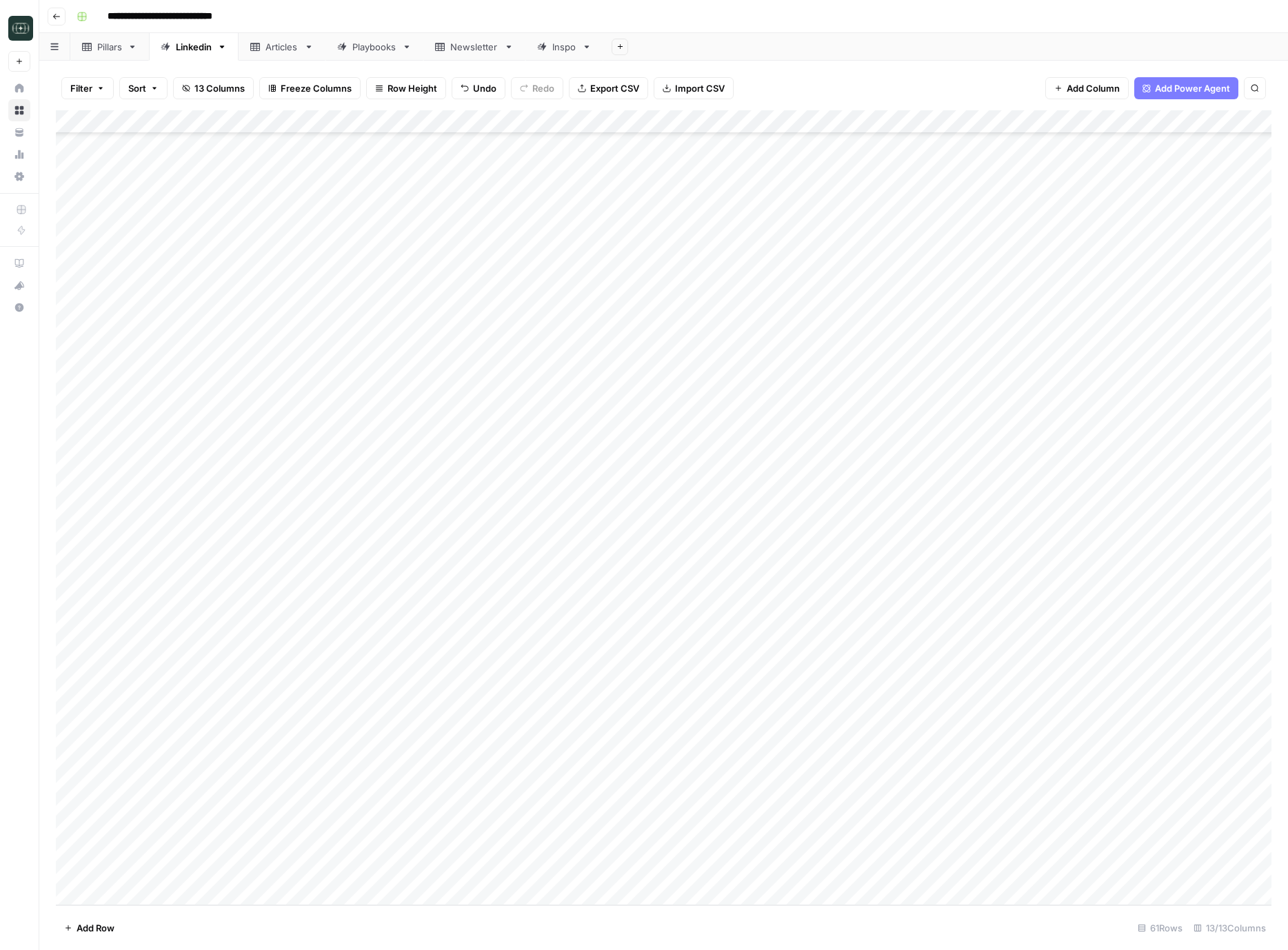
click at [562, 866] on div "Add Column" at bounding box center [664, 507] width 1216 height 795
drag, startPoint x: 567, startPoint y: 913, endPoint x: 711, endPoint y: 889, distance: 146.0
click at [567, 913] on button "How-To" at bounding box center [574, 916] width 45 height 17
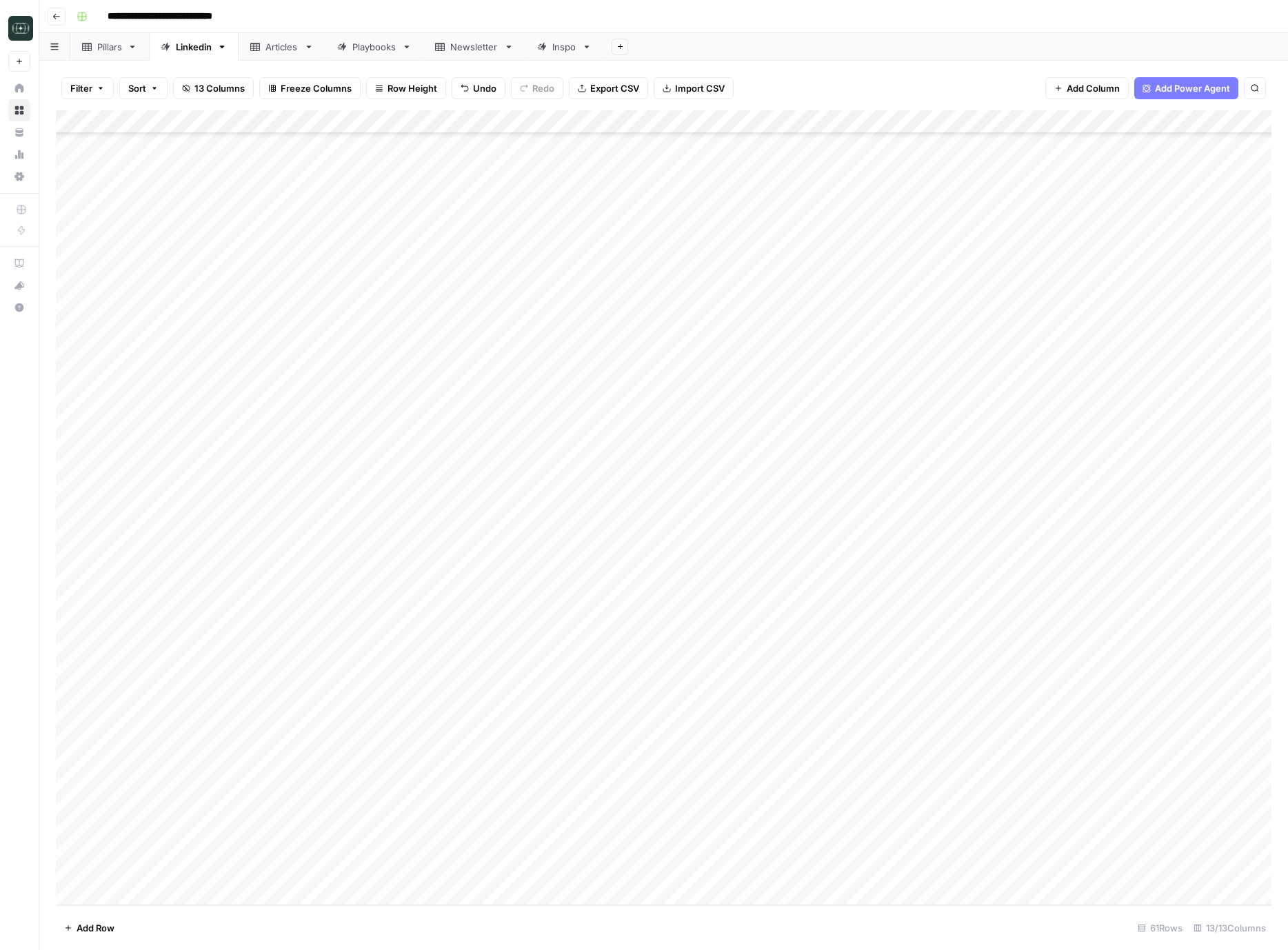
click at [665, 869] on div "Add Column" at bounding box center [664, 507] width 1216 height 795
click at [672, 918] on button "Short ( 50-100 words)" at bounding box center [689, 924] width 104 height 17
click at [780, 872] on div "Add Column" at bounding box center [664, 507] width 1216 height 795
click at [940, 869] on div "Add Column" at bounding box center [664, 507] width 1216 height 795
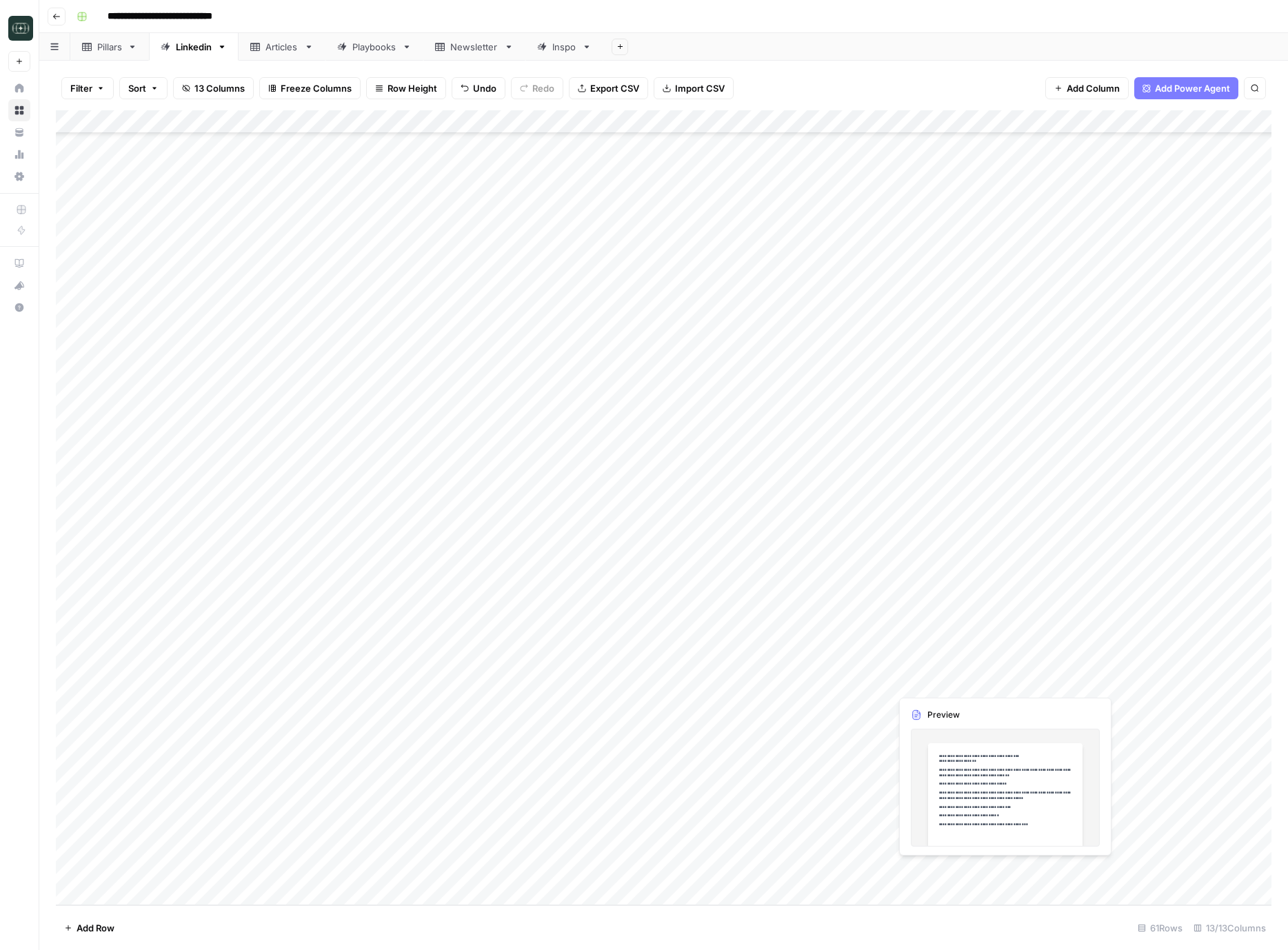
click at [940, 869] on div "Add Column" at bounding box center [664, 507] width 1216 height 795
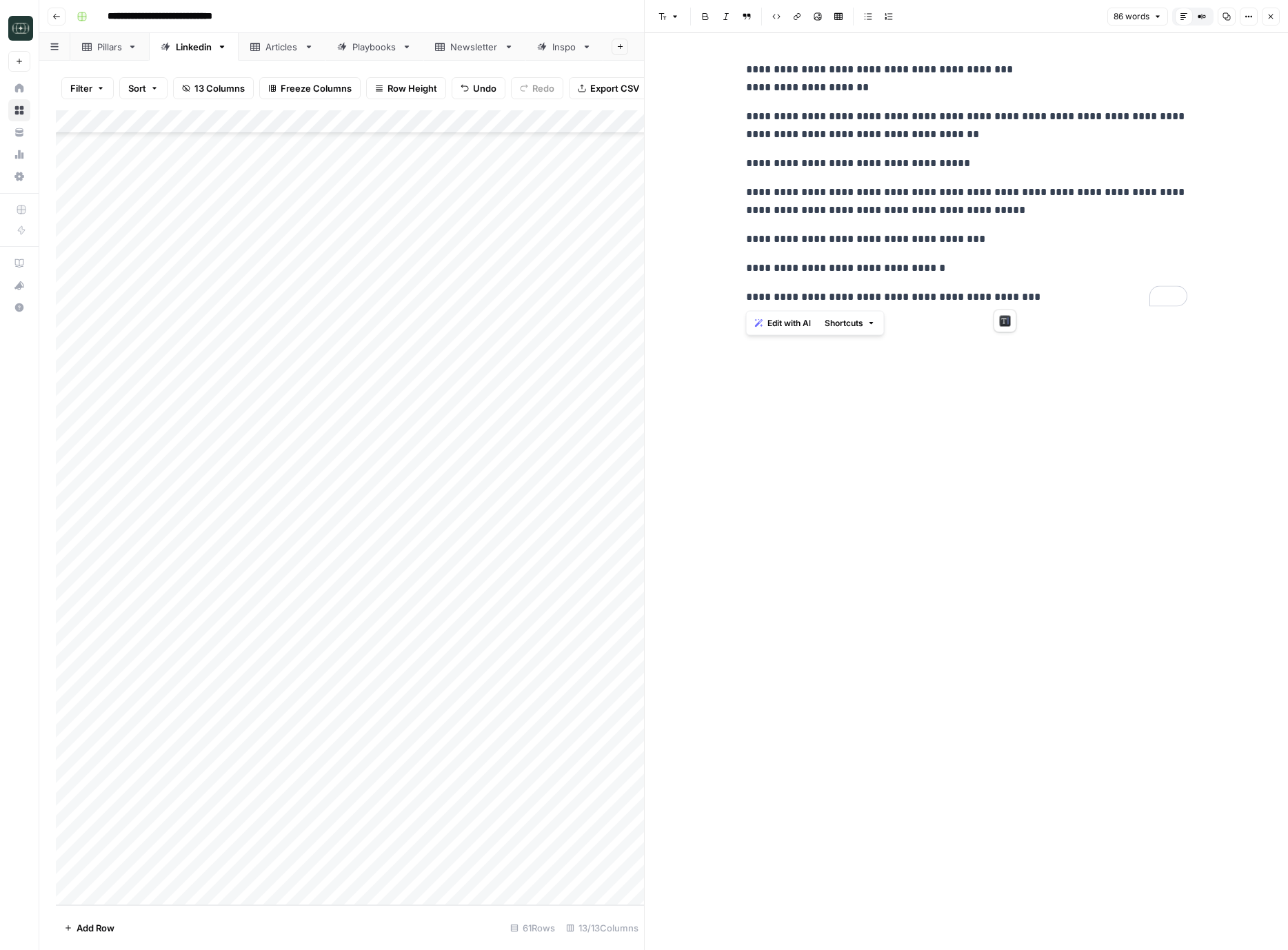
drag, startPoint x: 1011, startPoint y: 298, endPoint x: 742, endPoint y: 64, distance: 356.5
click at [742, 64] on div "**********" at bounding box center [967, 183] width 458 height 257
click at [1260, 9] on div "86 words Default Editor Compare Old vs New Content Copy Options Close" at bounding box center [1194, 17] width 172 height 18
click at [1266, 13] on button "Close" at bounding box center [1271, 17] width 18 height 18
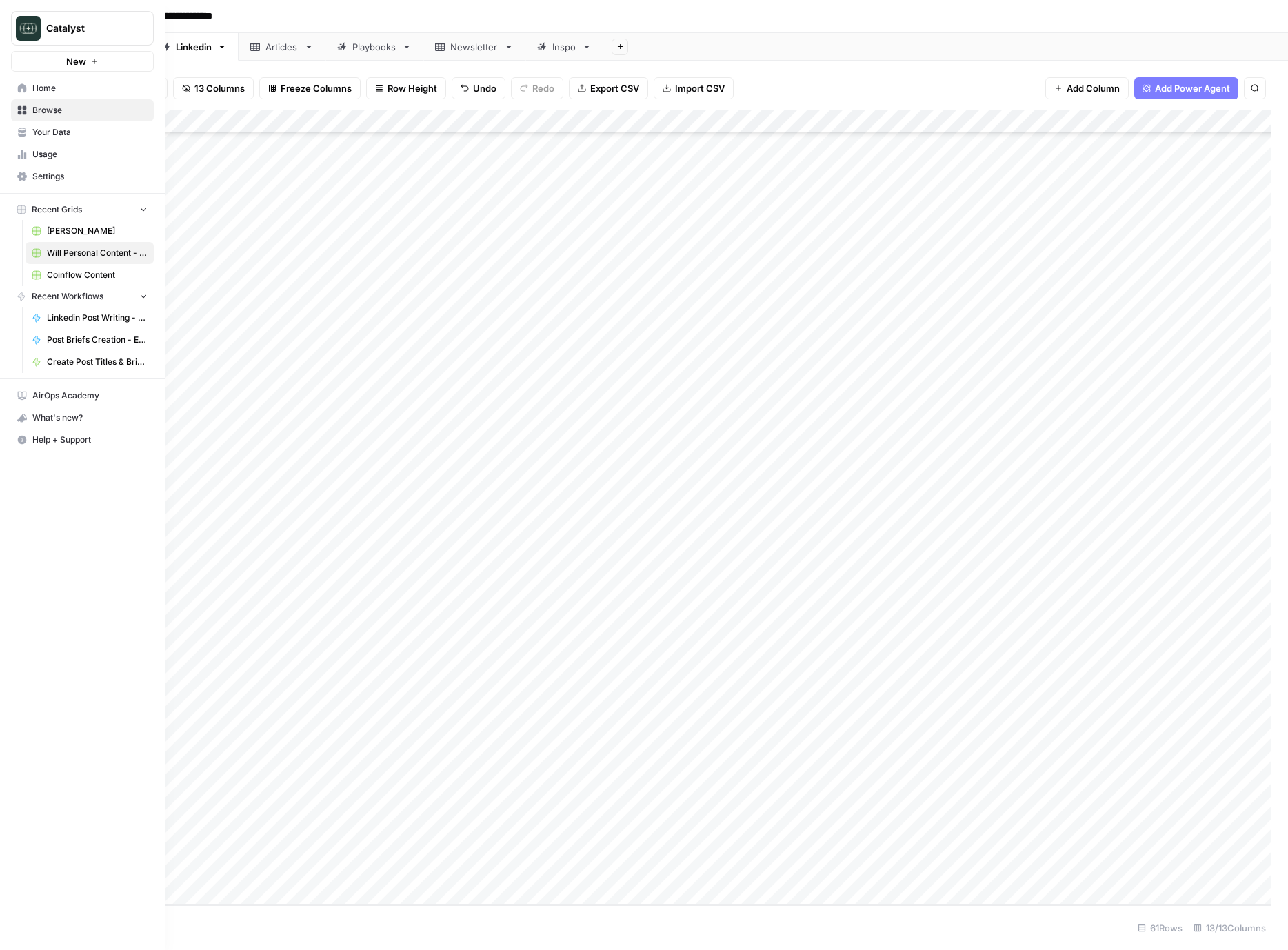
click at [69, 235] on span "[PERSON_NAME]" at bounding box center [97, 231] width 101 height 13
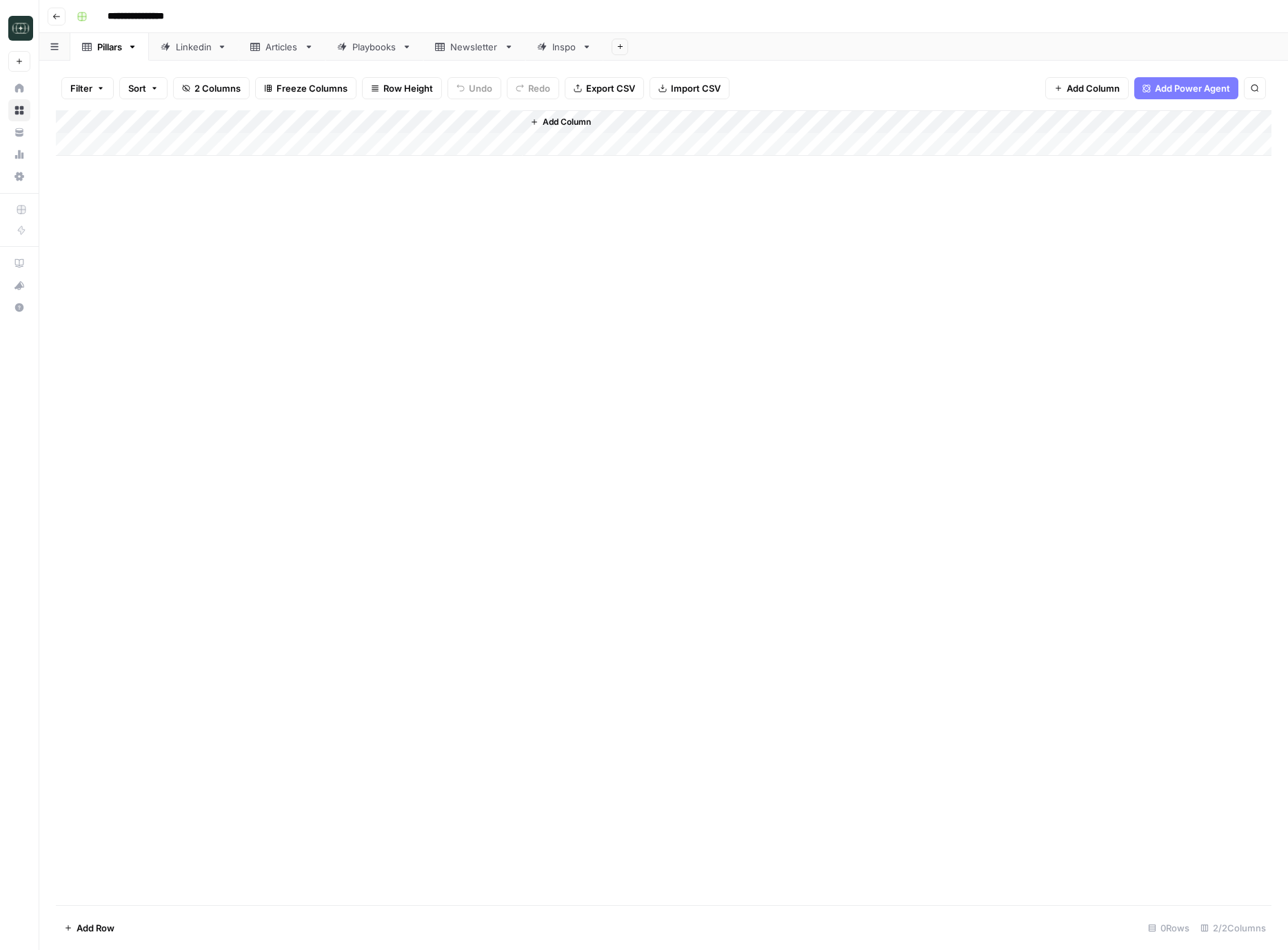
click at [191, 52] on div "Linkedin" at bounding box center [193, 46] width 36 height 14
click at [963, 428] on div "Add Column" at bounding box center [664, 285] width 1216 height 350
click at [858, 425] on div "Add Column" at bounding box center [664, 285] width 1216 height 350
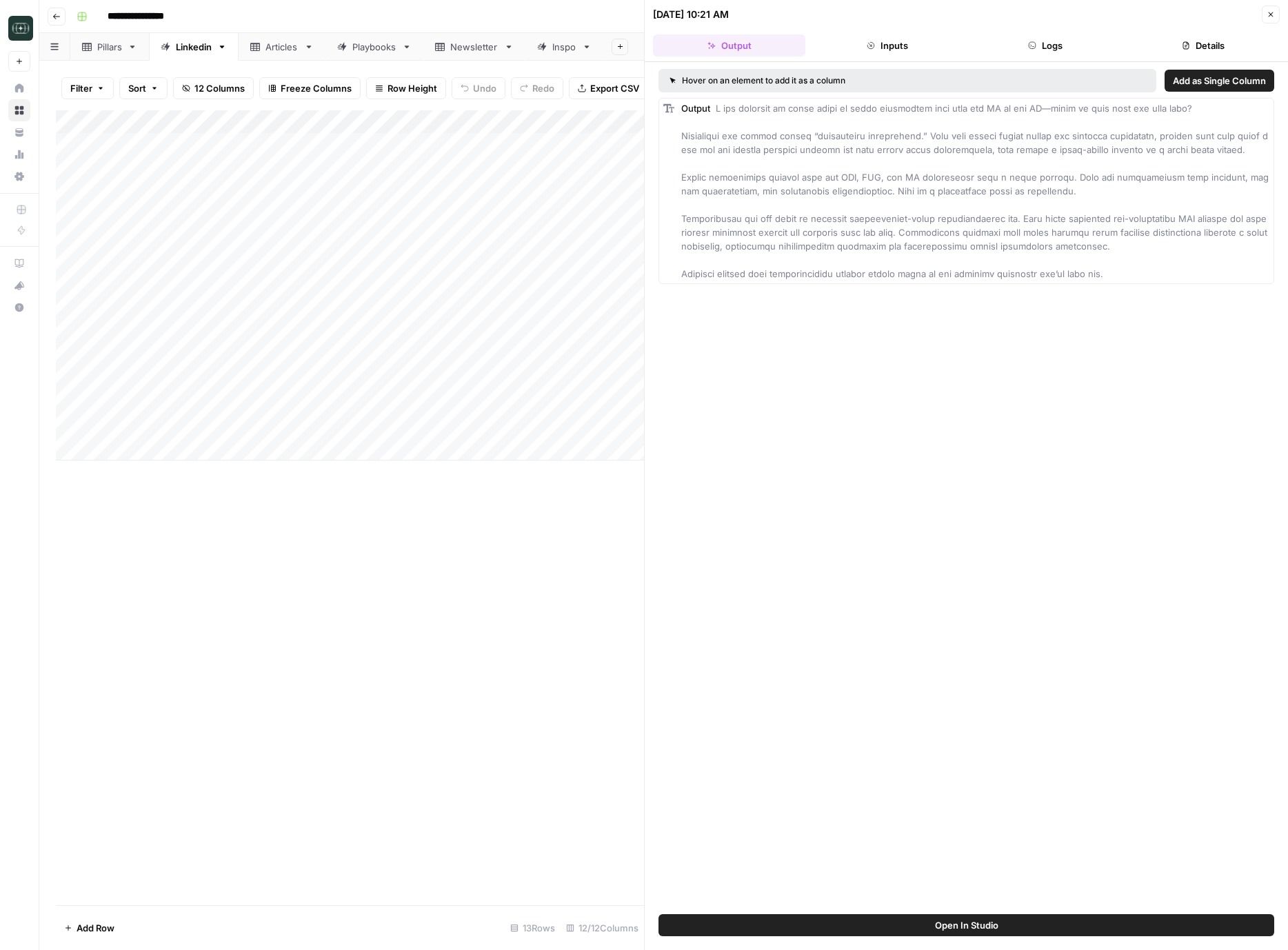
click at [1013, 42] on button "Logs" at bounding box center [1045, 45] width 152 height 22
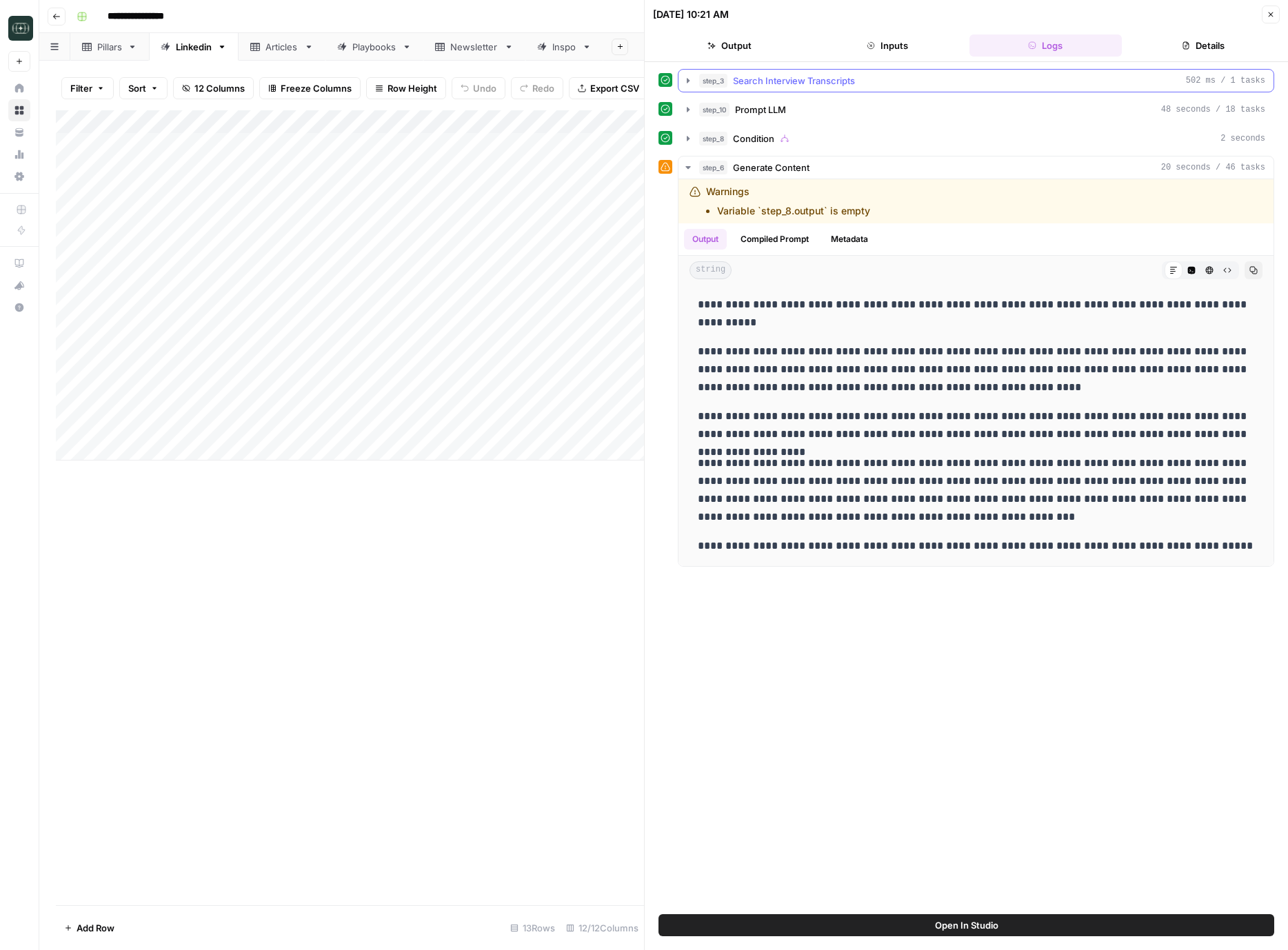
click at [816, 77] on span "Search Interview Transcripts" at bounding box center [794, 80] width 122 height 14
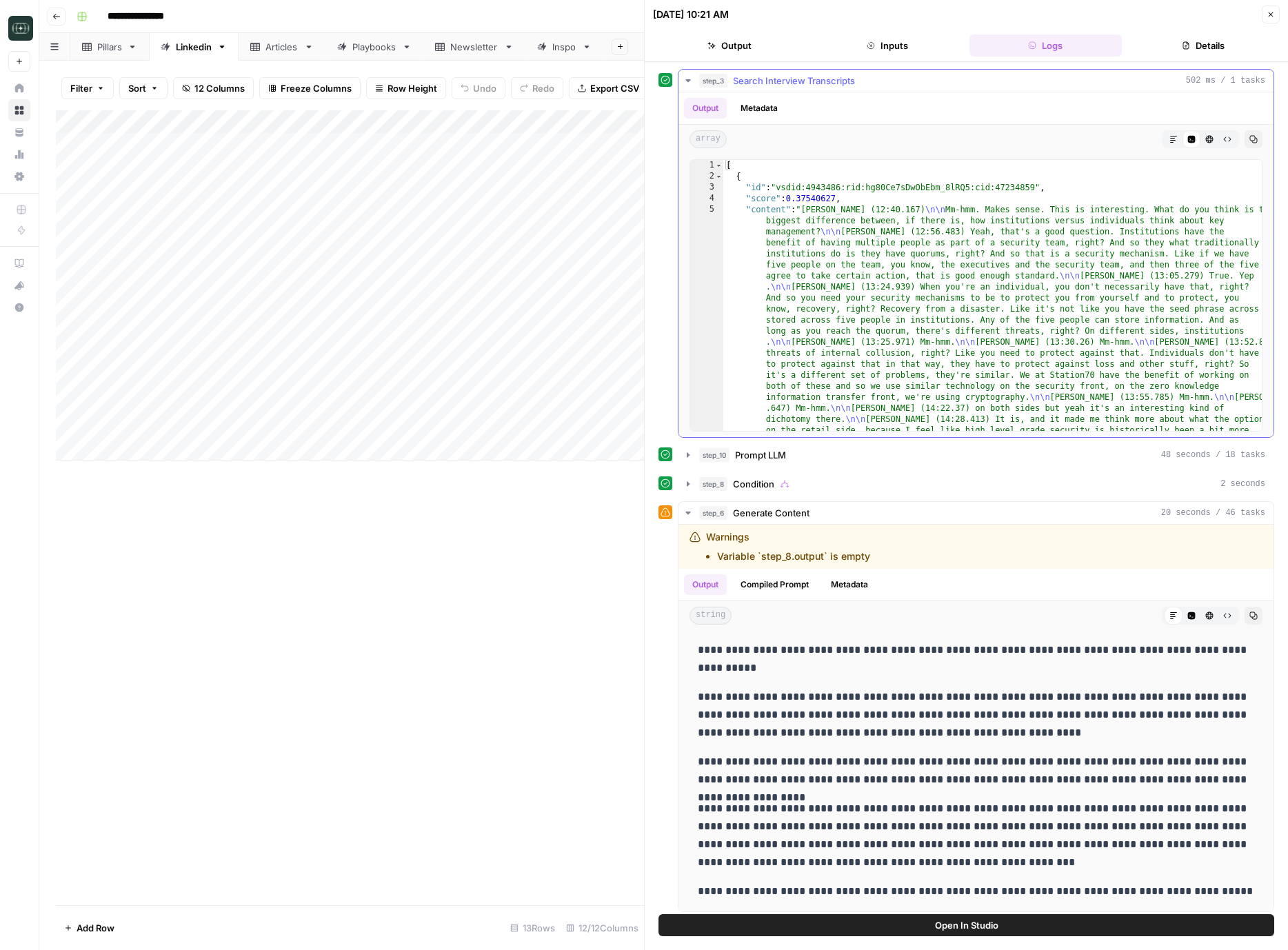
click at [820, 76] on span "Search Interview Transcripts" at bounding box center [794, 80] width 122 height 14
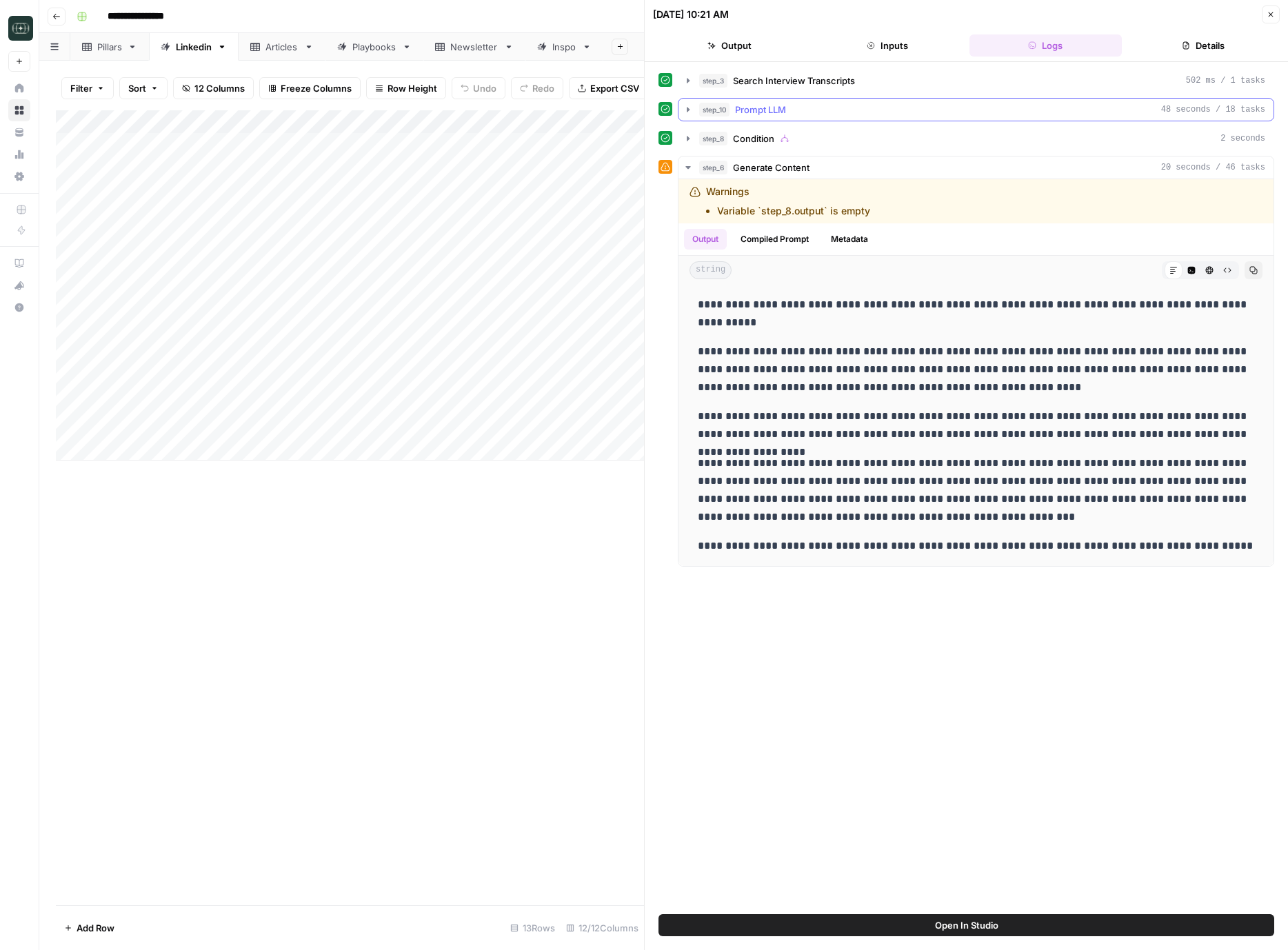
click at [808, 108] on div "step_10 Prompt LLM 48 seconds / 18 tasks" at bounding box center [982, 109] width 567 height 14
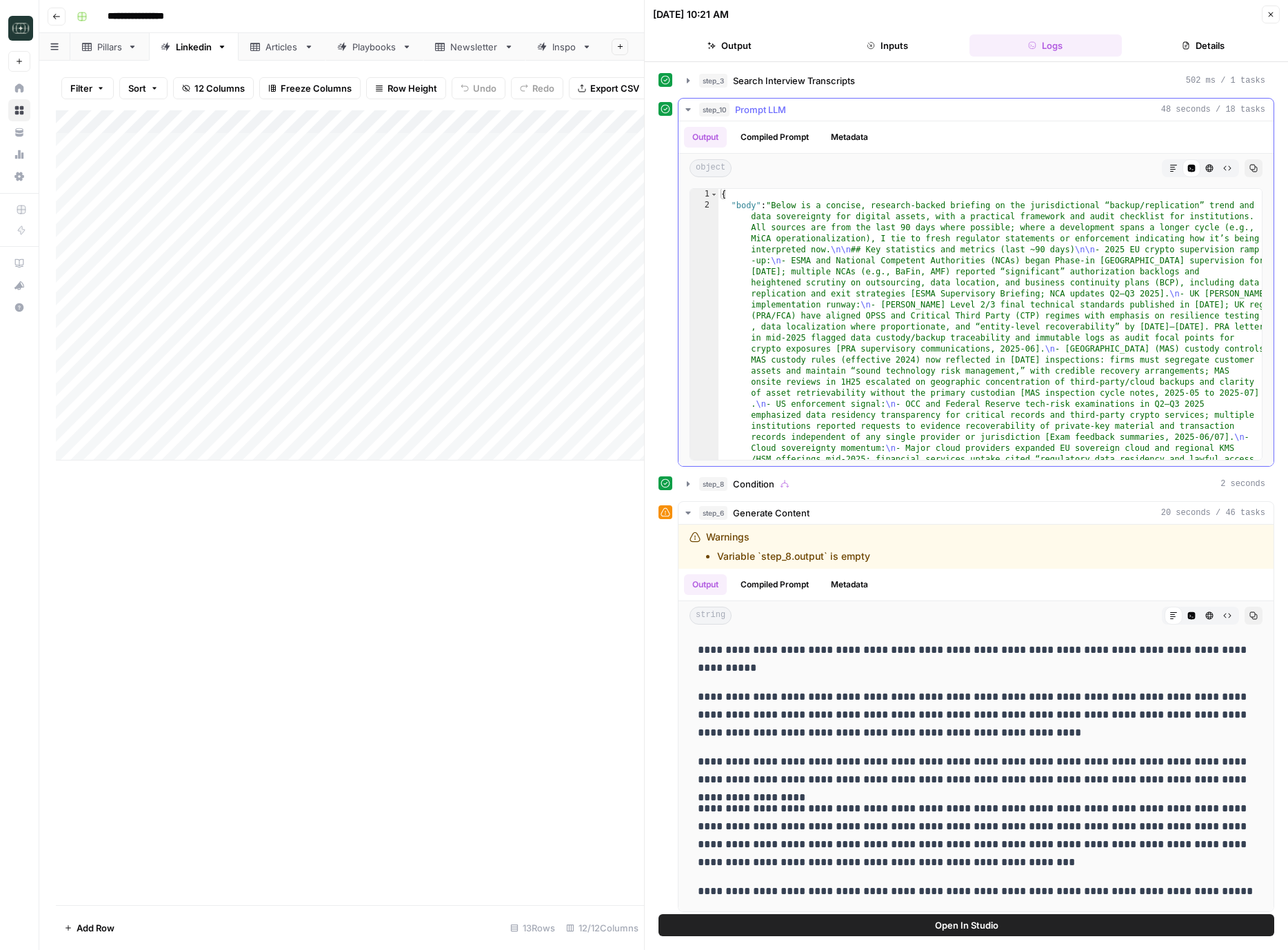
click at [808, 108] on div "step_10 Prompt LLM 48 seconds / 18 tasks" at bounding box center [982, 109] width 567 height 14
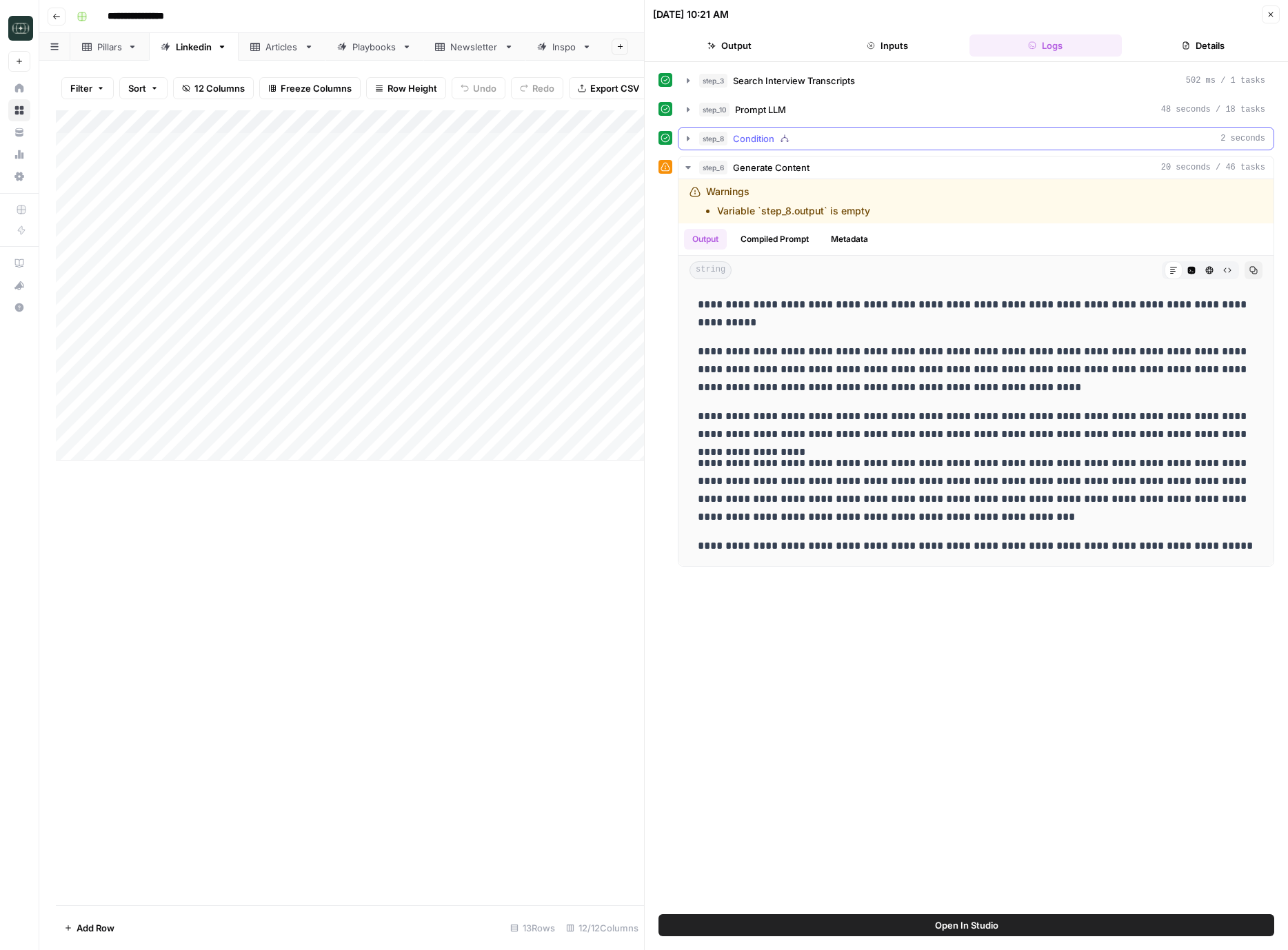
click at [774, 142] on span "Condition" at bounding box center [754, 138] width 41 height 14
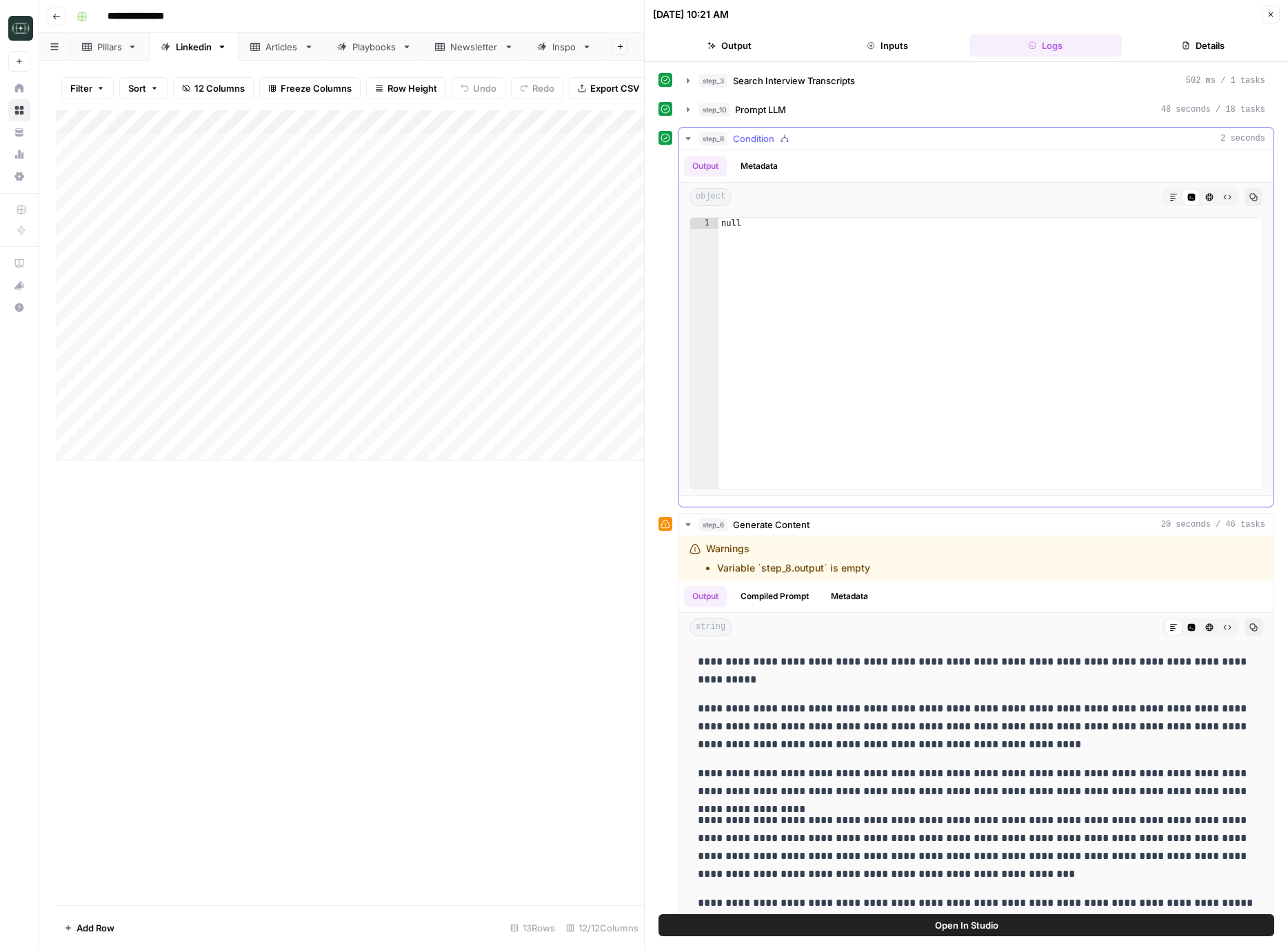
click at [761, 143] on span "Condition" at bounding box center [754, 138] width 41 height 14
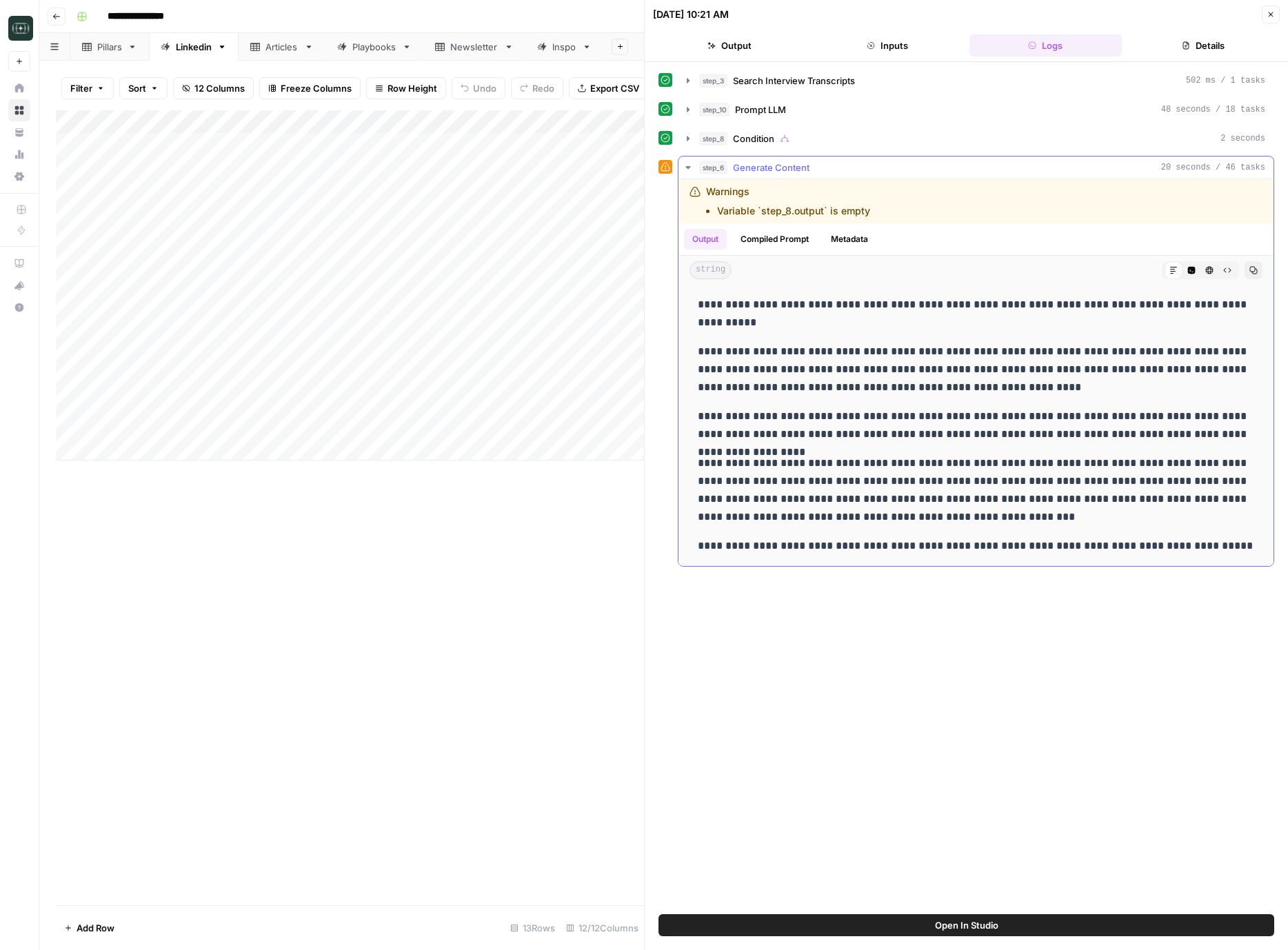
click at [778, 526] on div "**********" at bounding box center [976, 425] width 573 height 270
drag, startPoint x: 1274, startPoint y: 12, endPoint x: 1232, endPoint y: 81, distance: 80.8
click at [1274, 12] on icon "button" at bounding box center [1271, 14] width 8 height 8
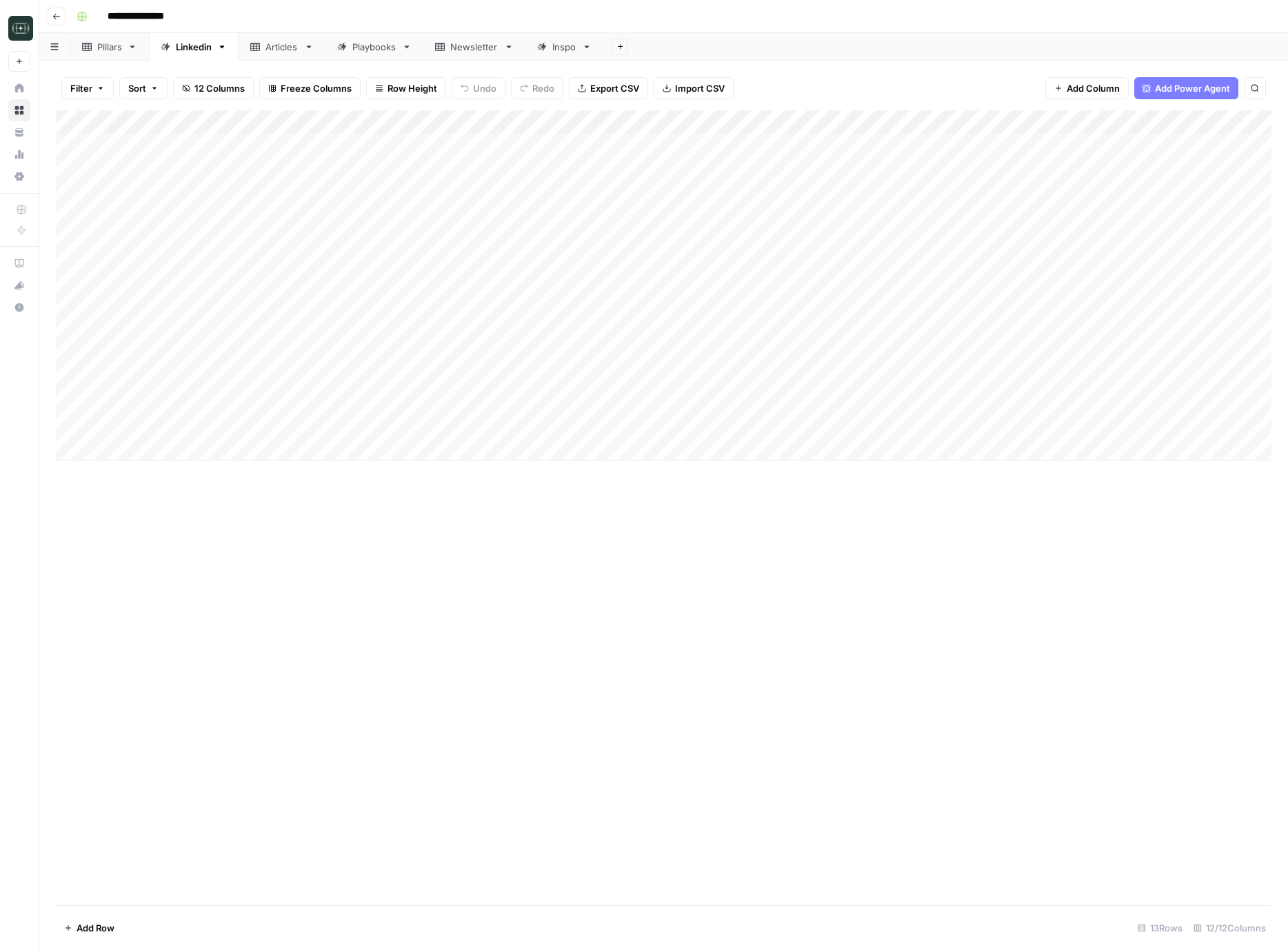
click at [141, 434] on div "Add Column" at bounding box center [664, 285] width 1216 height 350
click at [170, 463] on div "Add Column" at bounding box center [664, 507] width 1216 height 795
click at [121, 448] on div "Add Column" at bounding box center [664, 285] width 1216 height 350
type textarea "**********"
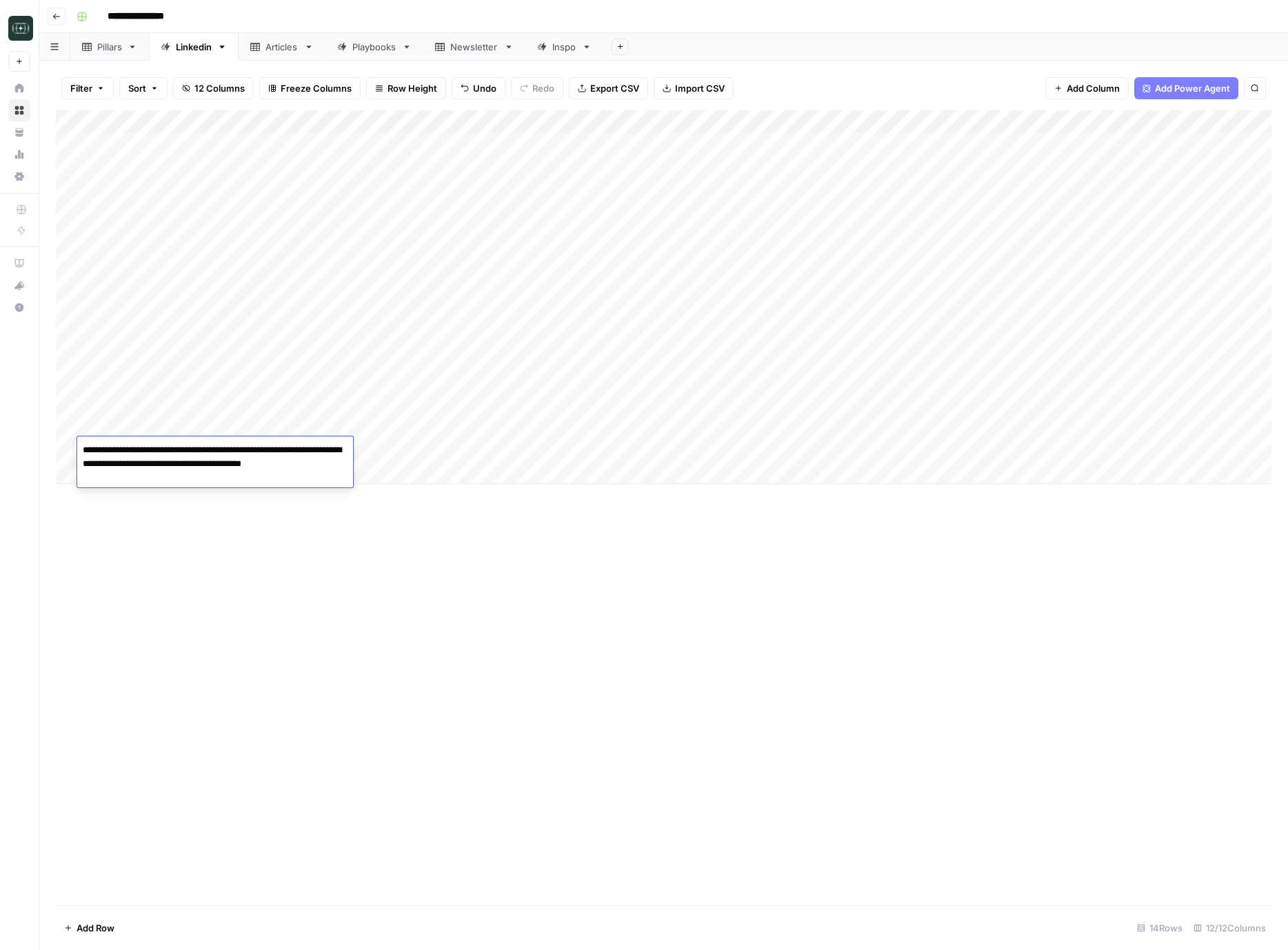
click at [295, 424] on div "Add Column" at bounding box center [664, 297] width 1216 height 373
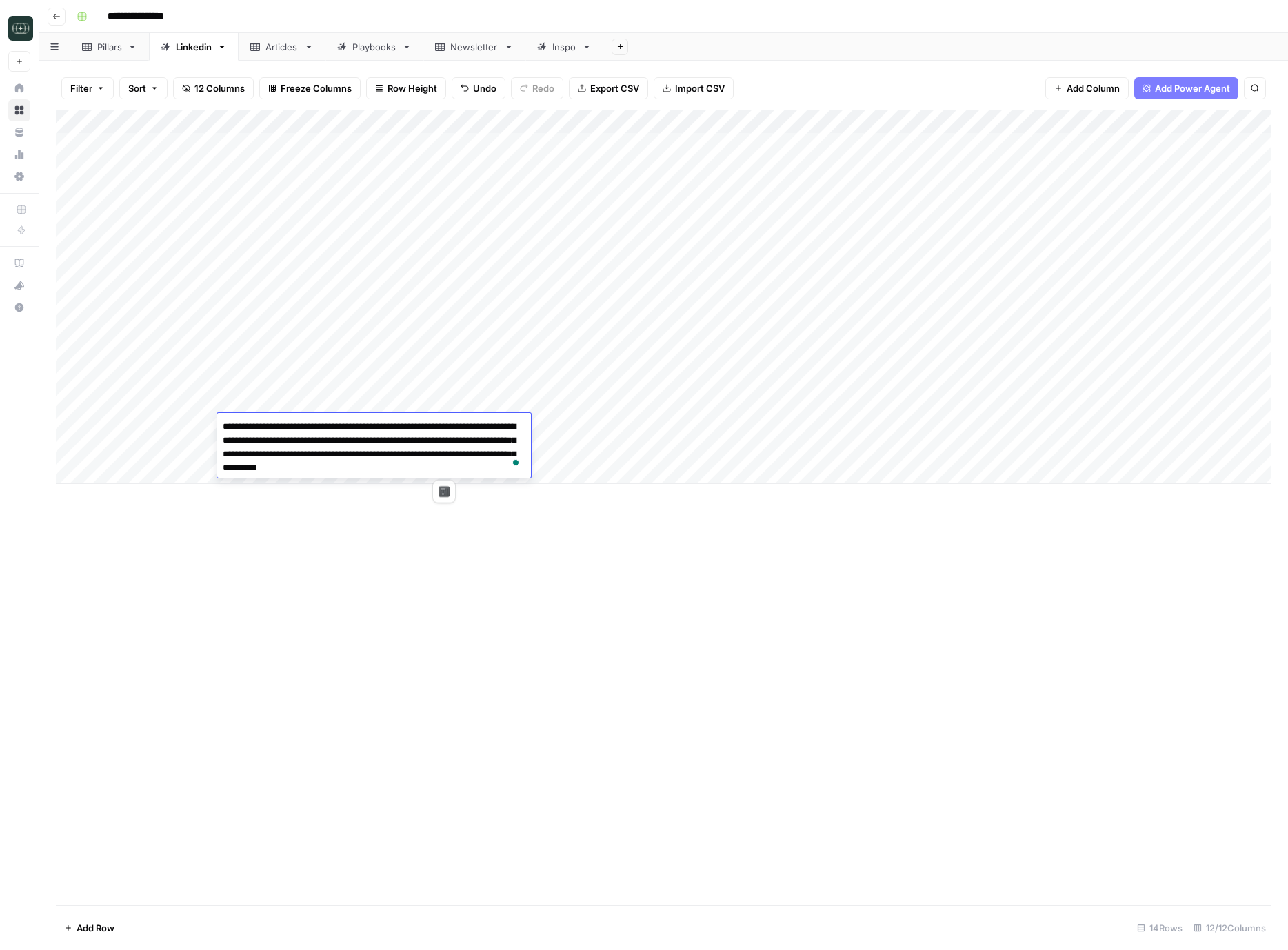
drag, startPoint x: 455, startPoint y: 570, endPoint x: 449, endPoint y: 562, distance: 10.0
click at [453, 568] on div "Add Column" at bounding box center [664, 507] width 1216 height 795
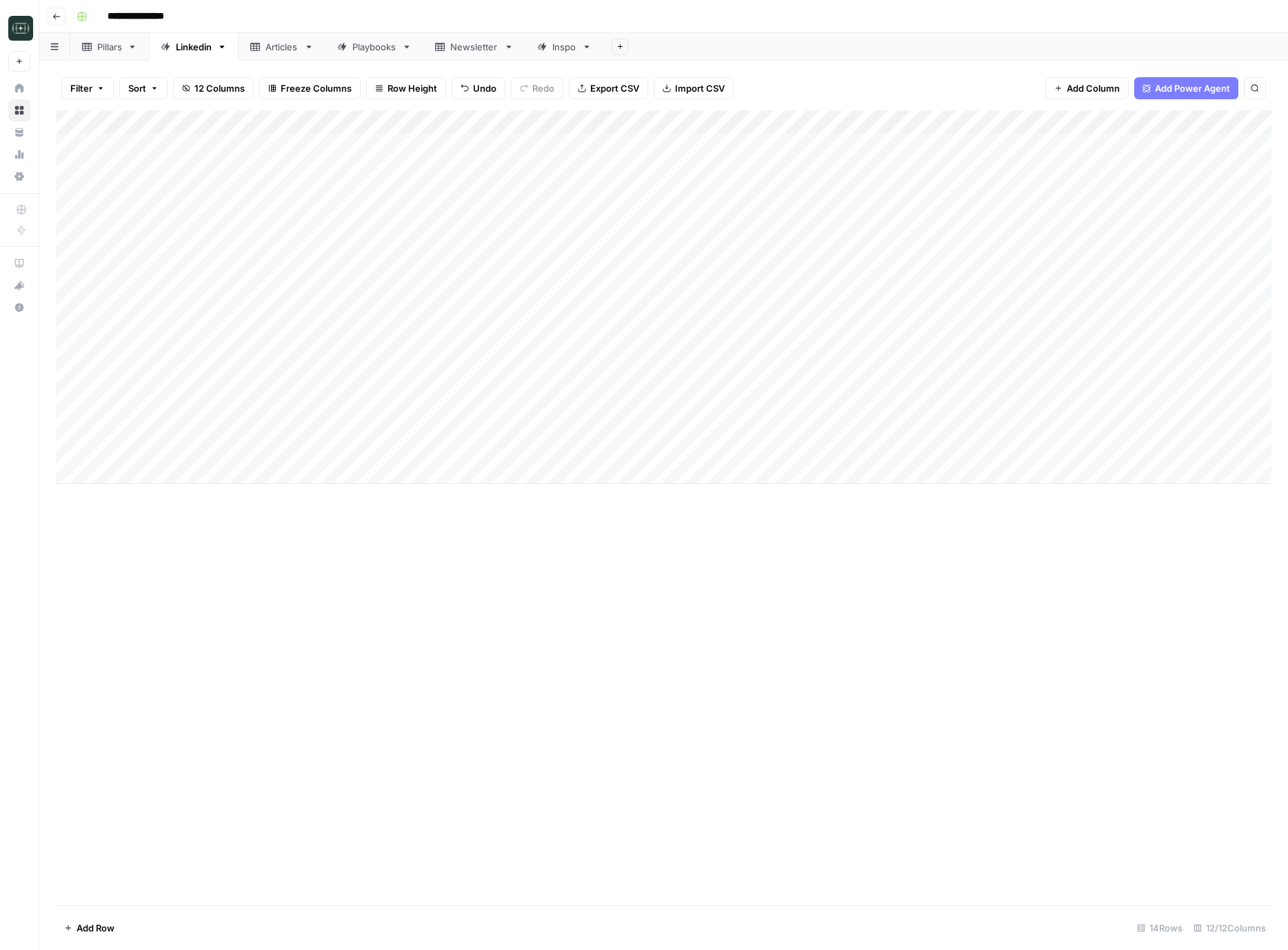
click at [258, 453] on div "Add Column" at bounding box center [664, 297] width 1216 height 373
type textarea "**********"
drag, startPoint x: 417, startPoint y: 584, endPoint x: 425, endPoint y: 523, distance: 61.5
click at [419, 581] on div "Add Column" at bounding box center [664, 507] width 1216 height 795
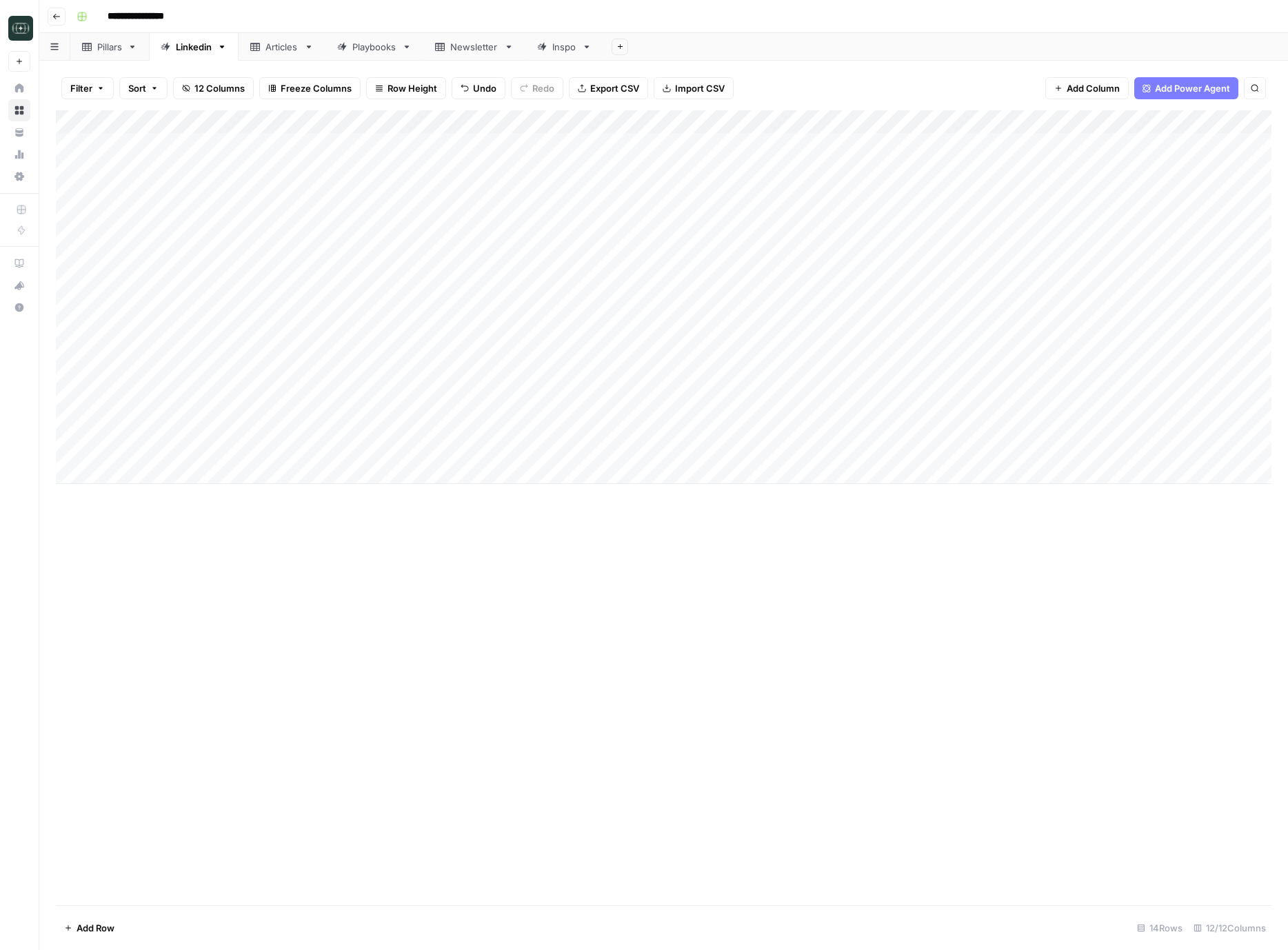
click at [583, 451] on div "Add Column" at bounding box center [664, 297] width 1216 height 373
type input "Viral"
click at [594, 516] on div "Viral Select option Create Viral" at bounding box center [606, 480] width 155 height 89
click at [587, 506] on button "Viral" at bounding box center [592, 503] width 30 height 17
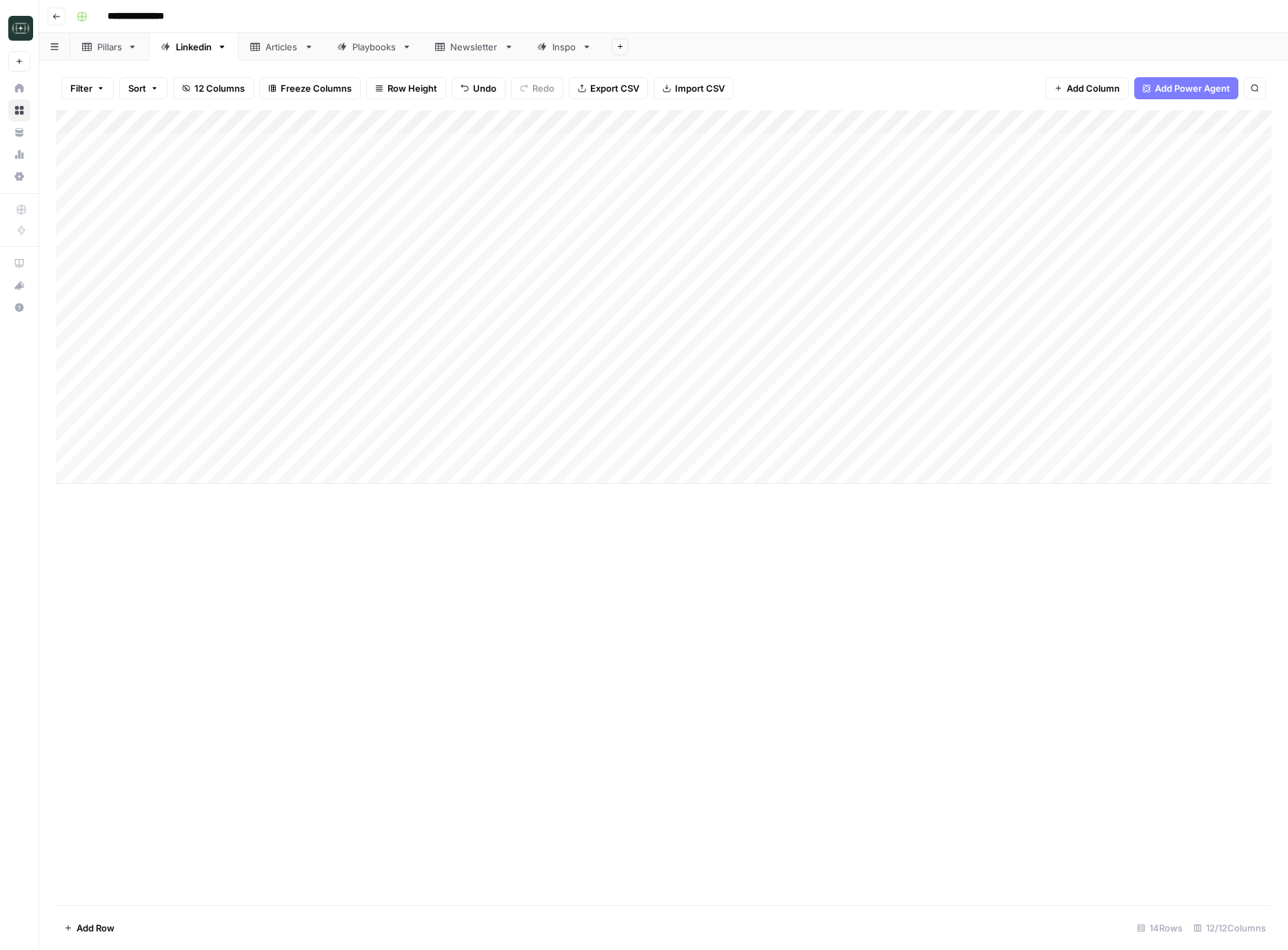
click at [682, 450] on div "Add Column" at bounding box center [664, 297] width 1216 height 373
click at [699, 520] on button "Medium ( 120-200 words)" at bounding box center [698, 527] width 121 height 17
click at [802, 454] on div "Add Column" at bounding box center [664, 297] width 1216 height 373
click at [257, 472] on div "Add Column" at bounding box center [664, 297] width 1216 height 373
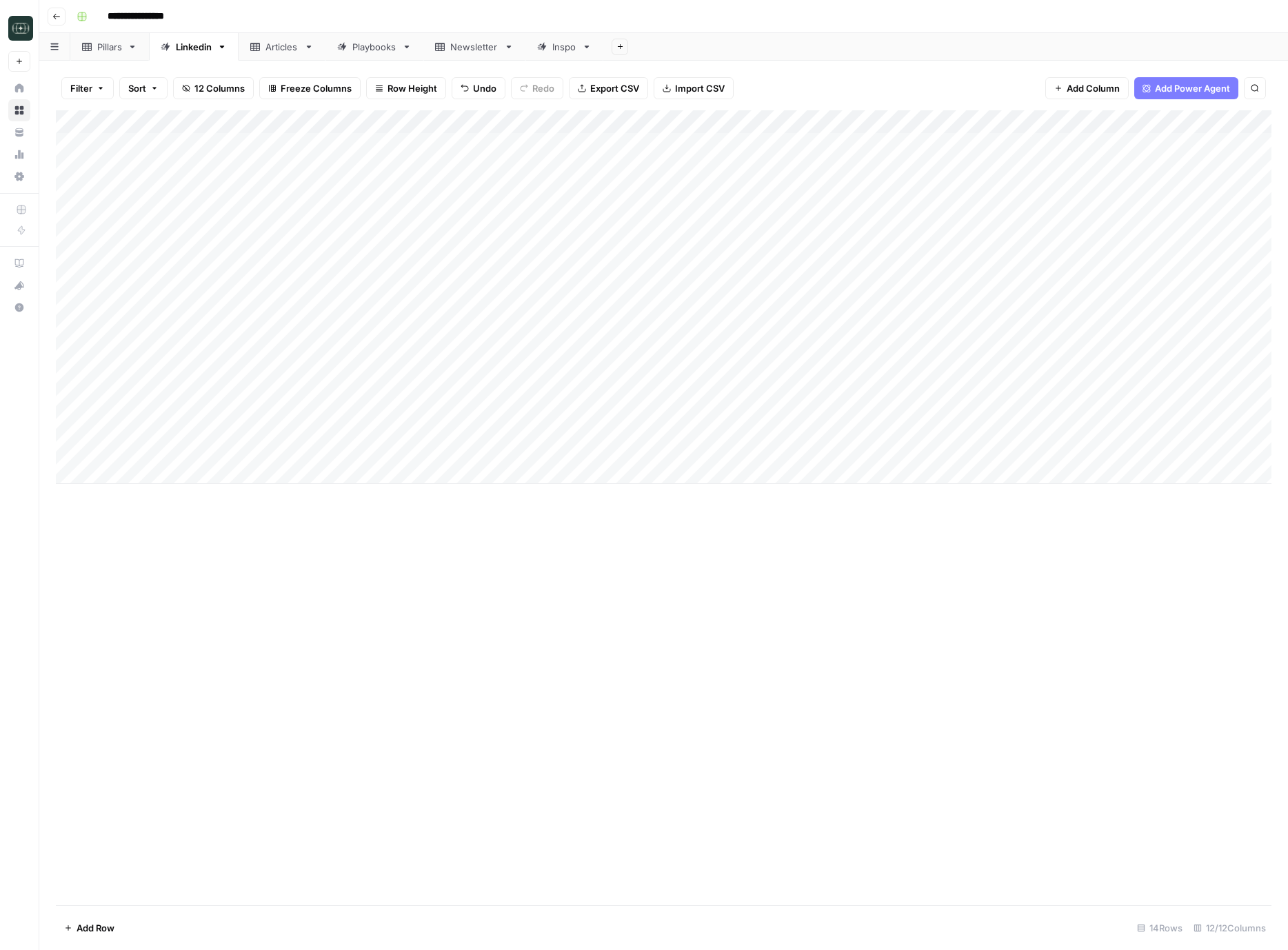
click at [257, 472] on div "Add Column" at bounding box center [664, 297] width 1216 height 373
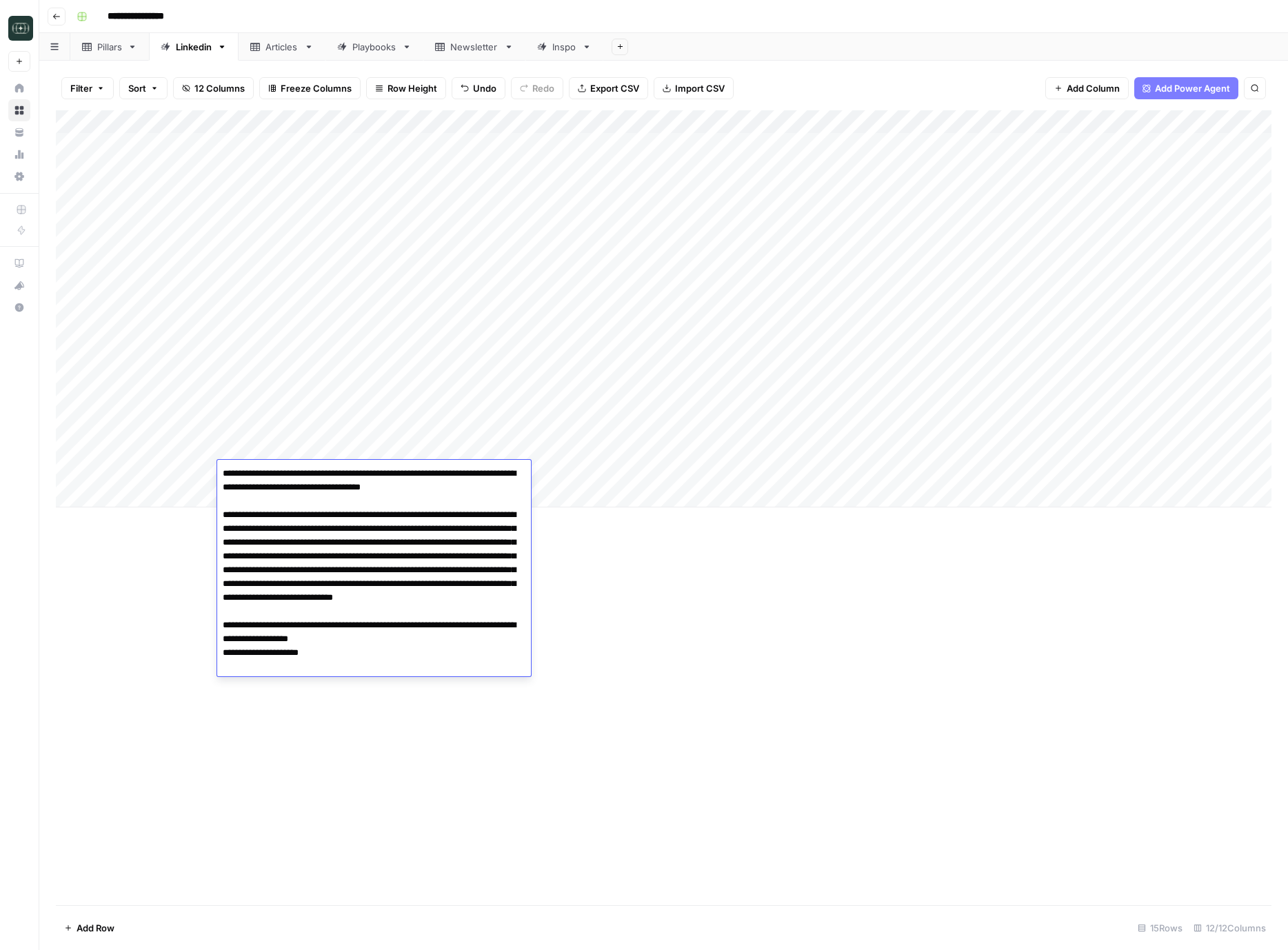
type textarea "**********"
click at [383, 759] on div "Add Column" at bounding box center [664, 507] width 1216 height 795
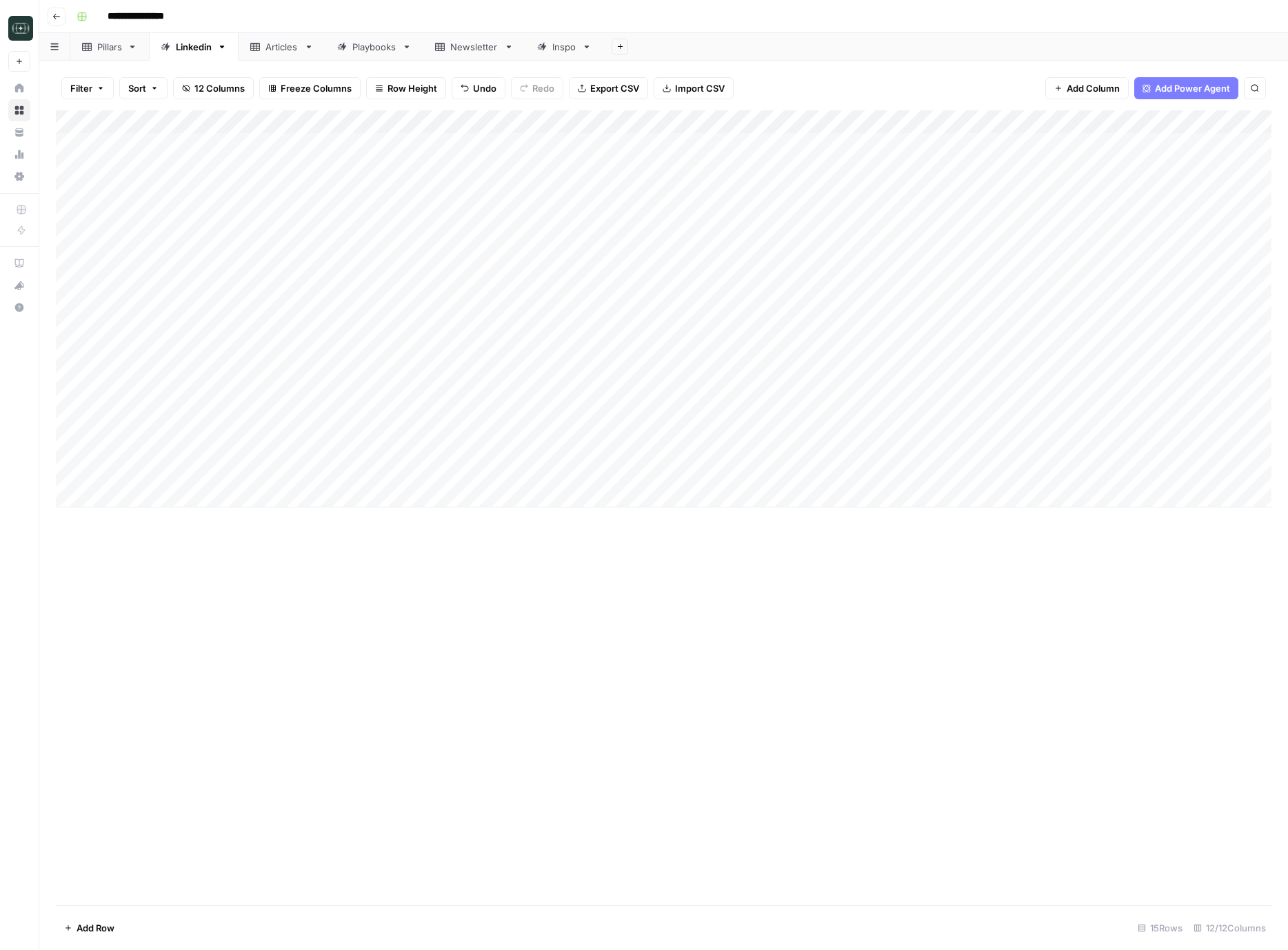
click at [383, 759] on div "Add Column" at bounding box center [664, 507] width 1216 height 795
click at [564, 468] on div "Add Column" at bounding box center [664, 309] width 1216 height 397
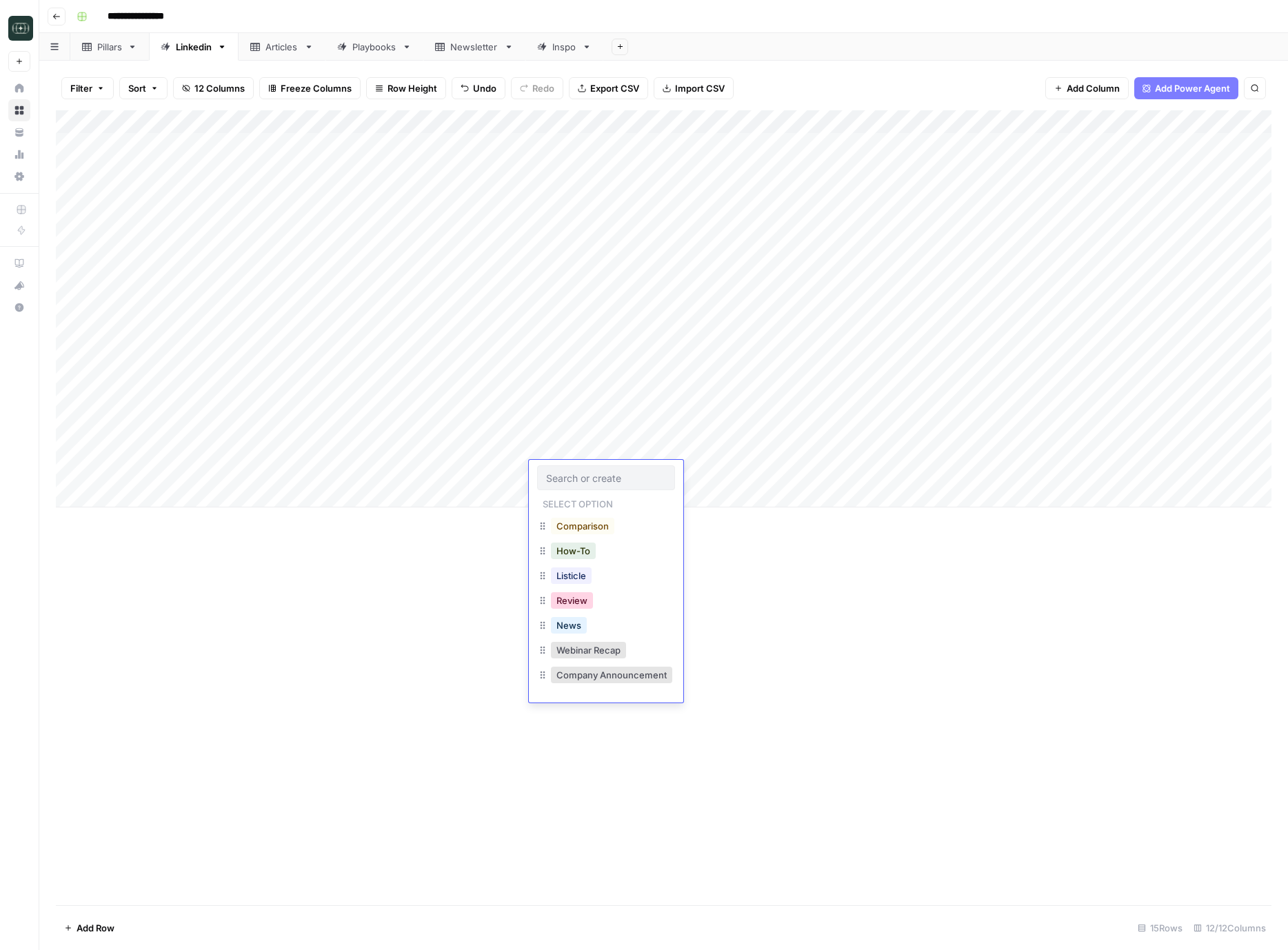
click at [579, 600] on button "Review" at bounding box center [572, 600] width 42 height 17
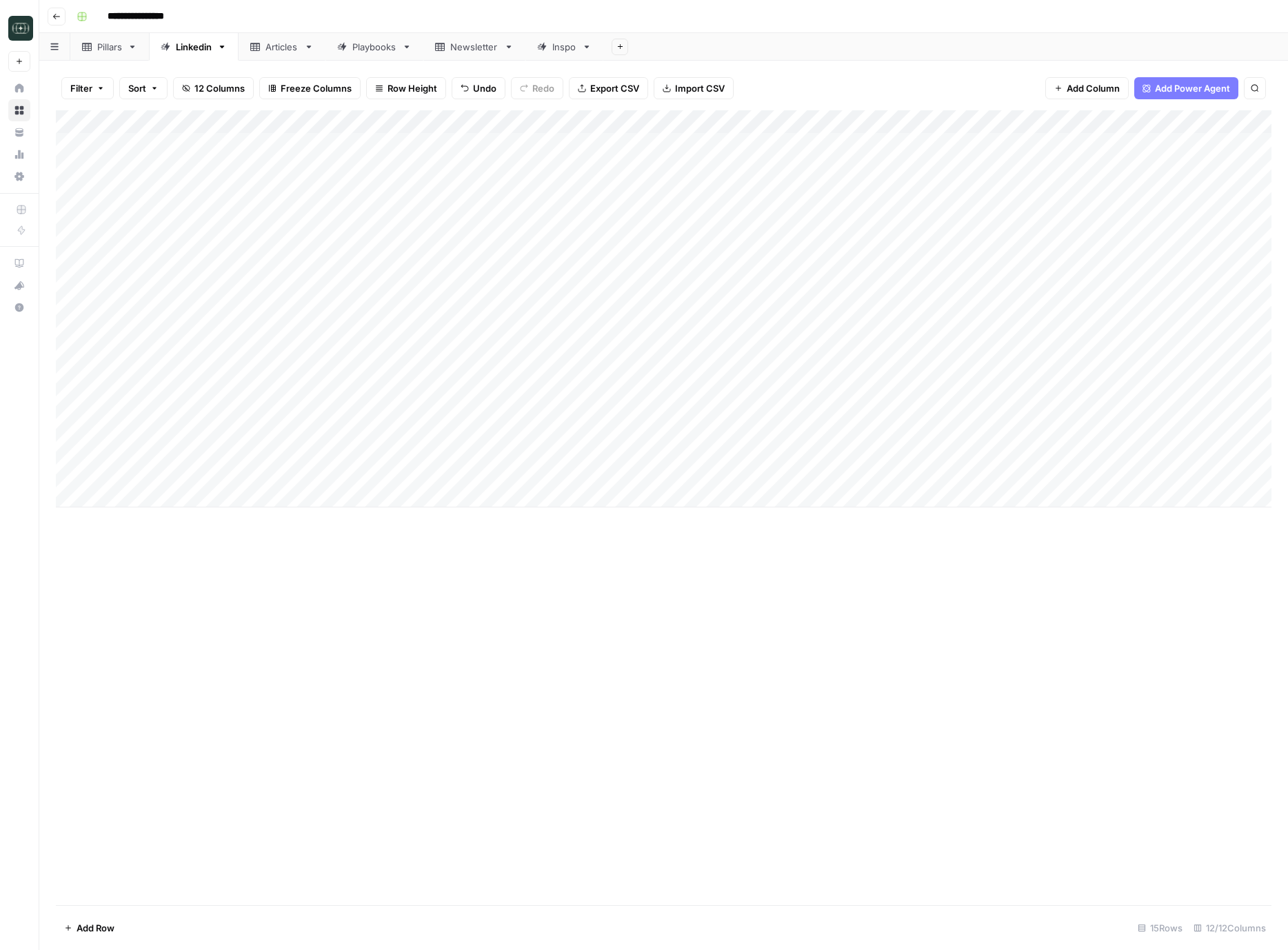
click at [648, 475] on div "Add Column" at bounding box center [664, 309] width 1216 height 397
click at [712, 556] on button "Medium ( 120-200 words)" at bounding box center [698, 550] width 121 height 17
click at [823, 475] on div "Add Column" at bounding box center [664, 309] width 1216 height 397
click at [953, 448] on div "Add Column" at bounding box center [664, 309] width 1216 height 397
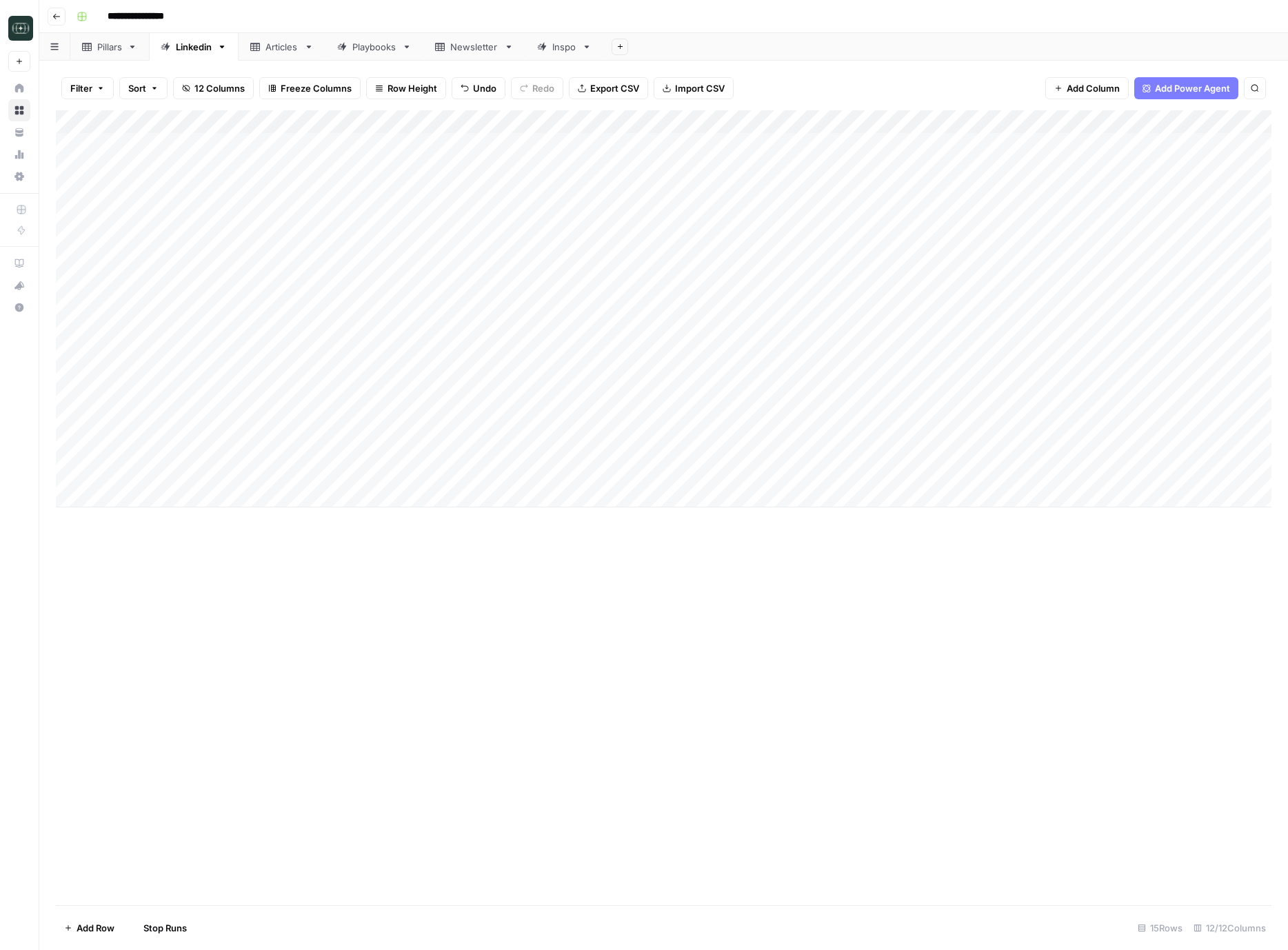
click at [953, 448] on div "Add Column" at bounding box center [664, 309] width 1216 height 397
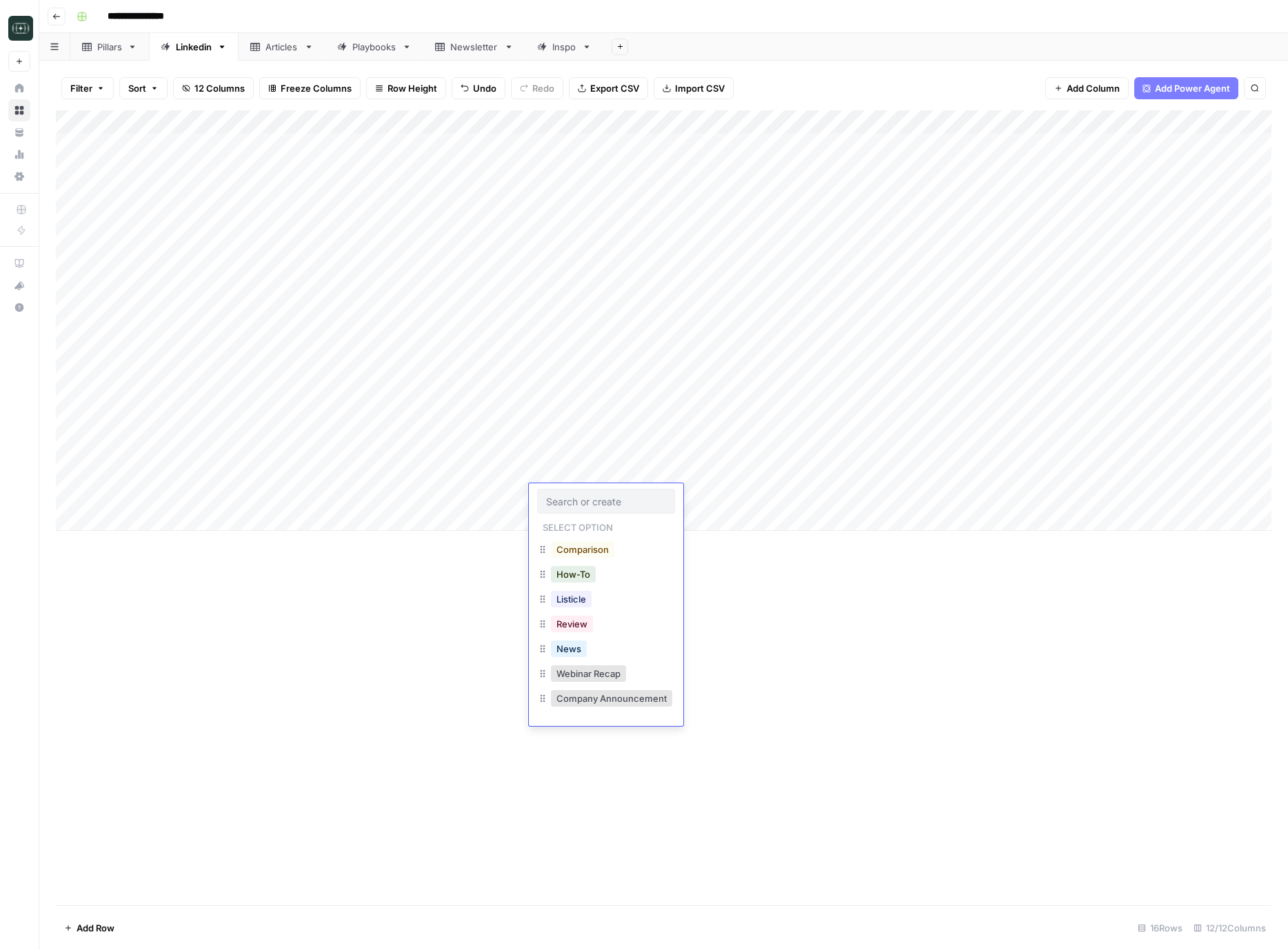
scroll to position [146, 0]
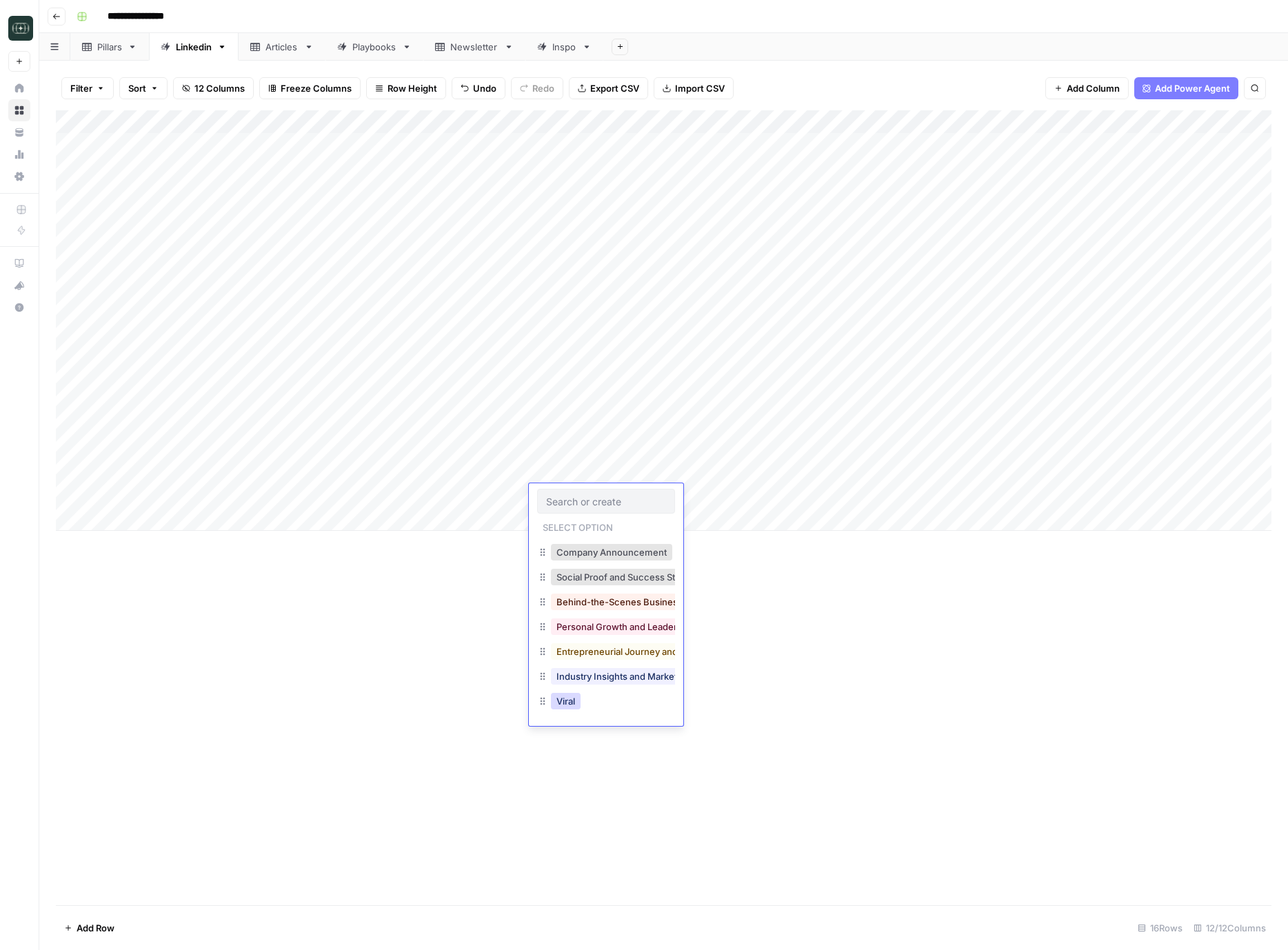
click at [575, 704] on button "Viral" at bounding box center [566, 701] width 30 height 17
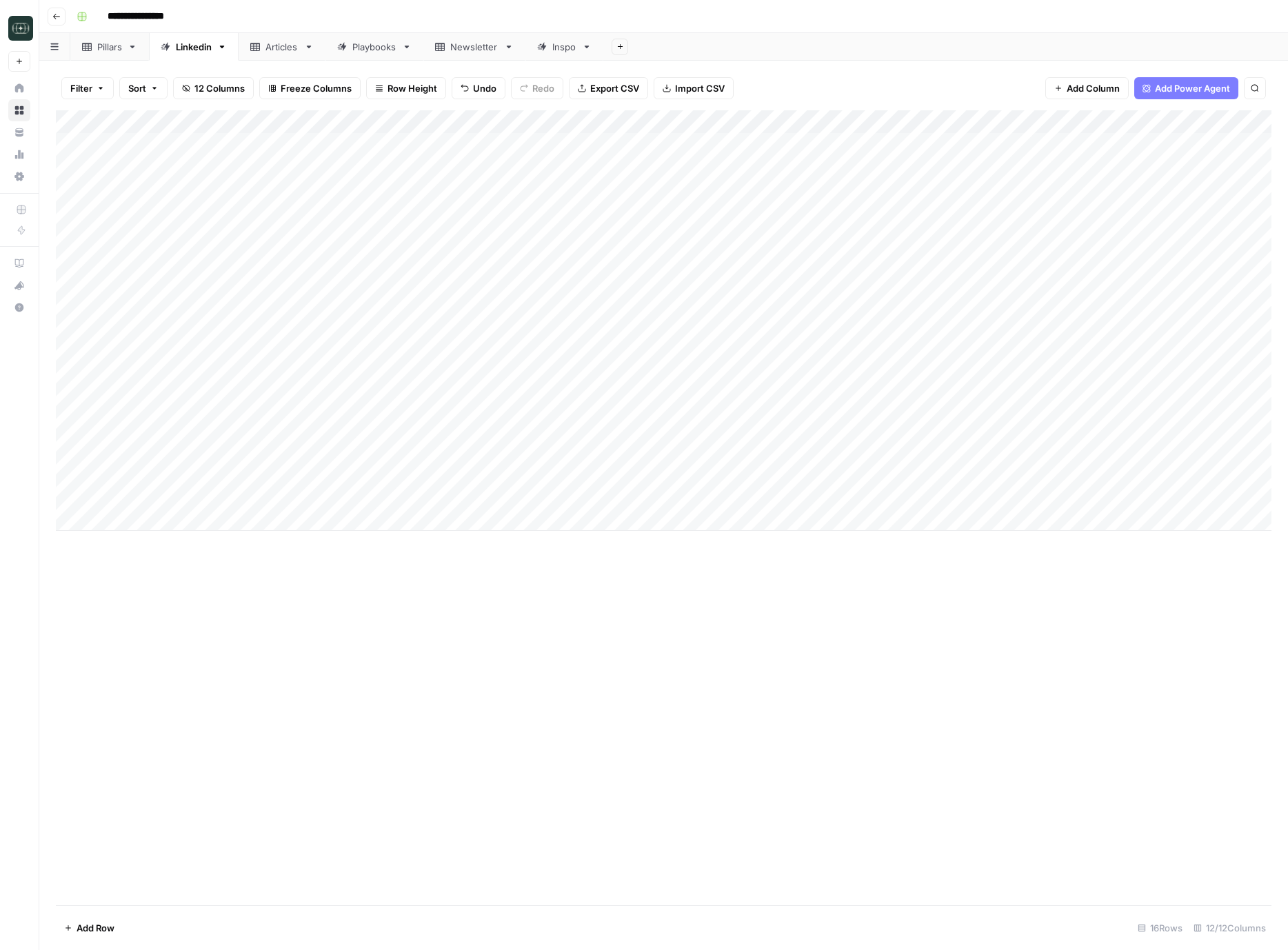
click at [705, 494] on div "Add Column" at bounding box center [664, 320] width 1216 height 420
drag, startPoint x: 696, startPoint y: 574, endPoint x: 760, endPoint y: 508, distance: 91.9
click at [695, 574] on button "Medium ( 120-200 words)" at bounding box center [698, 574] width 121 height 17
click at [804, 491] on div "Add Column" at bounding box center [664, 320] width 1216 height 420
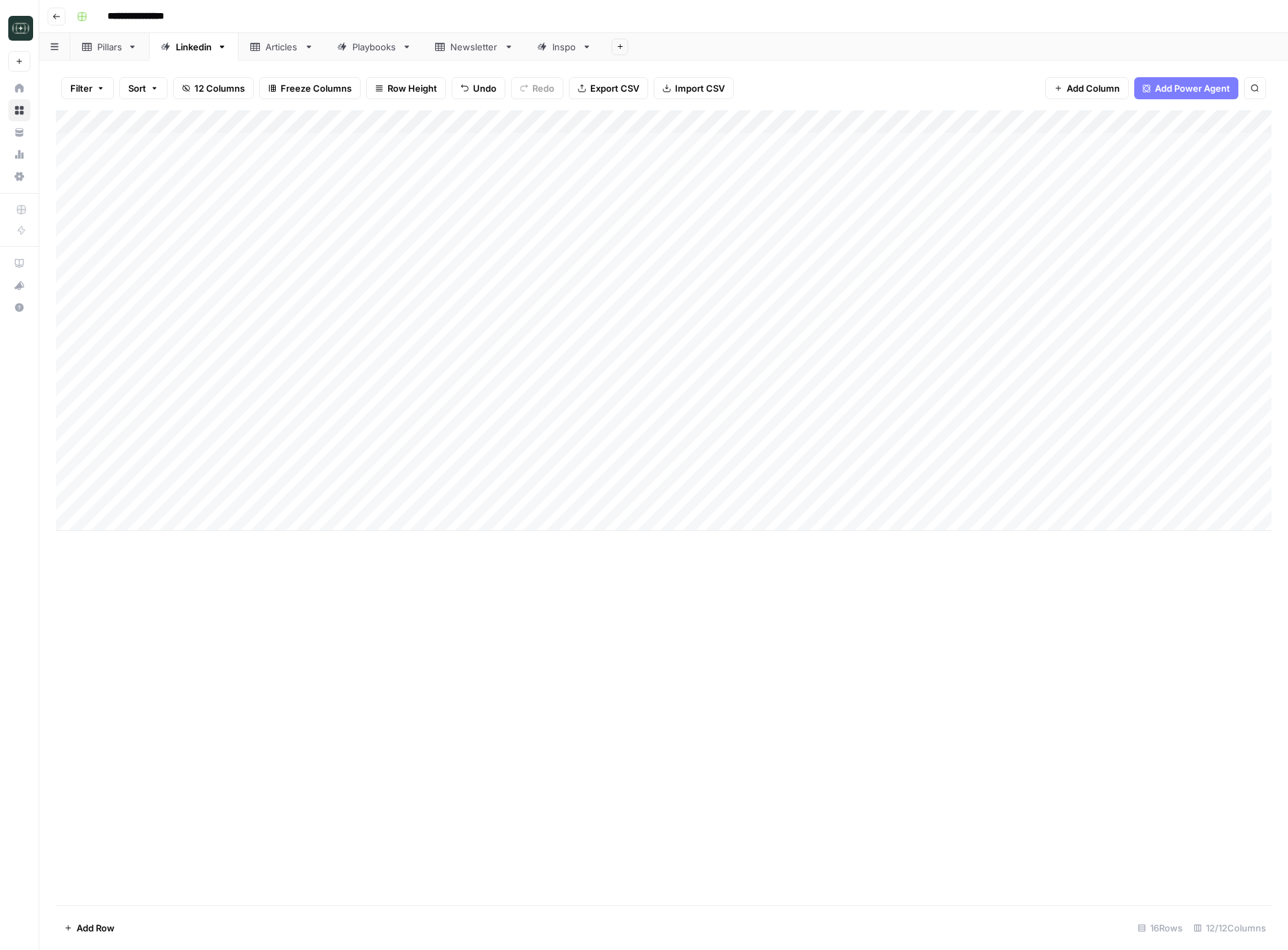
click at [919, 499] on div "Add Column" at bounding box center [664, 320] width 1216 height 420
click at [956, 470] on div "Add Column" at bounding box center [664, 320] width 1216 height 420
click at [957, 497] on div "Add Column" at bounding box center [664, 320] width 1216 height 420
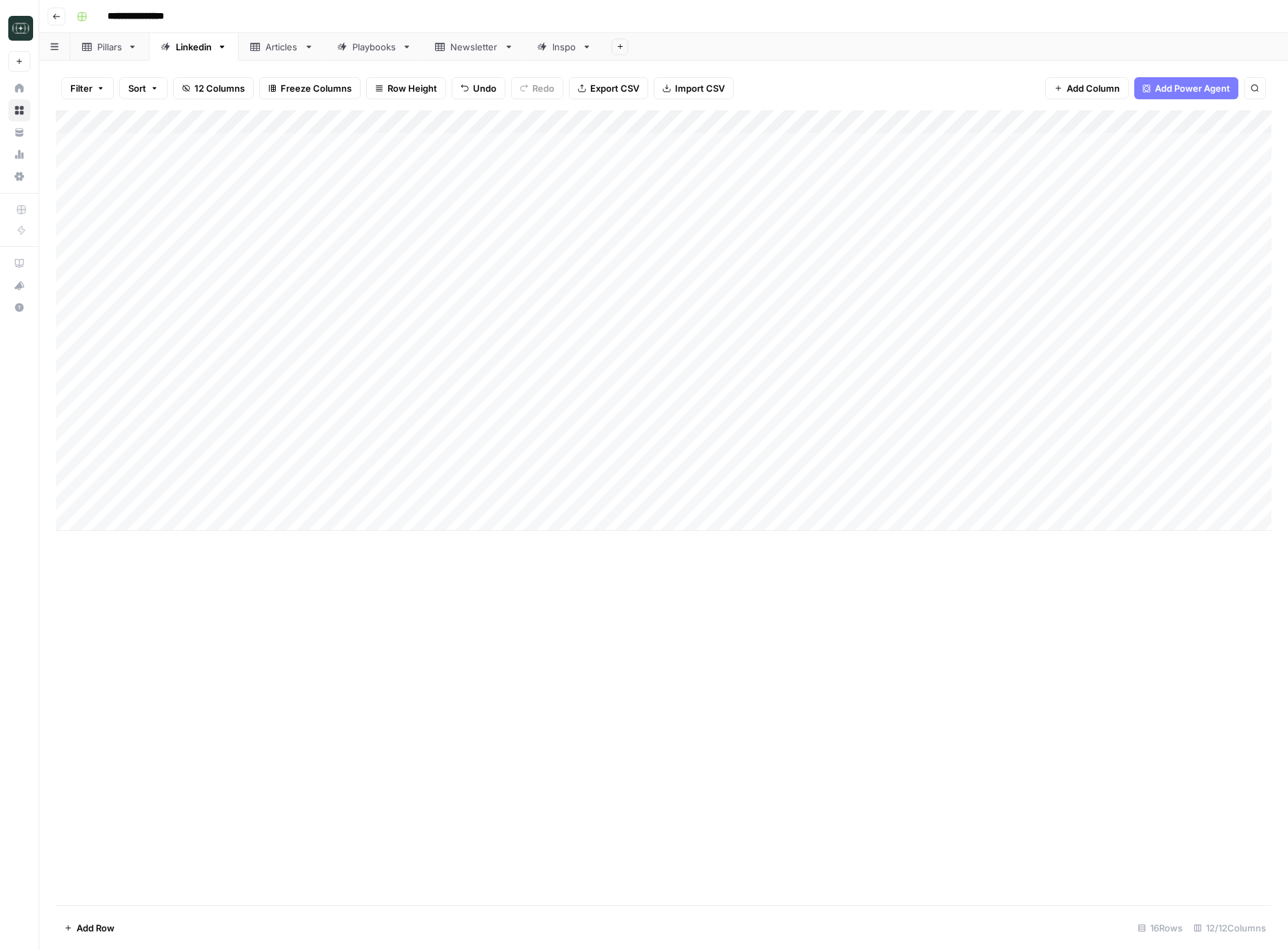
click at [957, 497] on div "Add Column" at bounding box center [664, 320] width 1216 height 420
click at [923, 447] on div "Add Column" at bounding box center [664, 320] width 1216 height 420
click at [747, 799] on div "Add Column" at bounding box center [664, 507] width 1216 height 795
click at [1005, 124] on div "Add Column" at bounding box center [664, 320] width 1216 height 420
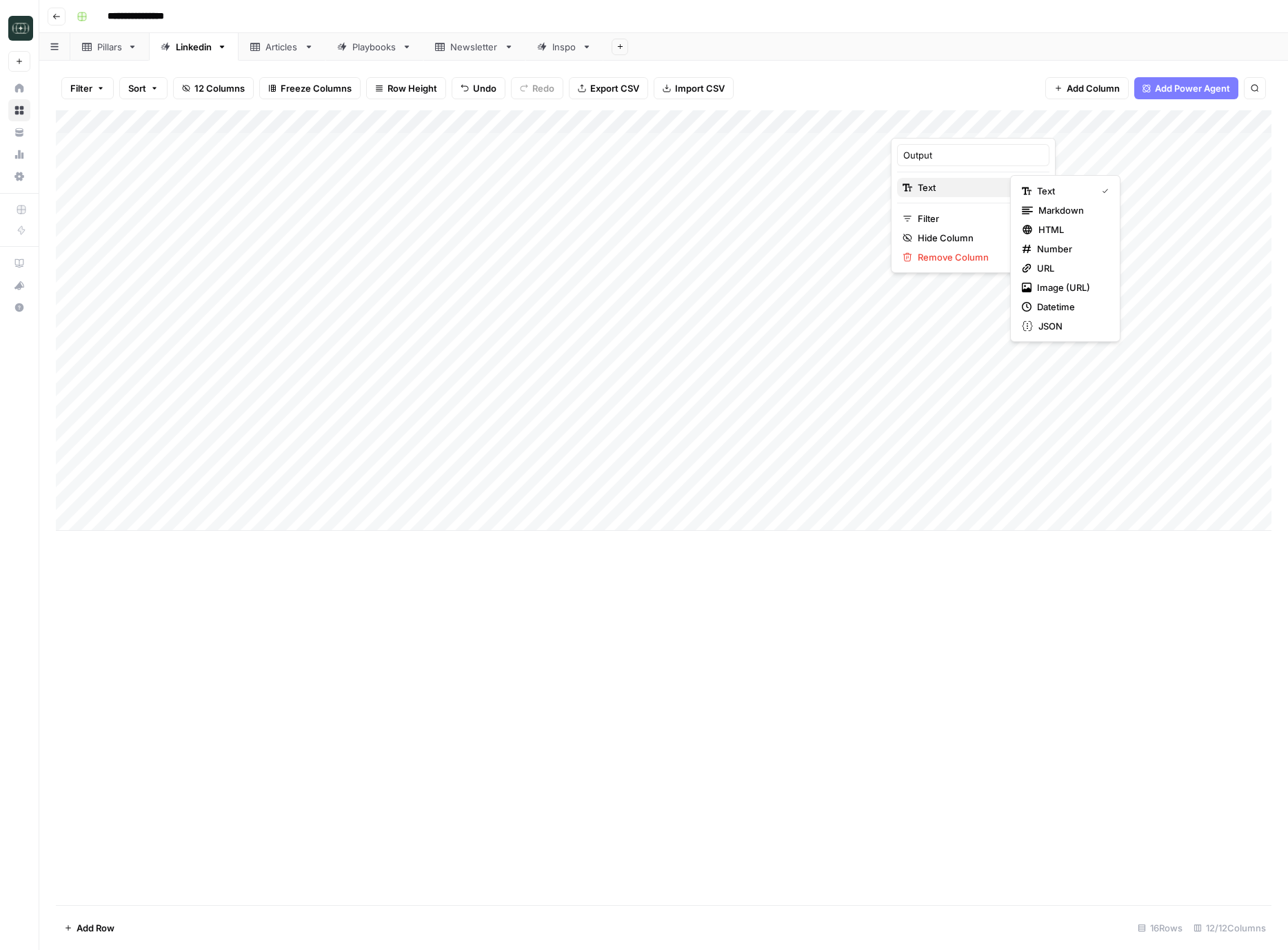
click at [966, 184] on span "Text" at bounding box center [971, 187] width 107 height 14
click at [1042, 215] on span "Markdown" at bounding box center [1071, 210] width 65 height 14
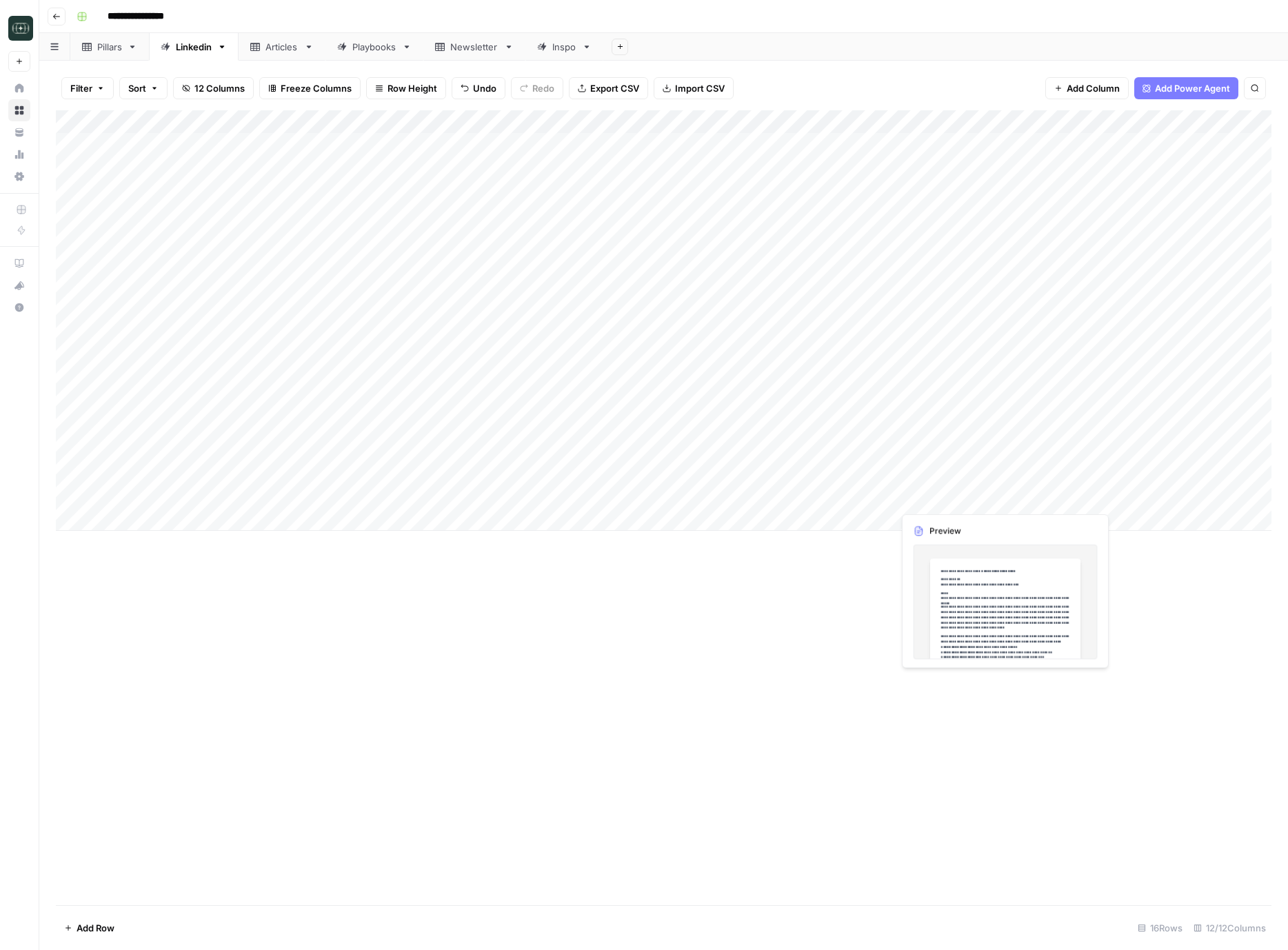
click at [932, 489] on div "Add Column" at bounding box center [664, 320] width 1216 height 420
click at [931, 490] on div "Add Column" at bounding box center [664, 320] width 1216 height 420
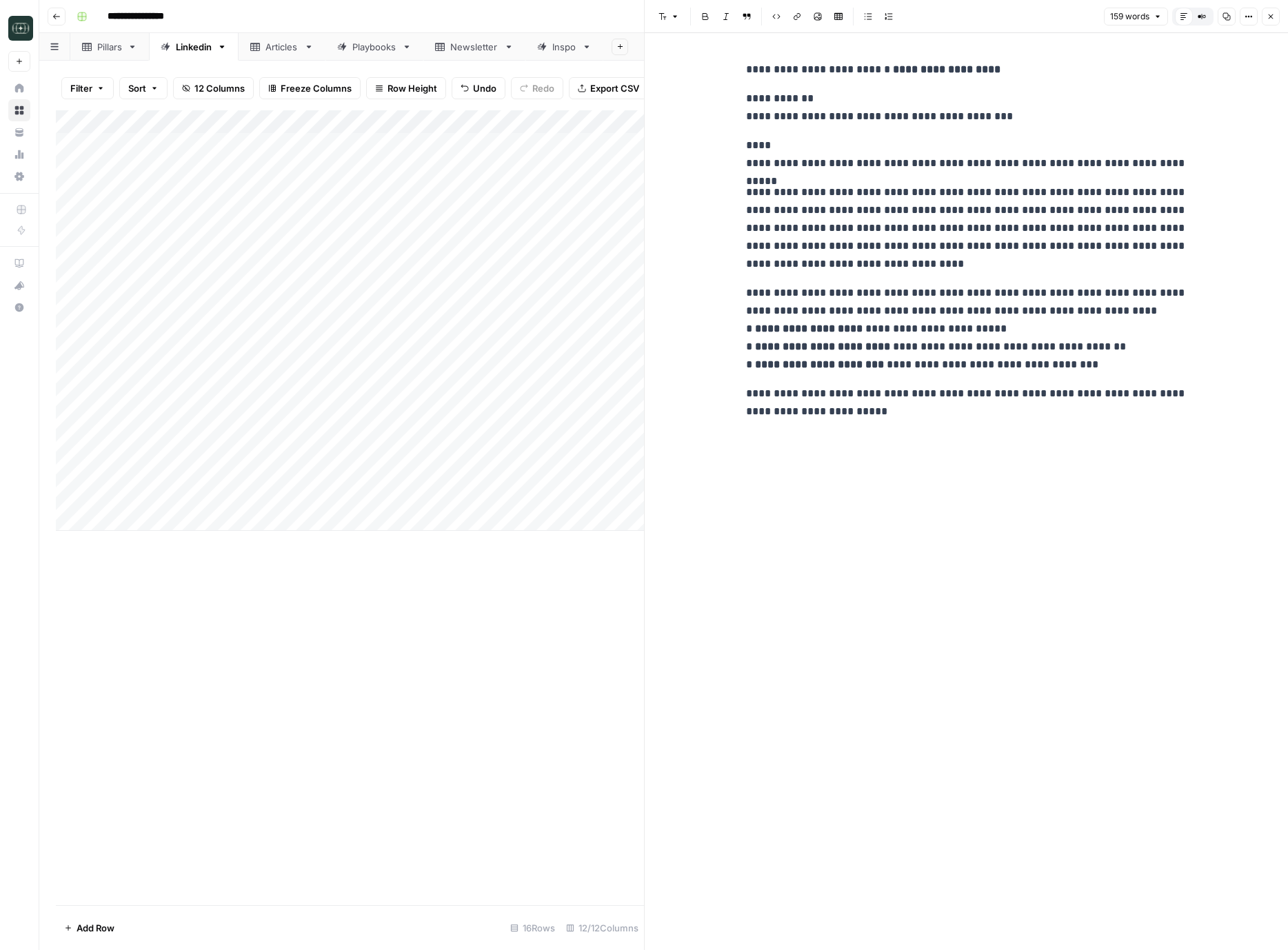
click at [1270, 18] on icon "button" at bounding box center [1271, 17] width 8 height 8
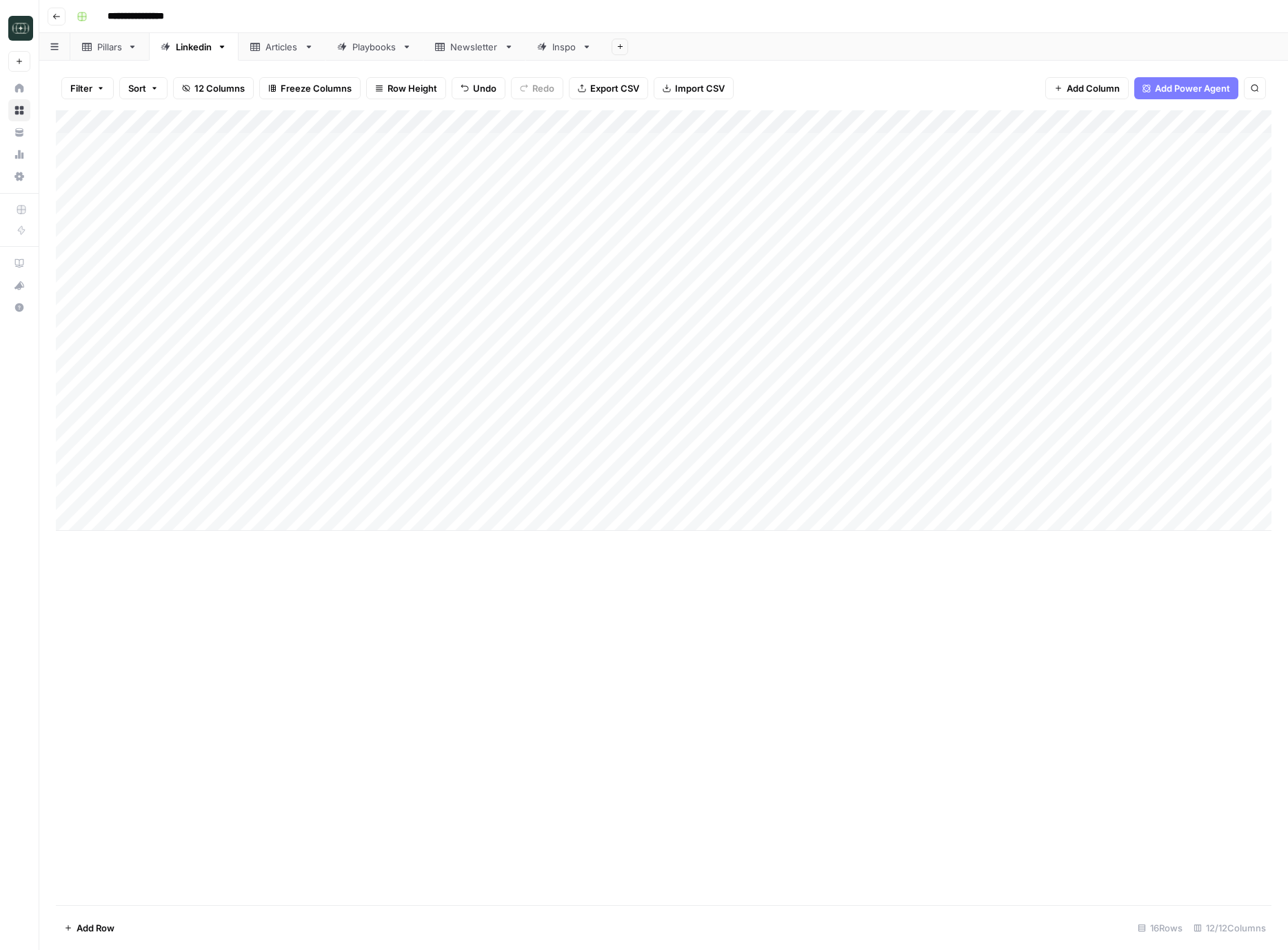
click at [935, 421] on div "Add Column" at bounding box center [664, 320] width 1216 height 420
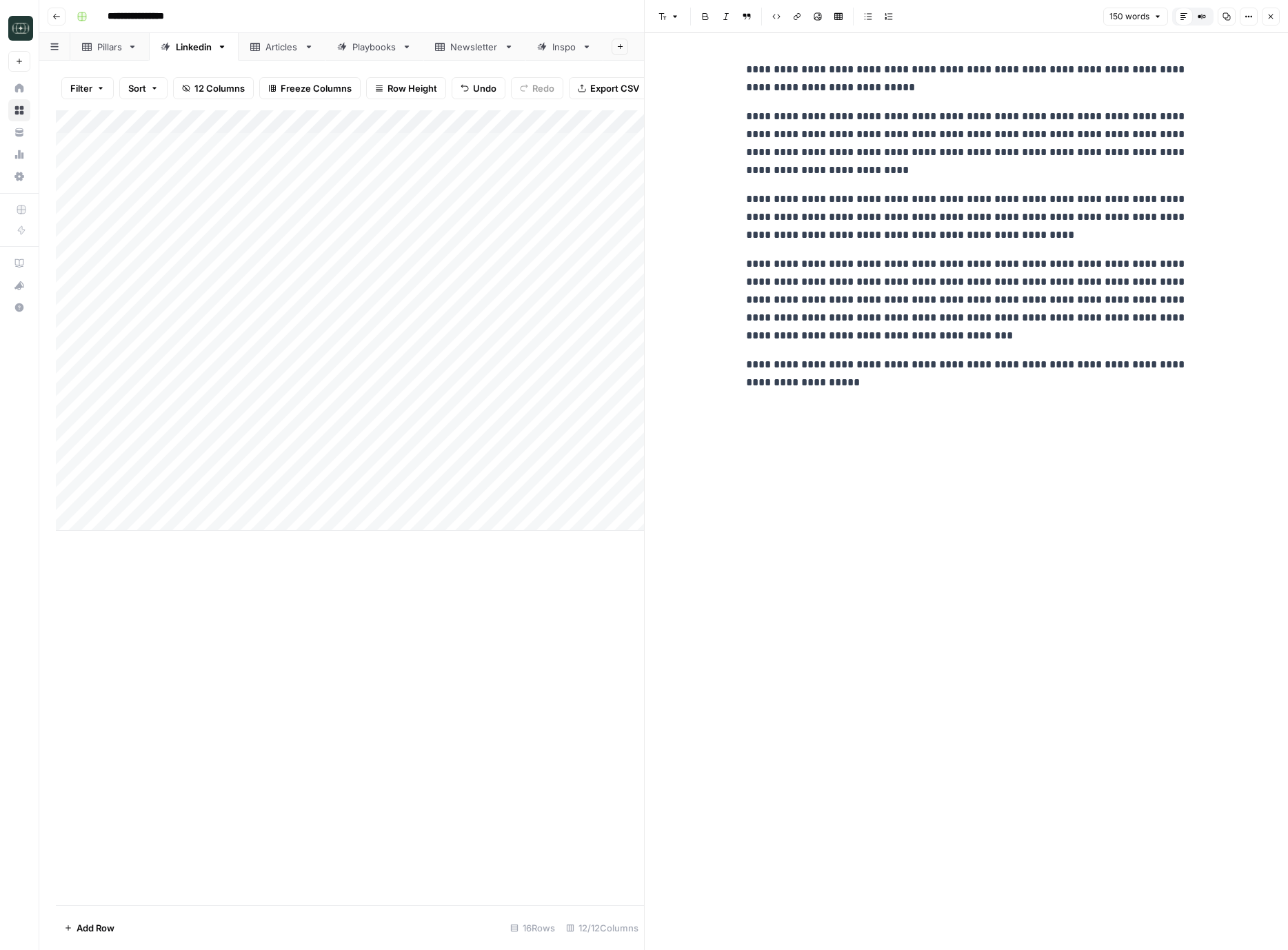
click at [1269, 11] on button "Close" at bounding box center [1271, 17] width 18 height 18
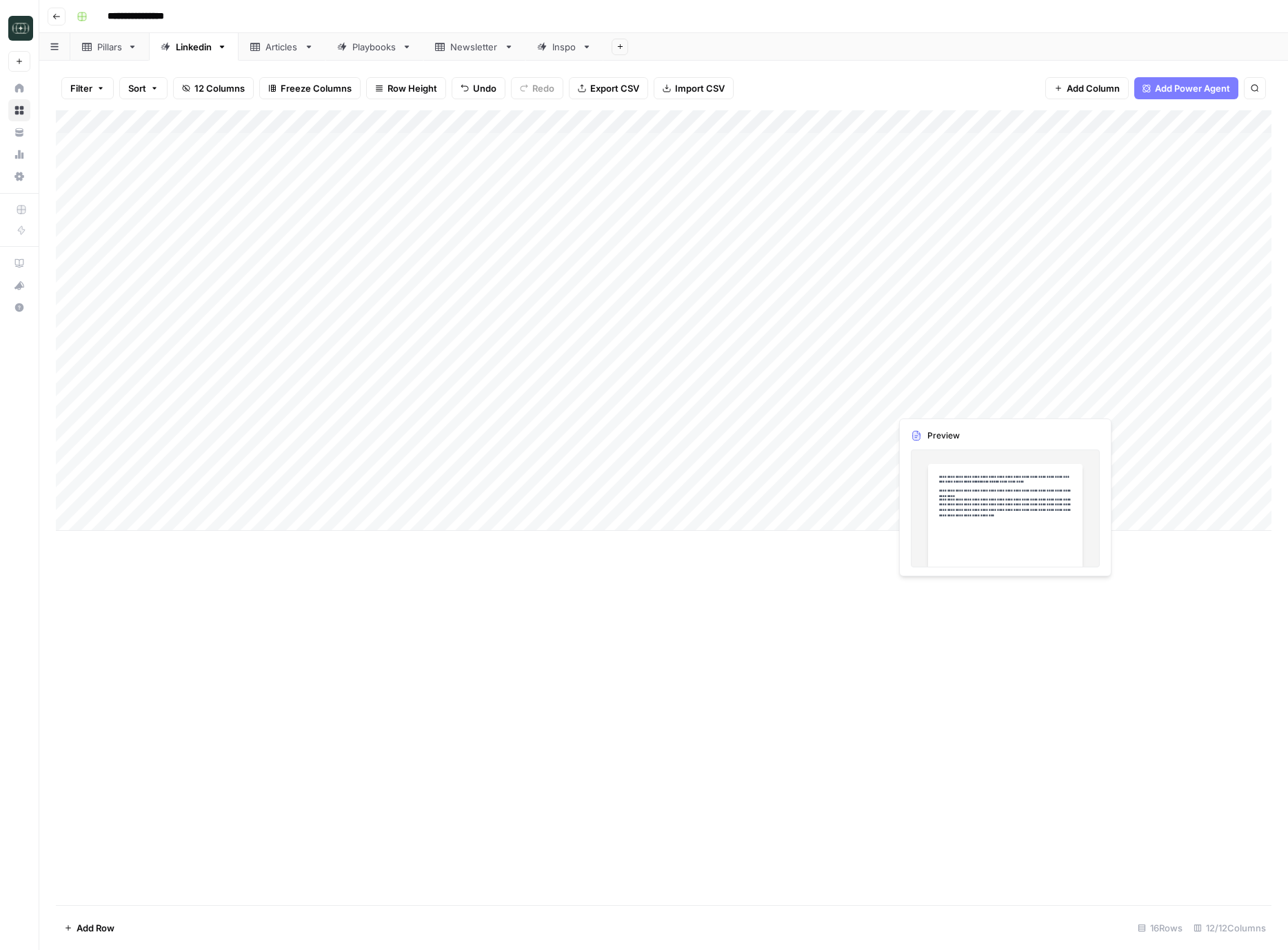
click at [936, 401] on div "Add Column" at bounding box center [664, 320] width 1216 height 420
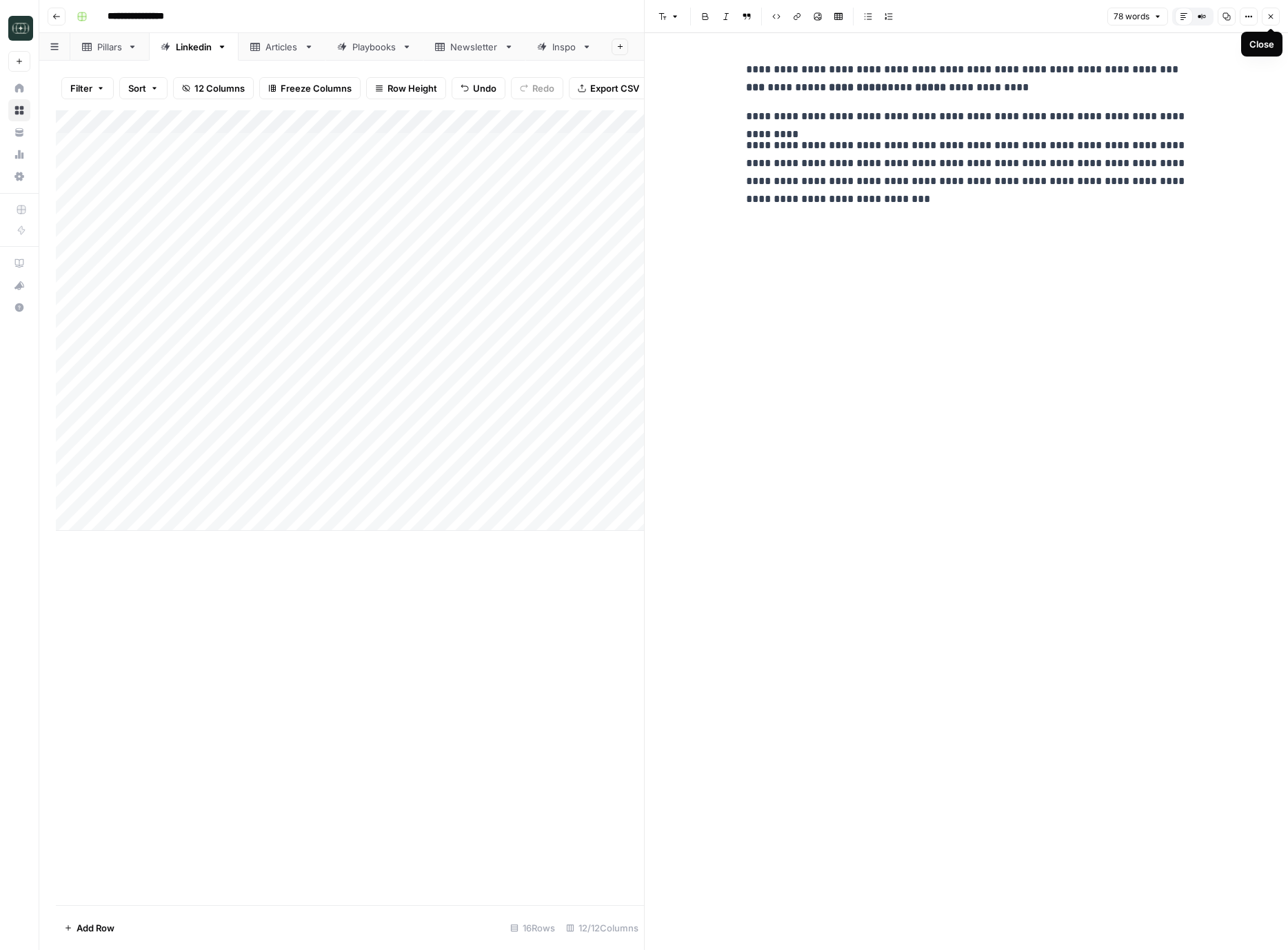
click at [1278, 18] on button "Close" at bounding box center [1271, 17] width 18 height 18
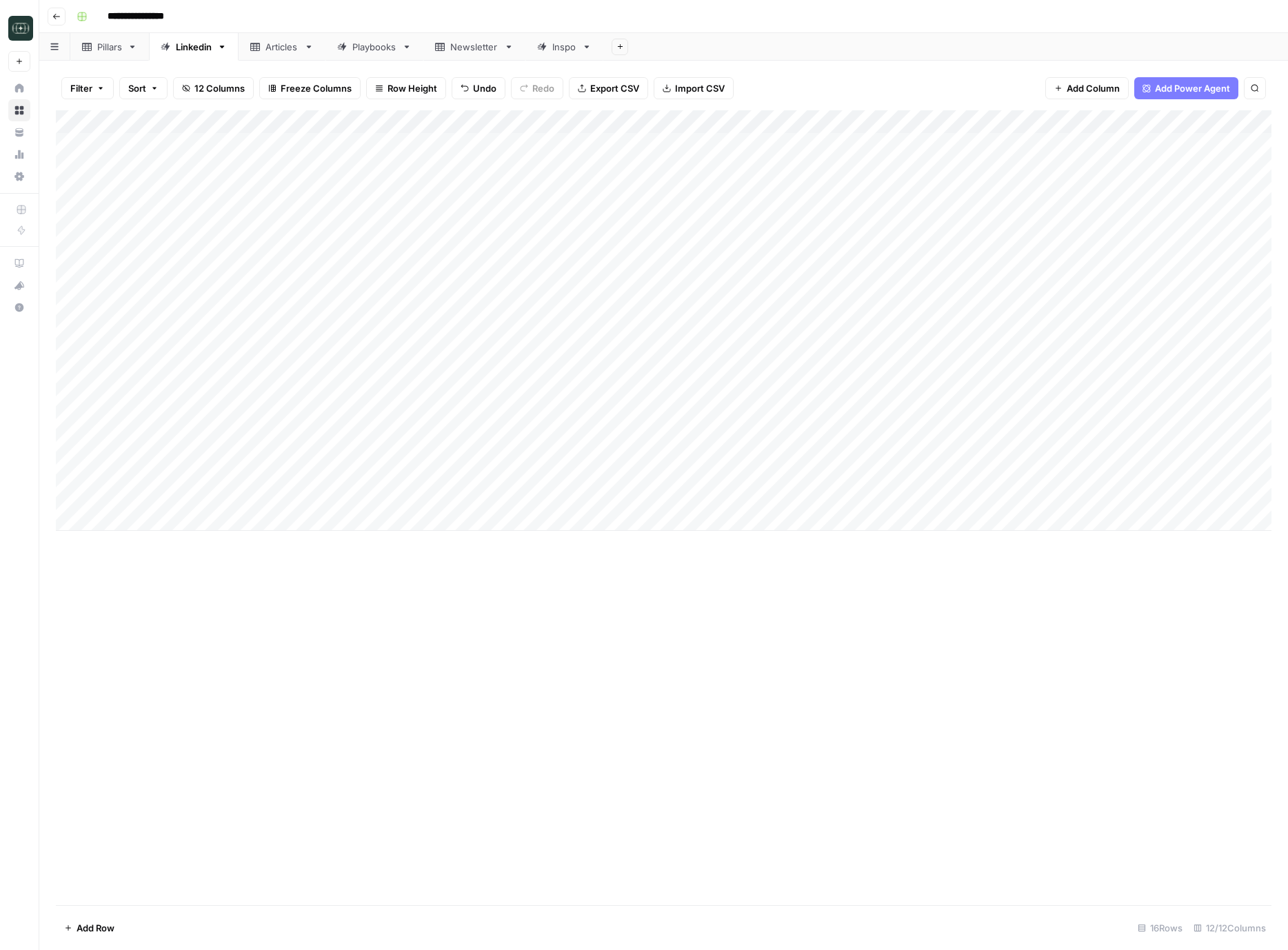
click at [958, 480] on div "Add Column" at bounding box center [664, 320] width 1216 height 420
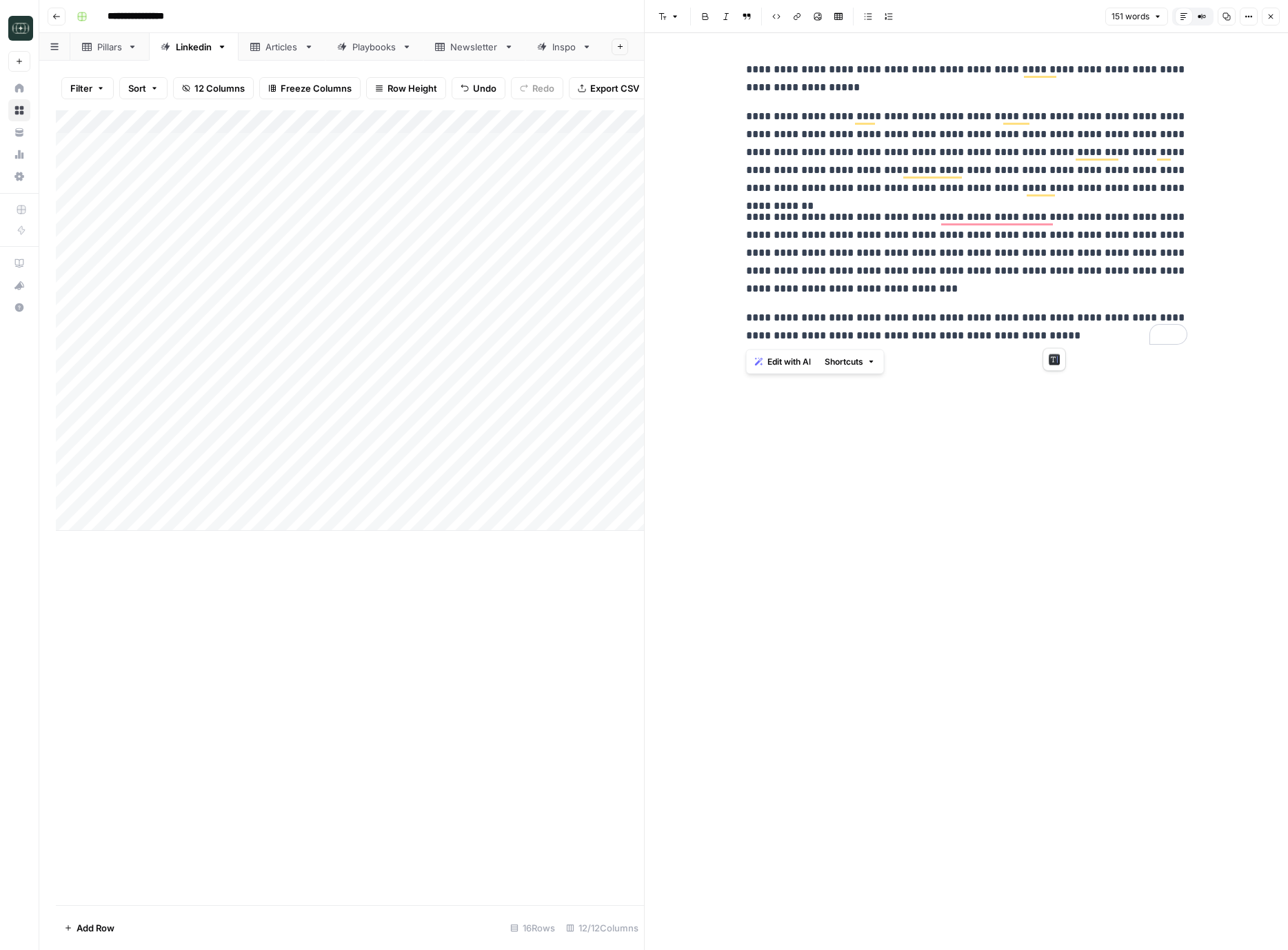
drag, startPoint x: 748, startPoint y: 69, endPoint x: 1126, endPoint y: 345, distance: 468.0
click at [1126, 345] on div "**********" at bounding box center [967, 203] width 458 height 295
click at [264, 519] on div "Add Column" at bounding box center [350, 320] width 588 height 420
type textarea "**********"
click at [558, 668] on div "Add Column" at bounding box center [350, 507] width 588 height 795
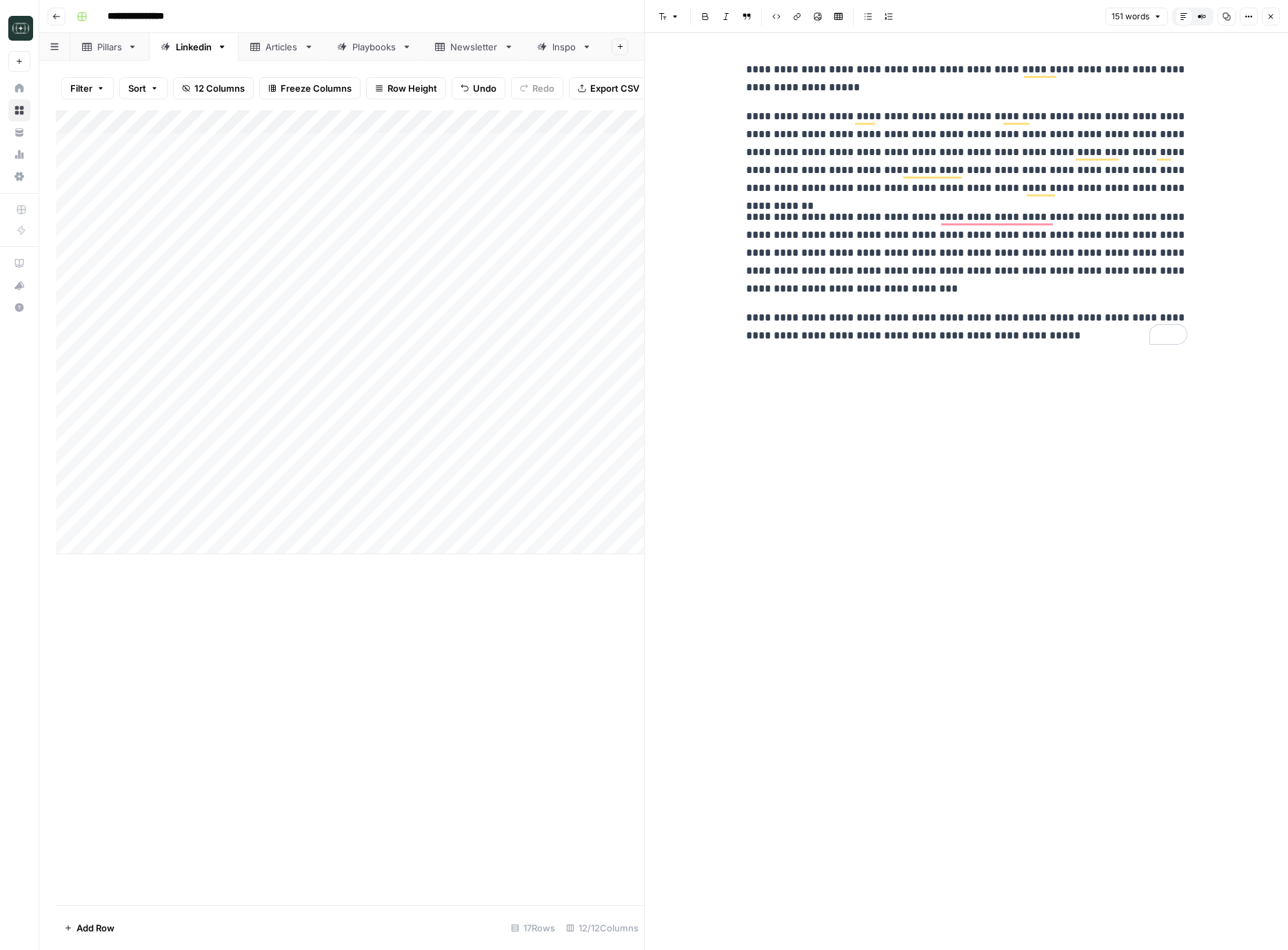
click at [552, 522] on div "Add Column" at bounding box center [350, 332] width 588 height 444
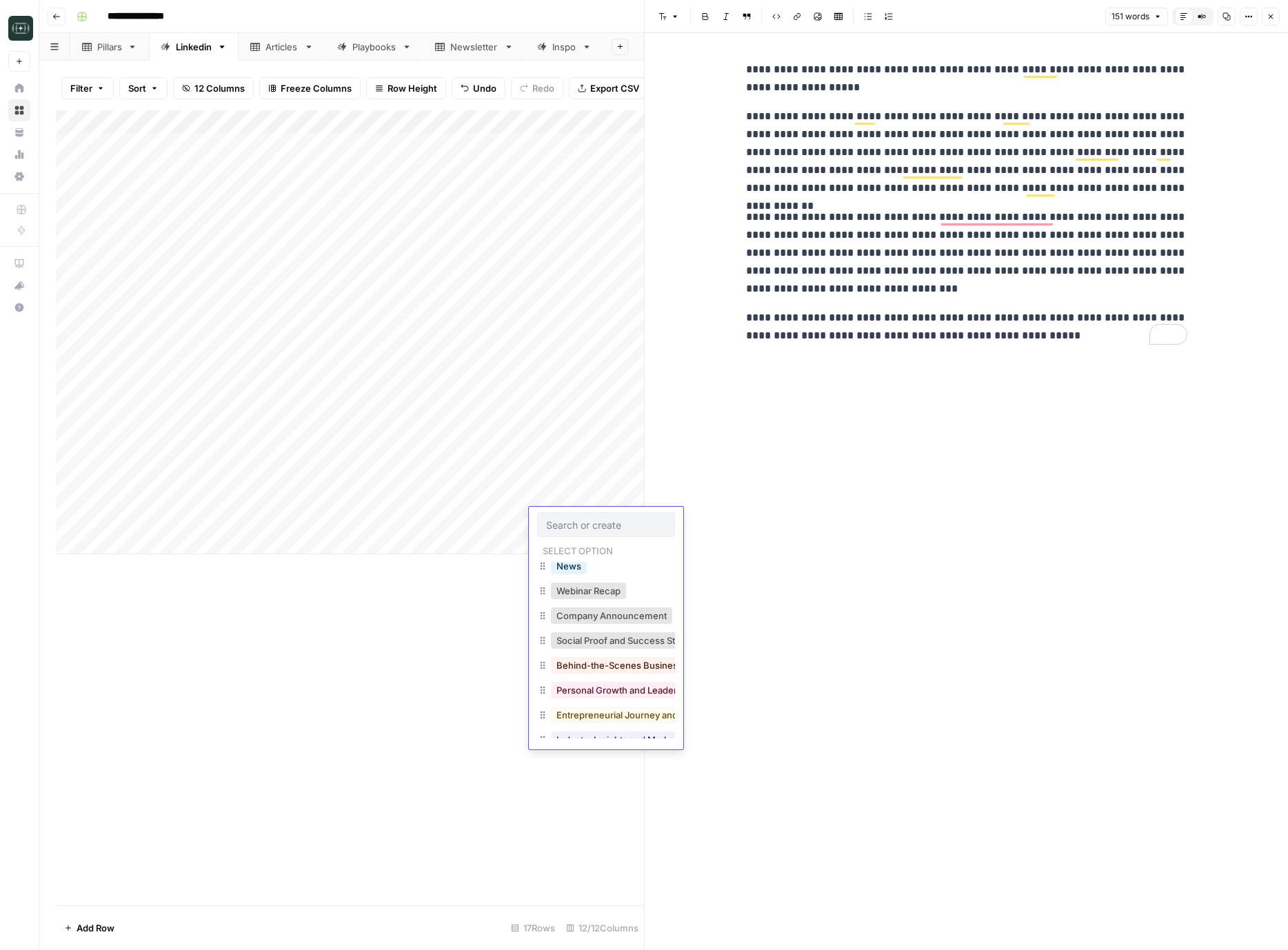
scroll to position [107, 0]
click at [597, 695] on button "Personal Growth and Leadership Insights" at bounding box center [644, 689] width 185 height 17
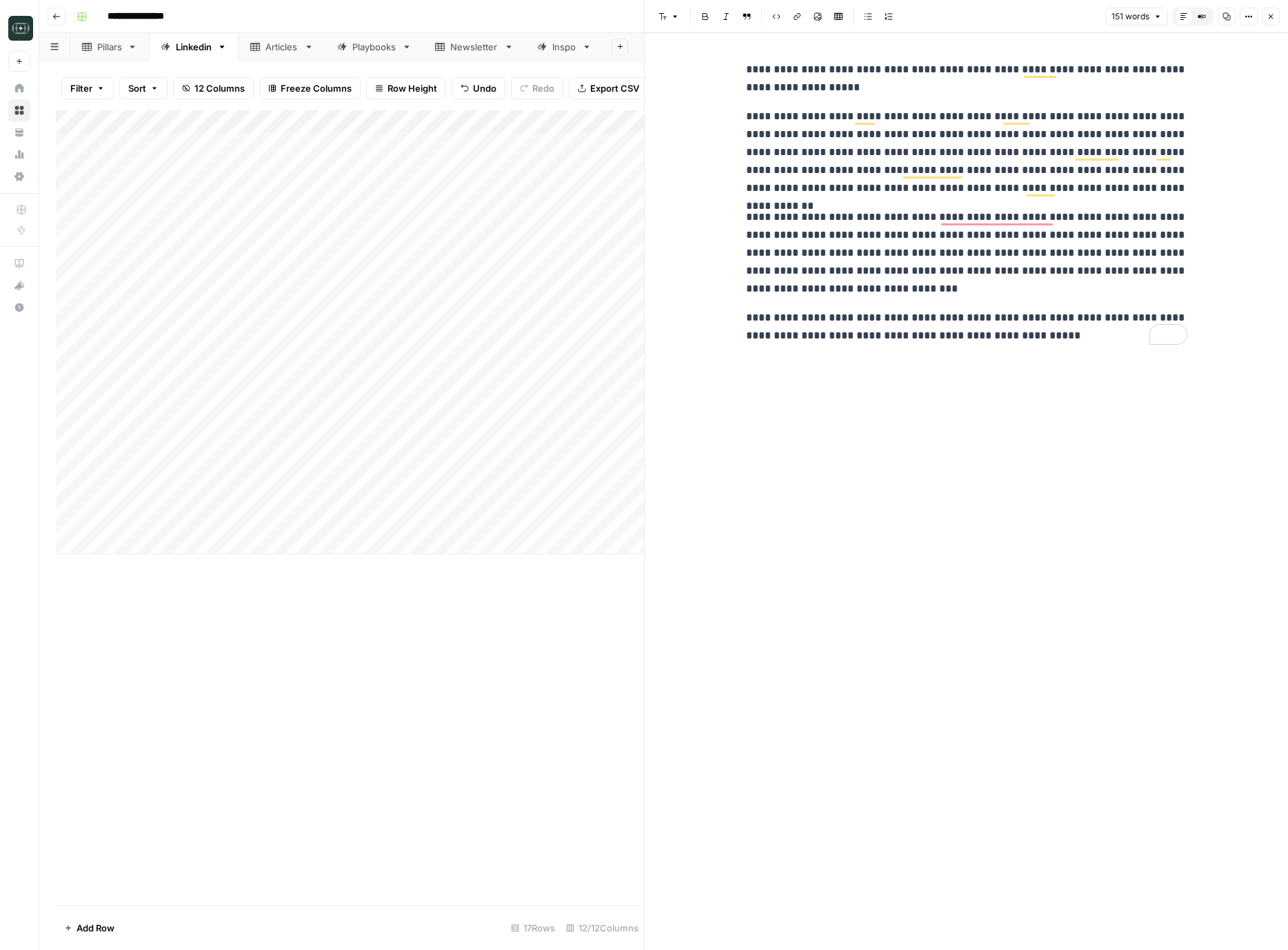
click at [627, 518] on div "Add Column" at bounding box center [350, 332] width 588 height 444
click at [666, 598] on button "Medium ( 120-200 words)" at bounding box center [698, 597] width 121 height 17
click at [1275, 10] on button "Close" at bounding box center [1271, 17] width 18 height 18
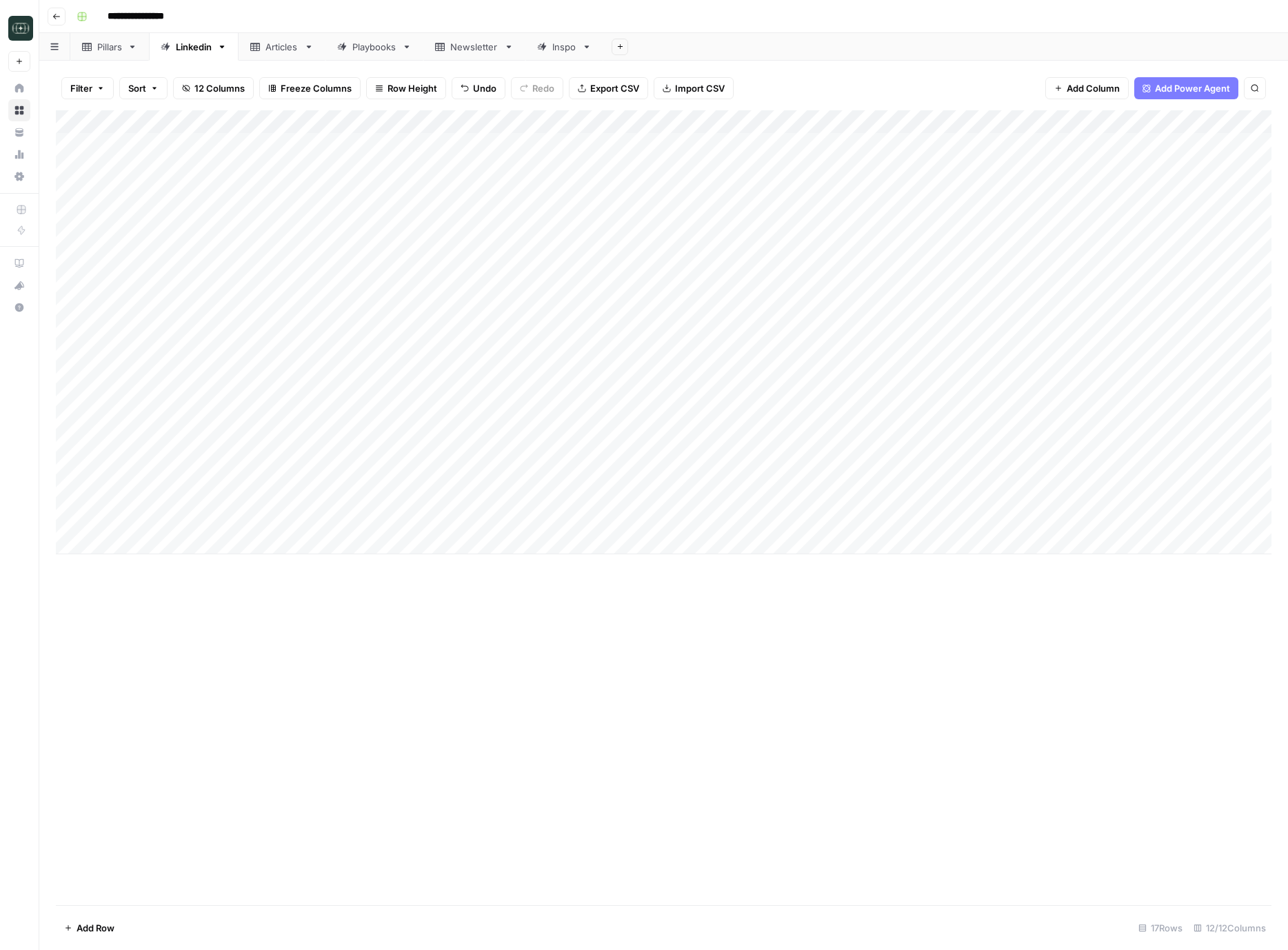
click at [810, 522] on div "Add Column" at bounding box center [664, 332] width 1216 height 444
click at [559, 522] on div "Add Column" at bounding box center [664, 332] width 1216 height 444
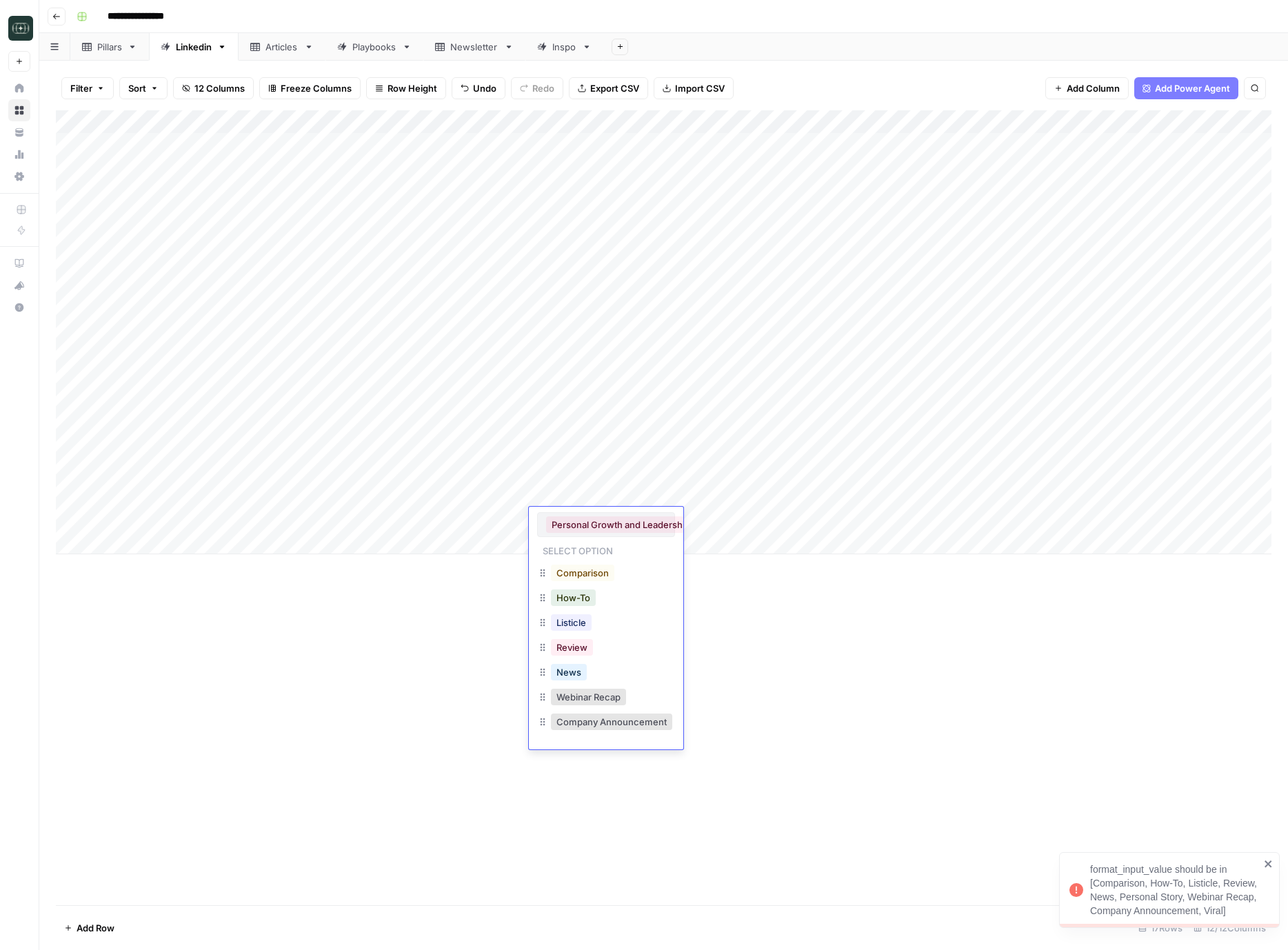
scroll to position [0, 52]
click at [590, 129] on div "Add Column" at bounding box center [664, 332] width 1216 height 444
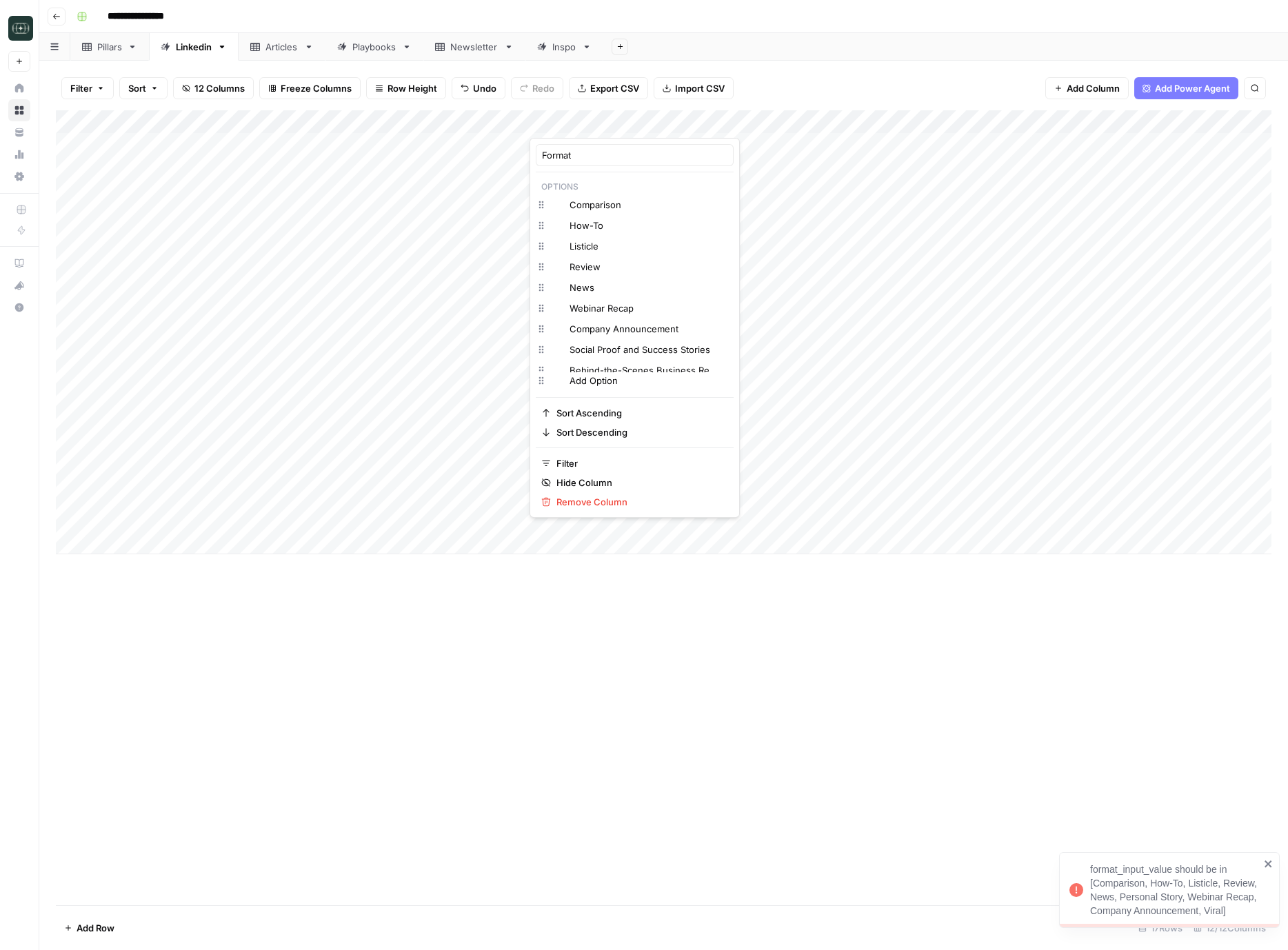
click at [604, 124] on div at bounding box center [573, 124] width 87 height 28
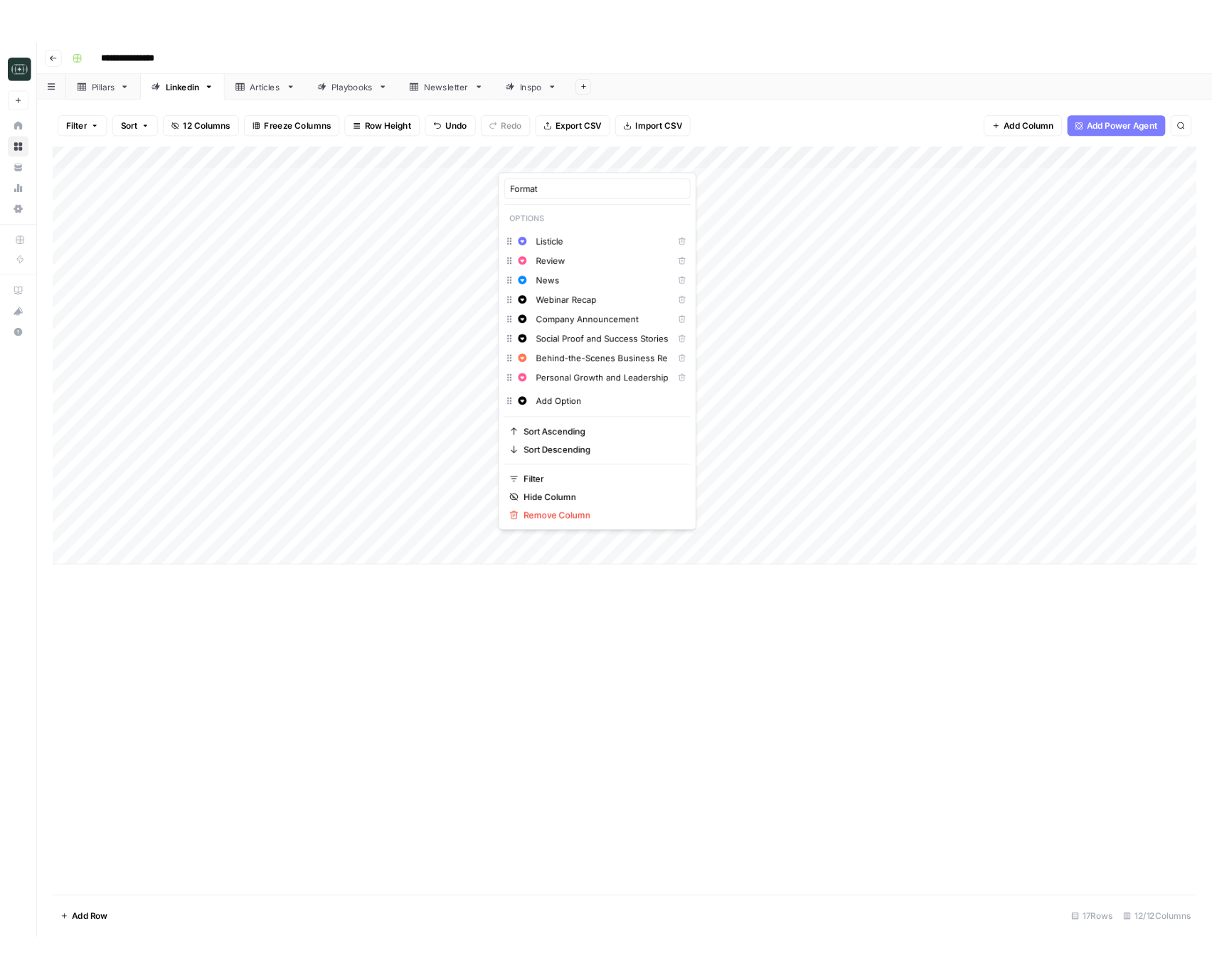
scroll to position [41, 0]
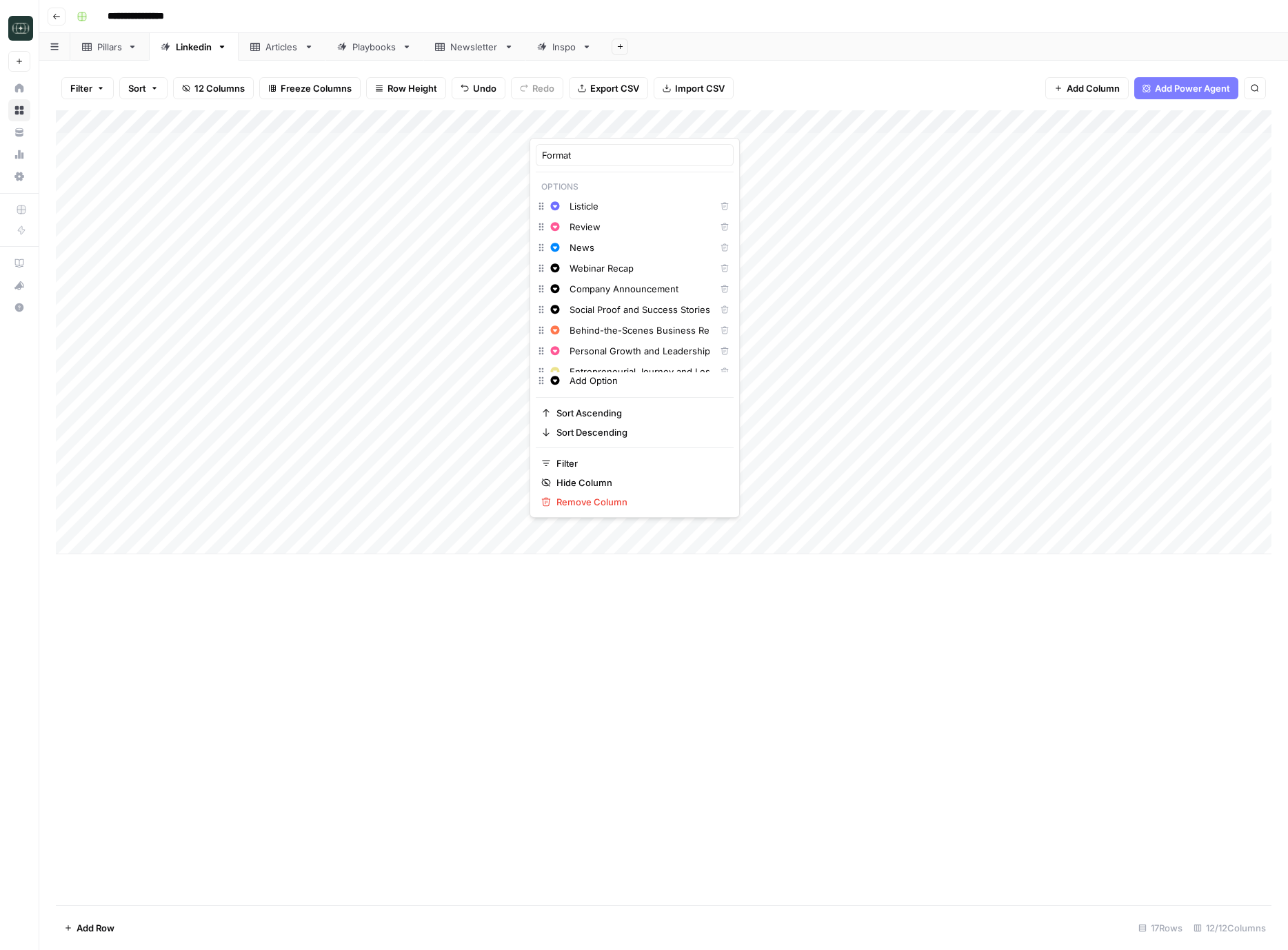
click at [600, 351] on input "Personal Growth and Leadership Insights" at bounding box center [639, 350] width 140 height 14
type input "Personal Story"
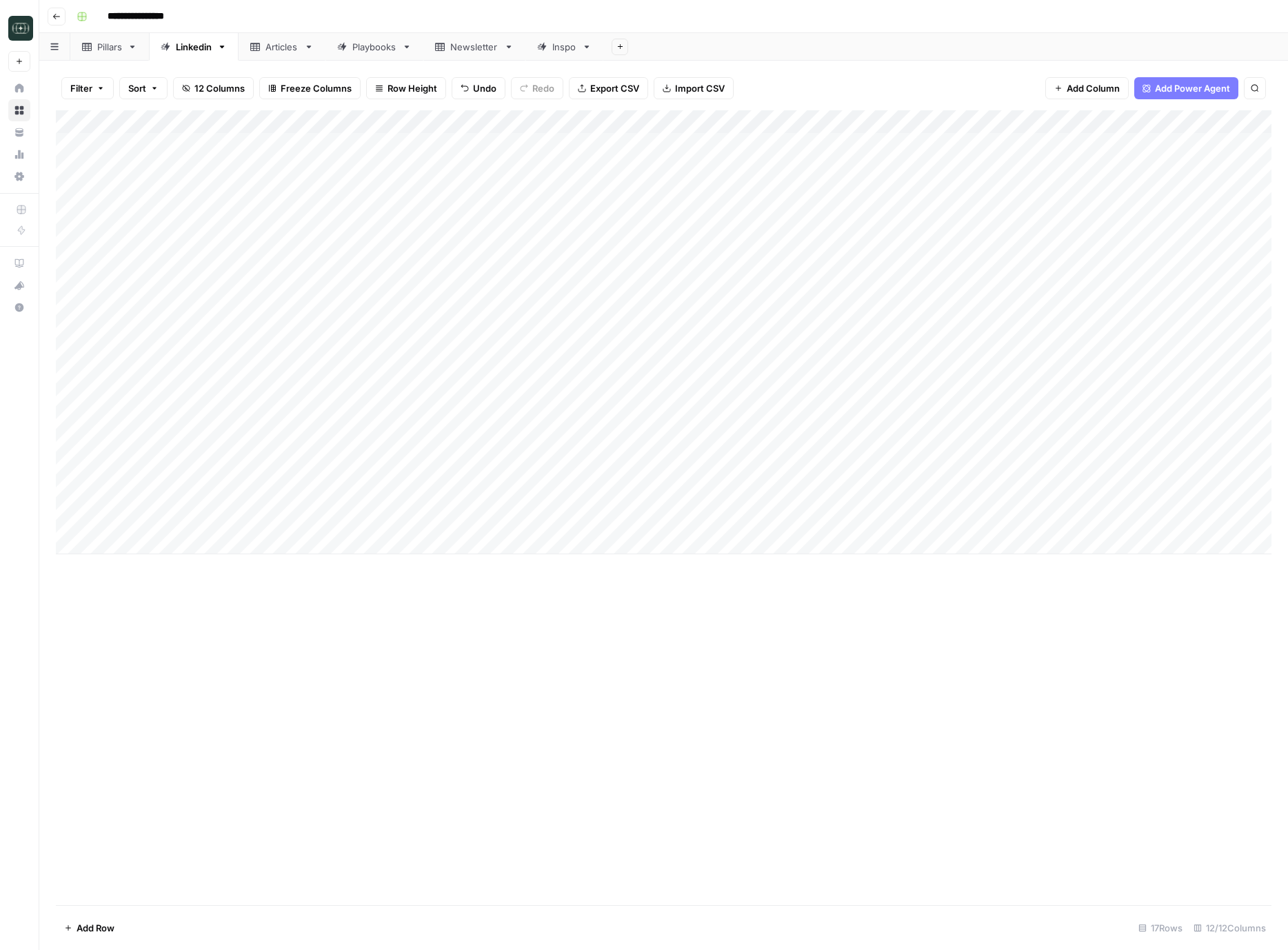
click at [509, 670] on div "Add Column" at bounding box center [664, 507] width 1216 height 795
click at [804, 518] on div "Add Column" at bounding box center [664, 332] width 1216 height 444
click at [597, 755] on div "Add Column" at bounding box center [664, 507] width 1216 height 795
click at [322, 522] on div "Add Column" at bounding box center [664, 332] width 1216 height 444
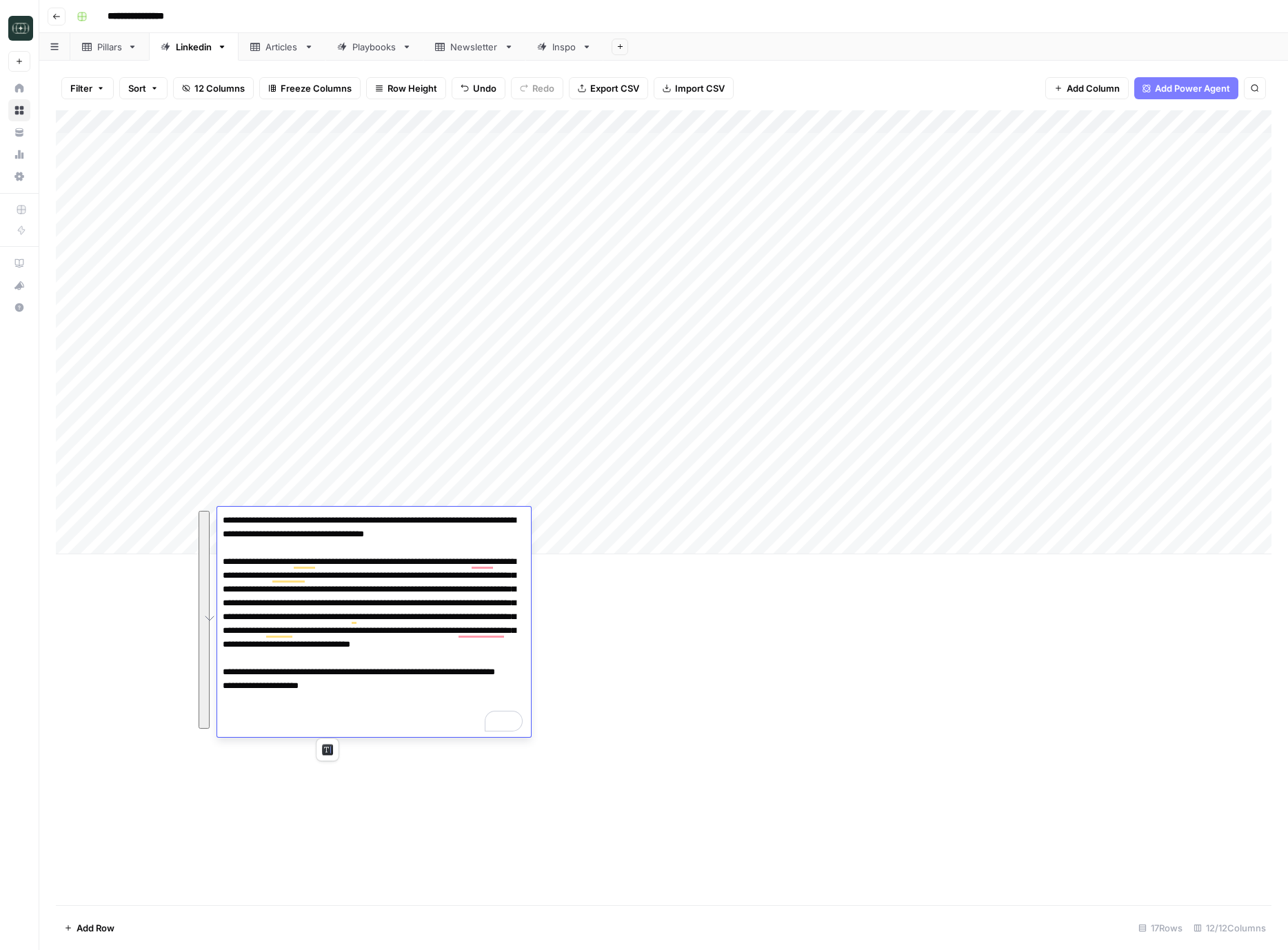
click at [409, 550] on textarea "**********" at bounding box center [373, 623] width 314 height 226
drag, startPoint x: 366, startPoint y: 531, endPoint x: 226, endPoint y: 522, distance: 140.3
click at [226, 522] on textarea "**********" at bounding box center [373, 623] width 314 height 226
click at [140, 652] on div "Add Column" at bounding box center [664, 507] width 1216 height 795
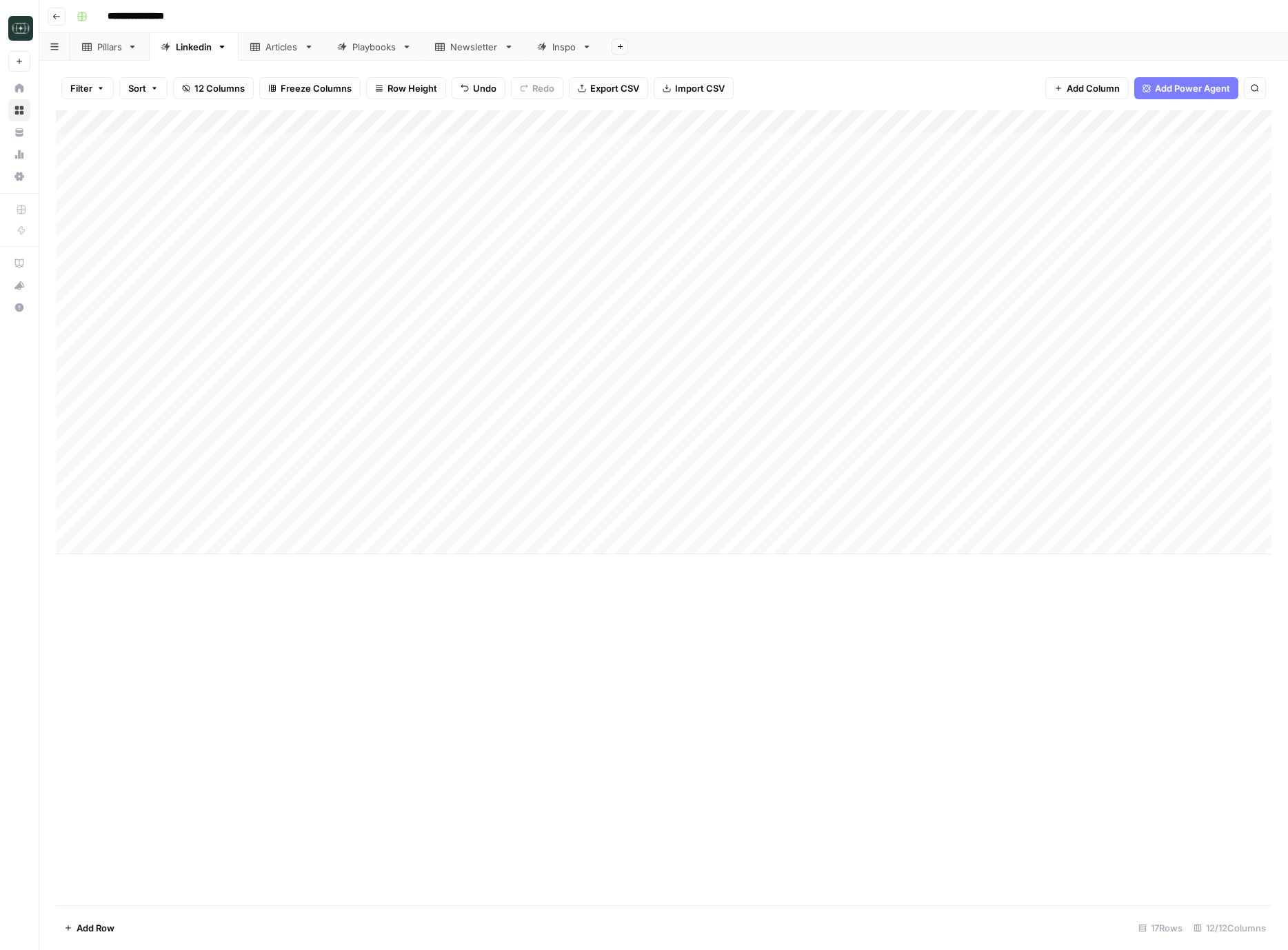
click at [135, 545] on div "Add Column" at bounding box center [664, 332] width 1216 height 444
type textarea "**********"
click div "Add Column"
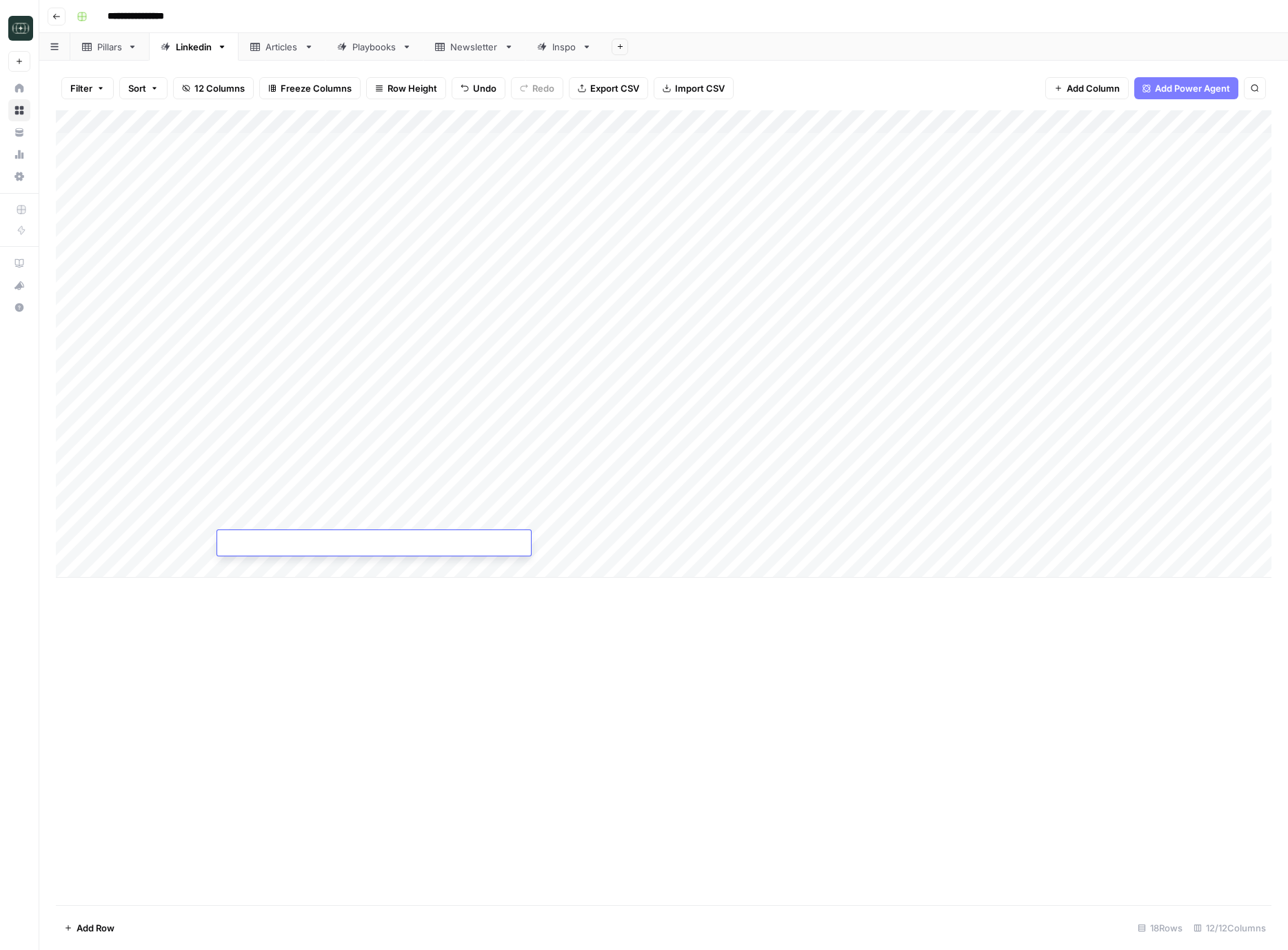
type textarea "**********"
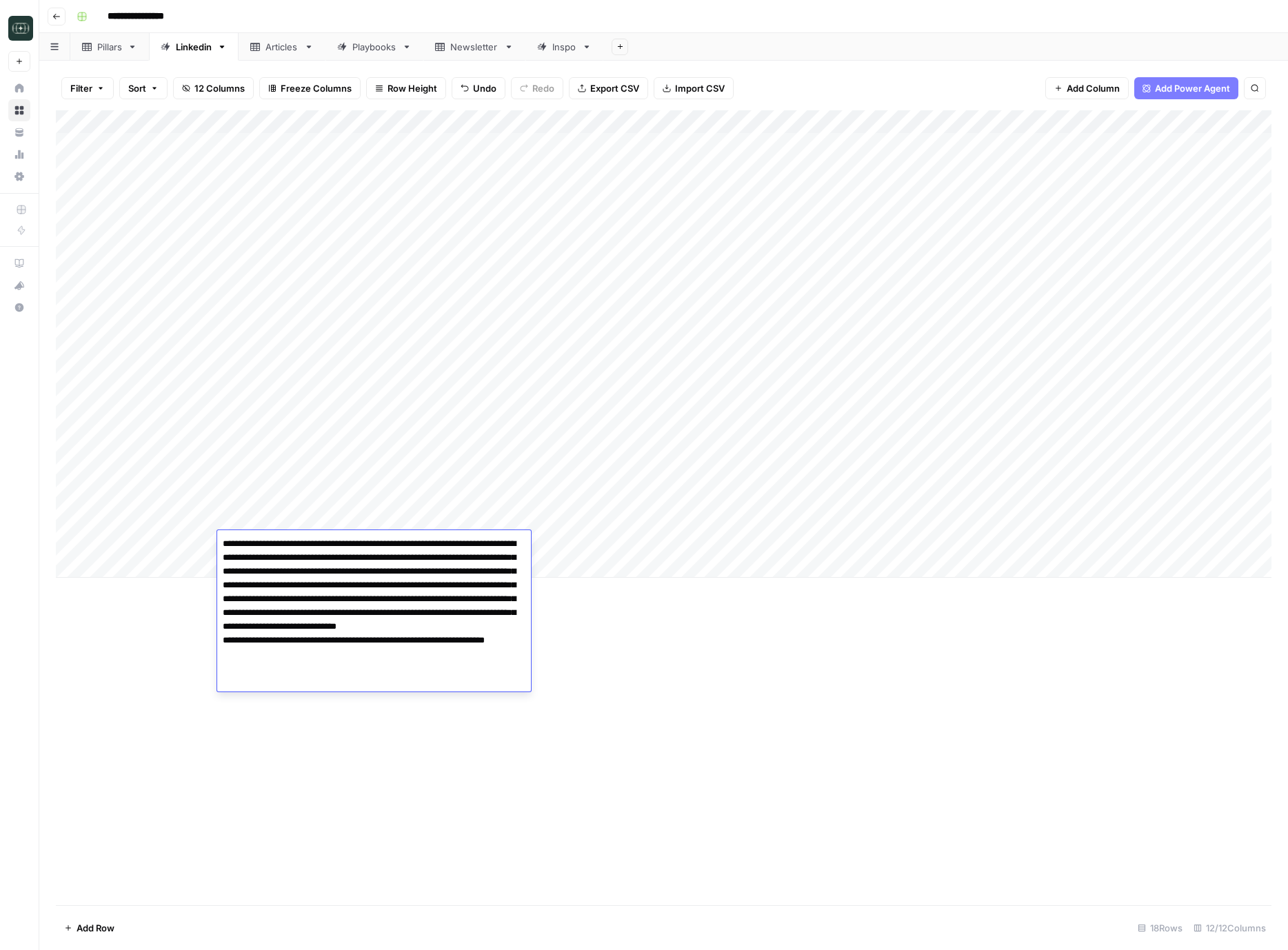
click div "Add Column"
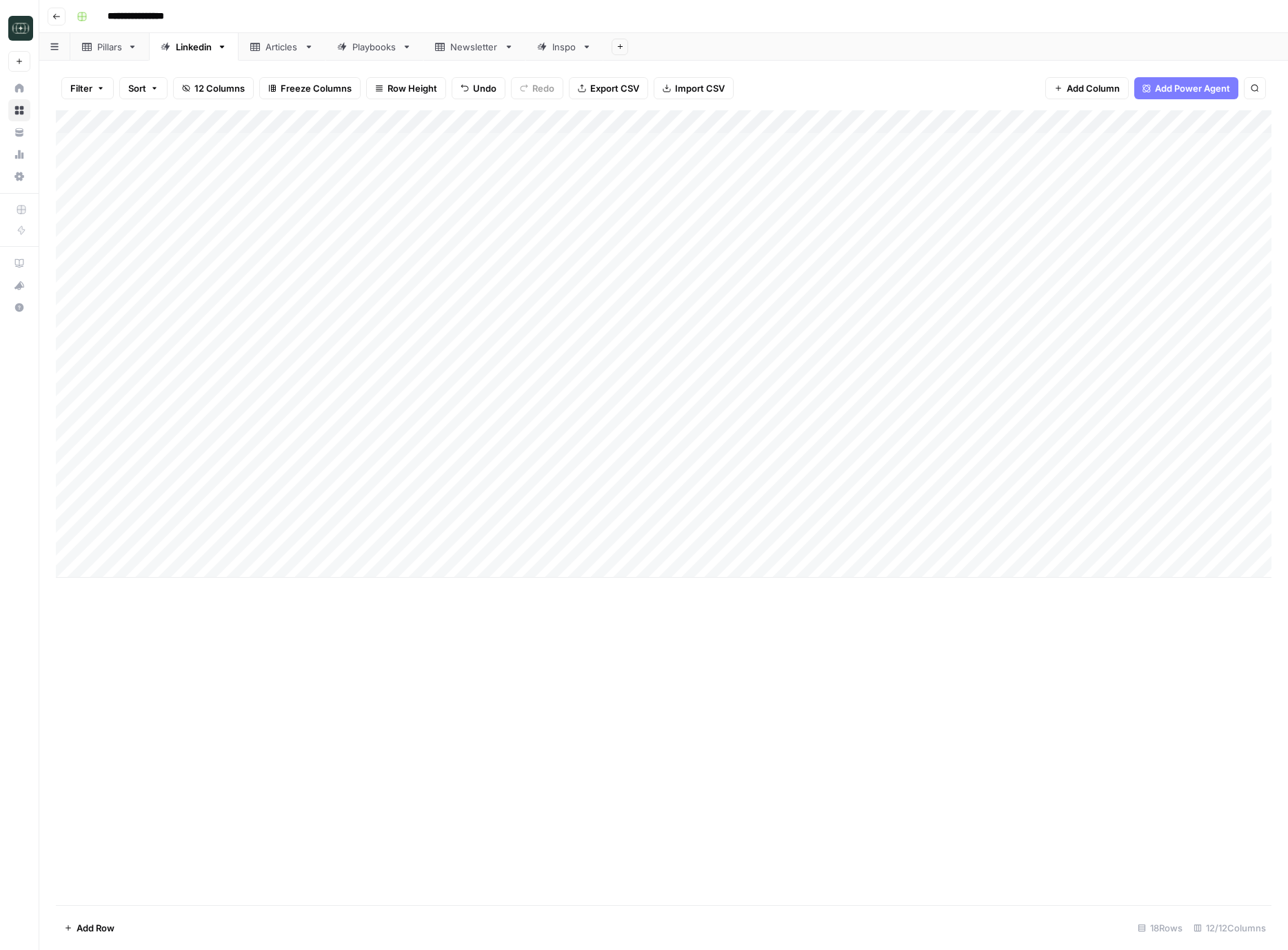
click div "Add Column"
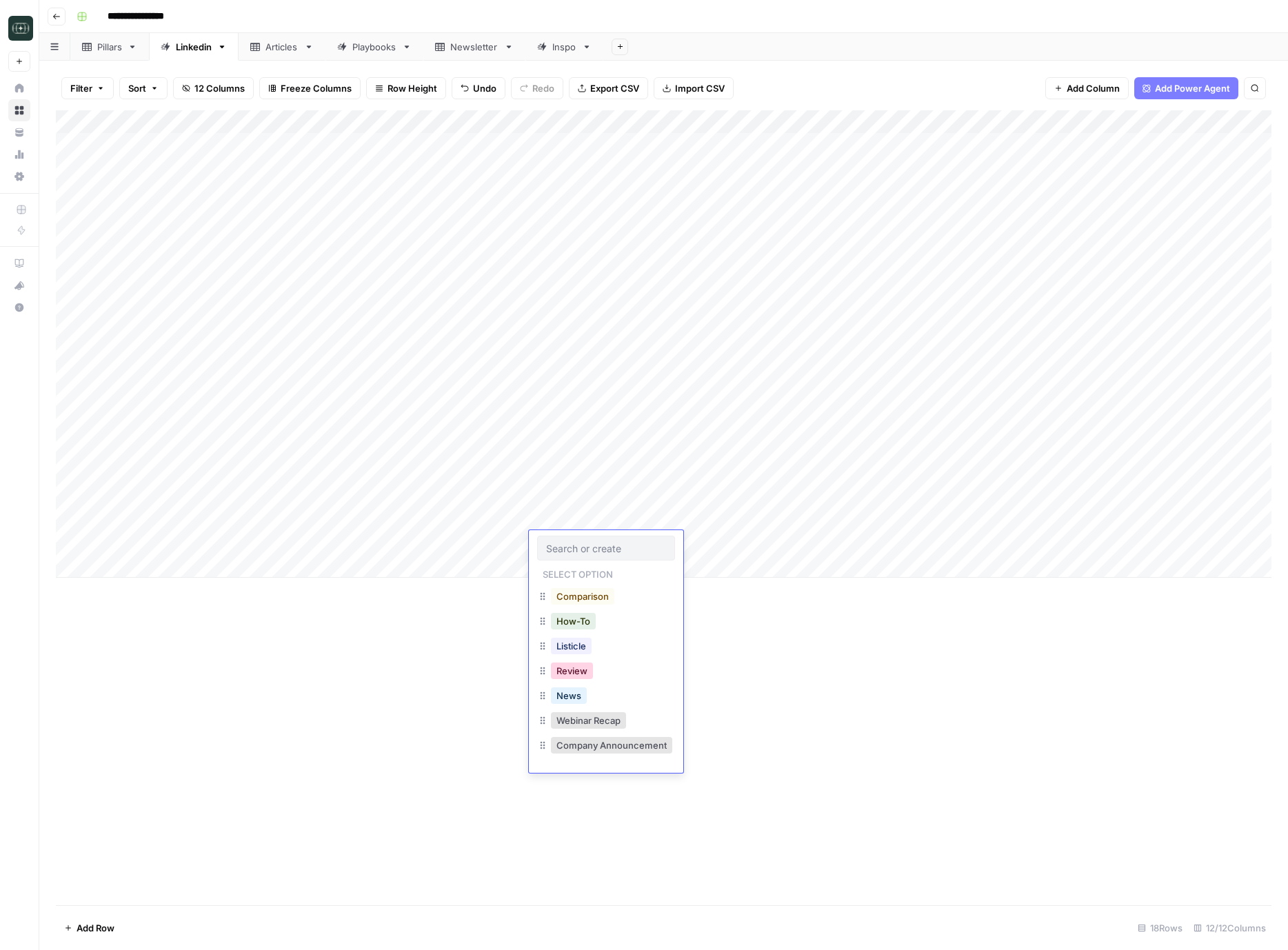
click button "Review"
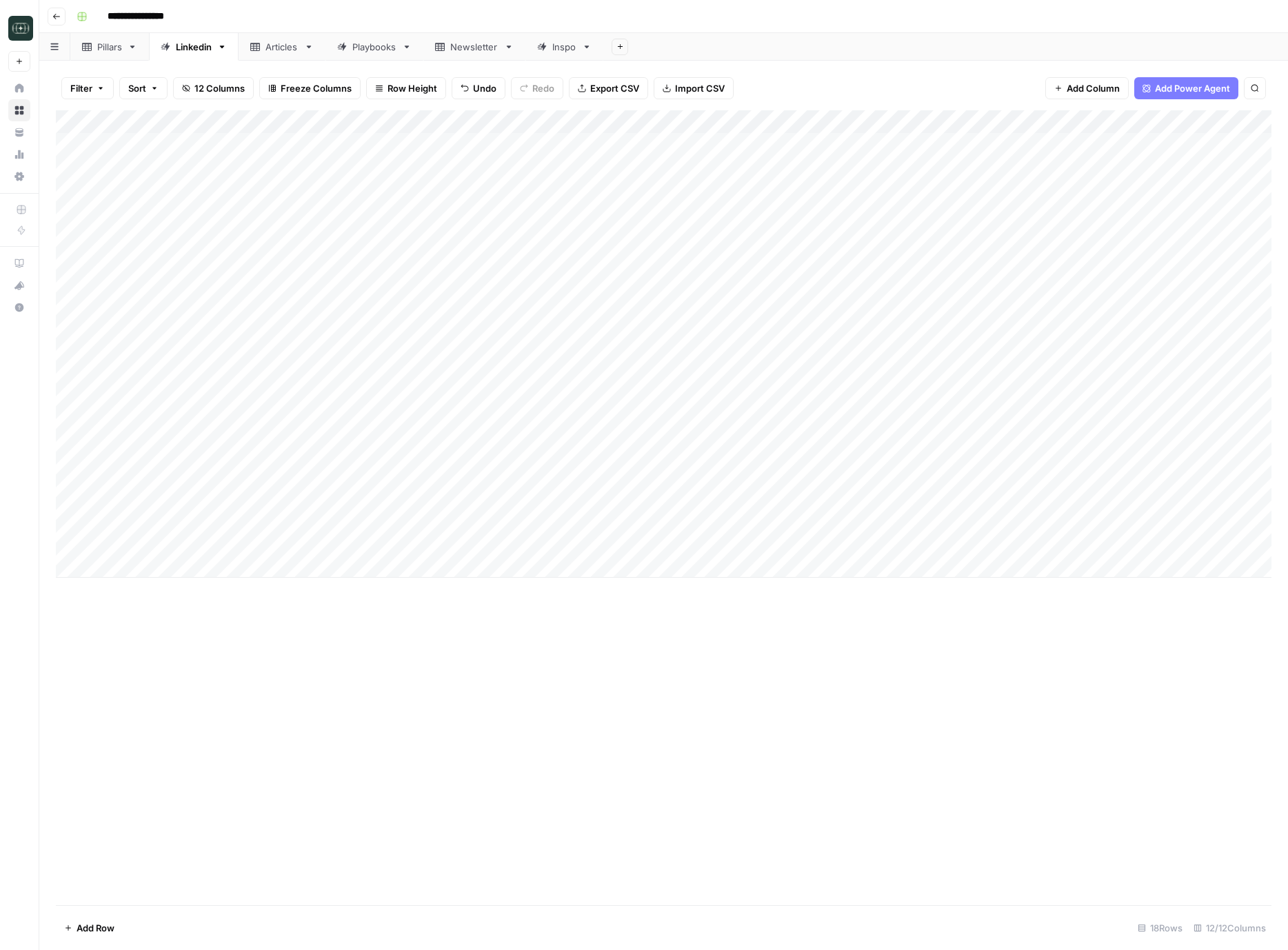
click div "Add Column"
drag, startPoint x: 656, startPoint y: 621, endPoint x: 717, endPoint y: 581, distance: 72.9
click button "Medium ( 120-200 words)"
click div "Add Column"
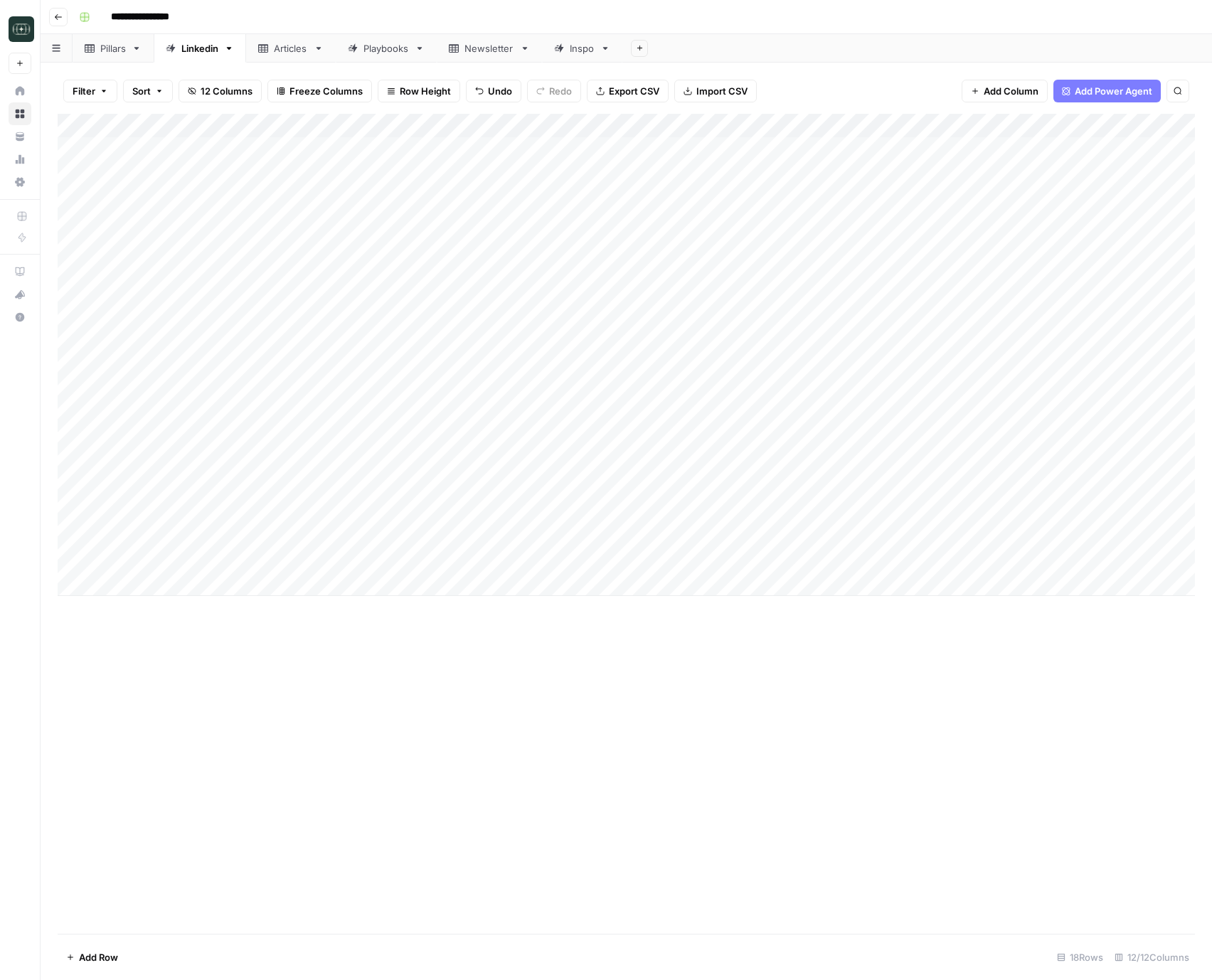
click div "Add Column"
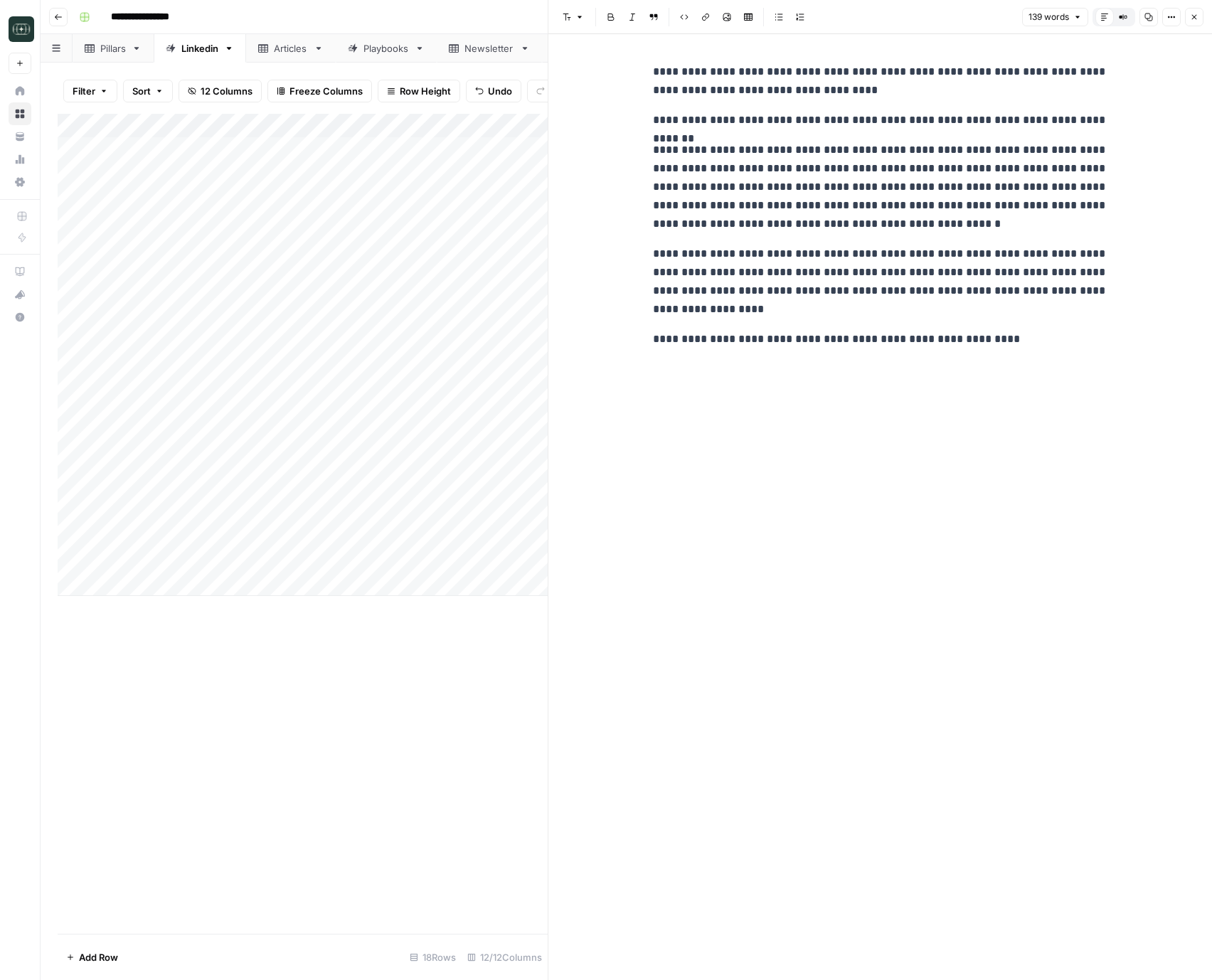
click icon "button"
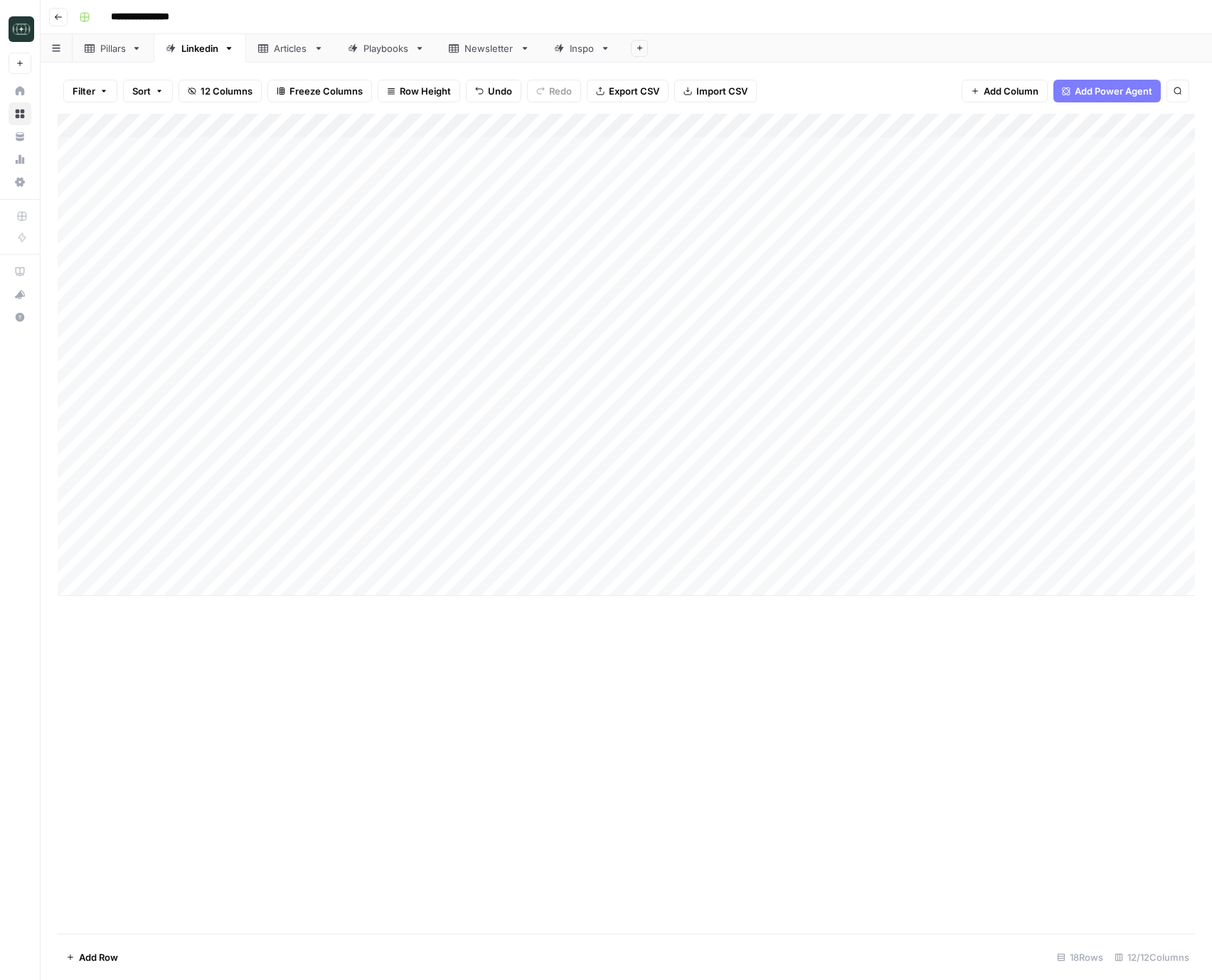
click div "Add Column"
drag, startPoint x: 223, startPoint y: 573, endPoint x: 238, endPoint y: 576, distance: 15.3
click div "Add Column"
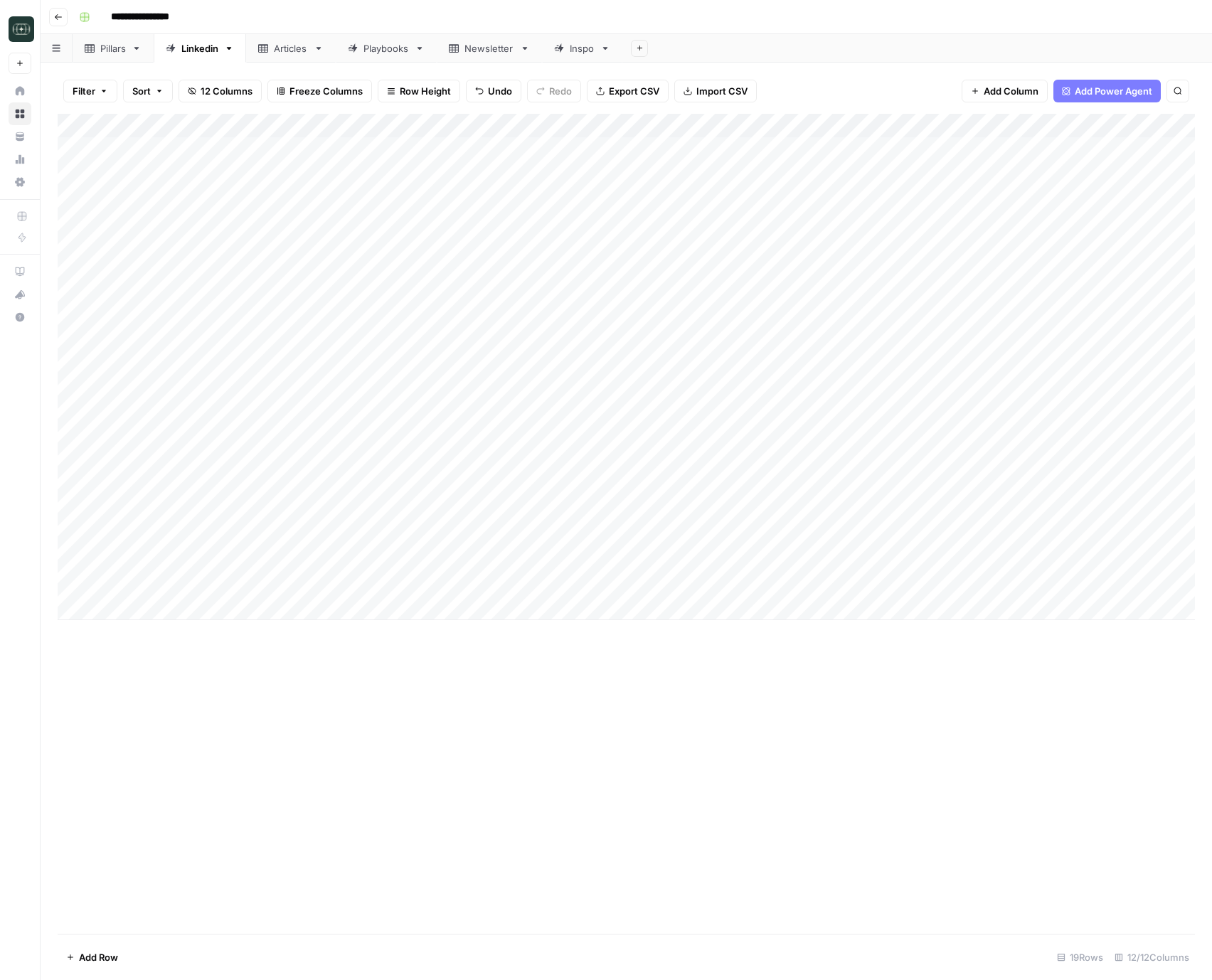
drag, startPoint x: 223, startPoint y: 571, endPoint x: 221, endPoint y: 592, distance: 21.1
click div "Add Column"
drag, startPoint x: 545, startPoint y: 572, endPoint x: 577, endPoint y: 588, distance: 35.8
click div "Add Column"
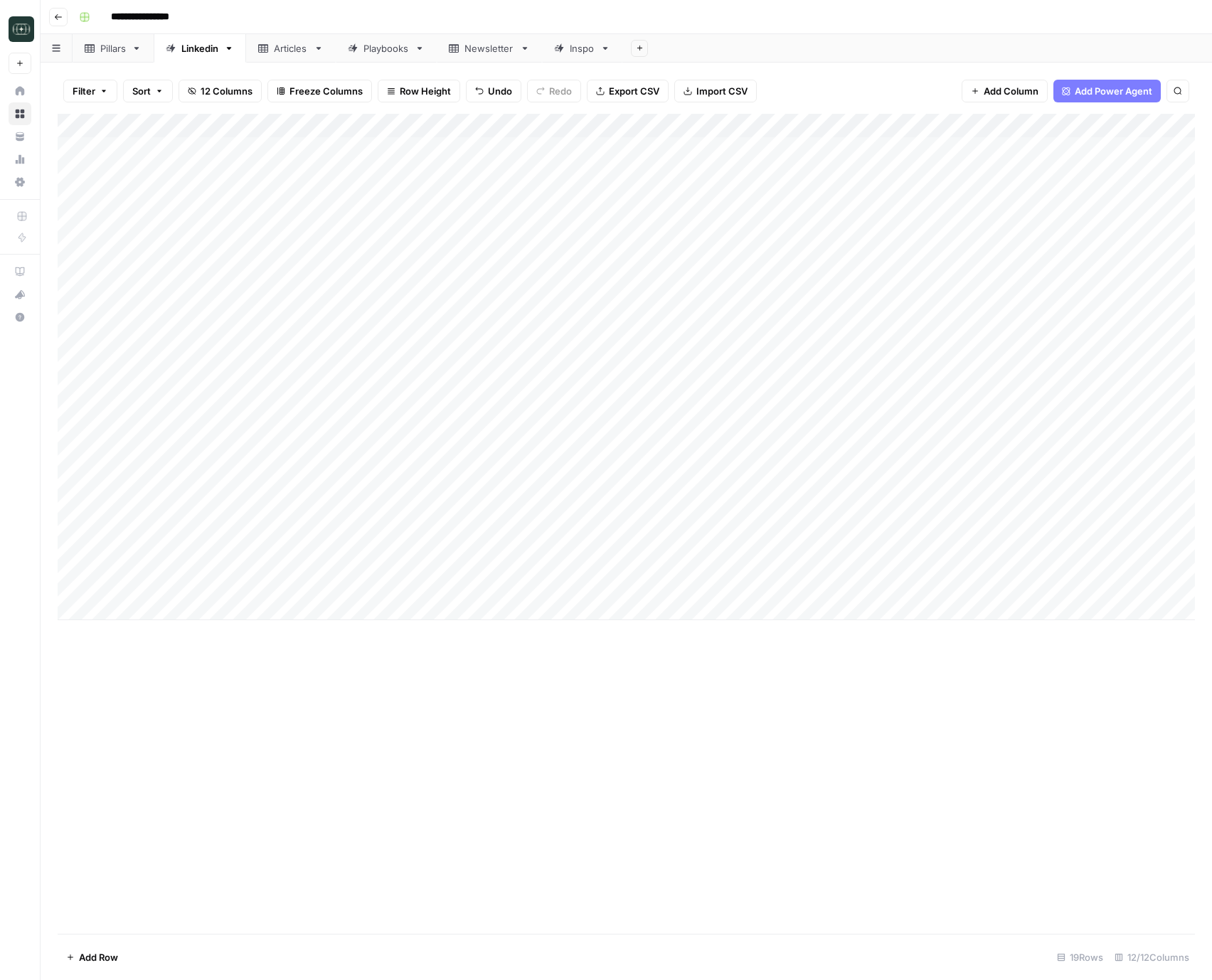
click div "Add Column"
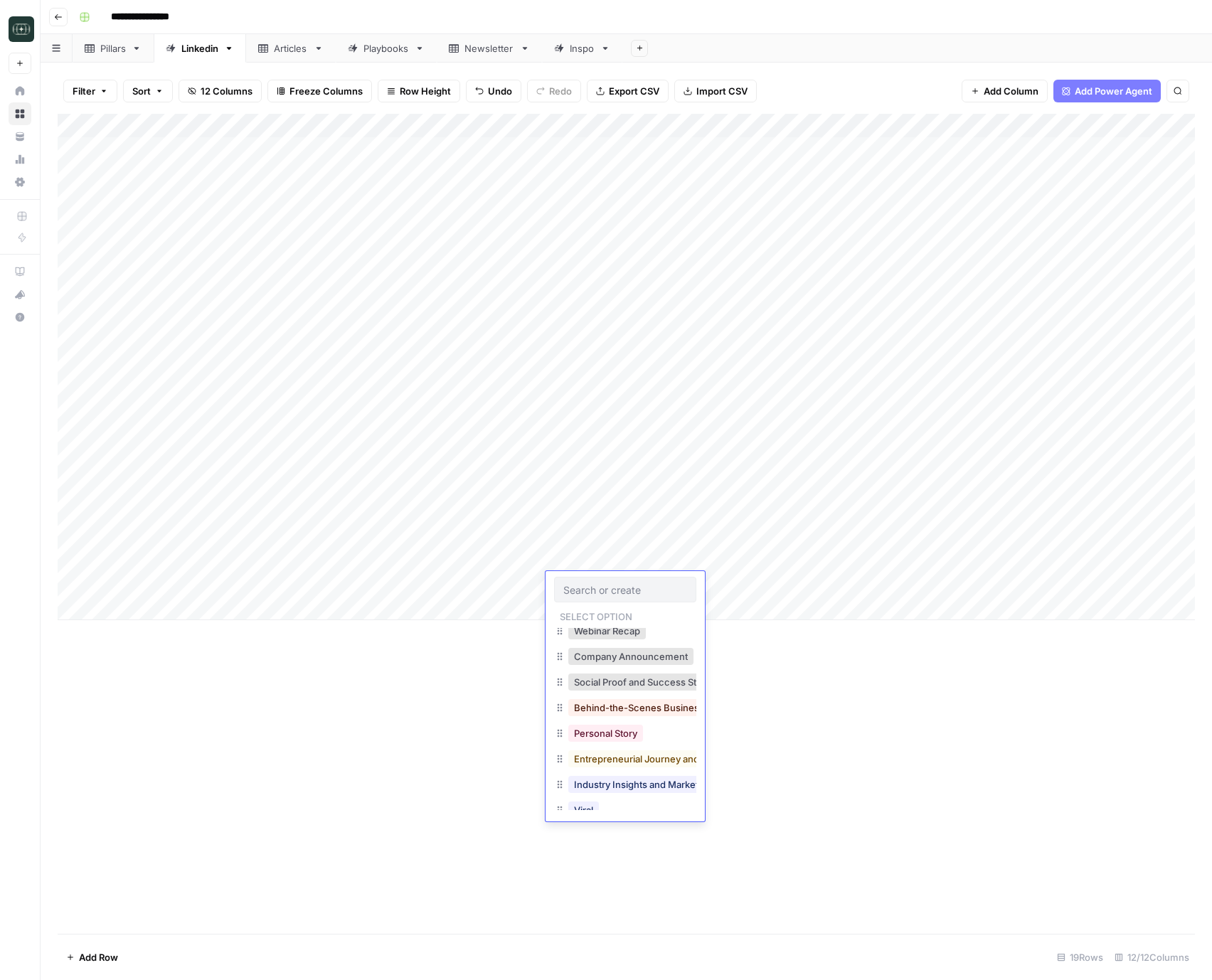
scroll to position [151, 0]
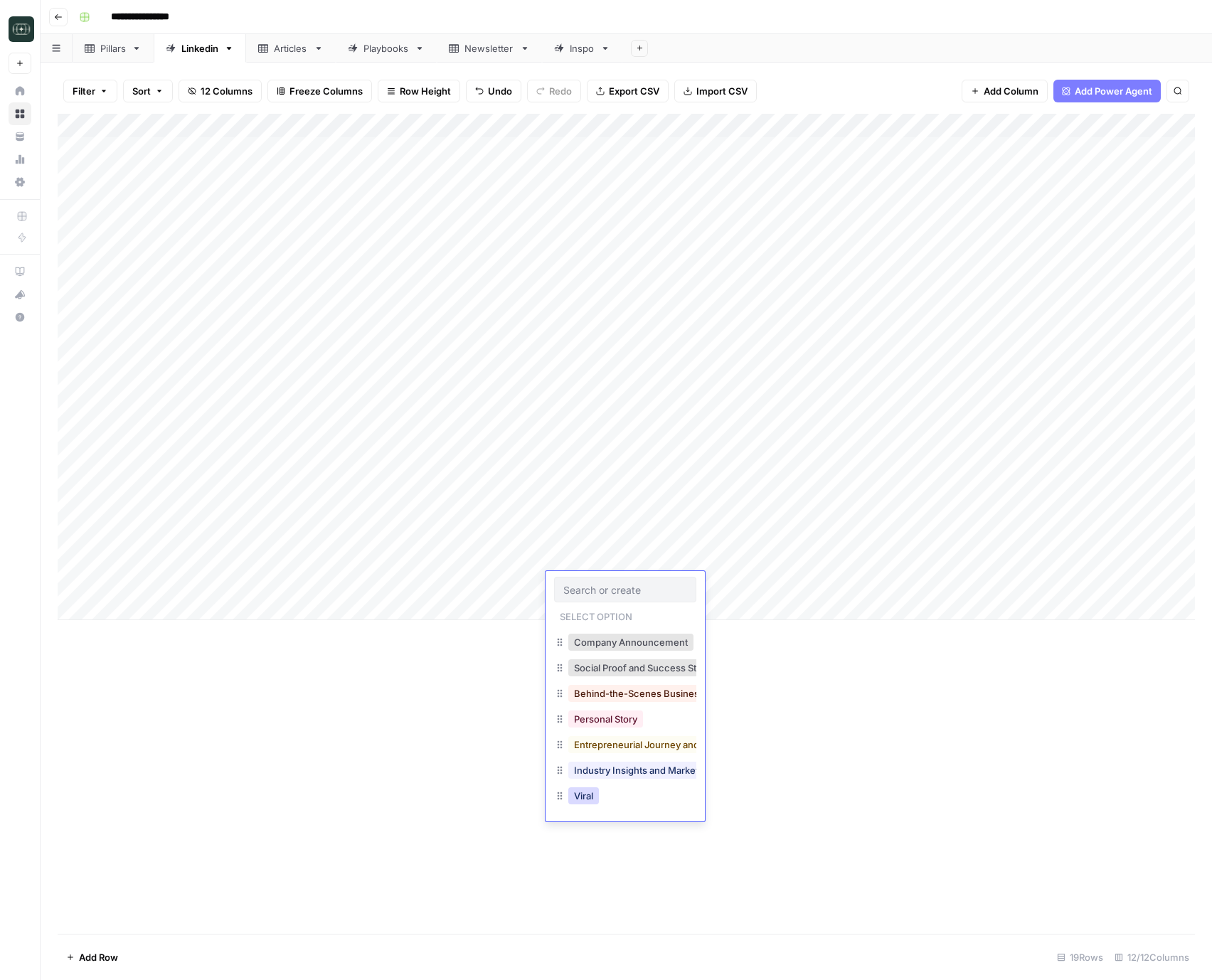
click button "Viral"
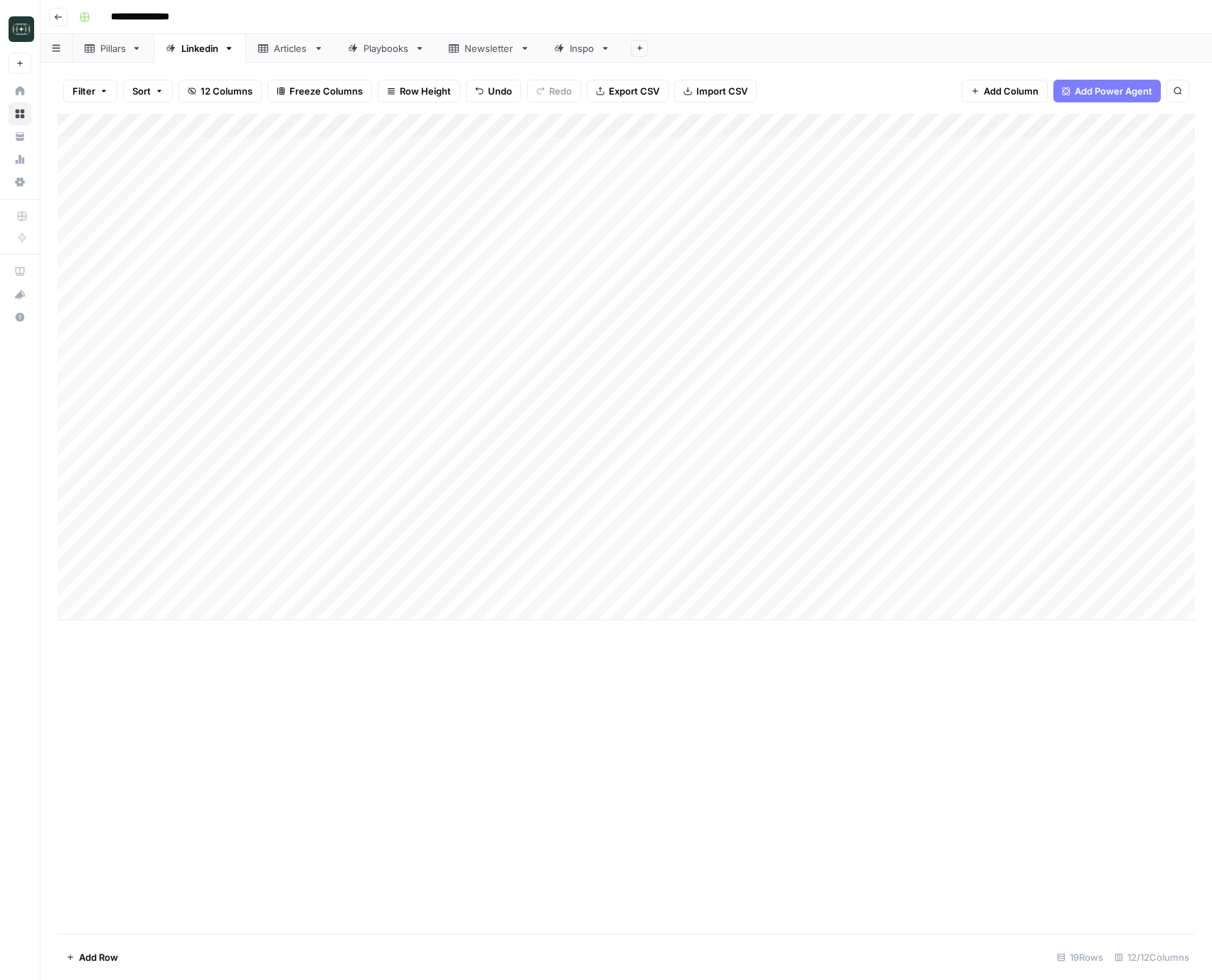
click div "Add Column"
click button "Medium ( 120-200 words)"
click div "Add Column"
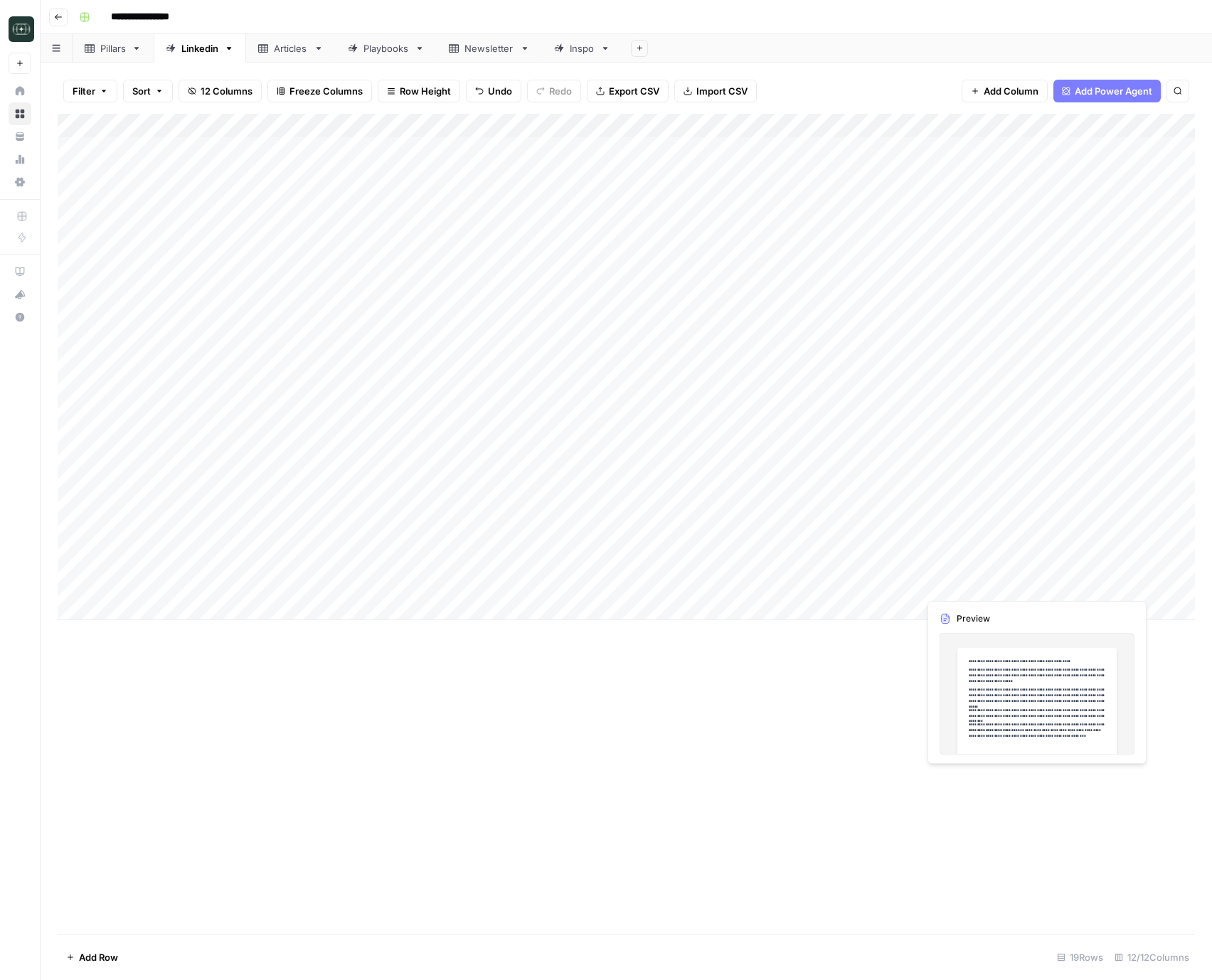
click div "Add Column"
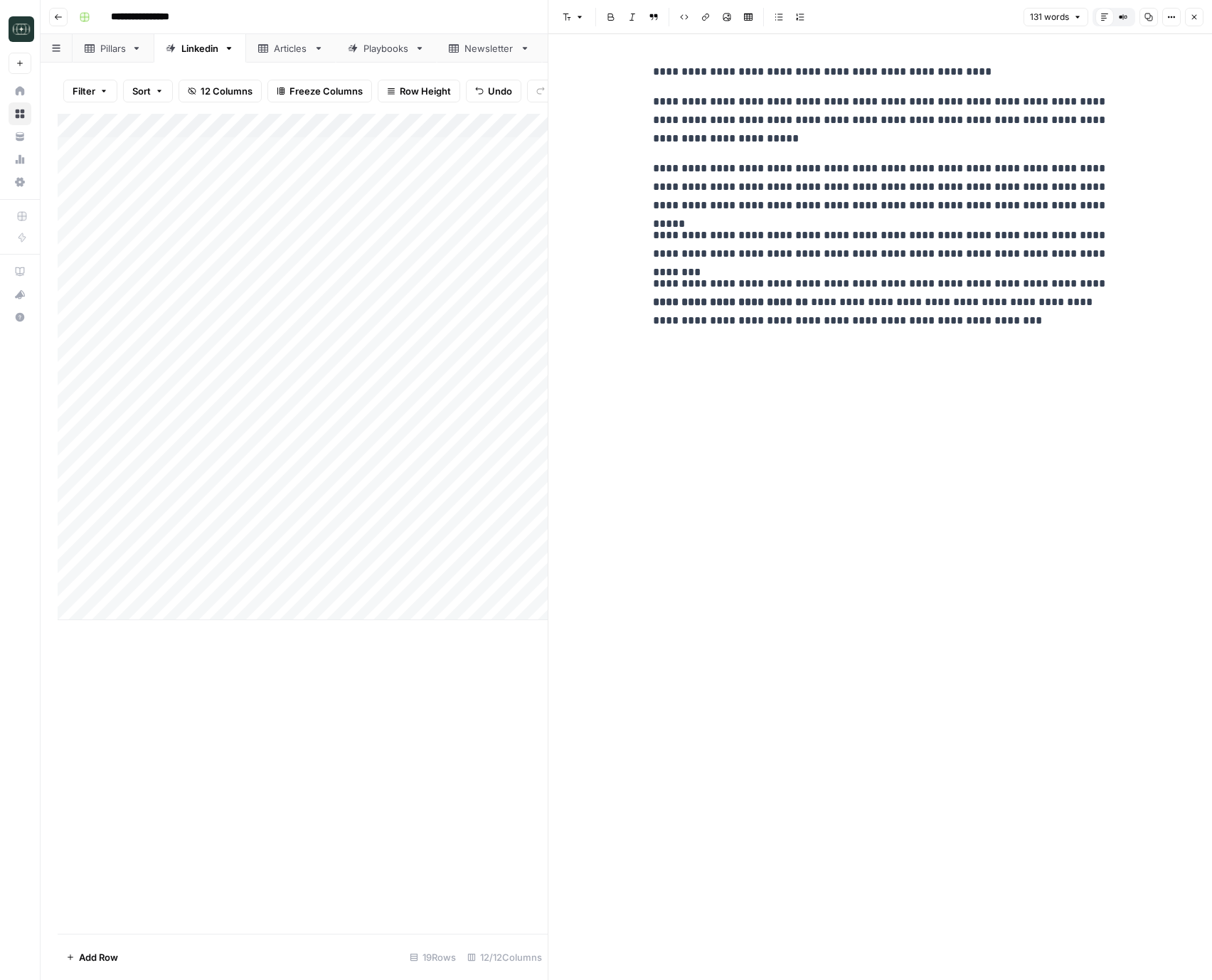
click icon "button"
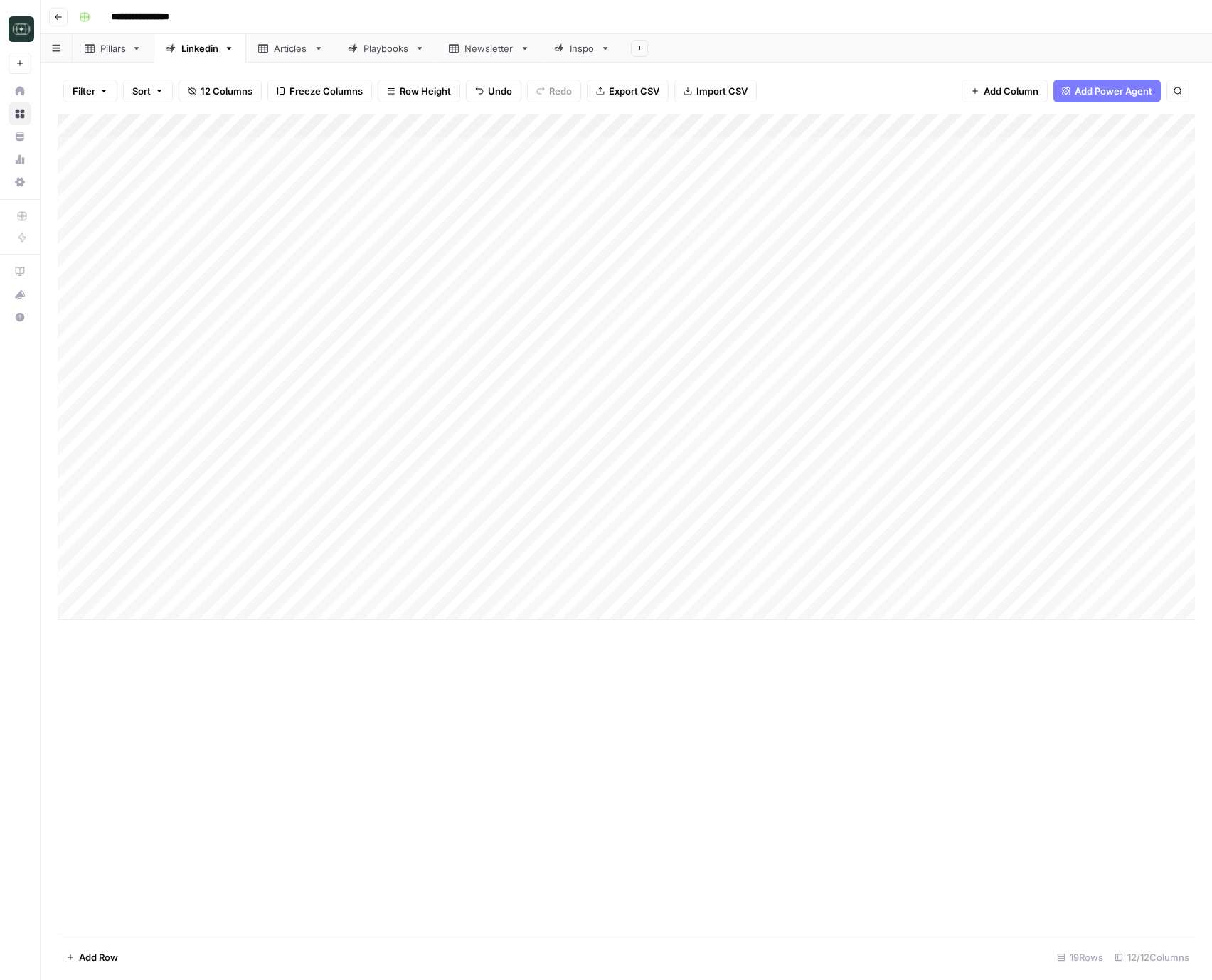
click div "Add Column"
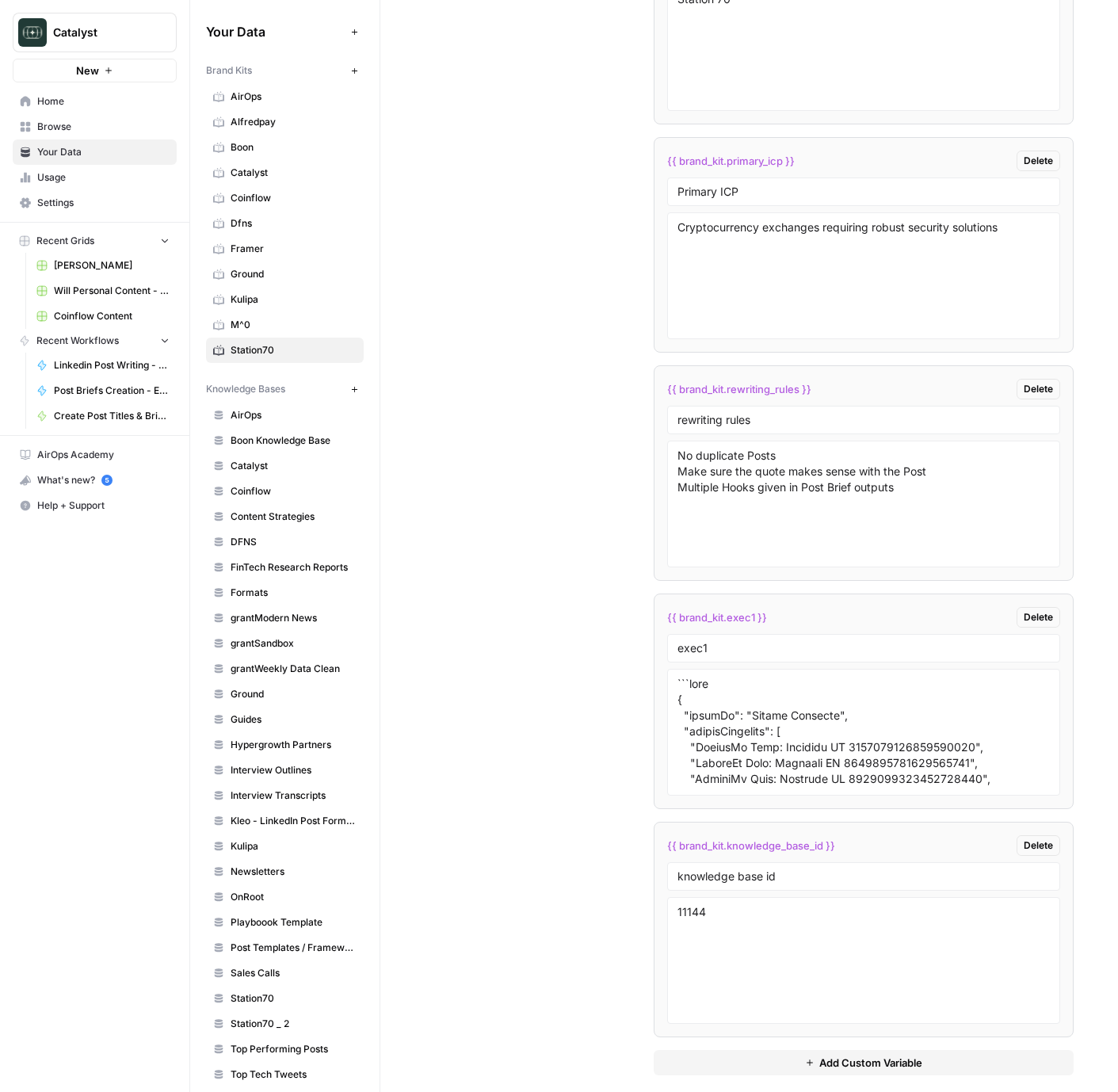
scroll to position [3282, 0]
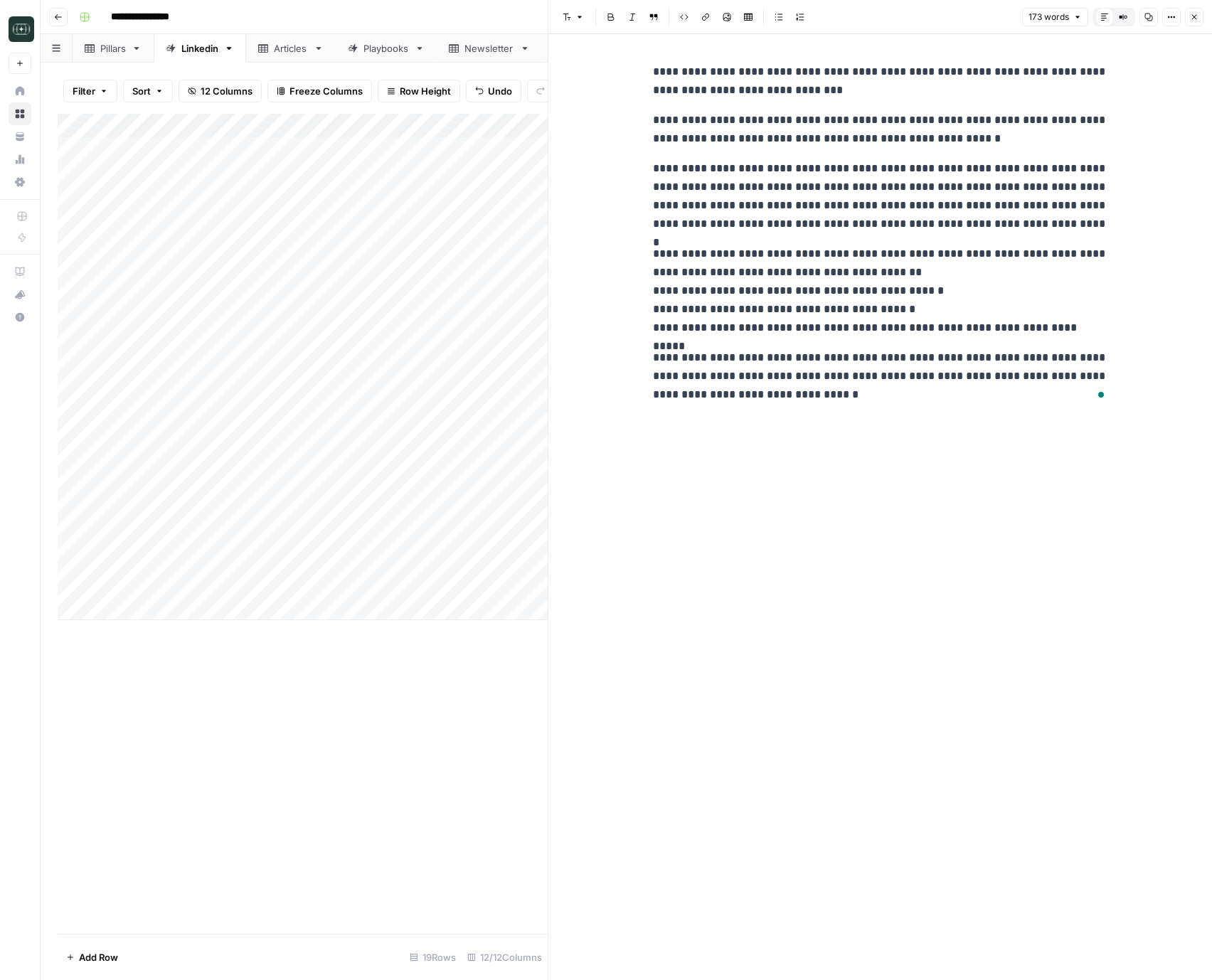
drag, startPoint x: 810, startPoint y: 396, endPoint x: 674, endPoint y: 80, distance: 344.0
click at [674, 80] on div "**********" at bounding box center [880, 233] width 472 height 353
click at [854, 207] on p "**********" at bounding box center [880, 197] width 455 height 74
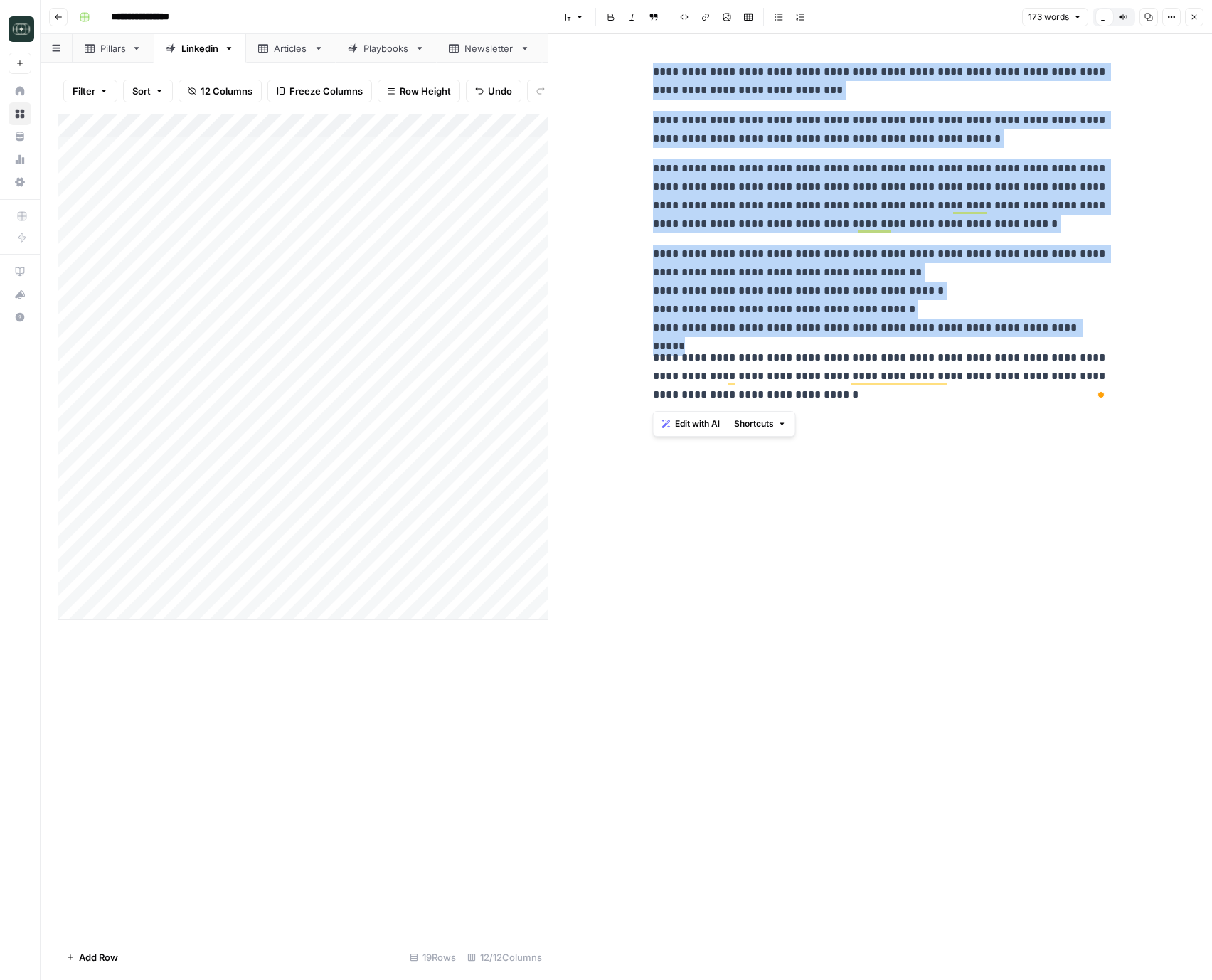
copy div "**********"
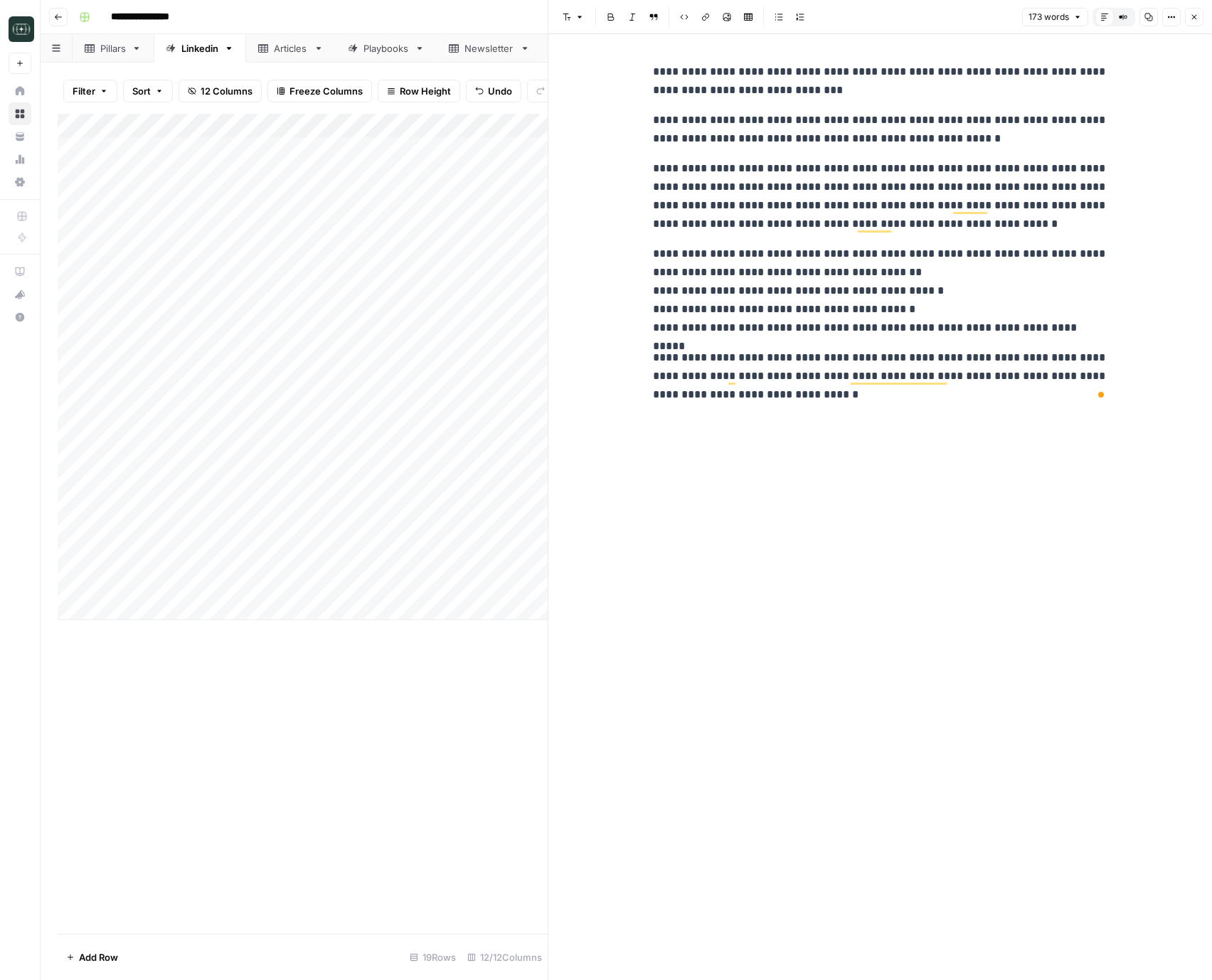
click at [925, 481] on div "**********" at bounding box center [880, 506] width 472 height 945
click at [1188, 15] on button "Close" at bounding box center [1194, 17] width 18 height 18
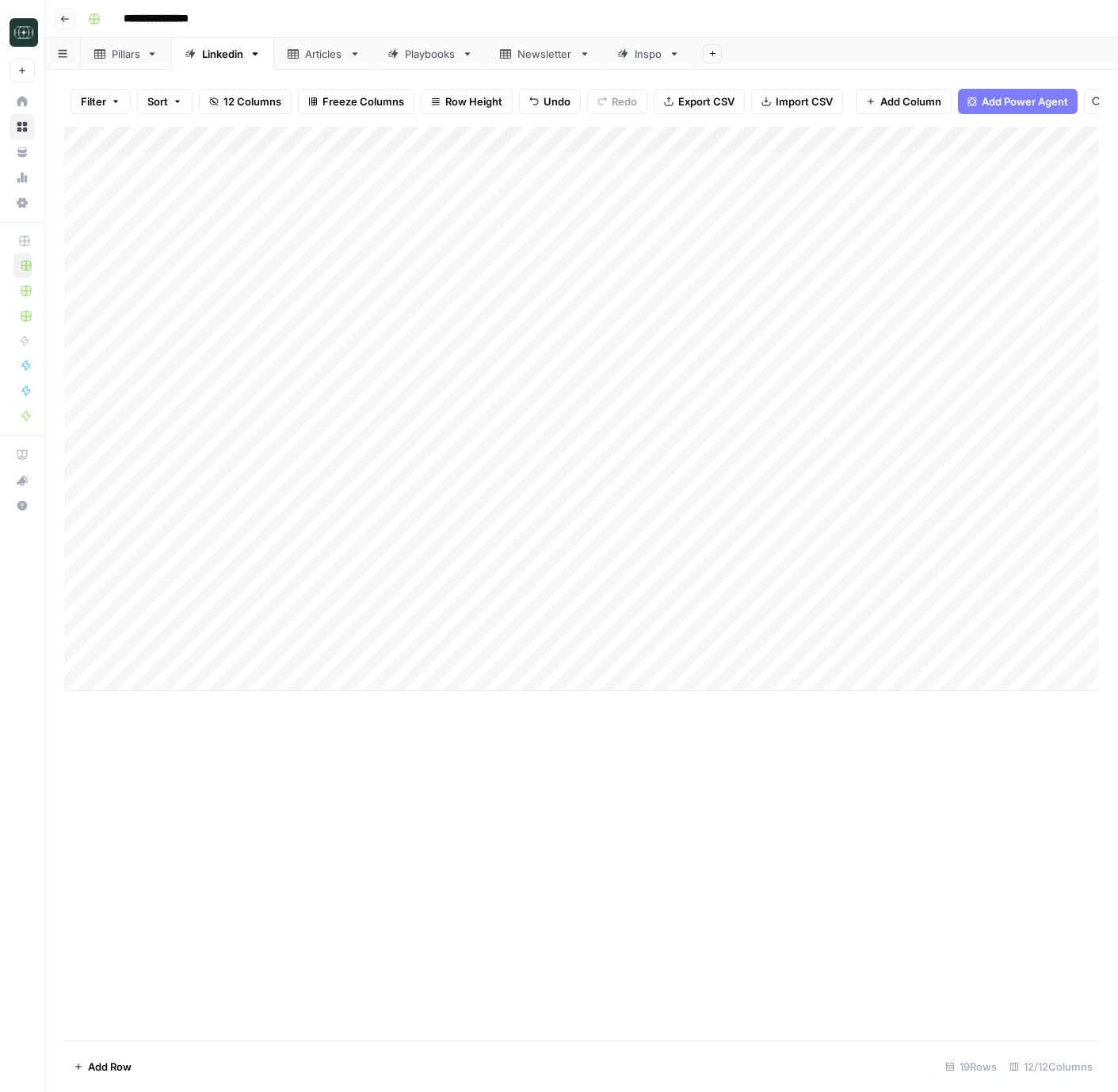
click at [157, 678] on div "Add Column" at bounding box center [581, 408] width 1035 height 564
type textarea "**********"
click at [474, 833] on div "Add Column" at bounding box center [581, 583] width 1035 height 914
click at [308, 672] on div "Add Column" at bounding box center [581, 422] width 1035 height 591
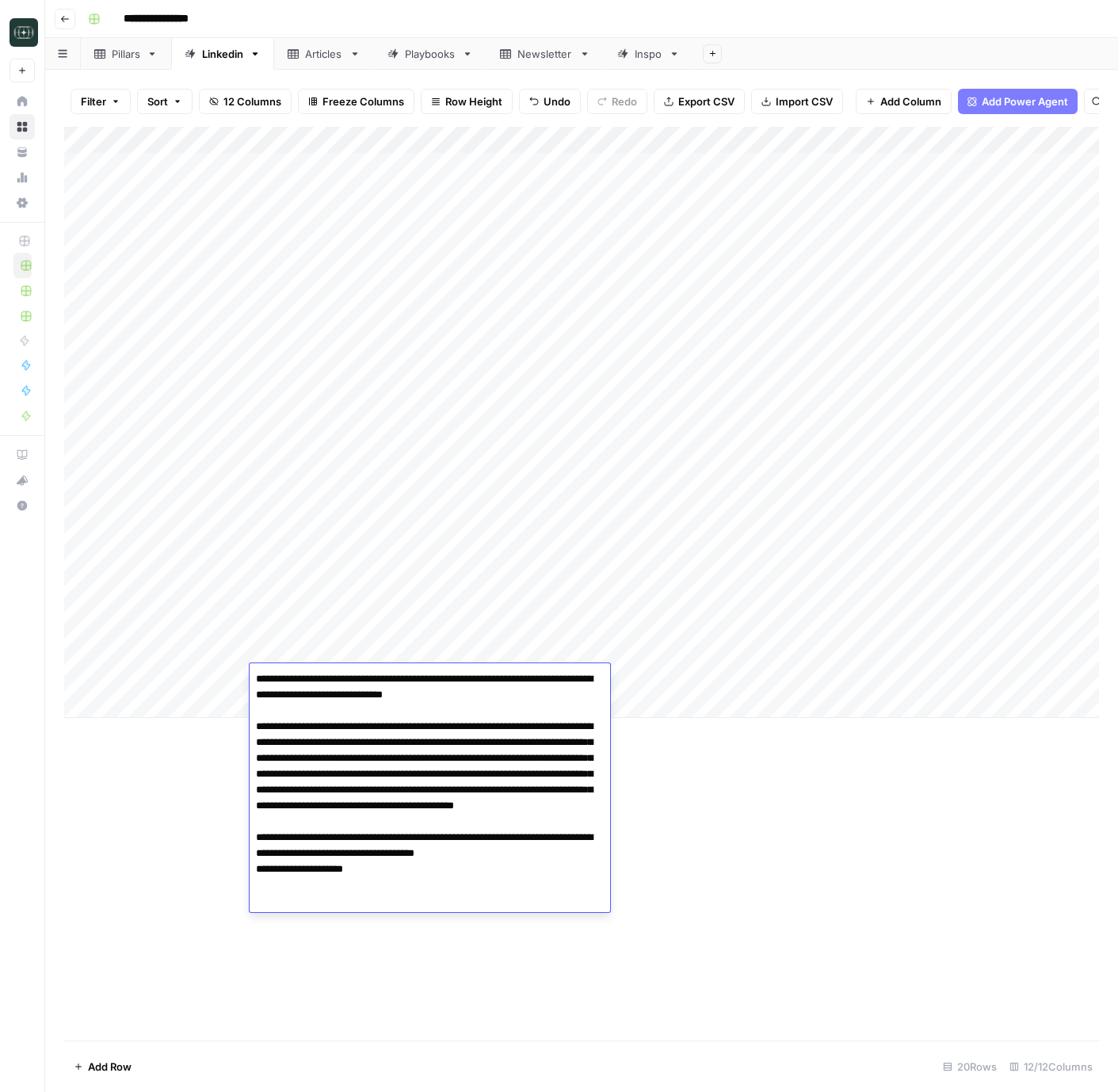
drag, startPoint x: 343, startPoint y: 713, endPoint x: 195, endPoint y: 657, distance: 158.2
click at [195, 657] on body "**********" at bounding box center [559, 546] width 1118 height 1092
type textarea "**********"
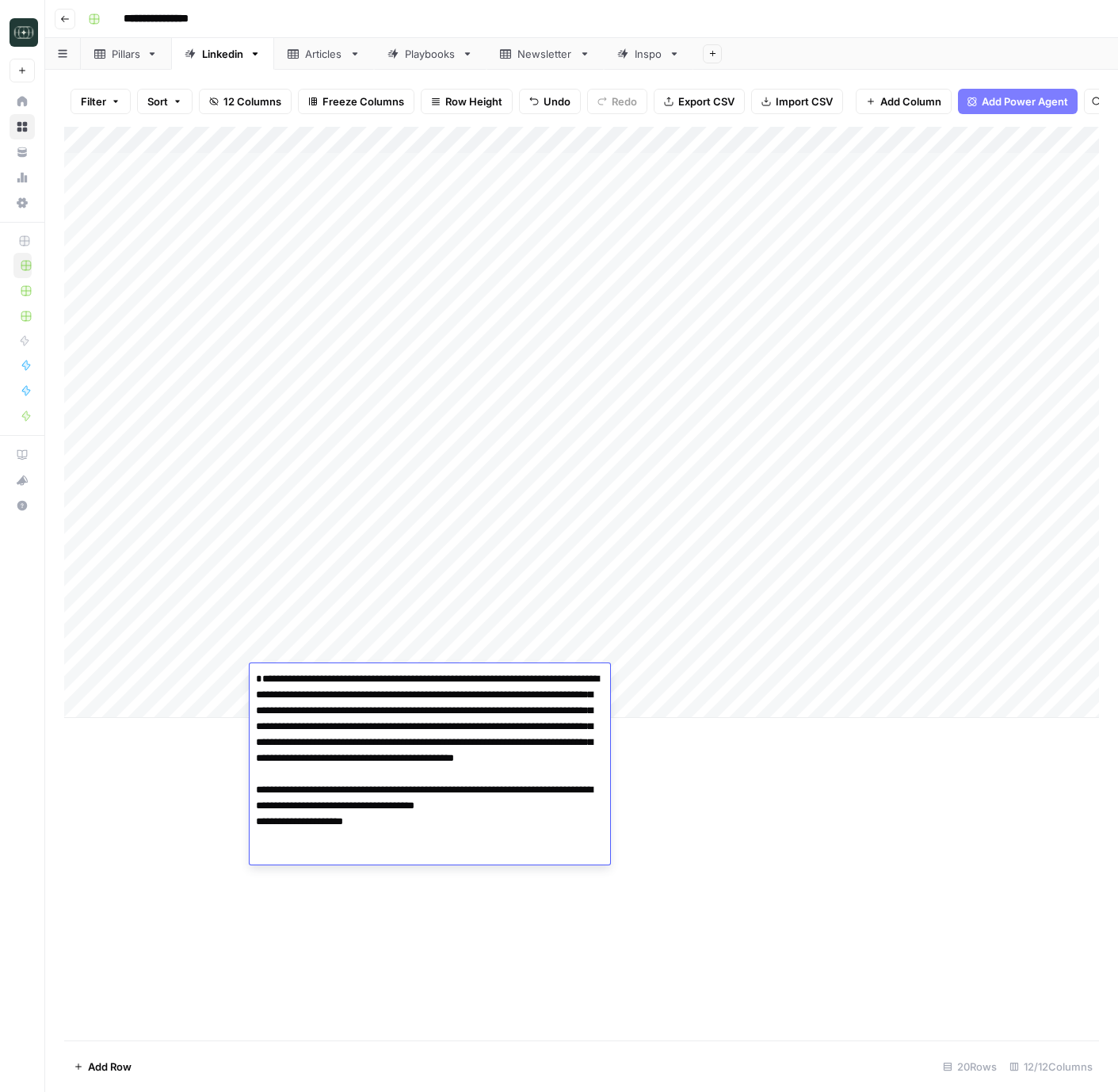
drag, startPoint x: 681, startPoint y: 835, endPoint x: 671, endPoint y: 797, distance: 39.3
click at [681, 835] on div "Add Column" at bounding box center [581, 583] width 1035 height 914
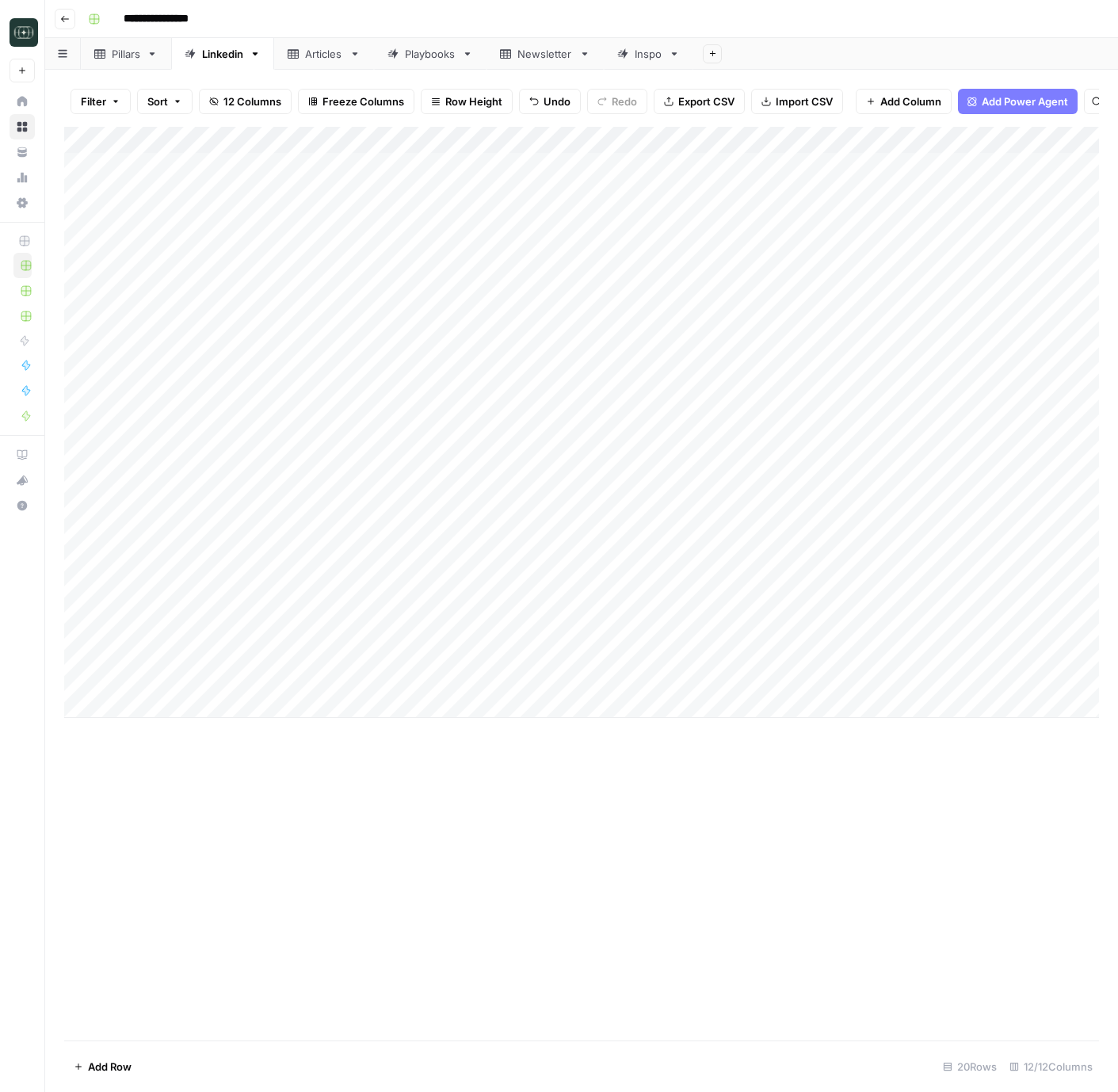
click at [648, 683] on div "Add Column" at bounding box center [581, 422] width 1035 height 591
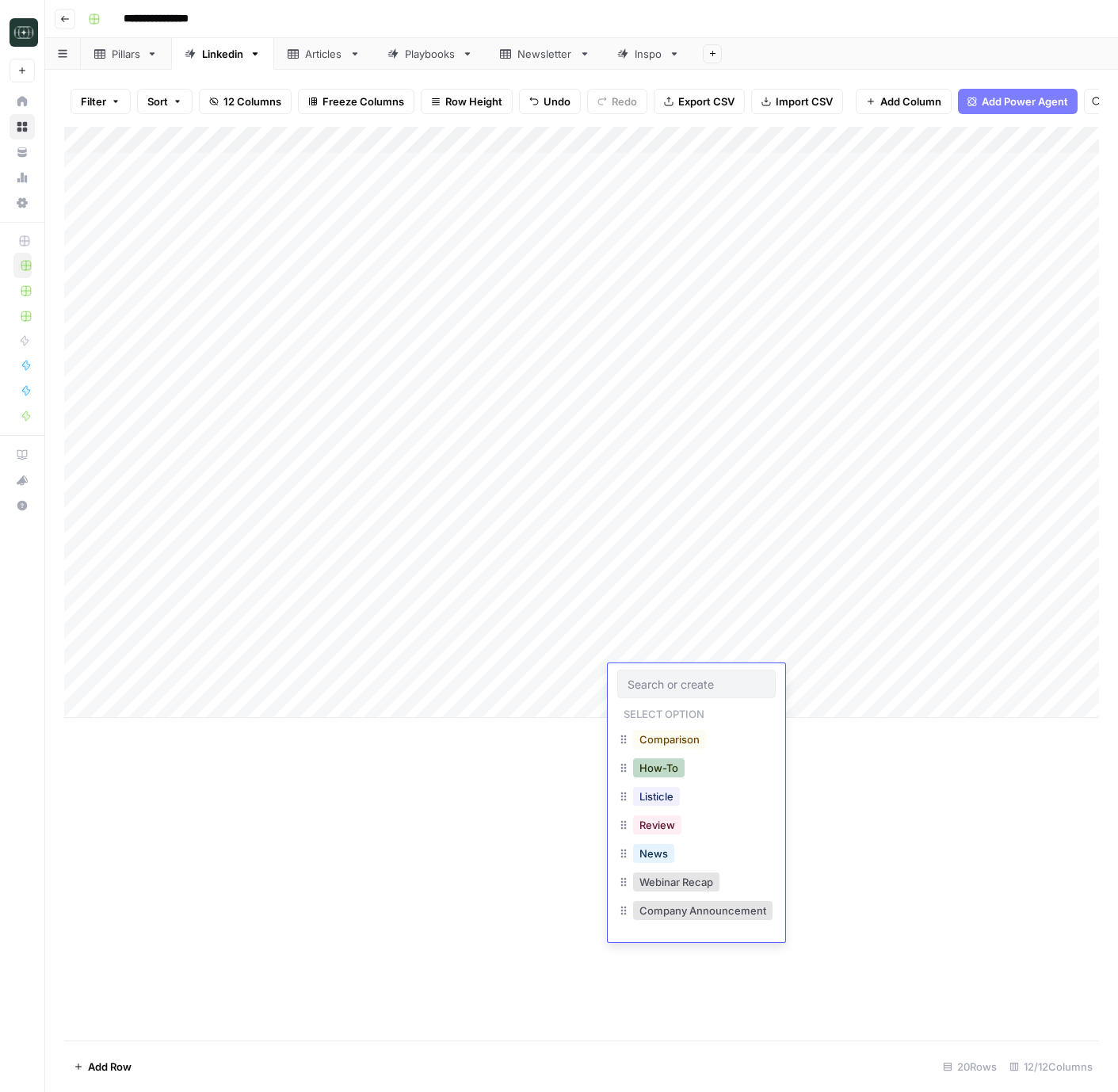
click at [664, 773] on button "How-To" at bounding box center [659, 767] width 51 height 19
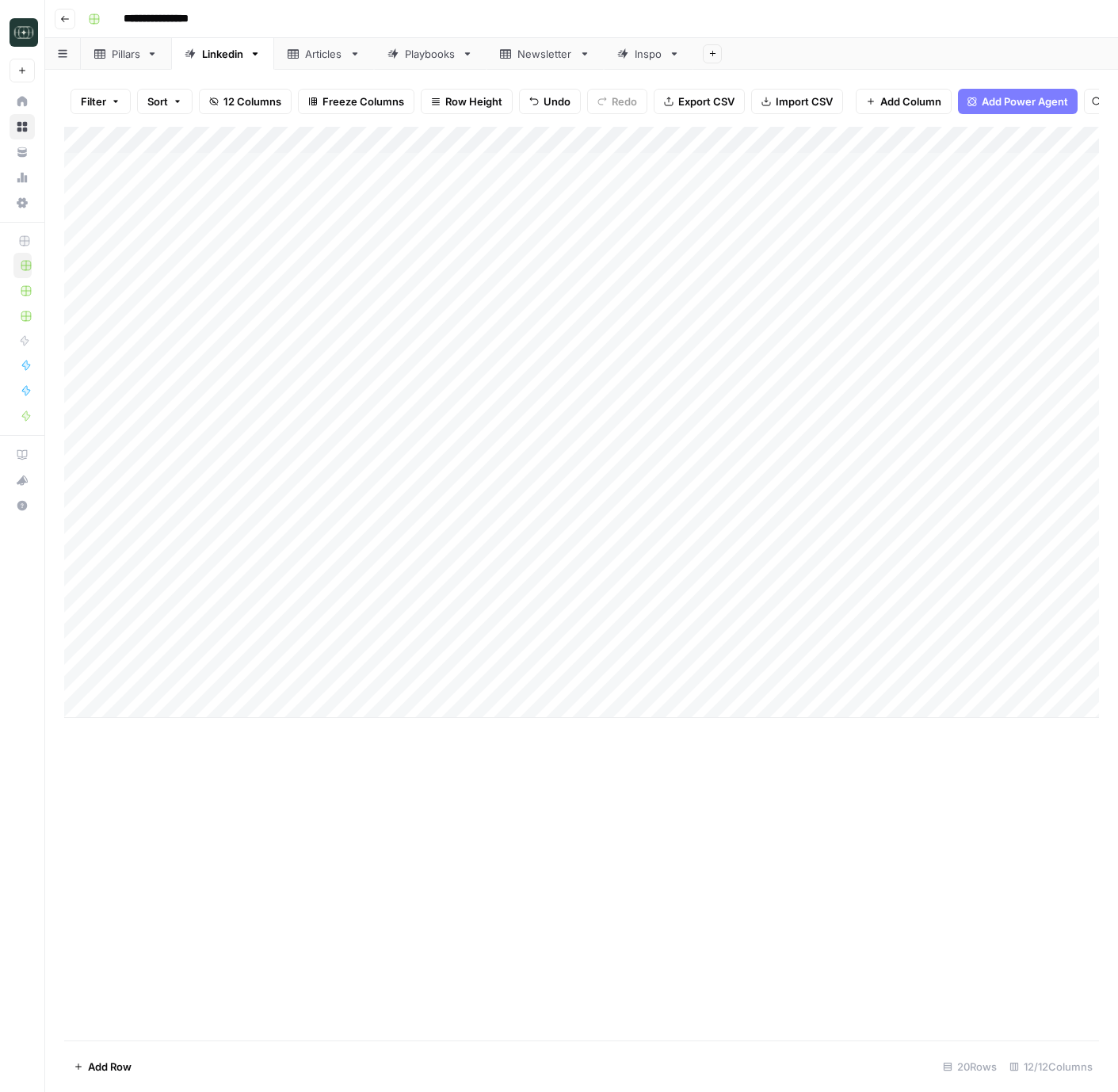
click at [758, 680] on div "Add Column" at bounding box center [581, 422] width 1035 height 591
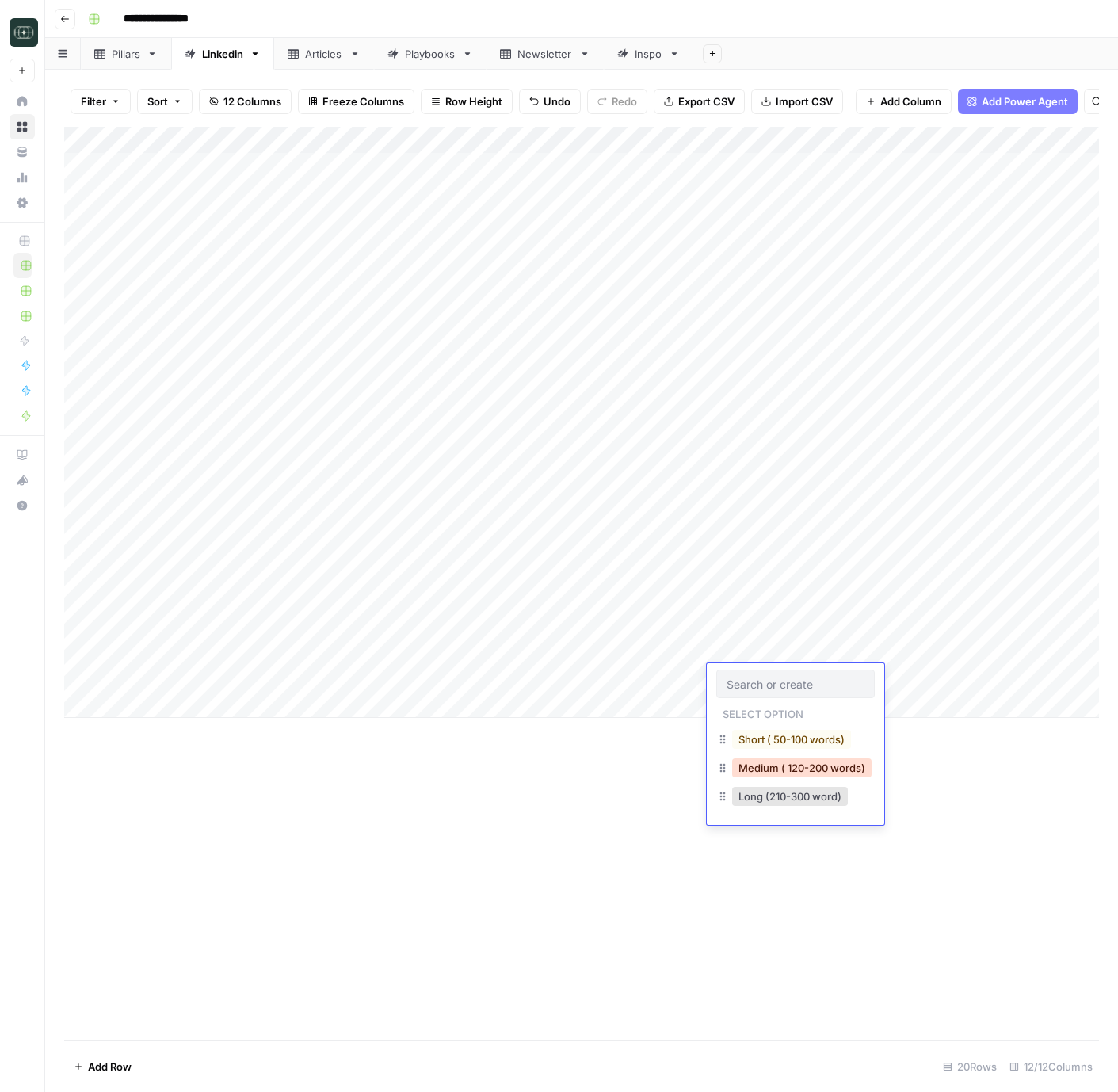
click at [780, 769] on button "Medium ( 120-200 words)" at bounding box center [803, 767] width 139 height 19
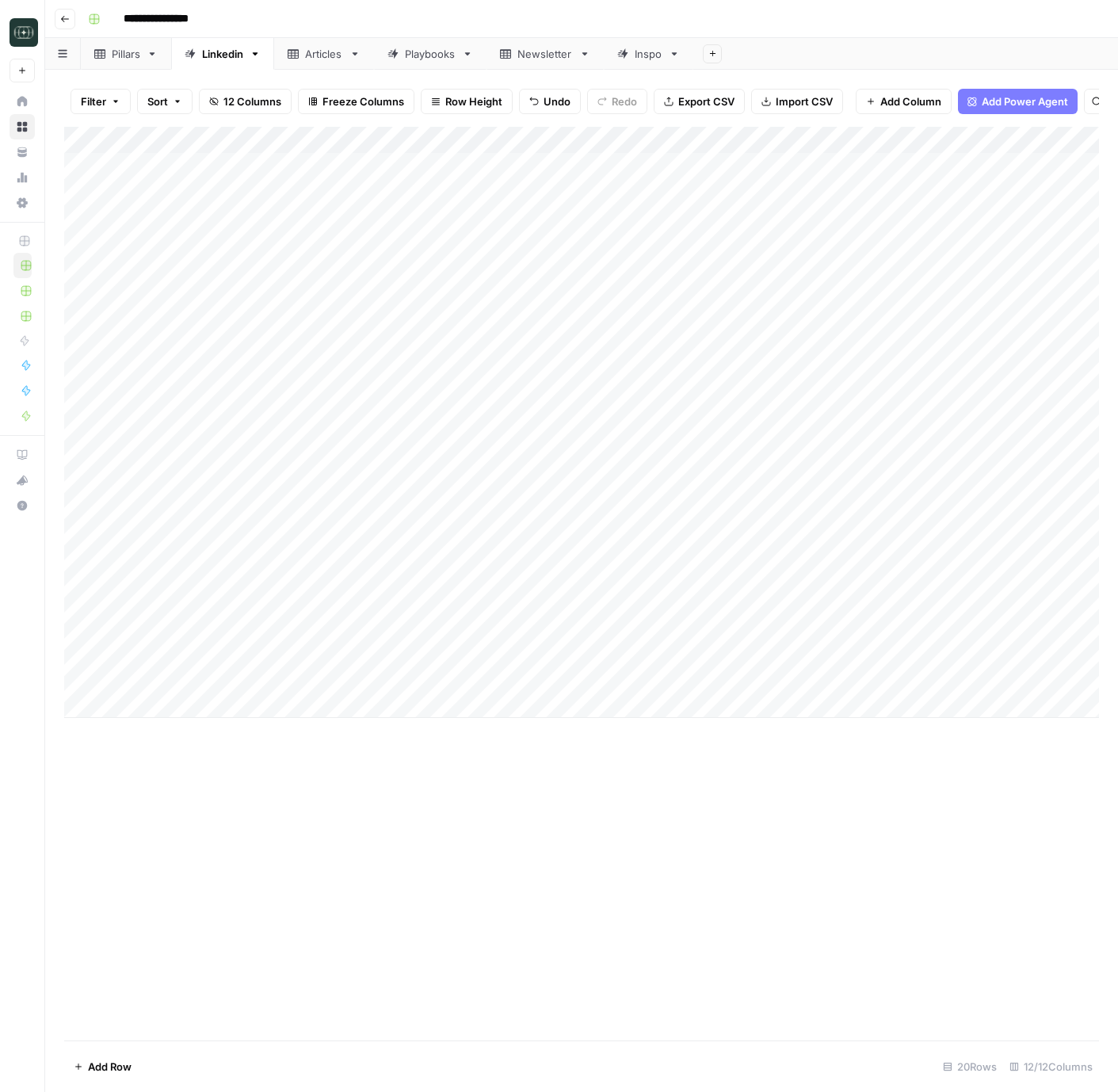
click at [932, 676] on div "Add Column" at bounding box center [581, 422] width 1035 height 591
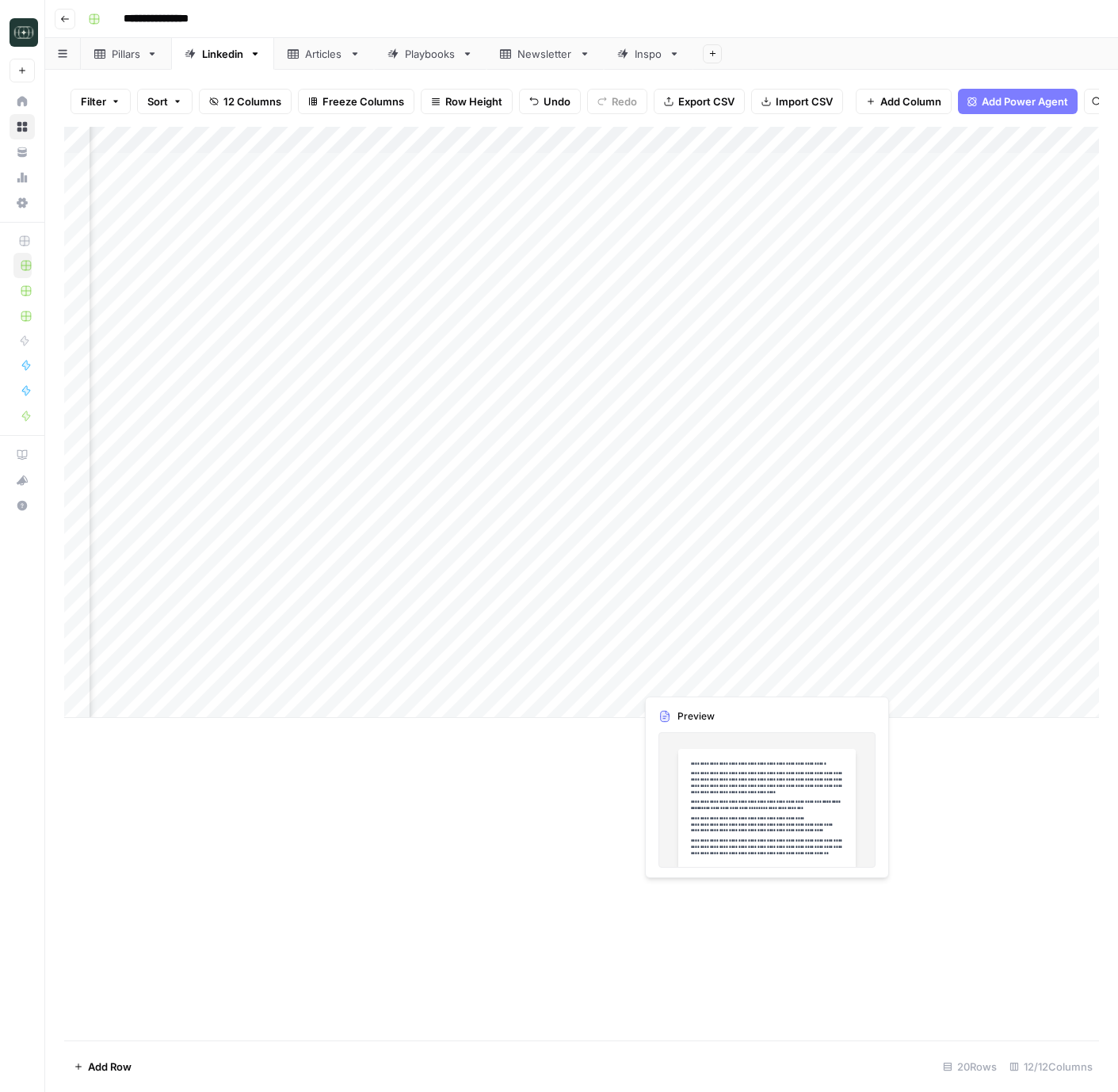
click at [690, 674] on div "Add Column" at bounding box center [581, 422] width 1035 height 591
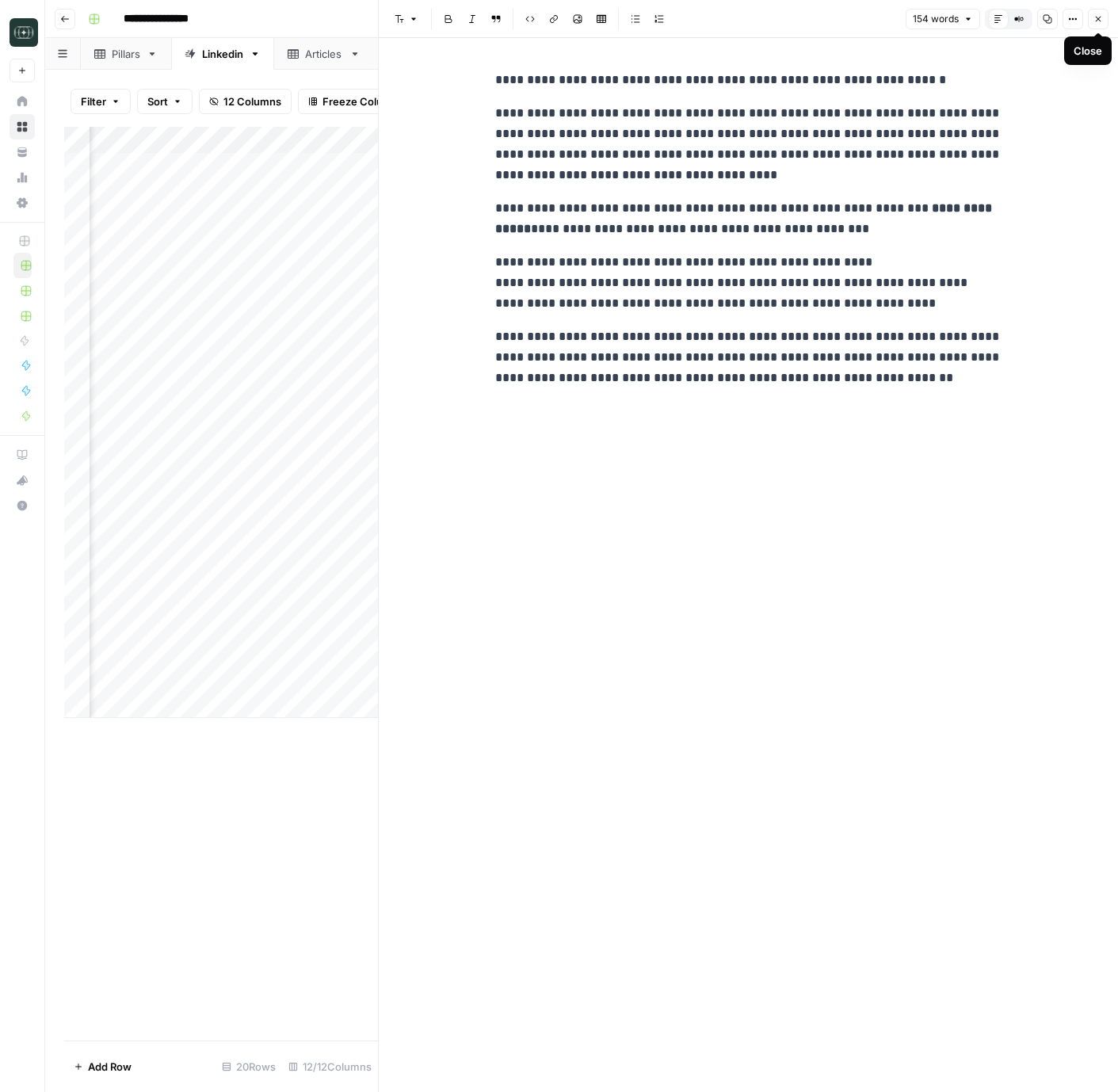
click at [1101, 17] on icon "button" at bounding box center [1099, 19] width 9 height 9
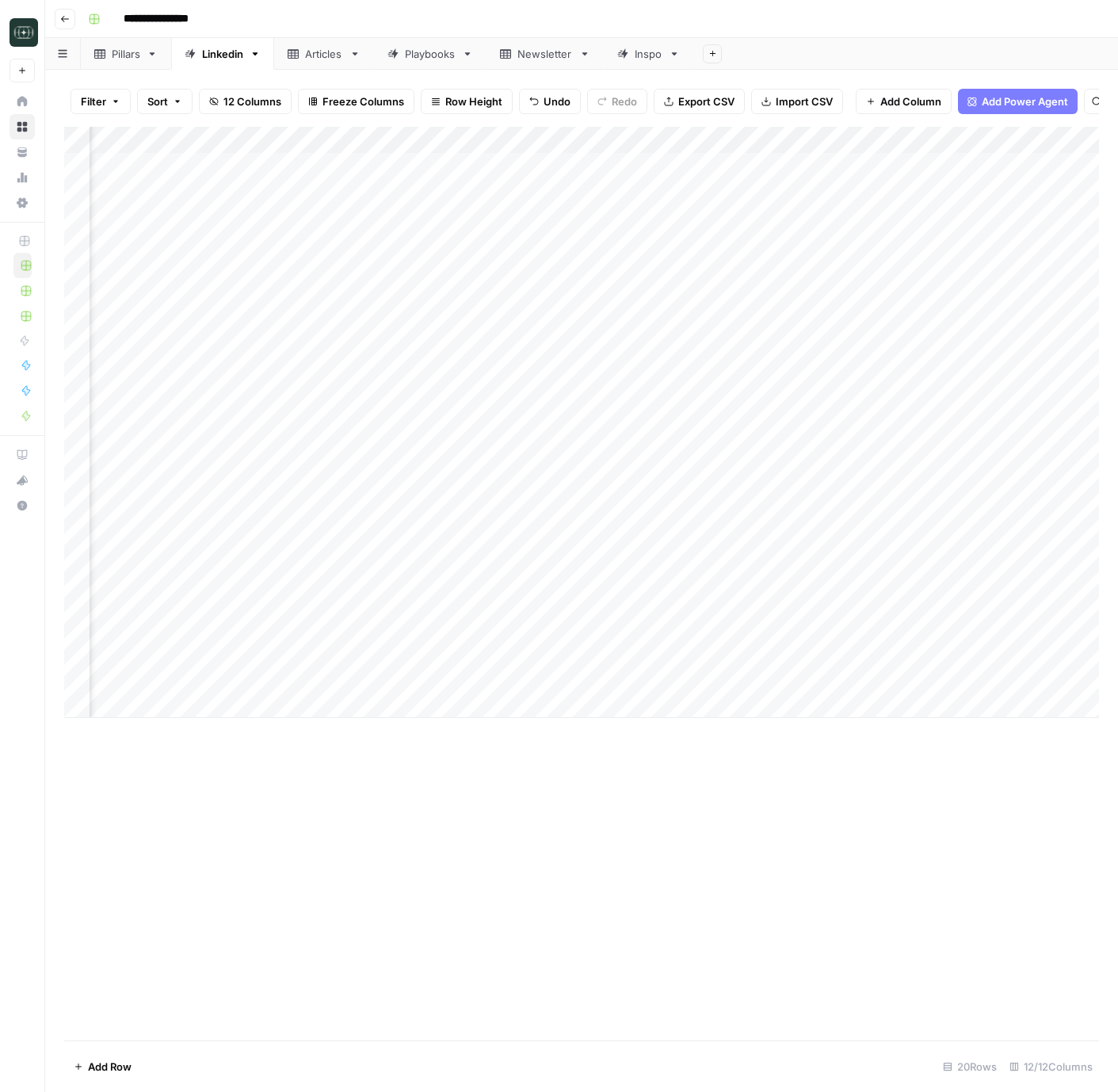
click at [459, 672] on div "Add Column" at bounding box center [581, 422] width 1035 height 591
click at [439, 681] on div "Add Column" at bounding box center [581, 422] width 1035 height 591
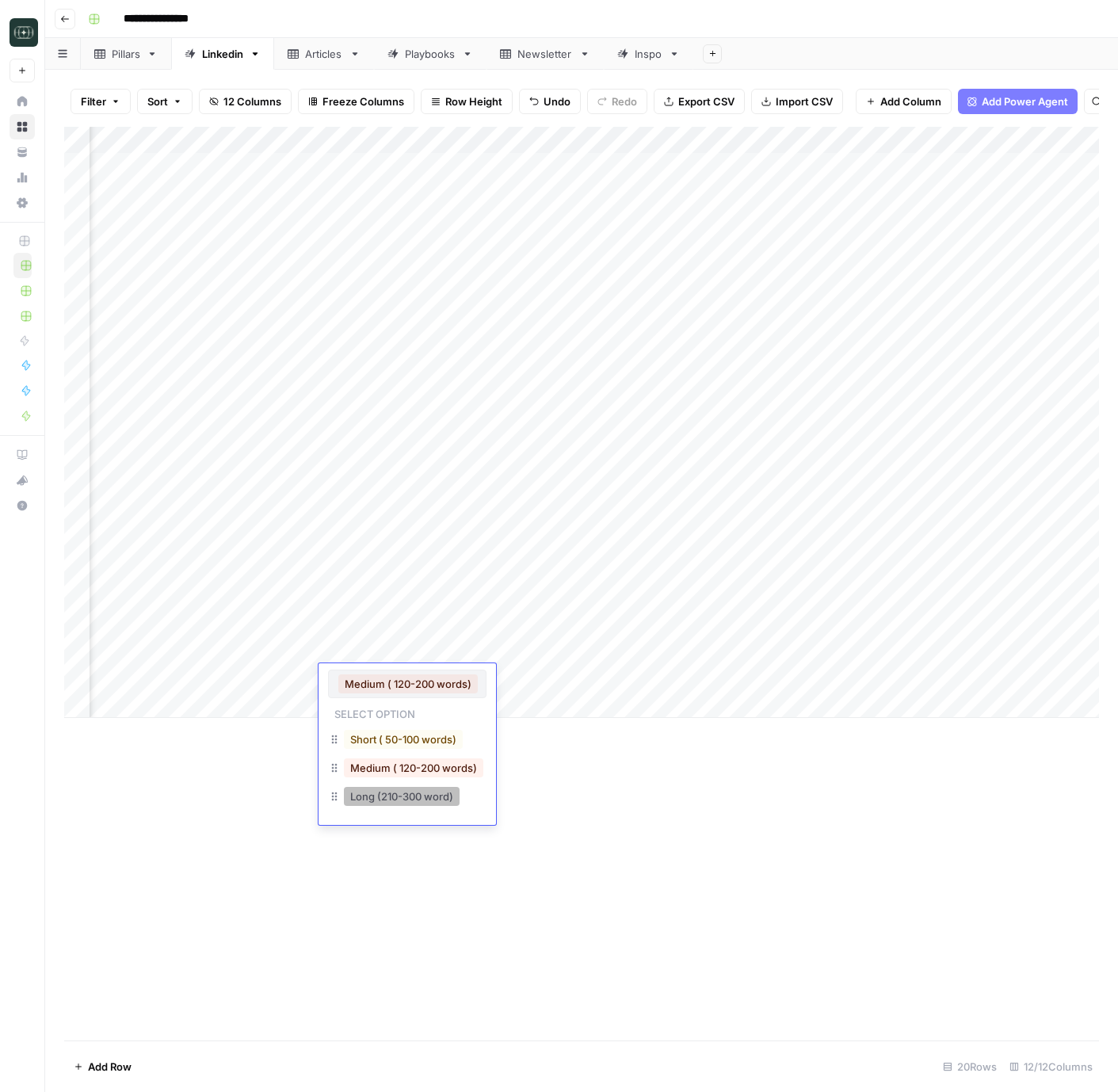
click at [409, 794] on button "Long (210-300 word)" at bounding box center [402, 796] width 116 height 19
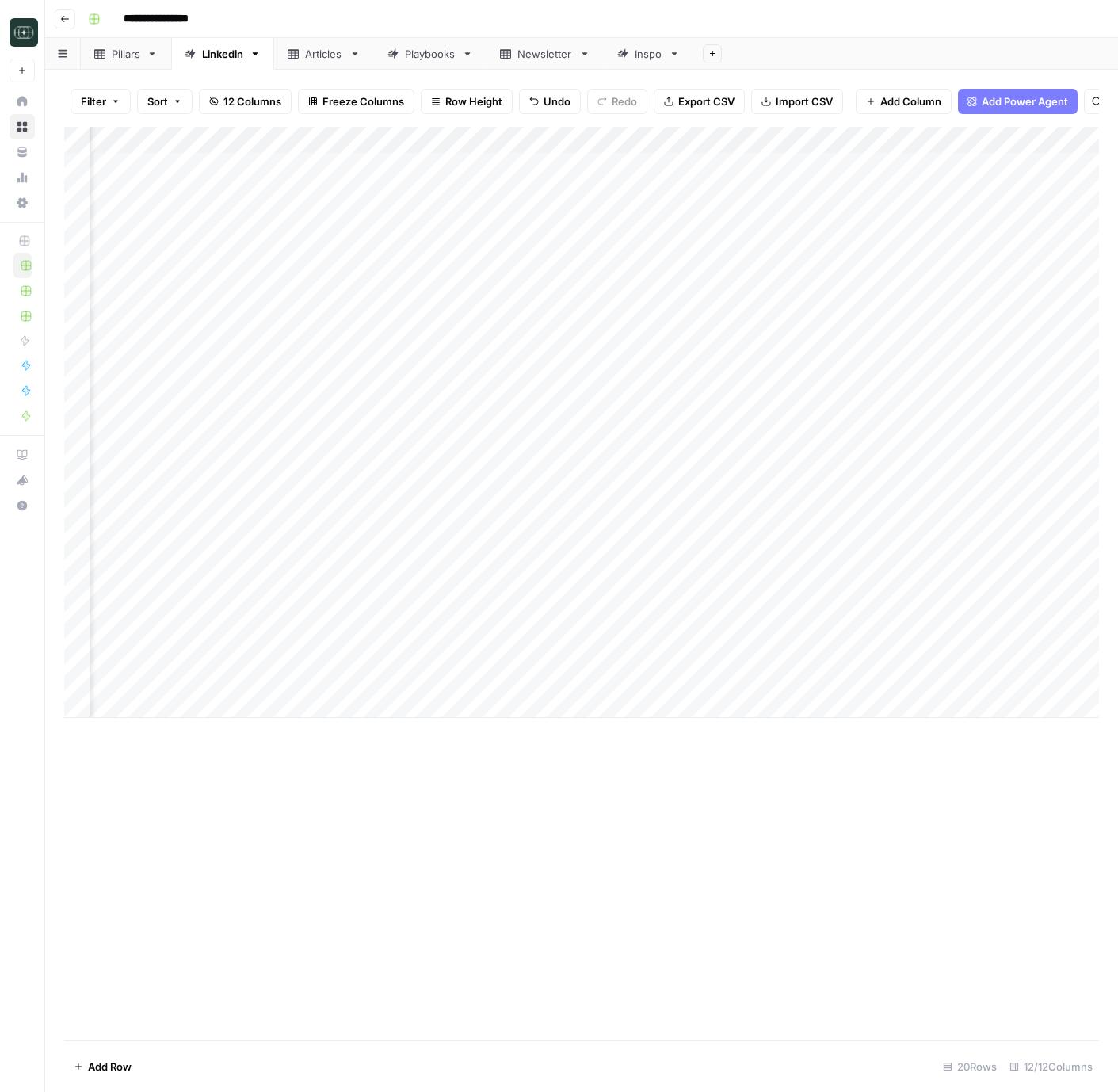
click at [533, 681] on div "Add Column" at bounding box center [581, 422] width 1035 height 591
click at [625, 679] on div "Add Column" at bounding box center [581, 422] width 1035 height 591
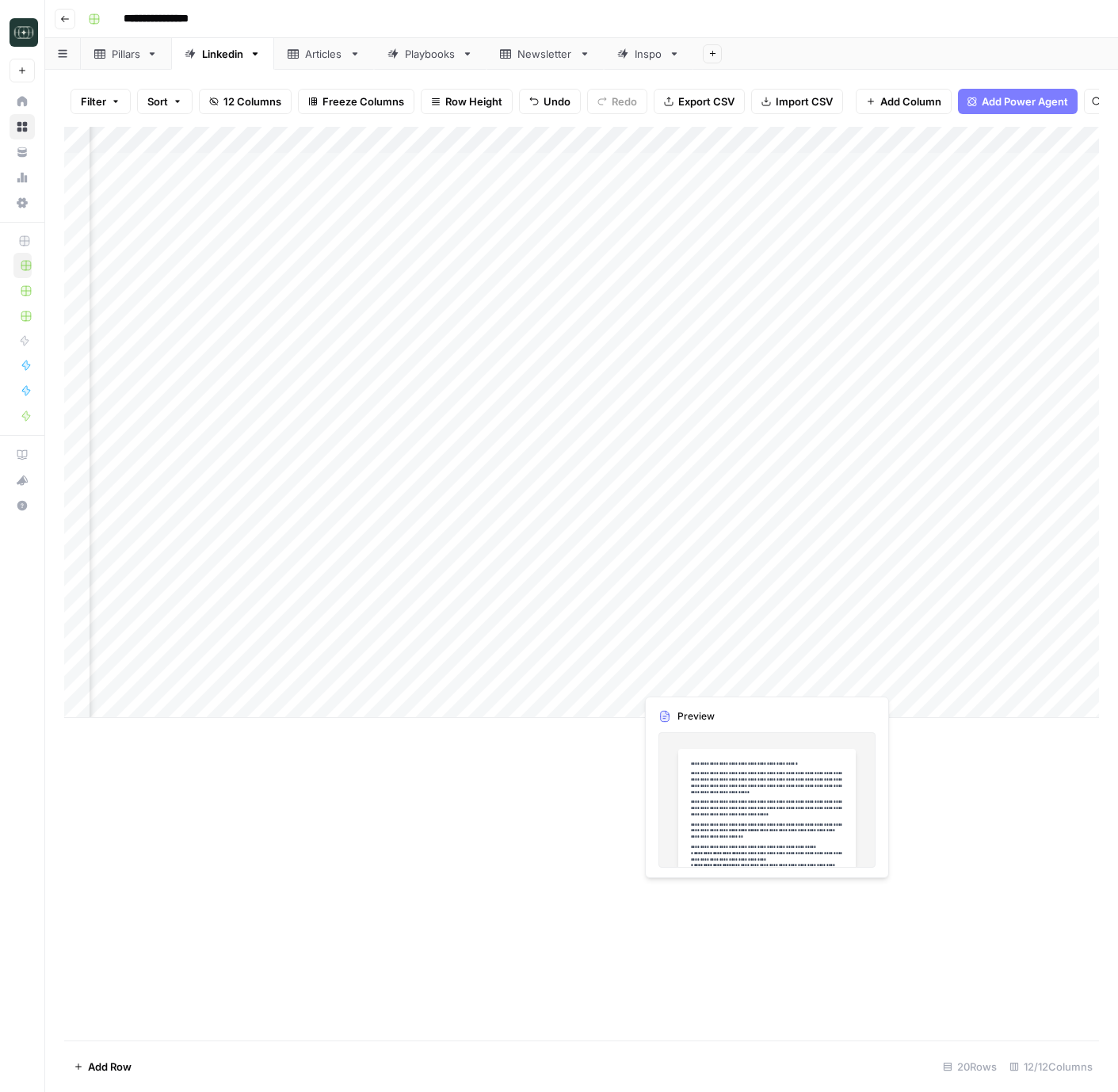
click at [712, 680] on div "Add Column" at bounding box center [581, 422] width 1035 height 591
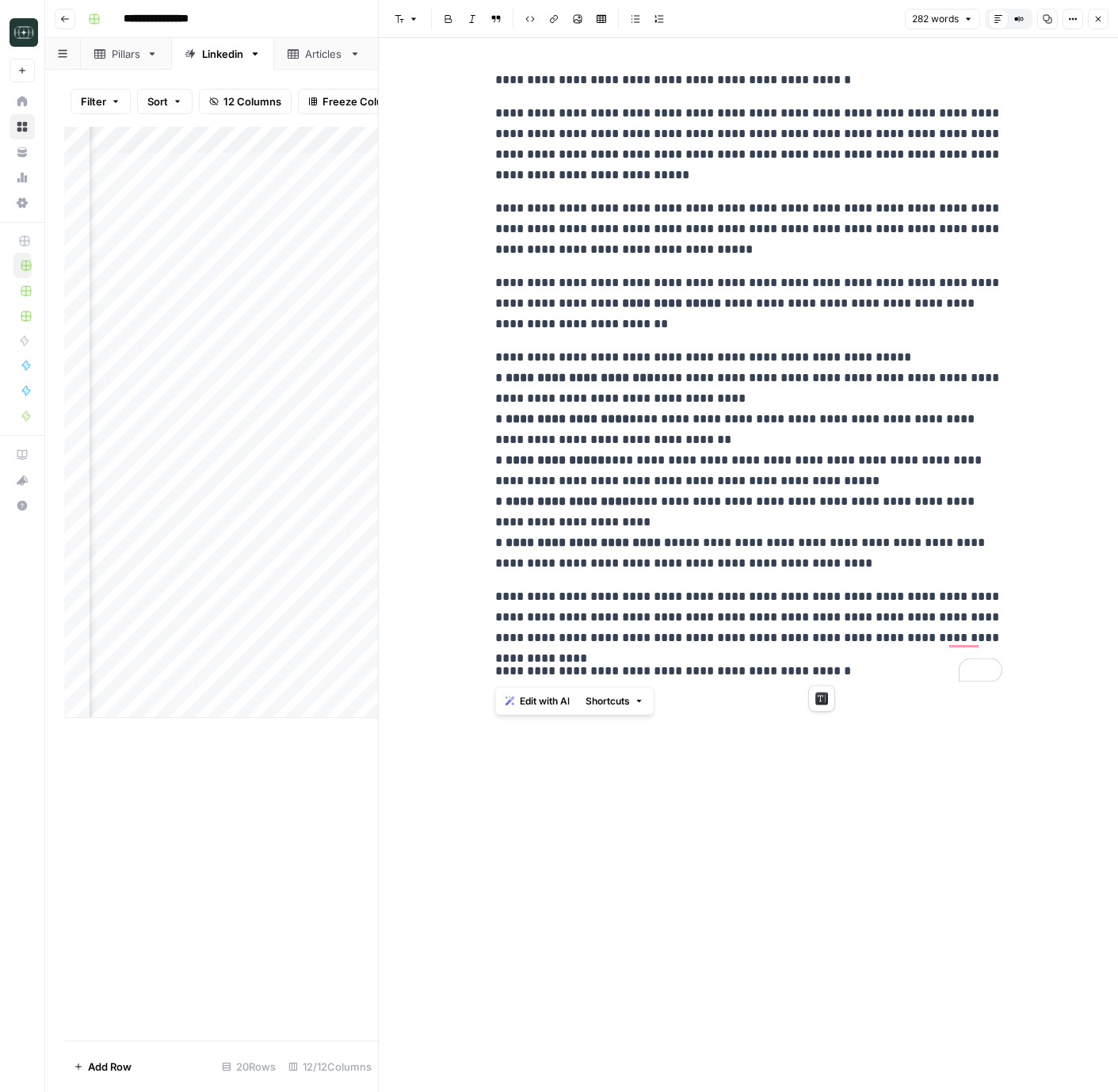
drag, startPoint x: 825, startPoint y: 671, endPoint x: 448, endPoint y: 75, distance: 705.2
click at [448, 75] on div "**********" at bounding box center [748, 564] width 739 height 1053
click at [629, 233] on p "**********" at bounding box center [748, 228] width 507 height 61
click at [1099, 21] on icon "button" at bounding box center [1099, 19] width 9 height 9
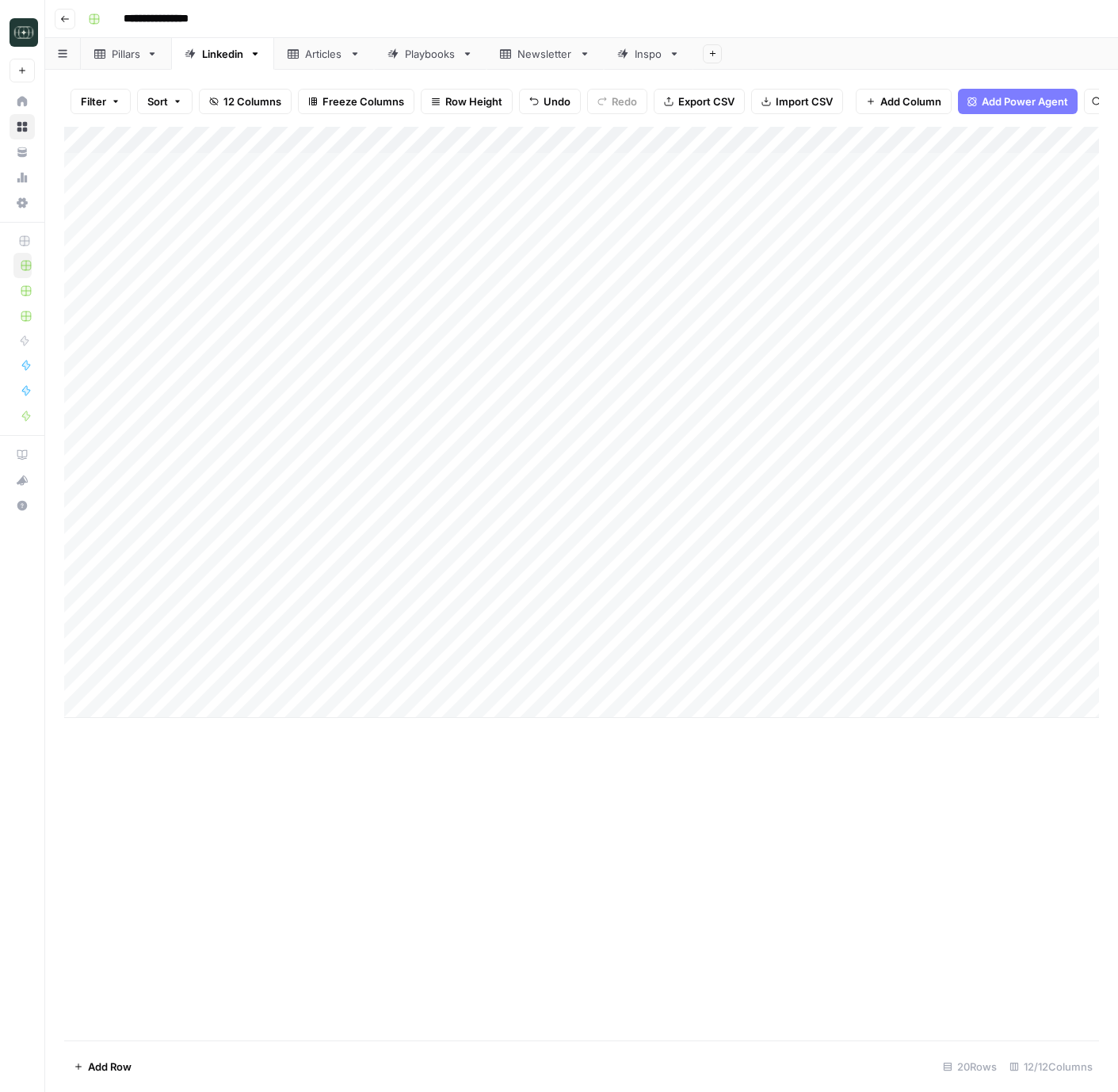
click at [138, 703] on div "Add Column" at bounding box center [581, 422] width 1035 height 591
type textarea "**********"
drag, startPoint x: 438, startPoint y: 896, endPoint x: 13, endPoint y: 811, distance: 433.4
click at [438, 896] on div "Add Column" at bounding box center [581, 583] width 1035 height 914
click at [324, 707] on div "Add Column" at bounding box center [581, 436] width 1035 height 618
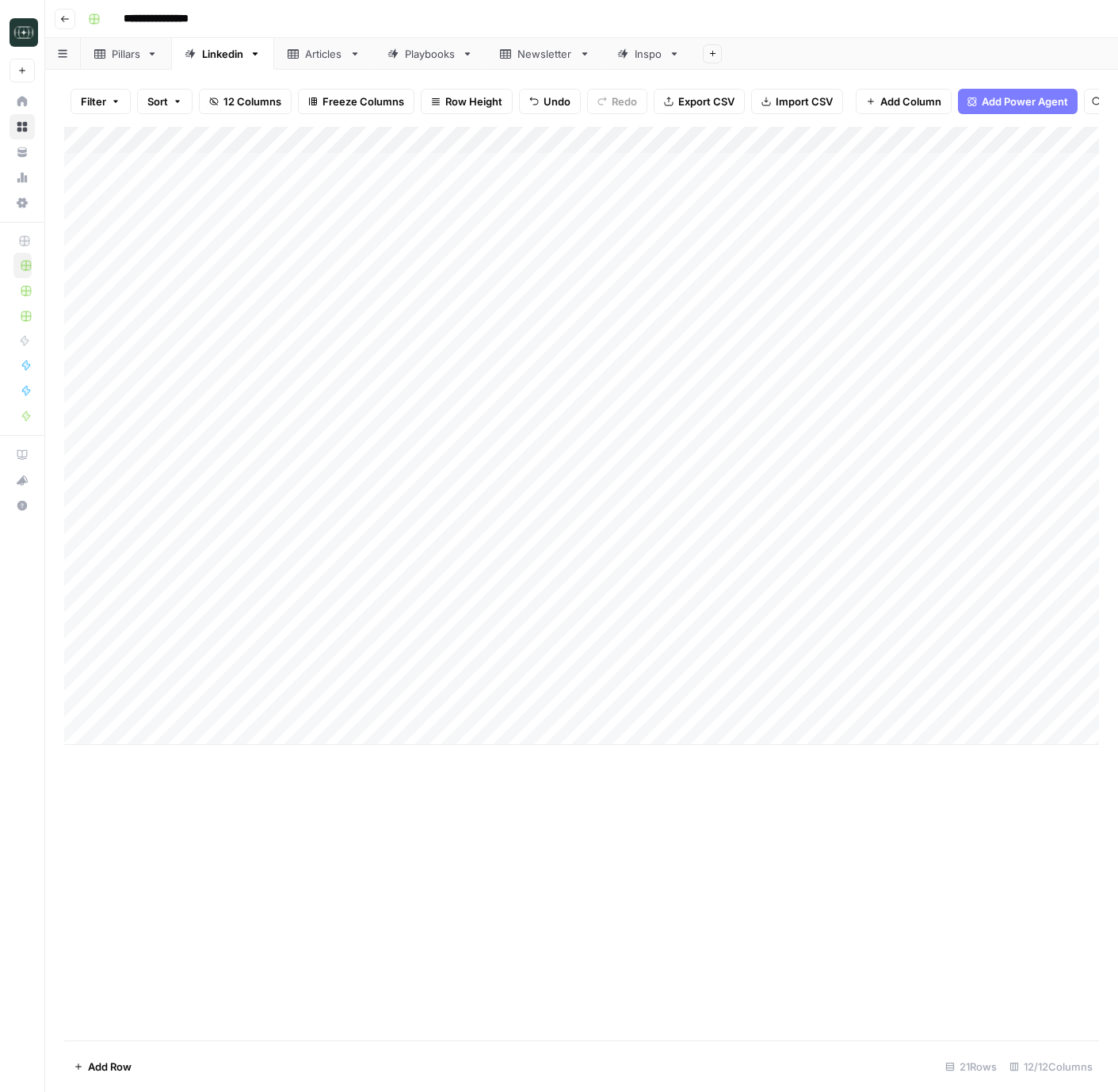
click at [324, 707] on div "Add Column" at bounding box center [581, 436] width 1035 height 618
type textarea "**********"
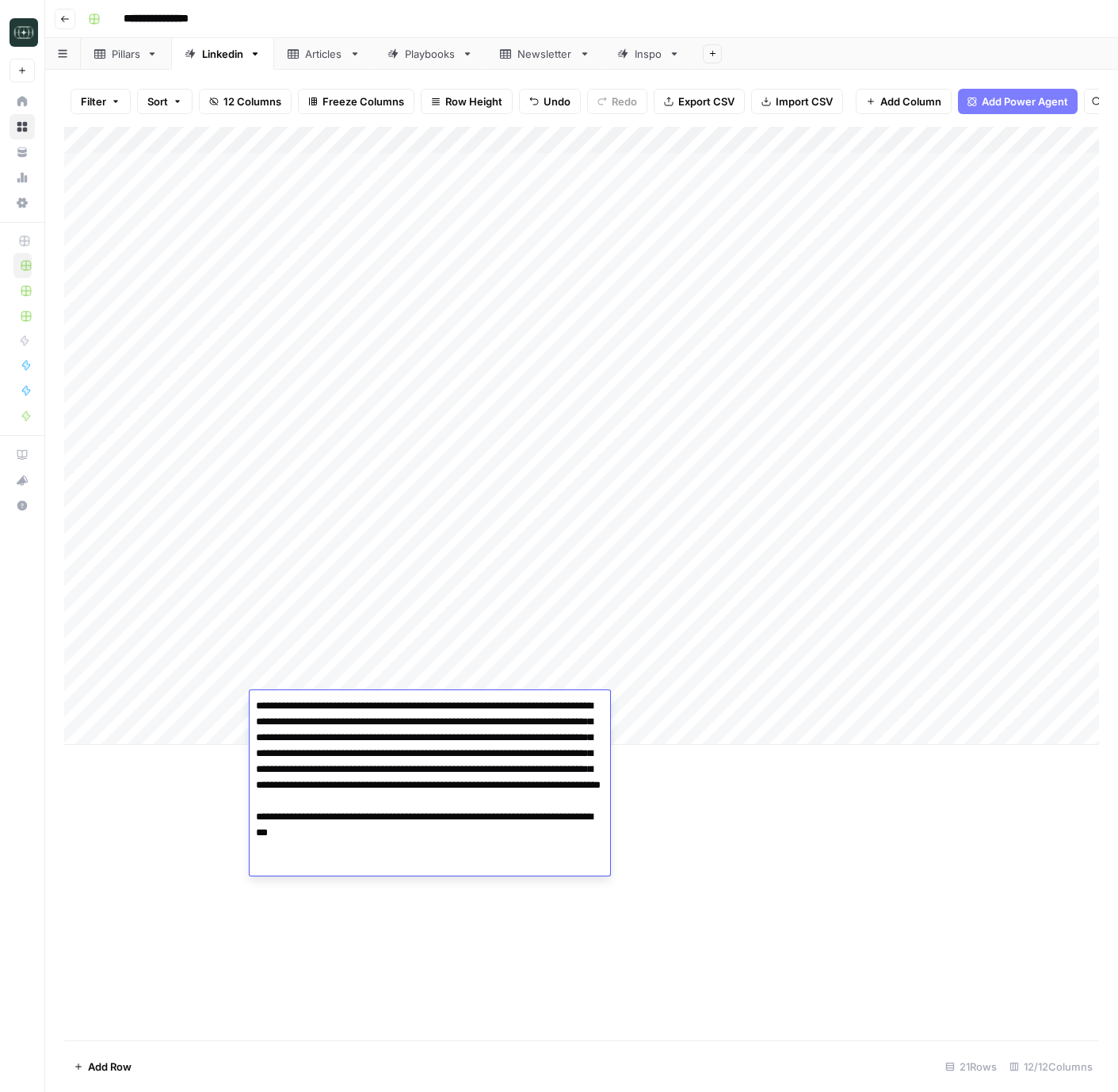
click at [823, 902] on div "Add Column" at bounding box center [581, 583] width 1035 height 914
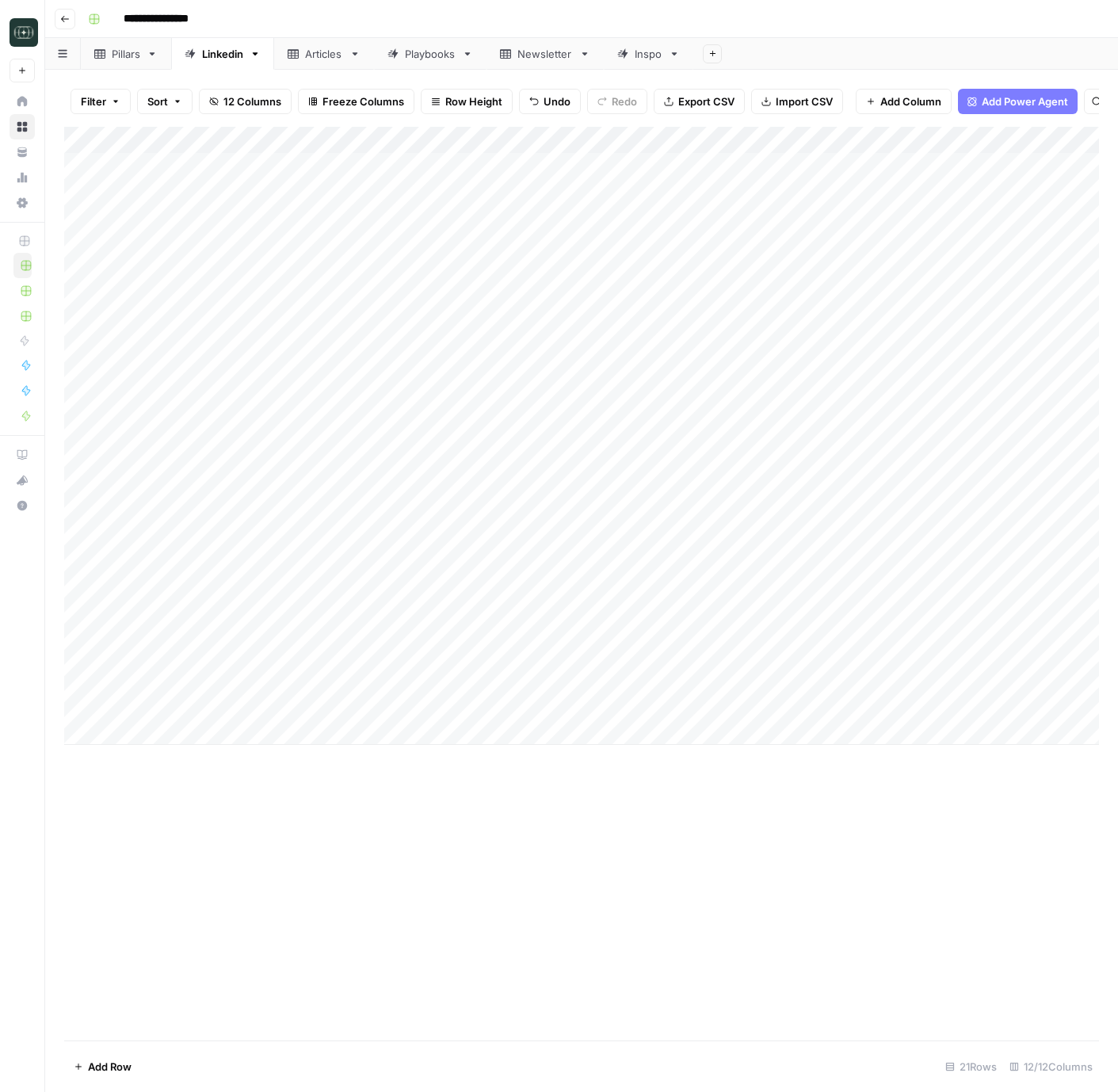
click at [668, 701] on div "Add Column" at bounding box center [581, 436] width 1035 height 618
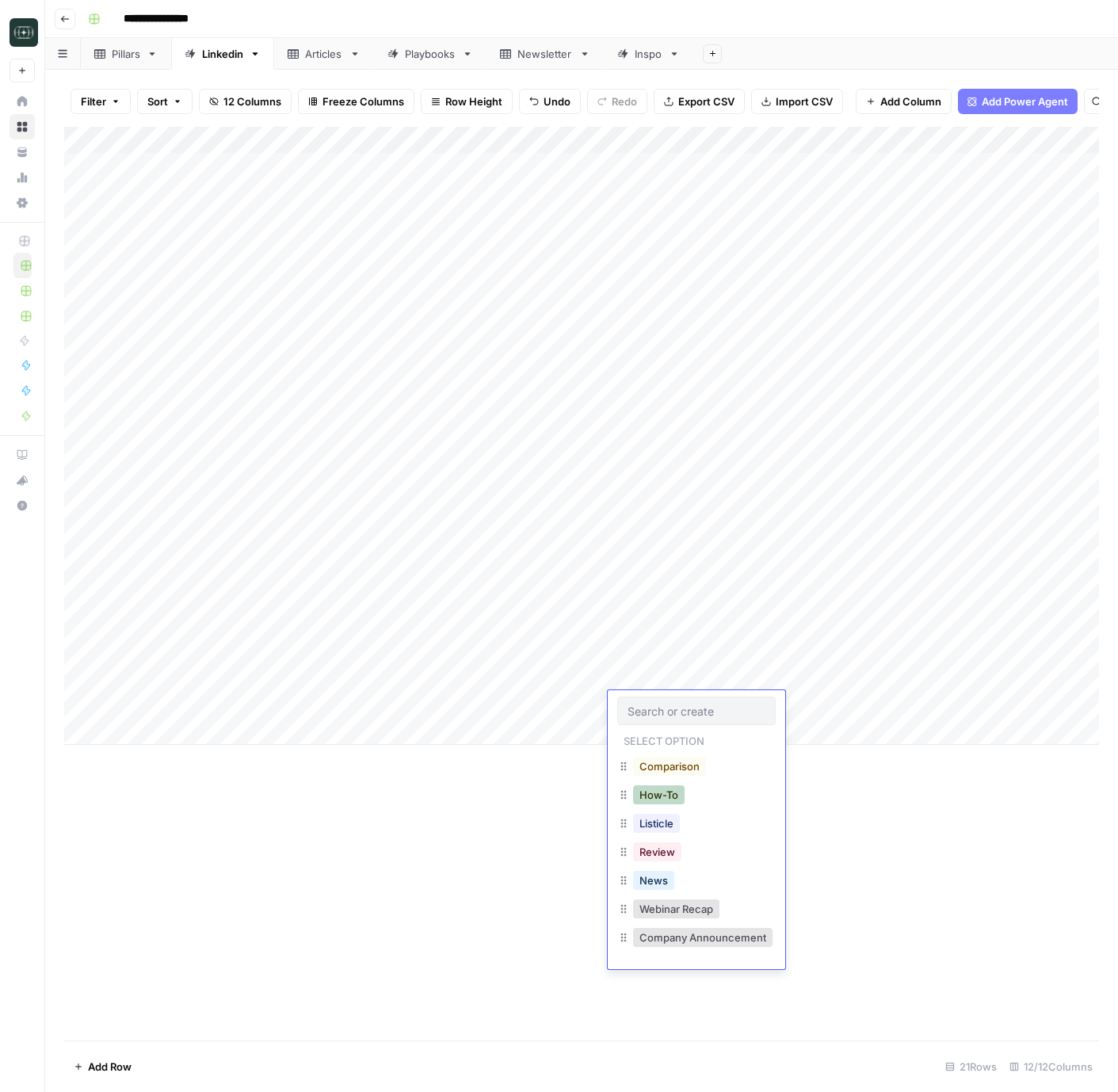
click at [670, 795] on button "How-To" at bounding box center [659, 795] width 51 height 19
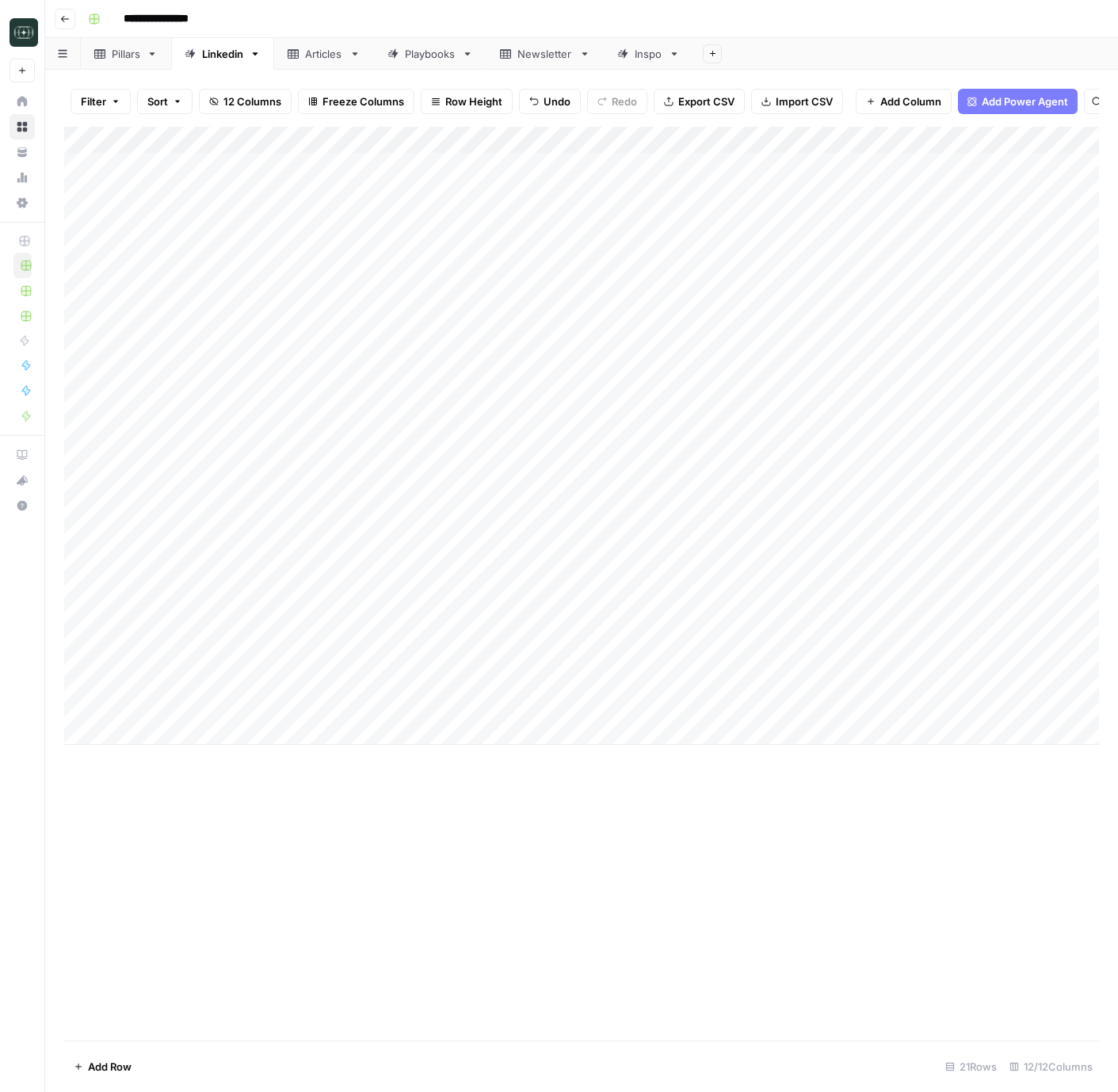
click at [791, 703] on div "Add Column" at bounding box center [581, 436] width 1035 height 618
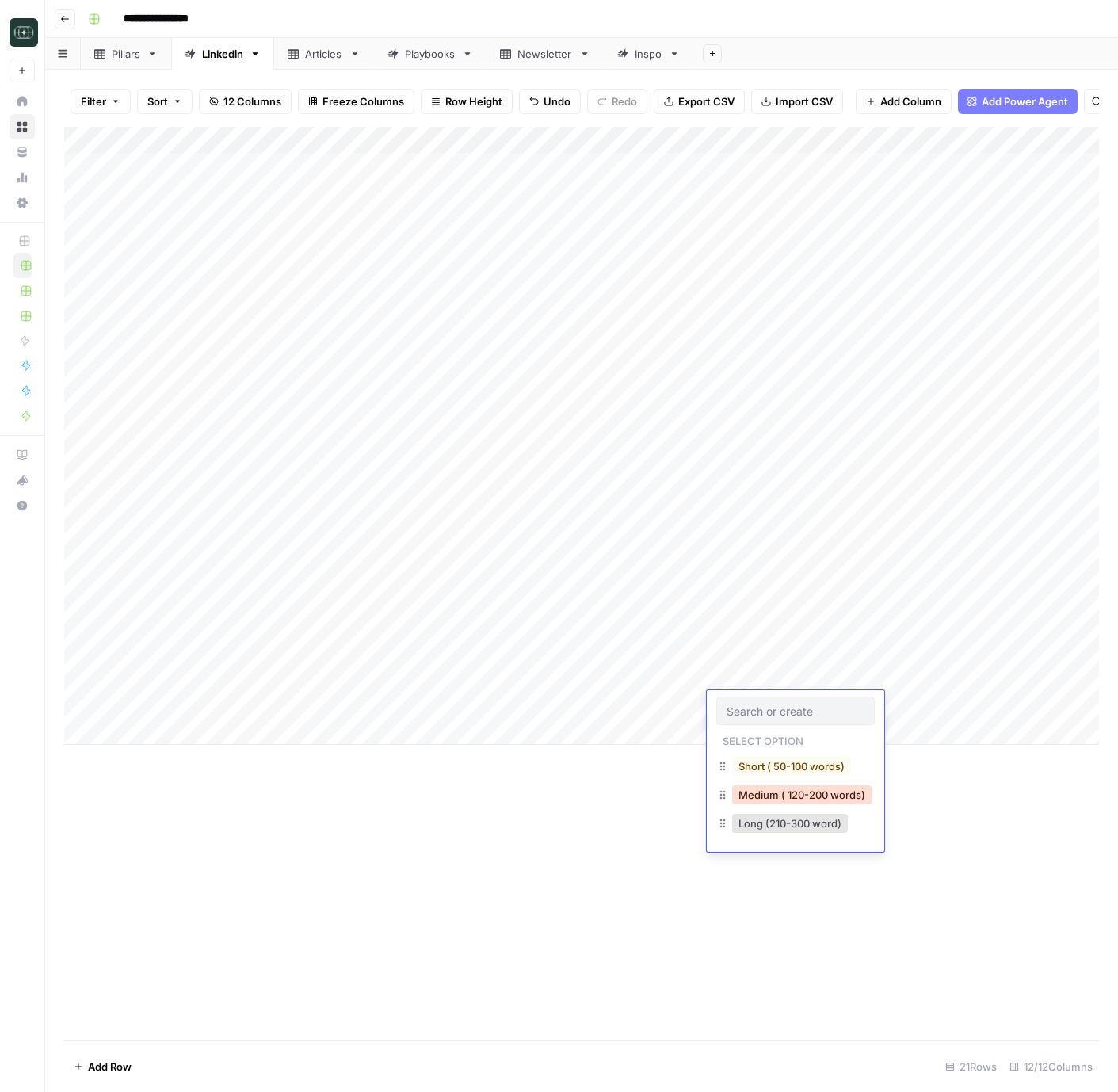
click at [793, 795] on button "Medium ( 120-200 words)" at bounding box center [803, 795] width 139 height 19
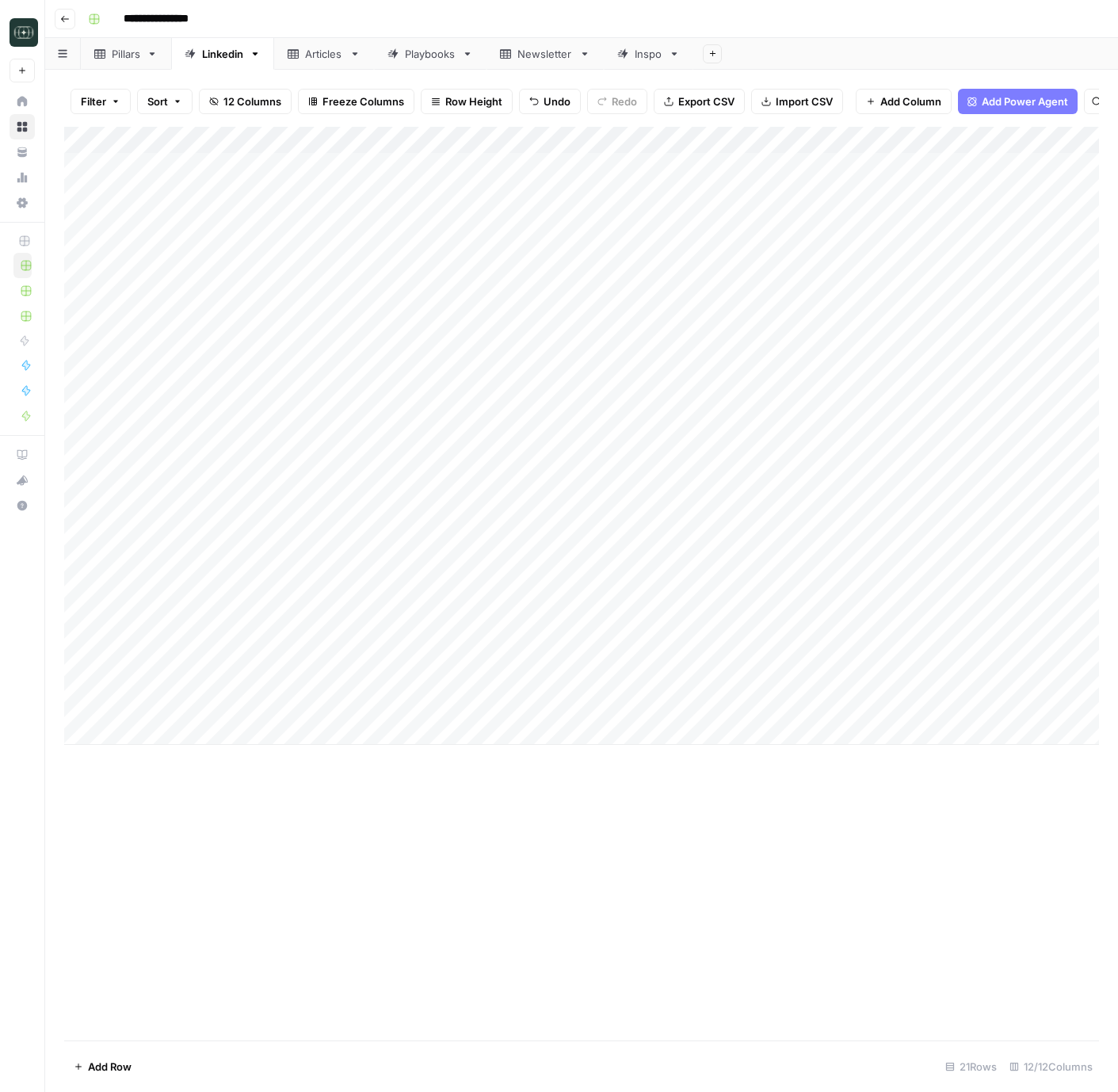
click at [925, 703] on div "Add Column" at bounding box center [581, 436] width 1035 height 618
click at [1075, 702] on div "Add Column" at bounding box center [581, 436] width 1035 height 618
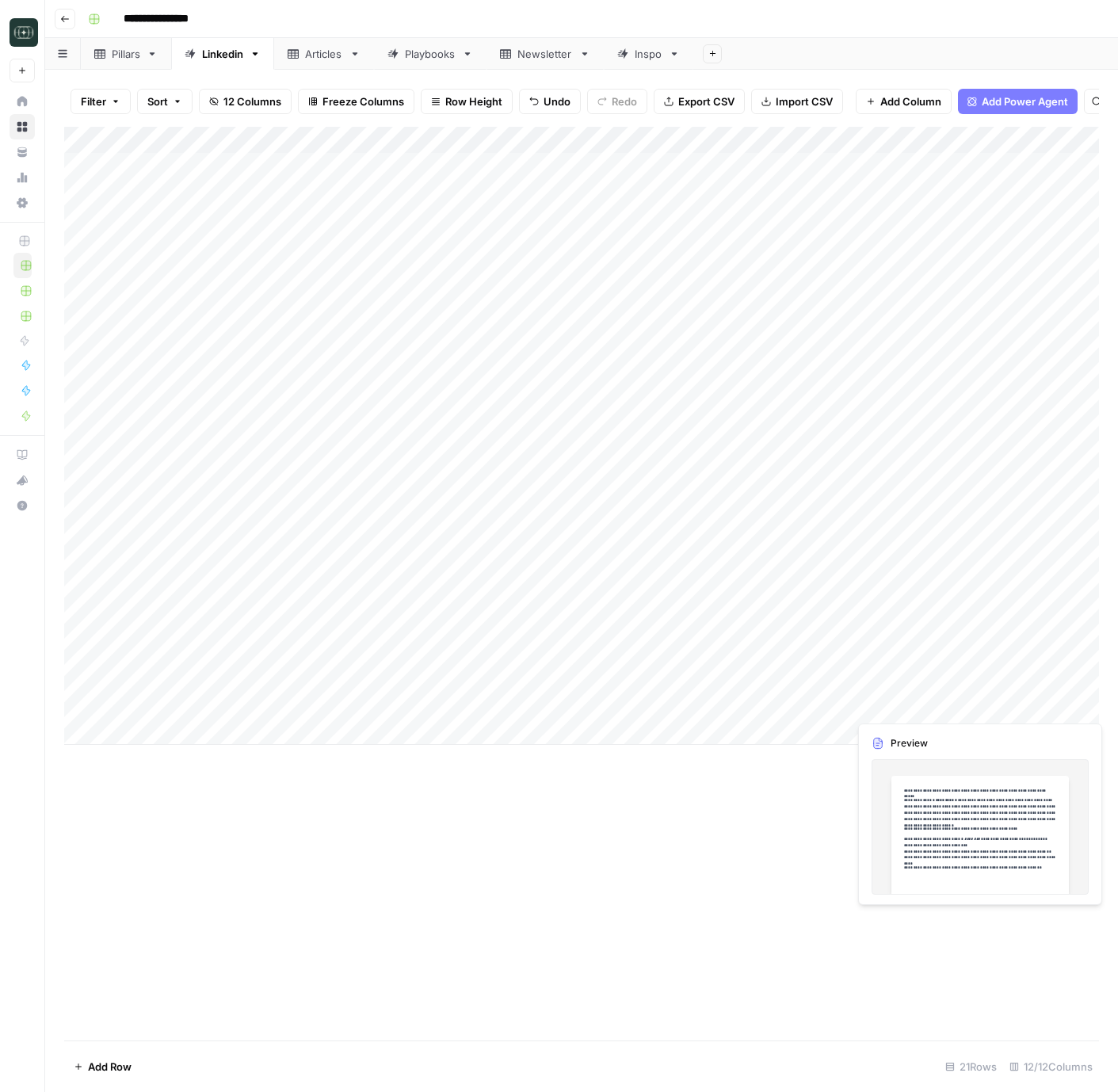
click at [1075, 702] on div "Add Column" at bounding box center [581, 436] width 1035 height 618
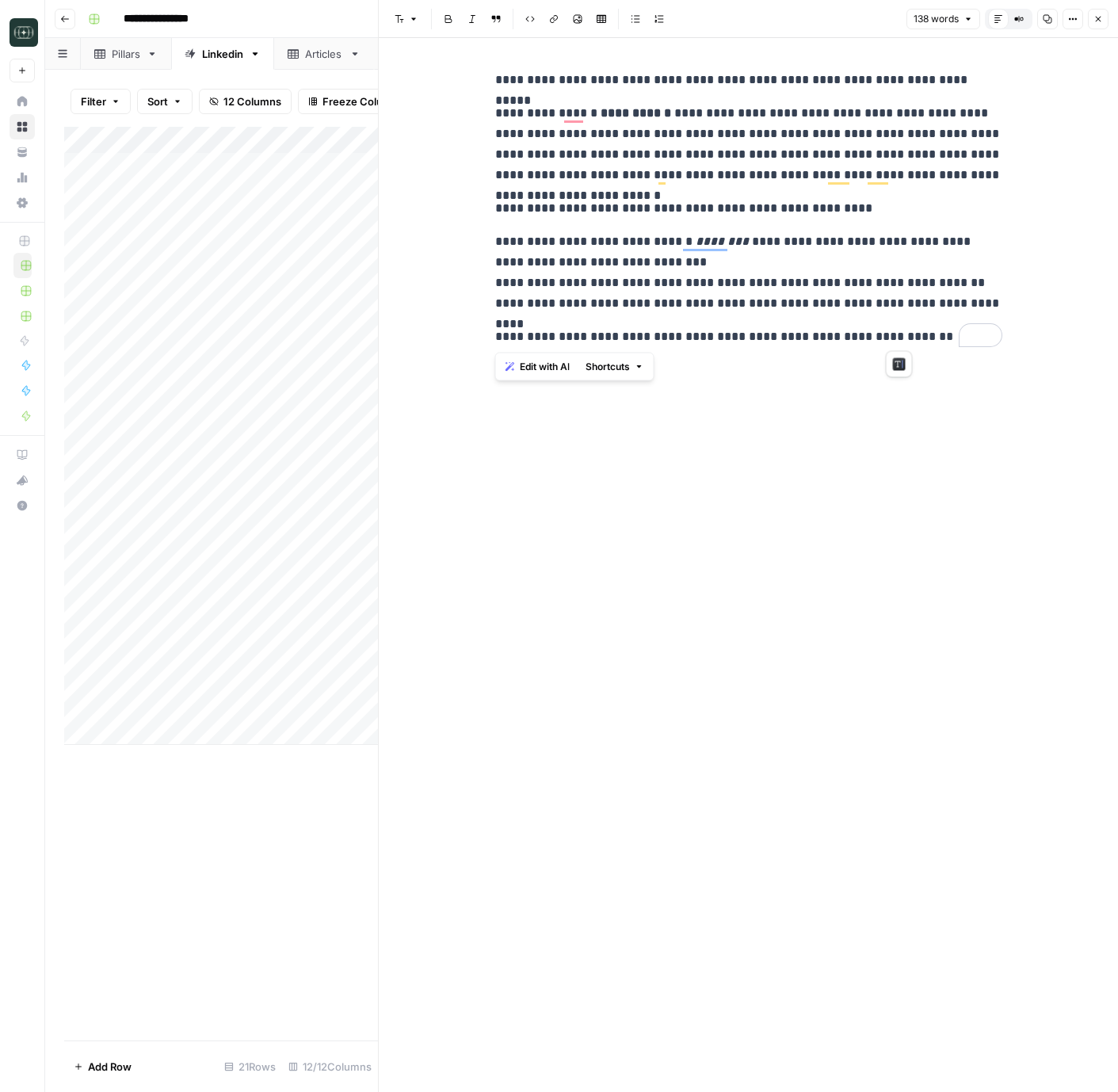
drag, startPoint x: 918, startPoint y: 348, endPoint x: 475, endPoint y: 76, distance: 519.8
click at [475, 76] on div "**********" at bounding box center [748, 564] width 739 height 1053
click at [1100, 24] on button "Close" at bounding box center [1099, 19] width 20 height 20
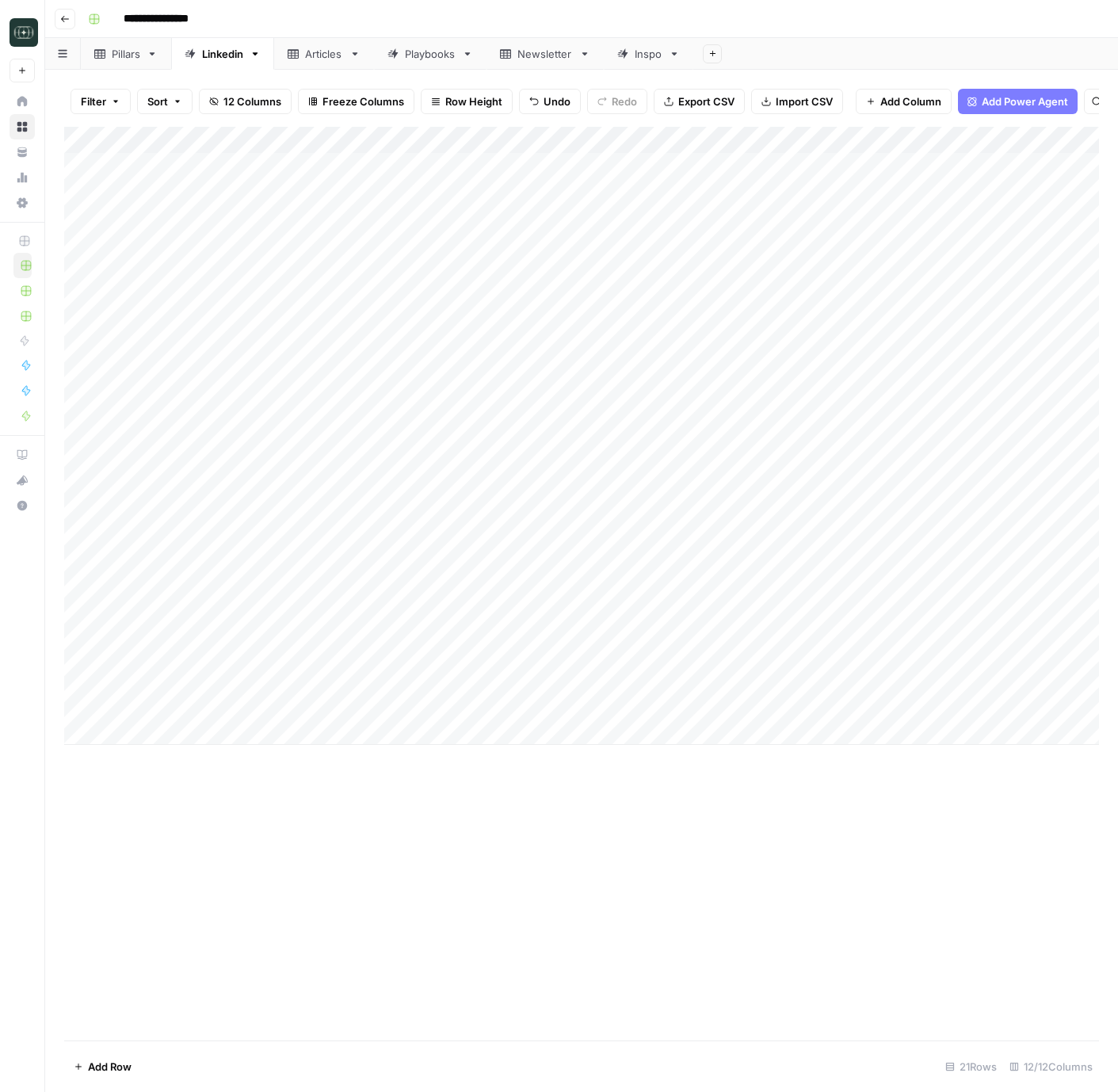
click at [168, 736] on div "Add Column" at bounding box center [581, 436] width 1035 height 618
type textarea "**********"
click at [499, 727] on div "Add Column" at bounding box center [581, 449] width 1035 height 645
type textarea "**********"
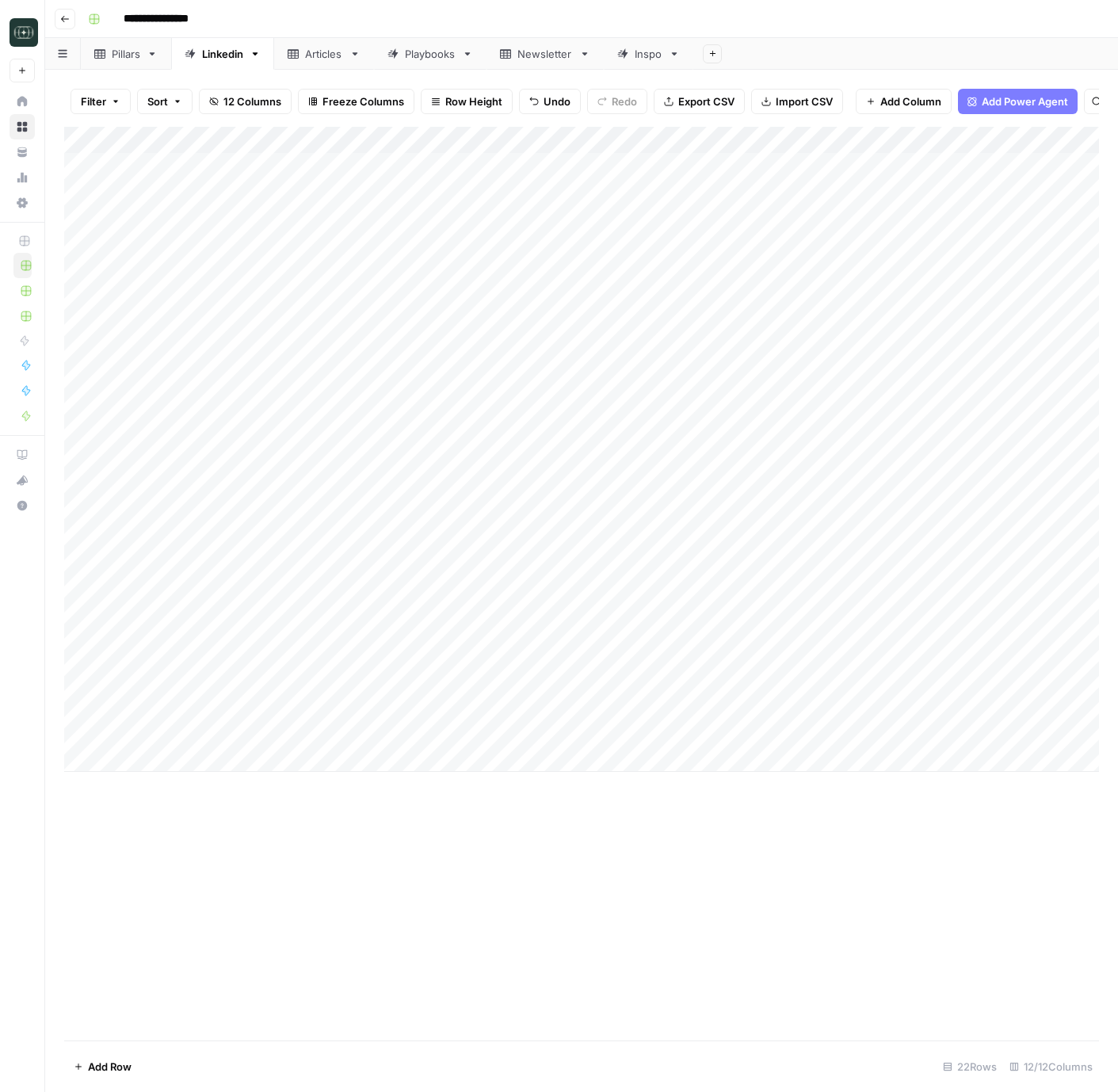
drag, startPoint x: 786, startPoint y: 943, endPoint x: 659, endPoint y: 791, distance: 198.1
click at [786, 943] on div "Add Column" at bounding box center [581, 583] width 1035 height 914
click at [648, 732] on div "Add Column" at bounding box center [581, 449] width 1035 height 645
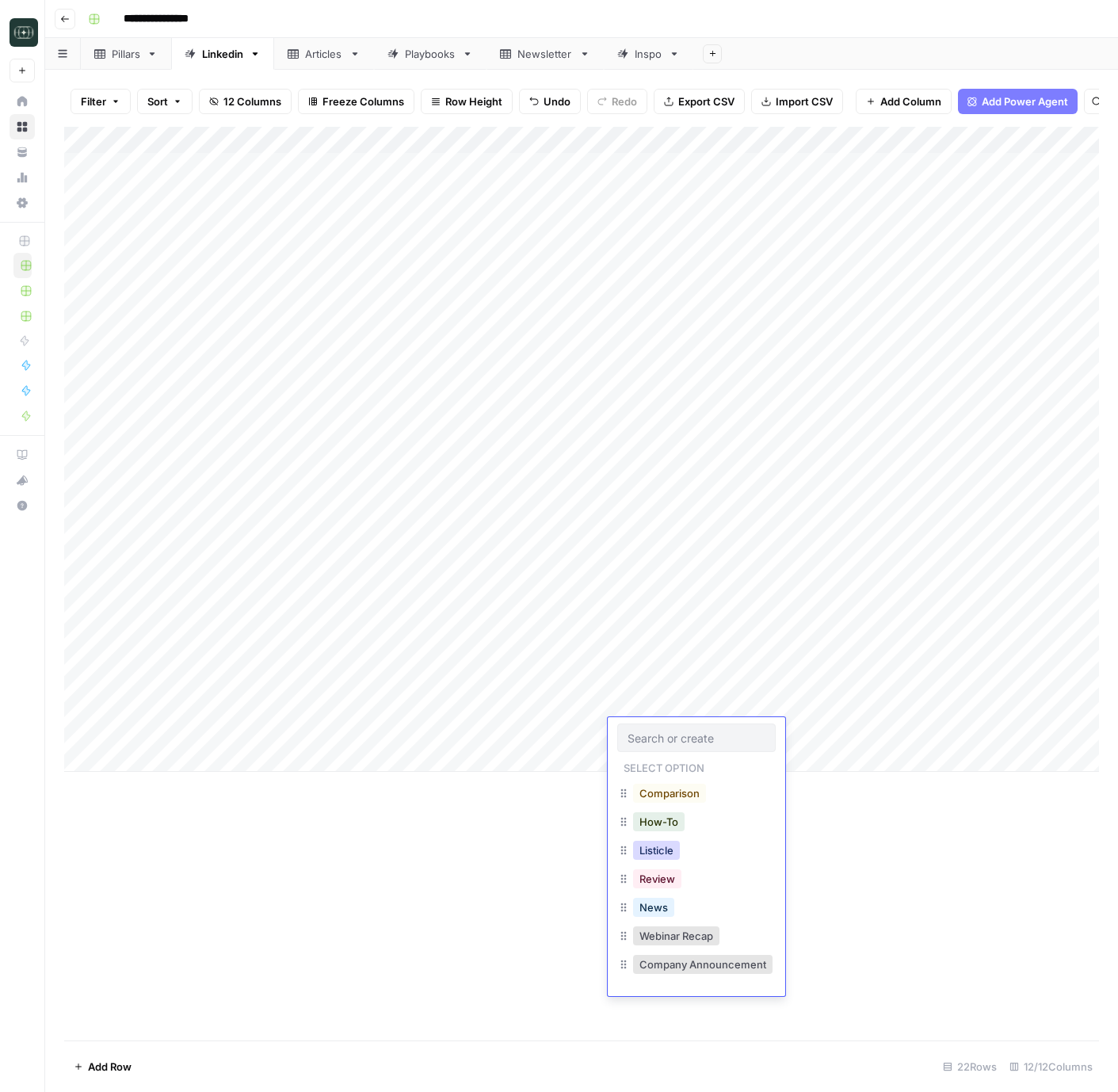
click at [661, 852] on button "Listicle" at bounding box center [657, 850] width 47 height 19
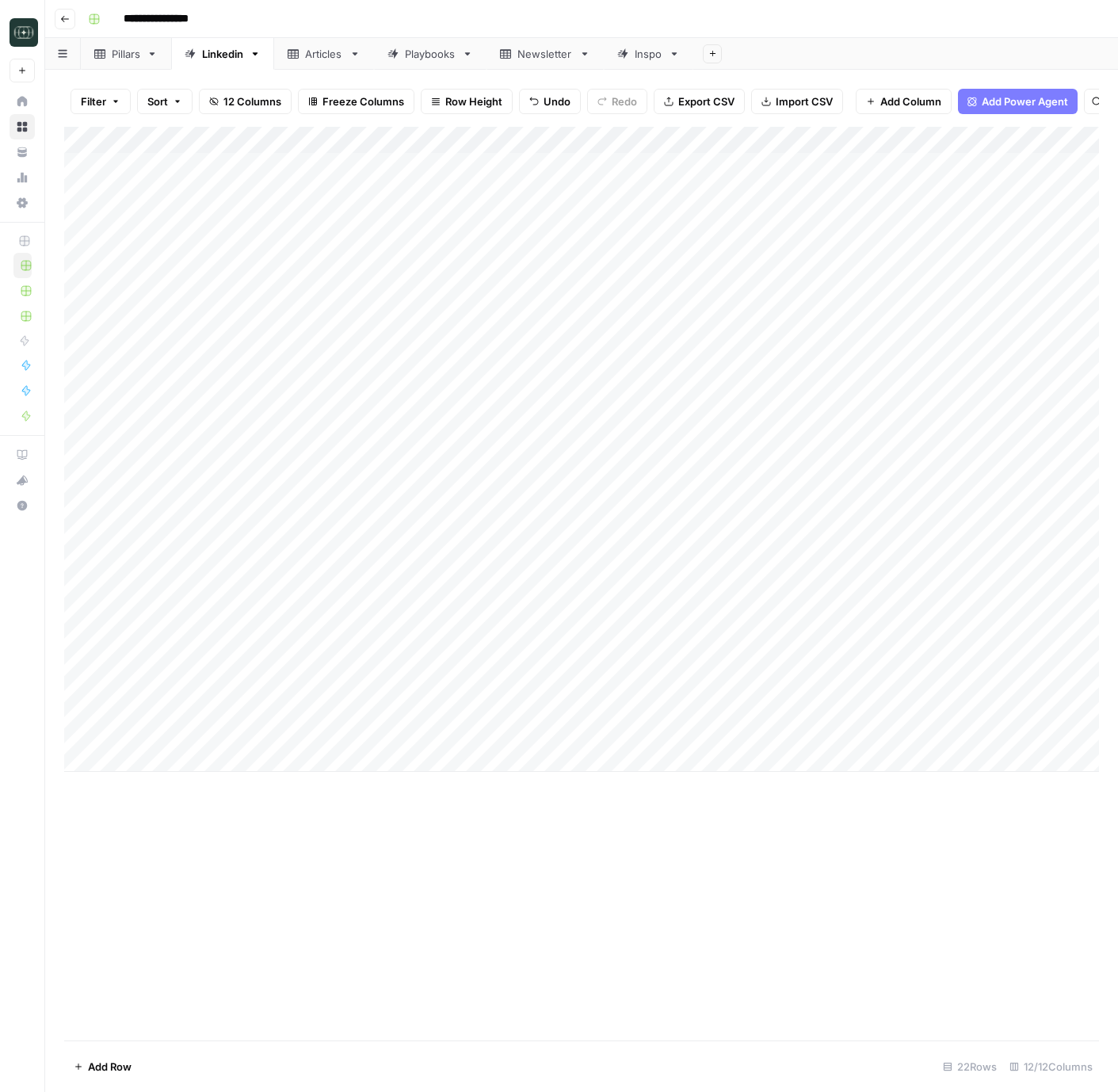
click at [772, 735] on div "Add Column" at bounding box center [581, 449] width 1035 height 645
click at [797, 822] on button "Medium ( 120-200 words)" at bounding box center [803, 822] width 139 height 19
click at [921, 733] on div "Add Column" at bounding box center [581, 449] width 1035 height 645
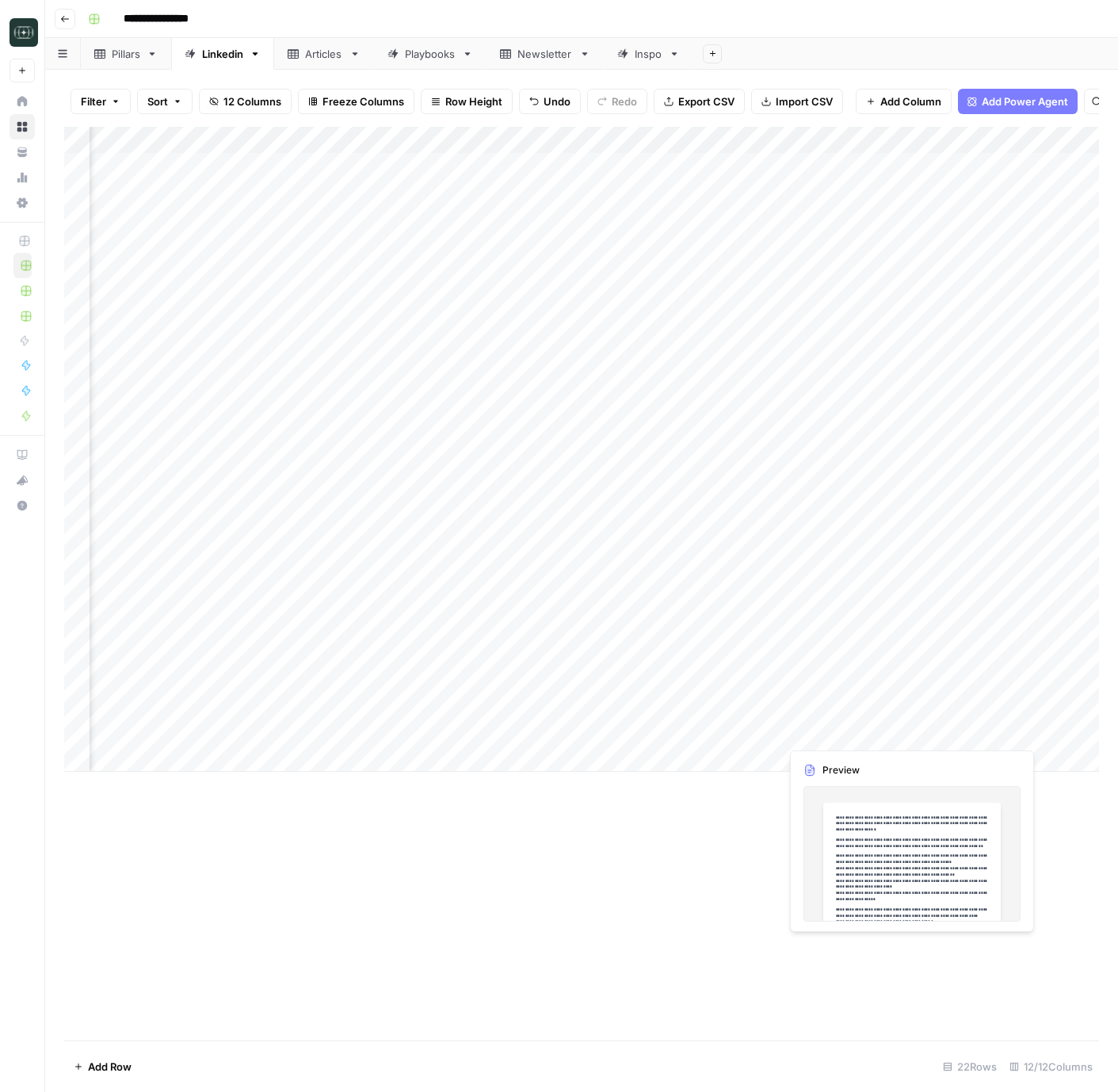
click at [815, 722] on div "Add Column" at bounding box center [581, 449] width 1035 height 645
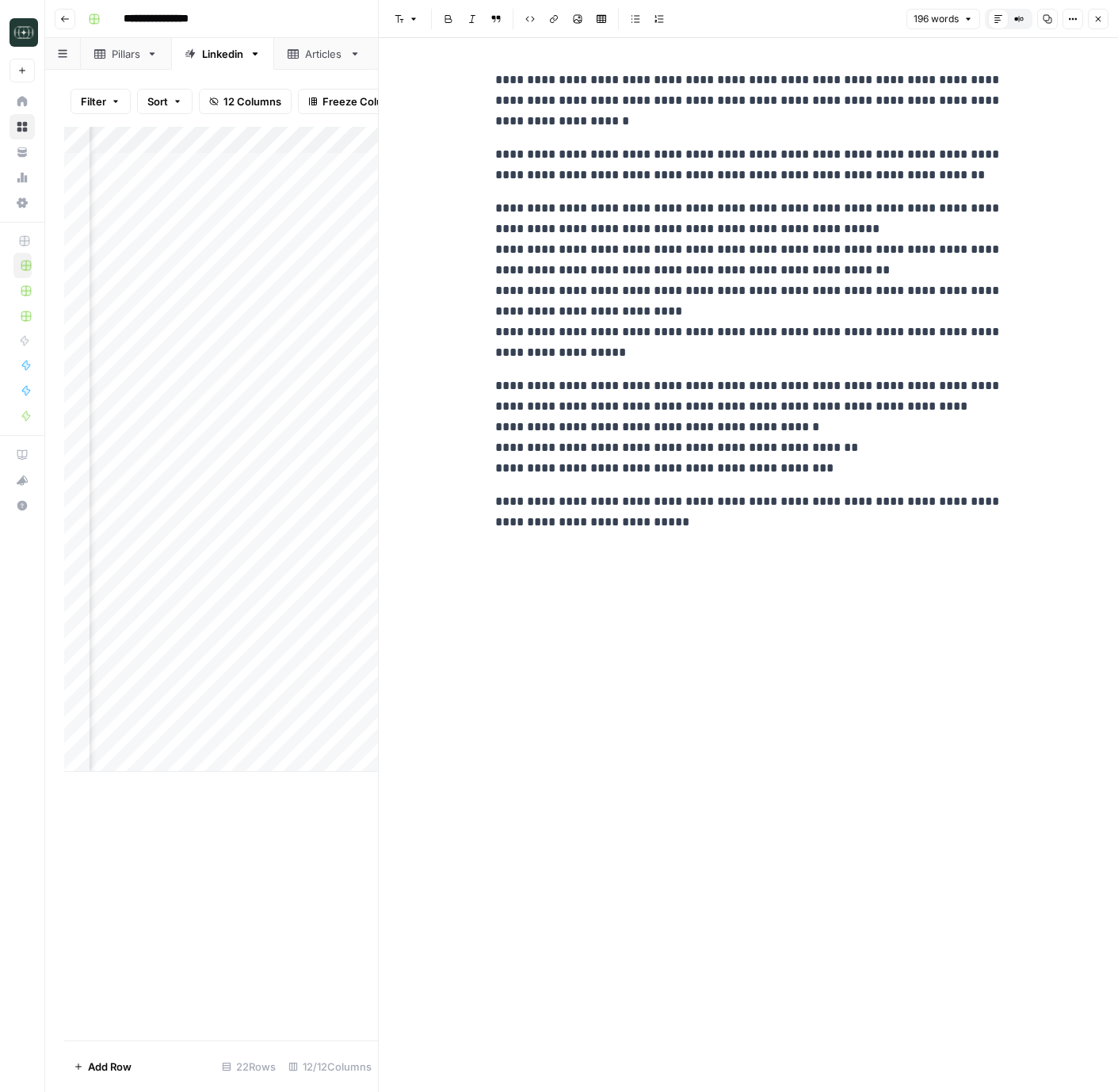
click at [697, 251] on p "**********" at bounding box center [748, 281] width 507 height 165
click at [589, 250] on p "**********" at bounding box center [748, 281] width 507 height 165
click at [825, 178] on p "**********" at bounding box center [748, 164] width 507 height 41
click at [520, 175] on p "**********" at bounding box center [748, 164] width 507 height 41
click at [826, 175] on p "**********" at bounding box center [748, 164] width 507 height 41
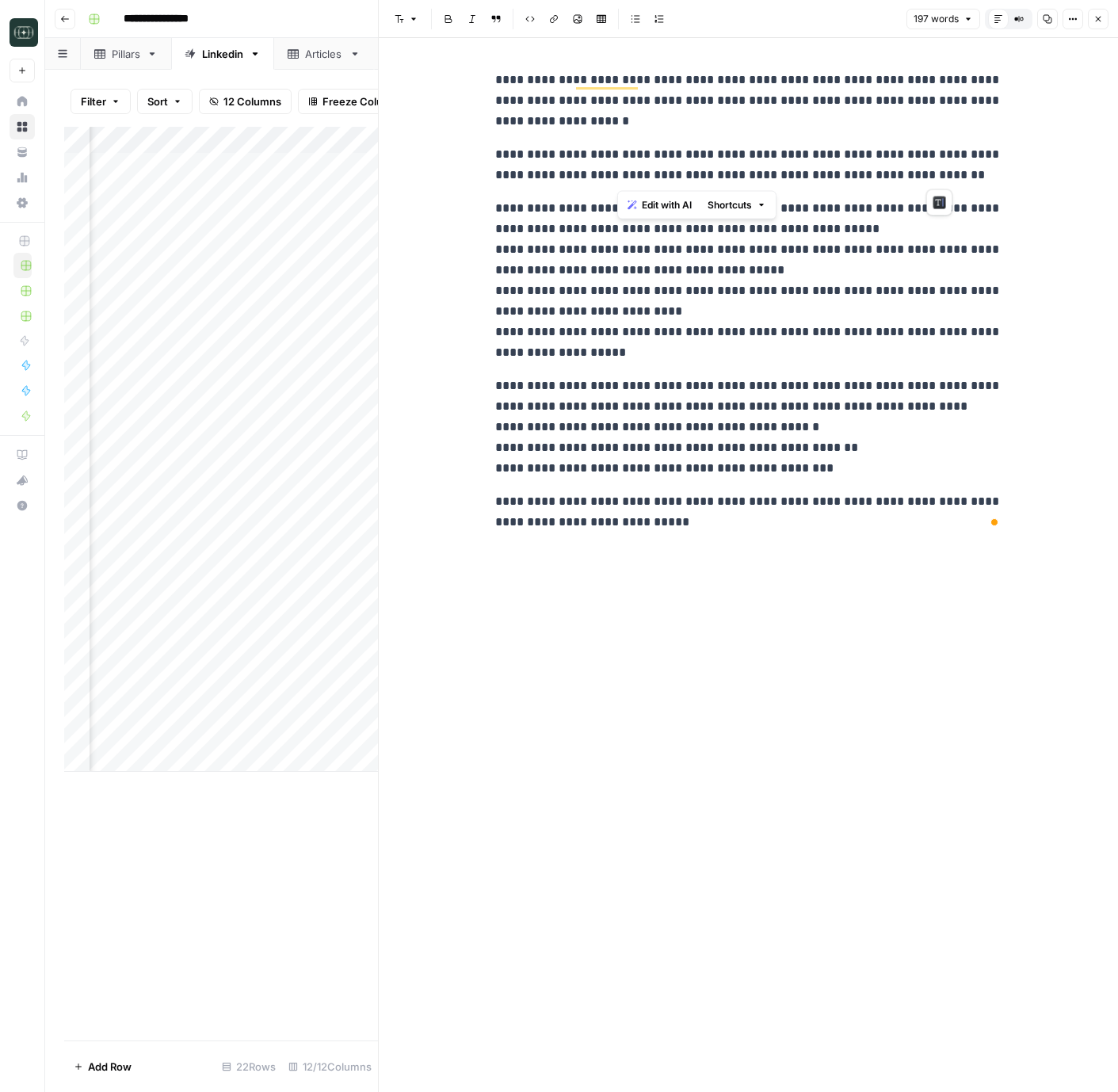
drag, startPoint x: 954, startPoint y: 177, endPoint x: 619, endPoint y: 184, distance: 335.1
click at [619, 184] on p "**********" at bounding box center [748, 164] width 507 height 41
click at [889, 226] on p "**********" at bounding box center [748, 281] width 507 height 165
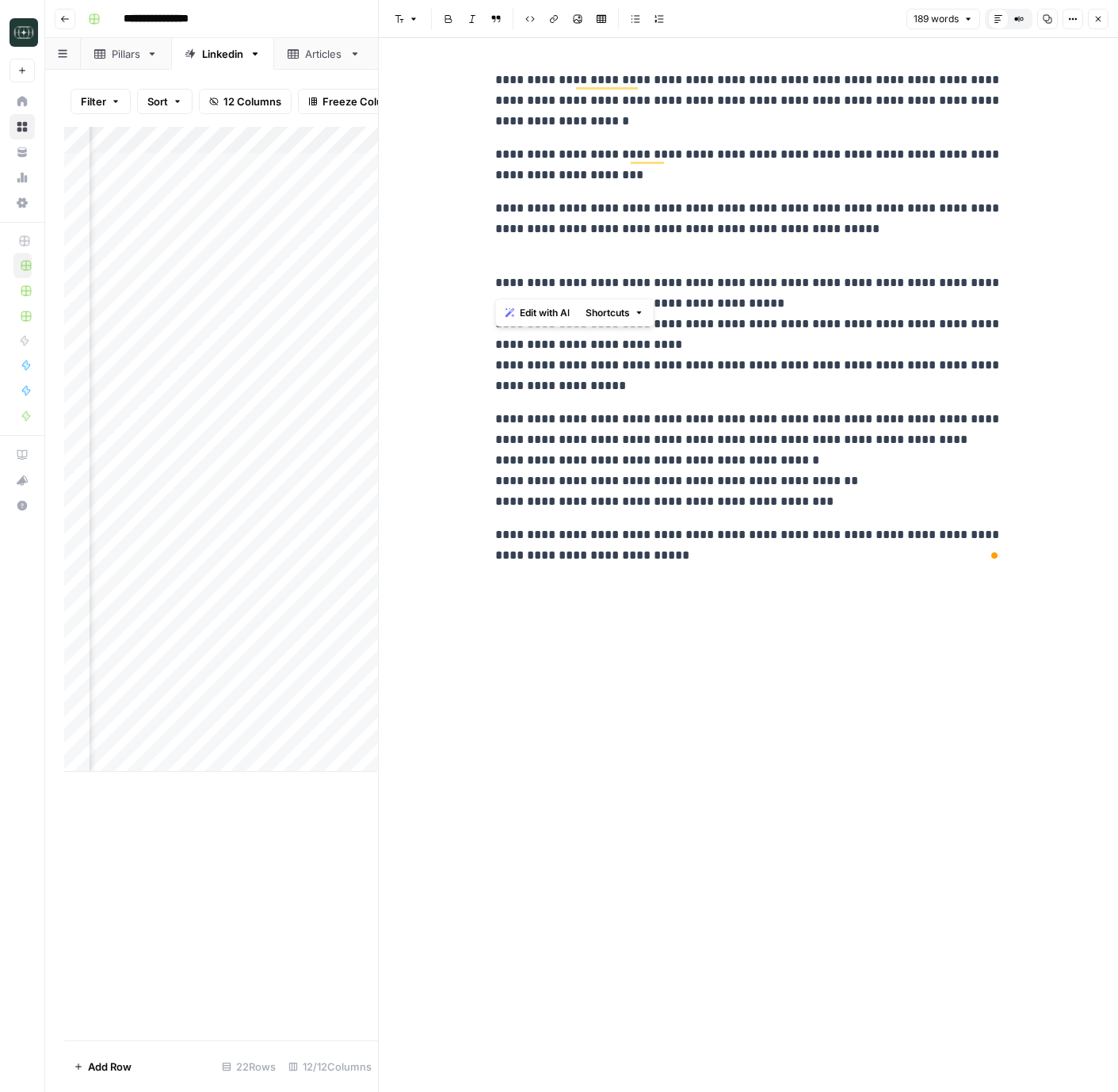
drag, startPoint x: 508, startPoint y: 288, endPoint x: 488, endPoint y: 287, distance: 20.0
click at [487, 287] on div "**********" at bounding box center [748, 564] width 739 height 1053
click at [707, 280] on p "**********" at bounding box center [748, 324] width 507 height 144
click at [847, 421] on p "**********" at bounding box center [748, 460] width 507 height 103
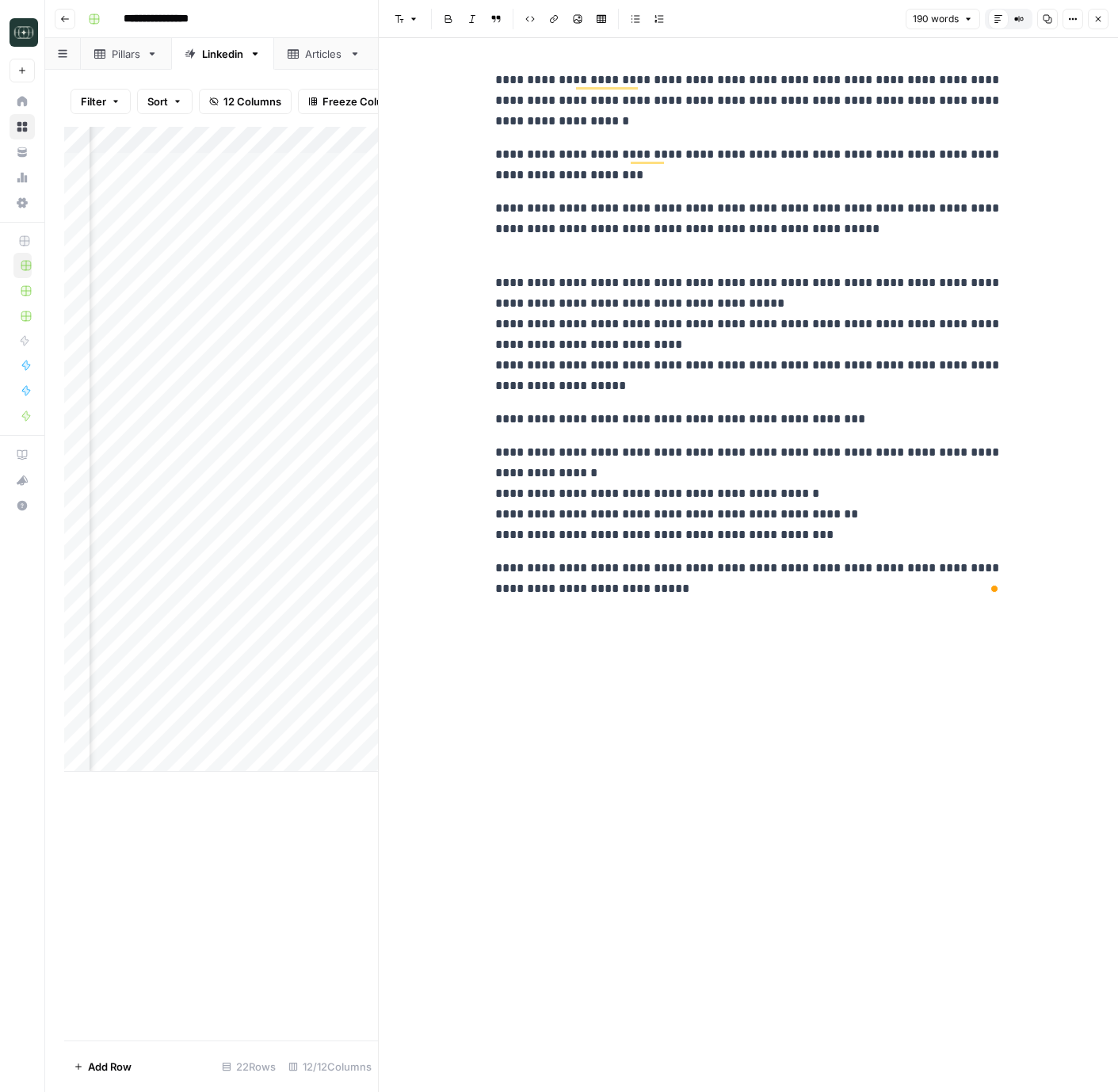
click at [877, 618] on div "**********" at bounding box center [749, 564] width 526 height 1053
click at [566, 480] on p "**********" at bounding box center [748, 493] width 507 height 103
drag, startPoint x: 642, startPoint y: 590, endPoint x: 447, endPoint y: 58, distance: 566.6
click at [447, 58] on div "**********" at bounding box center [748, 564] width 739 height 1053
copy div "**********"
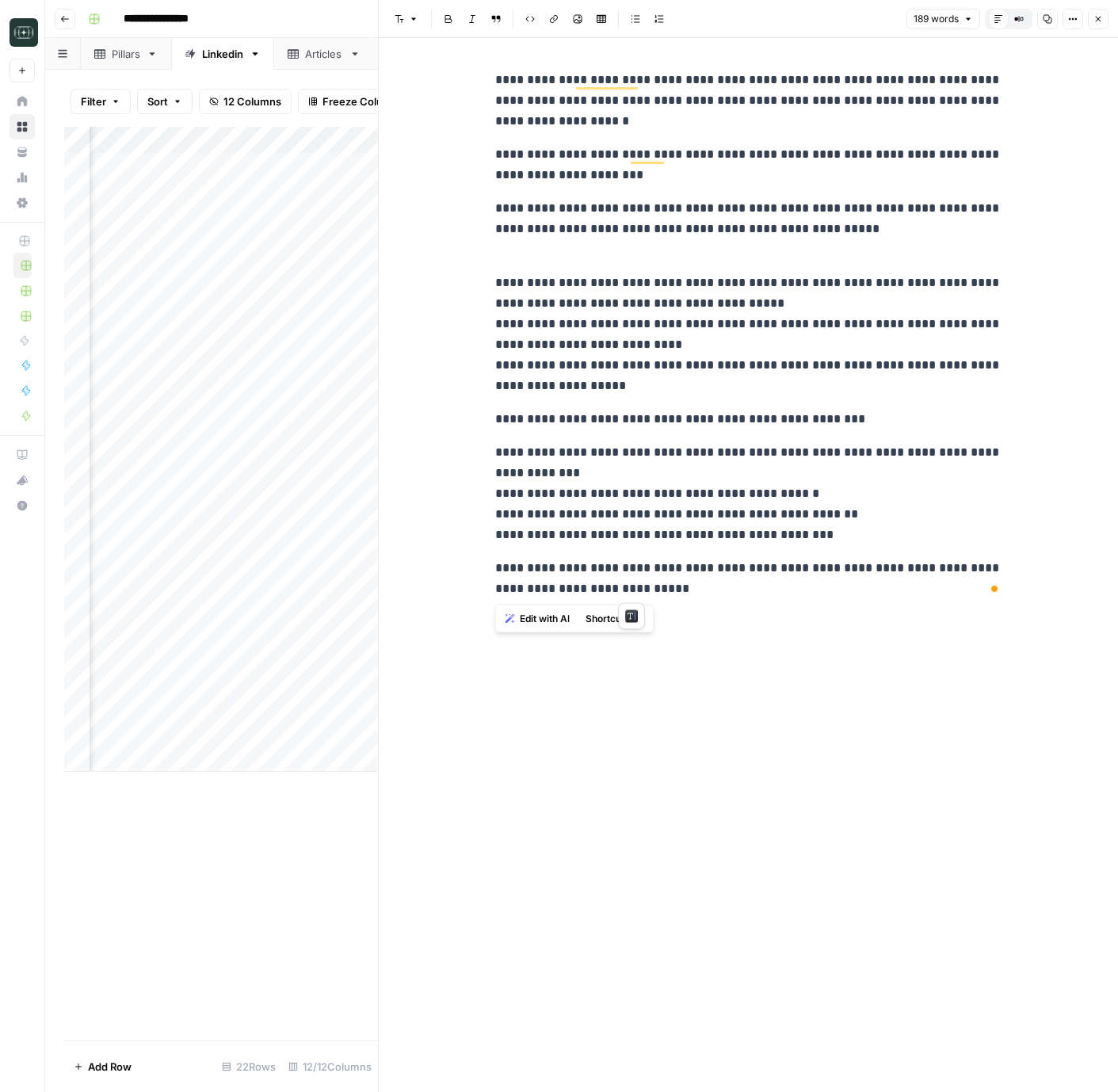
click at [581, 136] on div "**********" at bounding box center [749, 334] width 526 height 542
click at [1102, 16] on icon "button" at bounding box center [1099, 19] width 9 height 9
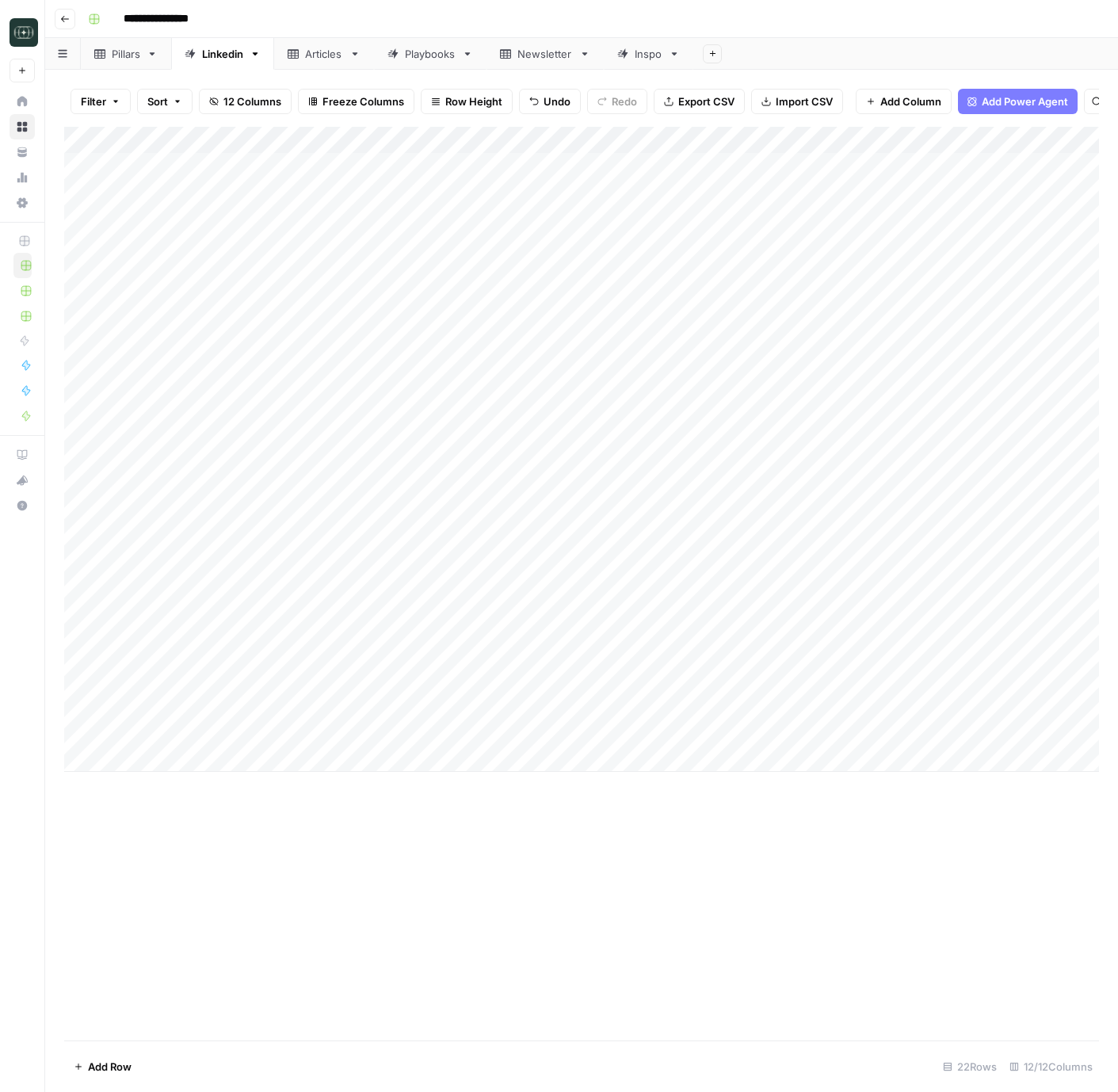
click at [334, 753] on div "Add Column" at bounding box center [581, 449] width 1035 height 645
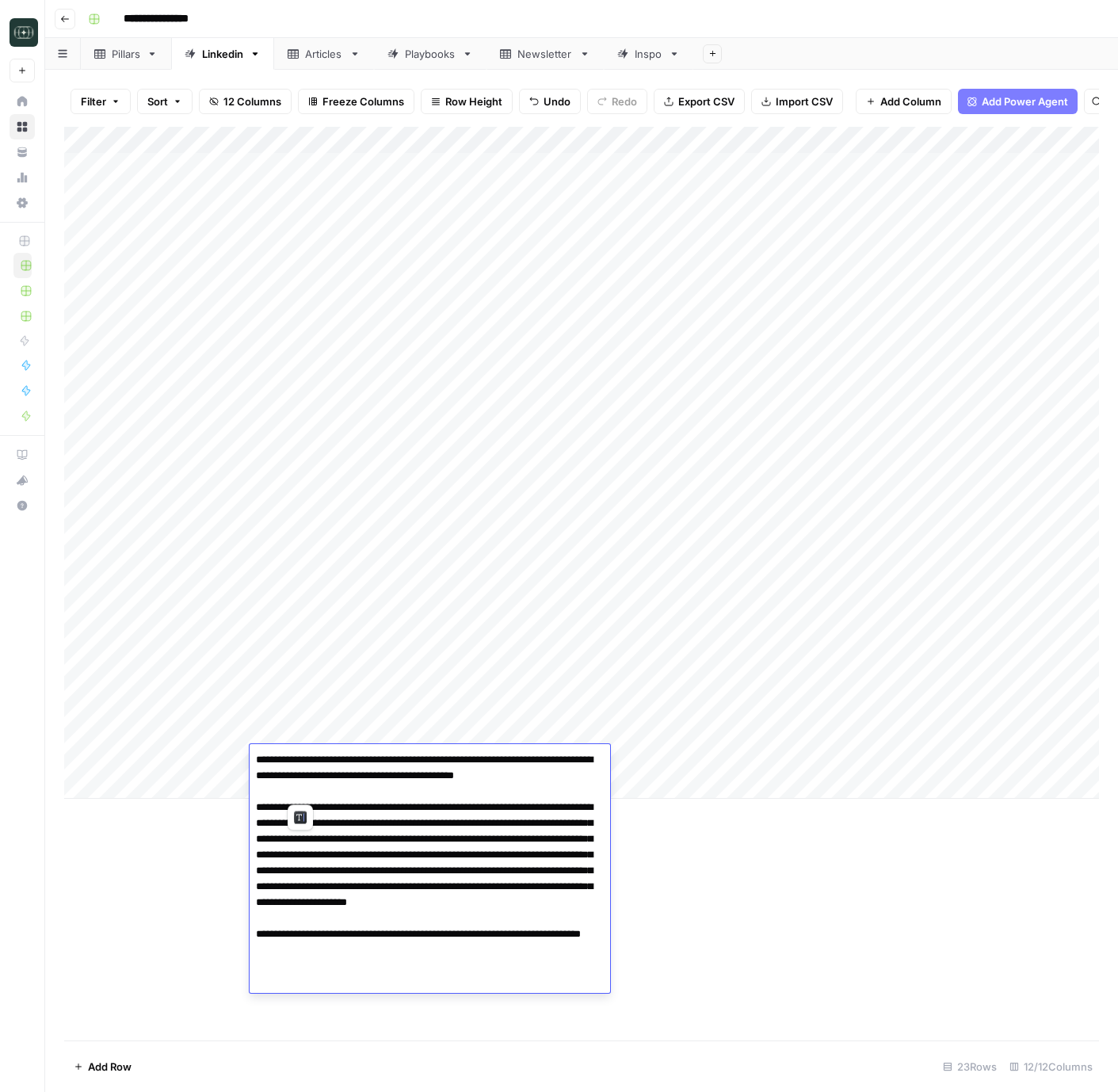
drag, startPoint x: 314, startPoint y: 795, endPoint x: 249, endPoint y: 762, distance: 72.9
click at [249, 762] on textarea "**********" at bounding box center [429, 871] width 360 height 244
type textarea "**********"
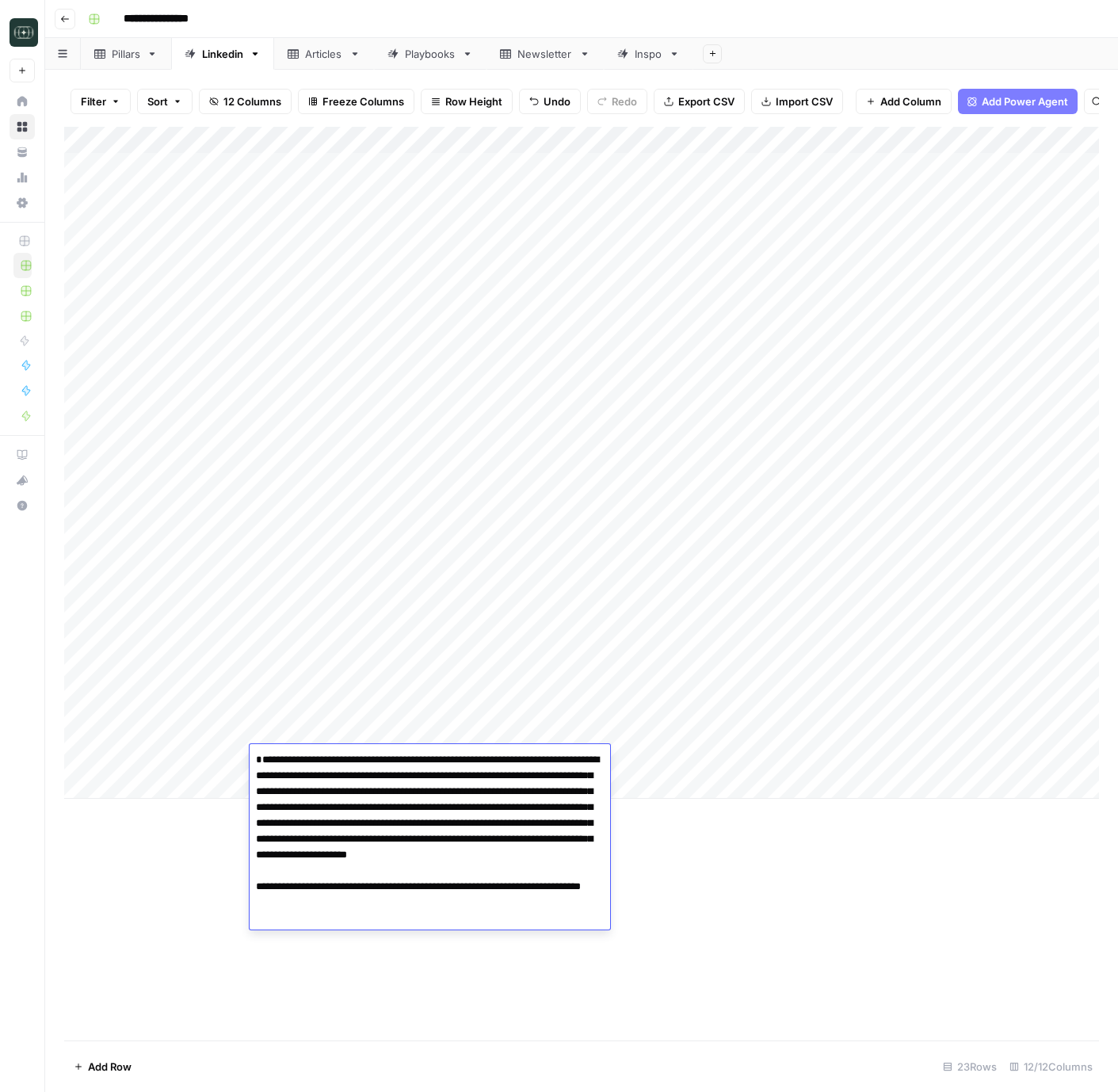
click at [149, 772] on div "Add Column" at bounding box center [581, 462] width 1035 height 672
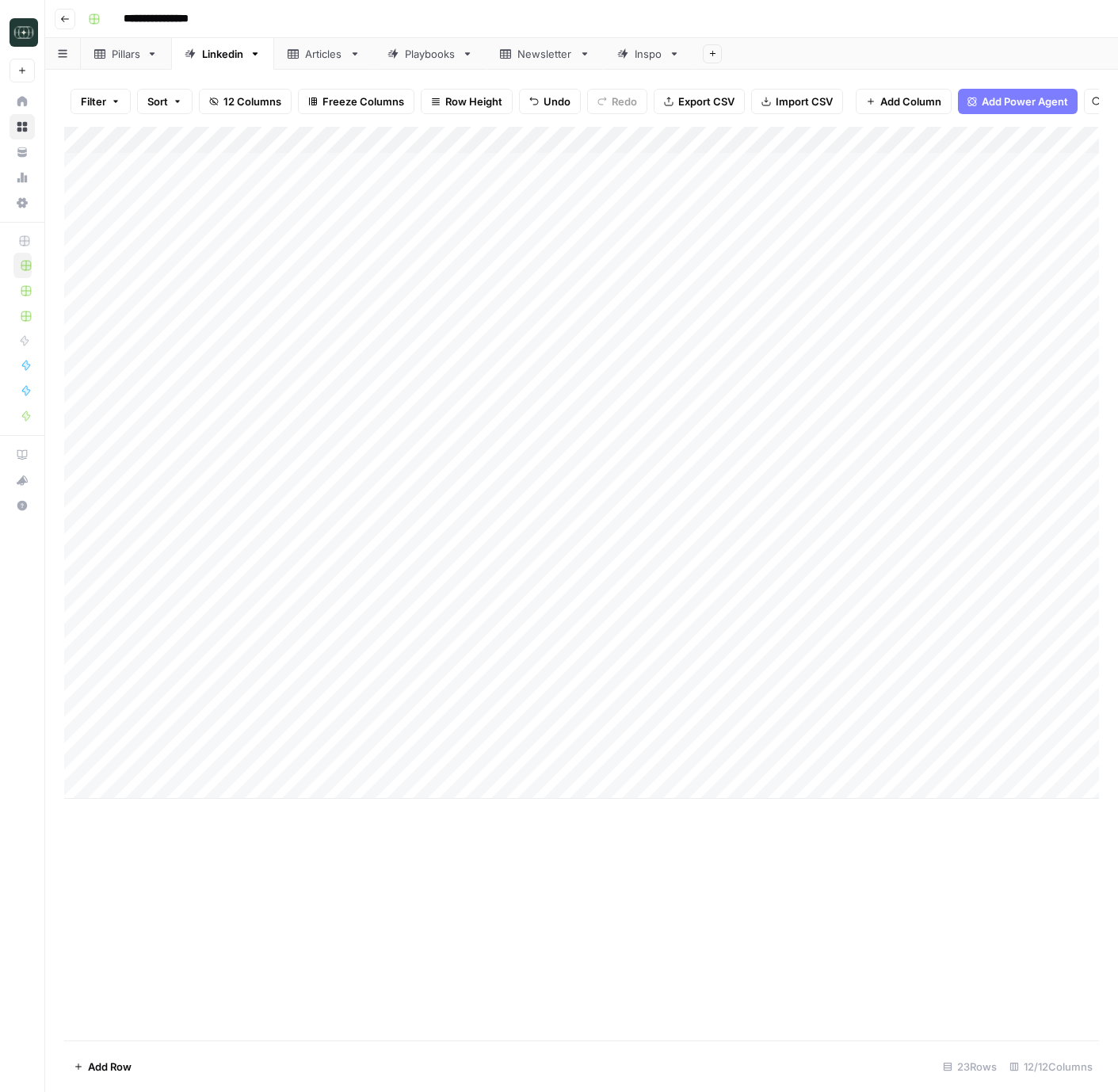
click at [161, 767] on div "Add Column" at bounding box center [581, 462] width 1035 height 672
type textarea "**********"
click at [498, 914] on div "Add Column" at bounding box center [581, 583] width 1035 height 914
click at [654, 764] on div "Add Column" at bounding box center [581, 462] width 1035 height 672
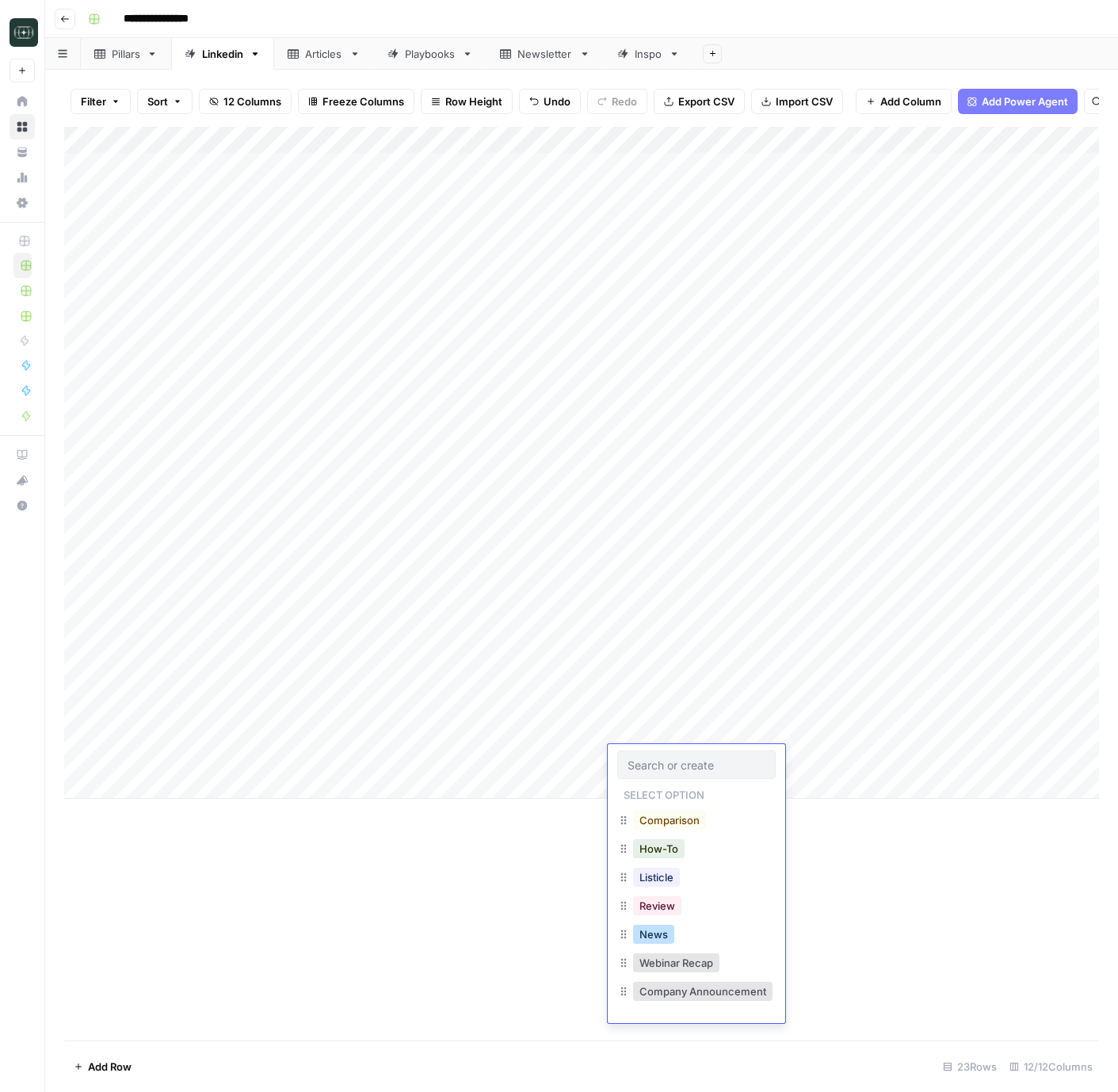
click at [669, 929] on button "News" at bounding box center [654, 934] width 41 height 19
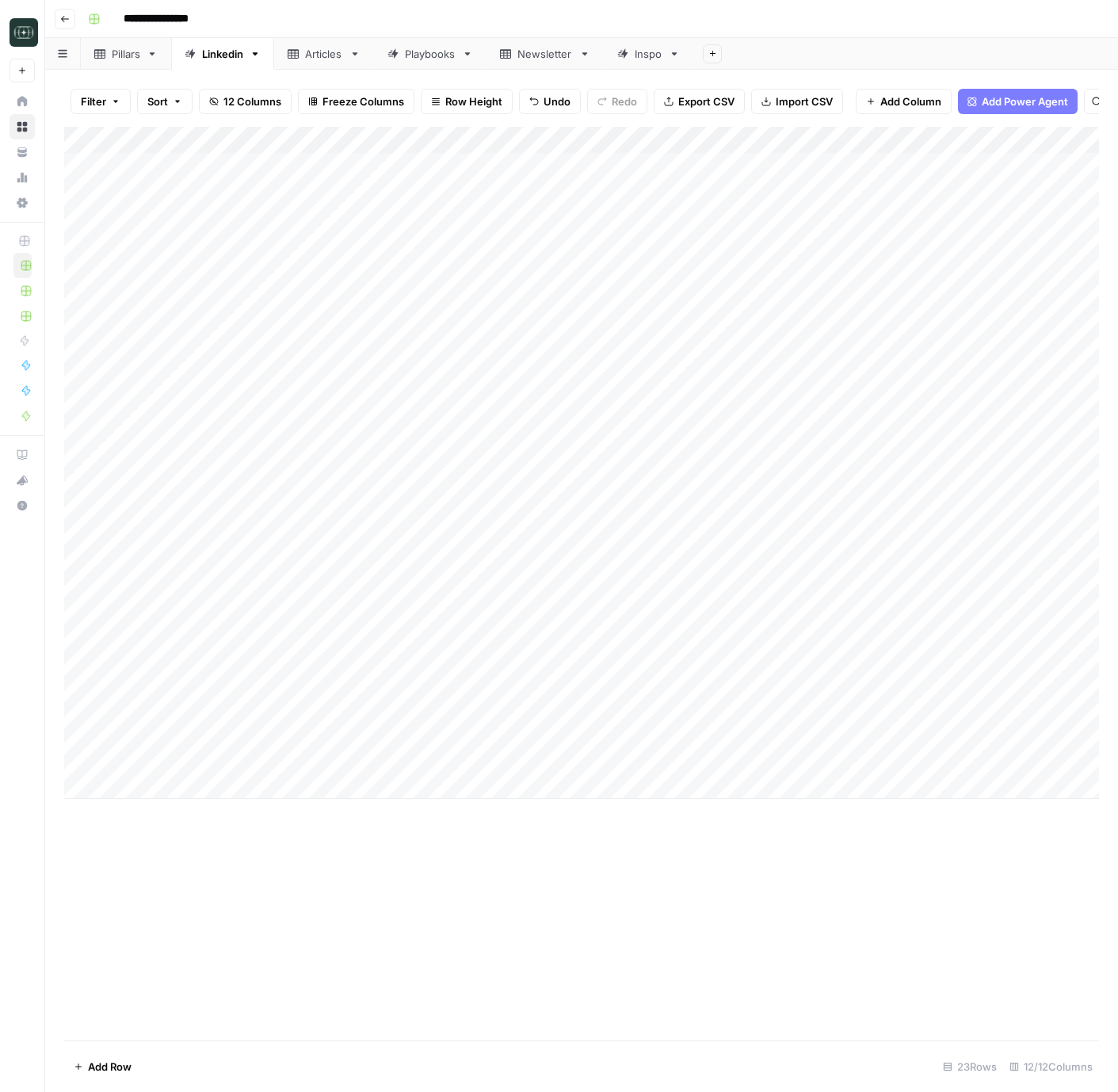
click at [799, 754] on div "Add Column" at bounding box center [581, 462] width 1035 height 672
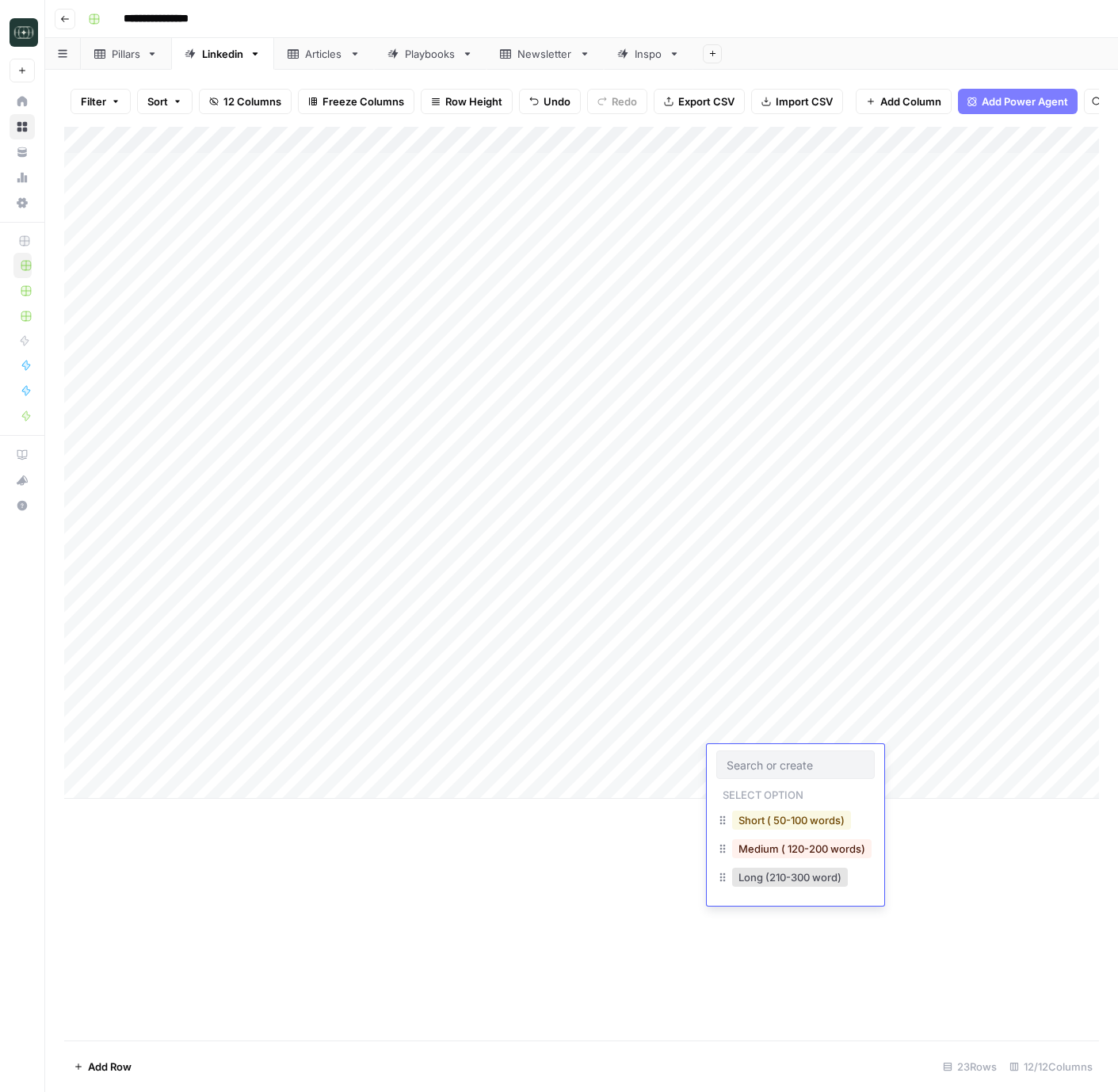
click at [780, 811] on button "Short ( 50-100 words)" at bounding box center [792, 820] width 119 height 19
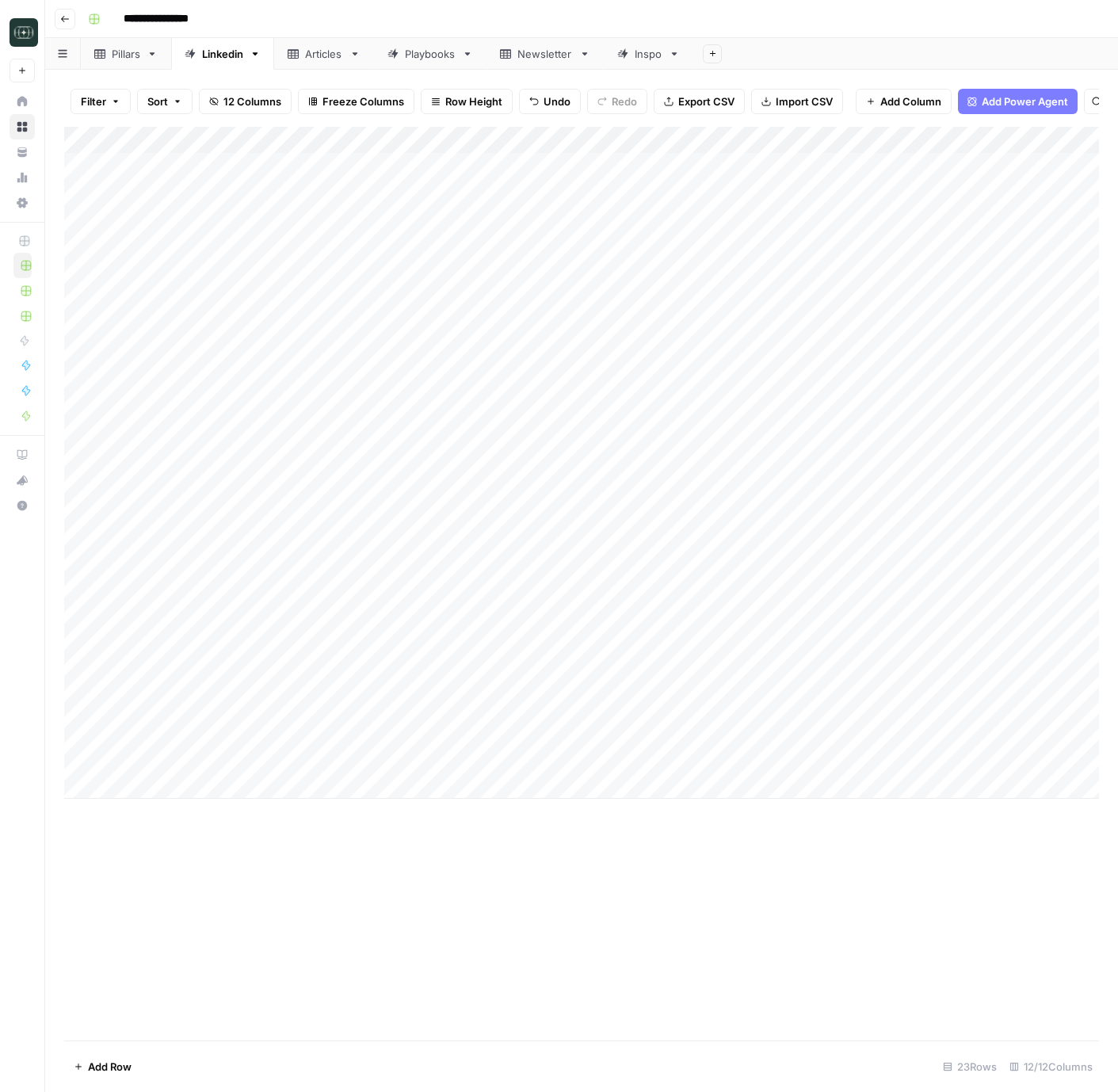
click at [868, 769] on div "Add Column" at bounding box center [581, 462] width 1035 height 672
click at [189, 767] on div "Add Column" at bounding box center [581, 462] width 1035 height 672
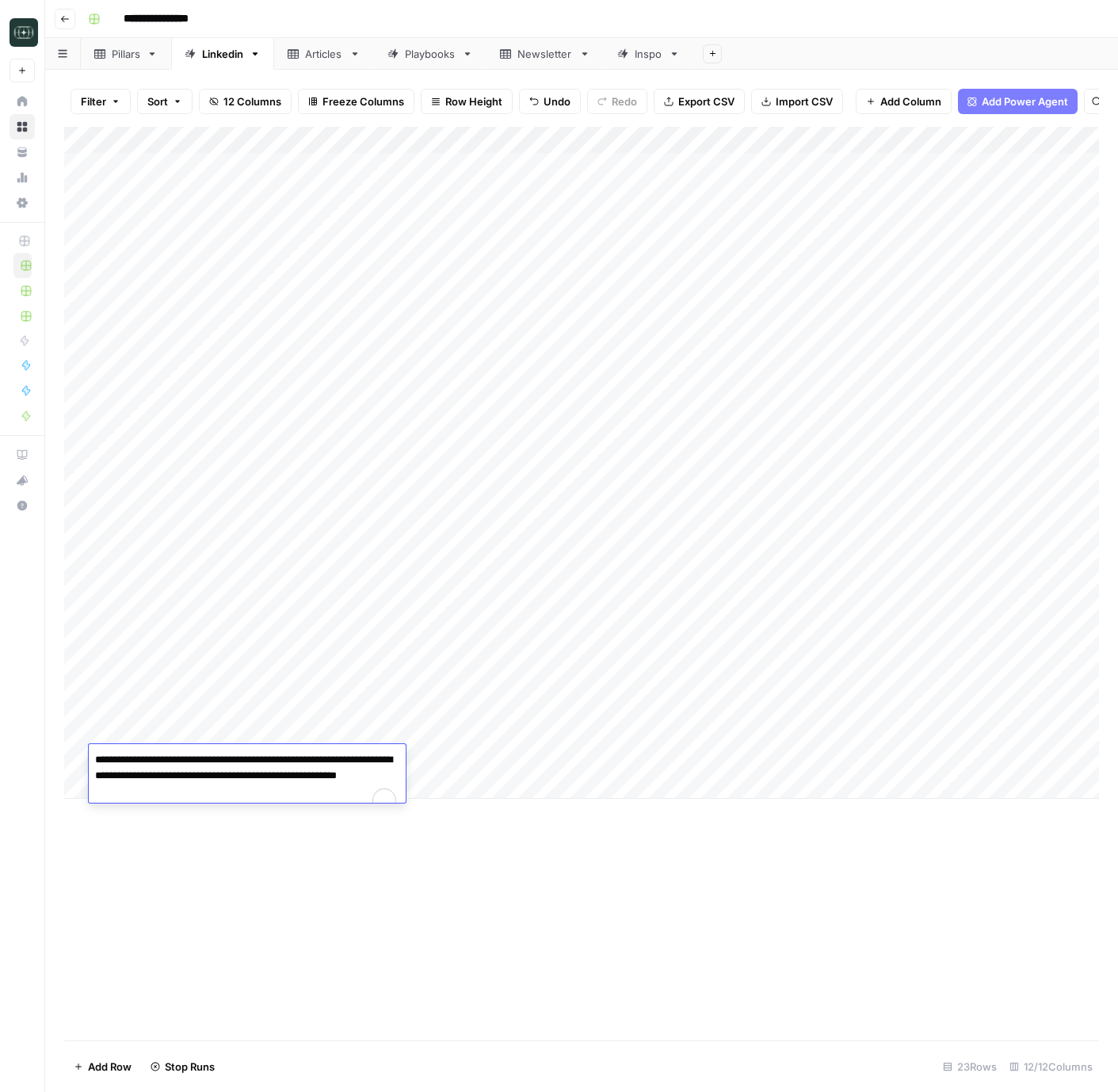
drag, startPoint x: 283, startPoint y: 882, endPoint x: 261, endPoint y: 834, distance: 52.8
click at [283, 882] on div "Add Column" at bounding box center [581, 583] width 1035 height 914
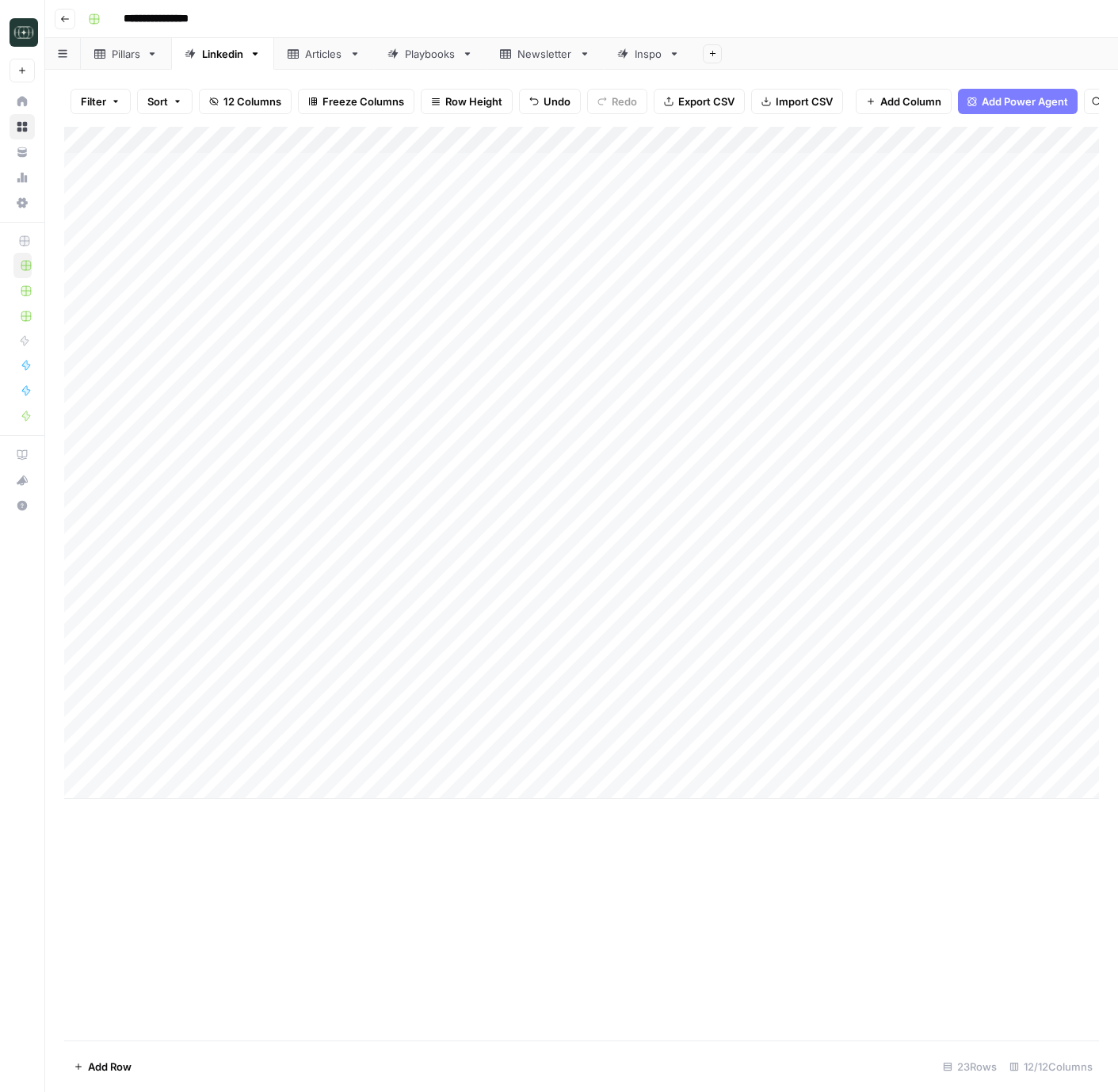
drag, startPoint x: 251, startPoint y: 768, endPoint x: 250, endPoint y: 796, distance: 28.0
click at [250, 796] on div "Add Column" at bounding box center [581, 462] width 1035 height 672
click at [220, 758] on div "Add Column" at bounding box center [581, 462] width 1035 height 672
drag, startPoint x: 297, startPoint y: 921, endPoint x: 241, endPoint y: 861, distance: 82.1
click at [296, 917] on div "Add Column" at bounding box center [581, 583] width 1035 height 914
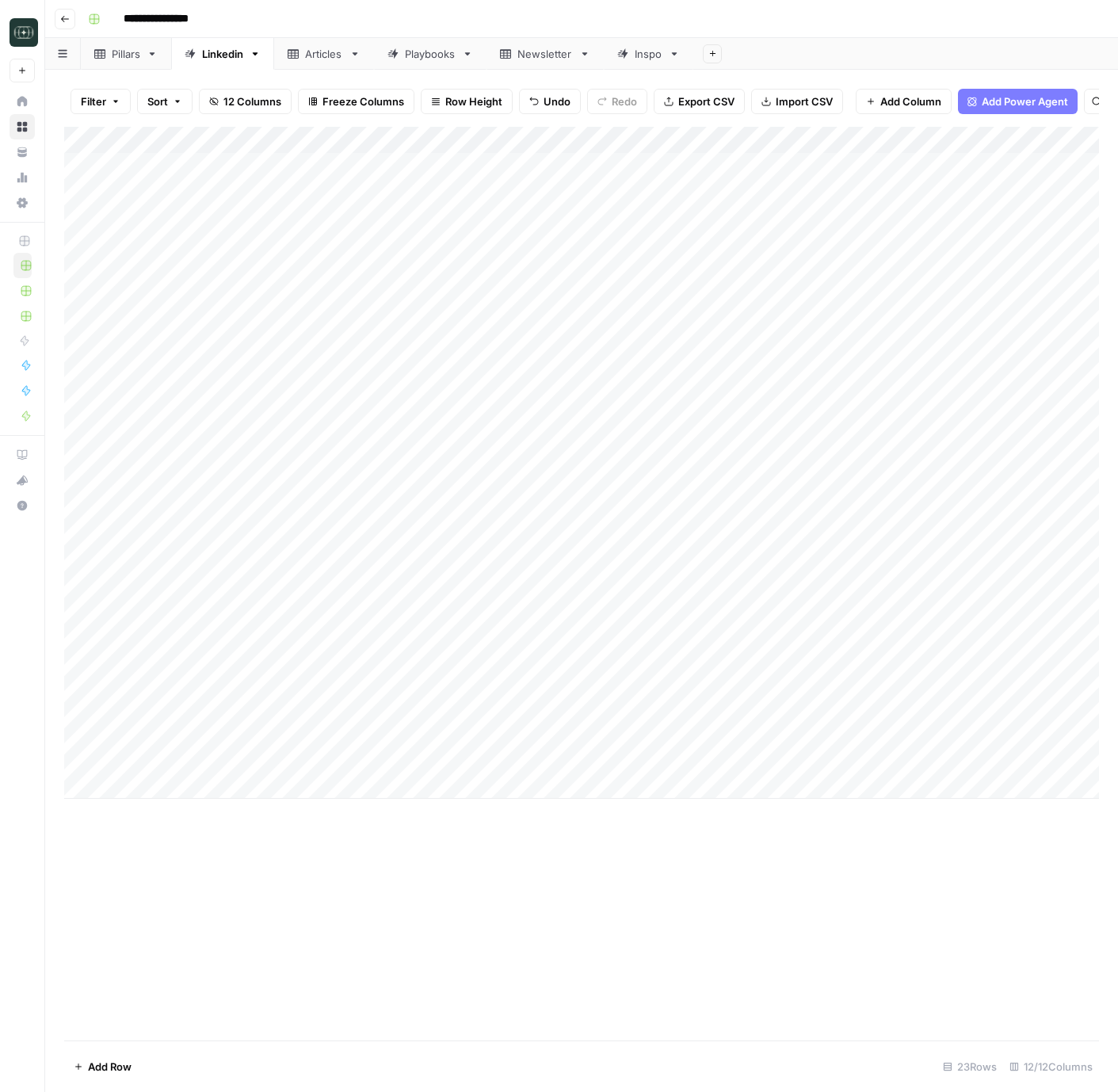
click at [149, 775] on div "Add Column" at bounding box center [581, 462] width 1035 height 672
type textarea "**********"
click at [454, 878] on div "Add Column" at bounding box center [581, 583] width 1035 height 914
click at [371, 764] on div "Add Column" at bounding box center [581, 476] width 1035 height 699
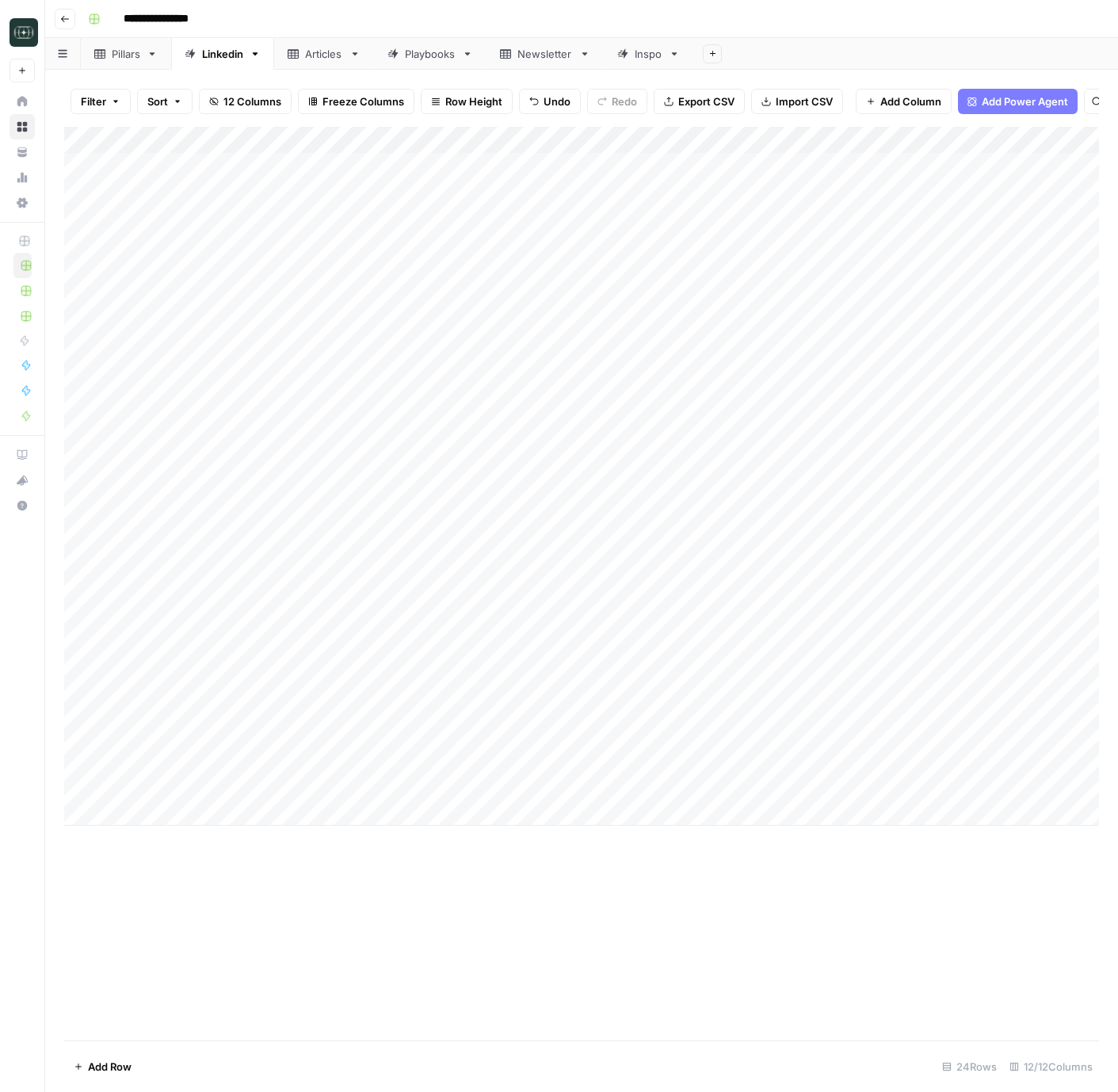
click at [757, 958] on div "Add Column" at bounding box center [581, 583] width 1035 height 914
click at [359, 791] on div "Add Column" at bounding box center [581, 476] width 1035 height 699
type textarea "**********"
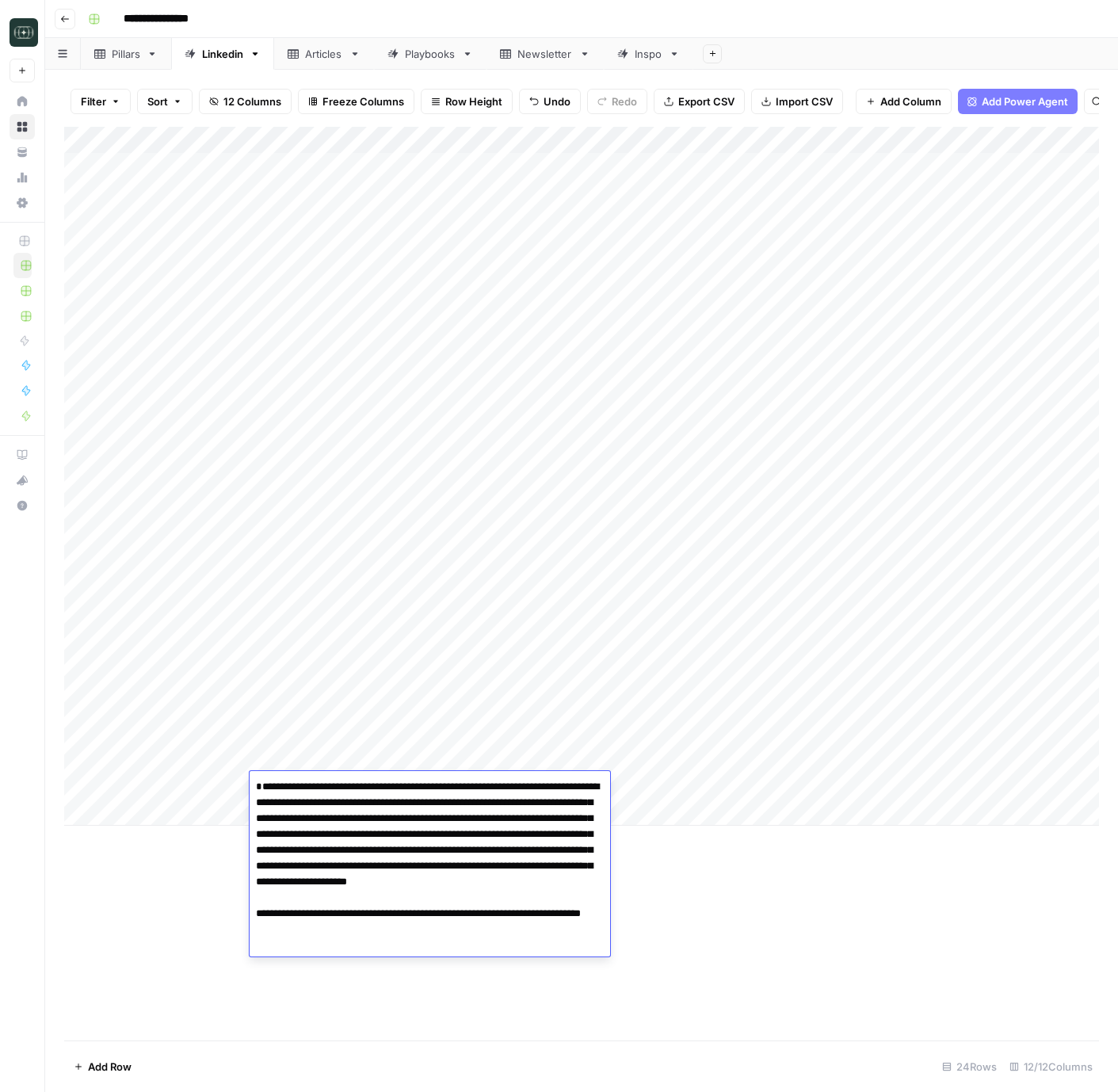
drag, startPoint x: 723, startPoint y: 914, endPoint x: 670, endPoint y: 840, distance: 91.0
click at [723, 914] on div "Add Column" at bounding box center [581, 583] width 1035 height 914
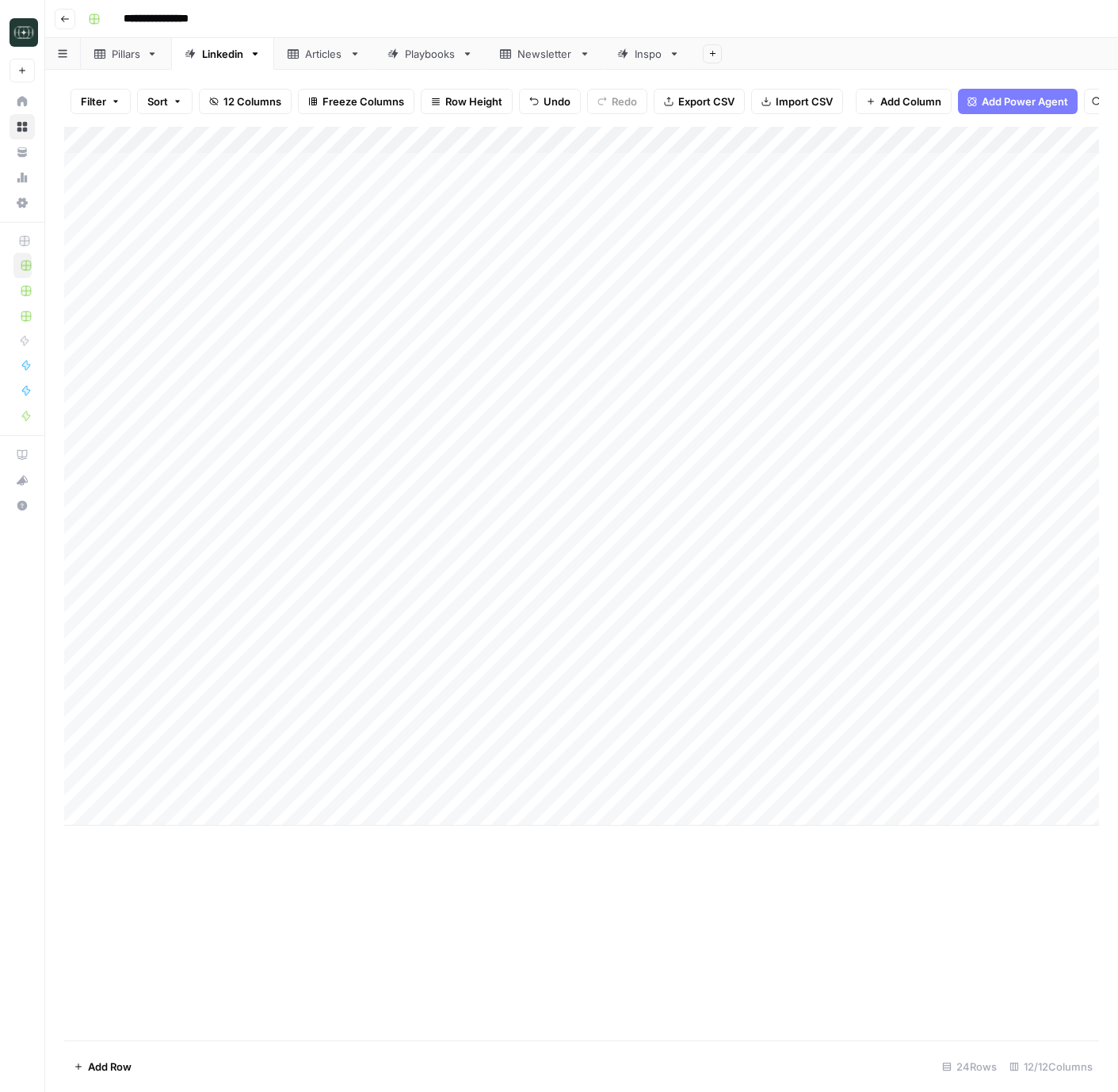
click at [642, 789] on div "Add Column" at bounding box center [581, 476] width 1035 height 699
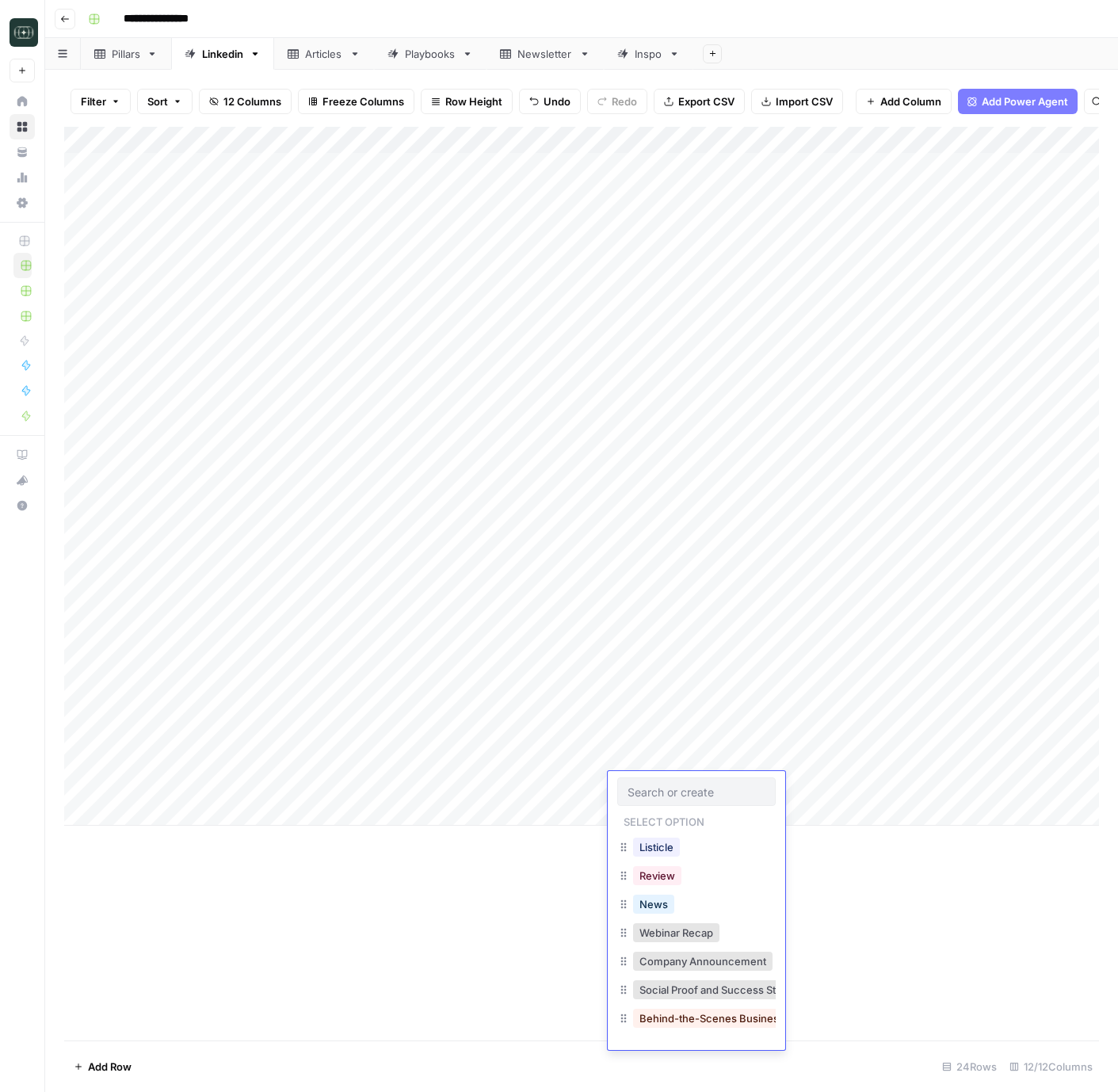
scroll to position [168, 0]
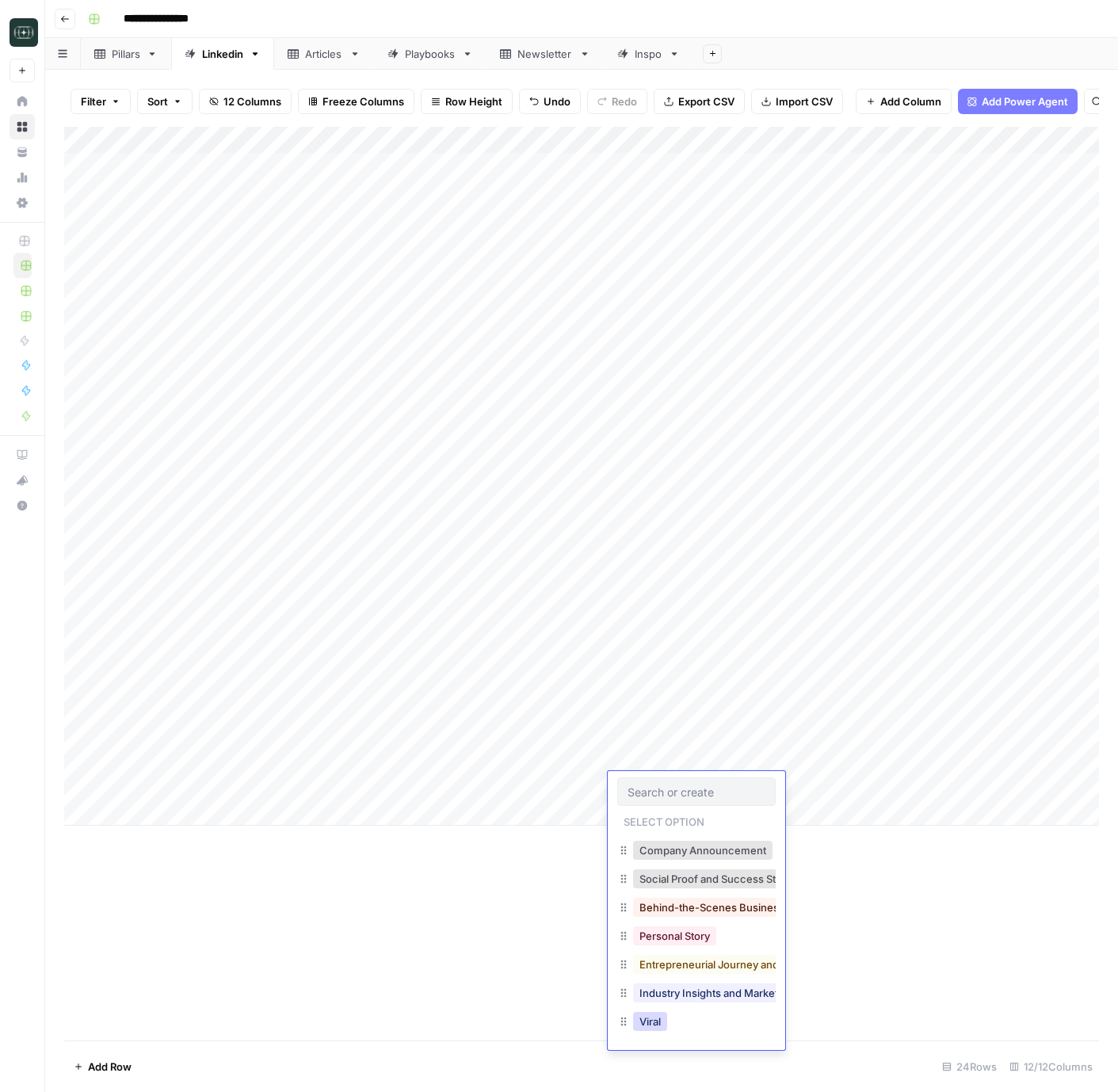
click at [654, 1024] on button "Viral" at bounding box center [650, 1021] width 34 height 19
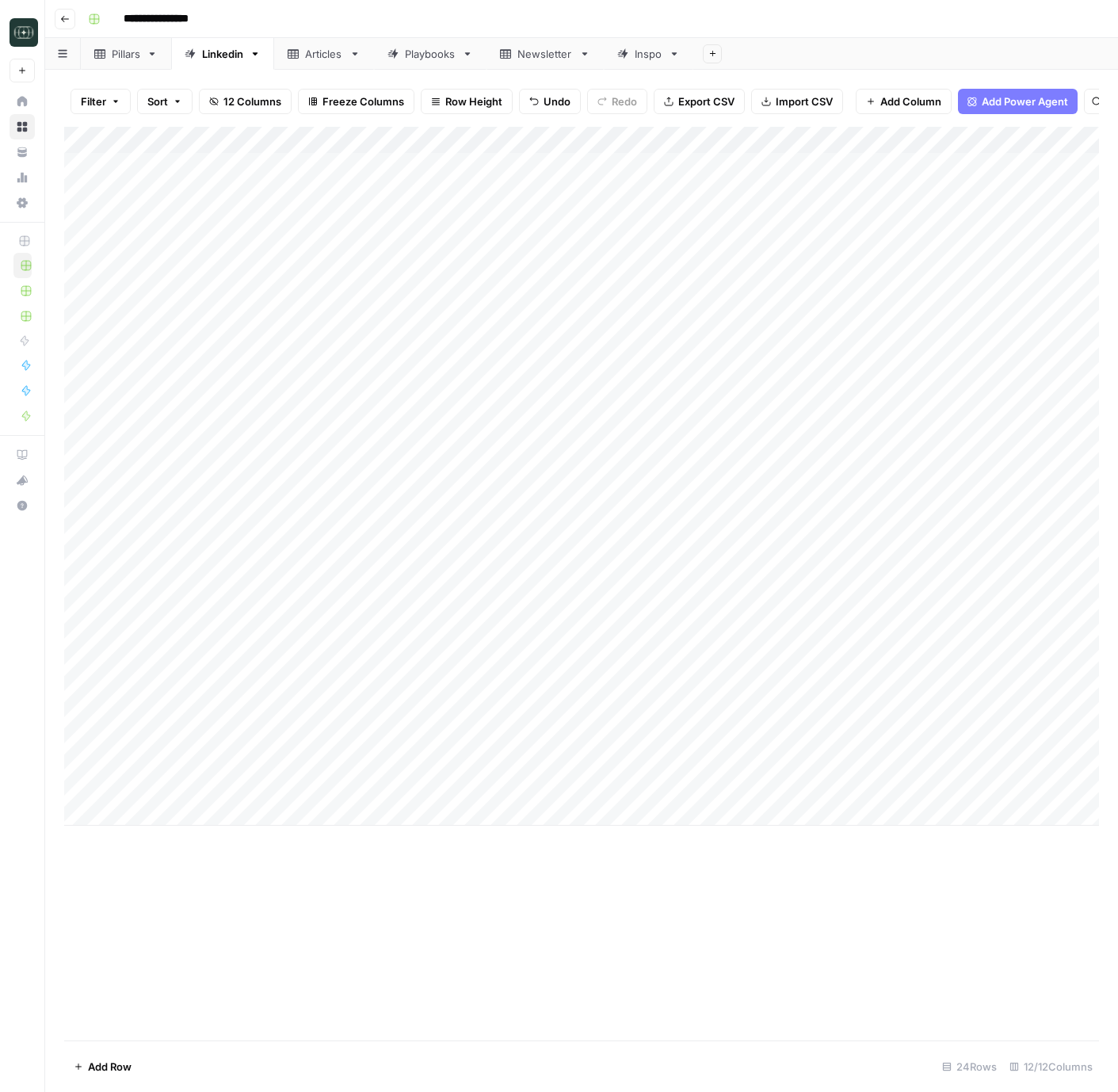
click at [878, 961] on div "Add Column" at bounding box center [581, 583] width 1035 height 914
click at [781, 786] on div "Add Column" at bounding box center [581, 476] width 1035 height 699
click at [770, 852] on button "Short ( 50-100 words)" at bounding box center [792, 847] width 119 height 19
click at [926, 792] on div "Add Column" at bounding box center [581, 476] width 1035 height 699
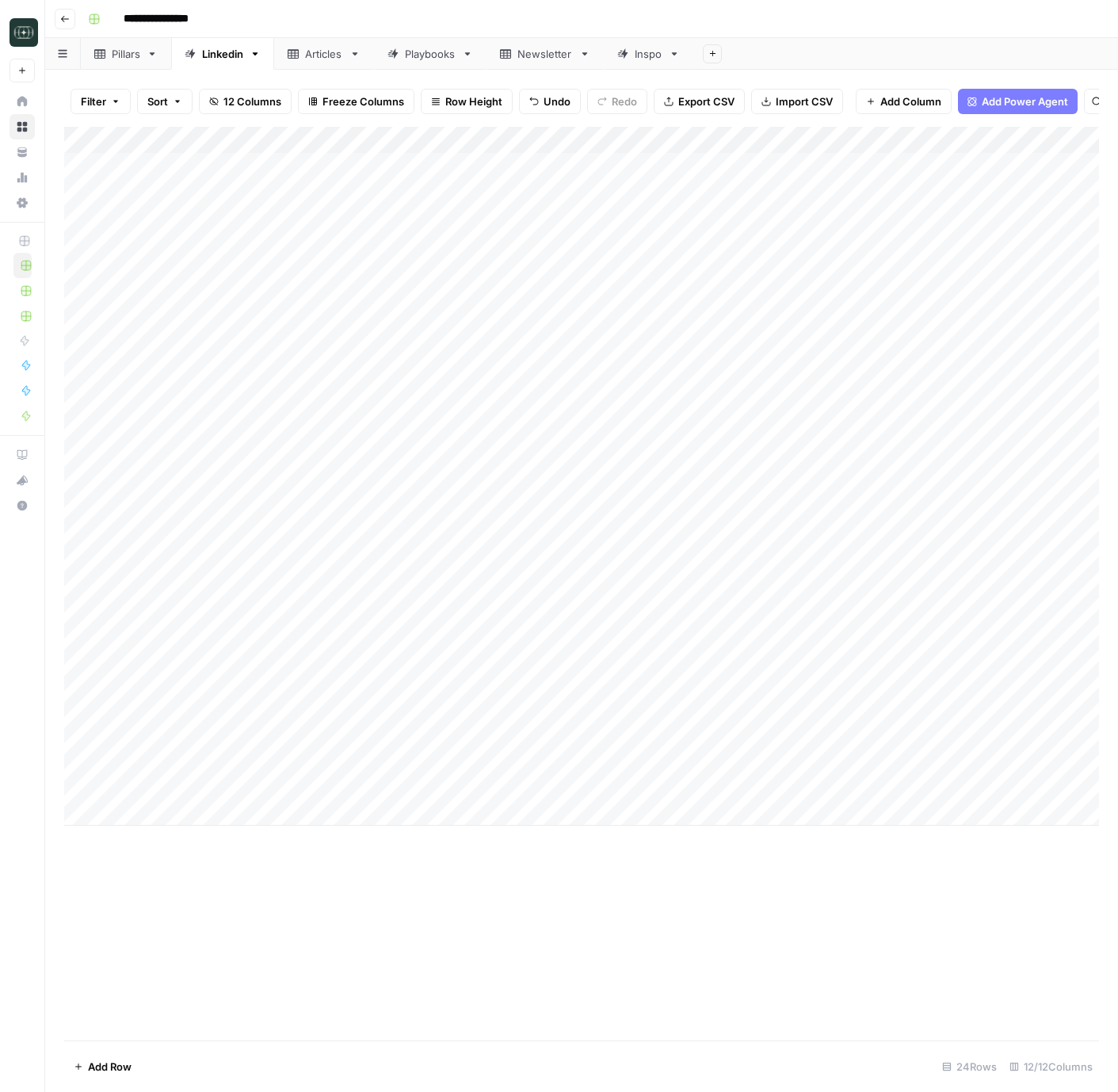
click at [1056, 760] on div "Add Column" at bounding box center [581, 476] width 1035 height 699
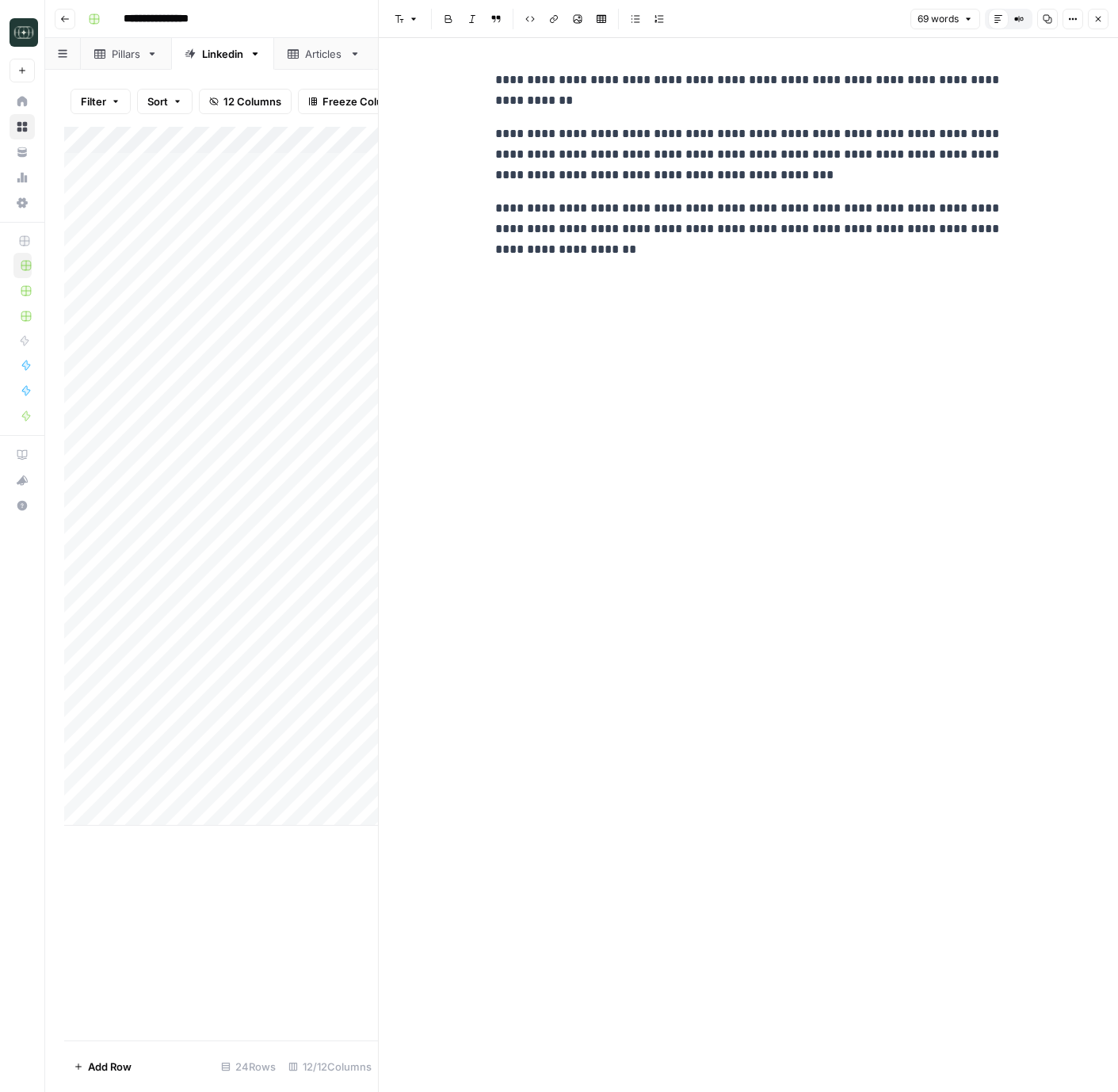
click at [1092, 18] on button "Close" at bounding box center [1099, 19] width 20 height 20
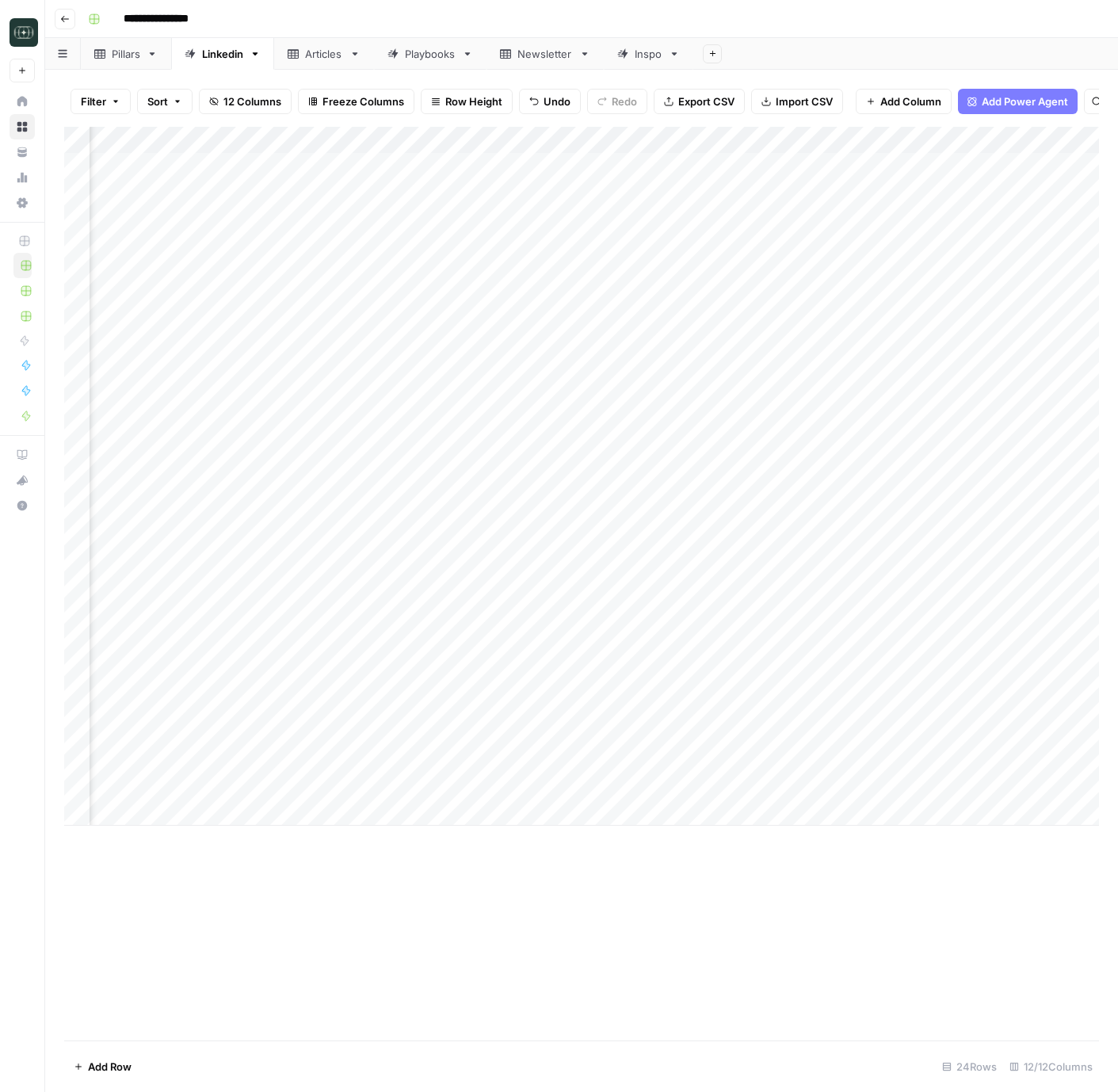
scroll to position [0, 265]
click at [781, 789] on div "Add Column" at bounding box center [581, 476] width 1035 height 699
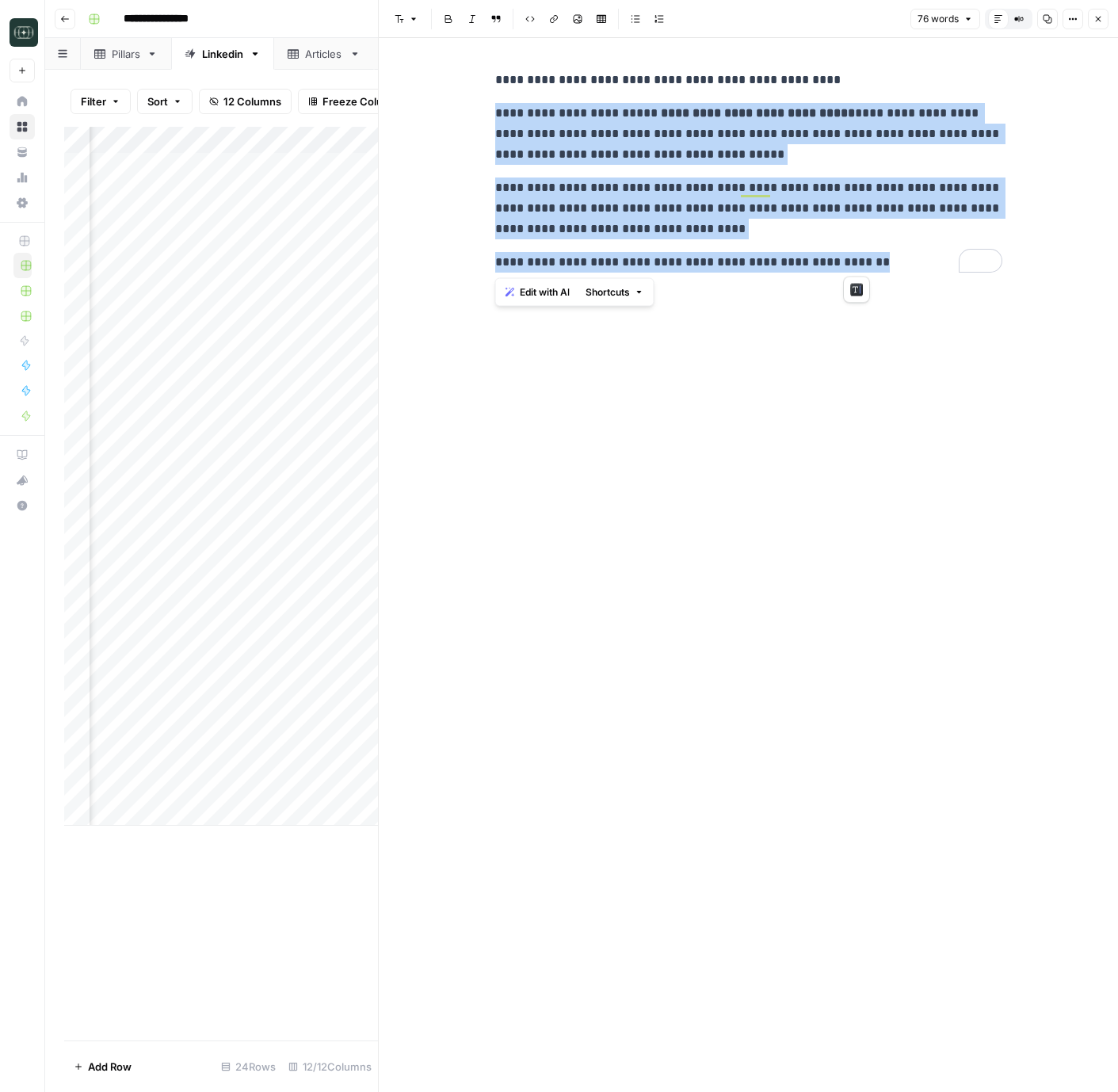
drag, startPoint x: 873, startPoint y: 280, endPoint x: 513, endPoint y: 98, distance: 403.4
click at [513, 98] on div "**********" at bounding box center [749, 564] width 526 height 1053
click at [893, 218] on p "**********" at bounding box center [748, 208] width 507 height 61
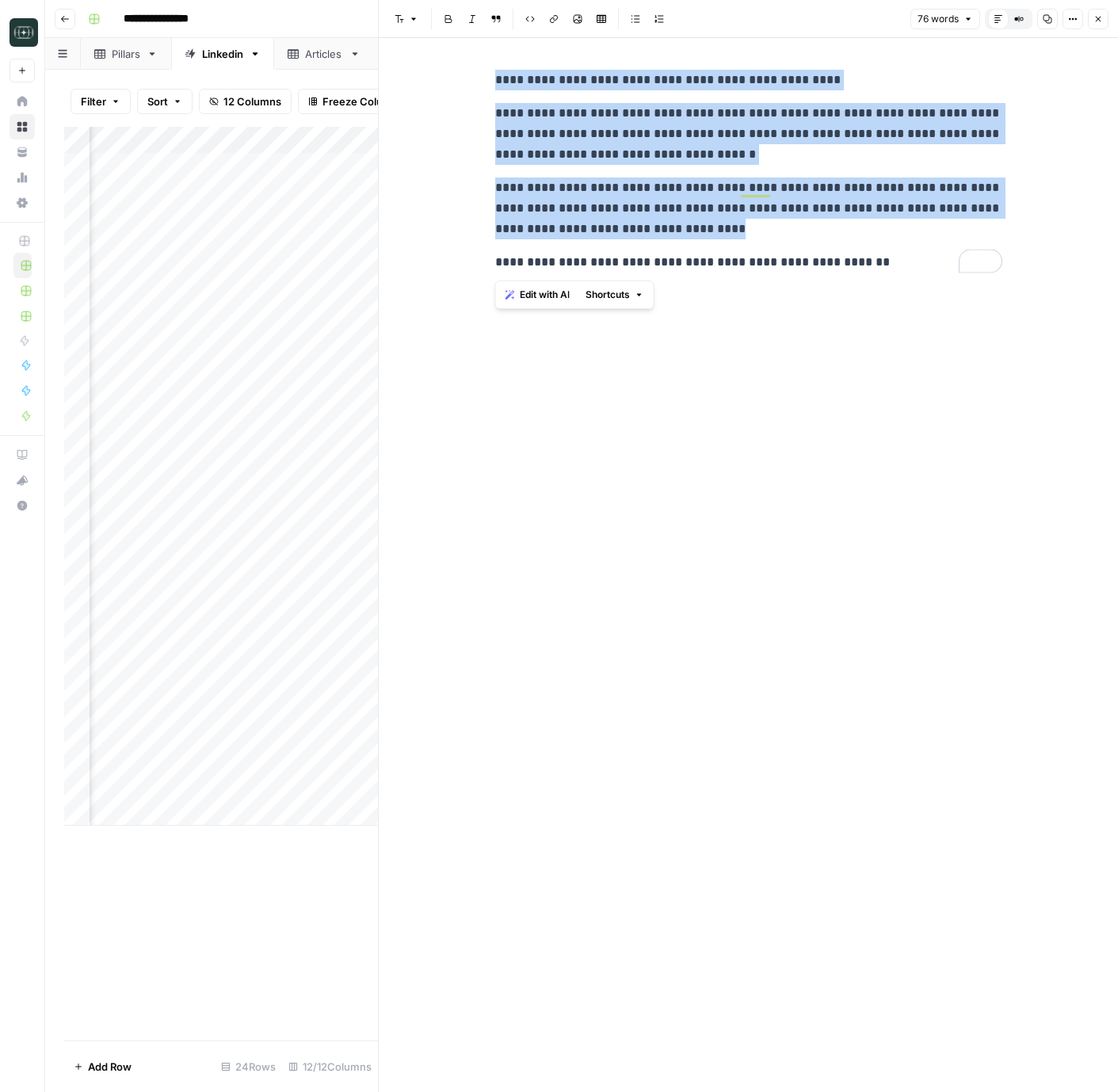
drag, startPoint x: 851, startPoint y: 138, endPoint x: 803, endPoint y: 130, distance: 48.7
click at [846, 138] on p "**********" at bounding box center [748, 133] width 507 height 61
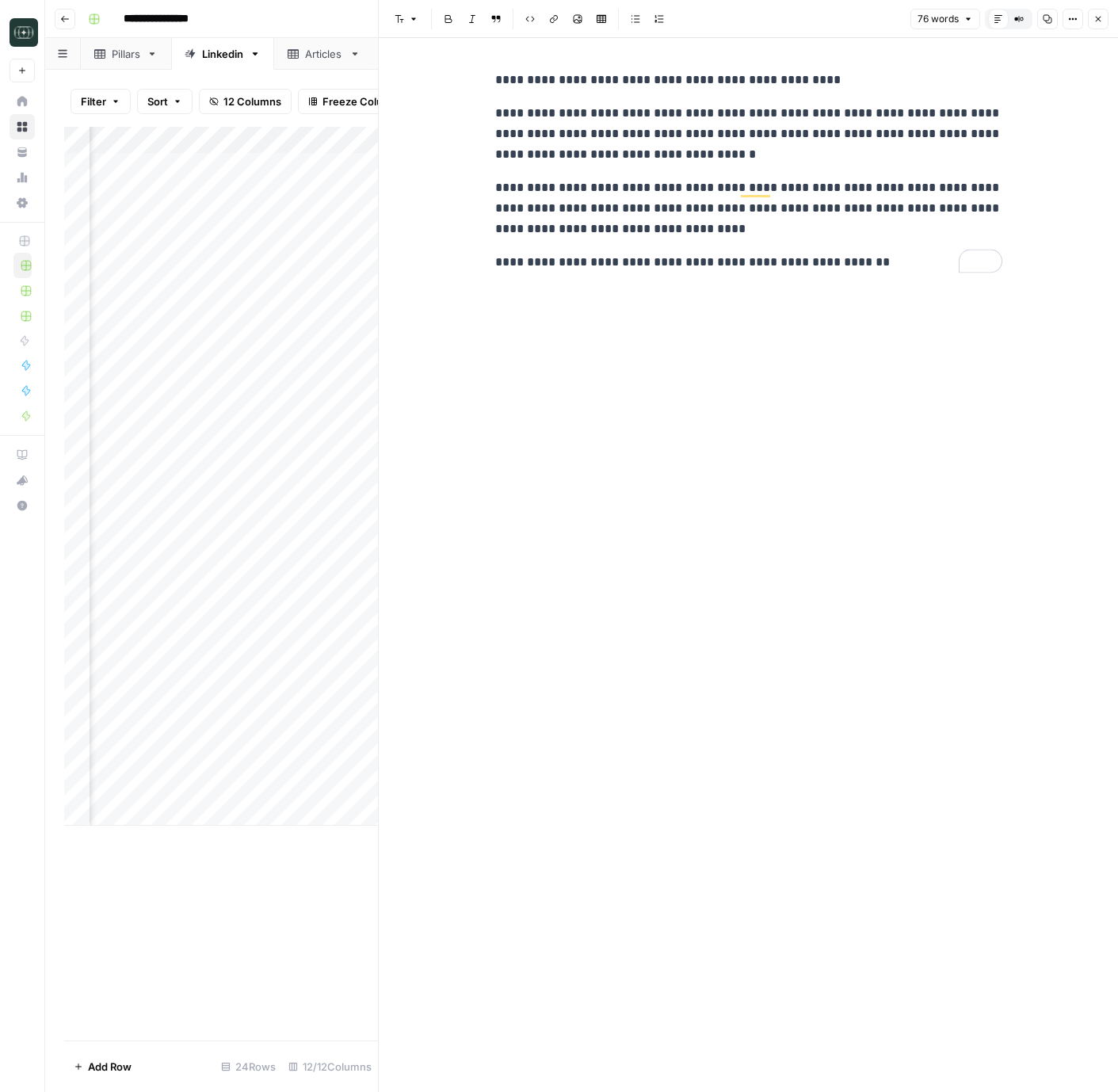
click at [724, 138] on p "**********" at bounding box center [748, 133] width 507 height 61
click at [812, 132] on p "**********" at bounding box center [748, 133] width 507 height 61
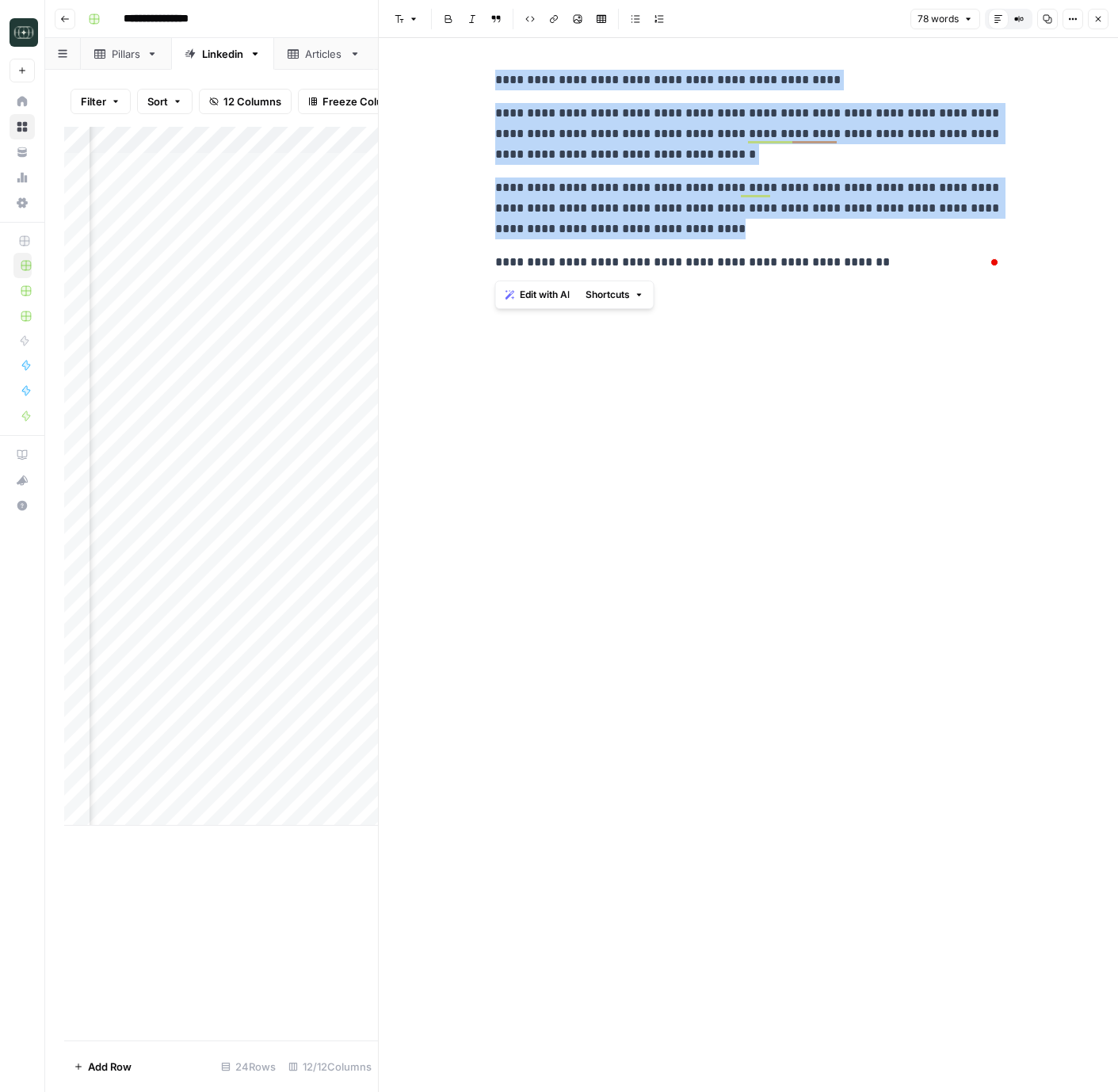
copy div "**********"
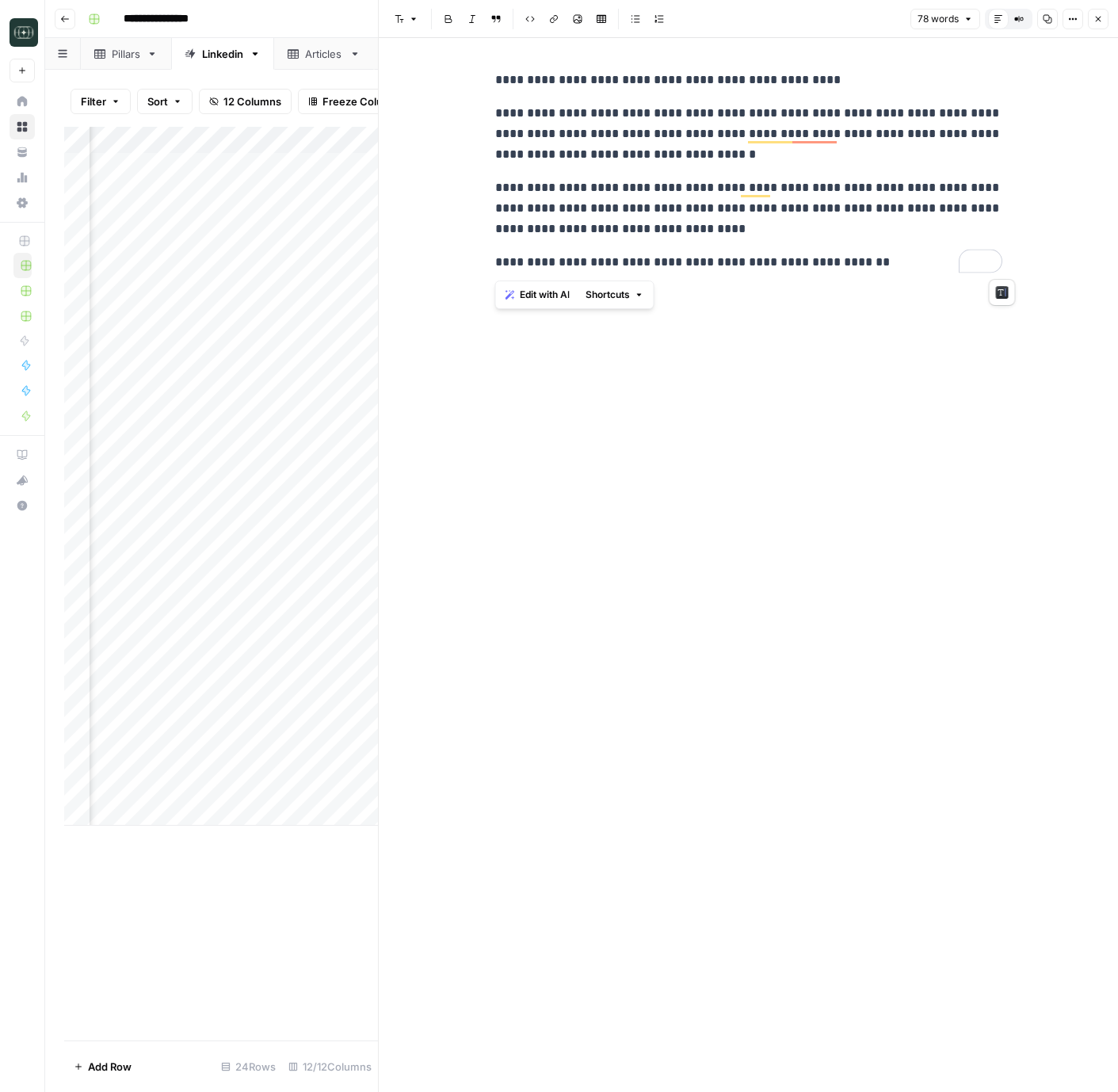
click at [699, 424] on div "**********" at bounding box center [749, 564] width 526 height 1053
click at [1101, 18] on icon "button" at bounding box center [1099, 19] width 9 height 9
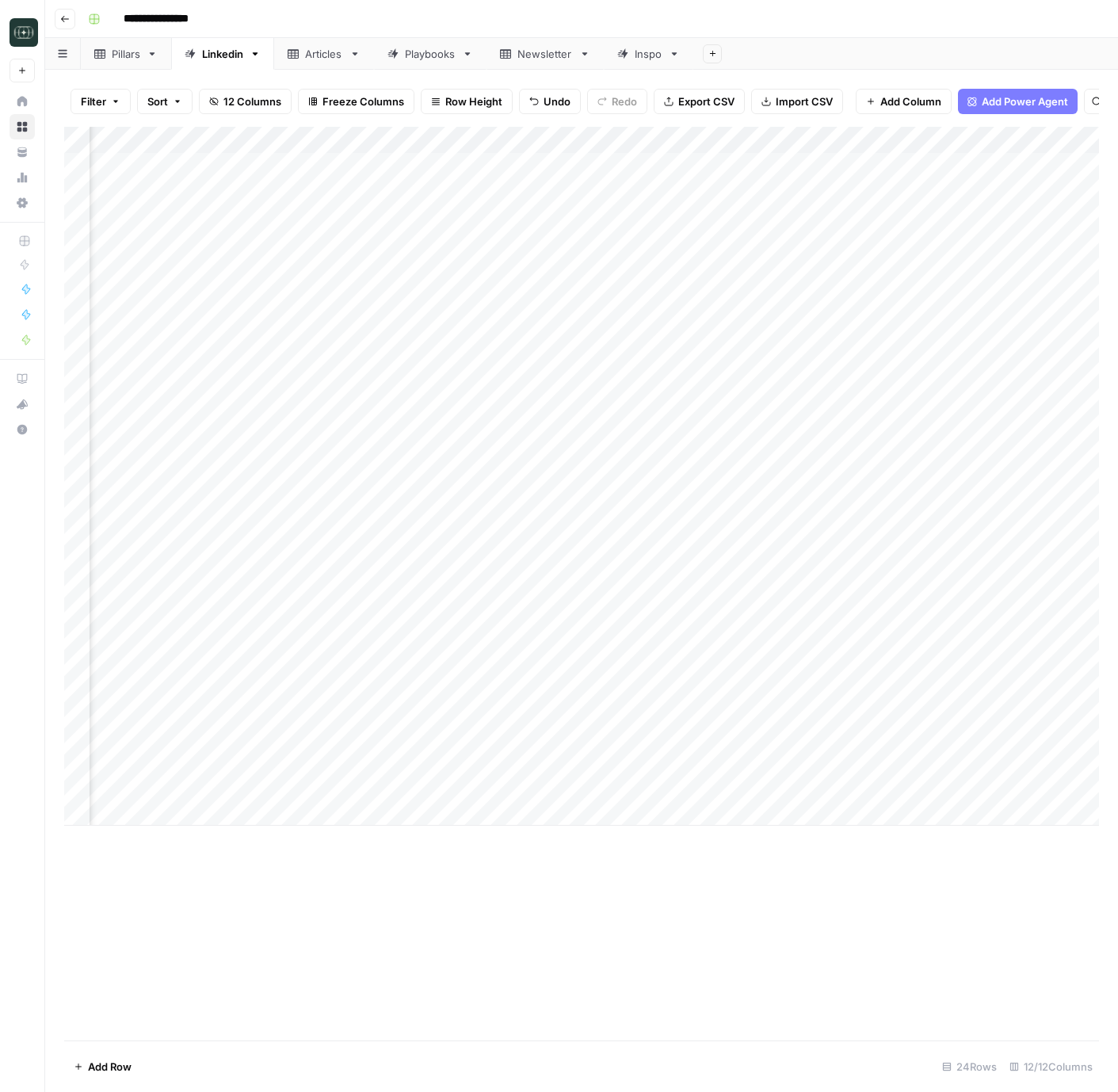
click at [216, 820] on div "Add Column" at bounding box center [581, 476] width 1035 height 699
type textarea "**********"
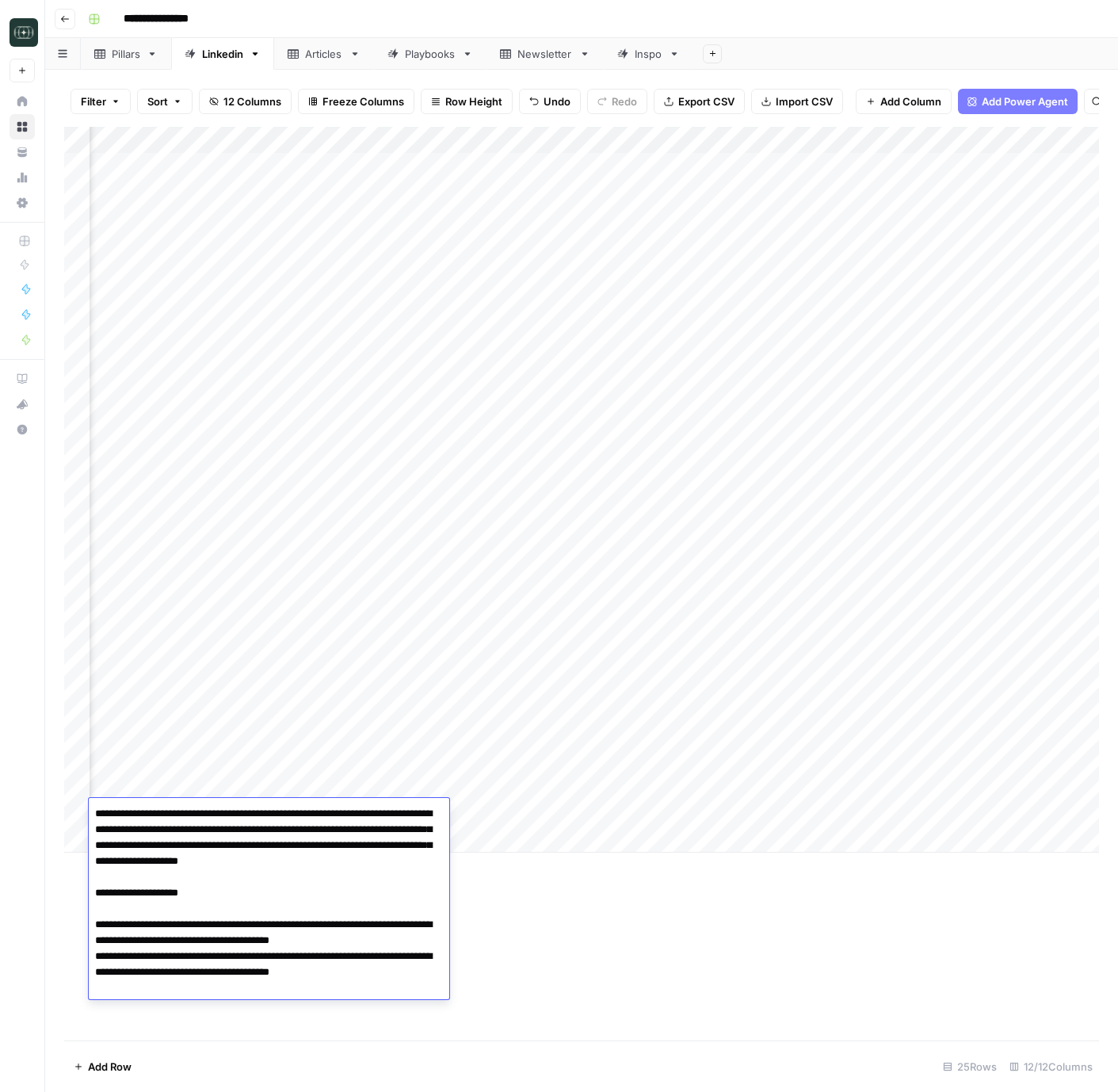
click at [692, 949] on div "Add Column" at bounding box center [581, 583] width 1035 height 914
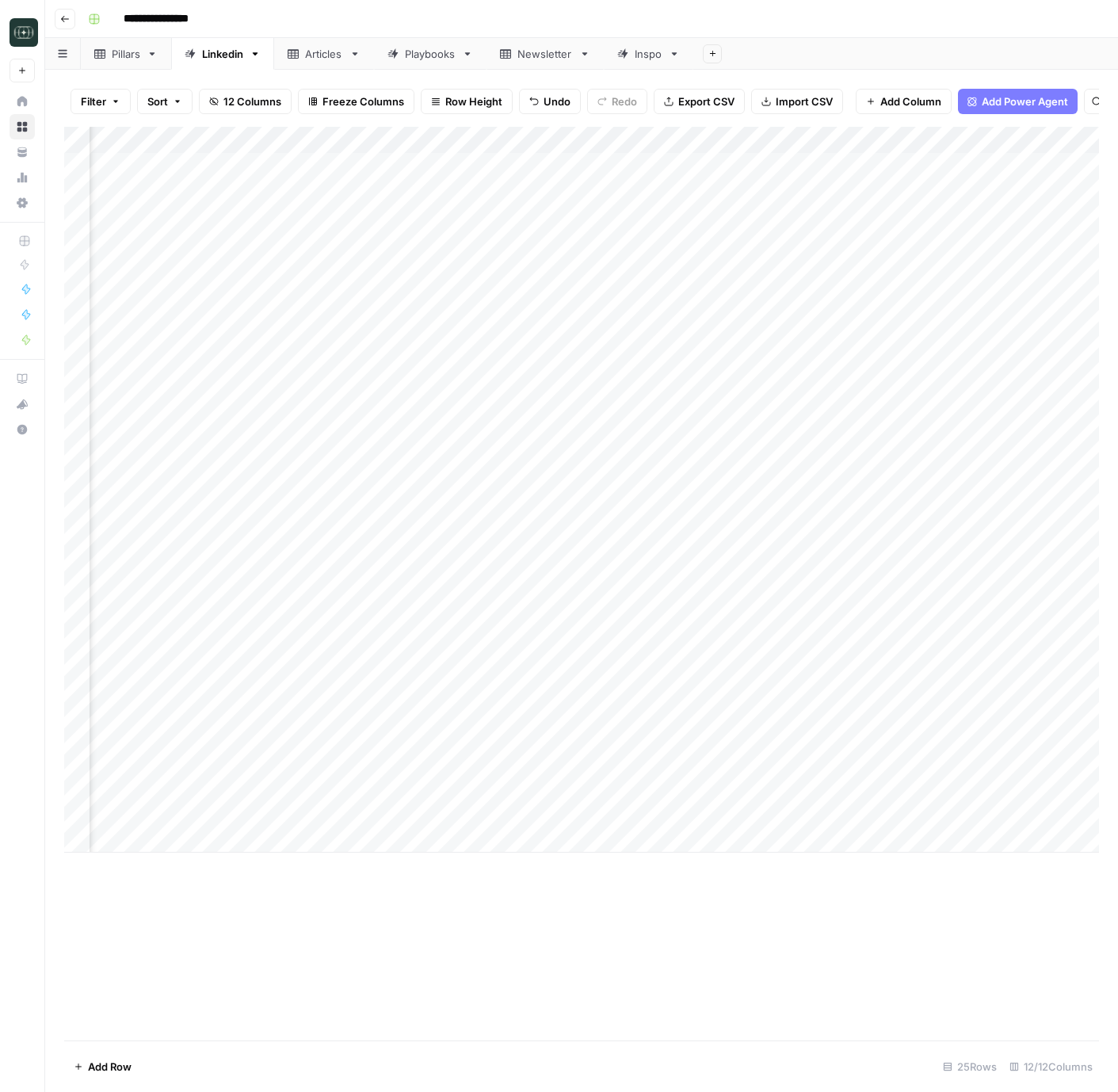
click at [497, 814] on div "Add Column" at bounding box center [581, 490] width 1035 height 726
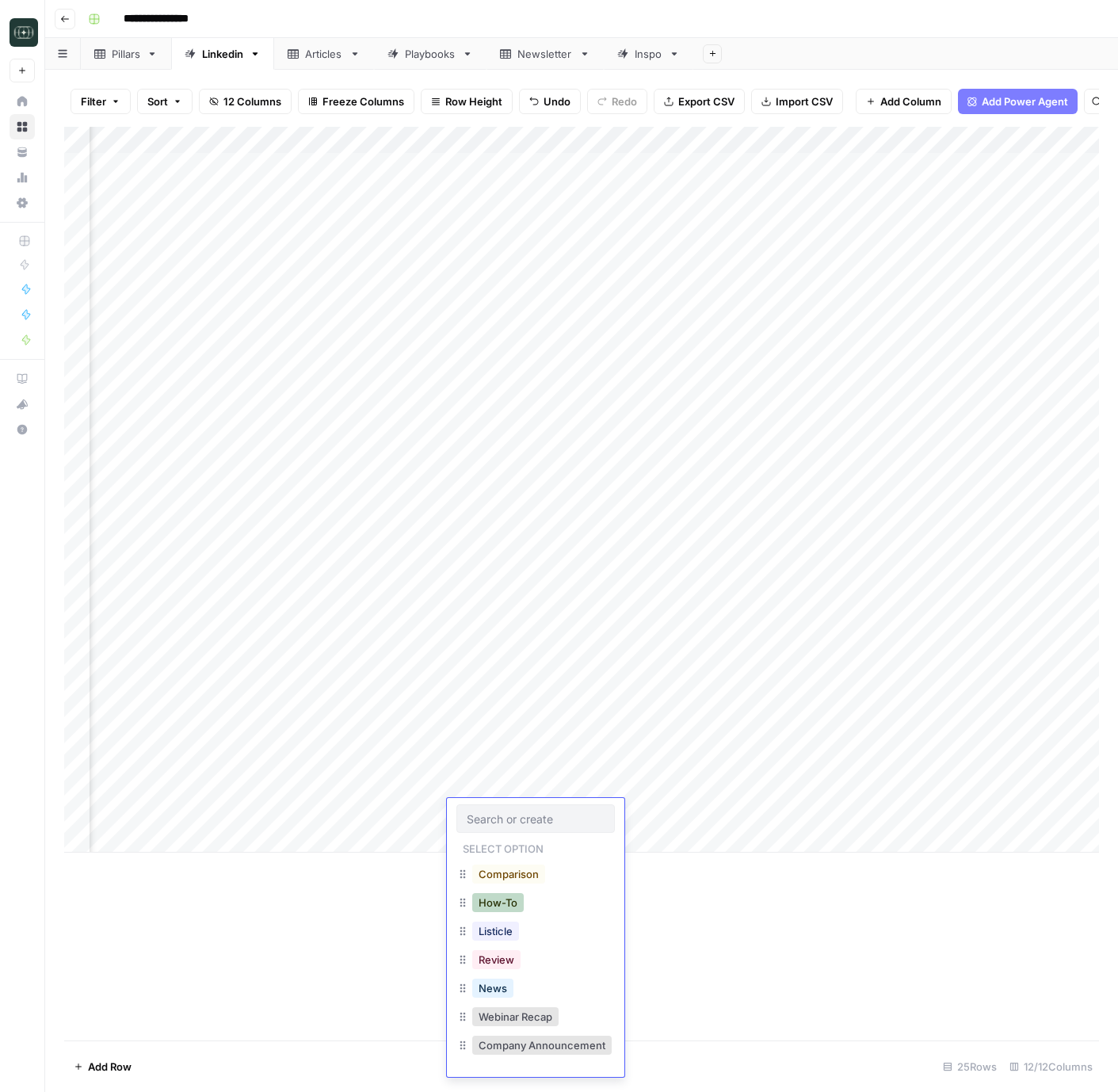
click at [493, 905] on button "How-To" at bounding box center [498, 902] width 51 height 19
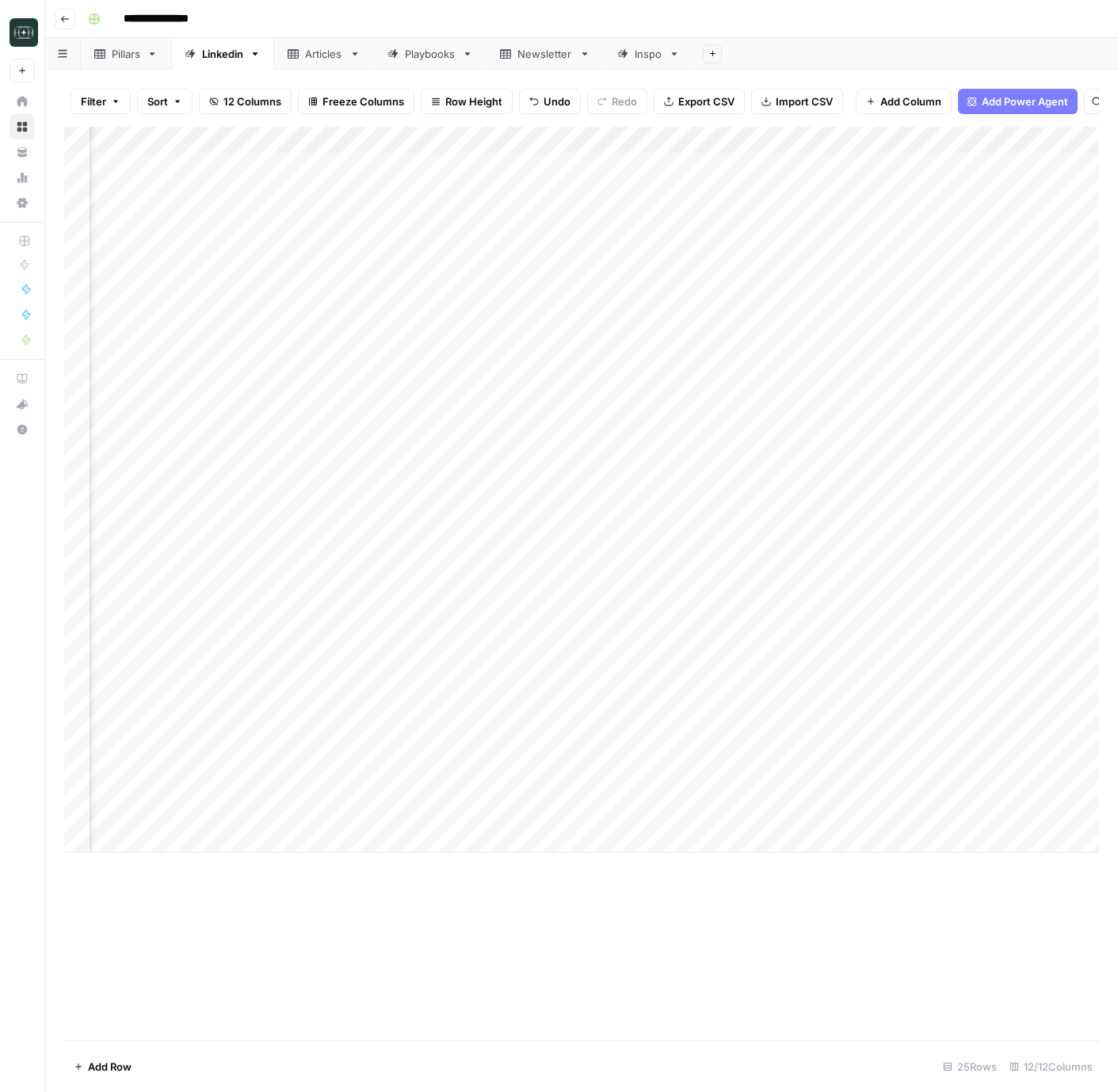
click at [477, 814] on div "Add Column" at bounding box center [581, 490] width 1035 height 726
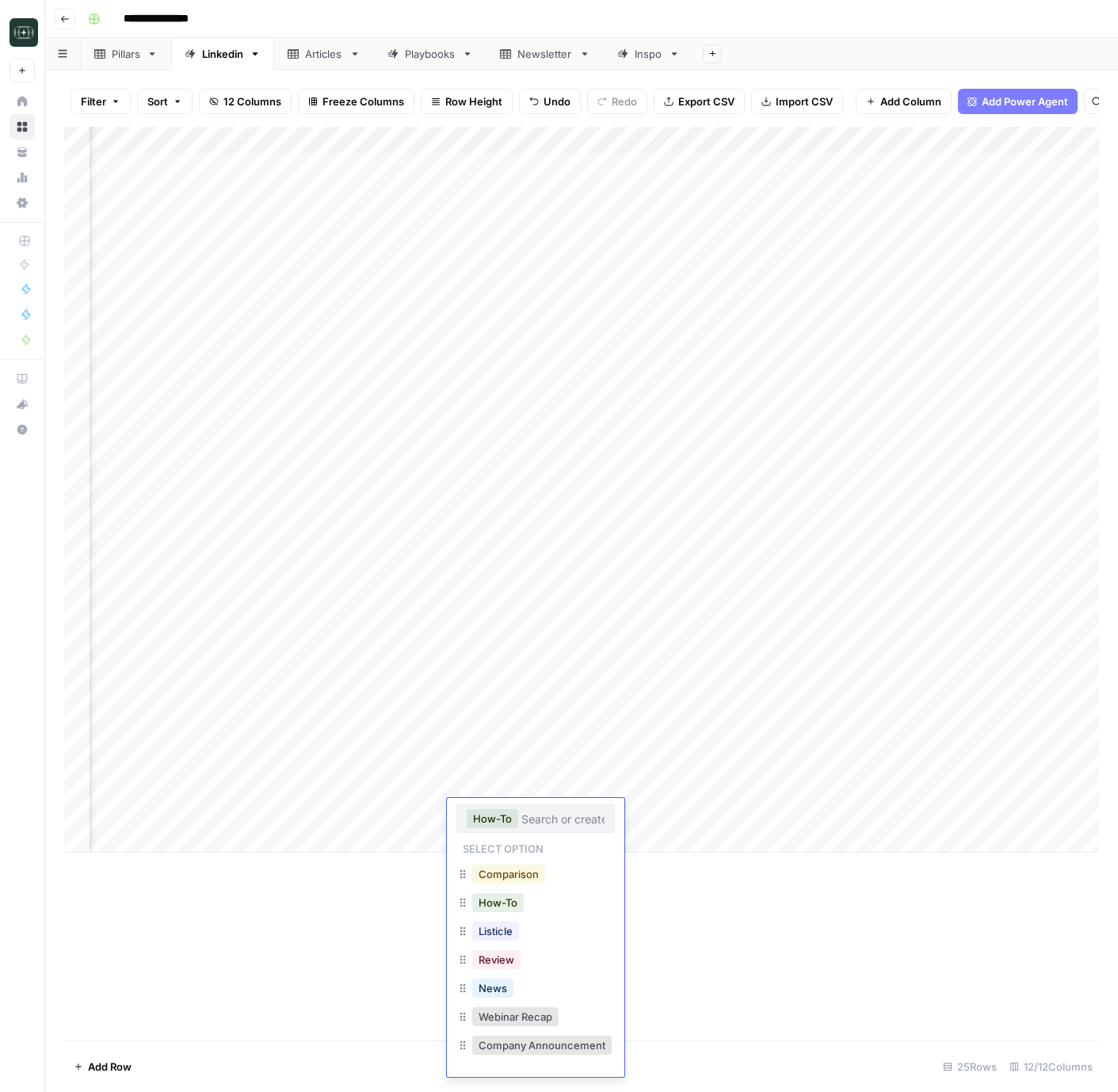
click at [493, 878] on button "Comparison" at bounding box center [509, 874] width 73 height 19
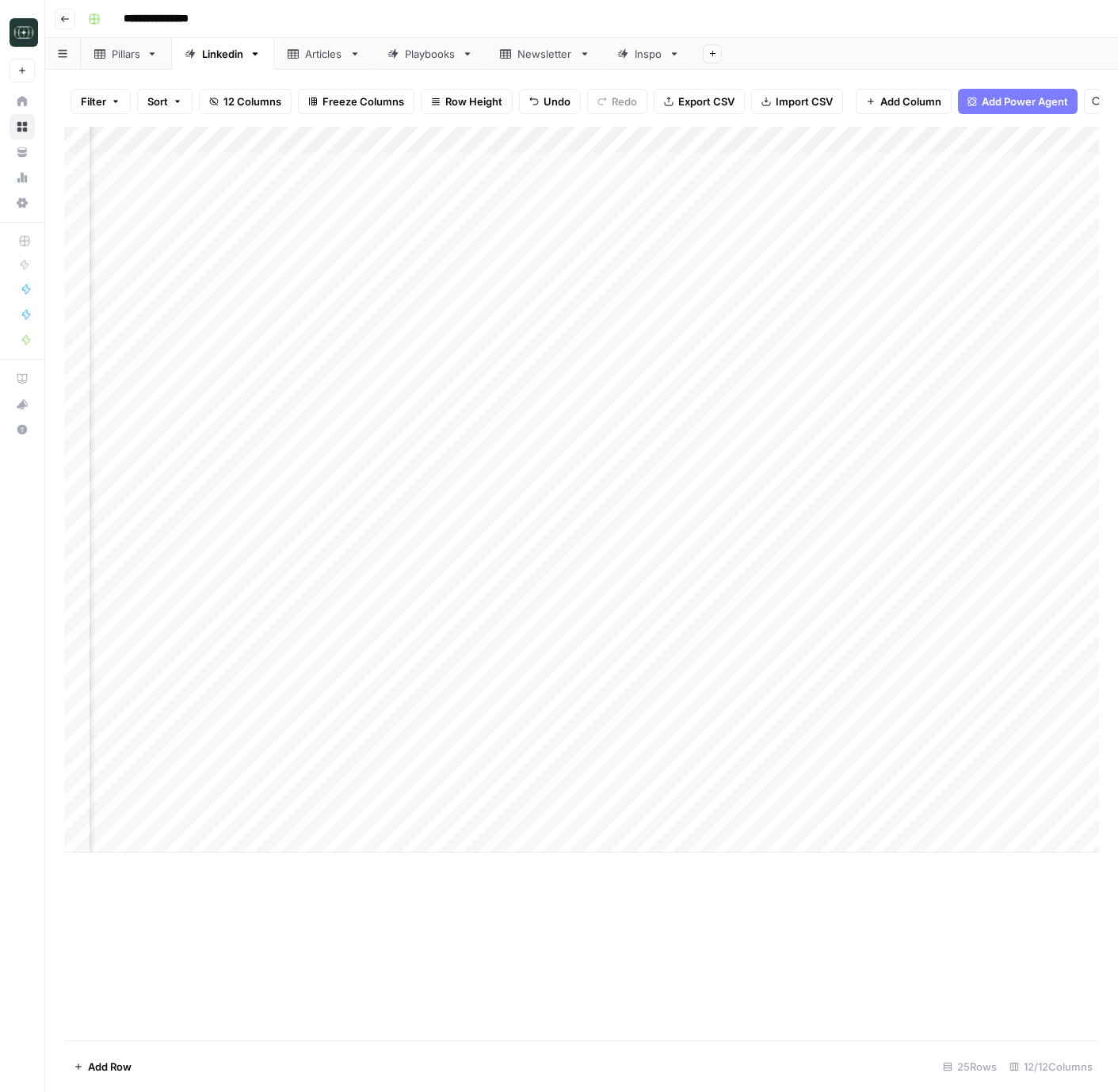
click at [625, 812] on div "Add Column" at bounding box center [581, 490] width 1035 height 726
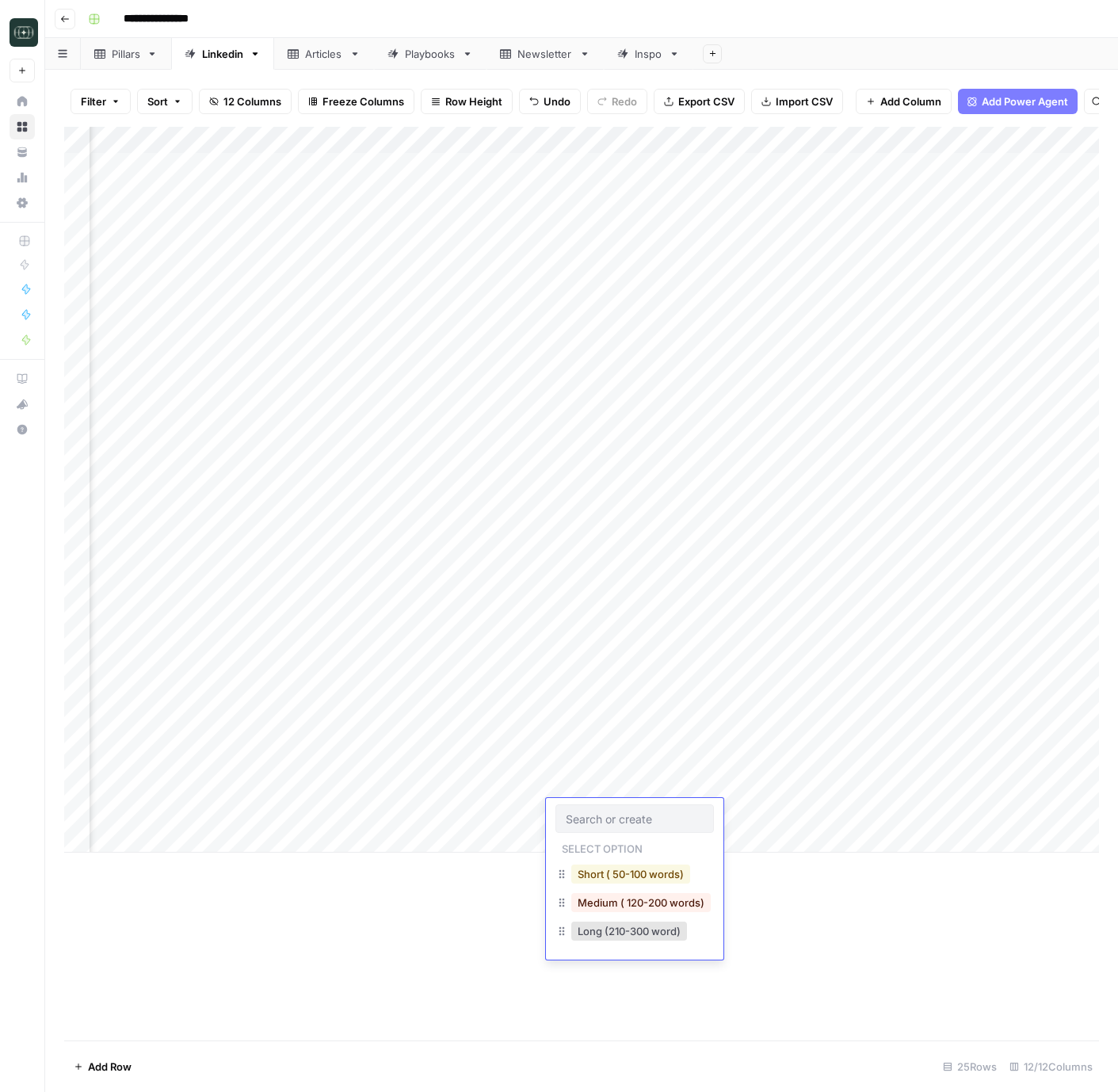
click at [602, 873] on button "Short ( 50-100 words)" at bounding box center [631, 874] width 119 height 19
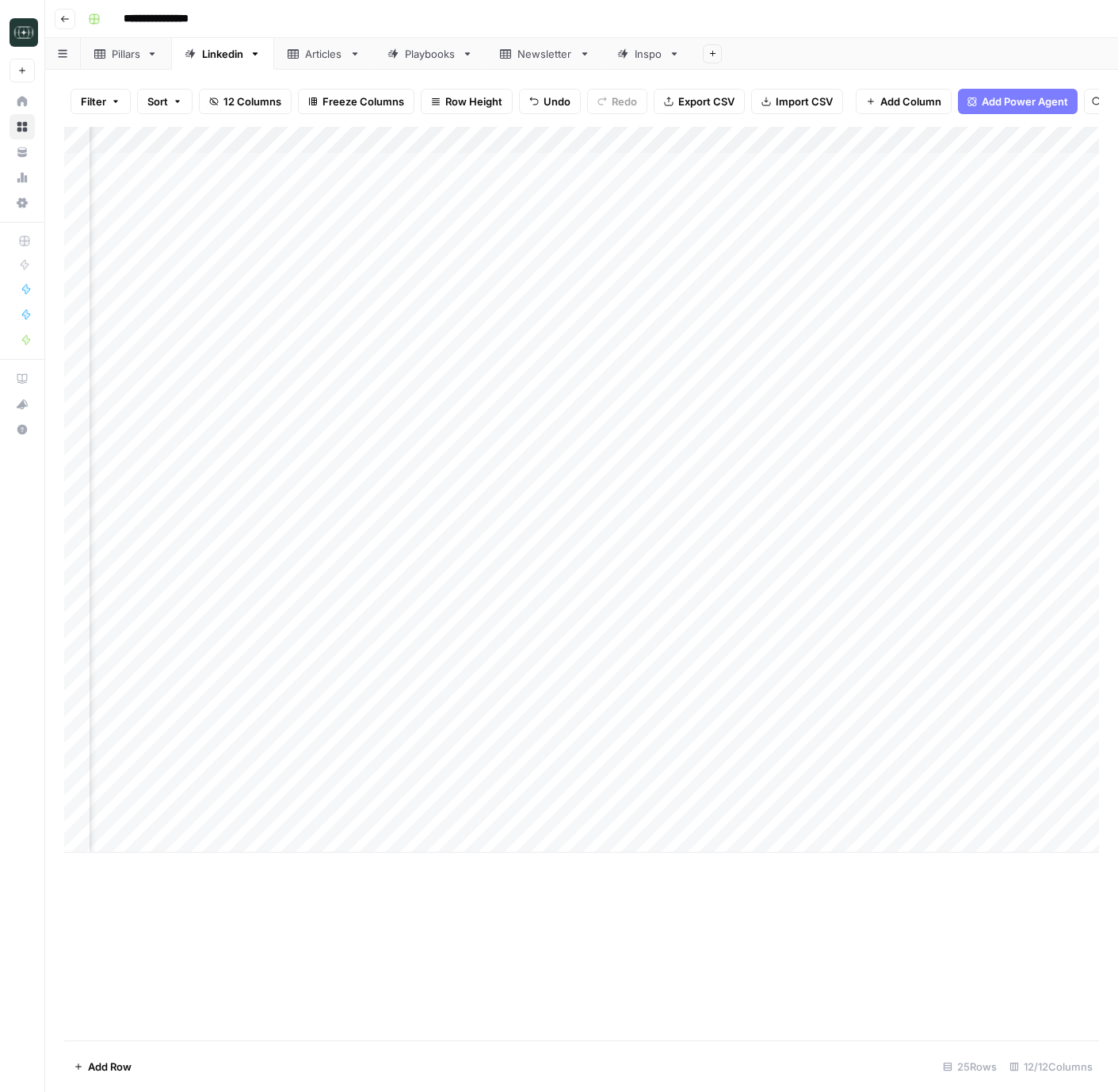
click at [755, 813] on div "Add Column" at bounding box center [581, 490] width 1035 height 726
click at [909, 814] on div "Add Column" at bounding box center [581, 490] width 1035 height 726
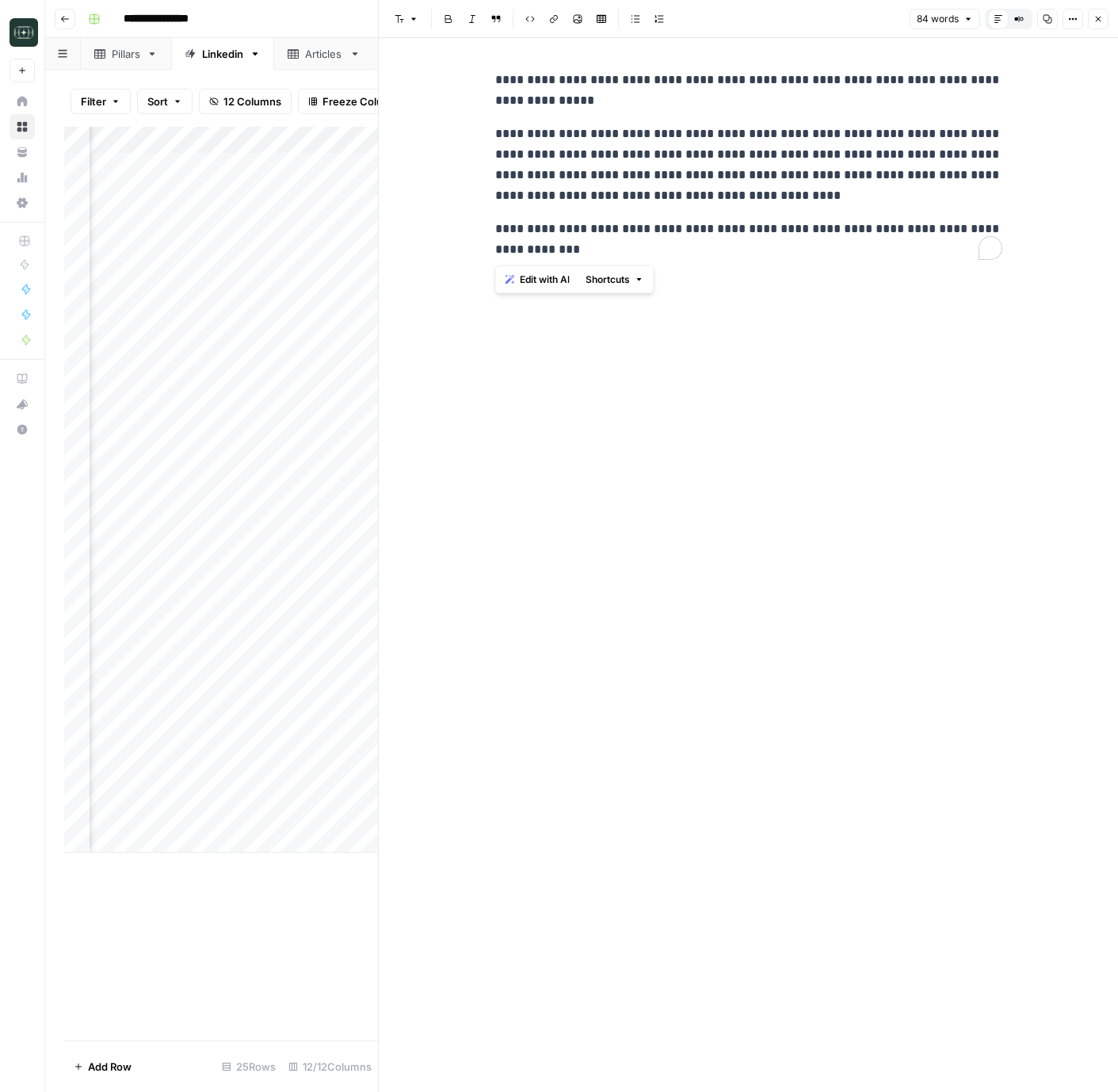
drag, startPoint x: 493, startPoint y: 124, endPoint x: 470, endPoint y: 73, distance: 55.9
click at [470, 73] on div "**********" at bounding box center [748, 564] width 739 height 1053
click at [591, 416] on div "**********" at bounding box center [749, 564] width 526 height 1053
click at [1101, 12] on button "Close" at bounding box center [1099, 19] width 20 height 20
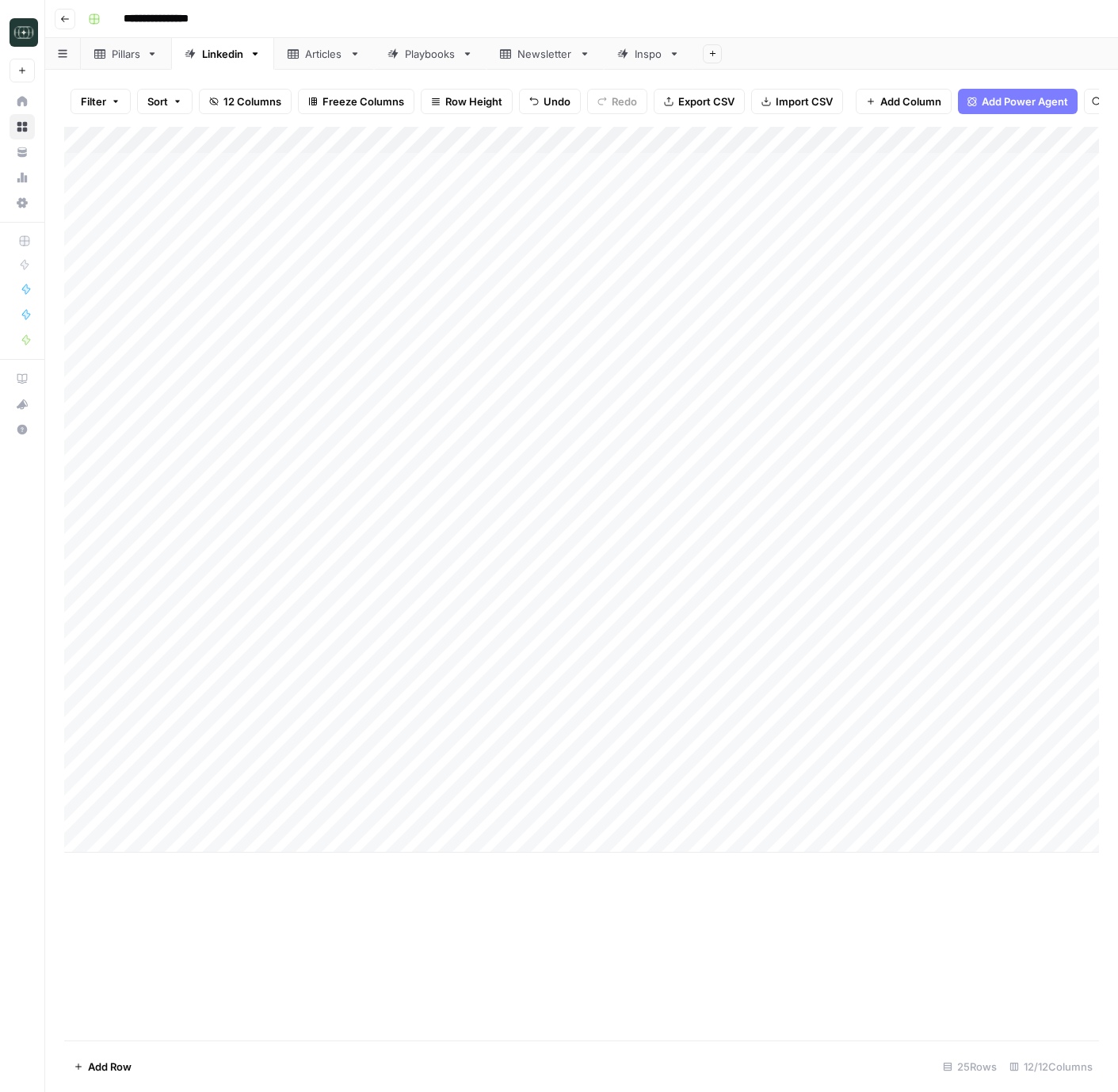
click at [442, 839] on div "Add Column" at bounding box center [581, 490] width 1035 height 726
type textarea "**********"
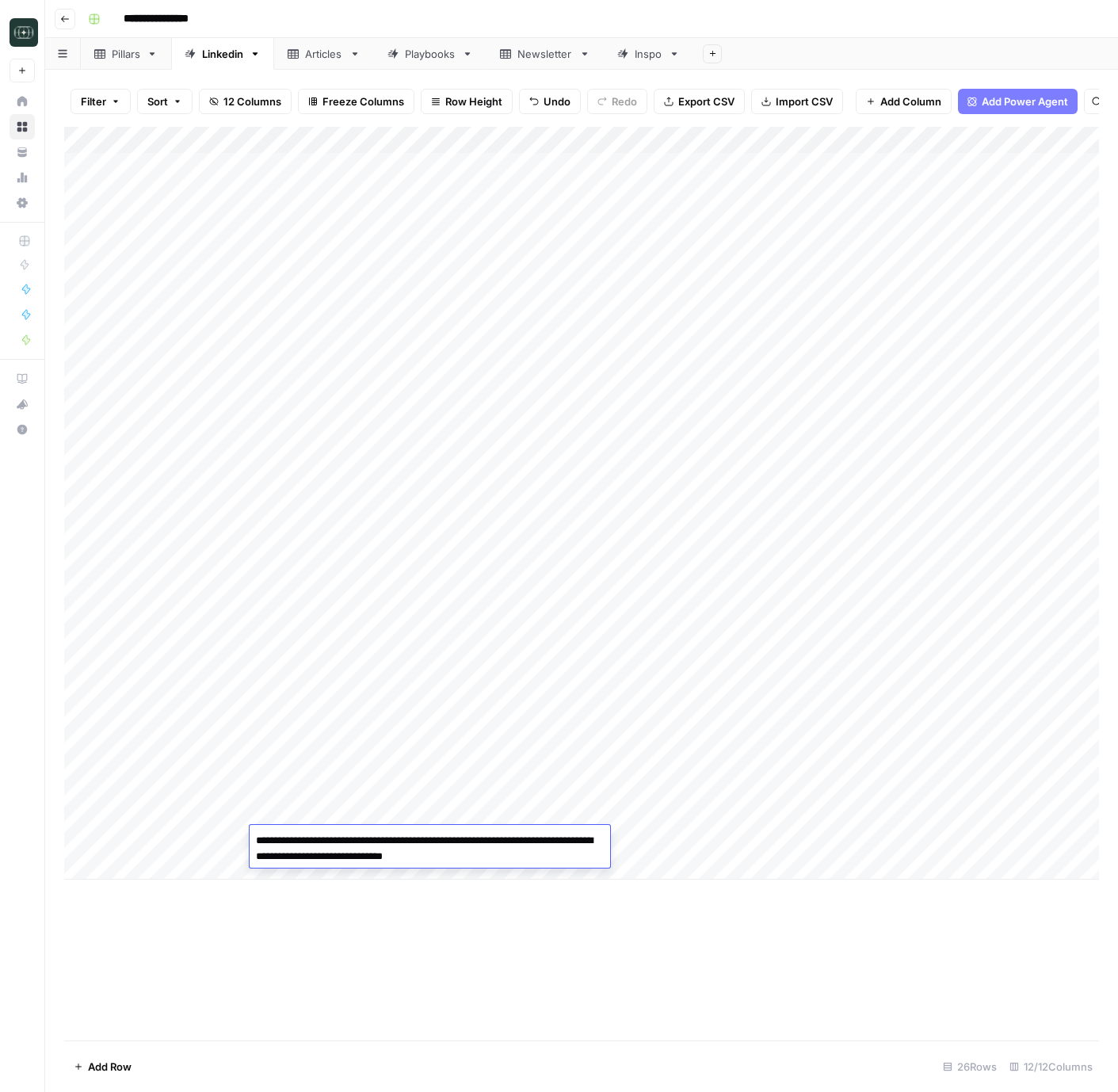
click at [638, 846] on div "Add Column" at bounding box center [581, 502] width 1035 height 753
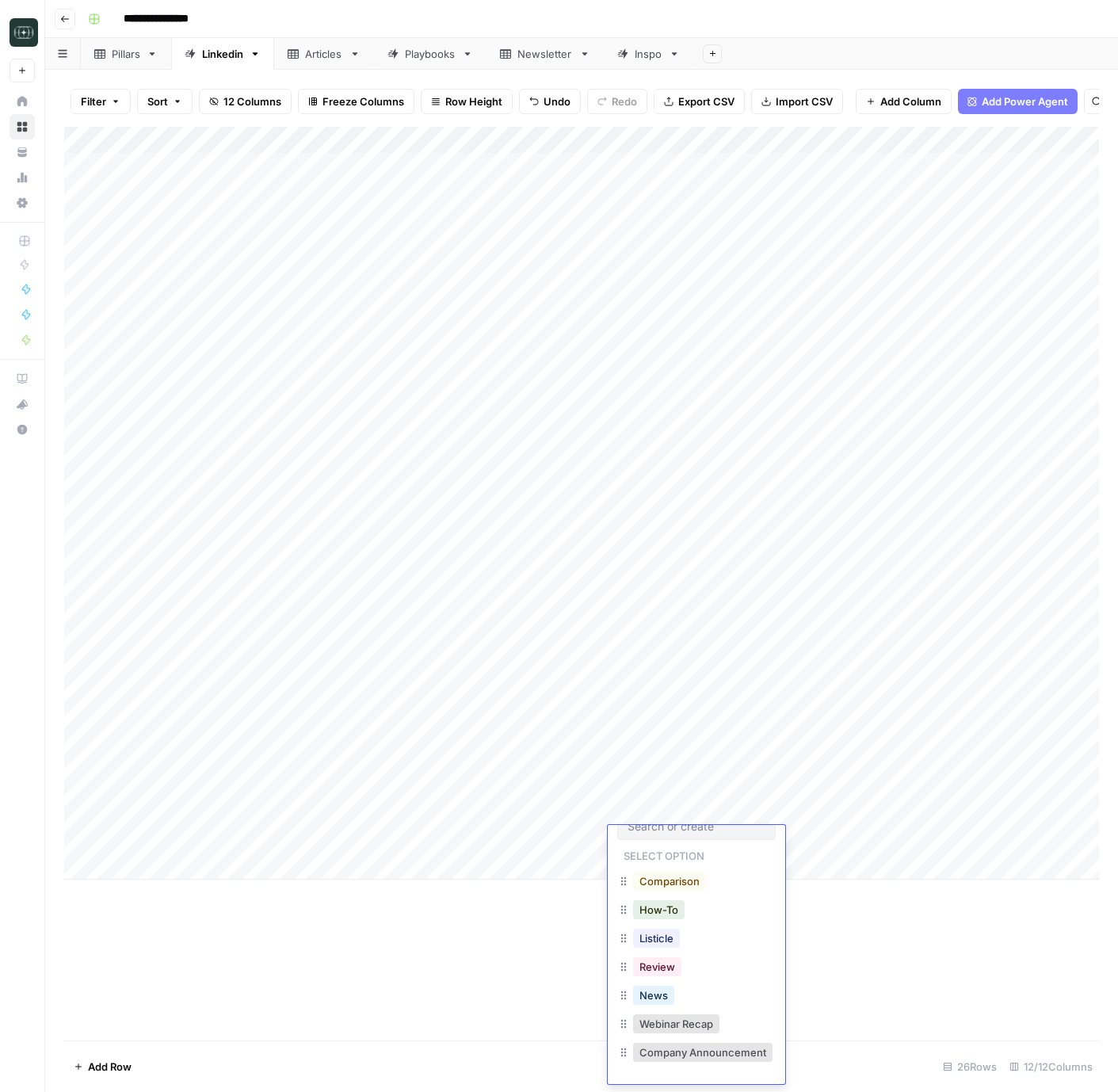
scroll to position [168, 0]
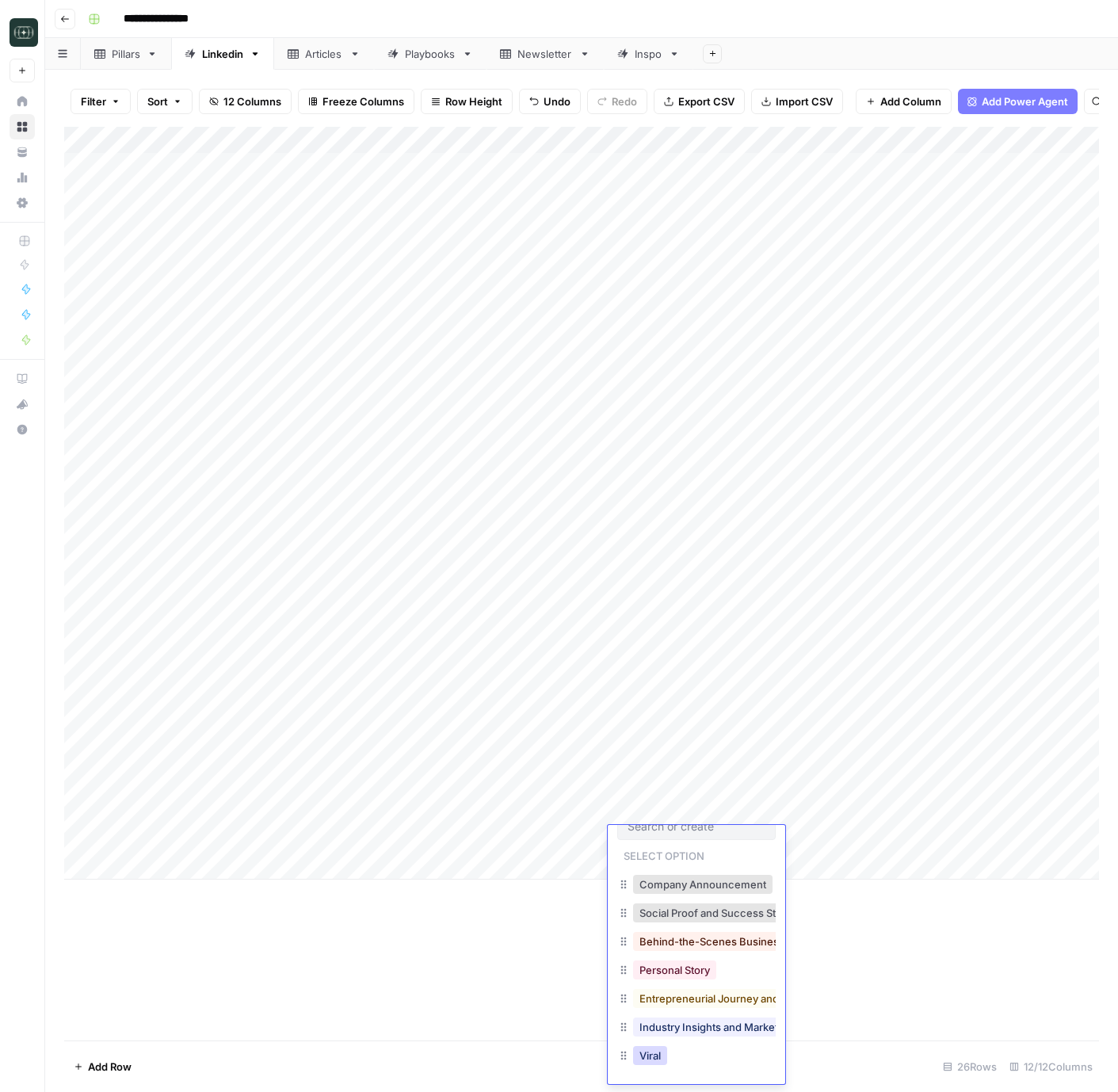
click at [665, 1054] on button "Viral" at bounding box center [650, 1055] width 34 height 19
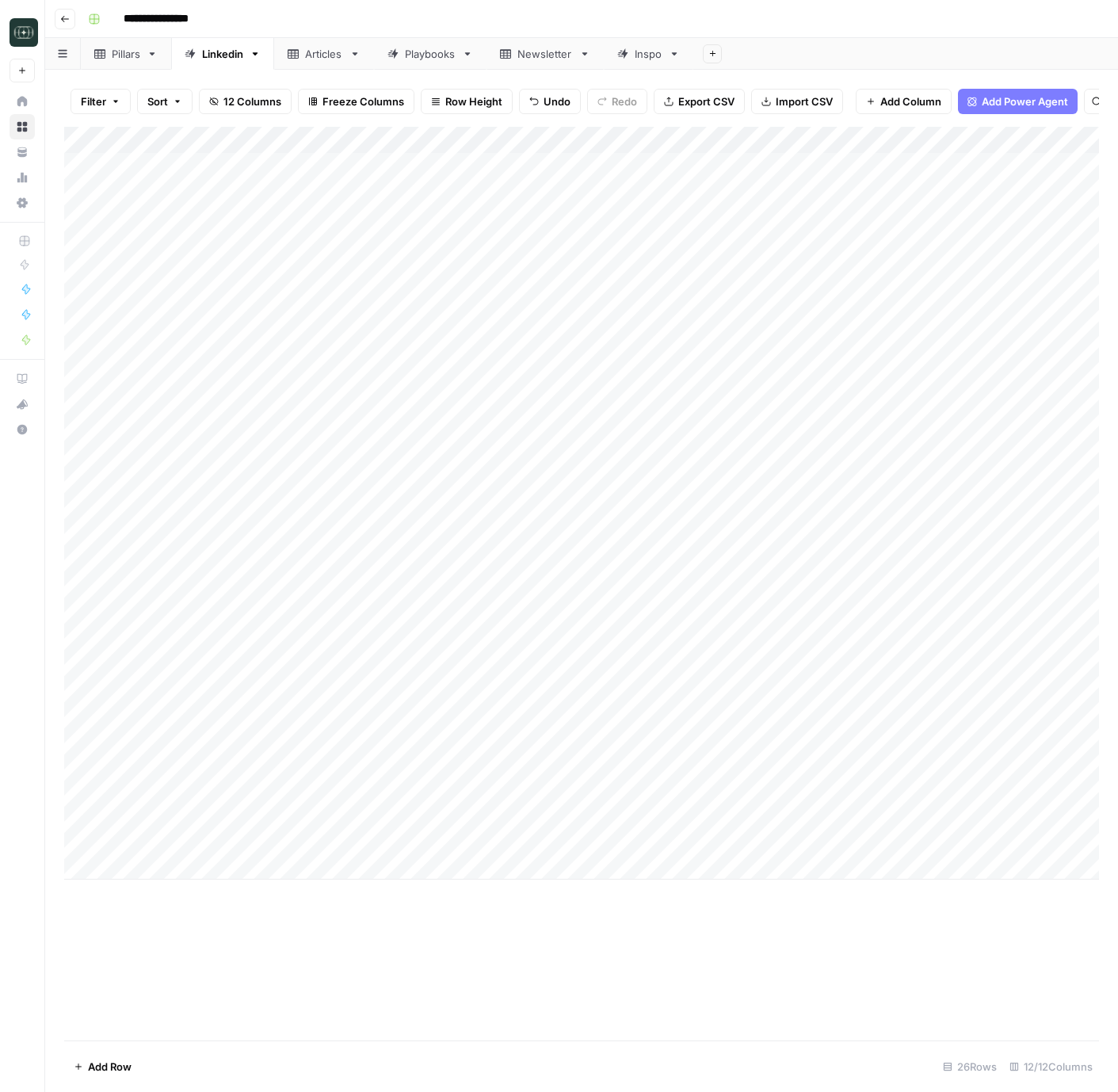
click at [747, 834] on div "Add Column" at bounding box center [581, 502] width 1035 height 753
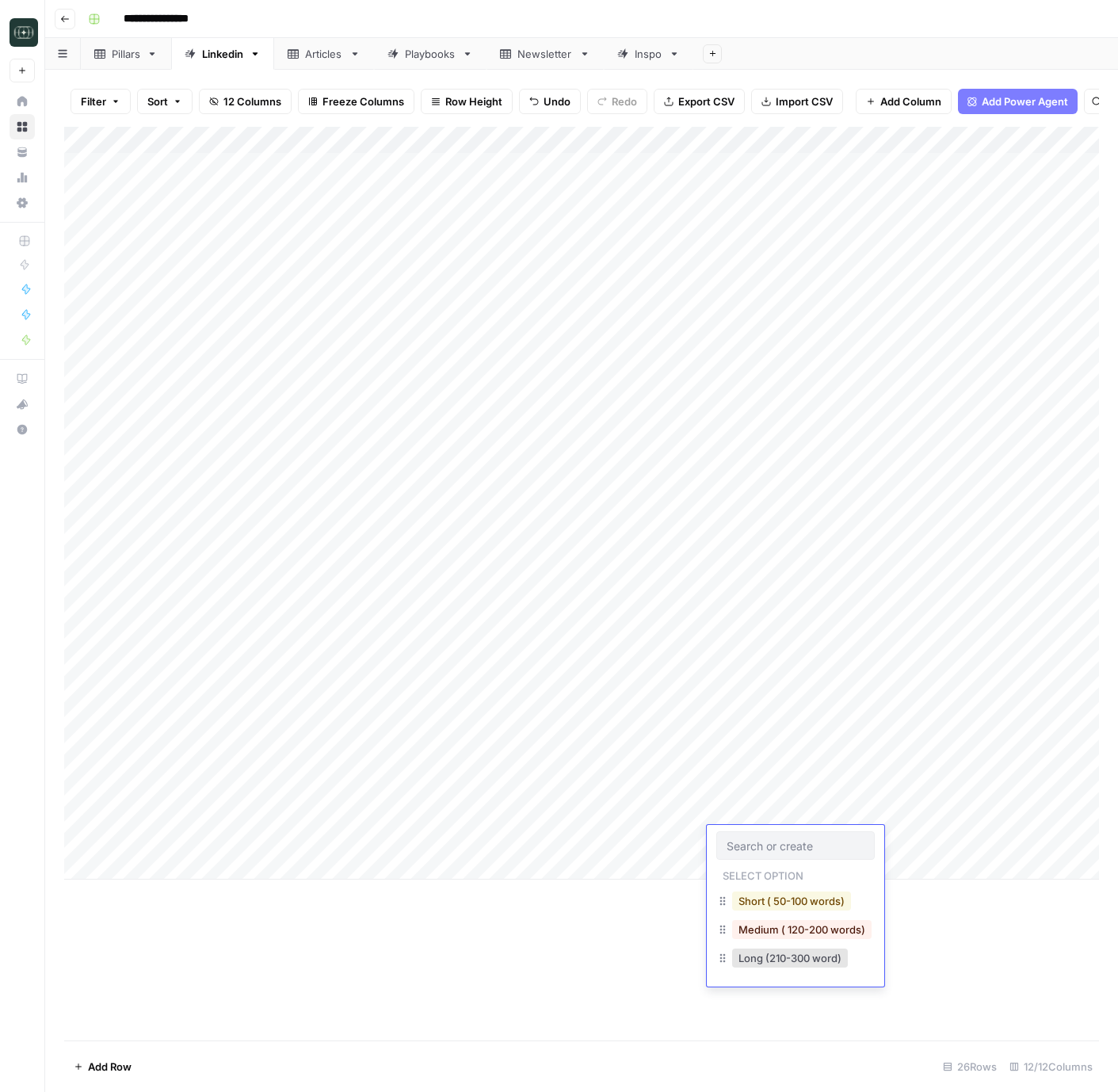
drag, startPoint x: 754, startPoint y: 899, endPoint x: 762, endPoint y: 895, distance: 8.9
click at [754, 899] on button "Short ( 50-100 words)" at bounding box center [792, 900] width 119 height 19
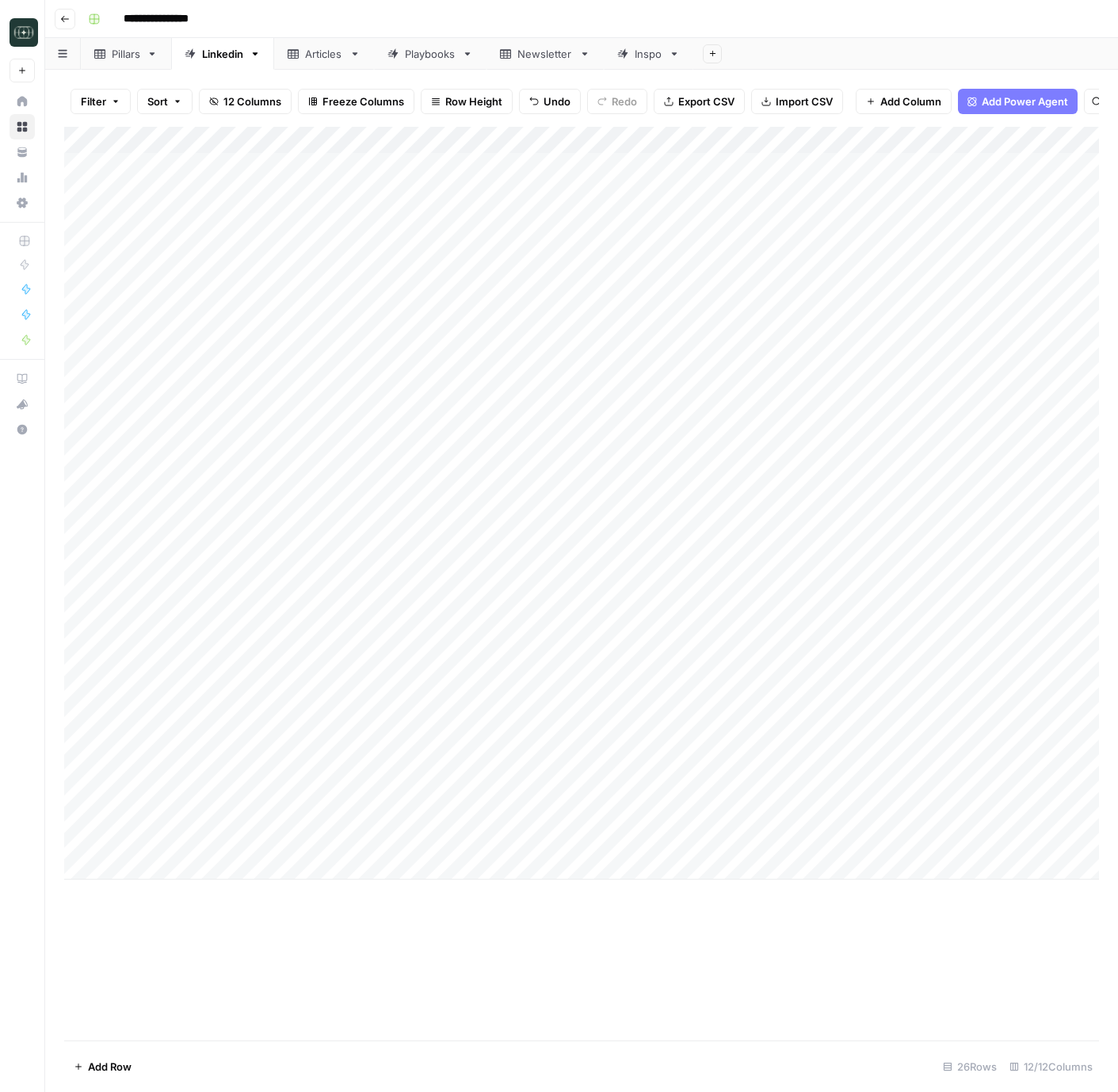
click at [891, 844] on div "Add Column" at bounding box center [581, 502] width 1035 height 753
click at [958, 838] on div "Add Column" at bounding box center [581, 502] width 1035 height 753
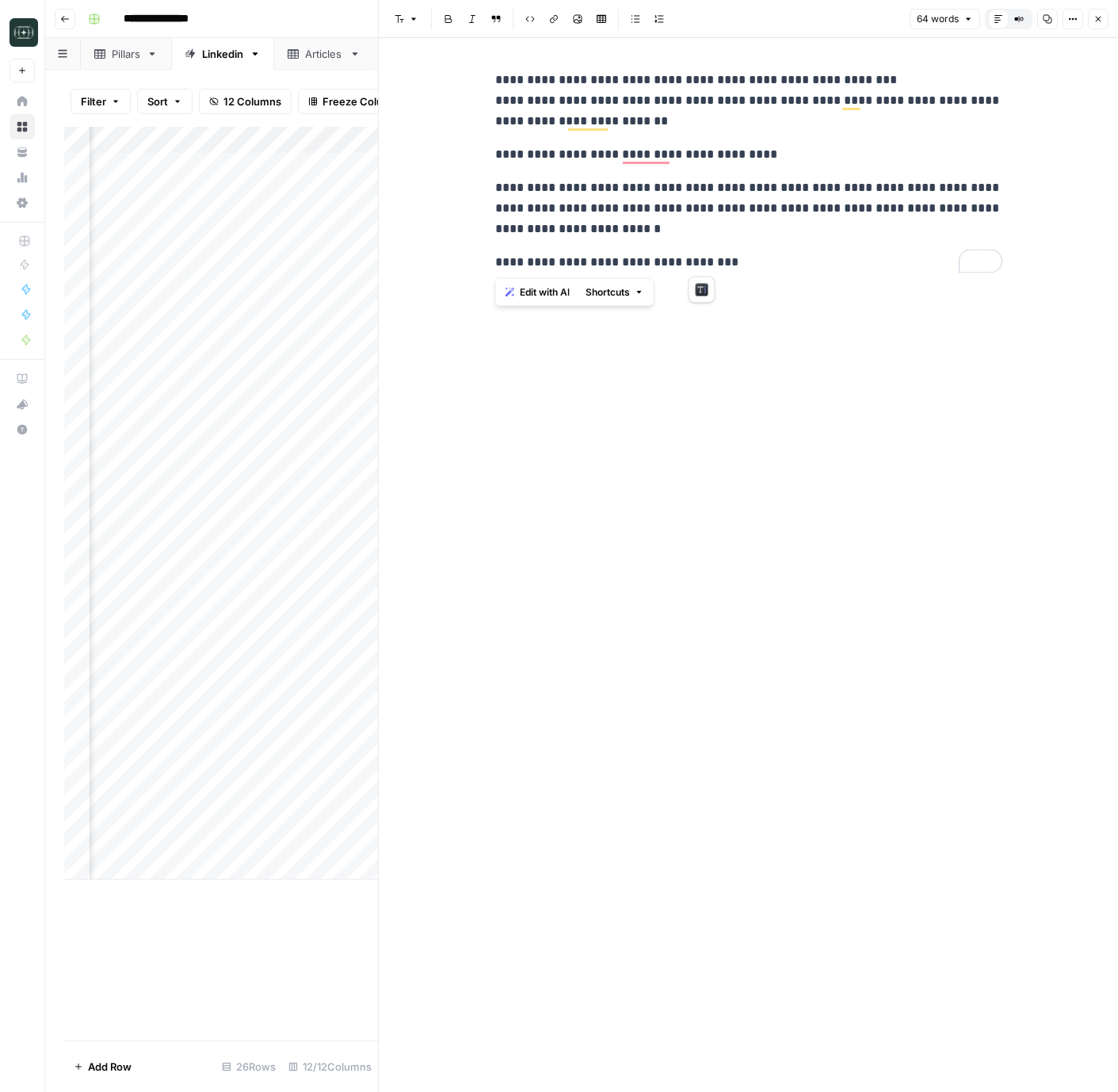
drag, startPoint x: 744, startPoint y: 271, endPoint x: 497, endPoint y: 72, distance: 317.2
click at [497, 72] on div "**********" at bounding box center [749, 171] width 526 height 215
copy div "**********"
click at [799, 557] on div "**********" at bounding box center [749, 564] width 526 height 1053
click at [1107, 20] on button "Close" at bounding box center [1099, 19] width 20 height 20
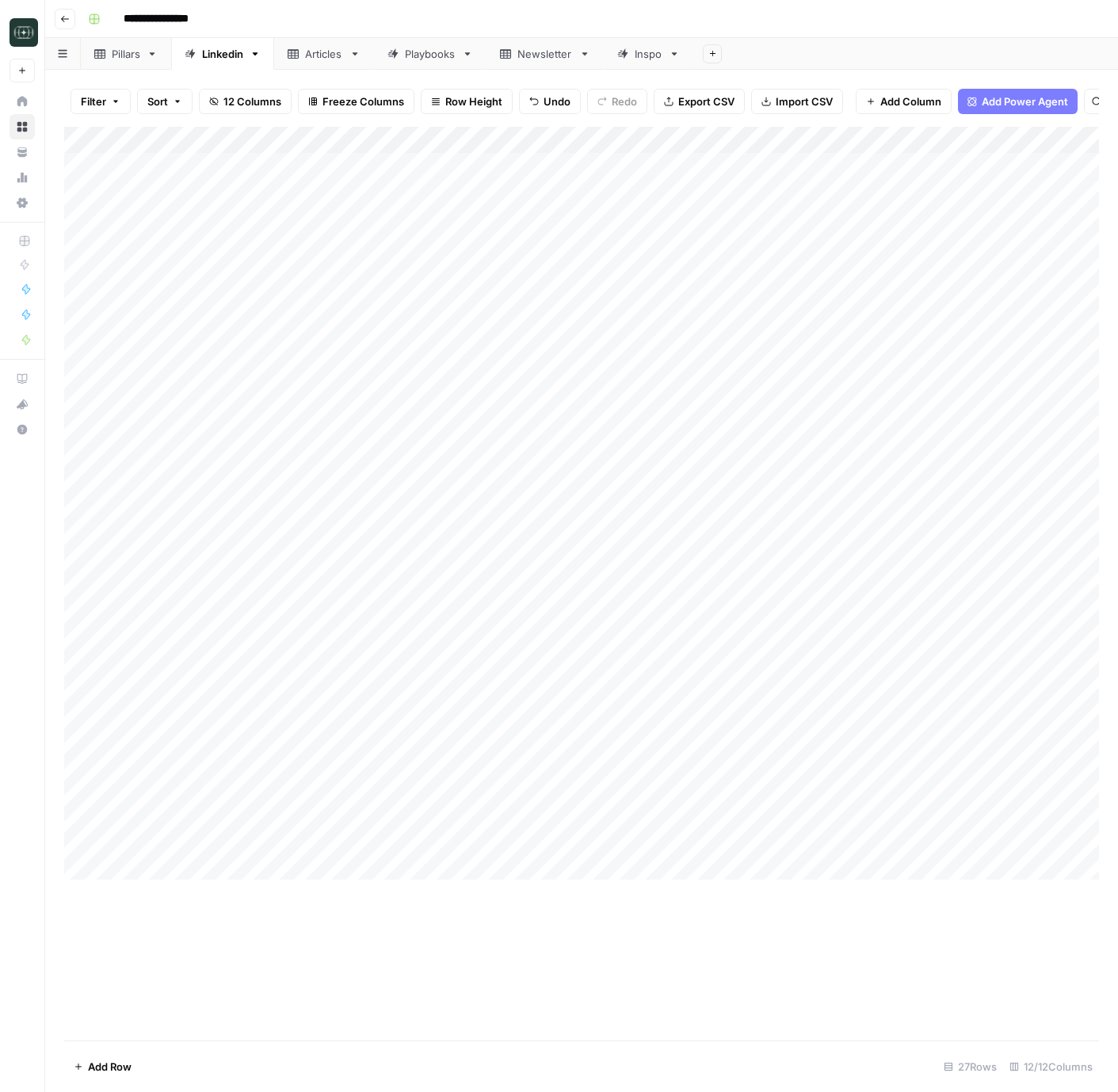
click at [318, 866] on div "Add Column" at bounding box center [581, 502] width 1035 height 753
type textarea "**********"
drag, startPoint x: 549, startPoint y: 1010, endPoint x: 471, endPoint y: 928, distance: 113.2
click at [549, 1010] on div "Add Column" at bounding box center [581, 583] width 1035 height 914
click at [350, 833] on div "Add Column" at bounding box center [581, 516] width 1035 height 779
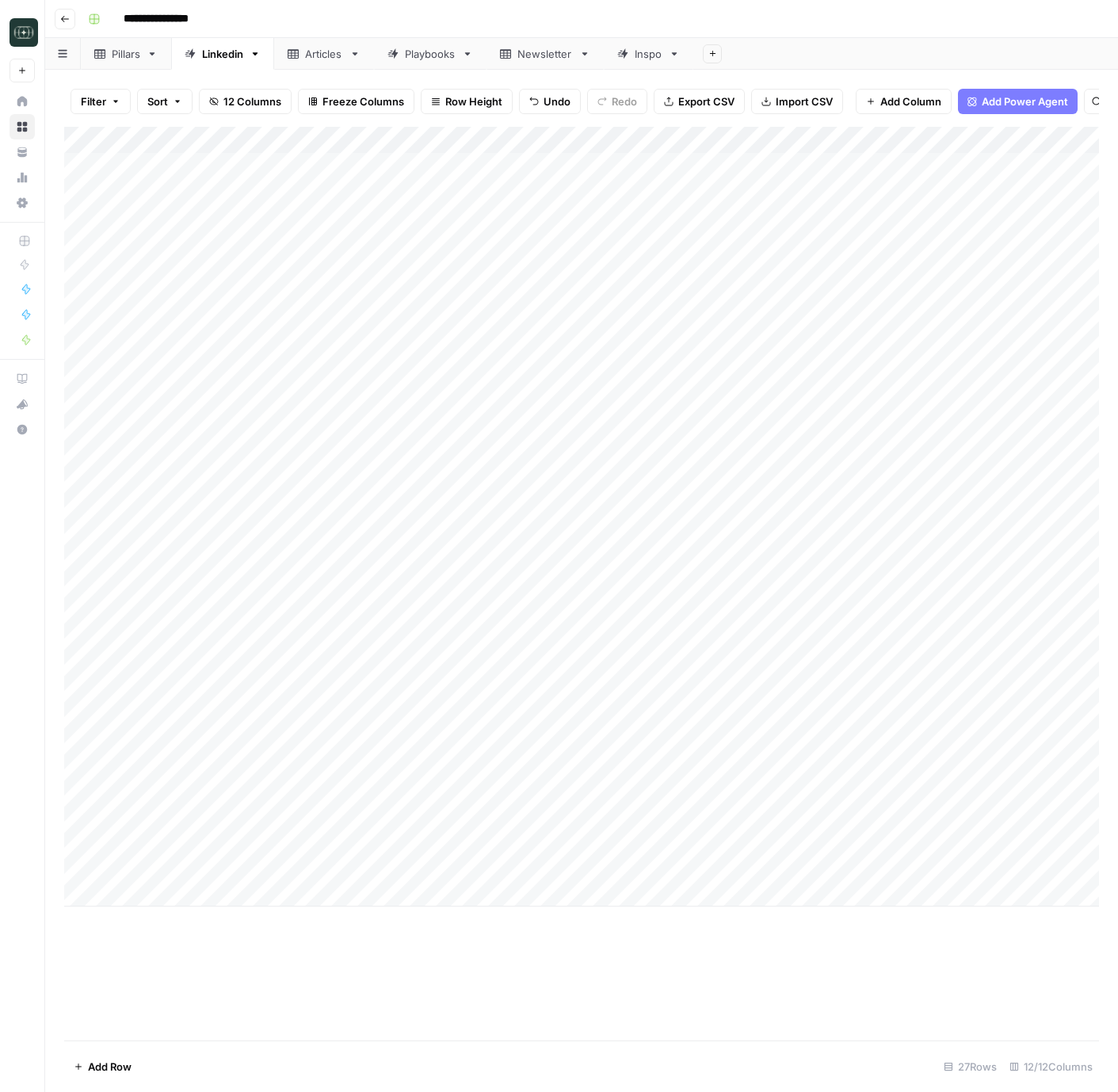
click at [350, 833] on div "Add Column" at bounding box center [581, 516] width 1035 height 779
click at [488, 944] on div "Add Column" at bounding box center [581, 583] width 1035 height 914
click at [416, 859] on div "Add Column" at bounding box center [581, 516] width 1035 height 779
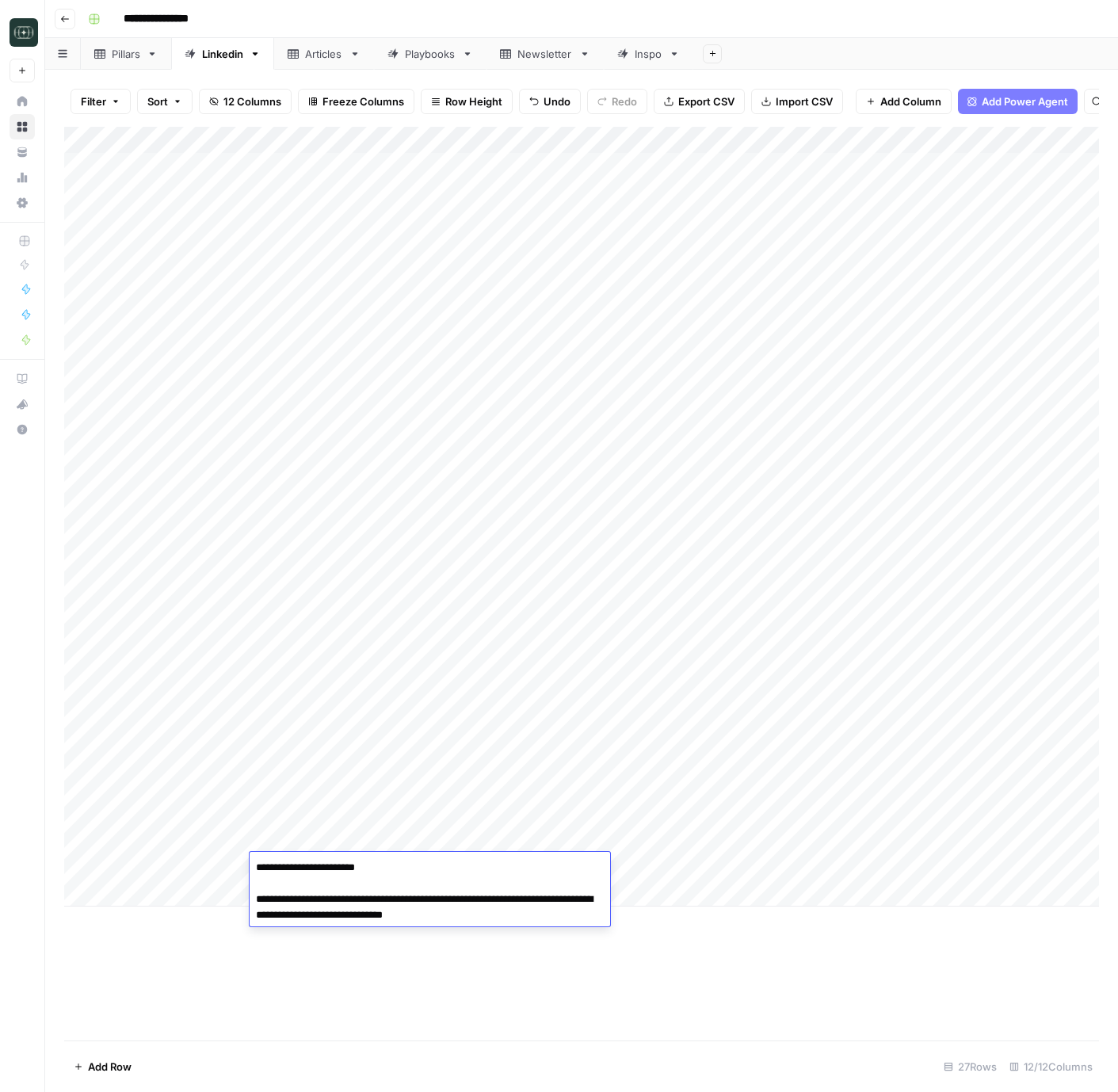
click at [255, 903] on textarea "**********" at bounding box center [429, 891] width 360 height 70
type textarea "**********"
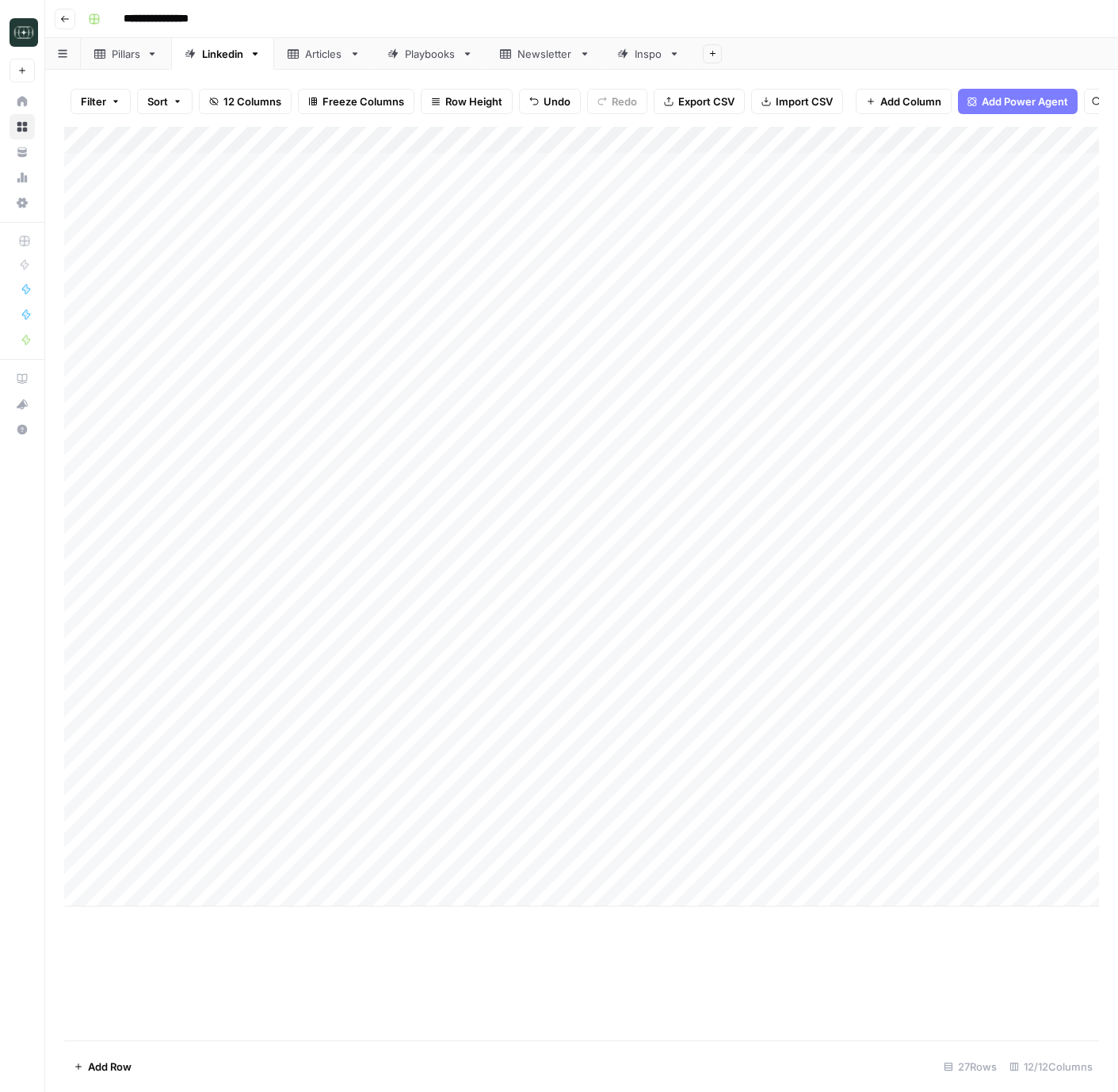
click at [644, 867] on div "Add Column" at bounding box center [581, 516] width 1035 height 779
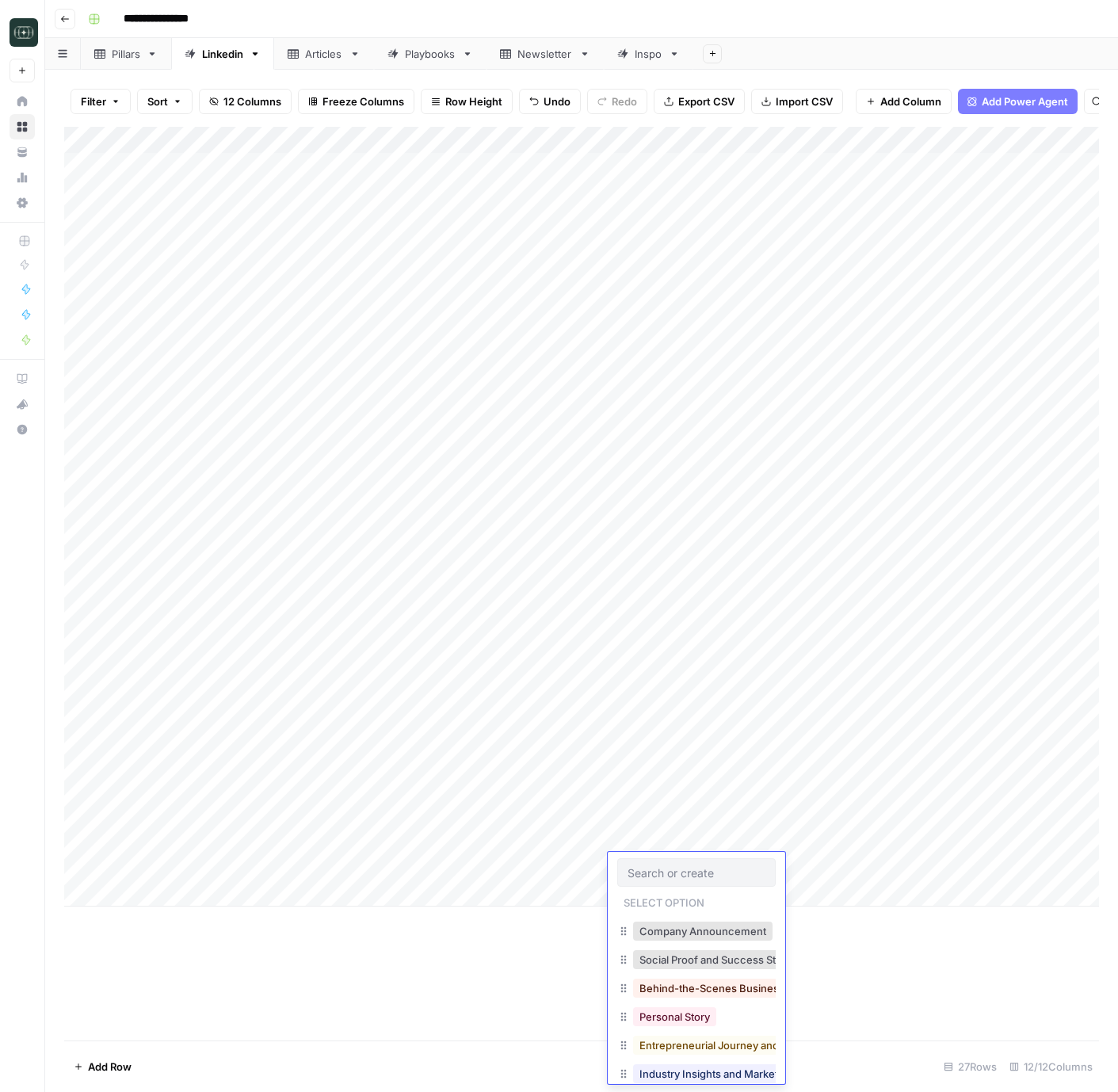
scroll to position [47, 0]
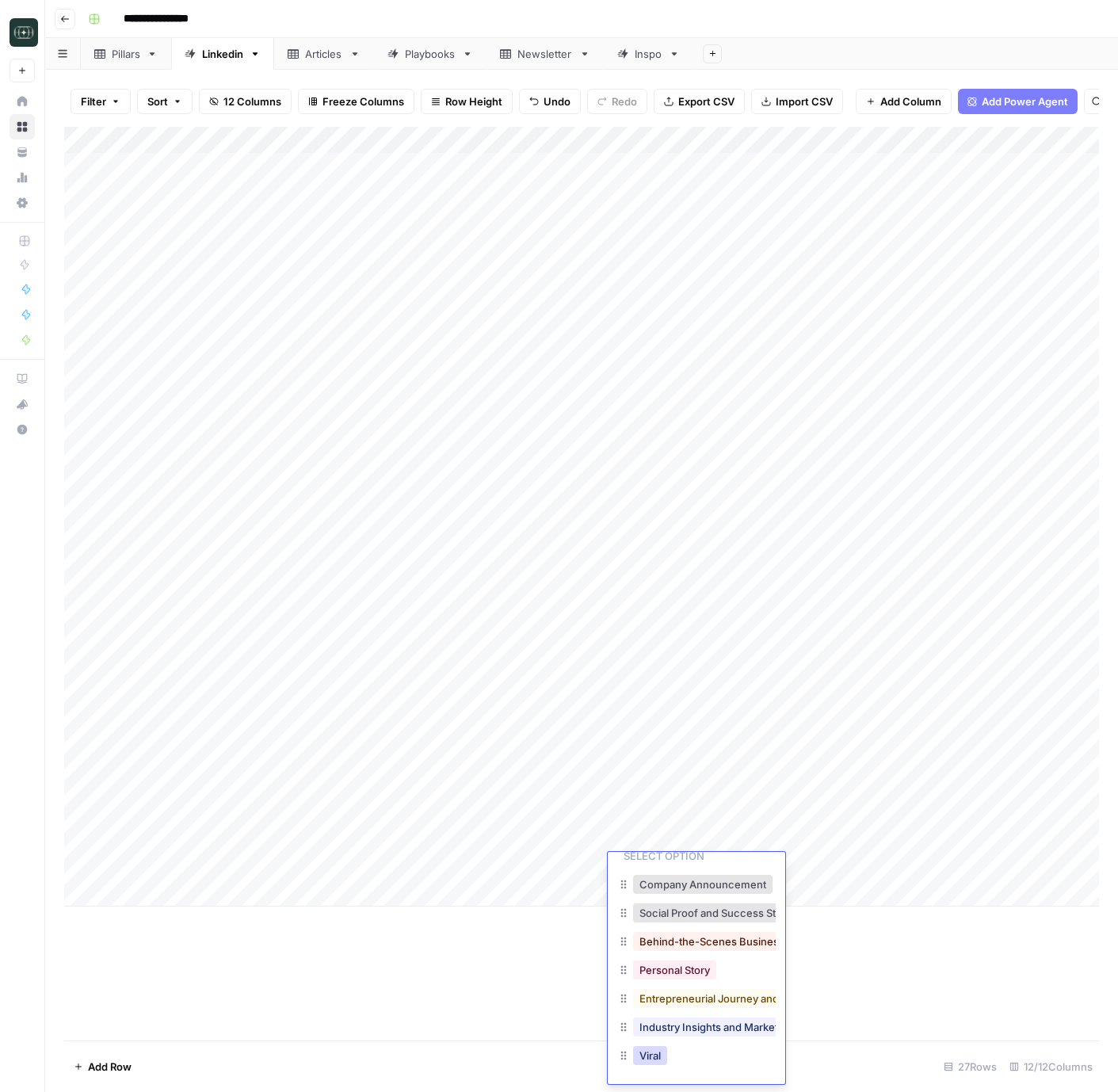
click at [653, 1054] on button "Viral" at bounding box center [650, 1055] width 34 height 19
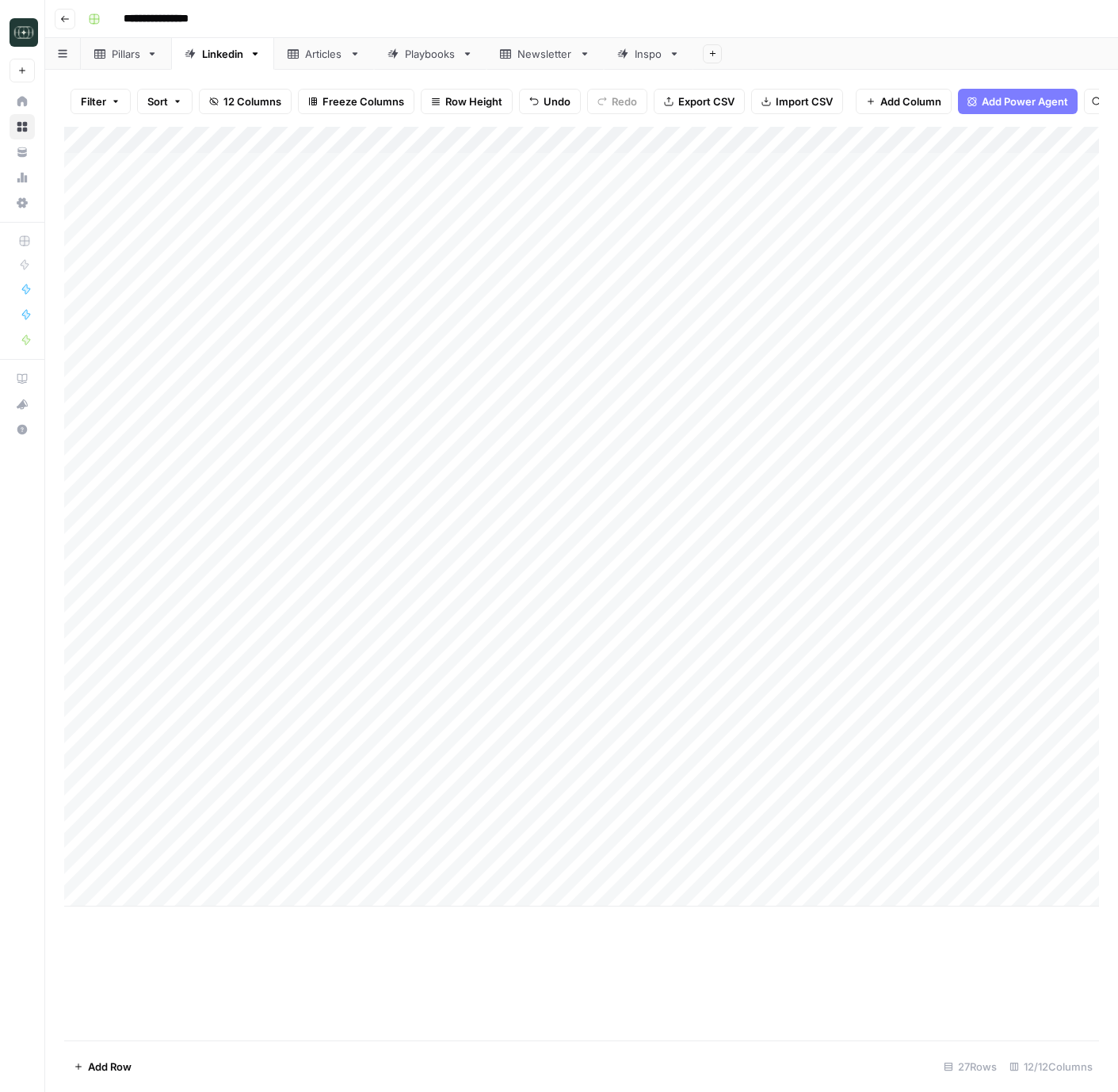
click at [449, 873] on div "Add Column" at bounding box center [581, 516] width 1035 height 779
click at [729, 1048] on footer "Add Row 27 Rows 12/12 Columns" at bounding box center [581, 1066] width 1035 height 51
click at [337, 890] on div "Add Column" at bounding box center [581, 516] width 1035 height 779
type textarea "**********"
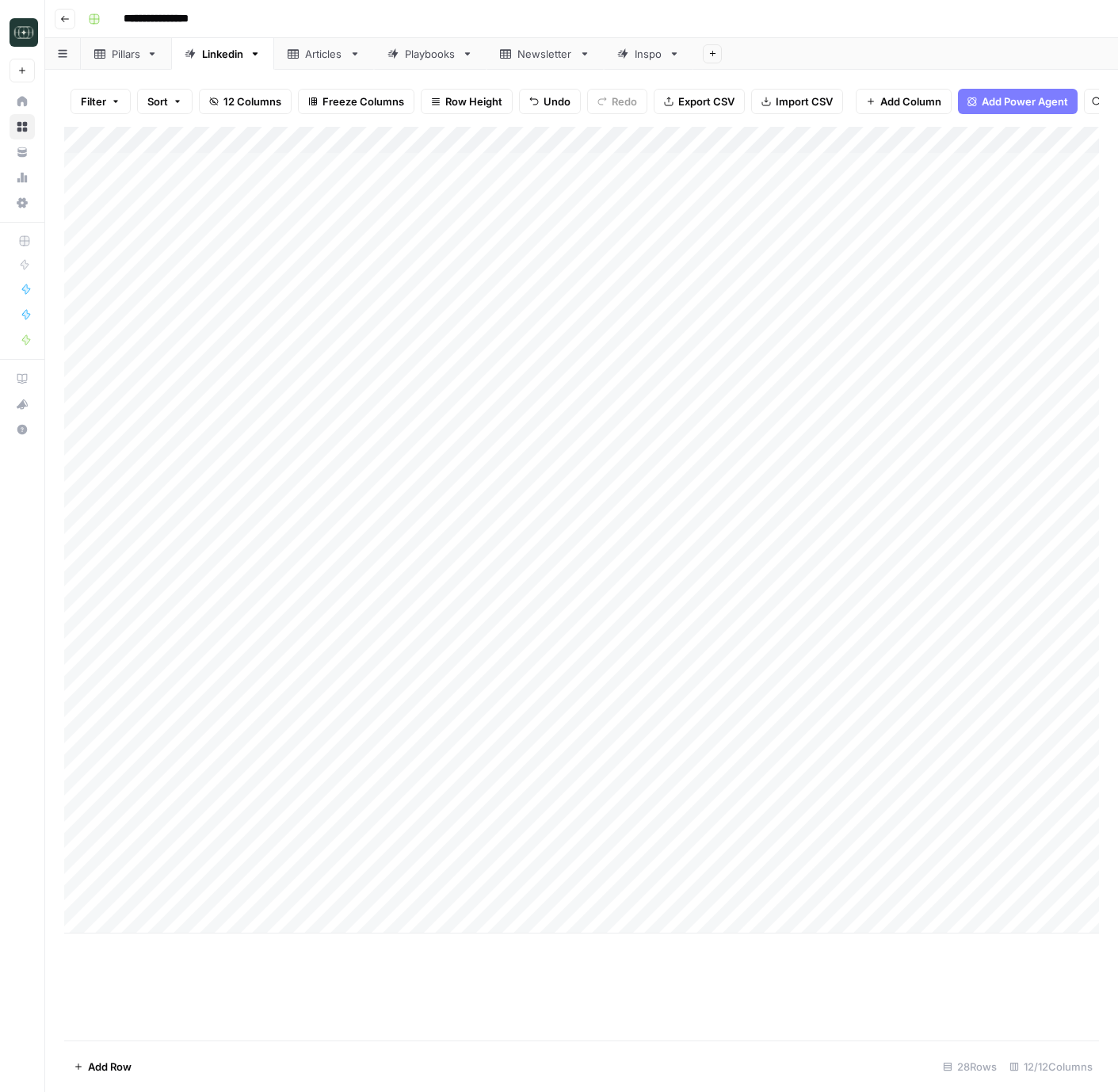
click at [707, 1014] on div "Add Column" at bounding box center [581, 583] width 1035 height 914
click at [659, 894] on div "Add Column" at bounding box center [581, 530] width 1035 height 807
click at [669, 958] on button "Comparison" at bounding box center [670, 954] width 73 height 19
click at [773, 866] on div "Add Column" at bounding box center [581, 530] width 1035 height 807
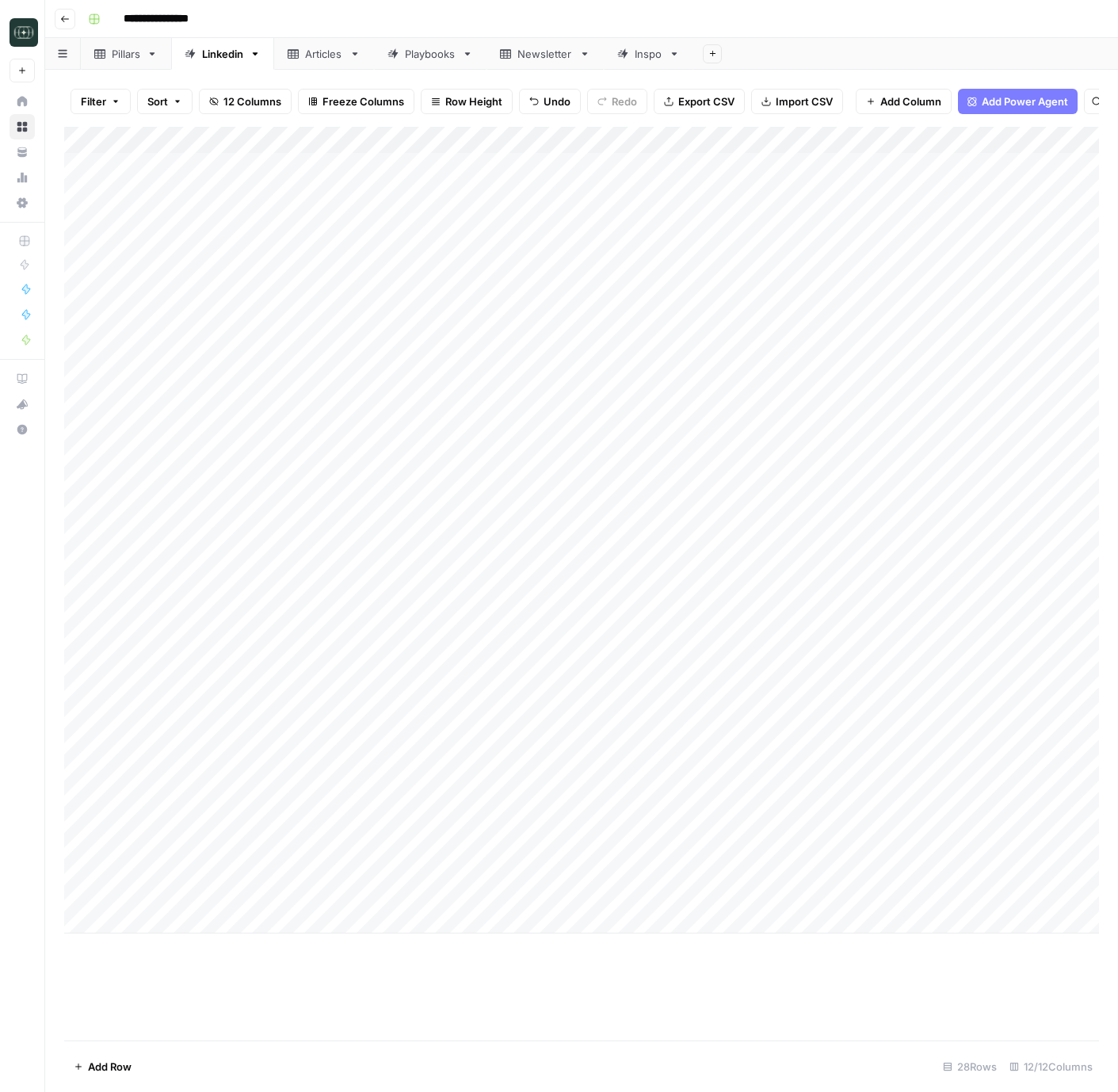
click at [773, 866] on div "Add Column" at bounding box center [581, 530] width 1035 height 807
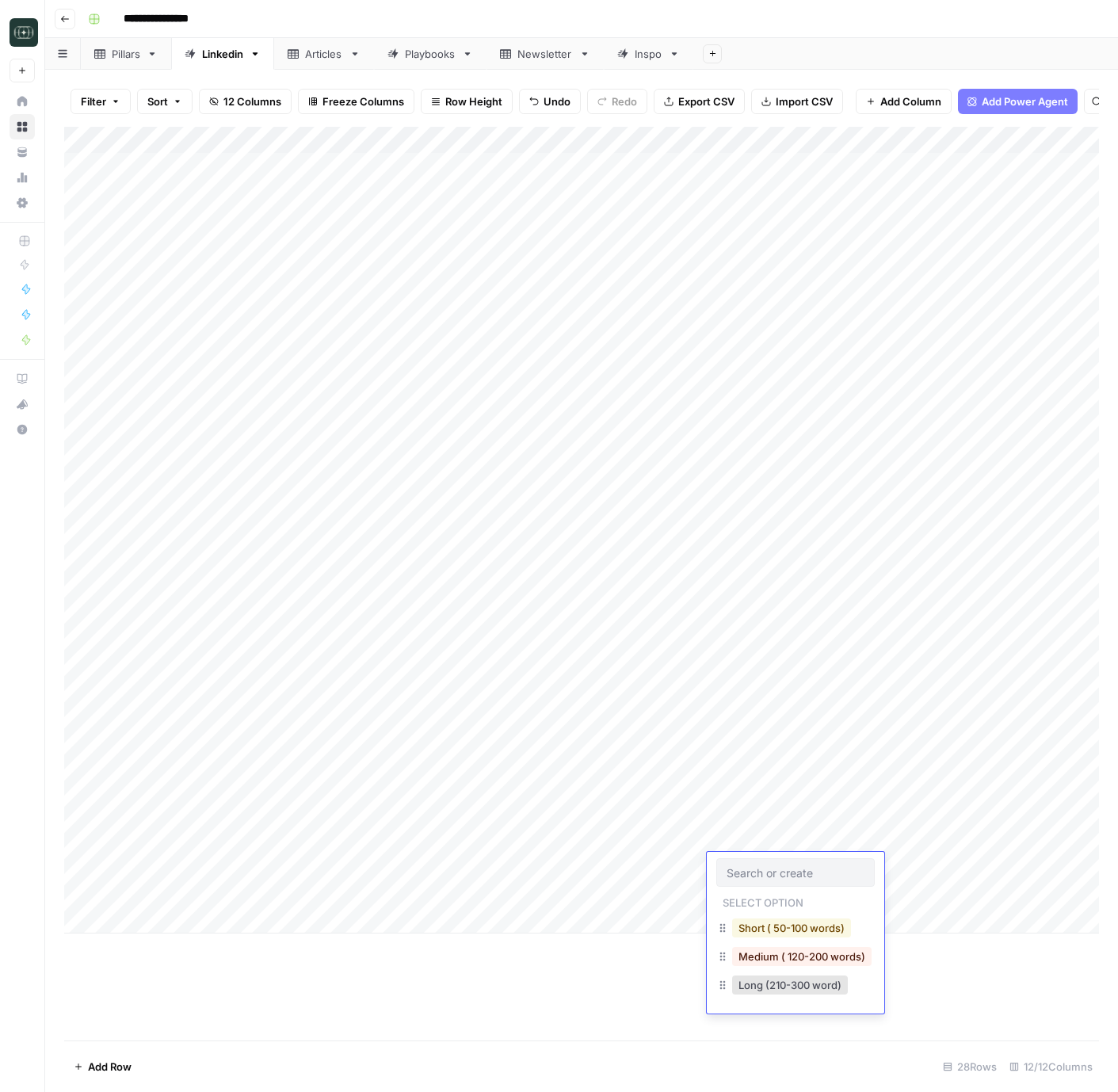
click at [780, 926] on button "Short ( 50-100 words)" at bounding box center [792, 928] width 119 height 19
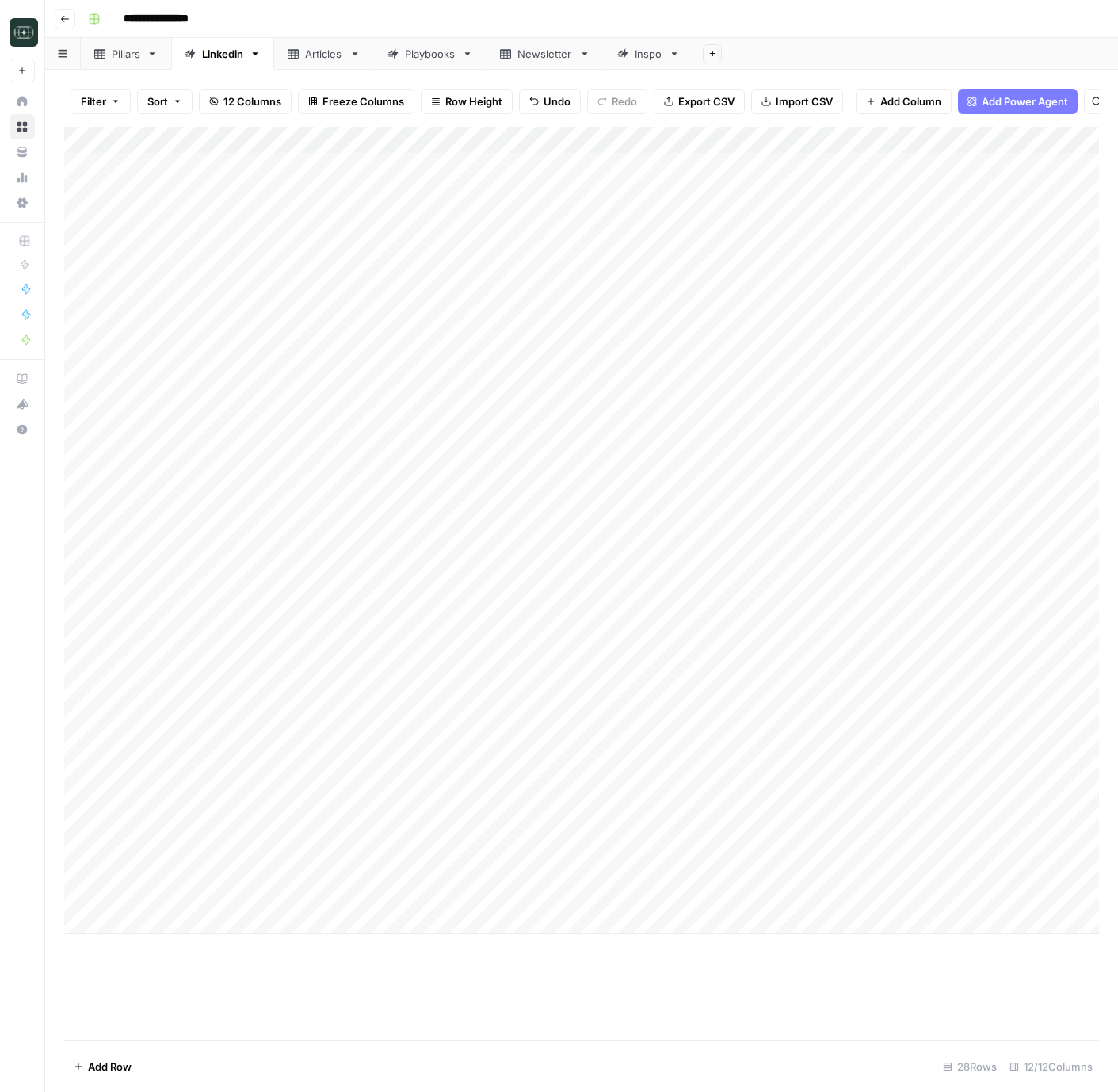
click at [769, 890] on div "Add Column" at bounding box center [581, 530] width 1035 height 807
click at [786, 950] on button "Short ( 50-100 words)" at bounding box center [792, 954] width 119 height 19
click at [896, 865] on div "Add Column" at bounding box center [581, 530] width 1035 height 807
click at [900, 895] on div "Add Column" at bounding box center [581, 530] width 1035 height 807
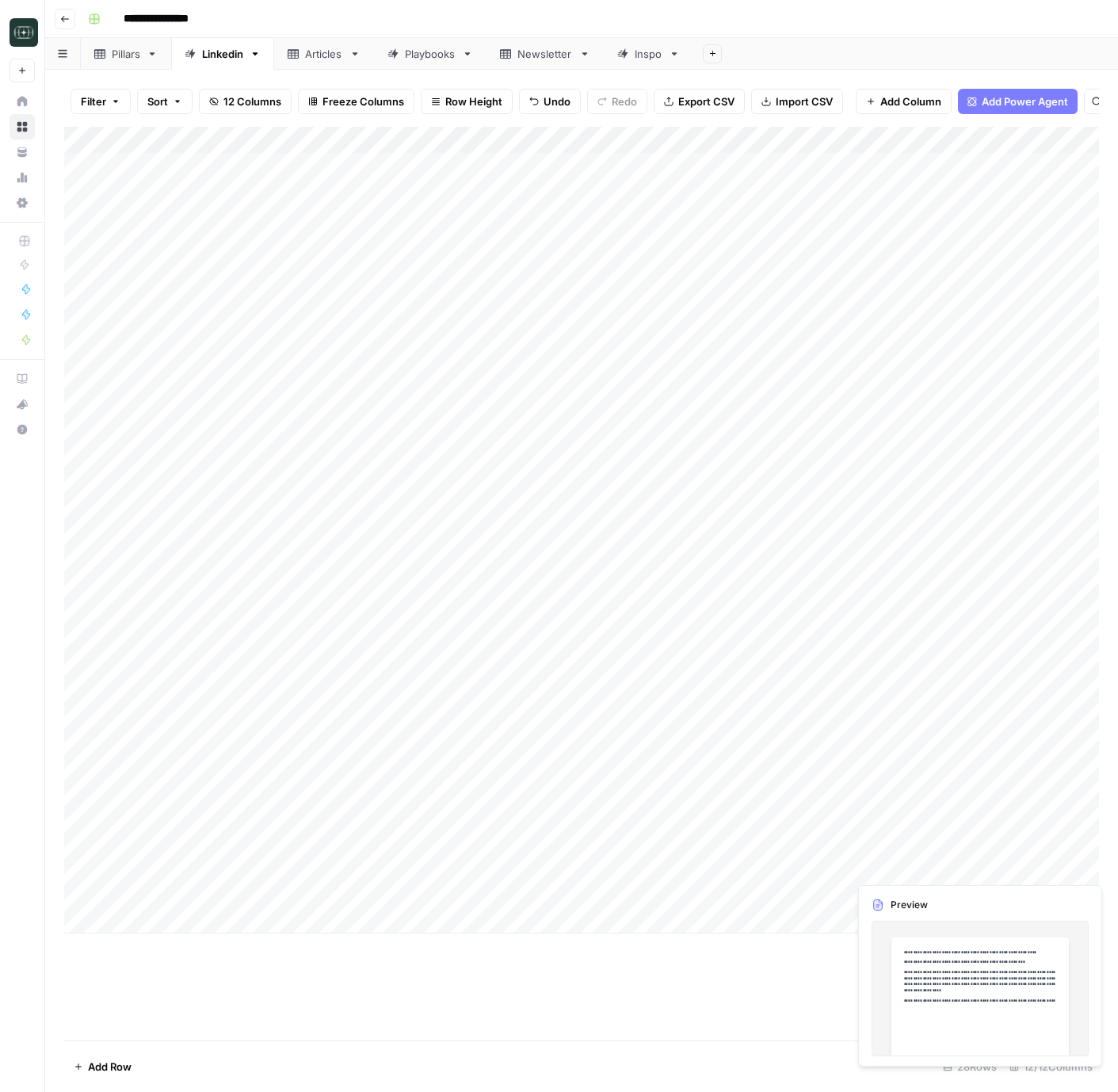
click at [1064, 873] on div "Add Column" at bounding box center [581, 530] width 1035 height 807
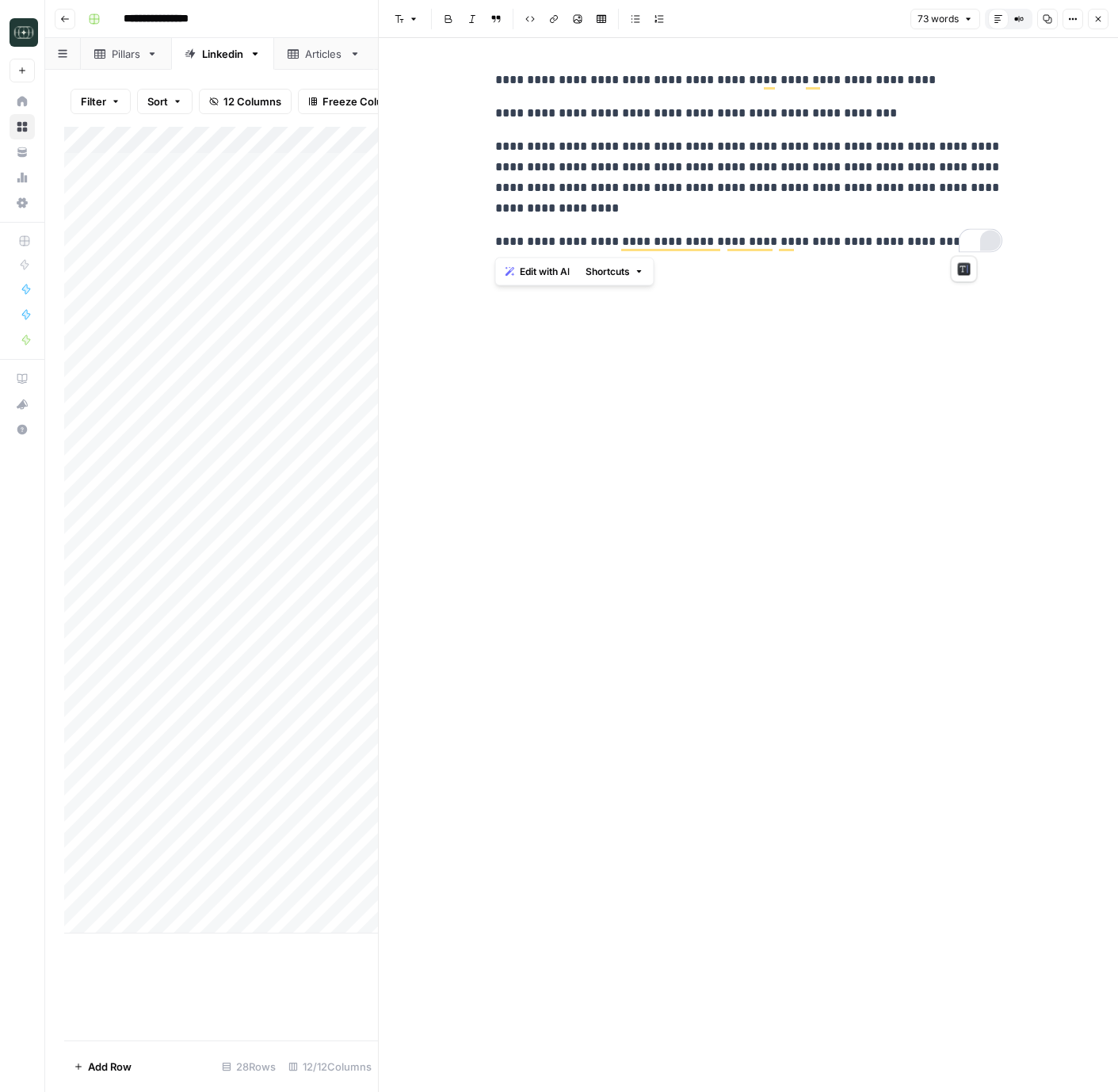
click at [990, 248] on html "**********" at bounding box center [559, 546] width 1118 height 1092
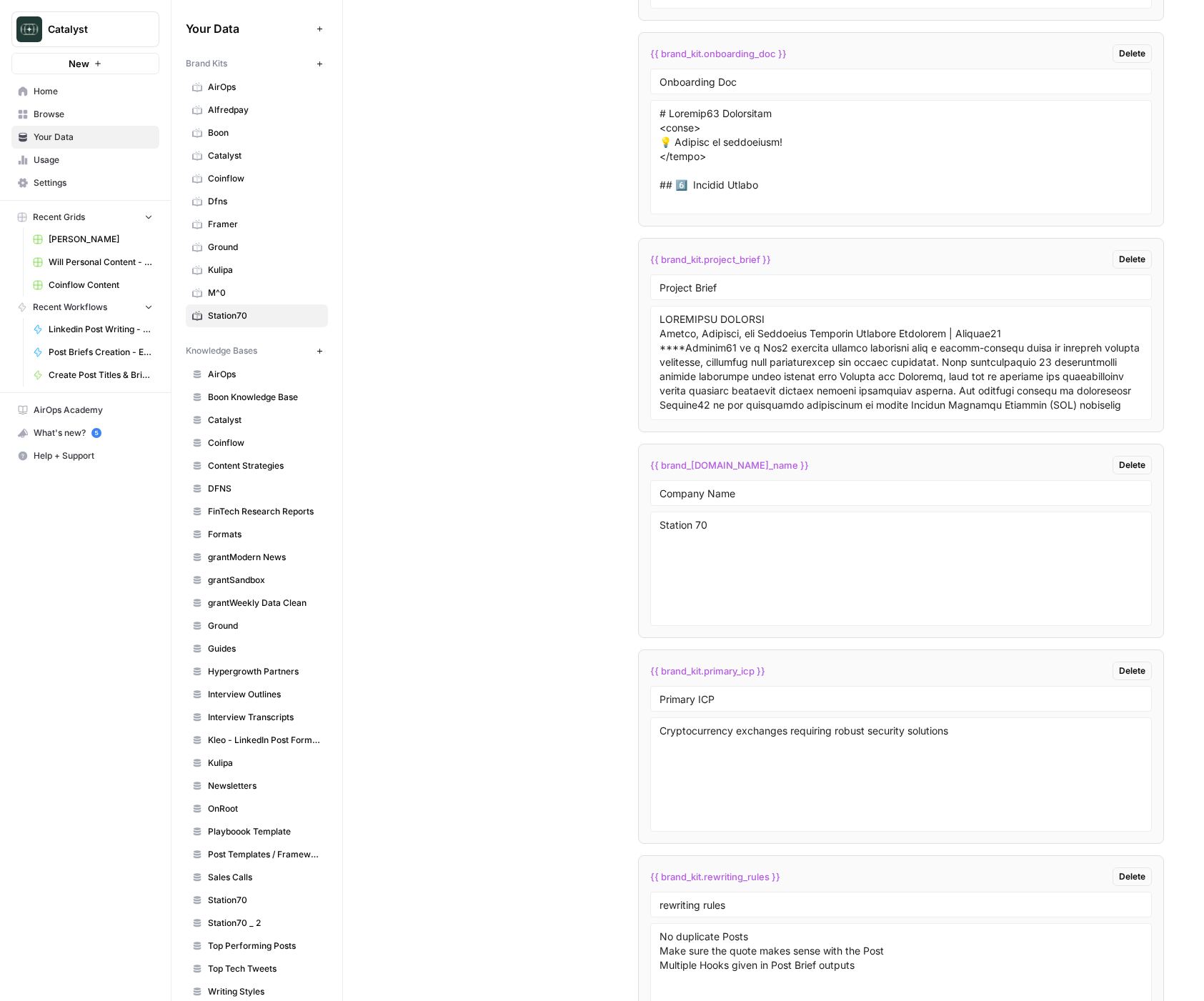
scroll to position [2835, 0]
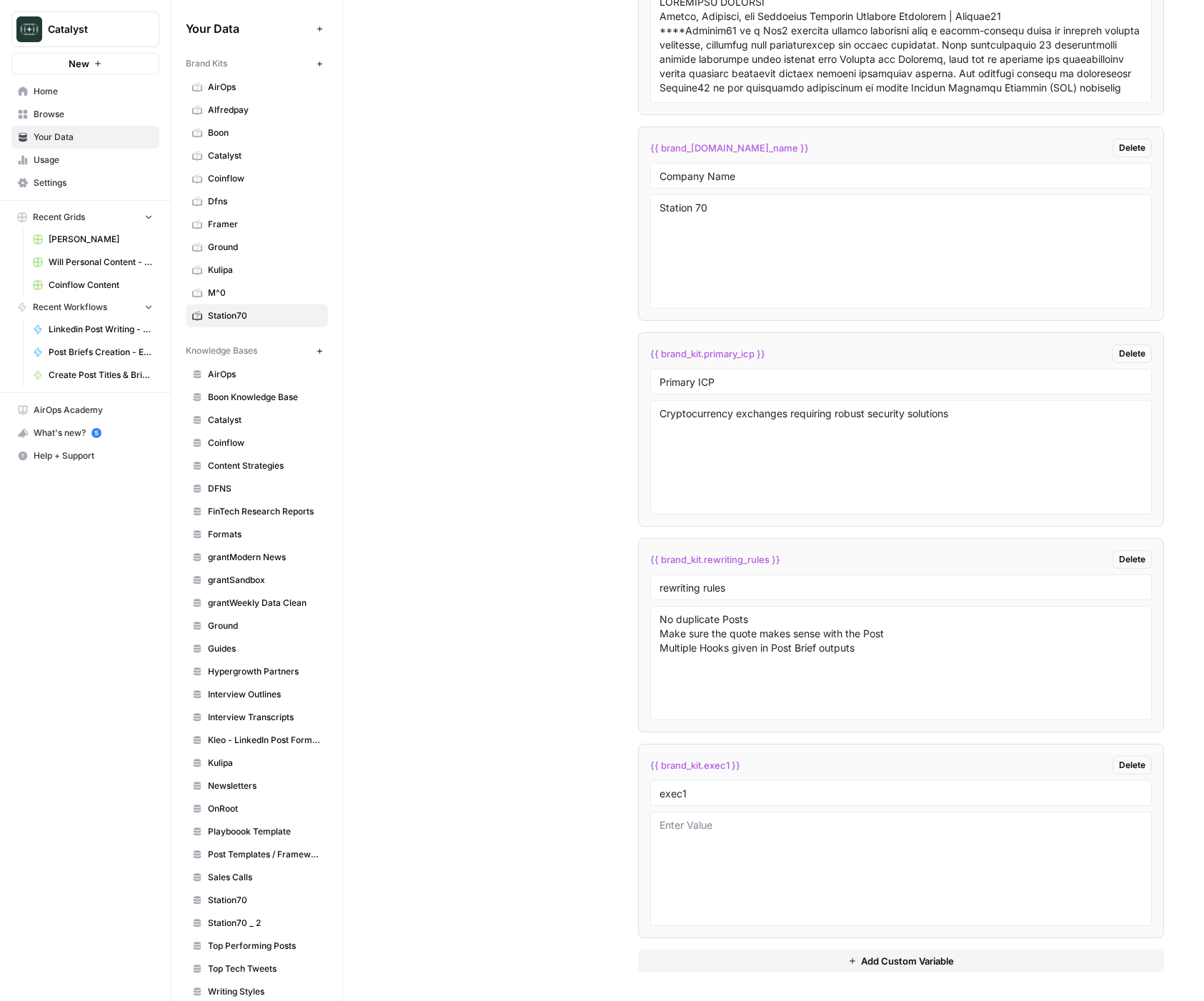
click at [571, 307] on div "Custom Variables Create custom variables that will appear as global brand varia…" at bounding box center [773, 241] width 781 height 1520
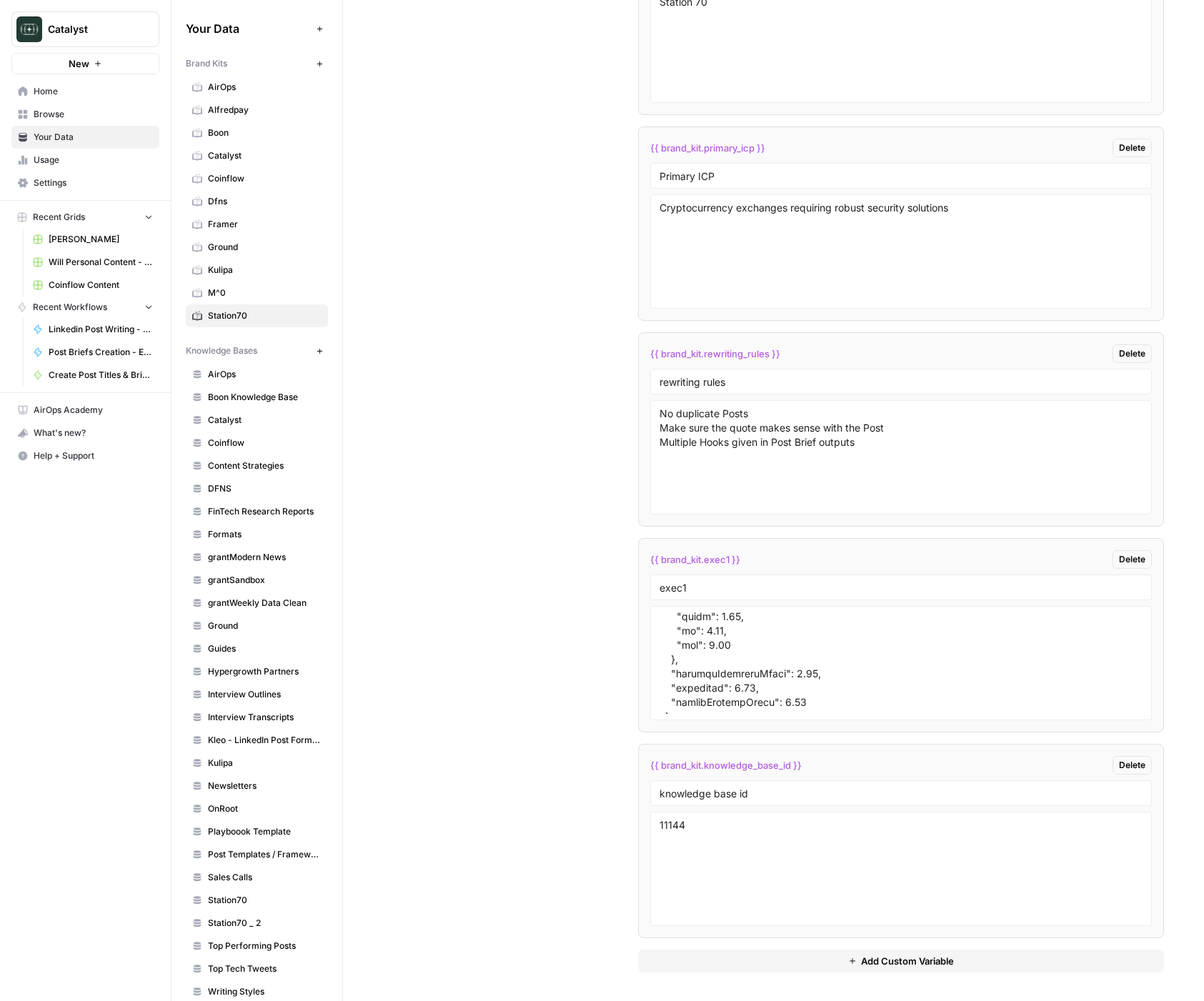
scroll to position [1056, 0]
click at [435, 269] on div "Custom Variables Create custom variables that will appear as global brand varia…" at bounding box center [773, 138] width 781 height 1726
click at [499, 600] on div "Custom Variables Create custom variables that will appear as global brand varia…" at bounding box center [773, 138] width 781 height 1726
click at [483, 203] on div "Custom Variables Create custom variables that will appear as global brand varia…" at bounding box center [773, 138] width 781 height 1726
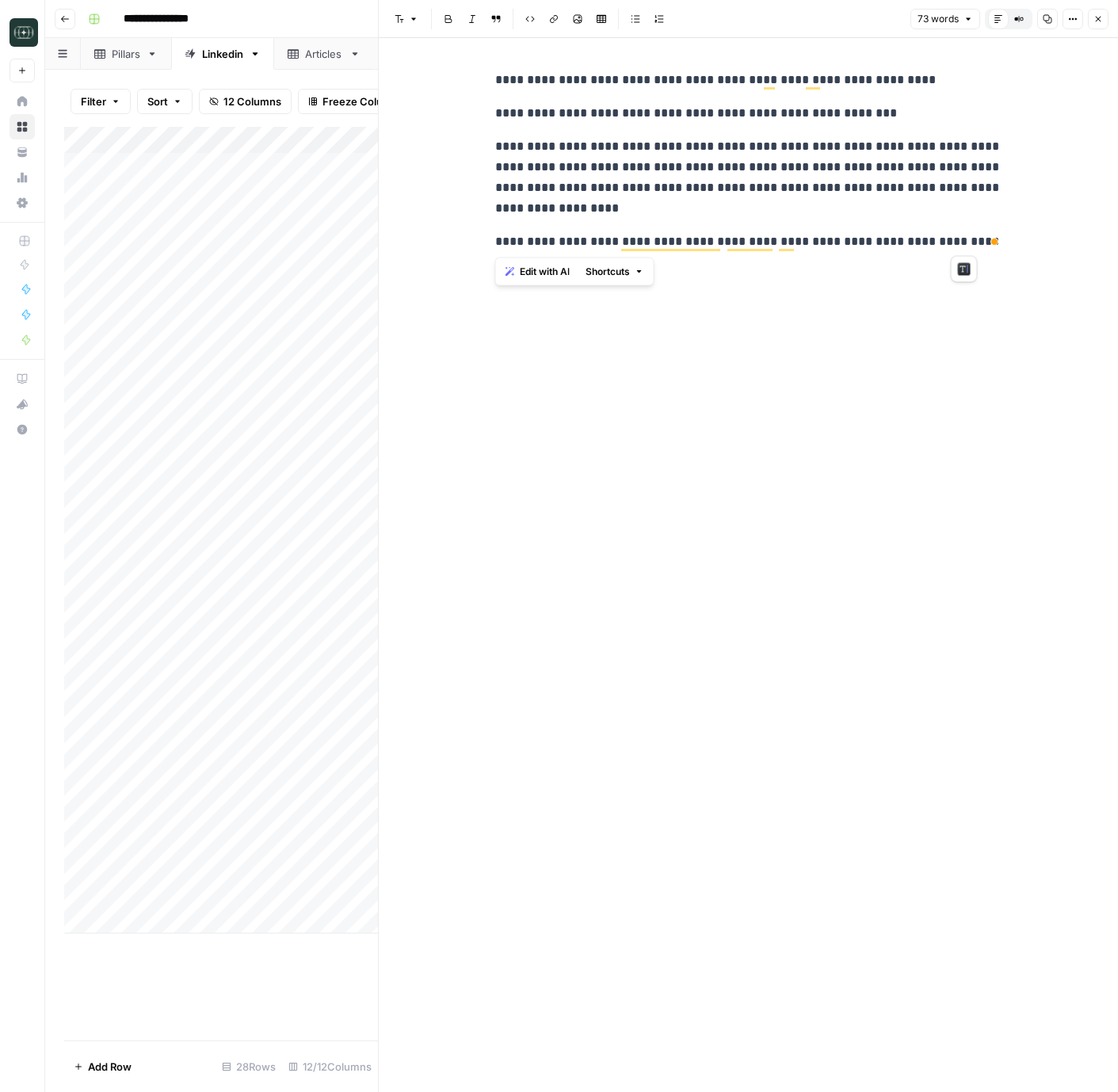
click at [758, 665] on div "**********" at bounding box center [749, 564] width 526 height 1053
click at [1090, 19] on button "Close" at bounding box center [1099, 19] width 20 height 20
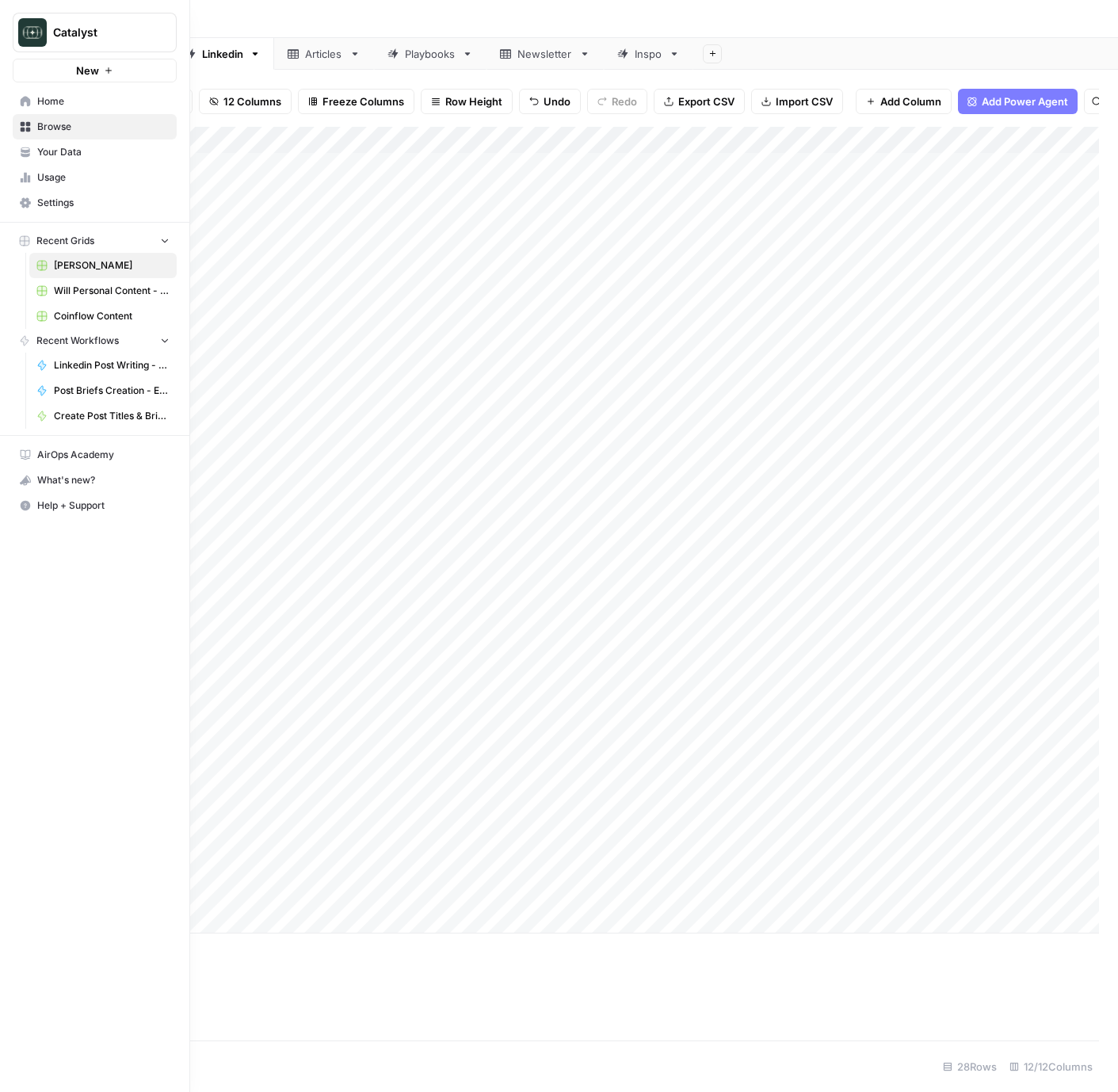
click at [34, 162] on link "Your Data" at bounding box center [94, 152] width 164 height 26
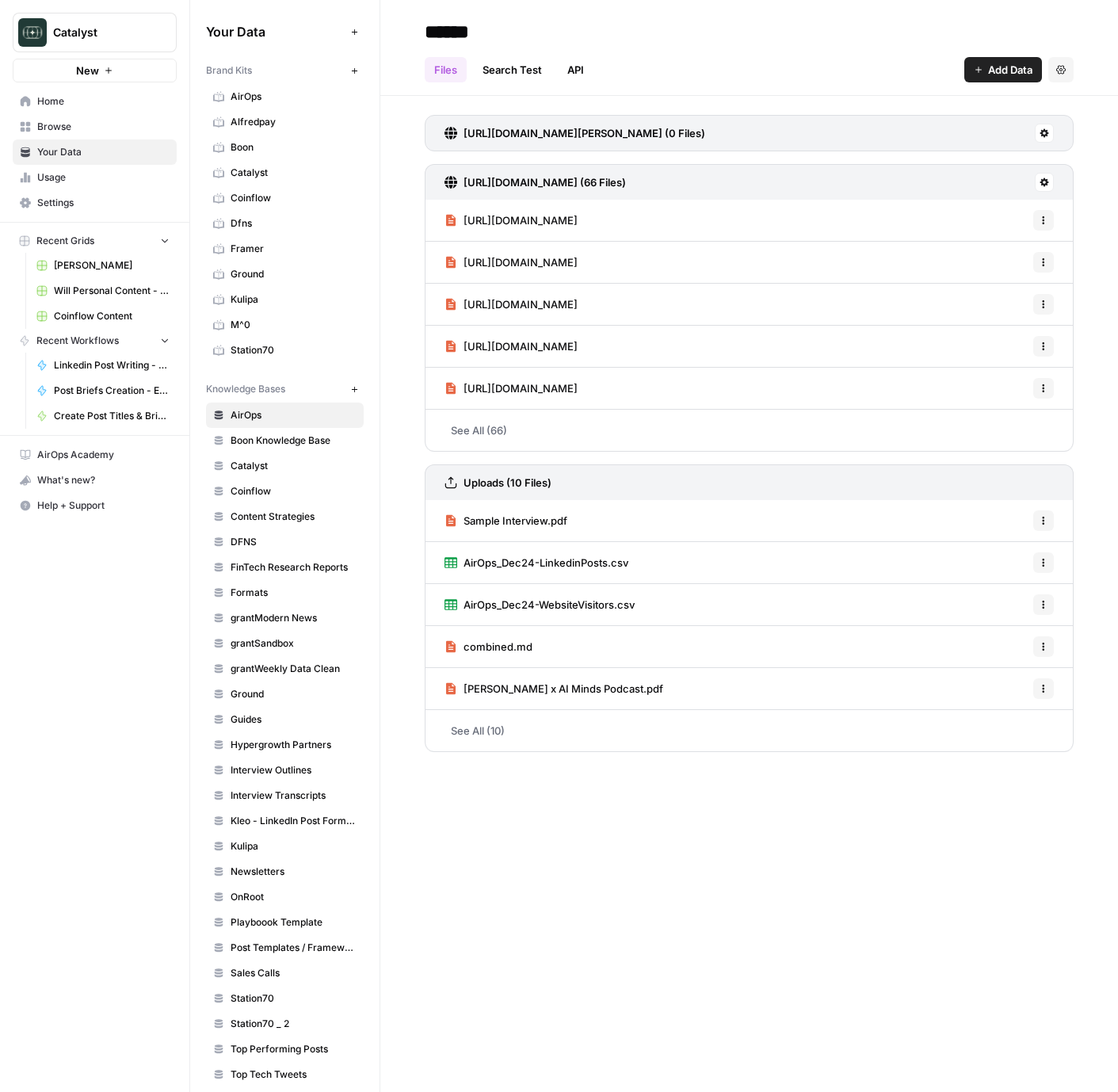
click at [65, 184] on span "Usage" at bounding box center [104, 178] width 132 height 15
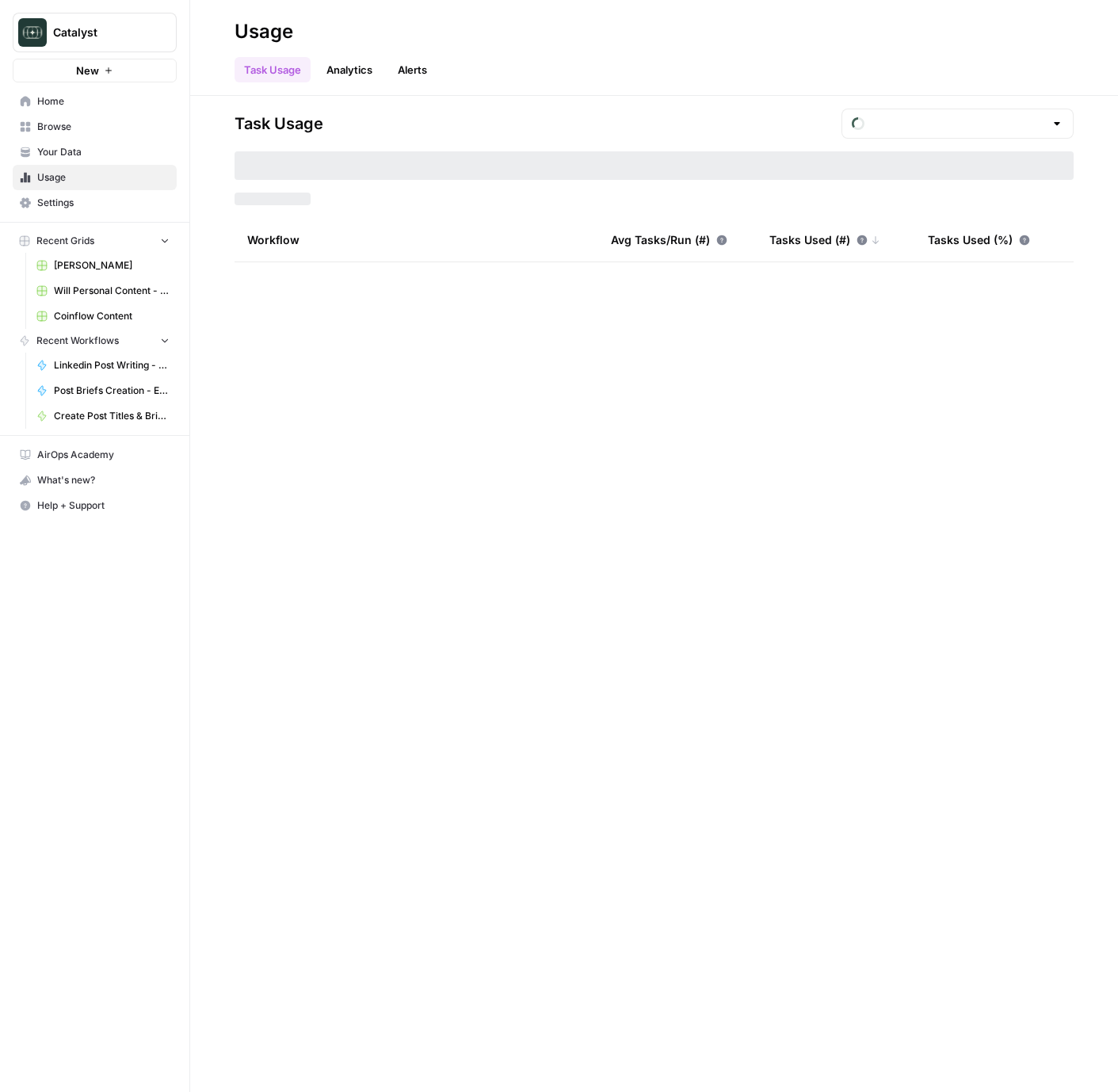
type input "August Included Tasks"
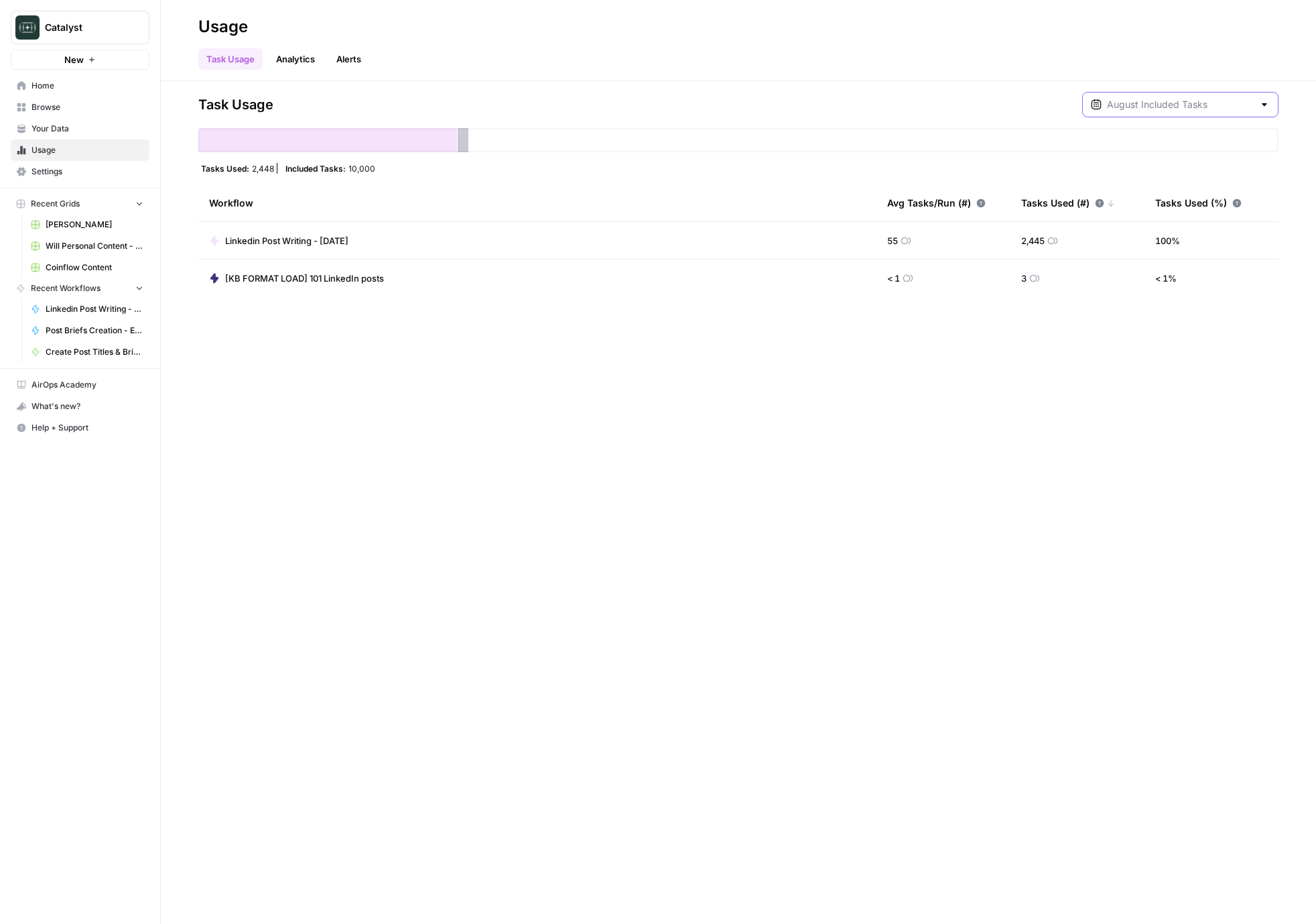
click at [945, 107] on input "text" at bounding box center [1180, 104] width 147 height 13
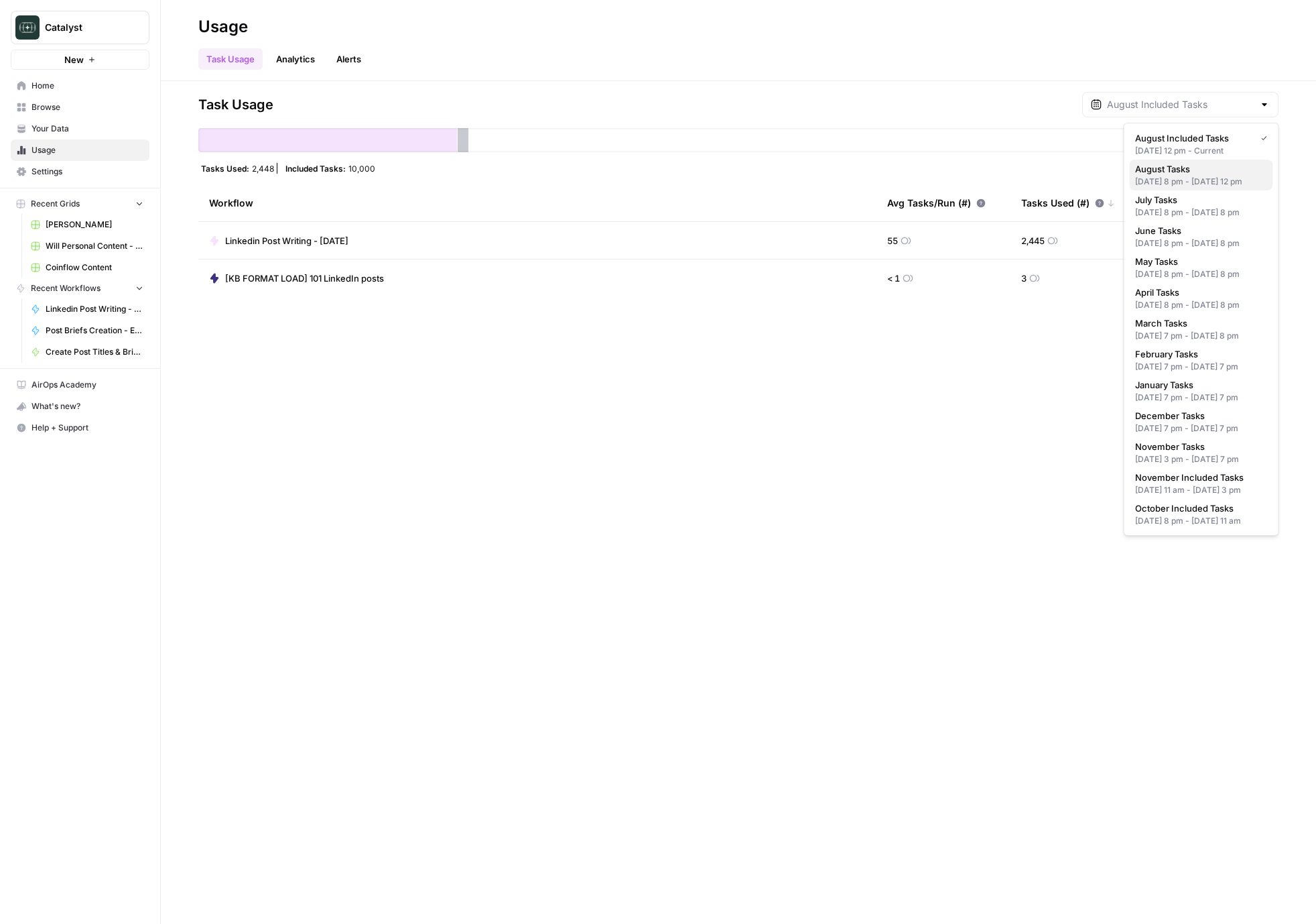
click at [945, 182] on div "[DATE] 8 pm - [DATE] 12 pm" at bounding box center [1201, 182] width 133 height 12
type input "August Tasks"
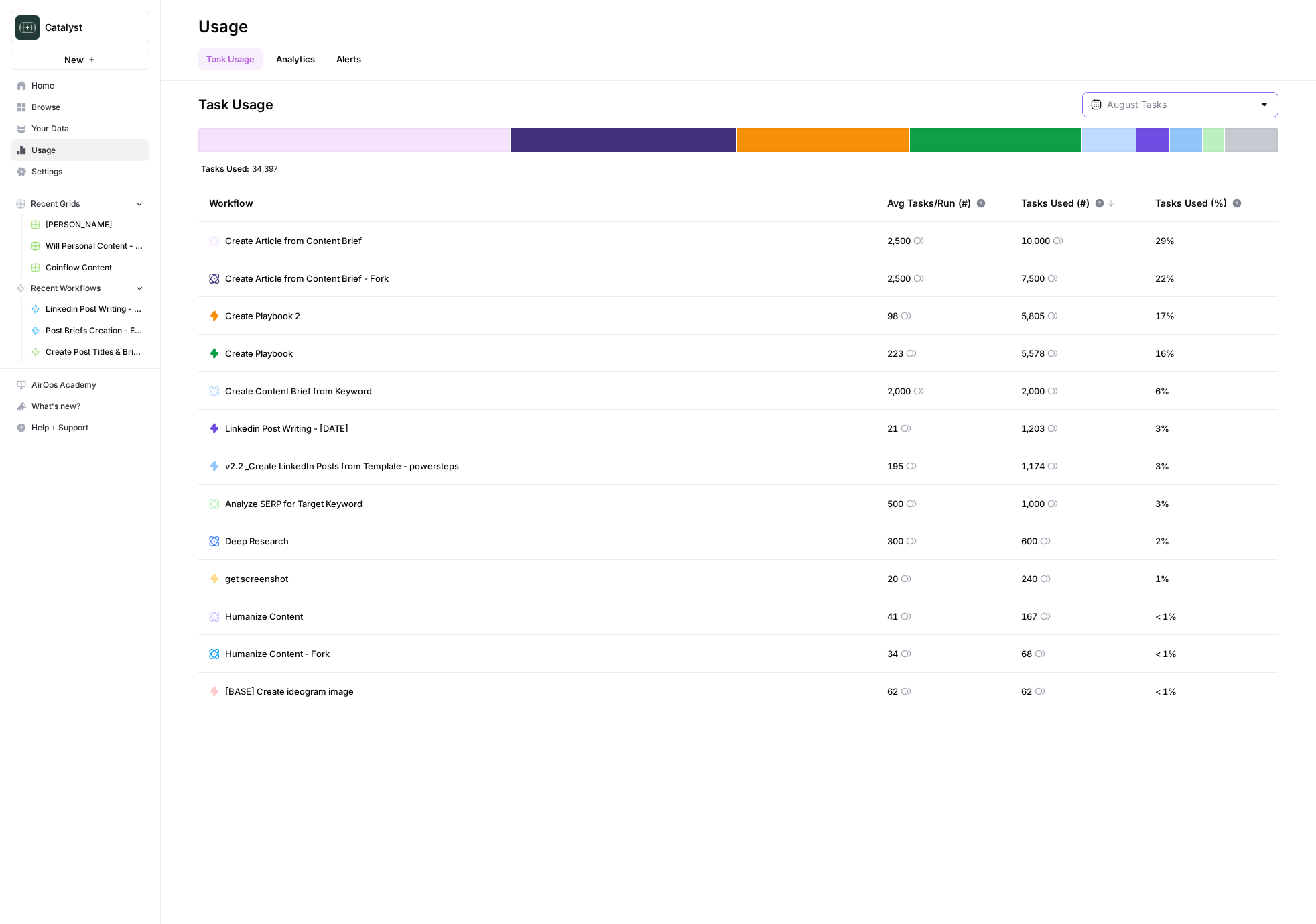
click at [945, 102] on input "text" at bounding box center [1180, 104] width 147 height 13
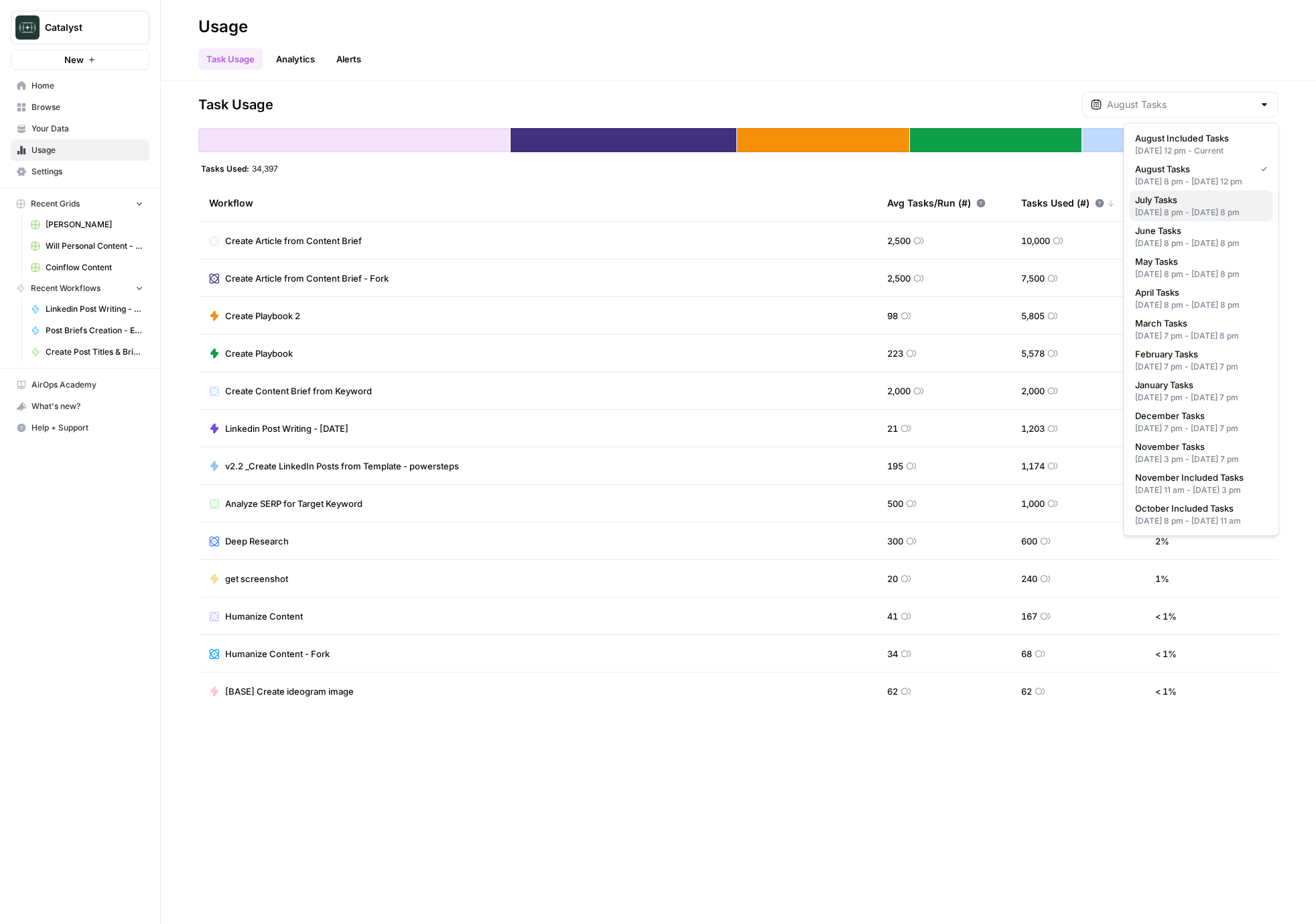
click at [945, 219] on div "[DATE] 8 pm - [DATE] 8 pm" at bounding box center [1201, 213] width 133 height 12
type input "July Tasks"
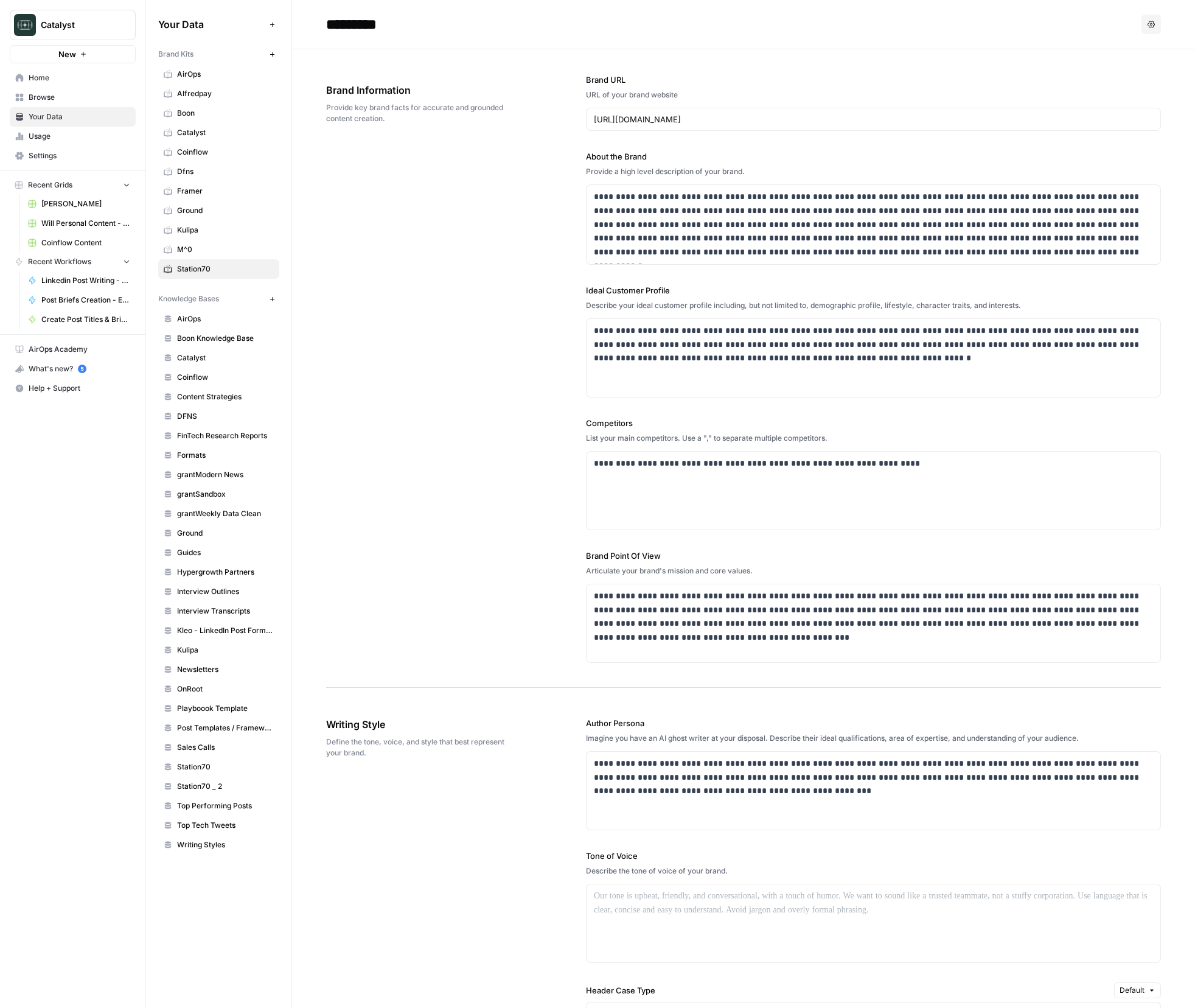
scroll to position [2258, 0]
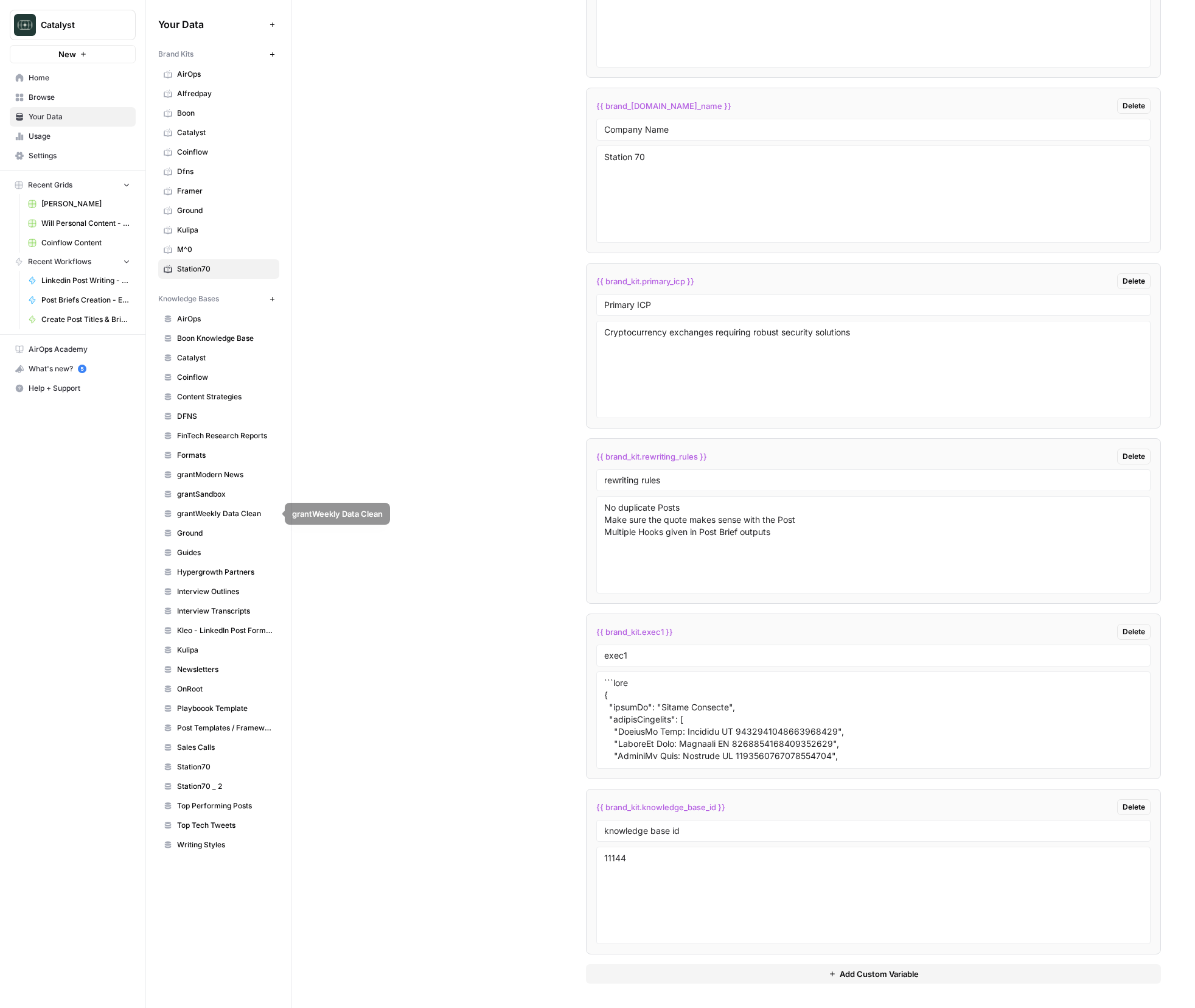
click at [203, 537] on span "Ground" at bounding box center [225, 533] width 96 height 11
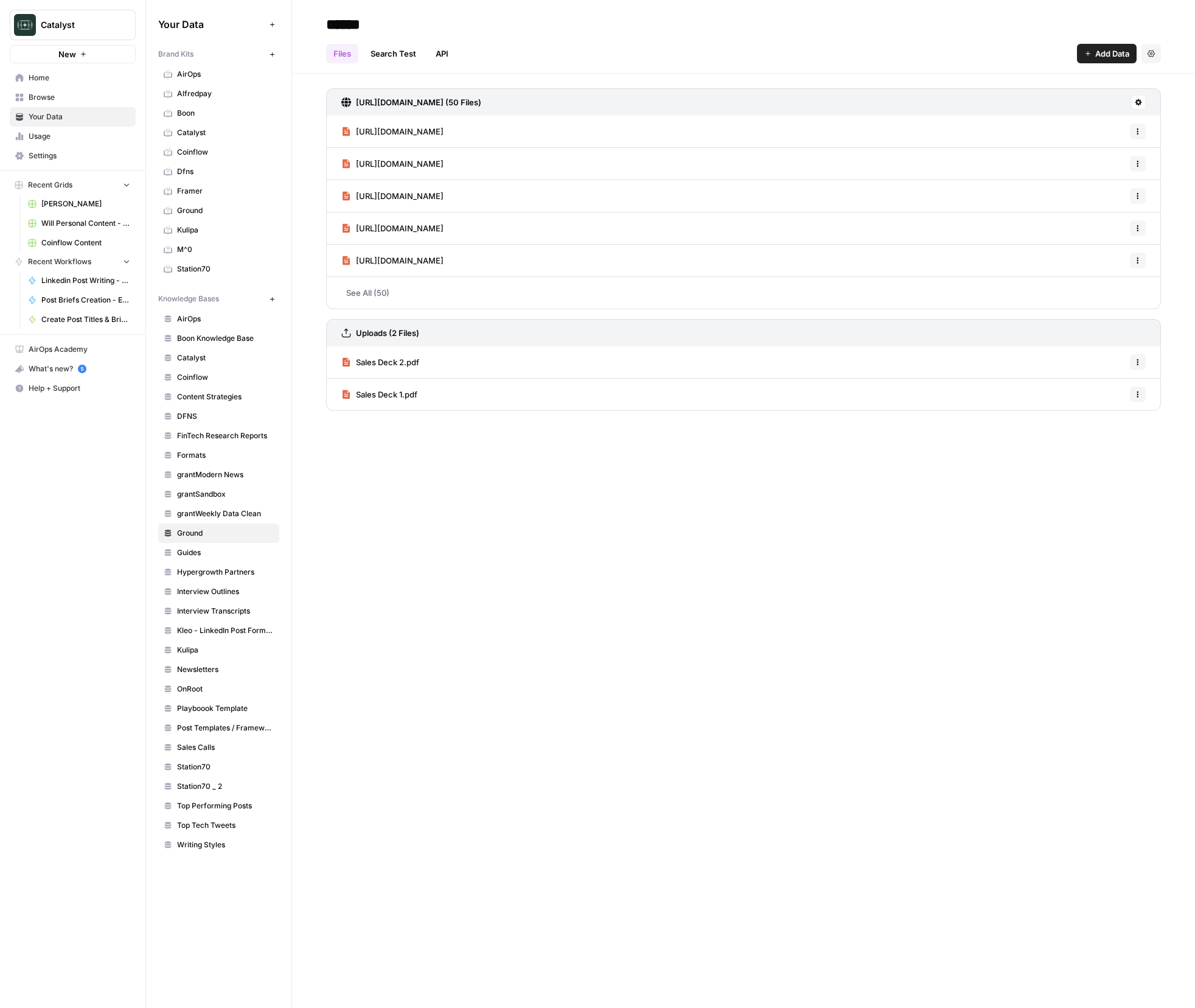
click at [188, 637] on link "Kleo - LinkedIn Post Formats" at bounding box center [219, 631] width 121 height 20
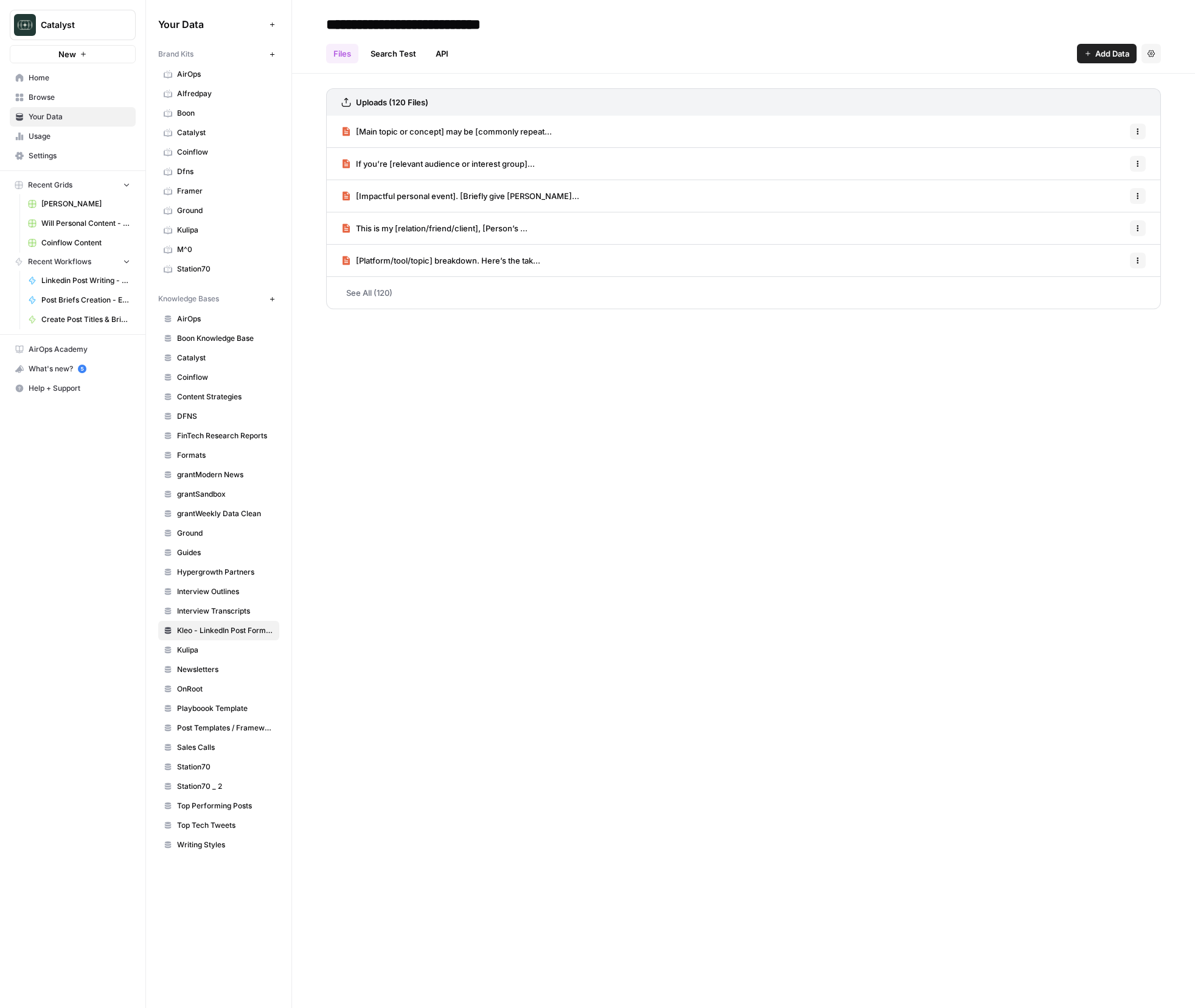
click at [413, 283] on link "See All (120)" at bounding box center [744, 292] width 835 height 32
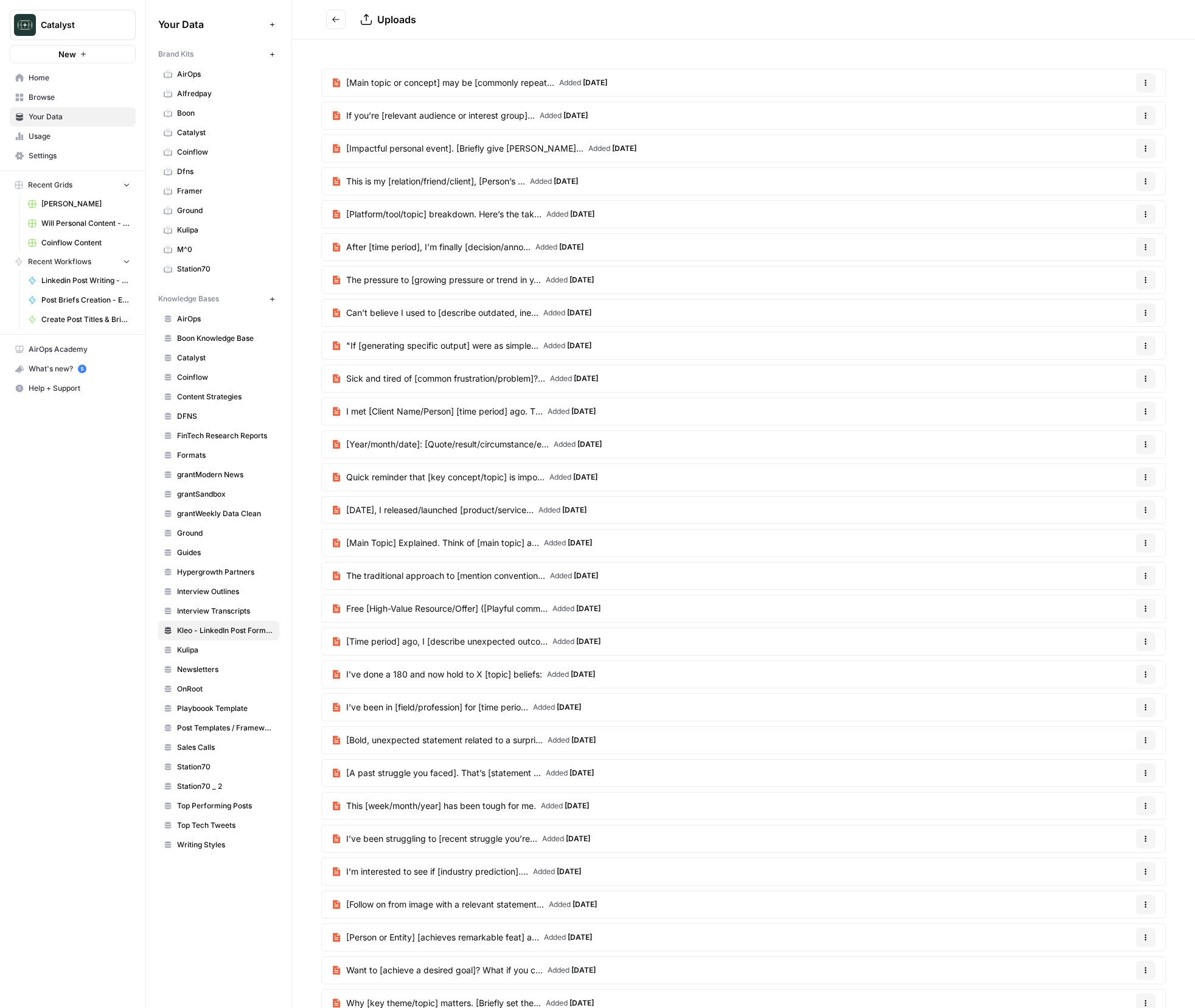
click at [334, 10] on button "Go back" at bounding box center [336, 20] width 20 height 20
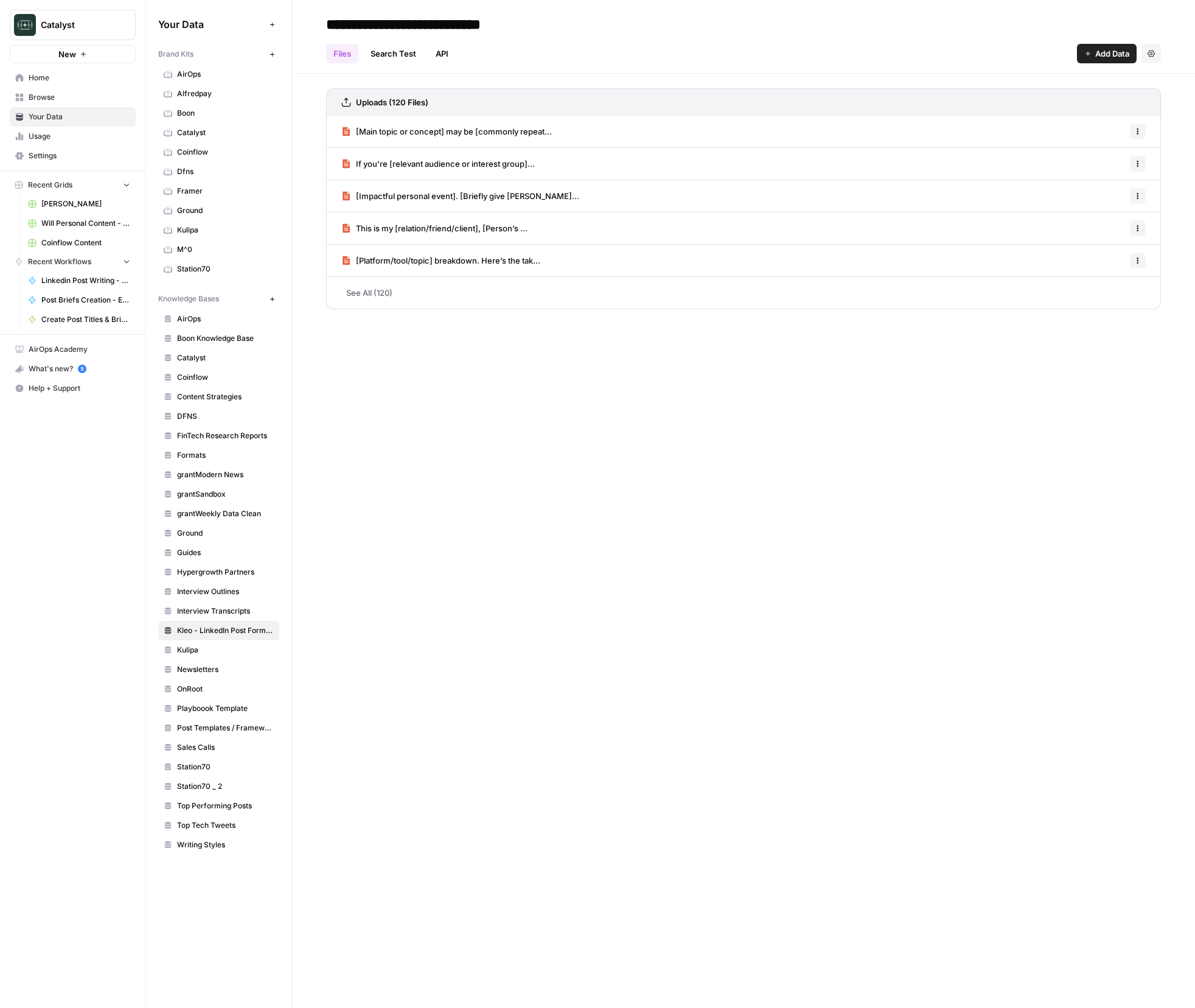
click at [212, 212] on span "Ground" at bounding box center [225, 211] width 96 height 11
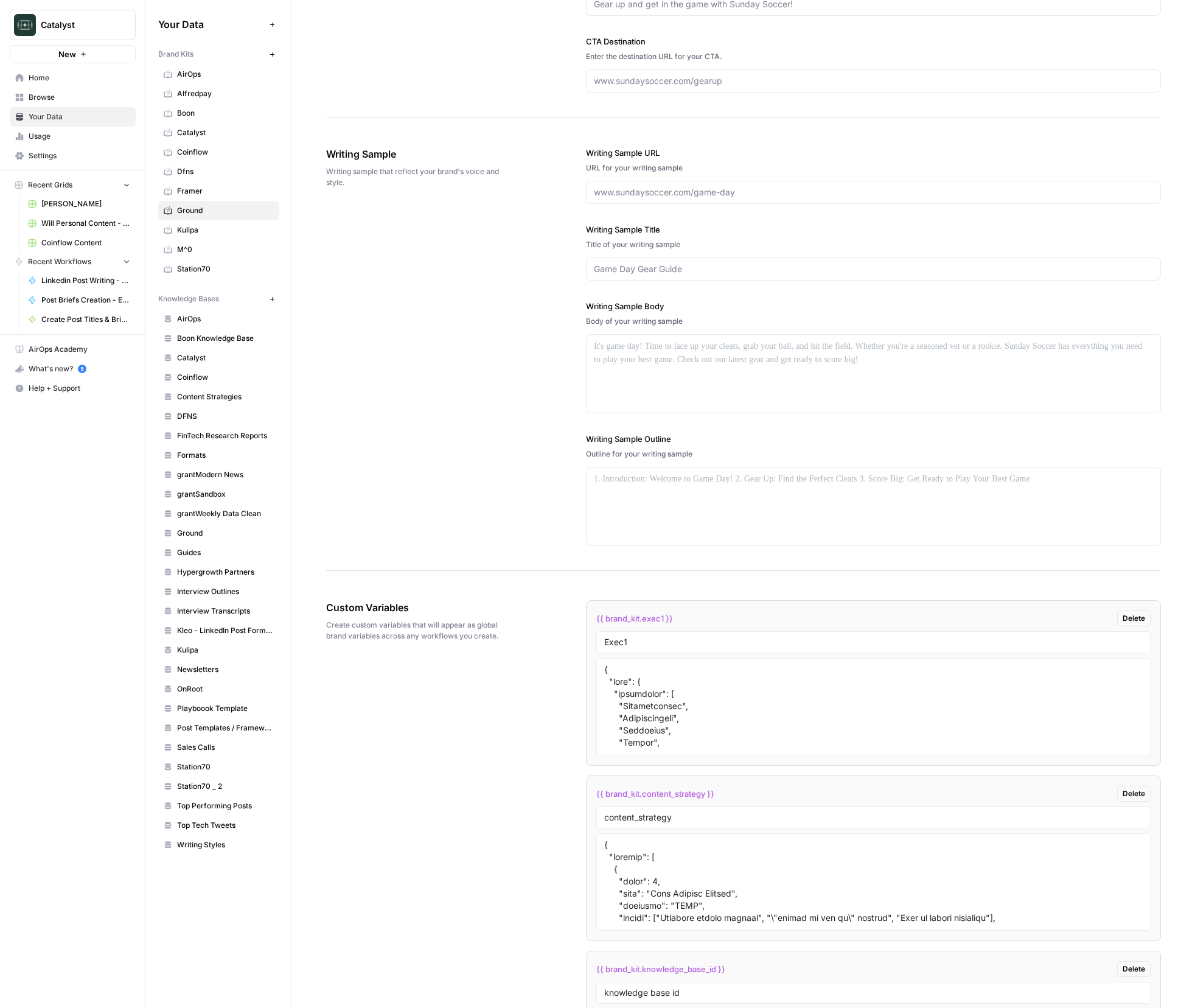
scroll to position [1394, 0]
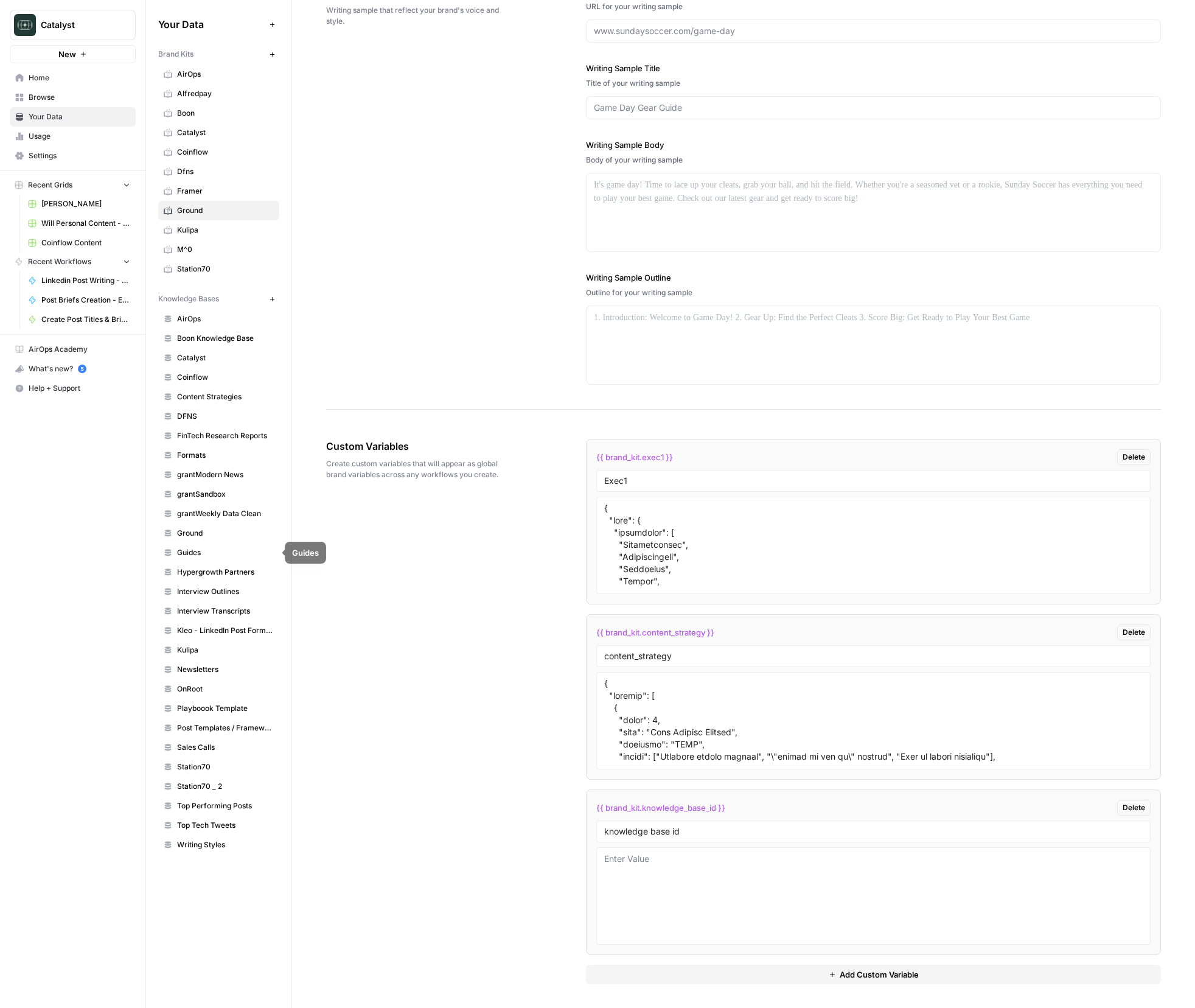
click at [201, 539] on link "Ground" at bounding box center [219, 533] width 121 height 20
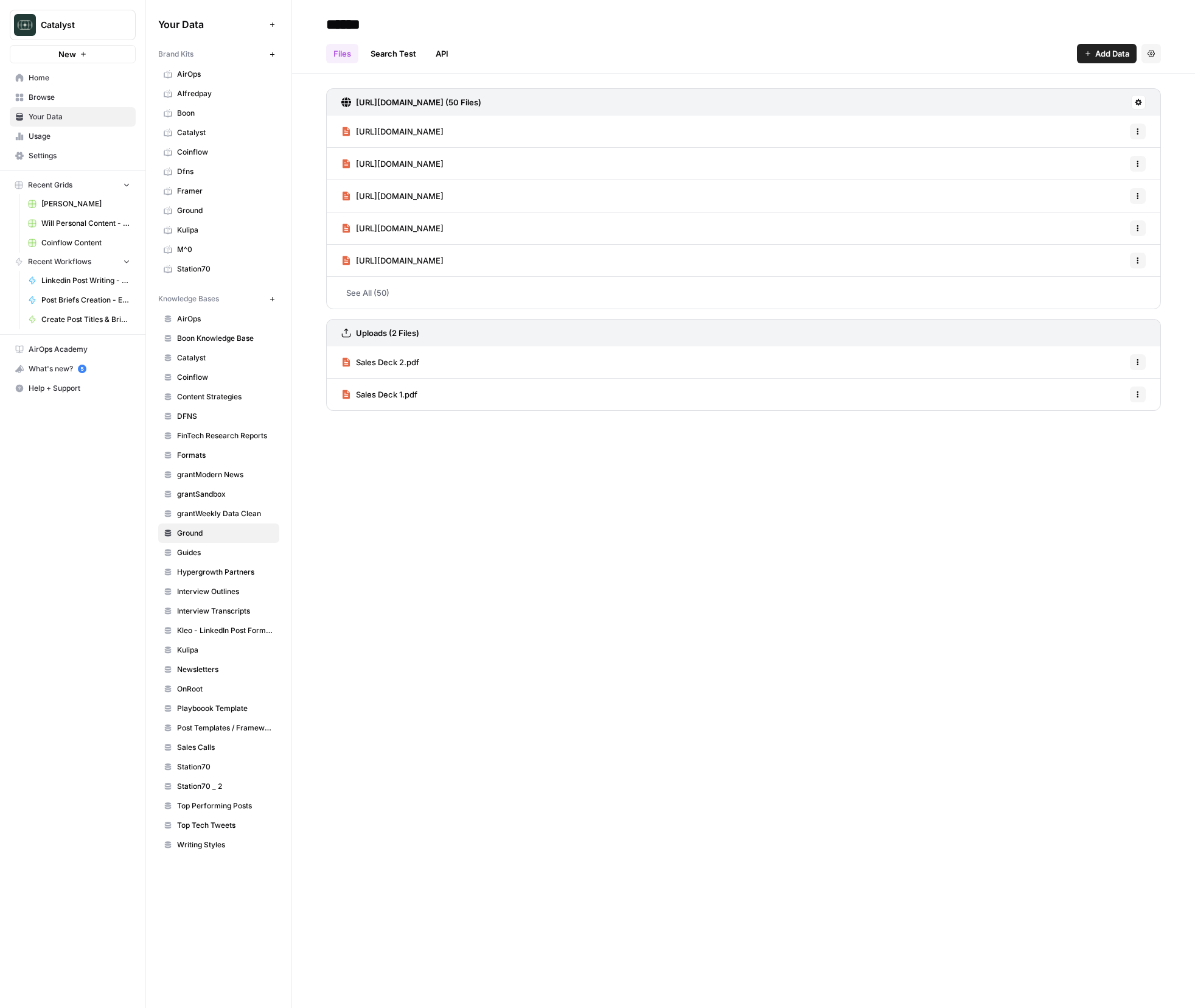
click at [208, 206] on span "Ground" at bounding box center [225, 211] width 96 height 11
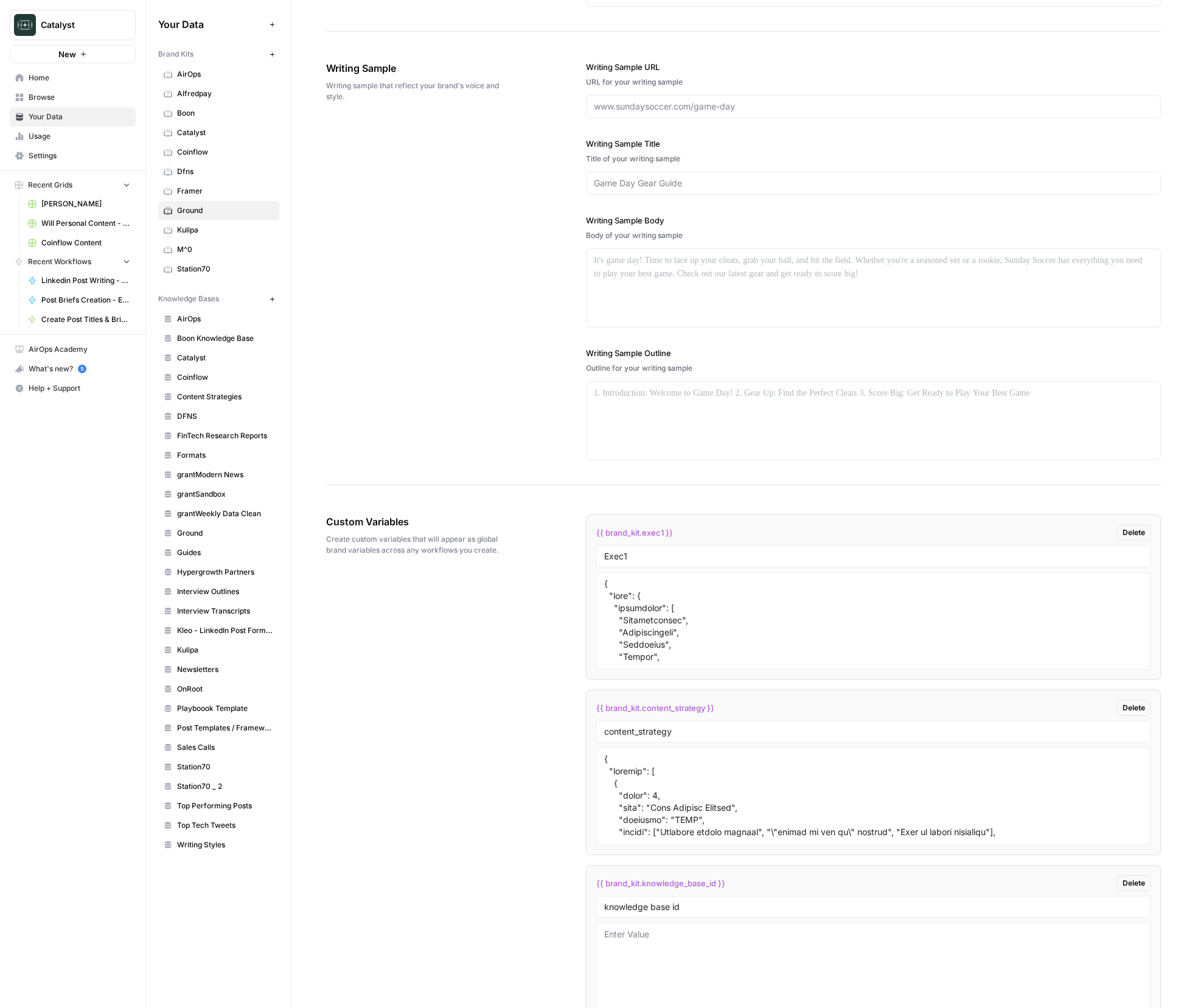
scroll to position [1394, 0]
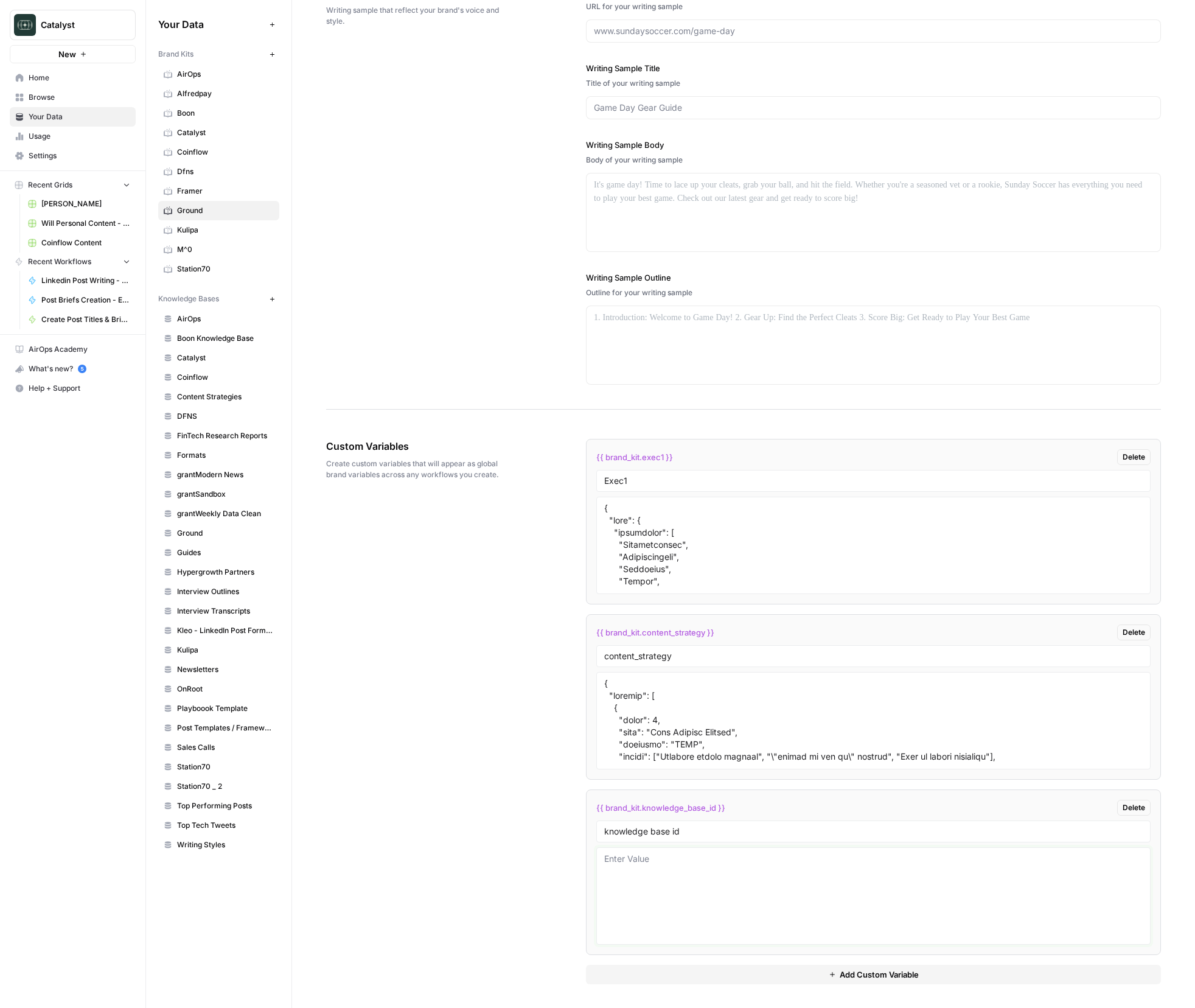
click at [645, 889] on textarea at bounding box center [873, 896] width 539 height 87
type textarea "10763"
click at [549, 904] on div "Custom Variables Create custom variables that will appear as global brand varia…" at bounding box center [744, 712] width 835 height 595
click at [500, 702] on div "Custom Variables Create custom variables that will appear as global brand varia…" at bounding box center [744, 712] width 835 height 595
click at [377, 632] on div "Custom Variables Create custom variables that will appear as global brand varia…" at bounding box center [744, 712] width 835 height 595
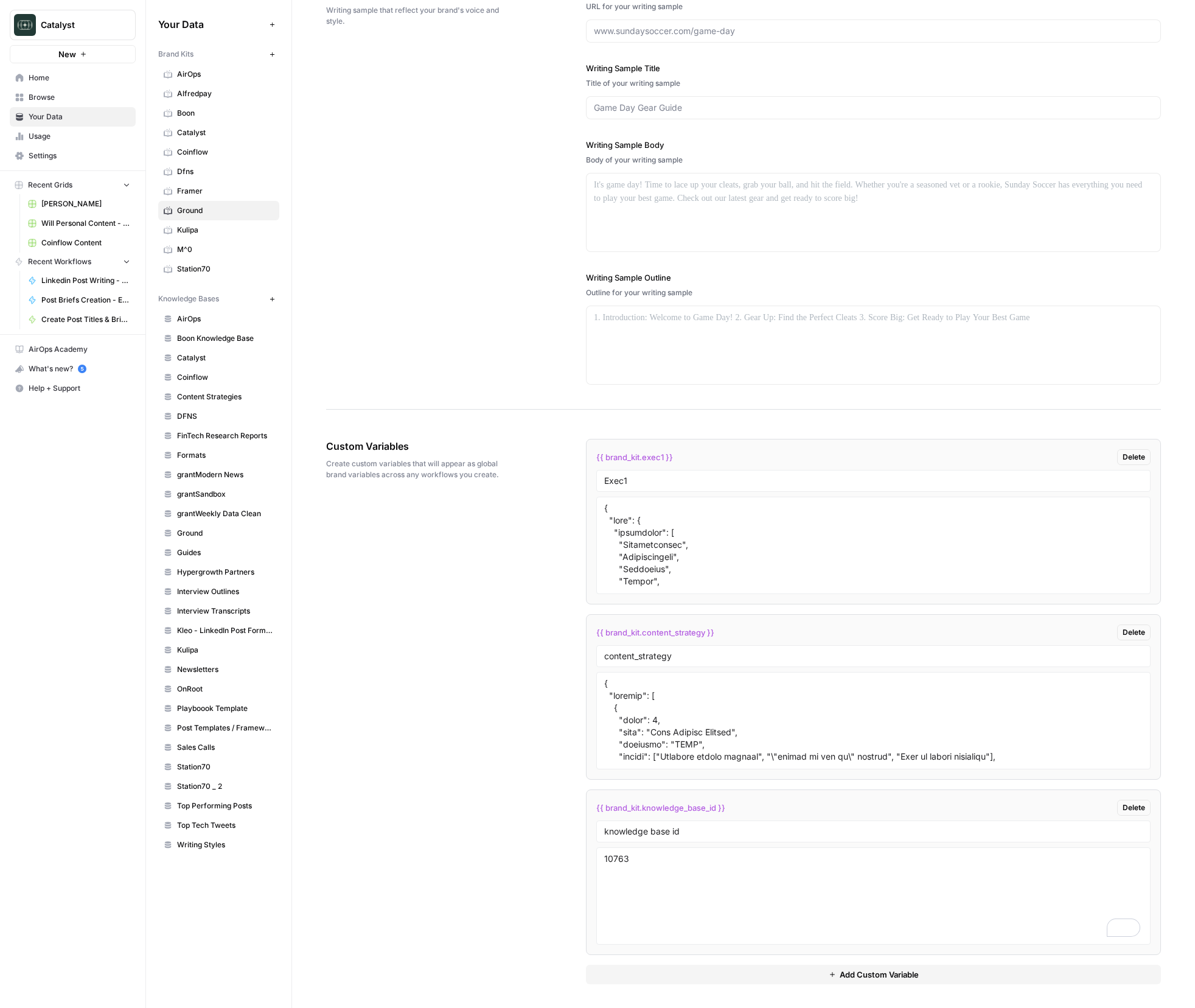
drag, startPoint x: 463, startPoint y: 581, endPoint x: 453, endPoint y: 572, distance: 13.5
click at [463, 581] on div "Custom Variables Create custom variables that will appear as global brand varia…" at bounding box center [744, 712] width 835 height 595
click at [455, 563] on div "Custom Variables Create custom variables that will appear as global brand varia…" at bounding box center [744, 712] width 835 height 595
click at [58, 83] on span "Home" at bounding box center [80, 78] width 101 height 11
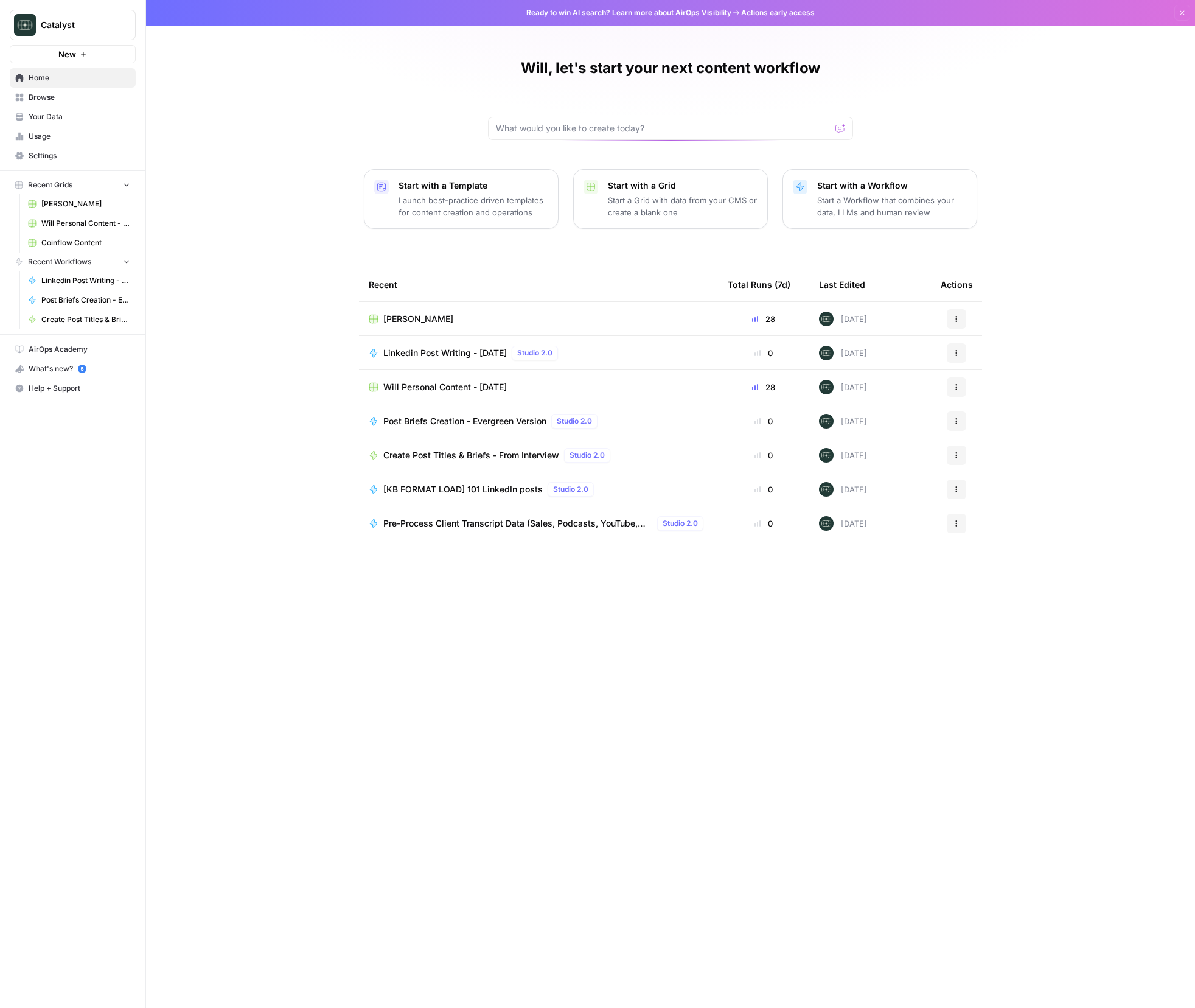
click at [48, 120] on span "Your Data" at bounding box center [80, 117] width 101 height 11
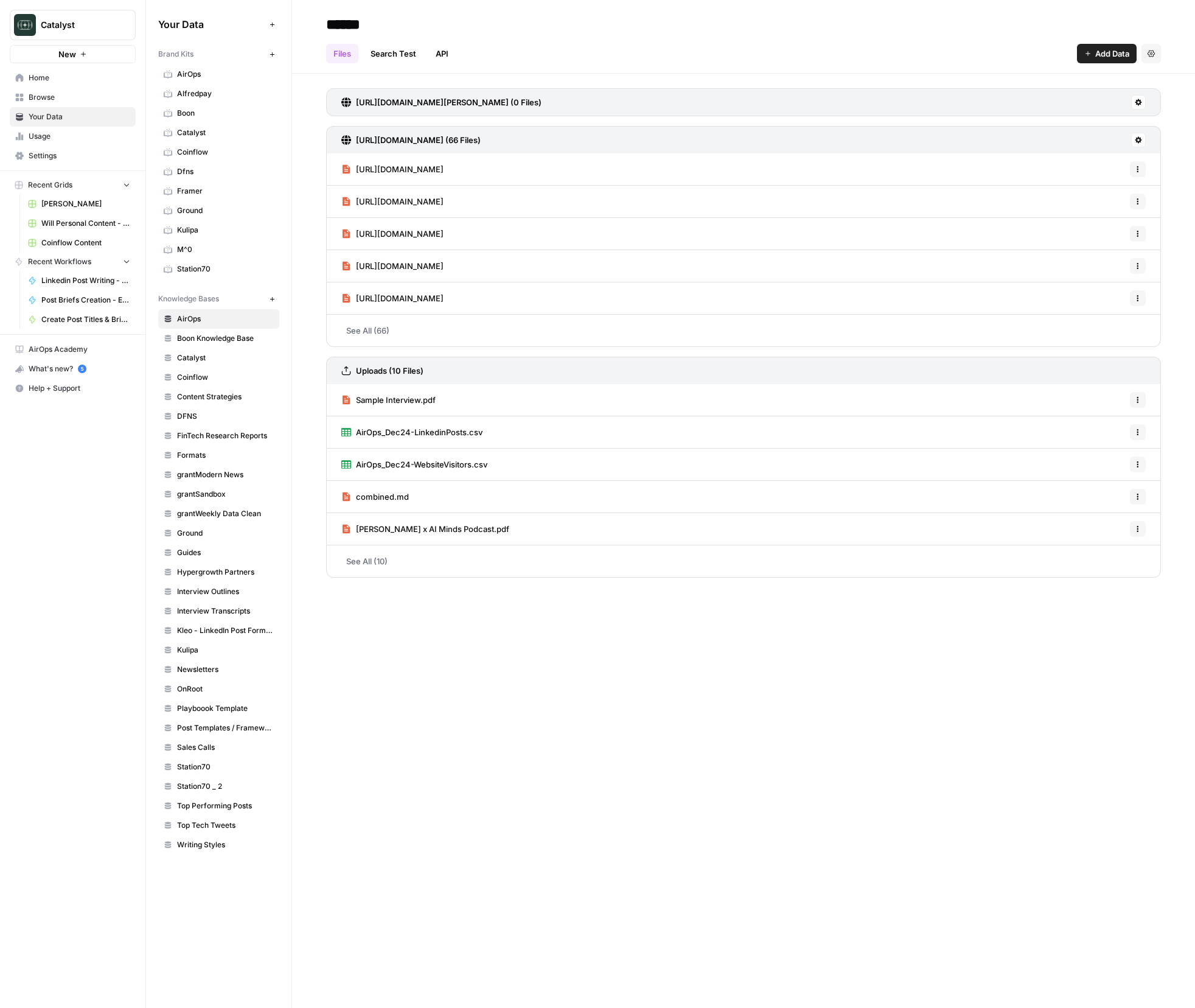
drag, startPoint x: 212, startPoint y: 299, endPoint x: 173, endPoint y: 298, distance: 39.0
click at [173, 298] on span "Knowledge Bases" at bounding box center [189, 299] width 61 height 11
click at [175, 298] on span "Knowledge Bases" at bounding box center [189, 299] width 61 height 11
click at [200, 537] on span "Ground" at bounding box center [225, 533] width 96 height 11
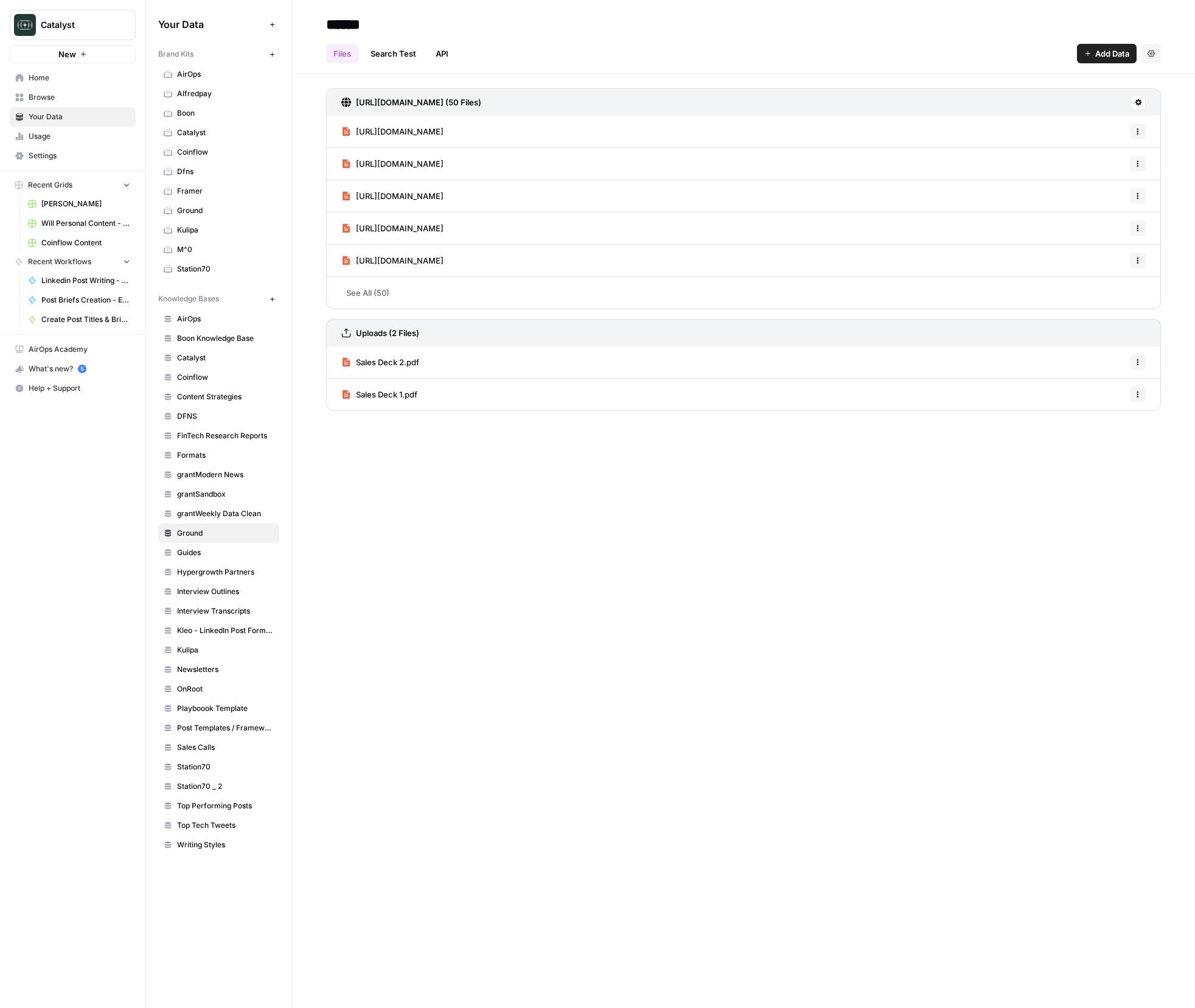
click at [620, 635] on div "****** Files Search Test API Add Data Settings [URL][DOMAIN_NAME] (50 Files) [U…" at bounding box center [744, 504] width 903 height 1008
click at [1114, 44] on button "Add Data" at bounding box center [1107, 54] width 60 height 20
click at [1055, 83] on span "Upload Files" at bounding box center [1066, 82] width 111 height 12
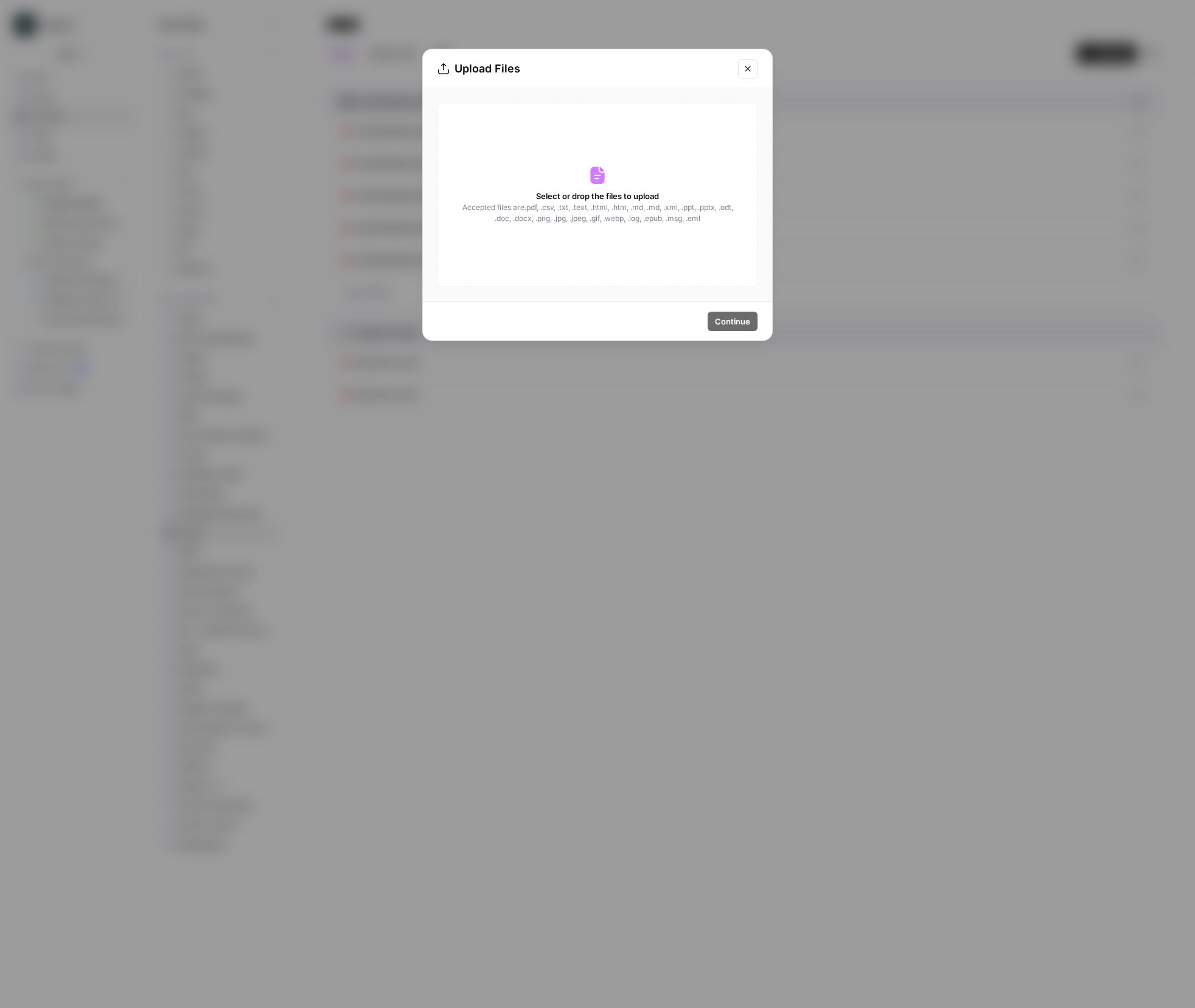
click at [753, 61] on button "Close modal" at bounding box center [748, 69] width 20 height 20
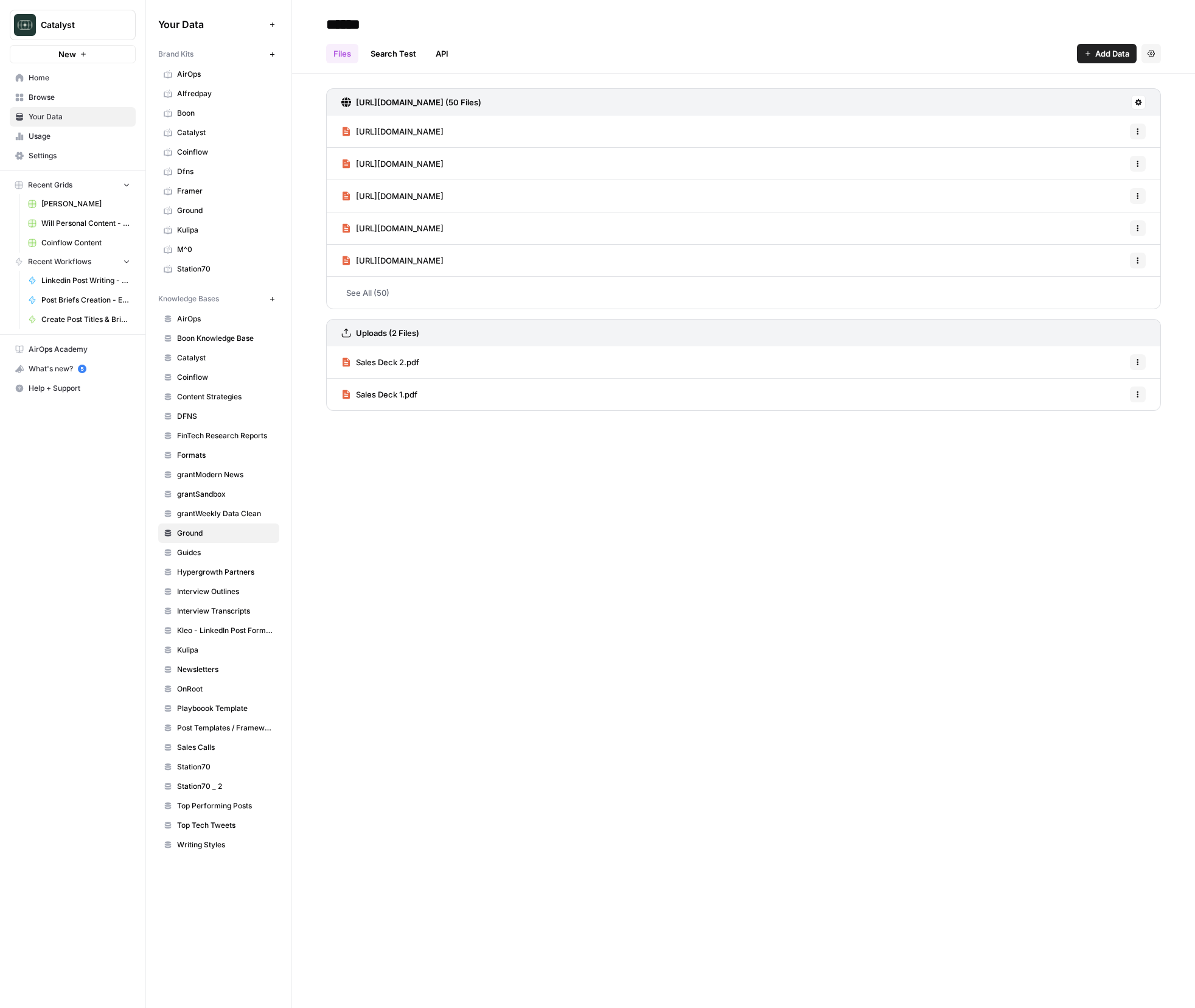
click at [418, 370] on link "Sales Deck 2.pdf" at bounding box center [380, 362] width 78 height 32
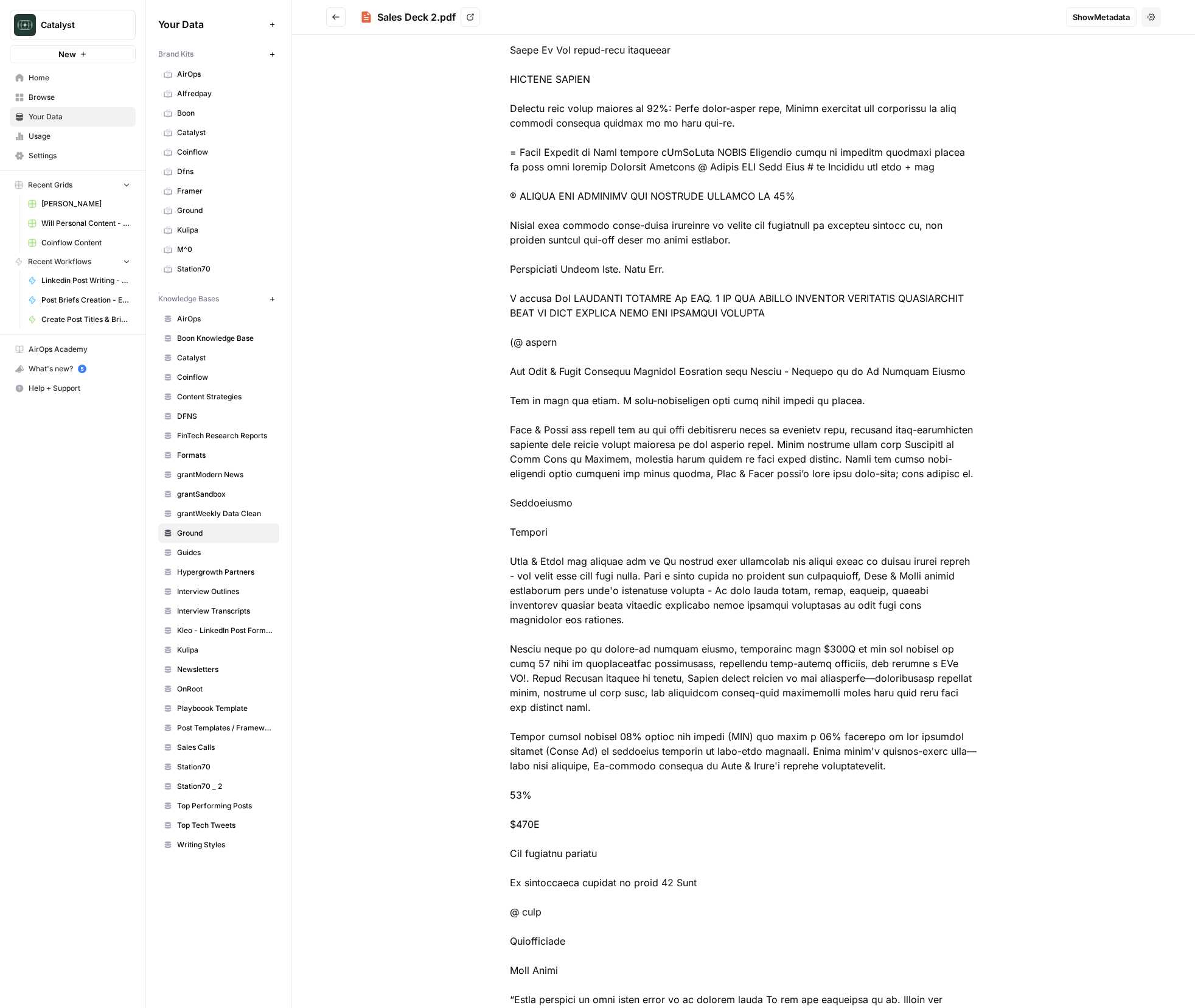
scroll to position [1379, 0]
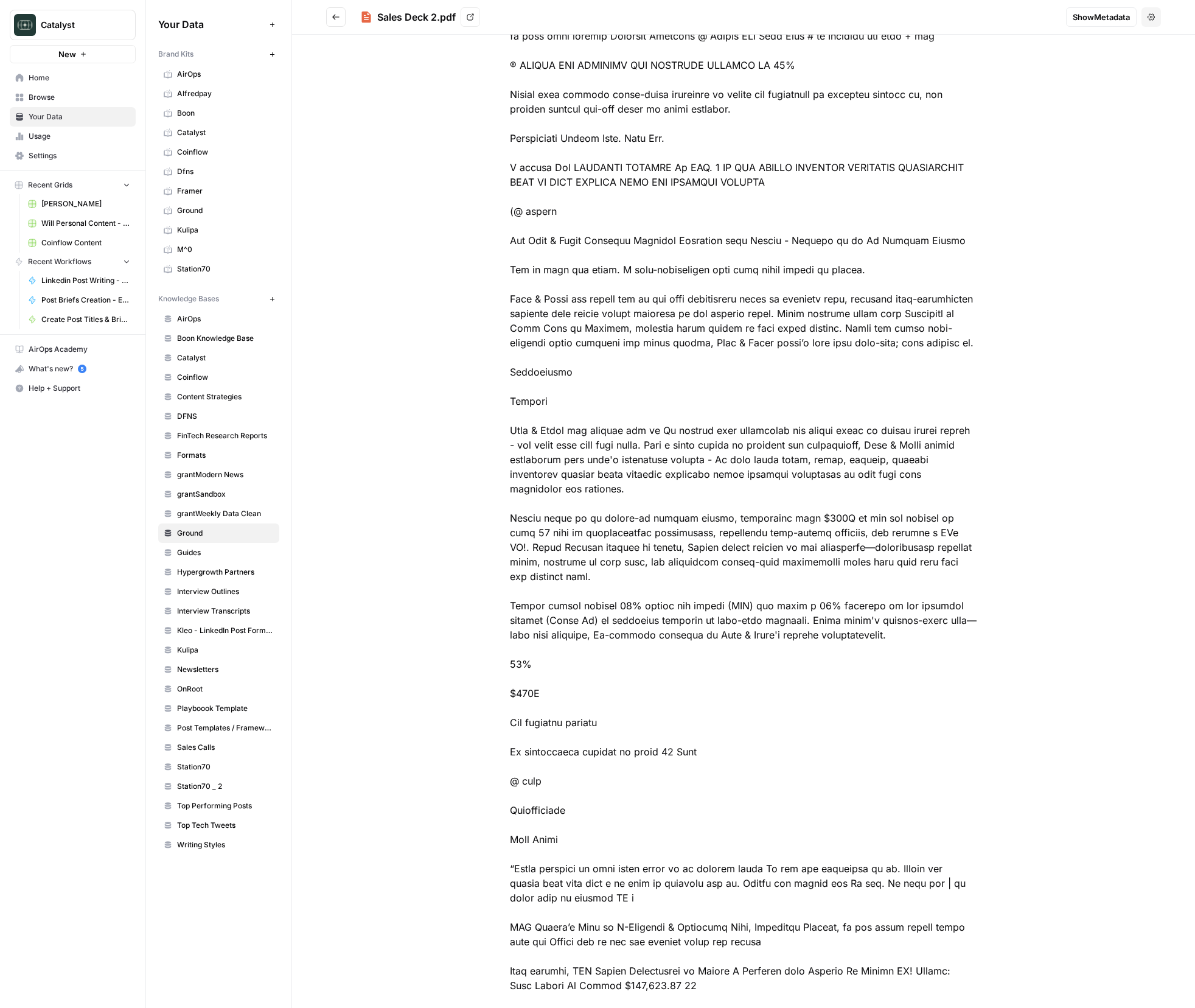
click at [342, 25] on button "Go back" at bounding box center [336, 17] width 20 height 20
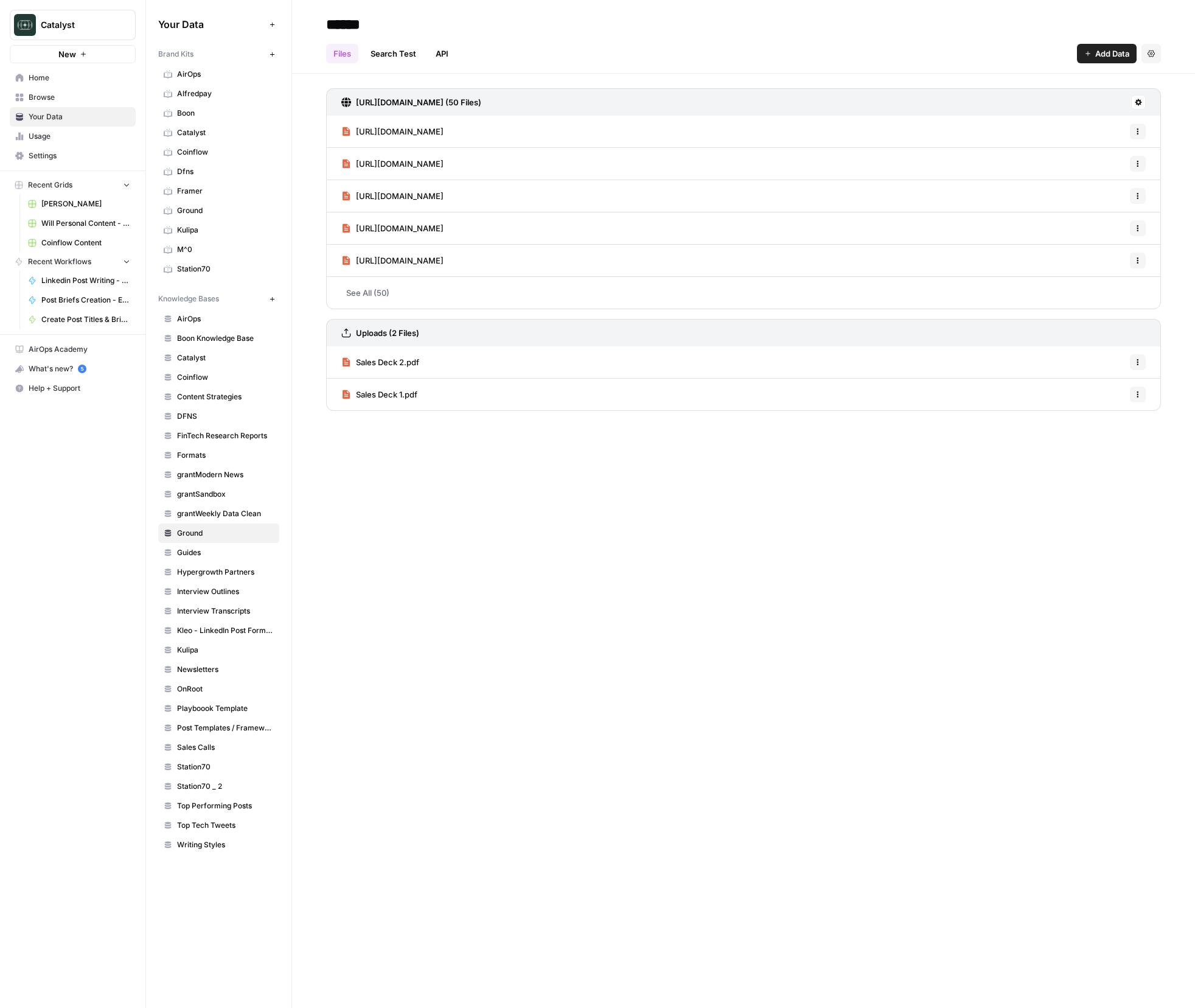
click at [513, 492] on div "****** Files Search Test API Add Data Settings [URL][DOMAIN_NAME] (50 Files) [U…" at bounding box center [744, 504] width 903 height 1008
click at [394, 392] on span "Sales Deck 1.pdf" at bounding box center [387, 394] width 61 height 12
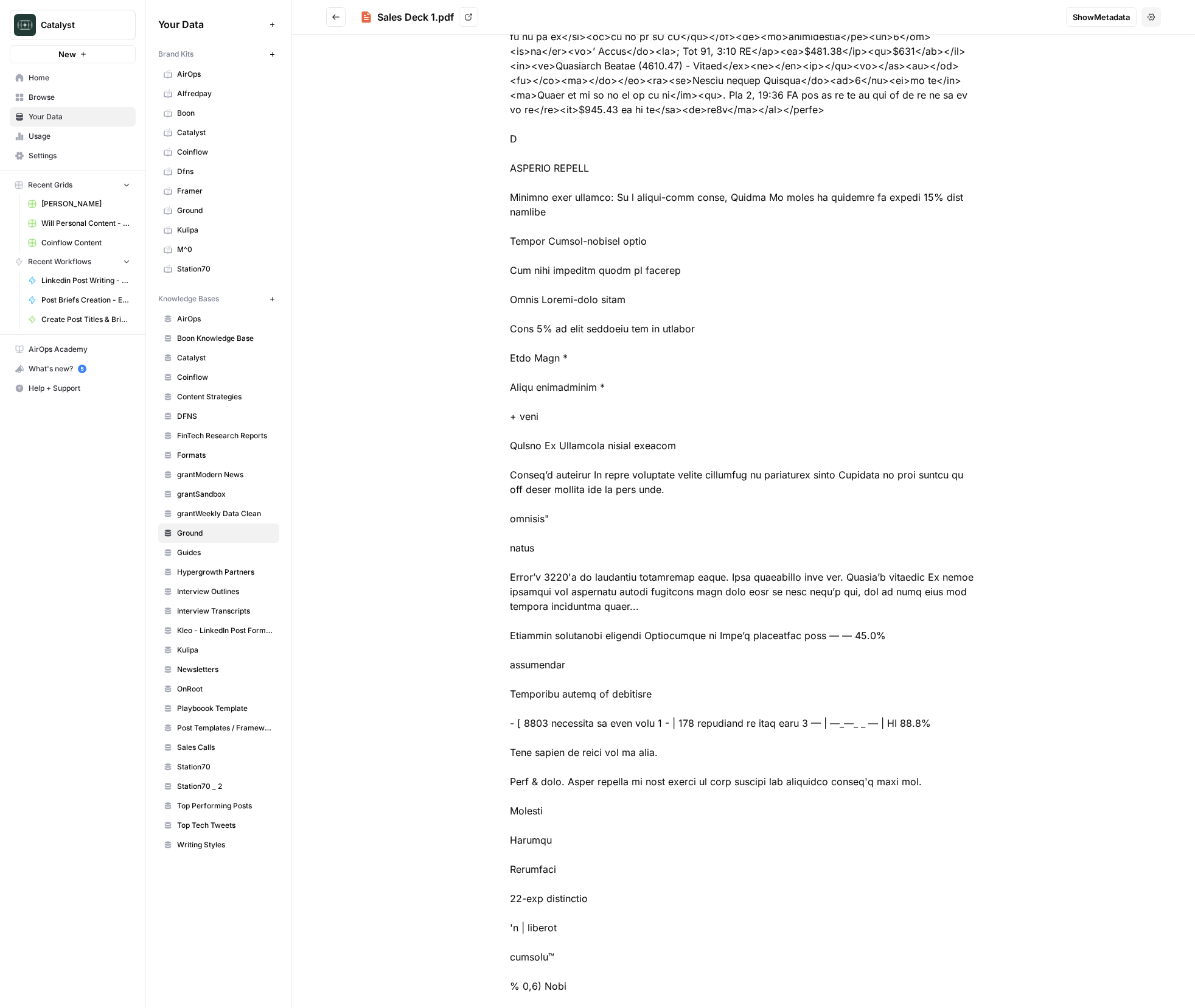
scroll to position [4241, 0]
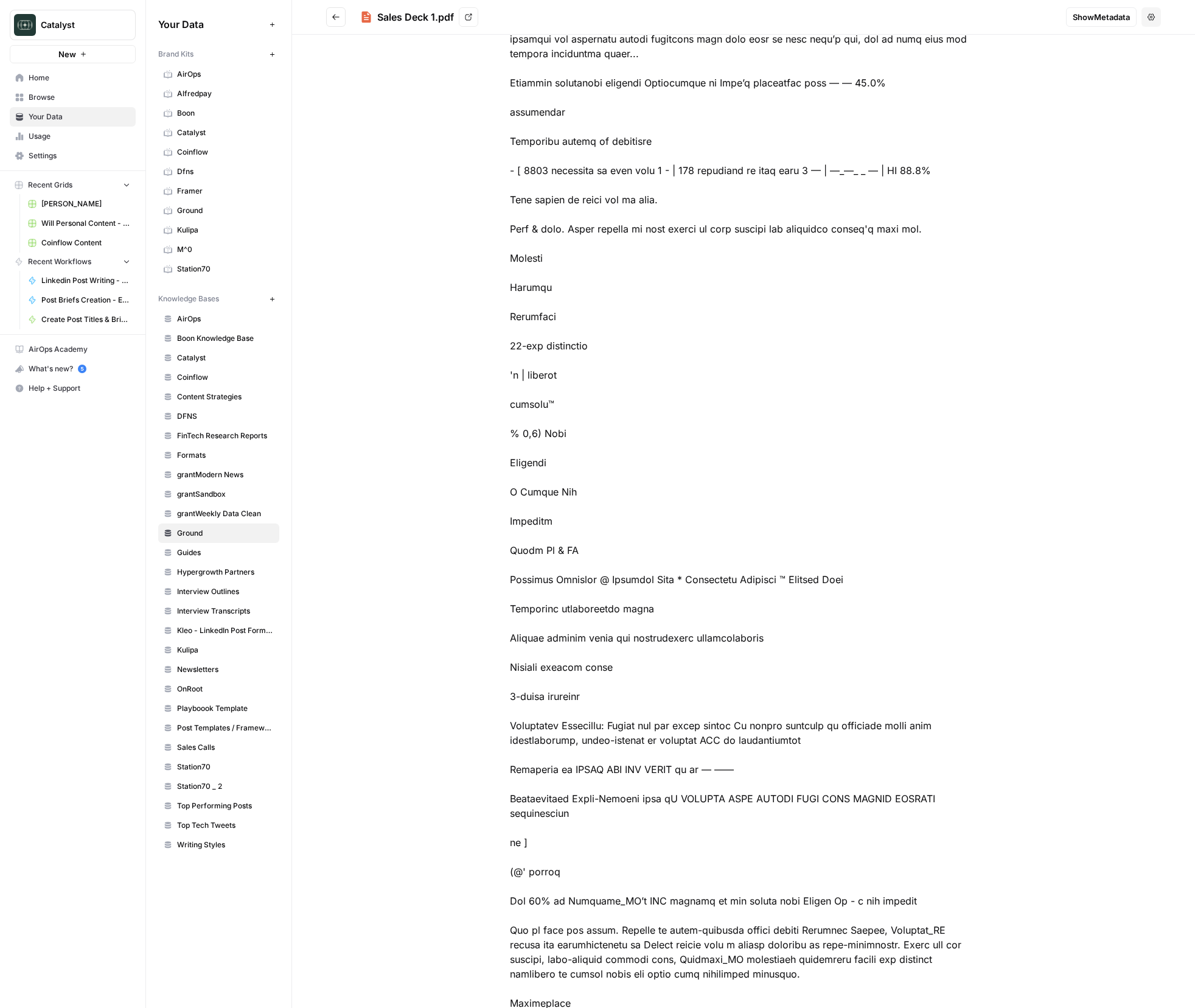
click at [340, 20] on button "Go back" at bounding box center [336, 17] width 20 height 20
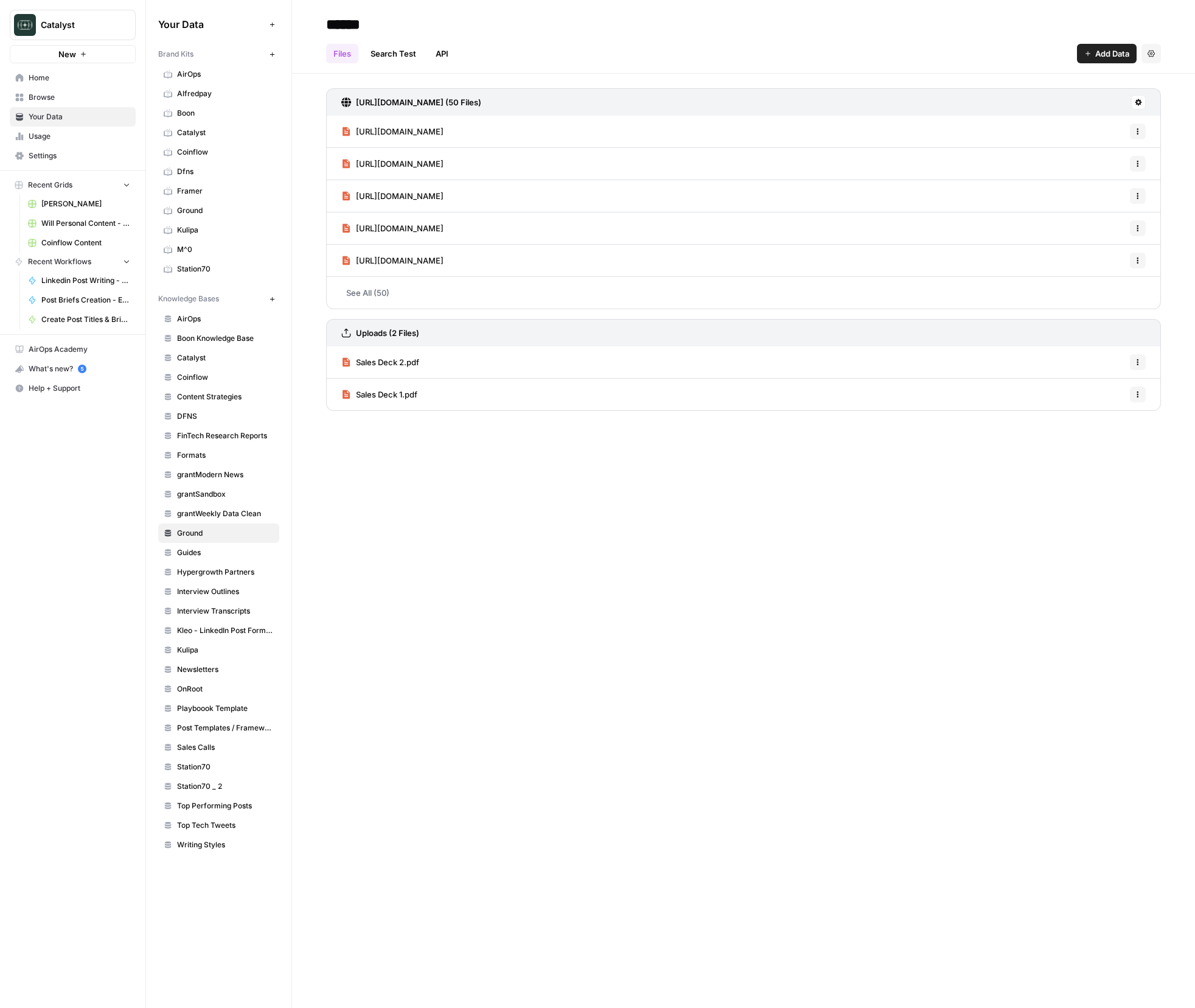
click at [451, 546] on div "****** Files Search Test API Add Data Settings [URL][DOMAIN_NAME] (50 Files) [U…" at bounding box center [744, 504] width 903 height 1008
click at [501, 578] on div "****** Files Search Test API Add Data Settings [URL][DOMAIN_NAME] (50 Files) [U…" at bounding box center [744, 504] width 903 height 1008
click at [509, 589] on div "****** Files Search Test API Add Data Settings [URL][DOMAIN_NAME] (50 Files) [U…" at bounding box center [744, 504] width 903 height 1008
click at [42, 155] on span "Settings" at bounding box center [80, 156] width 101 height 11
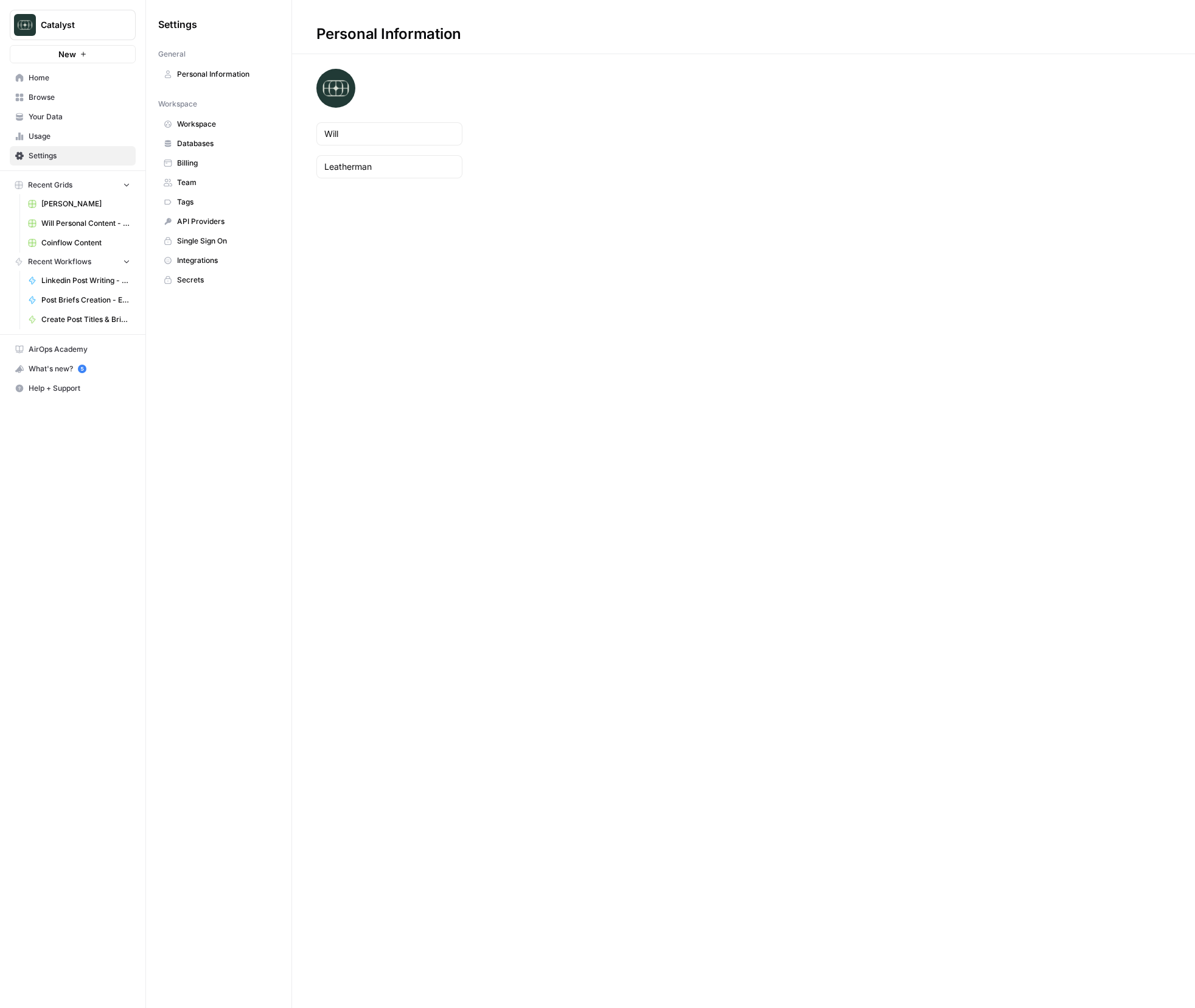
click at [187, 184] on span "Team" at bounding box center [225, 183] width 96 height 11
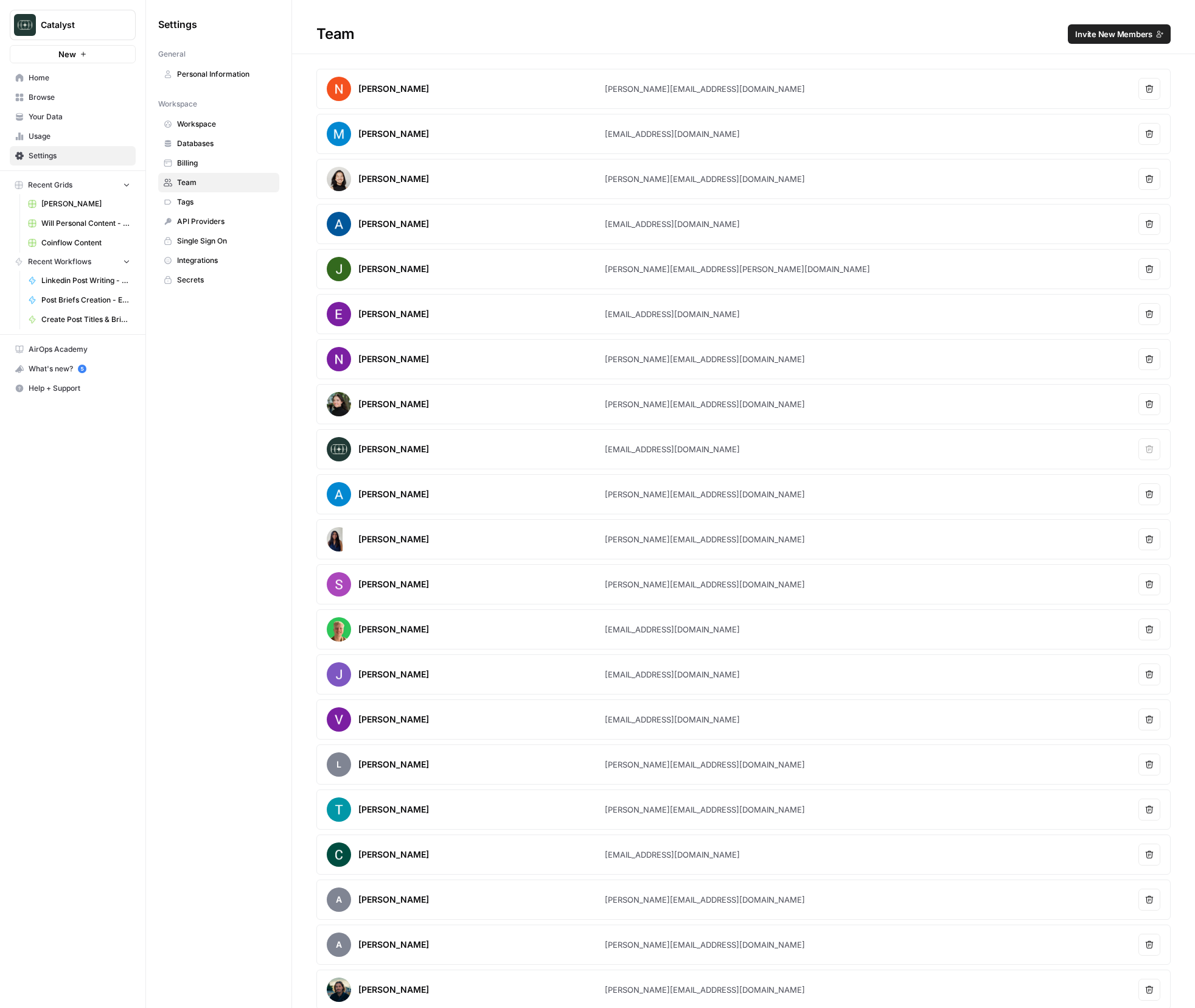
scroll to position [97, 0]
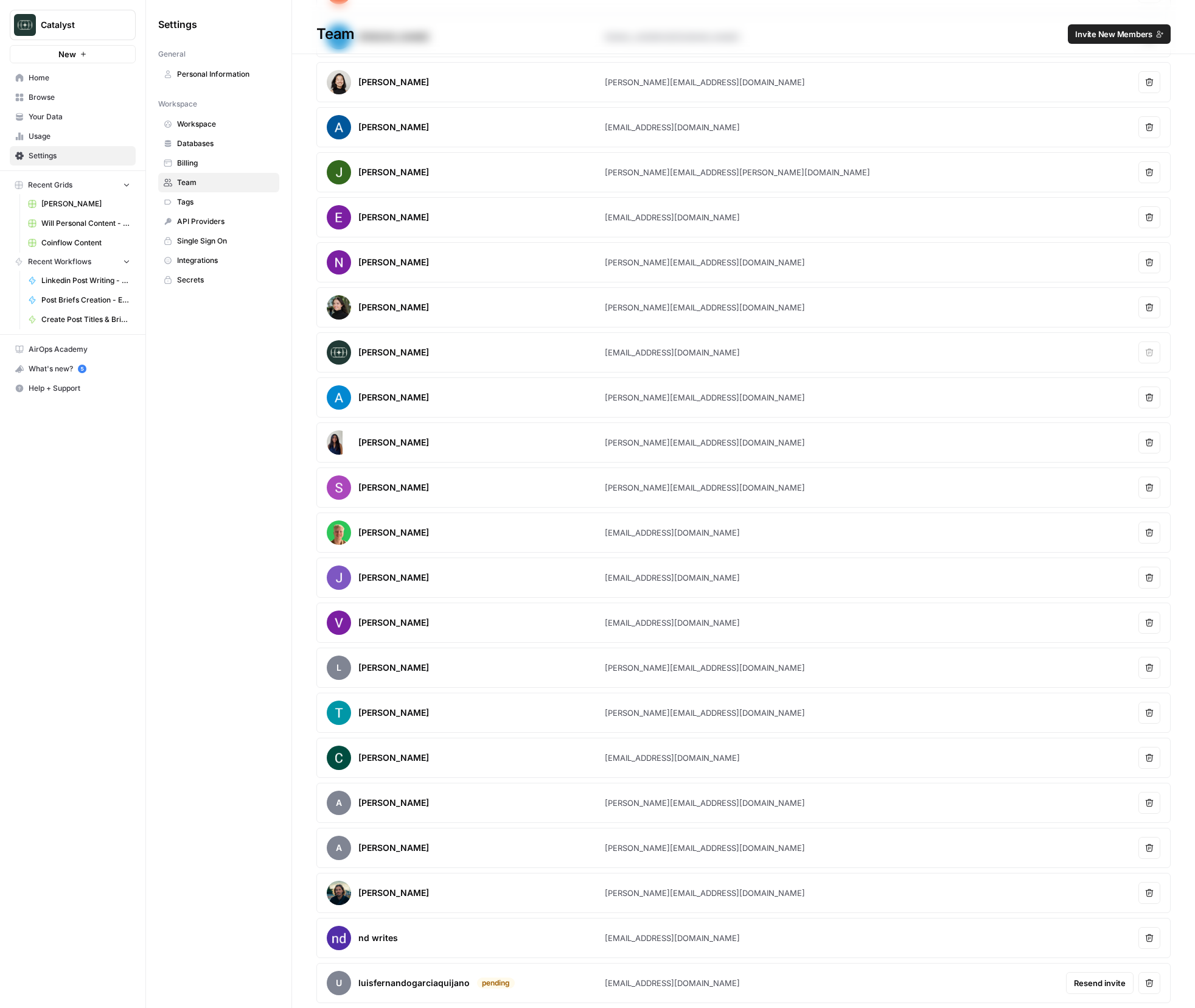
click at [1155, 982] on button "Remove user" at bounding box center [1149, 983] width 22 height 22
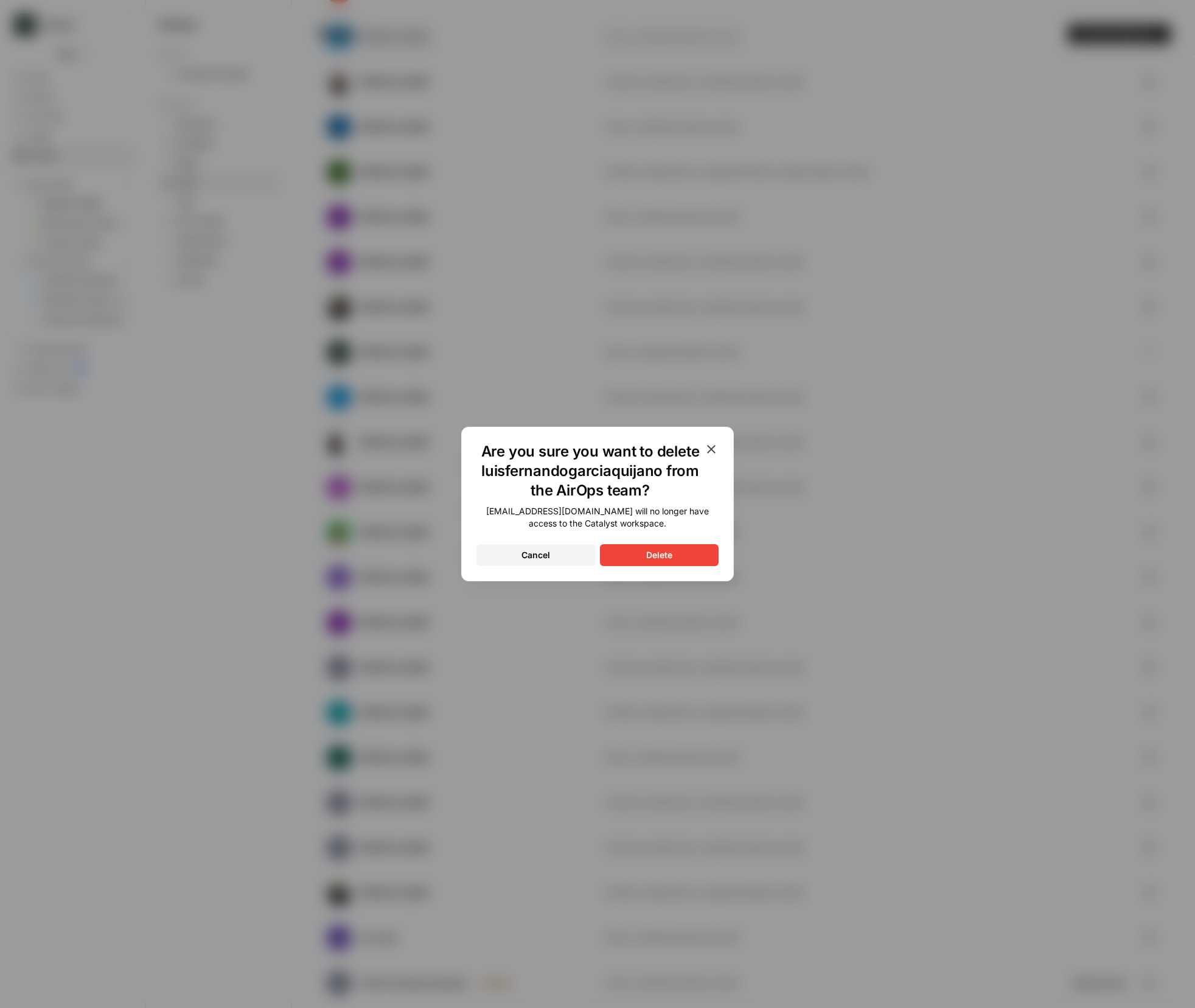
click at [646, 557] on div "Delete" at bounding box center [659, 555] width 26 height 12
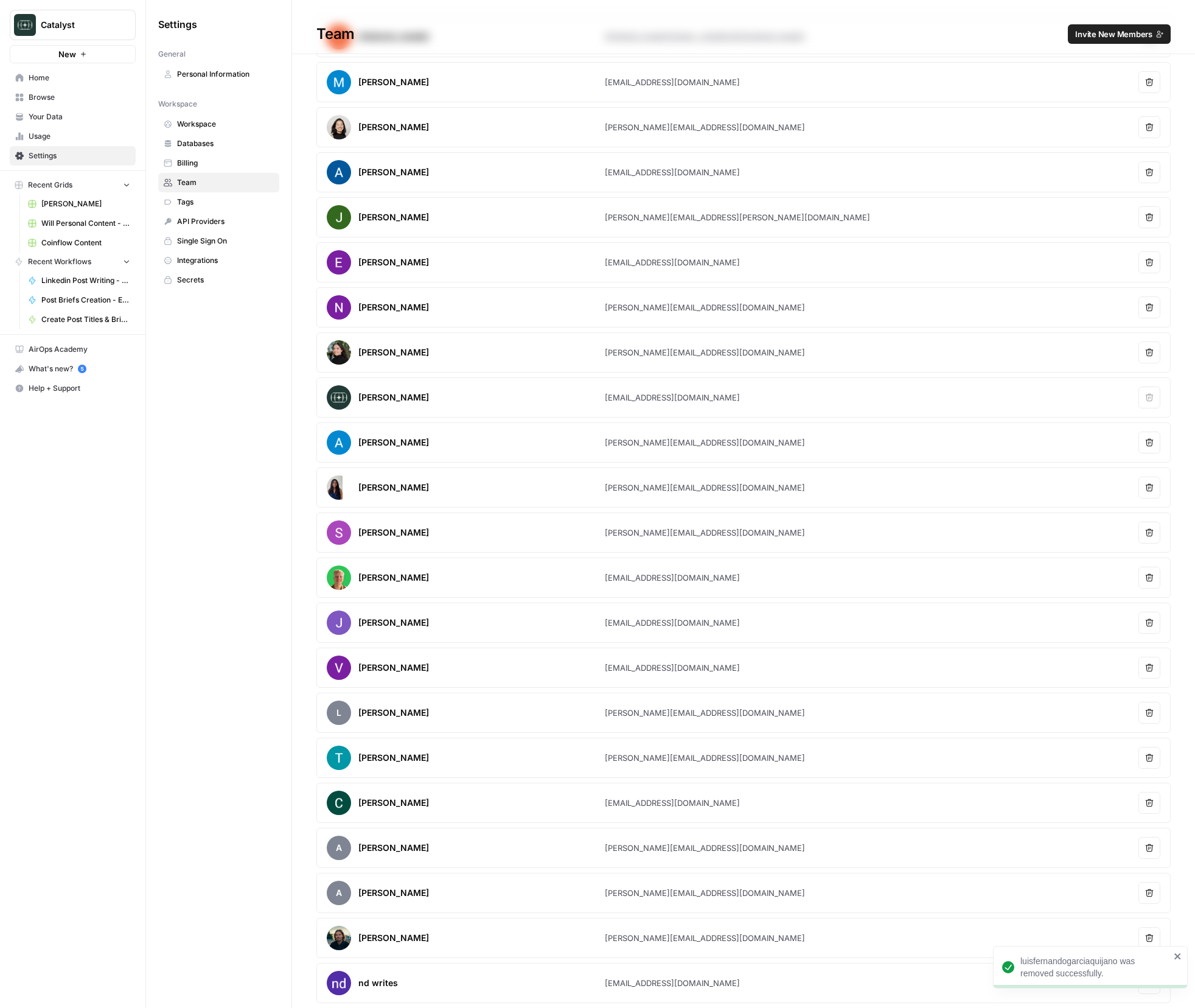
click at [1145, 34] on span "Invite New Members" at bounding box center [1114, 34] width 77 height 12
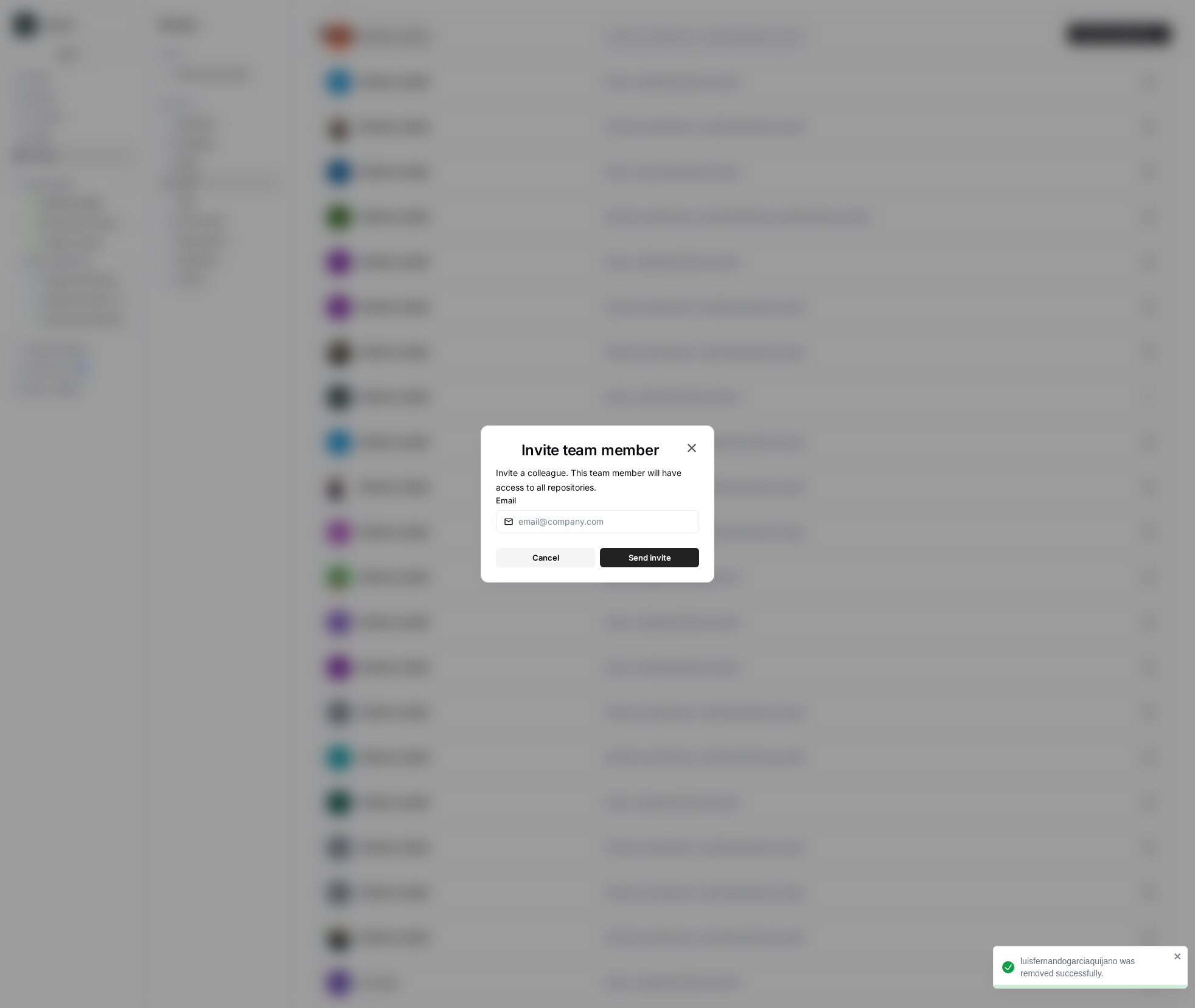
click at [635, 514] on div at bounding box center [597, 521] width 204 height 23
type input "[PERSON_NAME][EMAIL_ADDRESS][DOMAIN_NAME]"
click at [644, 565] on button "Send invite" at bounding box center [649, 558] width 99 height 20
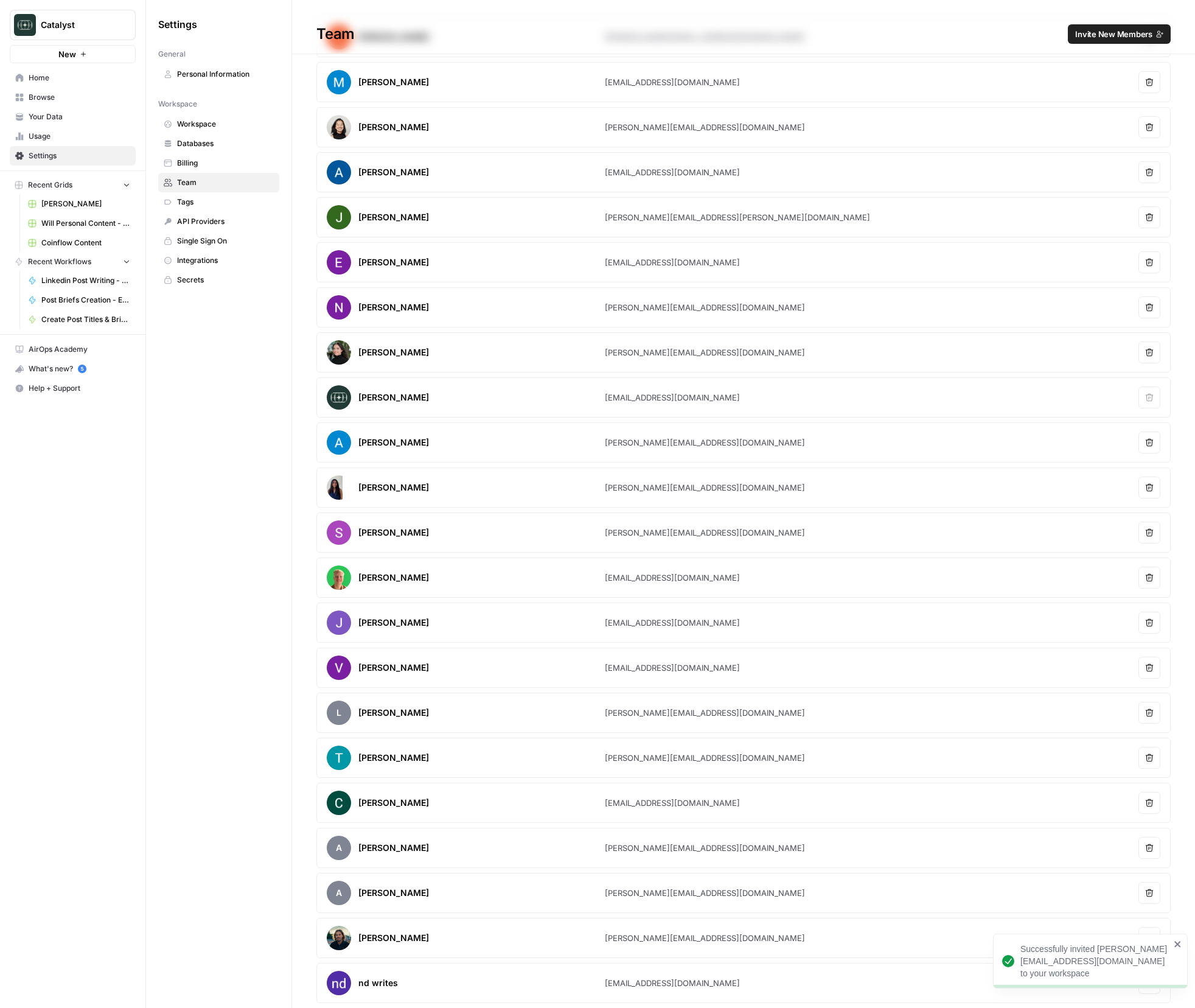
scroll to position [97, 0]
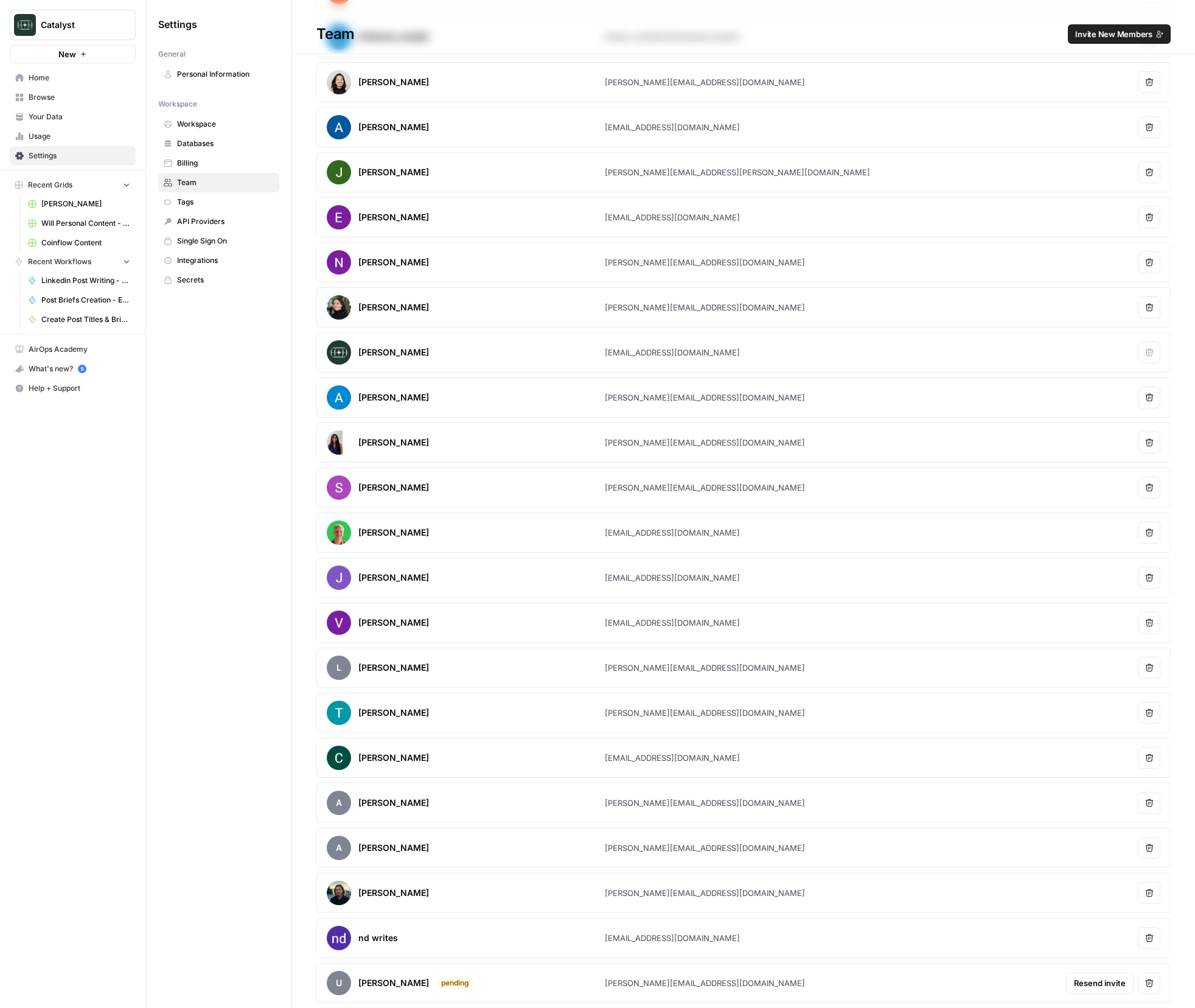
click at [251, 494] on div "Settings General Personal Information Workspace Workspace Databases Billing Tea…" at bounding box center [218, 504] width 146 height 1008
click at [65, 122] on span "Your Data" at bounding box center [80, 117] width 101 height 11
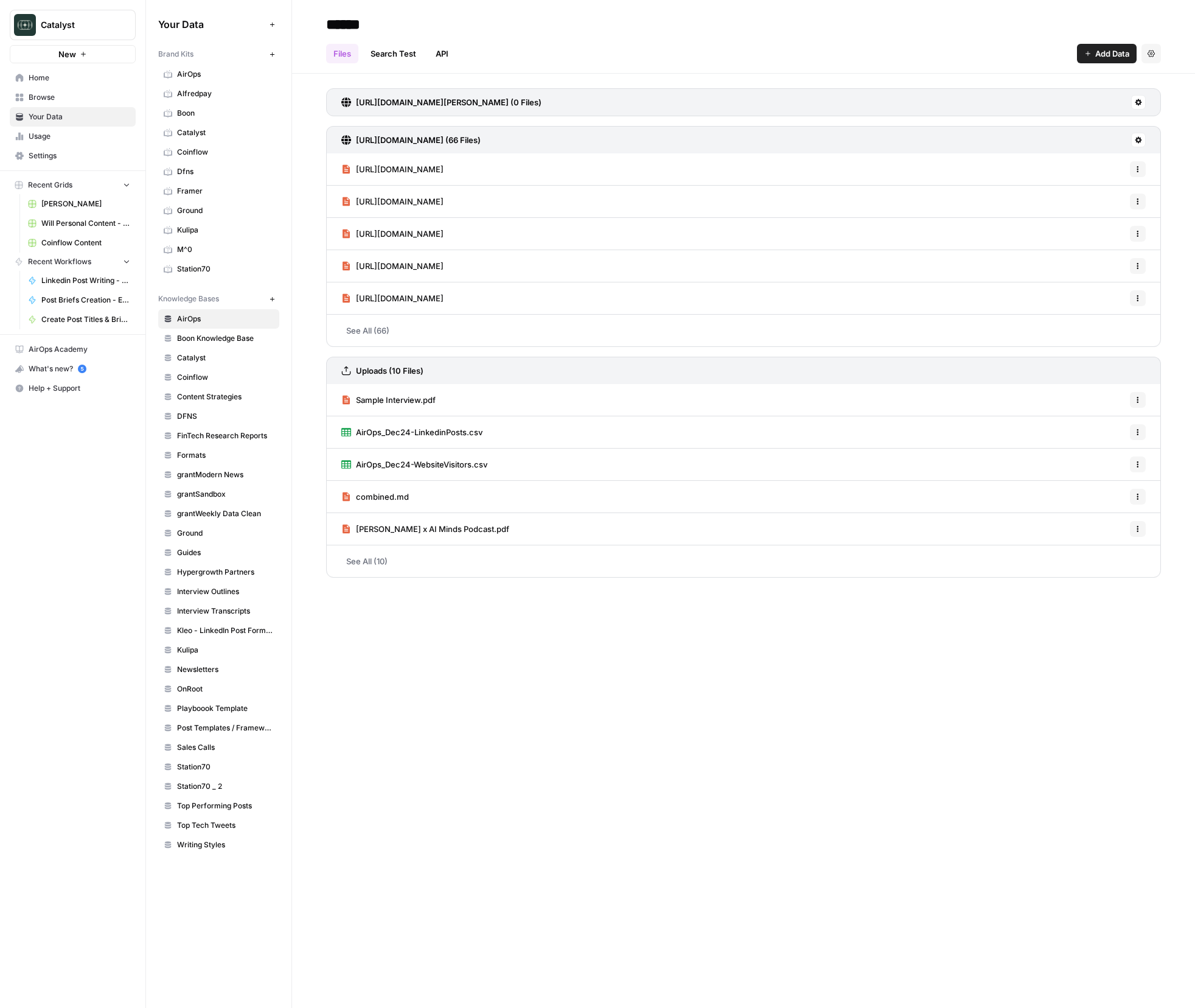
click at [201, 536] on span "Ground" at bounding box center [225, 533] width 96 height 11
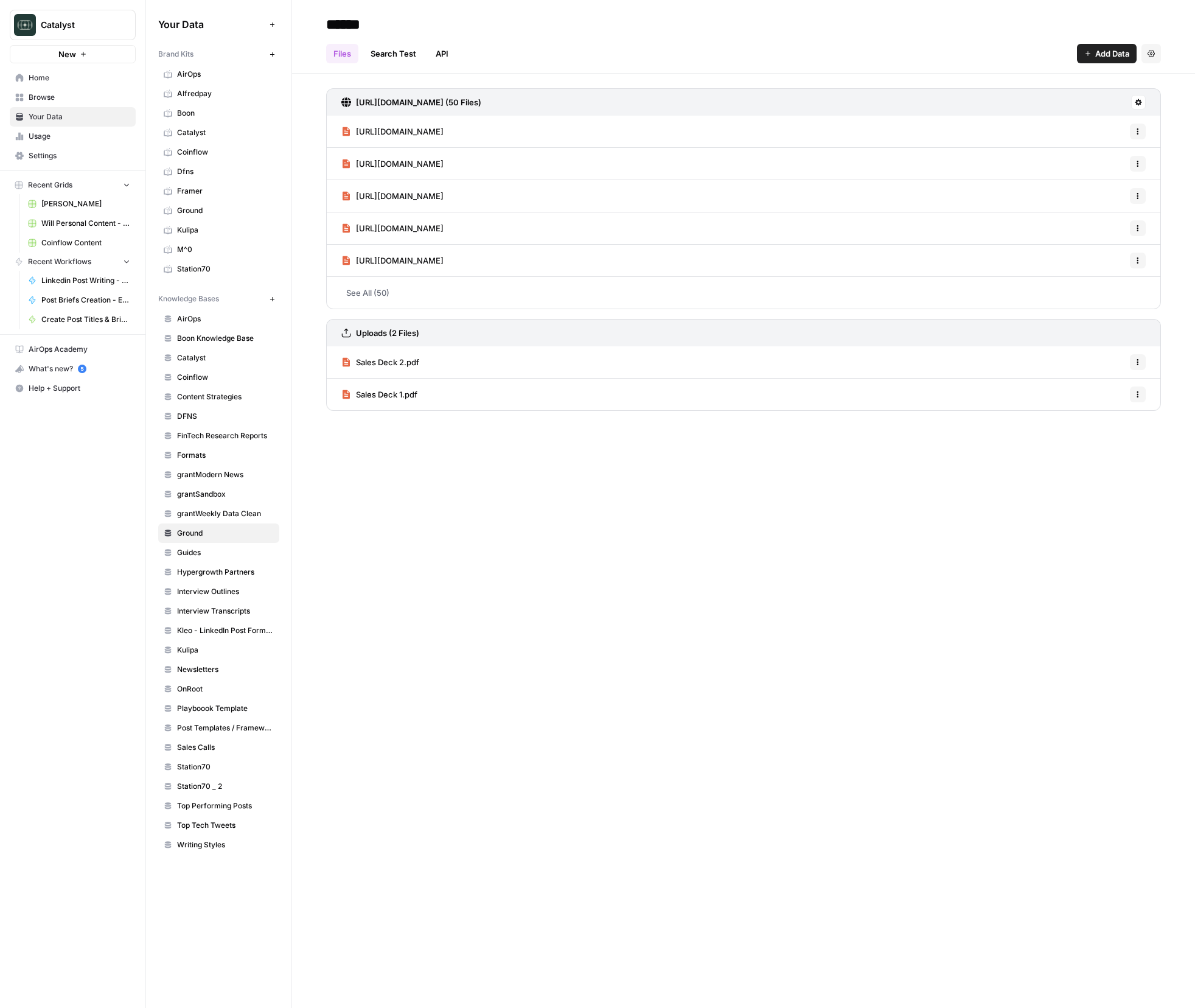
click at [1139, 58] on div "Add Data Settings" at bounding box center [1119, 54] width 84 height 20
click at [1130, 56] on button "Add Data" at bounding box center [1107, 54] width 60 height 20
click at [180, 73] on span "AirOps" at bounding box center [225, 75] width 96 height 11
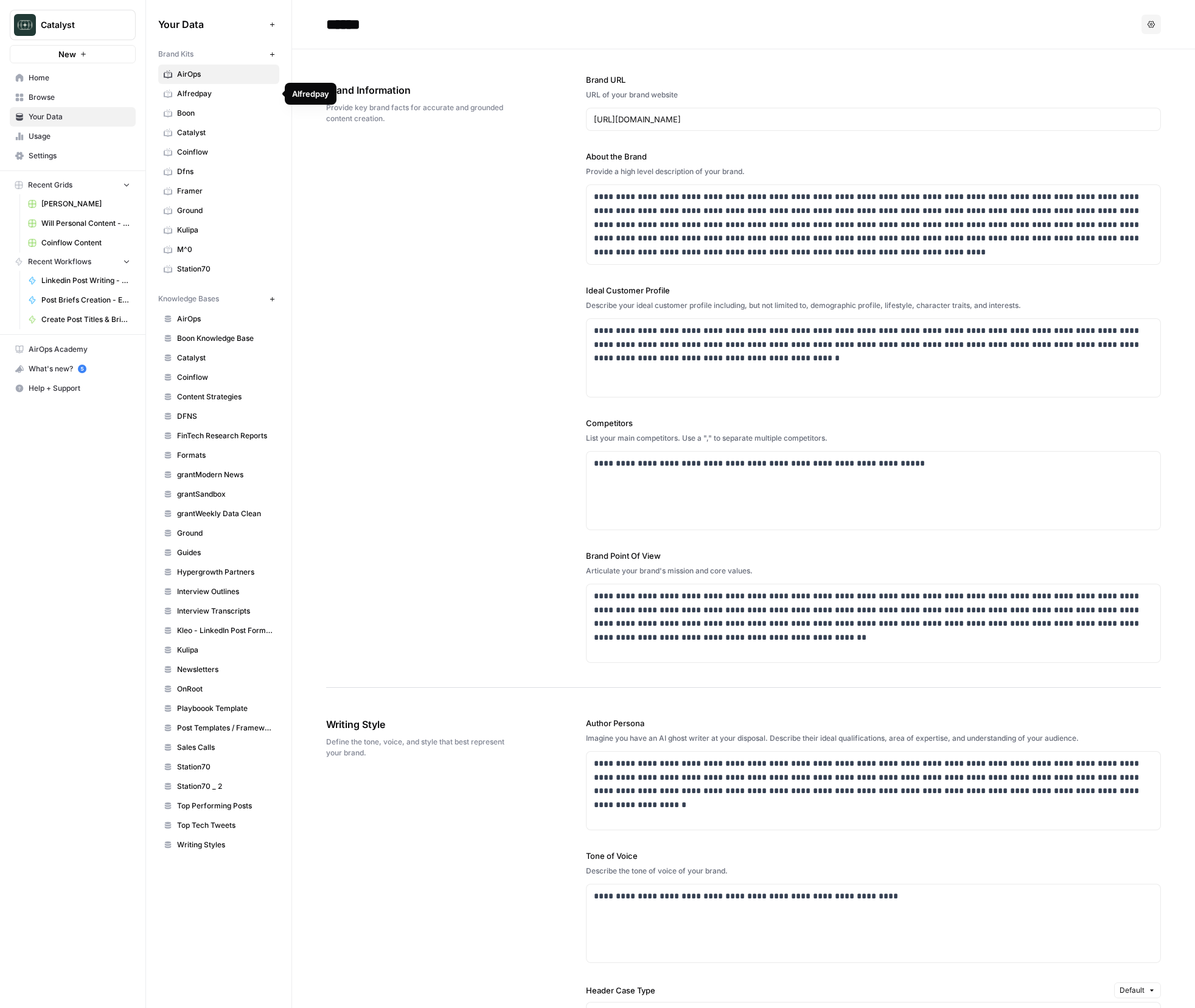
click at [189, 98] on span "Alfredpay" at bounding box center [225, 94] width 96 height 11
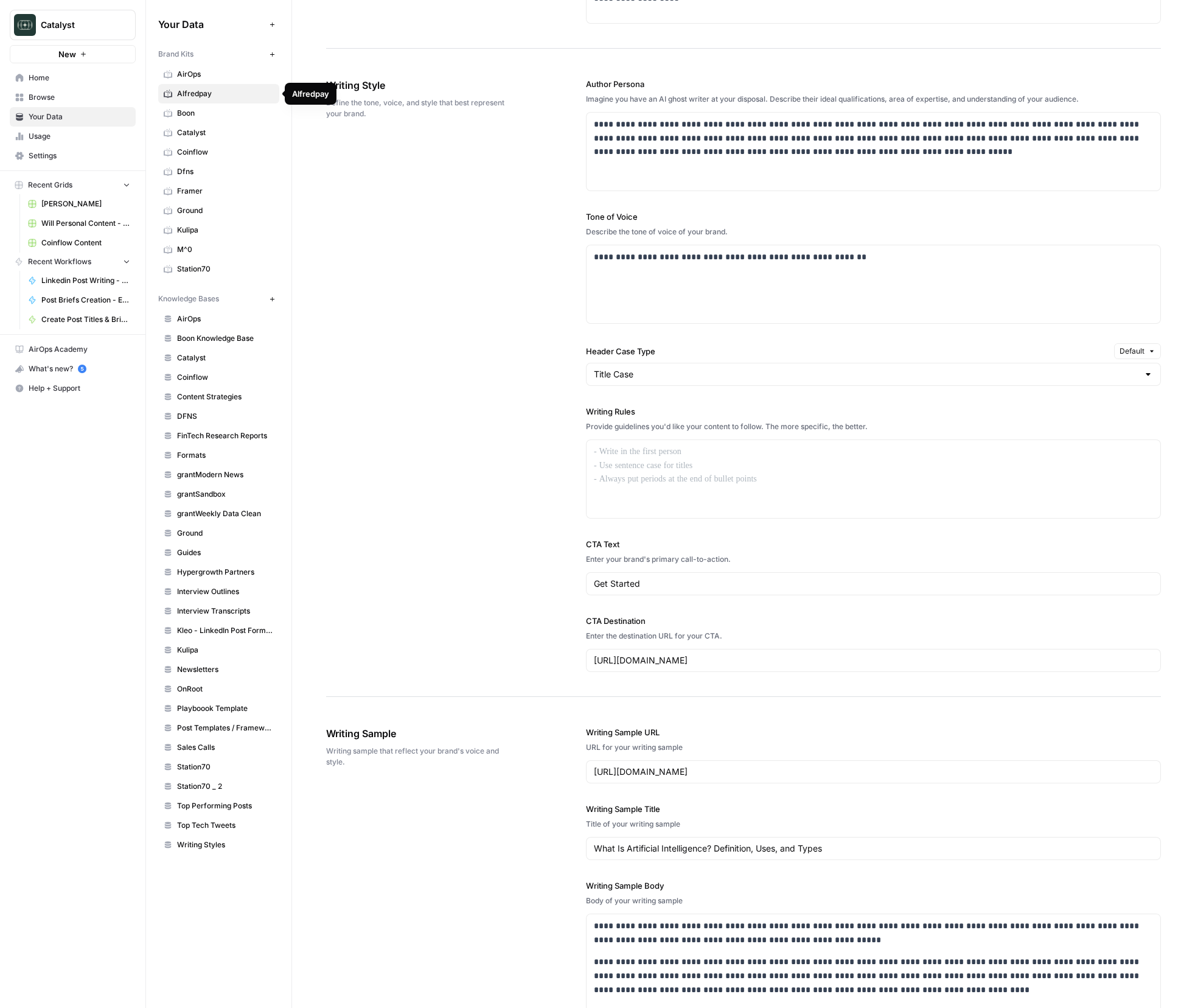
scroll to position [1030, 0]
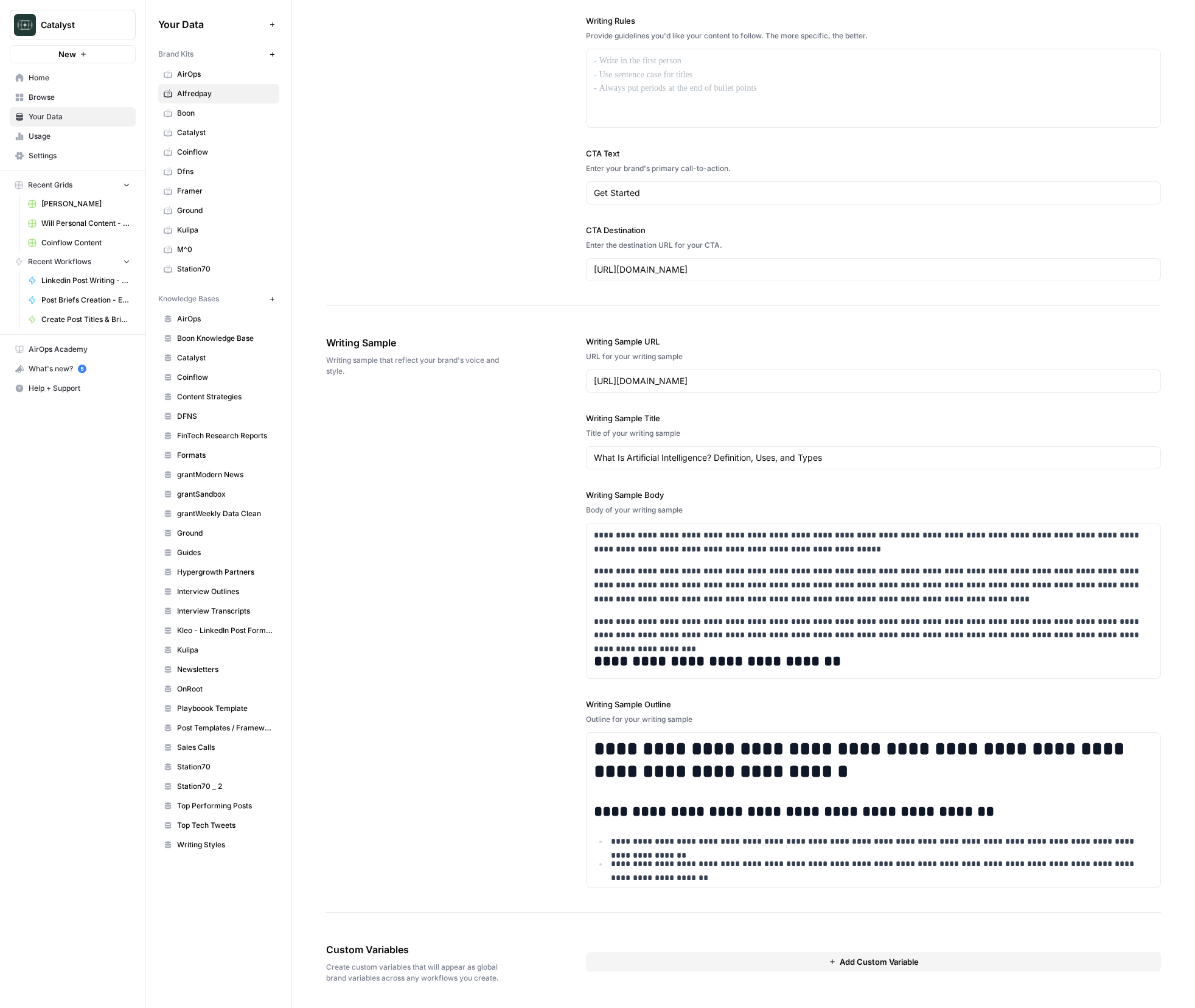
click at [277, 53] on button "New" at bounding box center [272, 54] width 15 height 15
click at [195, 254] on span "M^0" at bounding box center [225, 250] width 96 height 11
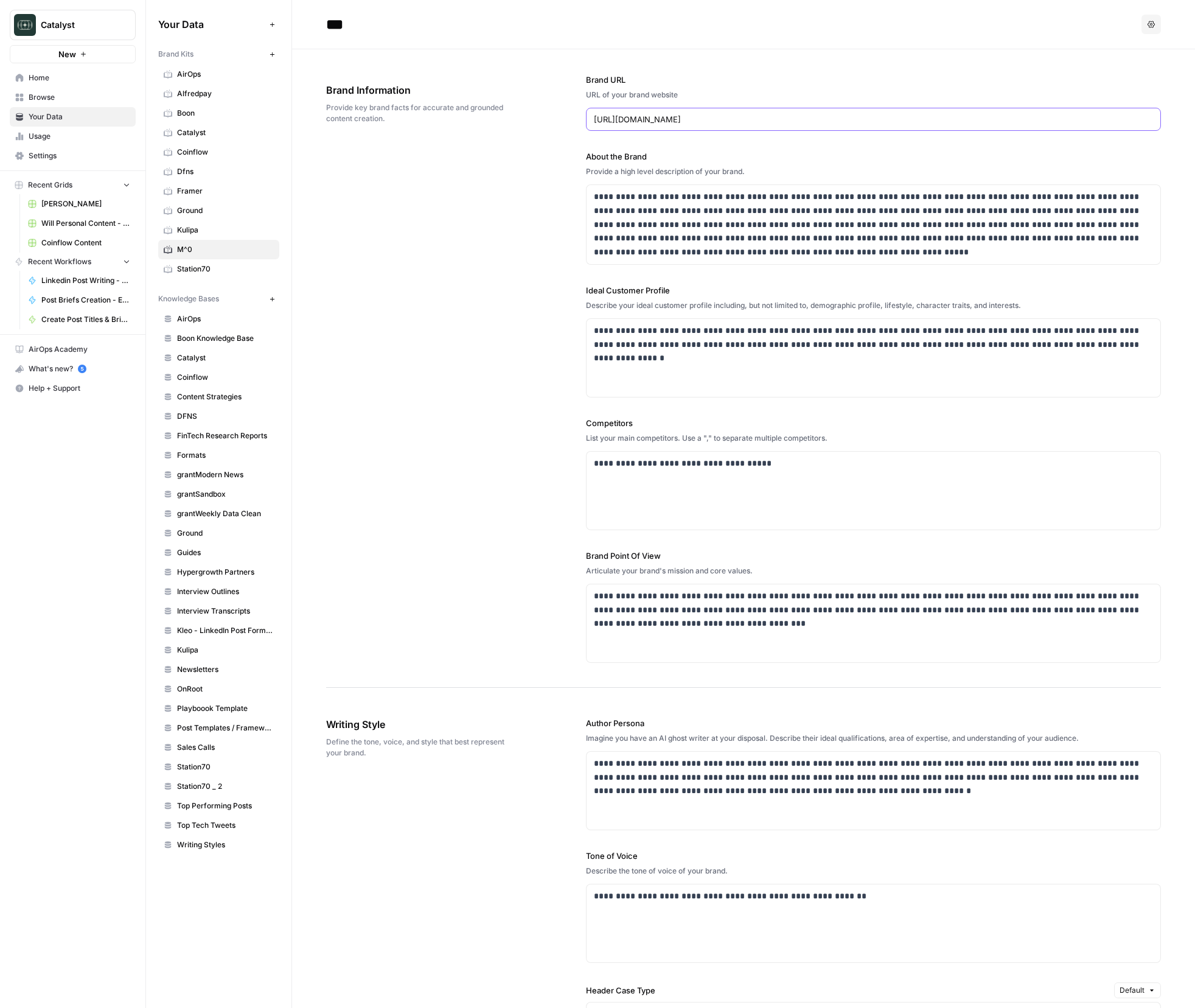
click at [645, 120] on input "[URL][DOMAIN_NAME]" at bounding box center [874, 119] width 559 height 12
paste input "[DOMAIN_NAME]"
type input "[URL][DOMAIN_NAME]"
click at [1158, 25] on button "Options" at bounding box center [1151, 25] width 20 height 20
click at [1154, 26] on icon "button" at bounding box center [1151, 24] width 7 height 7
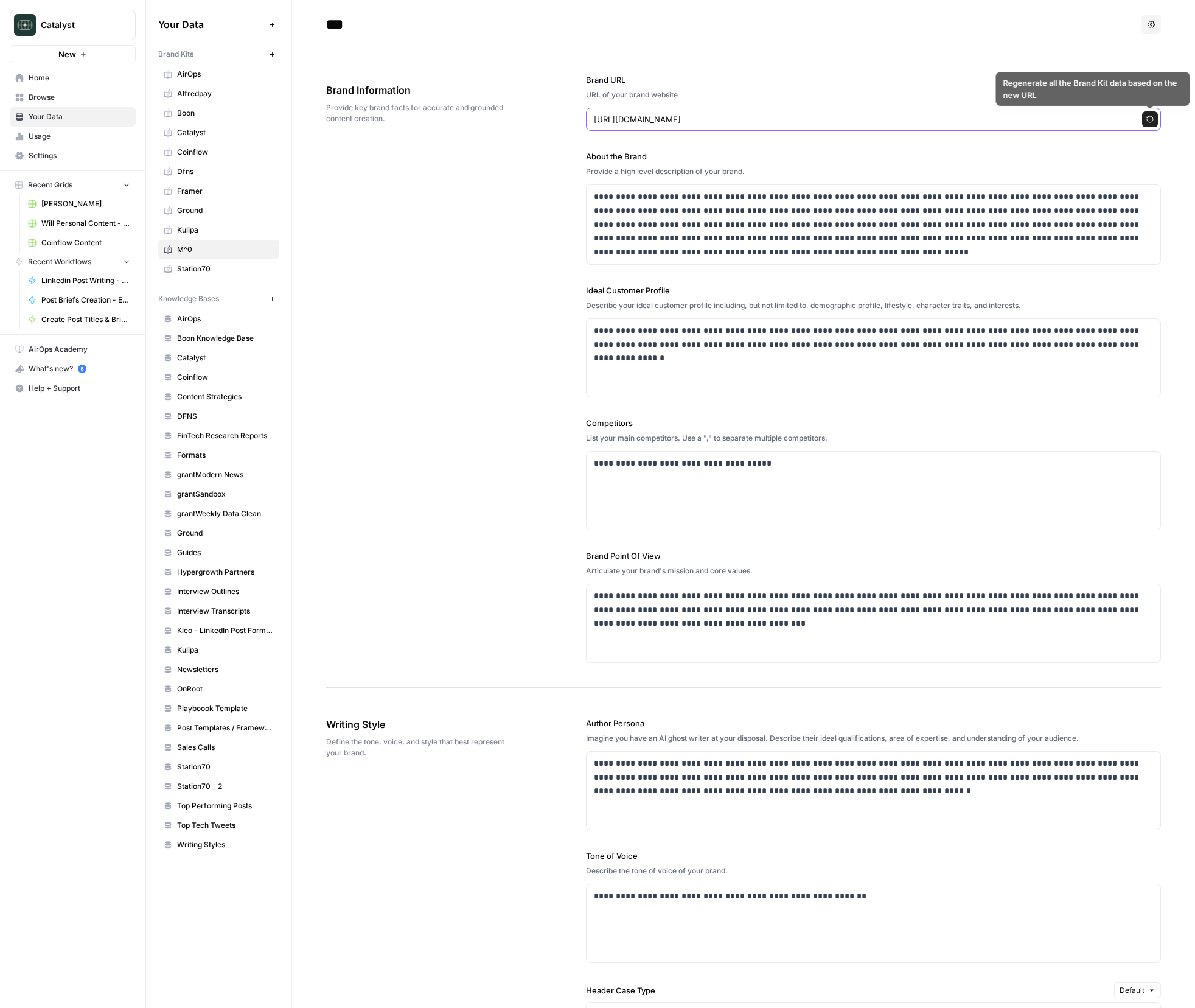
click at [1156, 124] on button "Regenerate" at bounding box center [1150, 119] width 15 height 15
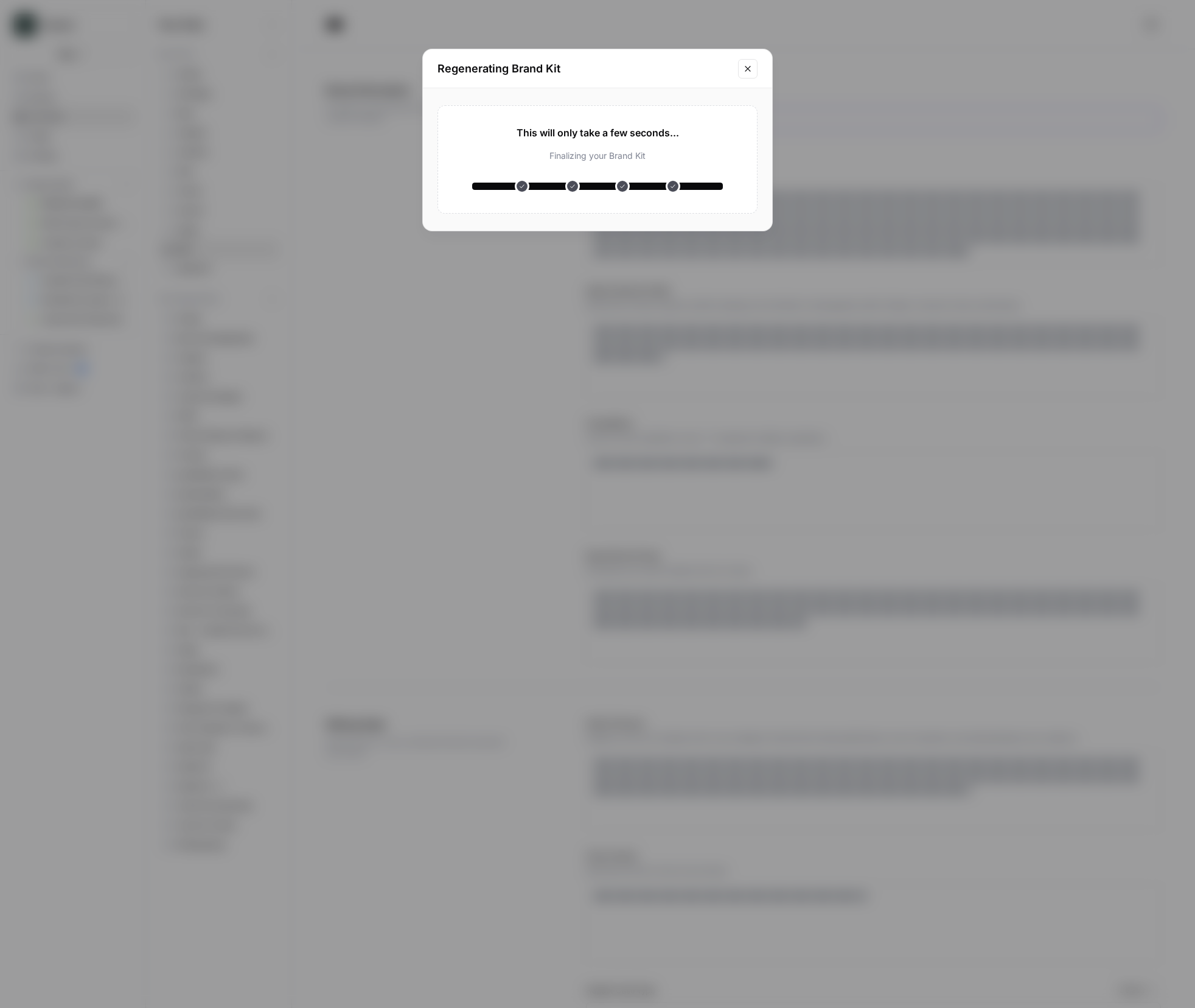
type input "********"
type input "Schedule a demo to experience how Defindex can simplify DeFi integration for yo…"
type input "mailto:[EMAIL_ADDRESS][DOMAIN_NAME]"
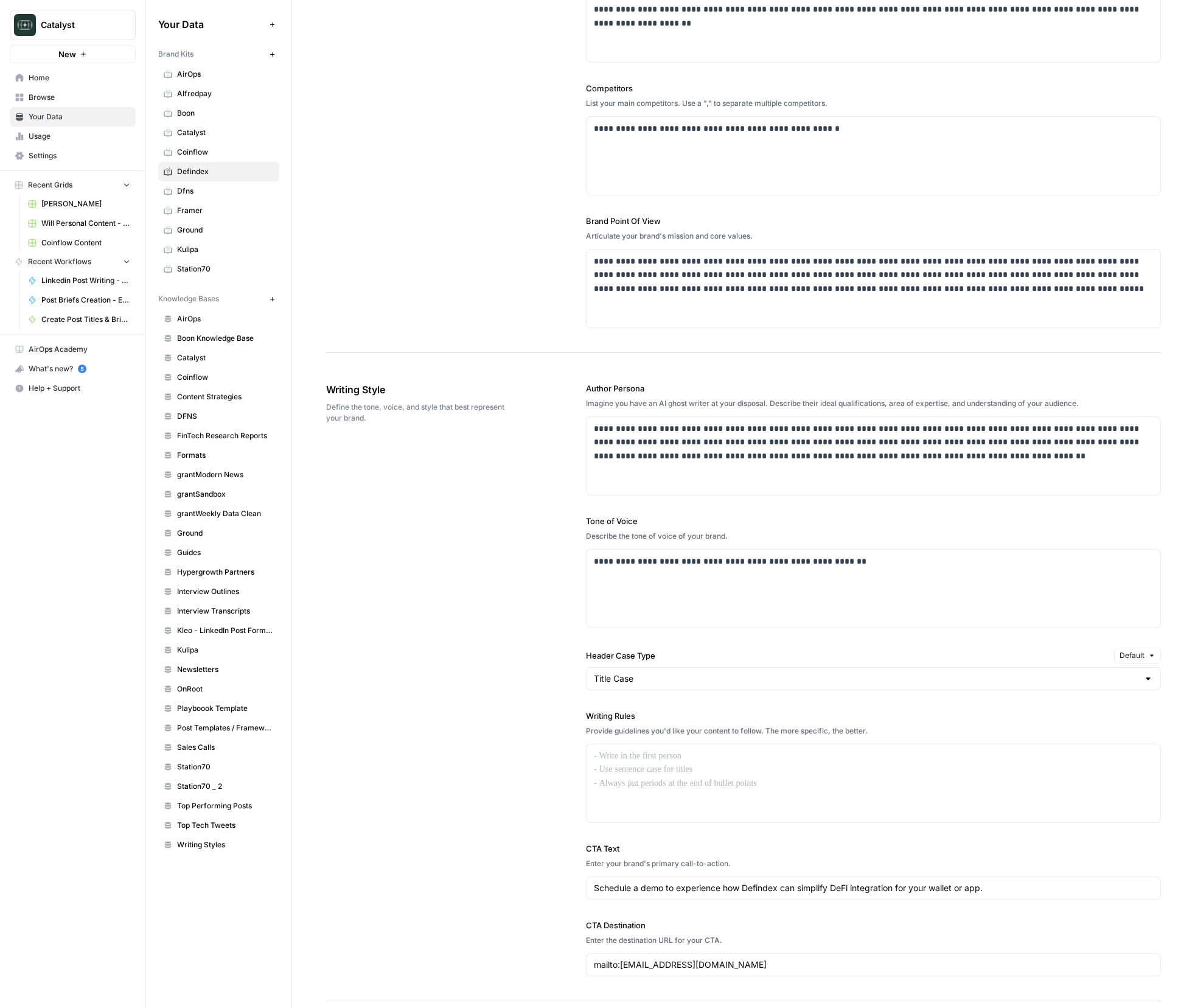
scroll to position [621, 0]
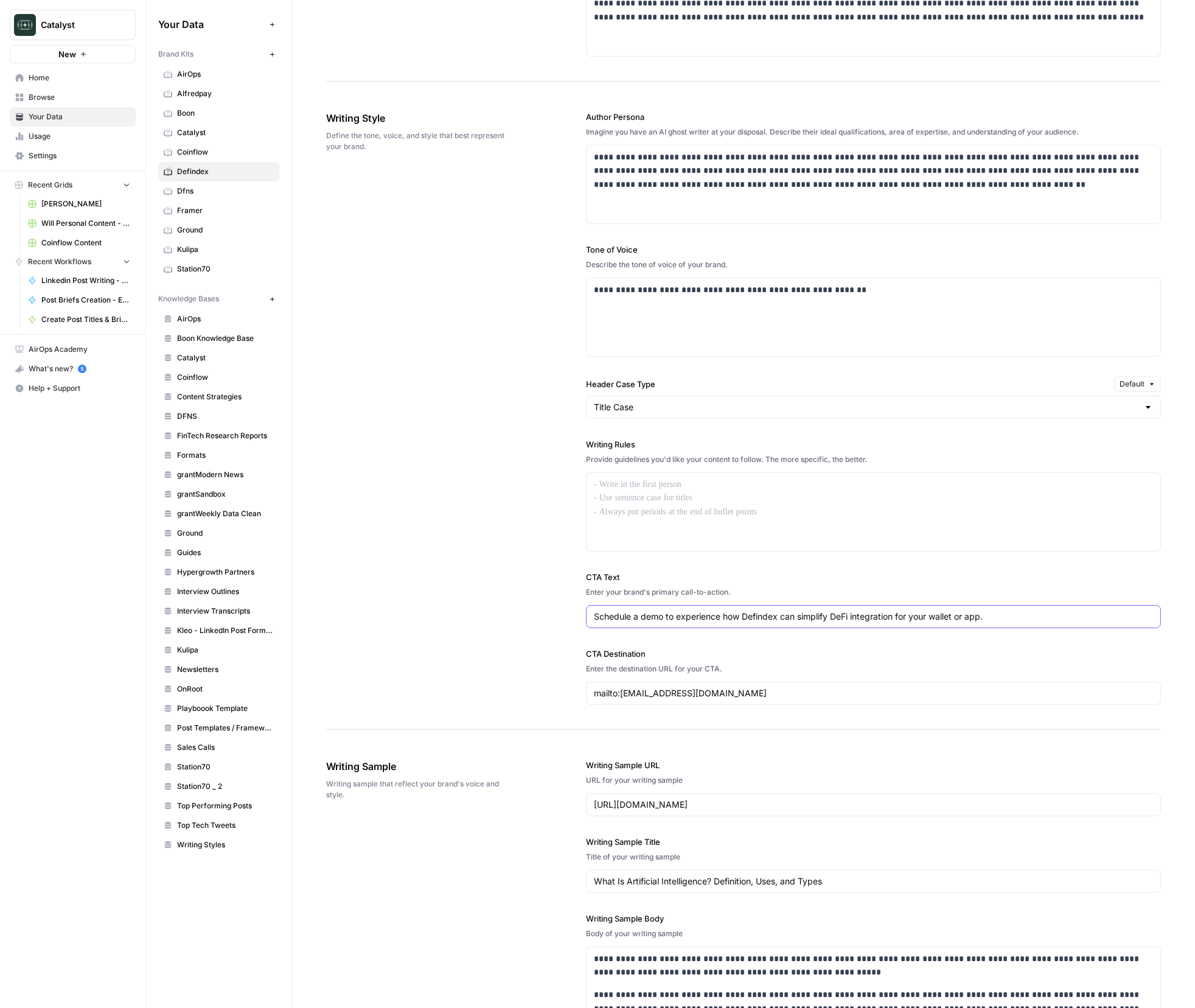
click at [682, 614] on input "Schedule a demo to experience how Defindex can simplify DeFi integration for yo…" at bounding box center [874, 616] width 559 height 12
click at [718, 702] on div "mailto:[EMAIL_ADDRESS][DOMAIN_NAME]" at bounding box center [873, 693] width 575 height 23
click at [690, 335] on div "**********" at bounding box center [873, 317] width 574 height 78
click at [482, 316] on div "**********" at bounding box center [744, 409] width 835 height 644
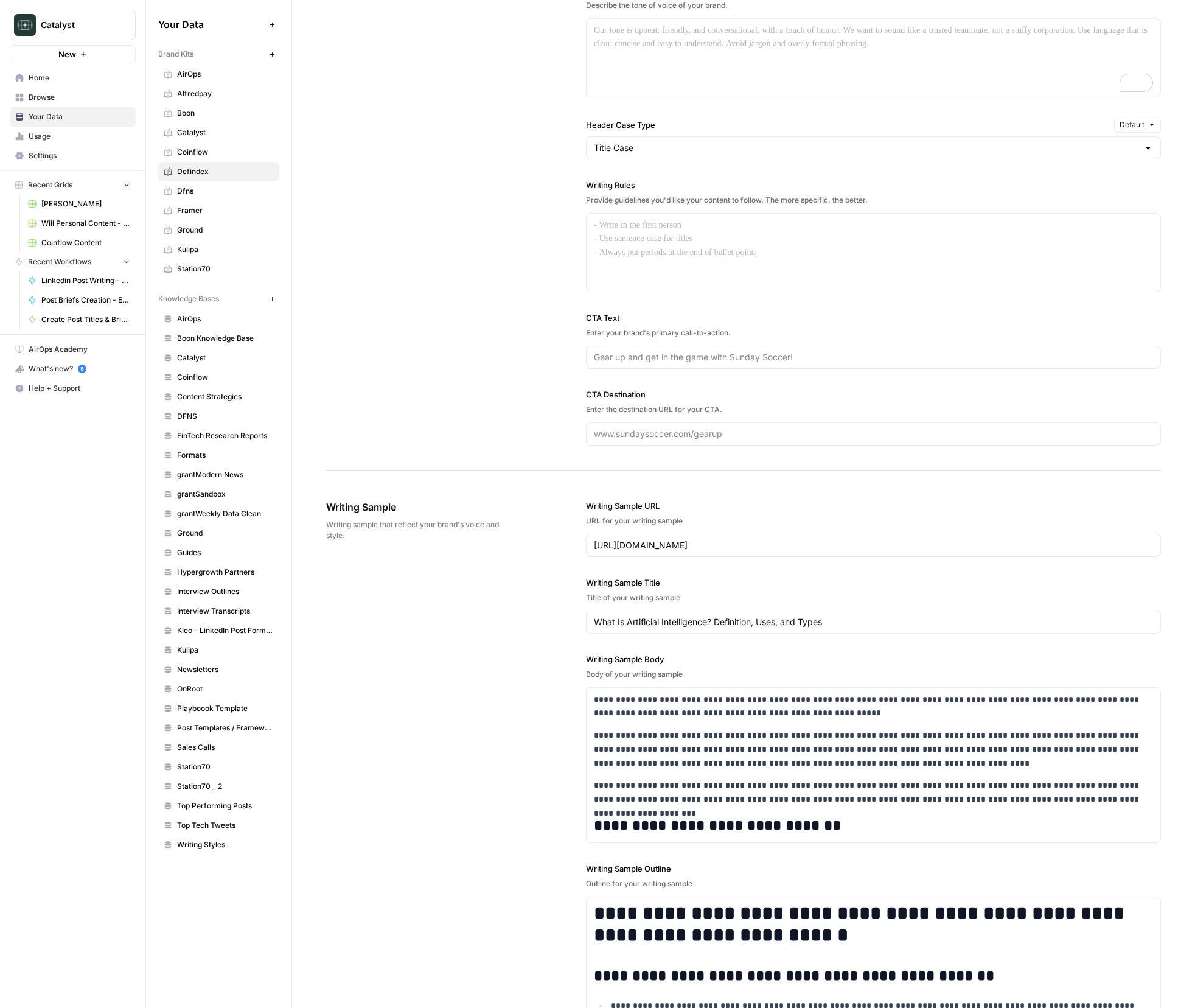
scroll to position [933, 0]
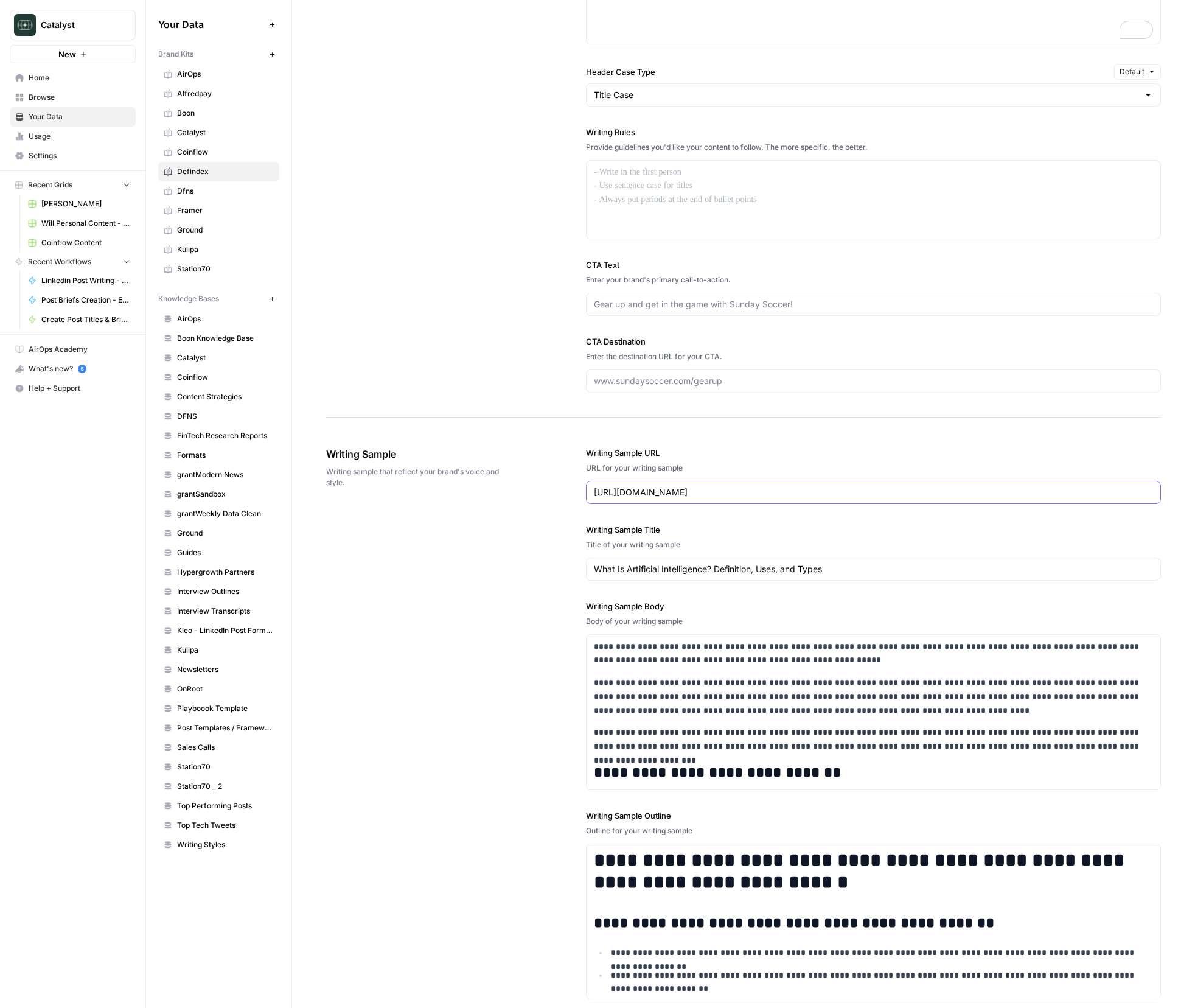
click at [732, 497] on input "[URL][DOMAIN_NAME]" at bounding box center [874, 492] width 559 height 12
click at [768, 566] on input "What Is Artificial Intelligence? Definition, Uses, and Types" at bounding box center [874, 568] width 559 height 12
click at [733, 692] on p "**********" at bounding box center [874, 695] width 559 height 42
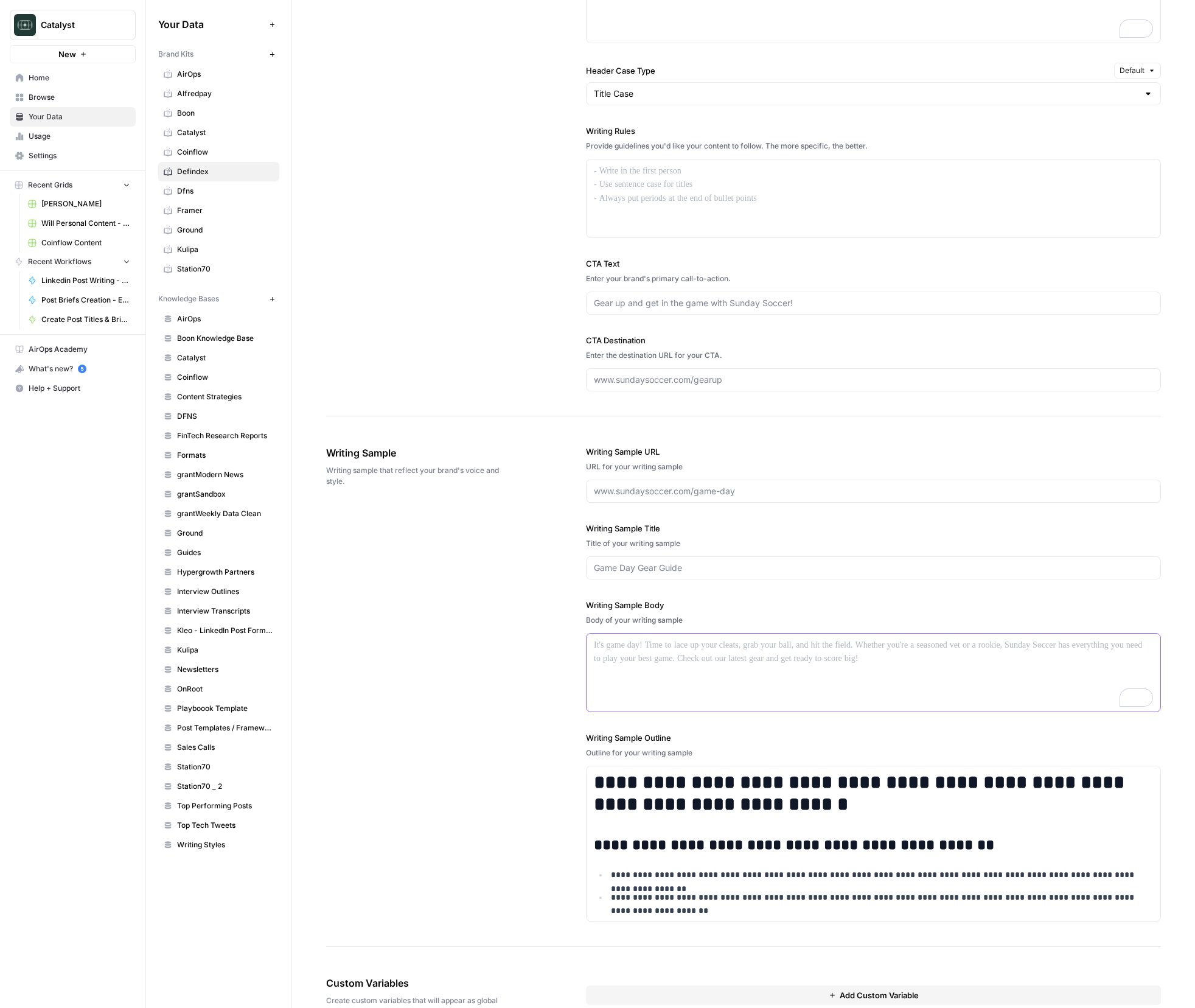
scroll to position [934, 0]
click at [731, 783] on h1 "**********" at bounding box center [874, 794] width 559 height 45
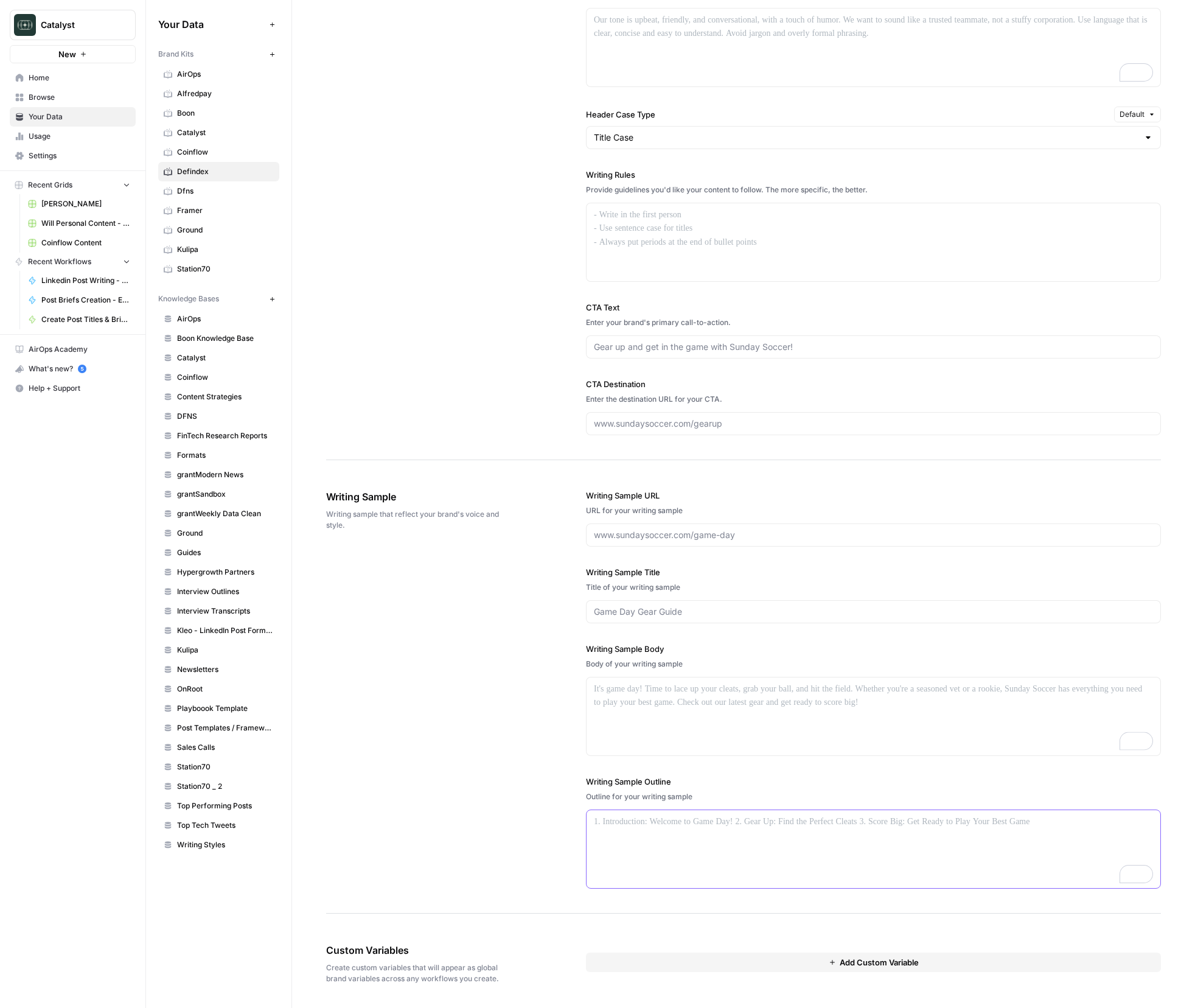
scroll to position [890, 0]
click at [414, 726] on div "Writing Sample Writing sample that reflect your brand's voice and style. Writin…" at bounding box center [744, 689] width 835 height 449
click at [858, 953] on button "Add Custom Variable" at bounding box center [873, 963] width 575 height 20
click at [854, 967] on div "Custom Variable Delete" at bounding box center [873, 961] width 554 height 15
click at [845, 974] on div at bounding box center [873, 985] width 554 height 22
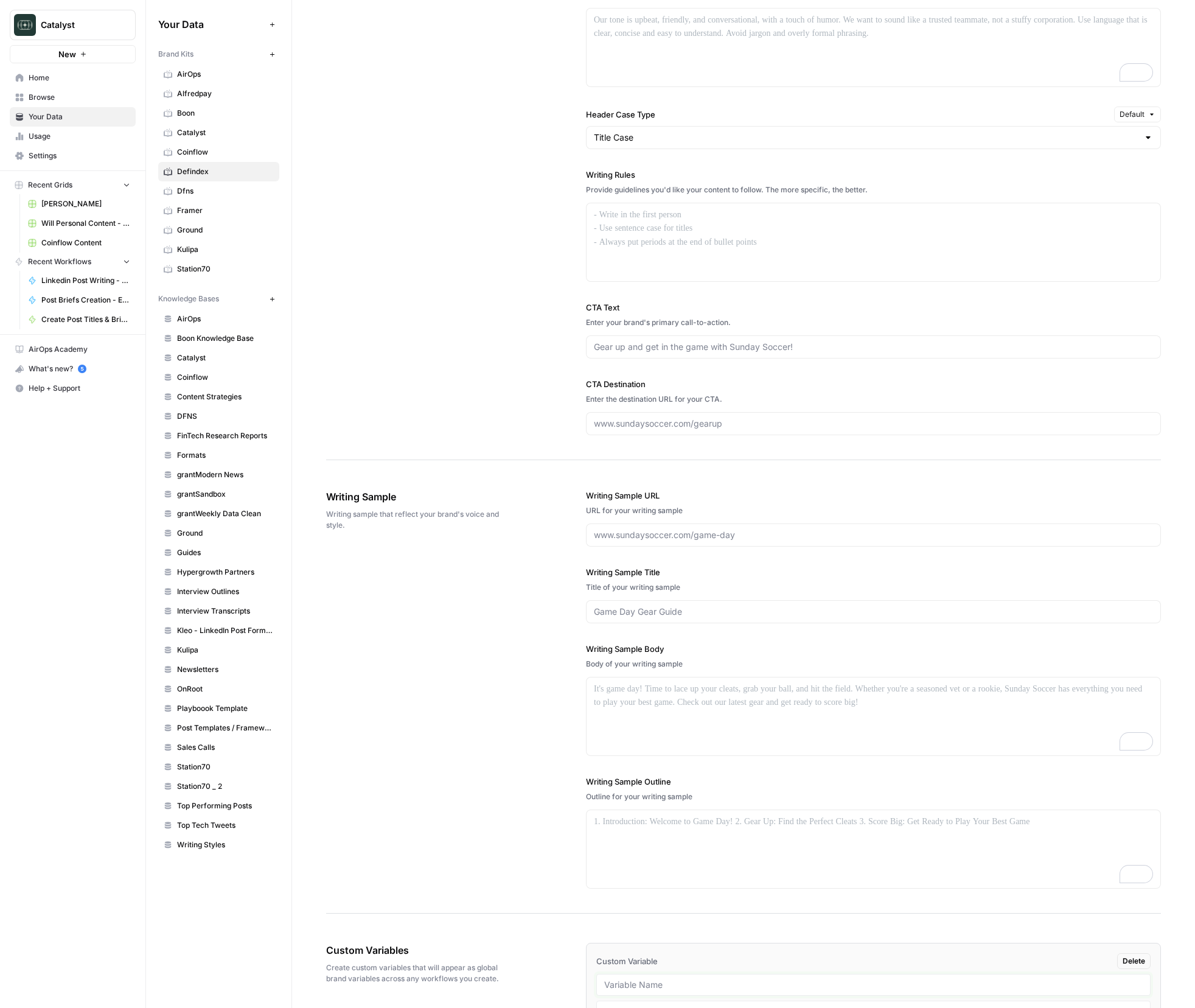
click at [841, 983] on input "text" at bounding box center [873, 985] width 539 height 11
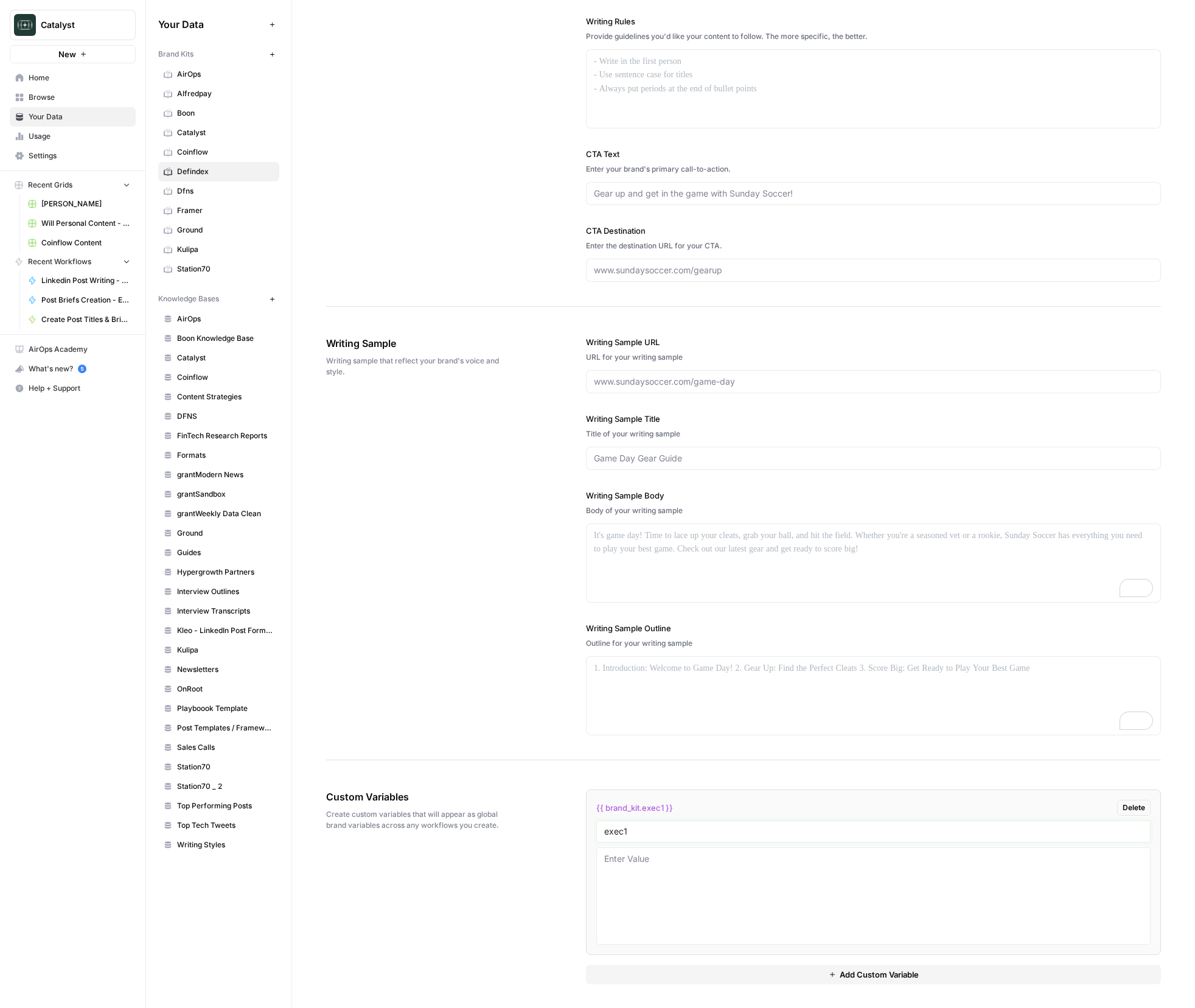
type input "exec1"
click at [794, 975] on button "Add Custom Variable" at bounding box center [873, 975] width 575 height 20
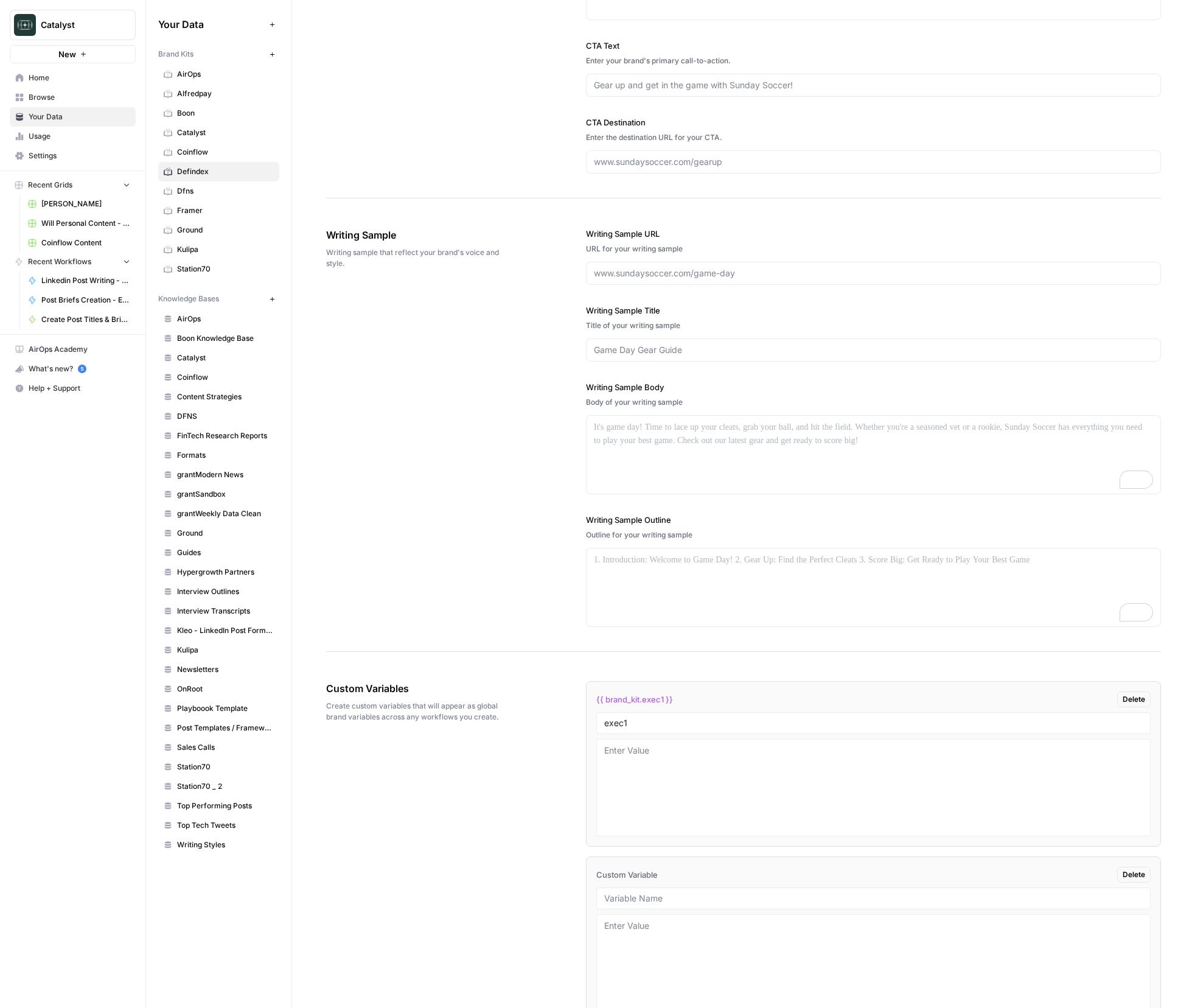
scroll to position [0, 0]
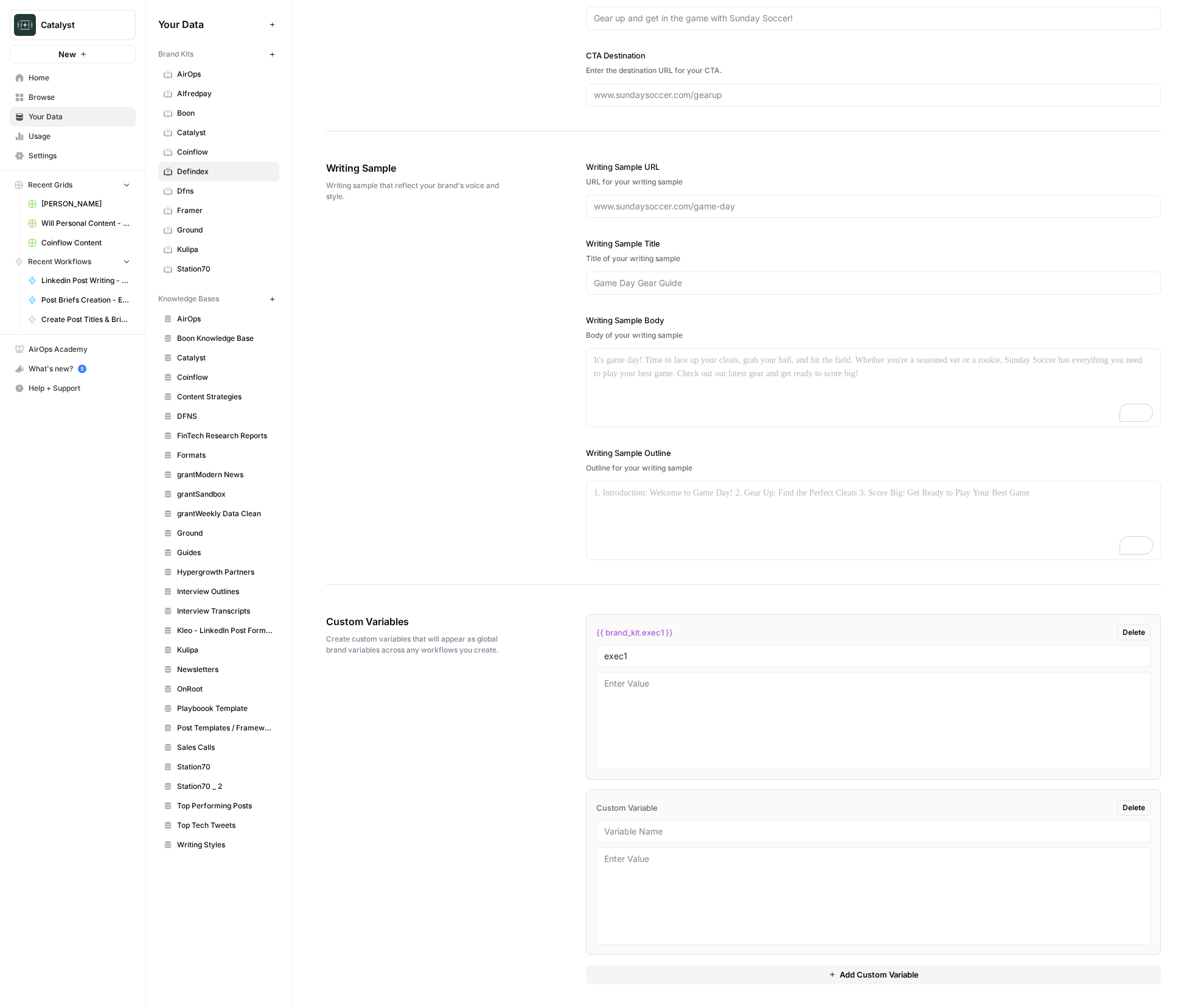
click at [668, 823] on div at bounding box center [873, 831] width 554 height 22
click at [667, 827] on input "text" at bounding box center [873, 832] width 539 height 11
type input "knowledge base id"
click at [543, 842] on div "Custom Variables Create custom variables that will appear as global brand varia…" at bounding box center [744, 799] width 835 height 419
click at [547, 850] on div "Custom Variables Create custom variables that will appear as global brand varia…" at bounding box center [744, 799] width 835 height 419
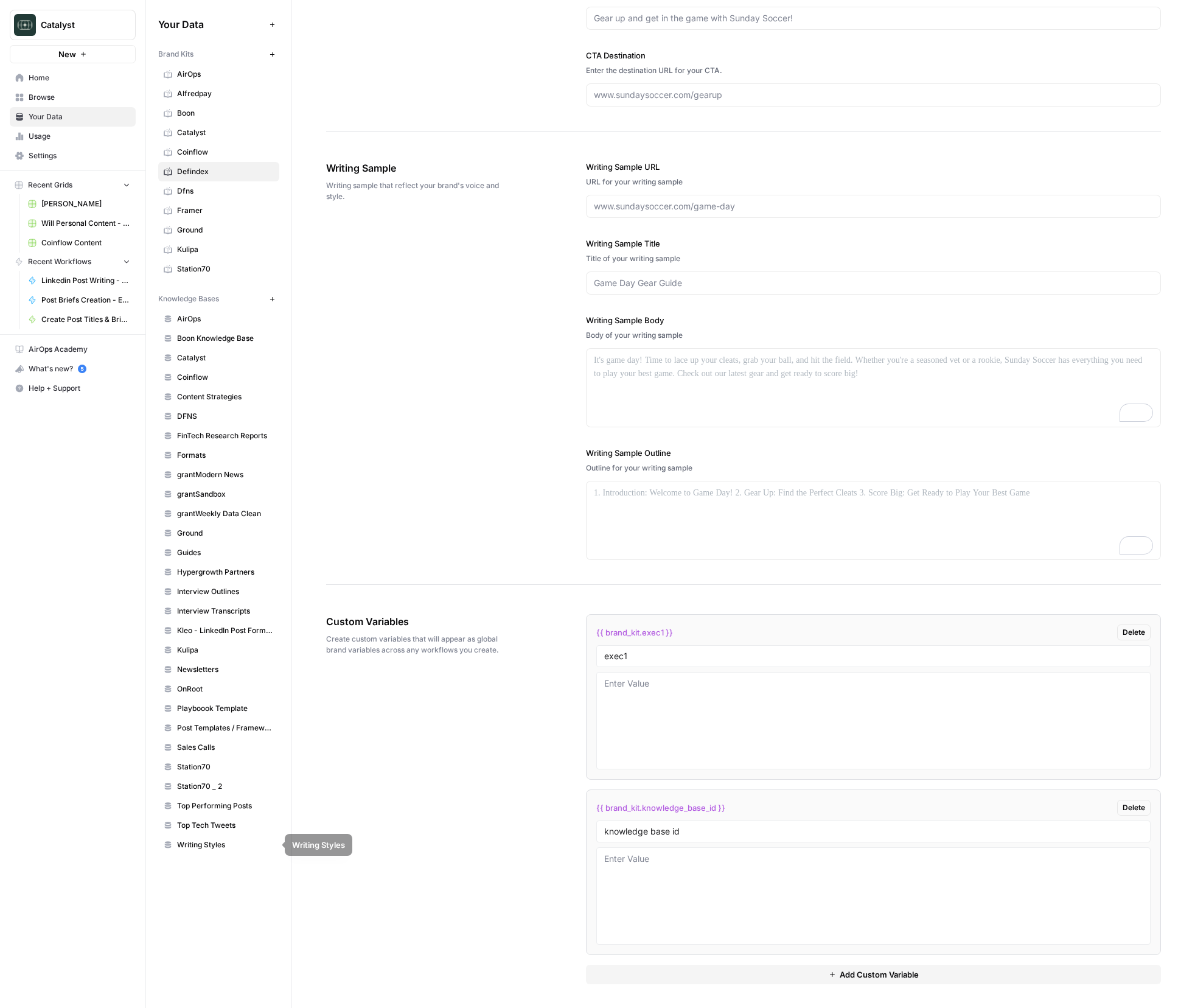
click at [234, 828] on span "Top Tech Tweets" at bounding box center [225, 826] width 96 height 11
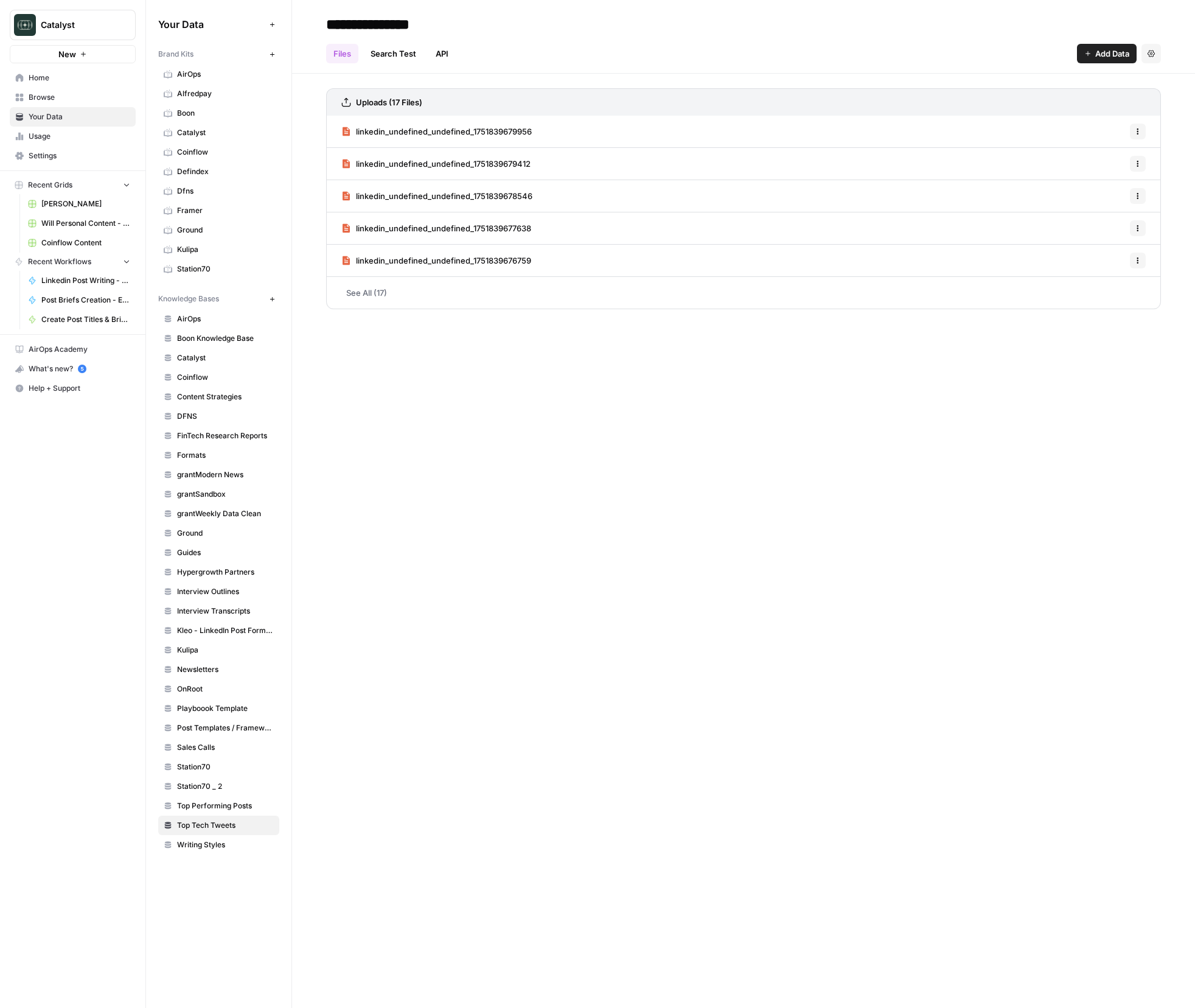
click at [446, 132] on span "linkedin_undefined_undefined_1751839679956" at bounding box center [444, 131] width 176 height 12
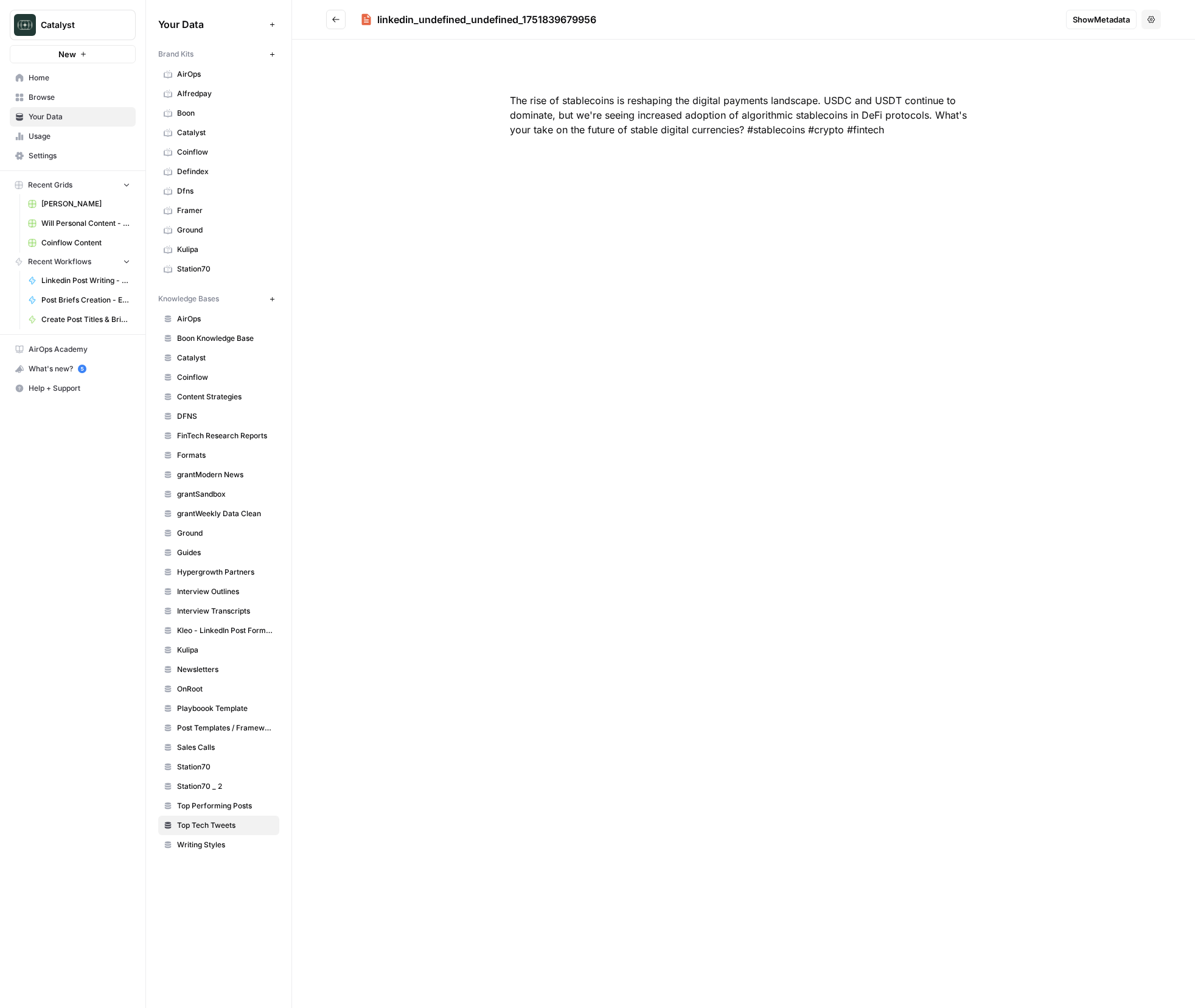
click at [352, 25] on h2 "linkedin_undefined_undefined_1751839679956" at bounding box center [691, 20] width 730 height 20
click at [340, 23] on button "Go back" at bounding box center [336, 20] width 20 height 20
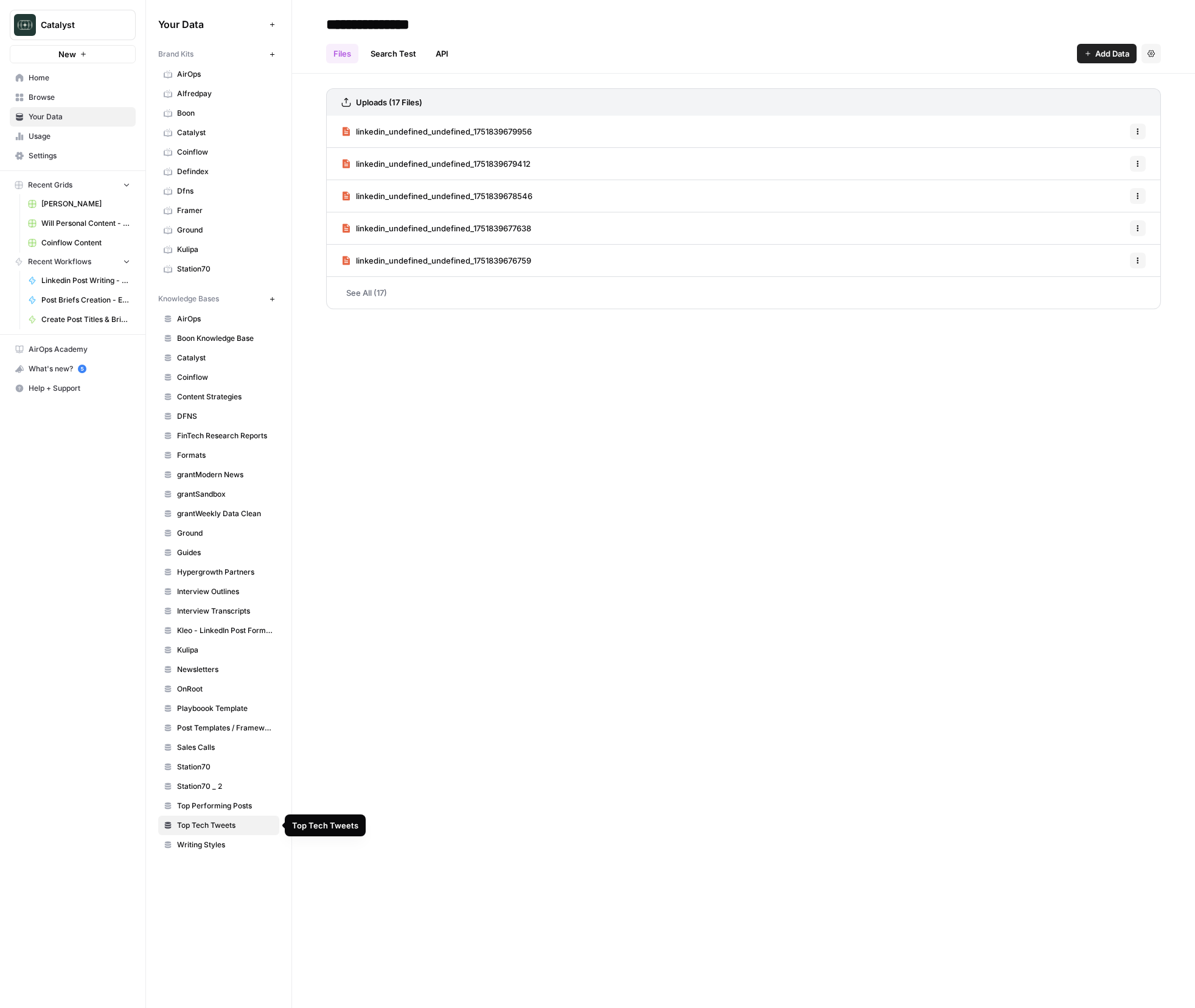
click at [229, 806] on span "Top Performing Posts" at bounding box center [225, 807] width 96 height 11
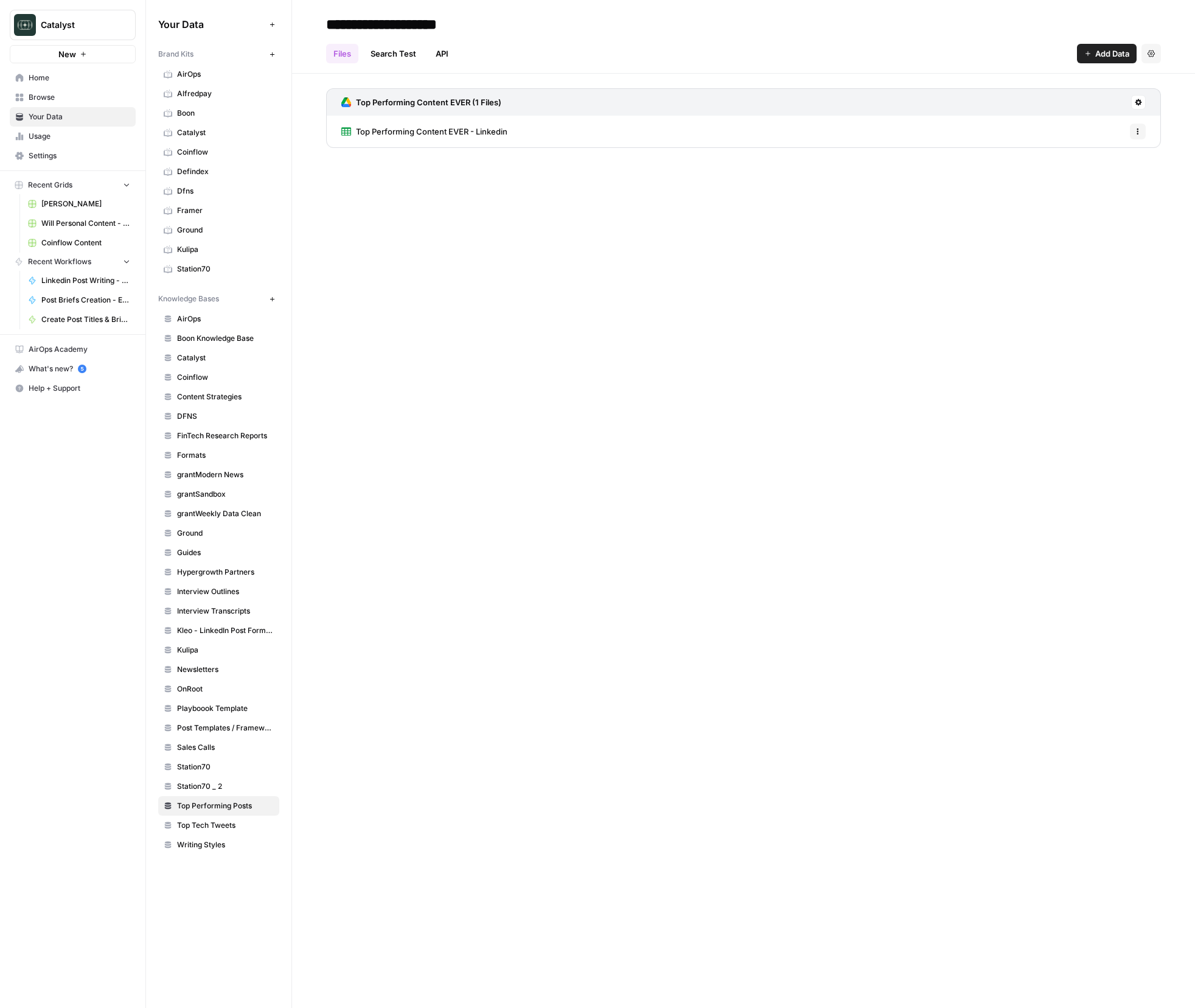
click at [449, 132] on span "Top Performing Content EVER - Linkedin" at bounding box center [432, 131] width 151 height 12
click at [1163, 18] on header "Top Performing Content EVER - Linkedin Options" at bounding box center [744, 20] width 903 height 39
click at [1154, 20] on icon "button" at bounding box center [1151, 19] width 7 height 7
click at [328, 19] on button "Go back" at bounding box center [336, 20] width 20 height 20
